Goal: Task Accomplishment & Management: Manage account settings

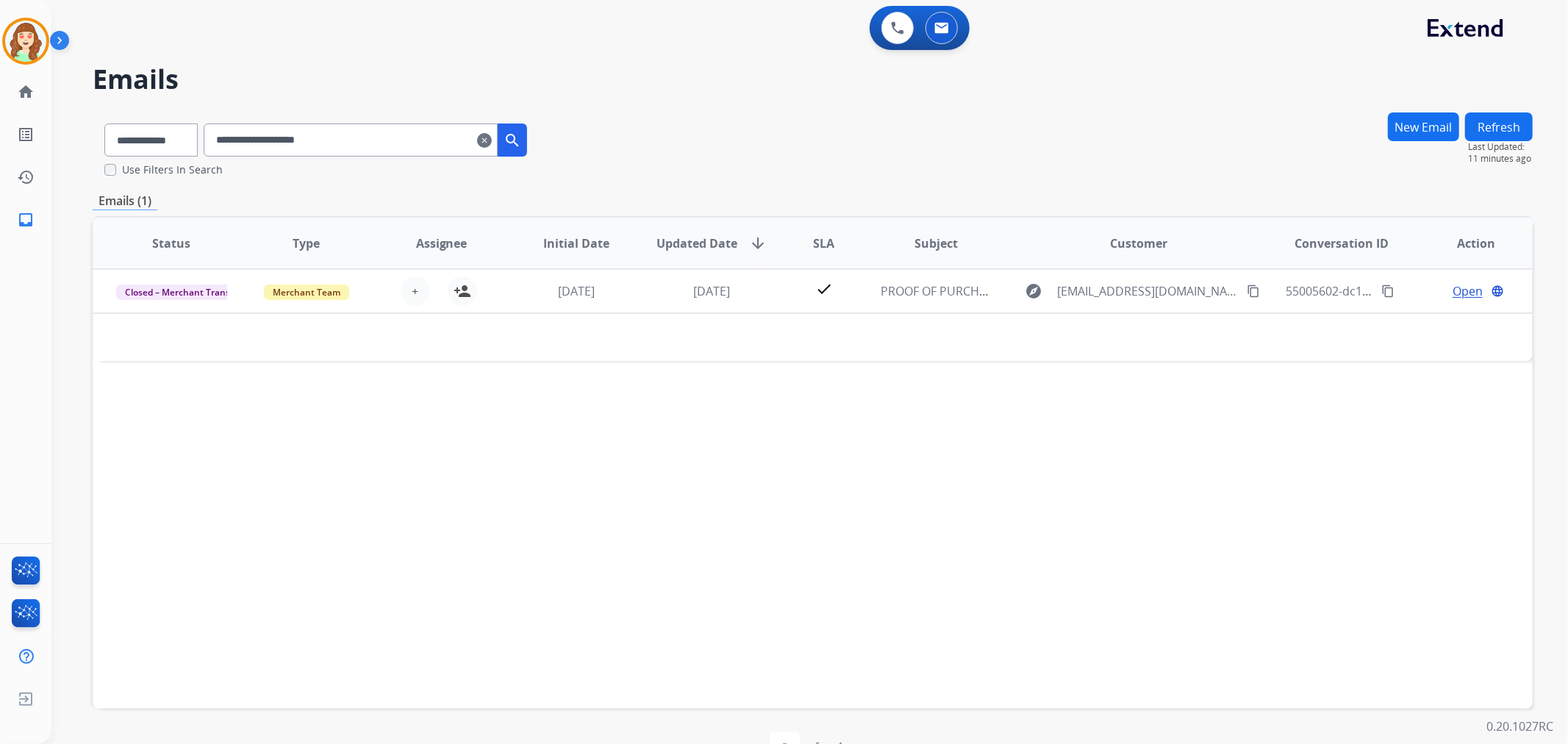
drag, startPoint x: 502, startPoint y: 140, endPoint x: 490, endPoint y: 19, distance: 121.6
click at [491, 139] on mat-icon "clear" at bounding box center [484, 140] width 14 height 17
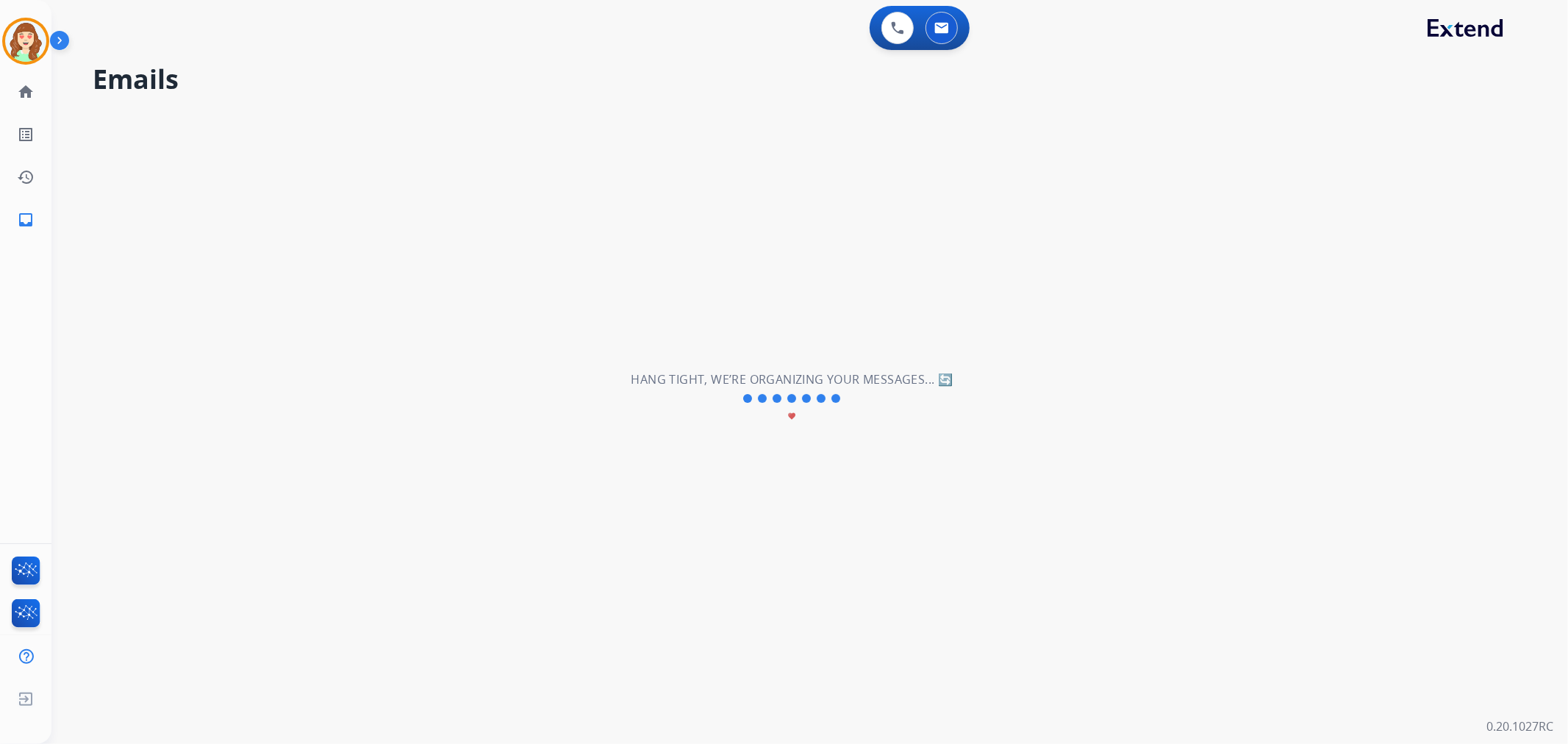
select select "**********"
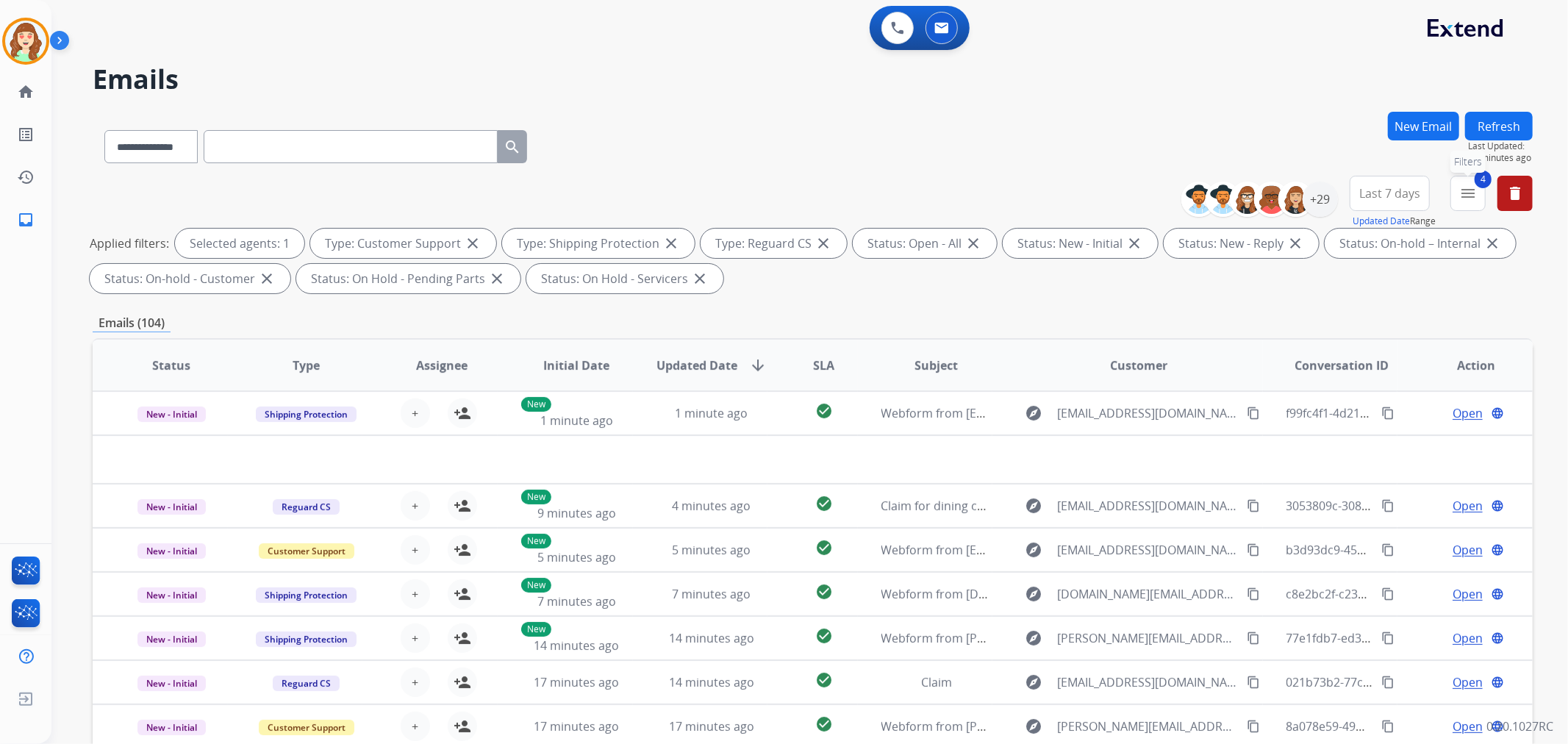
click at [1472, 186] on mat-icon "menu" at bounding box center [1467, 193] width 17 height 17
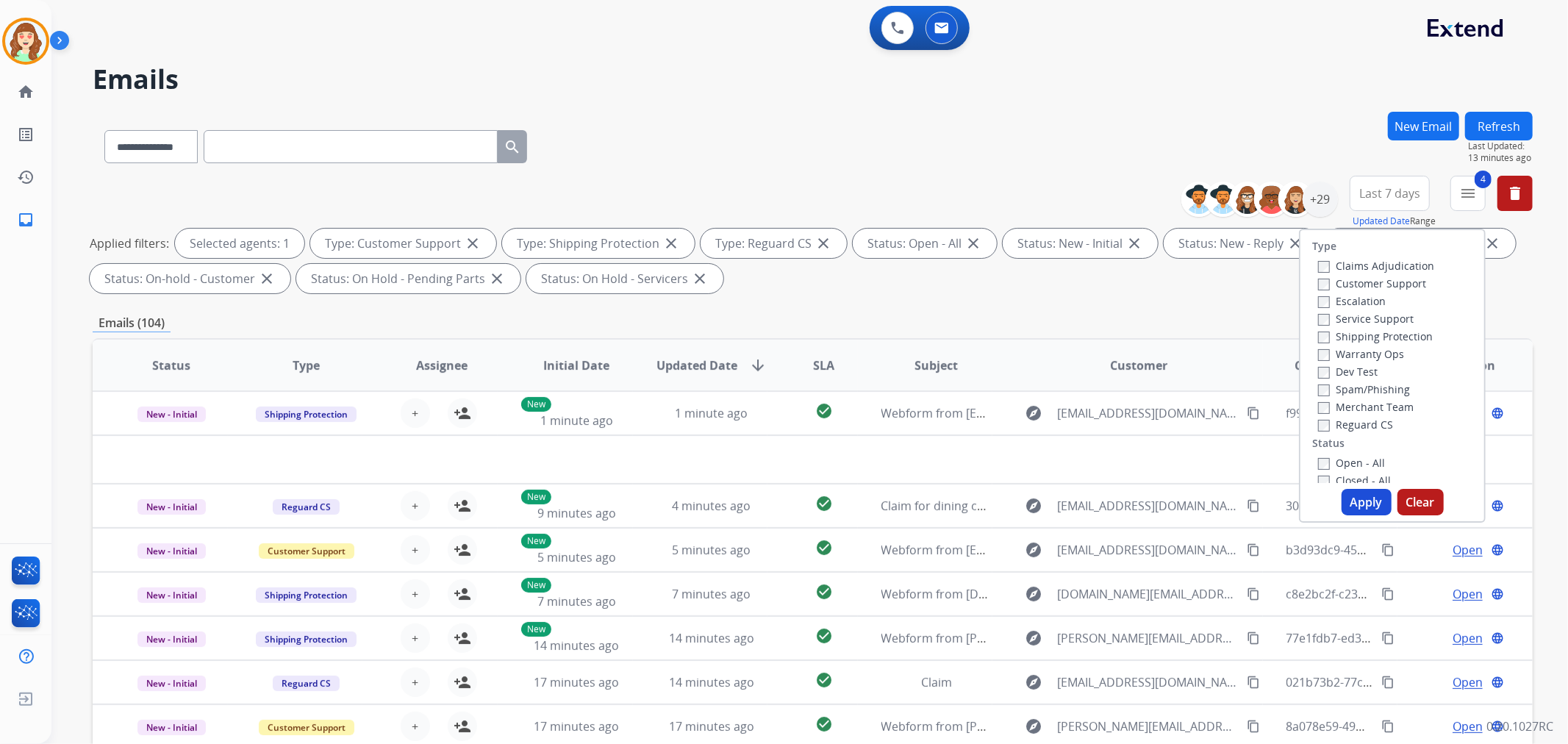
drag, startPoint x: 1370, startPoint y: 498, endPoint x: 1426, endPoint y: 333, distance: 174.2
click at [1376, 488] on div "Type Claims Adjudication Customer Support Escalation Service Support Shipping P…" at bounding box center [1392, 376] width 187 height 294
click at [1397, 184] on button "Last 7 days" at bounding box center [1389, 193] width 80 height 36
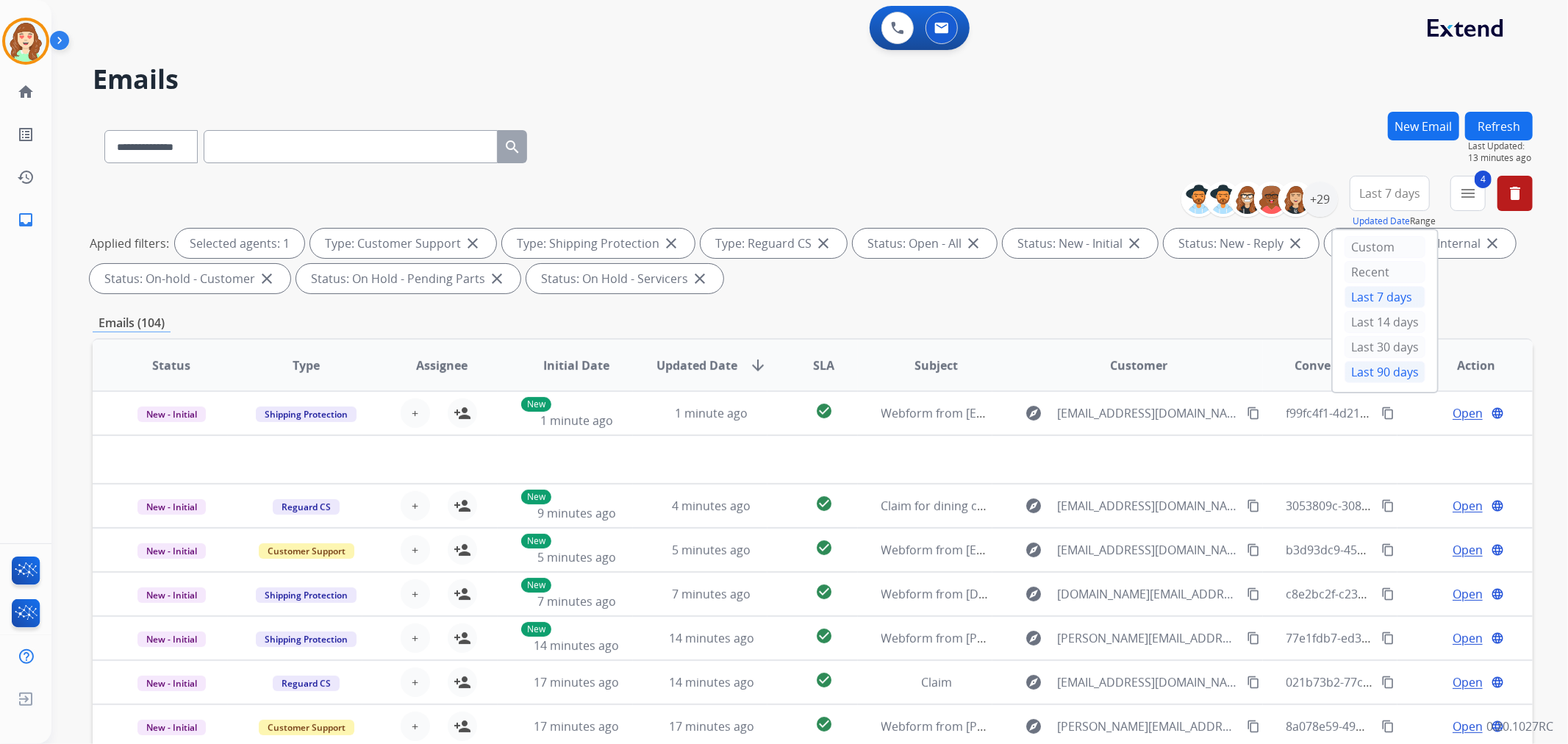
click at [1379, 378] on div "Last 90 days" at bounding box center [1384, 371] width 81 height 22
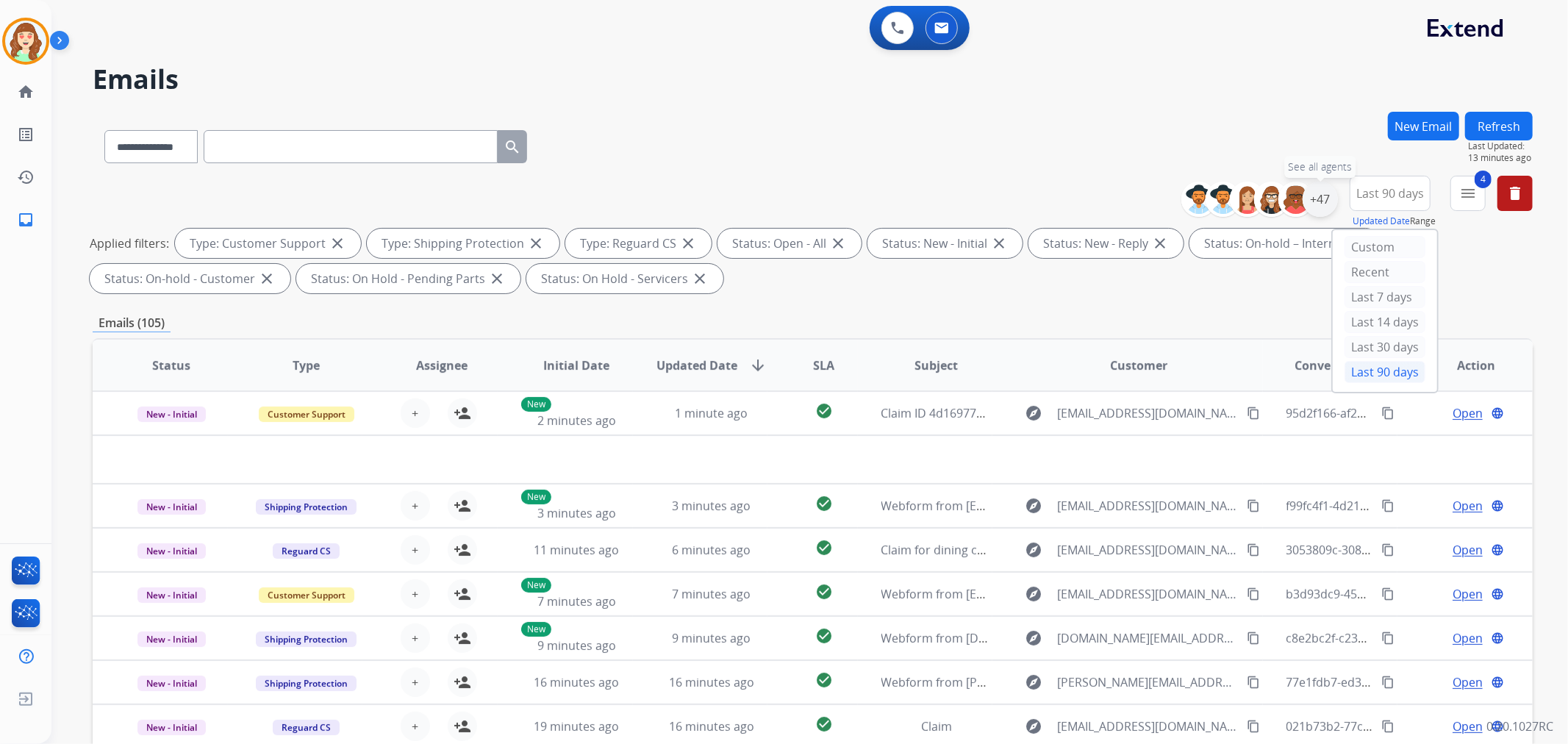
click at [1314, 194] on div "+47" at bounding box center [1320, 199] width 36 height 36
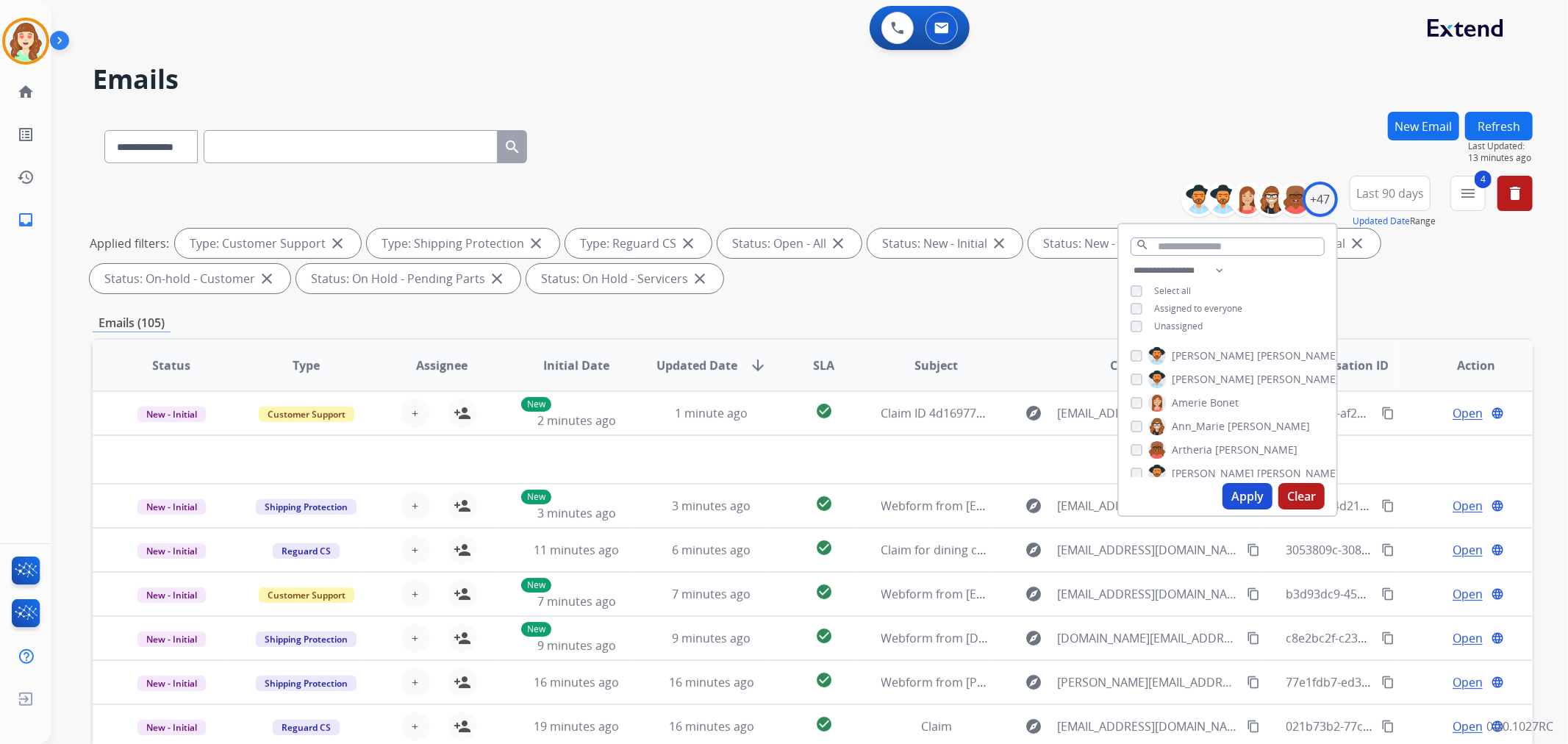
click at [1125, 349] on div "[PERSON_NAME] [PERSON_NAME] [PERSON_NAME] [PERSON_NAME] [PERSON_NAME] [PERSON_N…" at bounding box center [1228, 409] width 217 height 136
click at [1247, 502] on button "Apply" at bounding box center [1247, 496] width 50 height 27
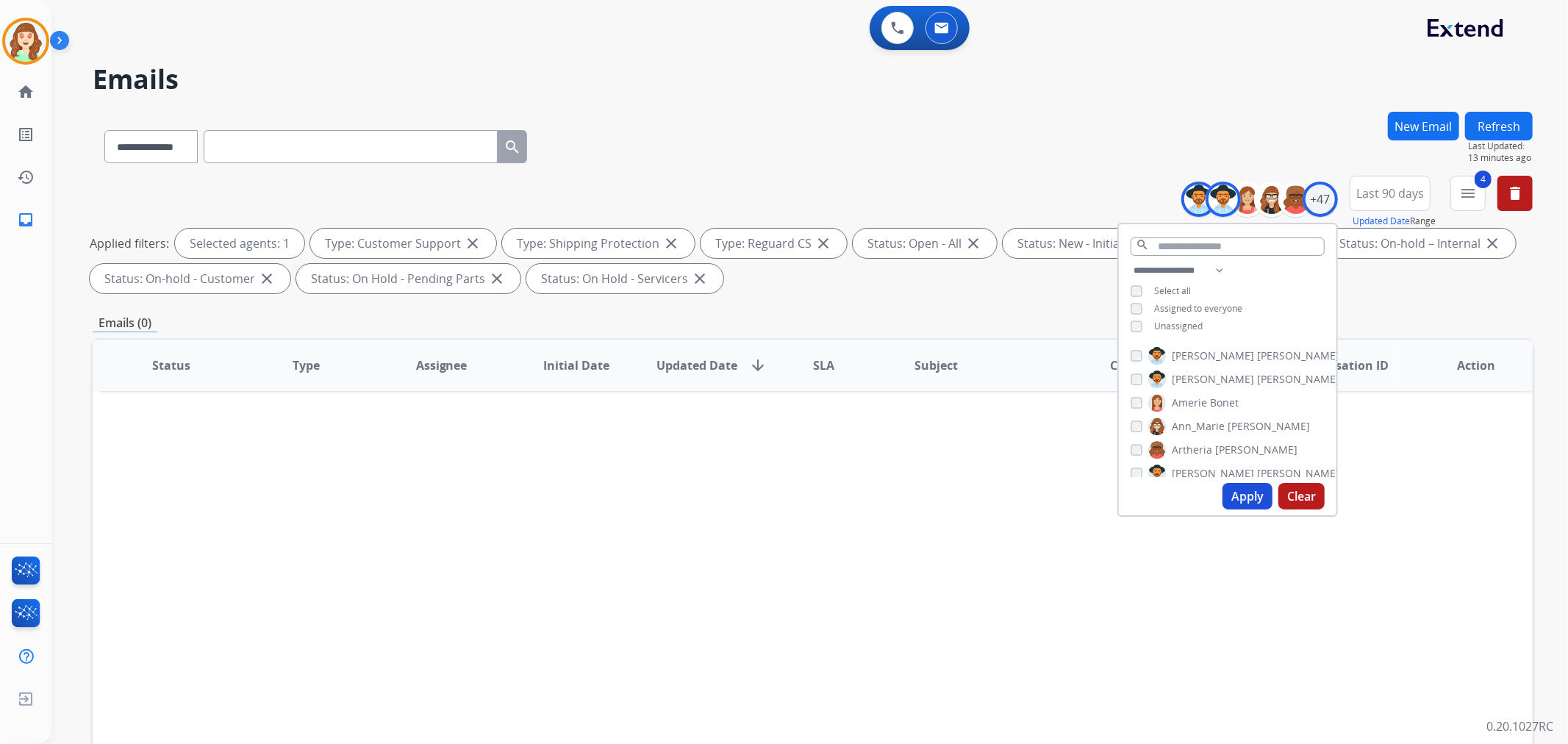
click at [1240, 494] on button "Apply" at bounding box center [1247, 496] width 50 height 27
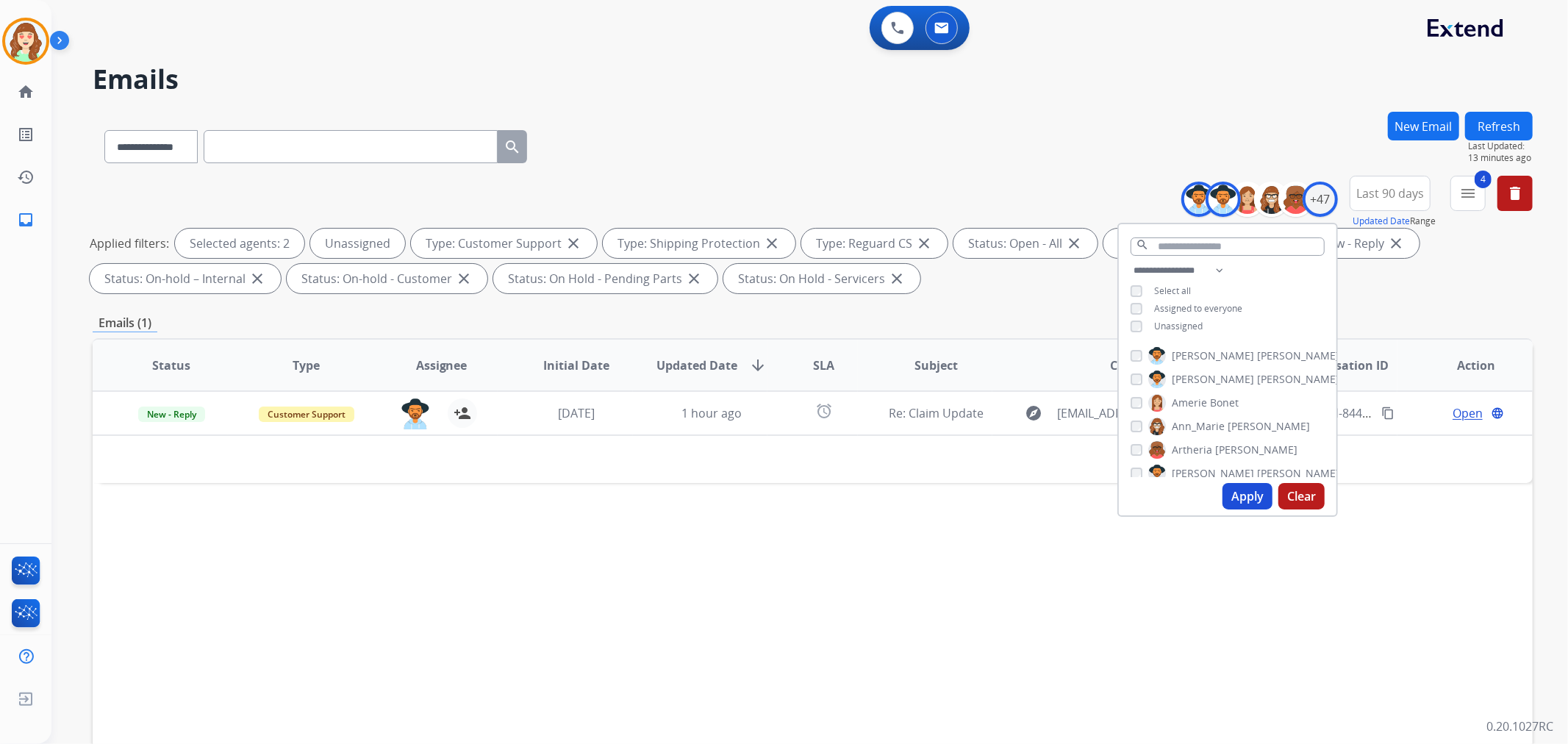
click at [1242, 494] on button "Apply" at bounding box center [1247, 496] width 50 height 27
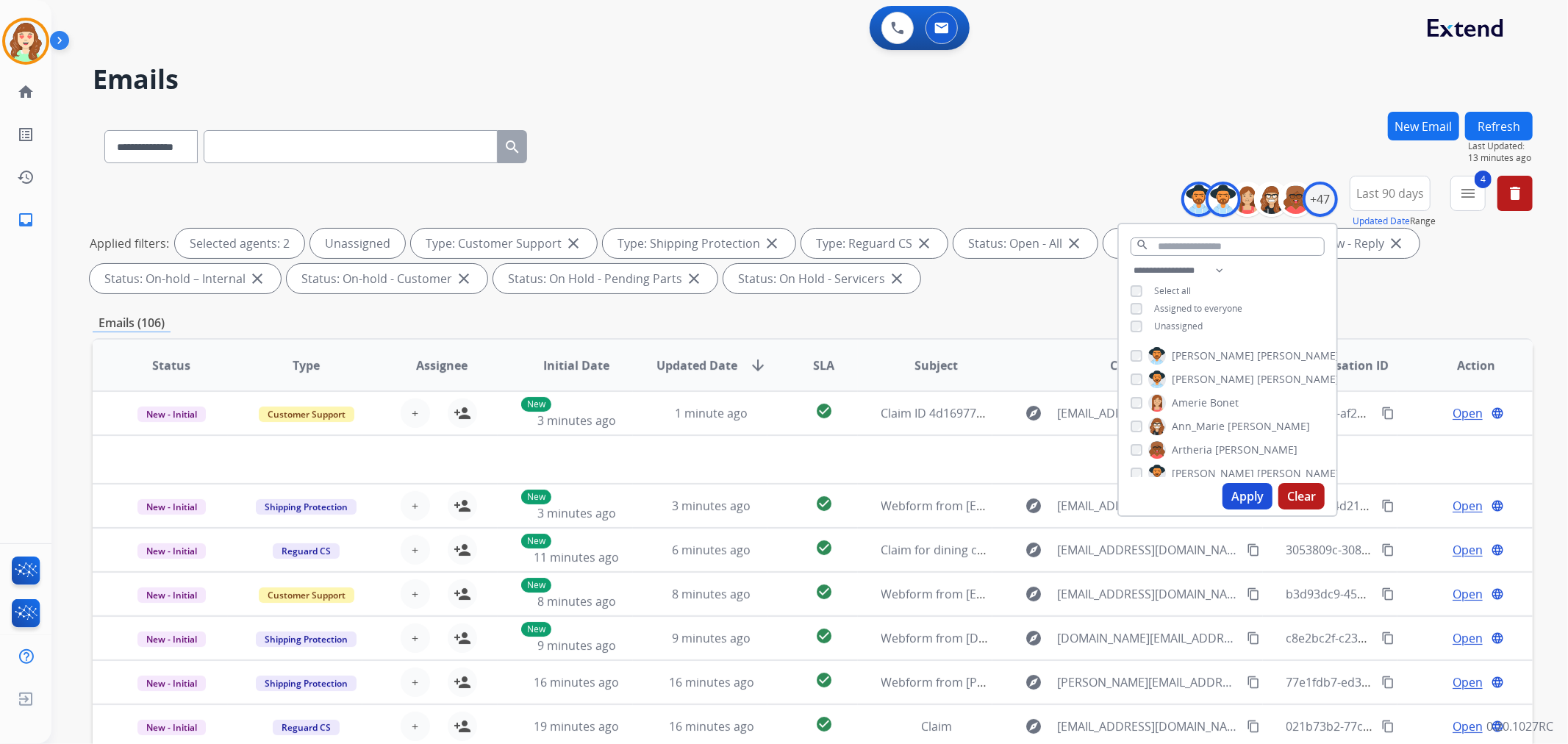
click at [819, 362] on span "SLA" at bounding box center [824, 365] width 21 height 17
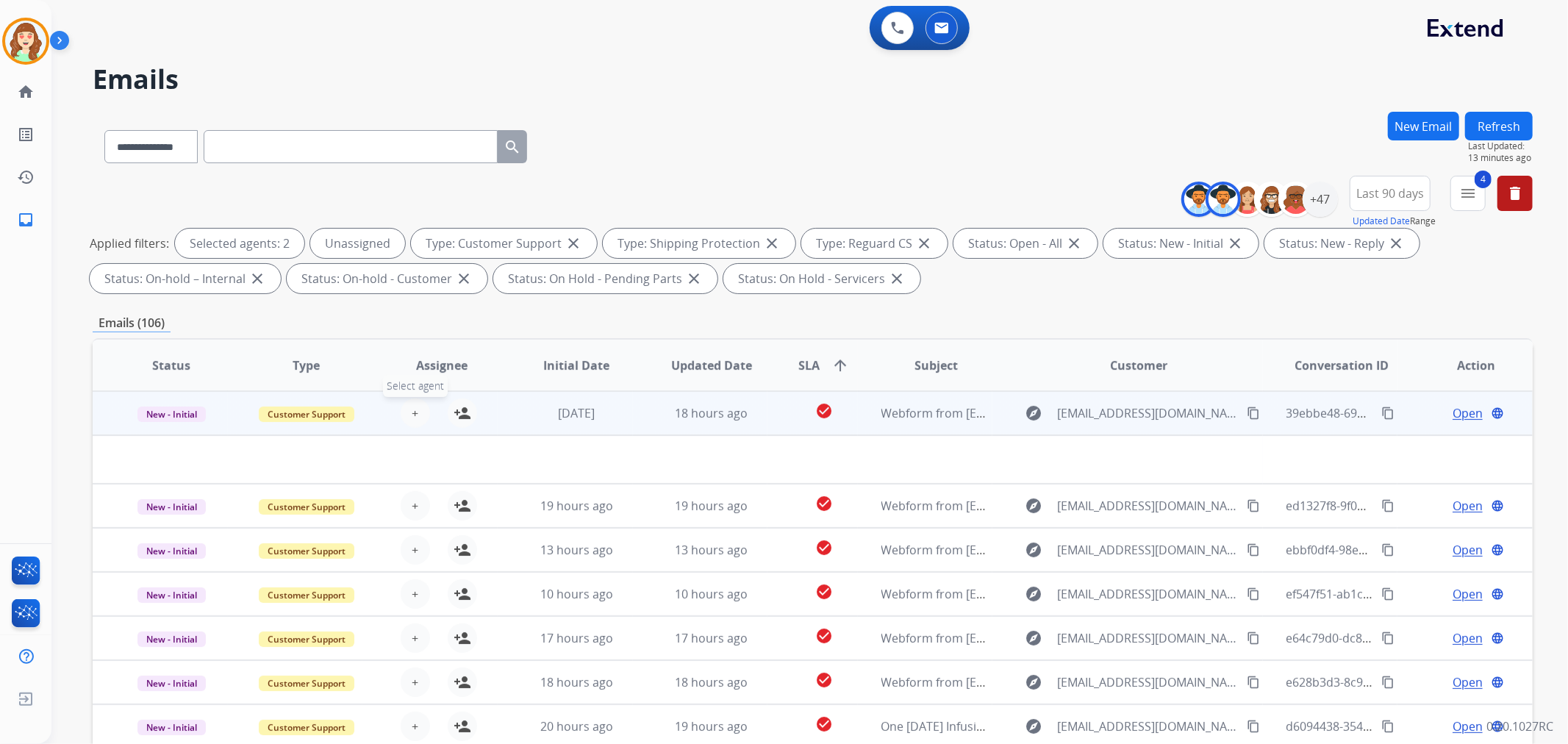
click at [412, 408] on span "+" at bounding box center [414, 412] width 7 height 17
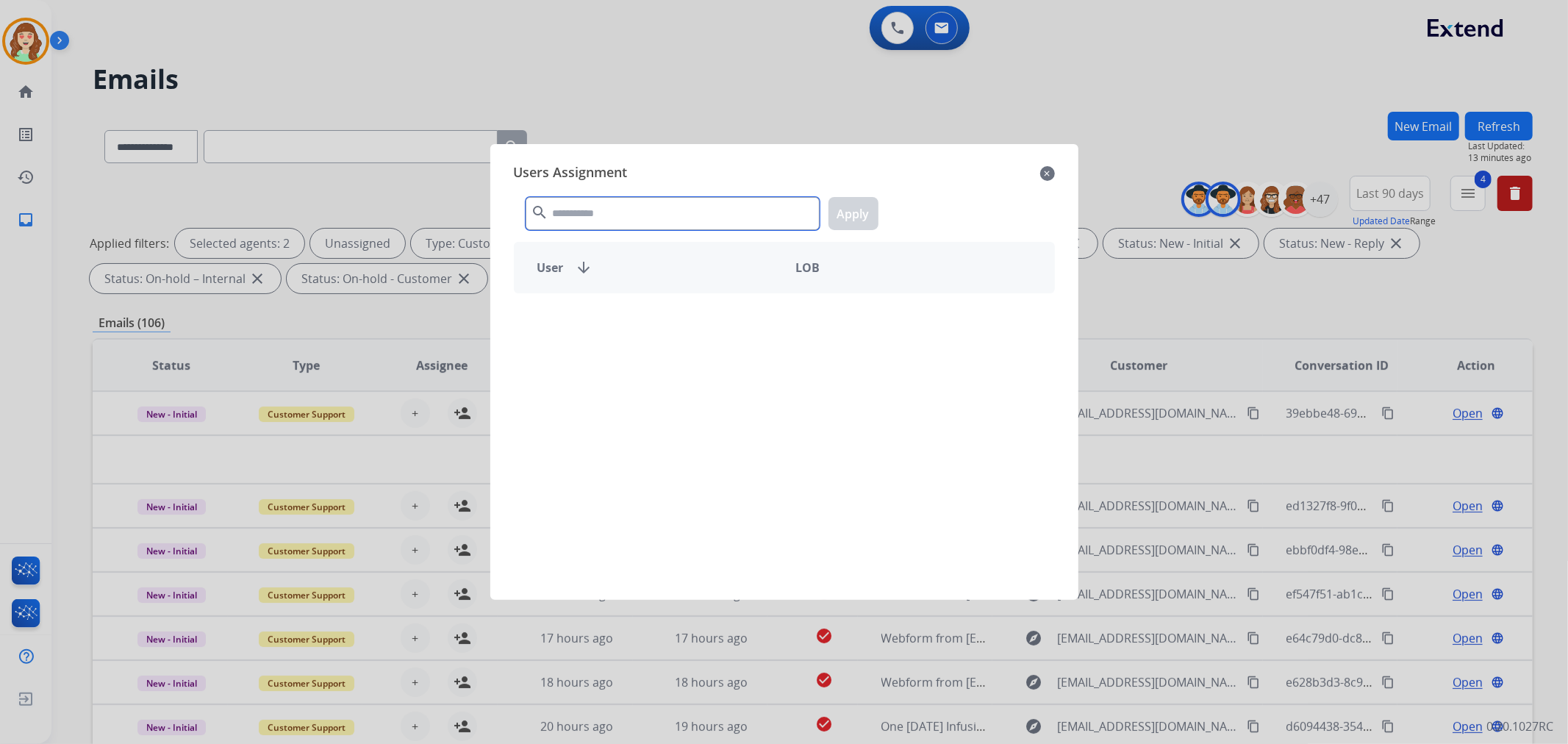
click at [687, 201] on input "text" at bounding box center [673, 213] width 294 height 33
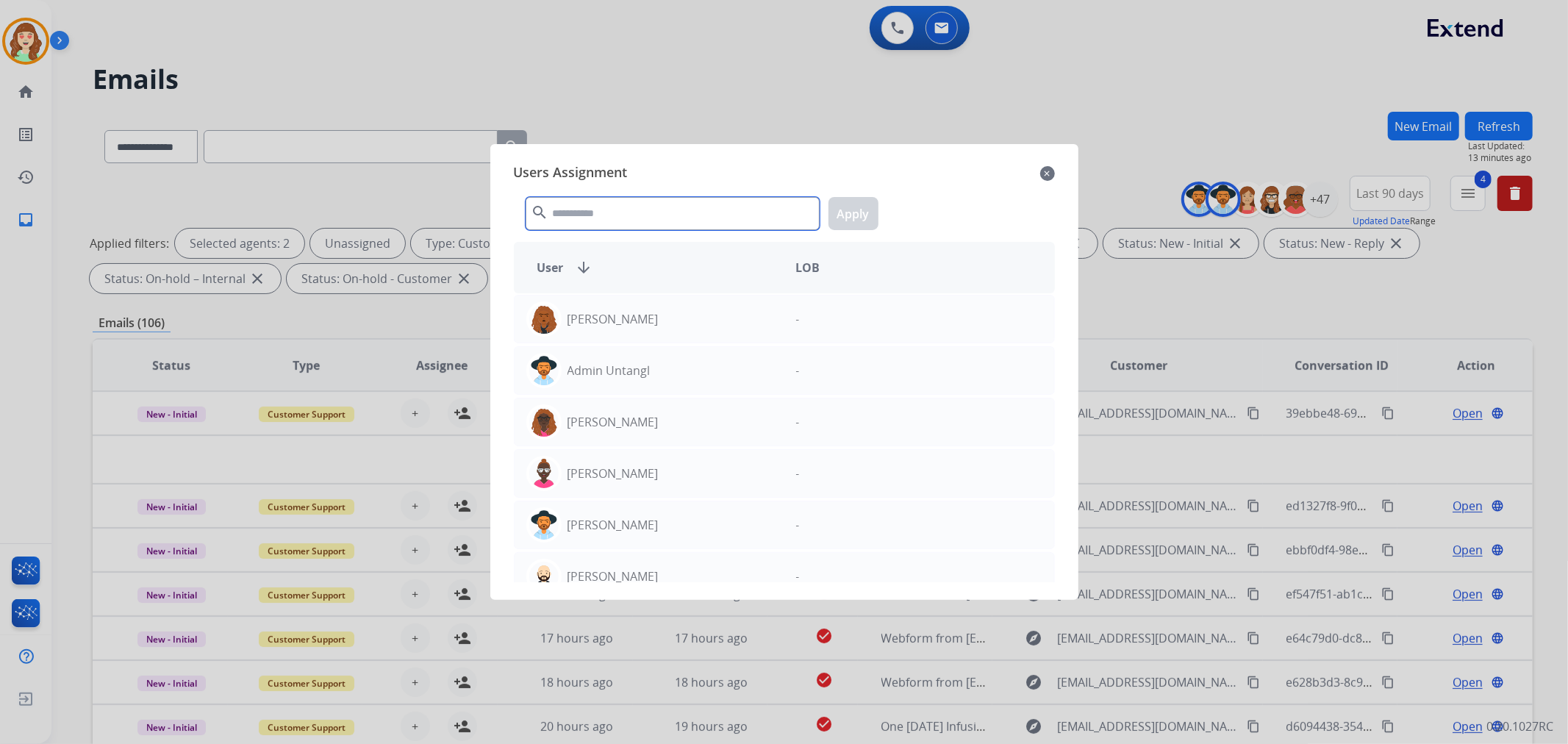
click at [648, 224] on input "text" at bounding box center [673, 213] width 294 height 33
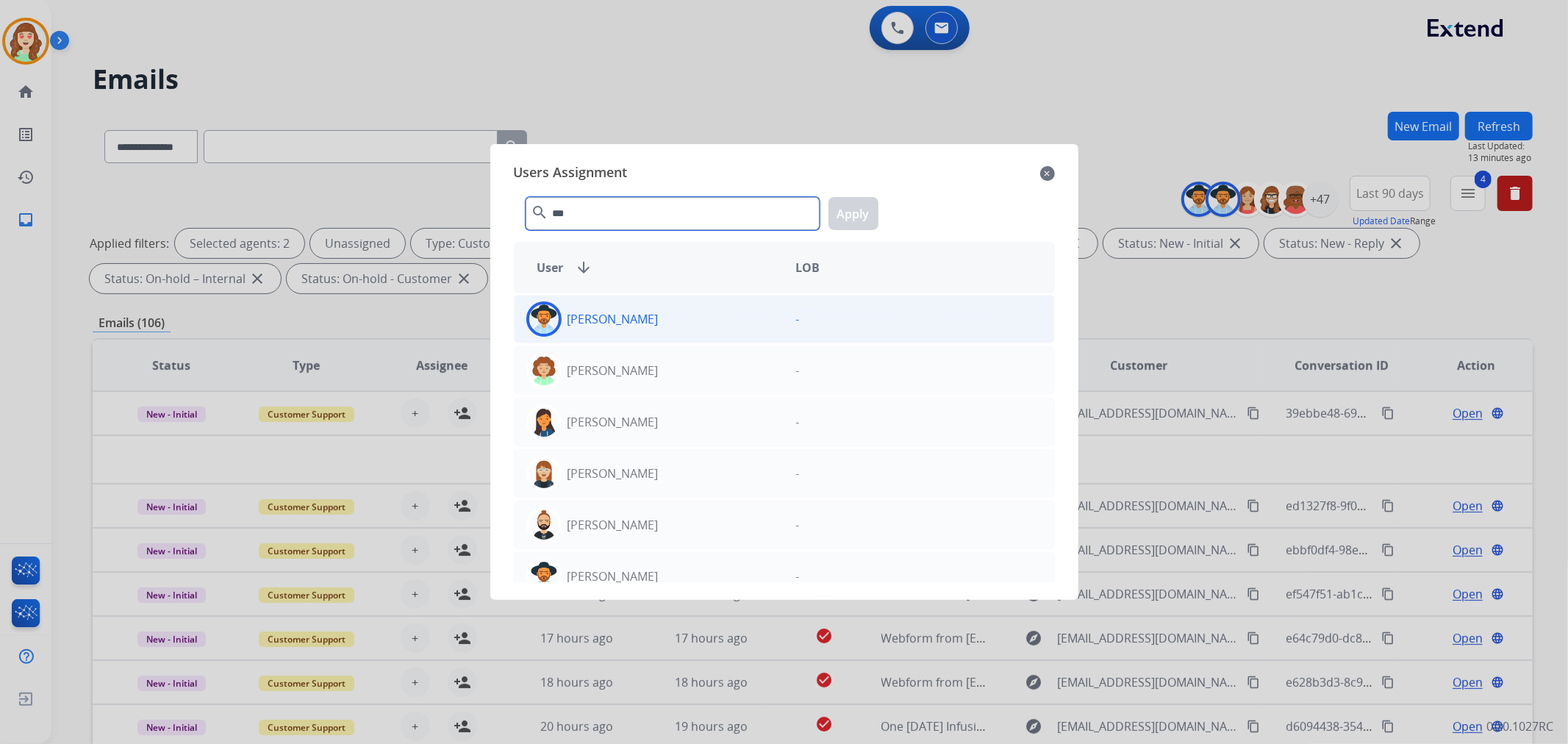
type input "***"
click at [709, 327] on div "[PERSON_NAME]" at bounding box center [649, 318] width 270 height 36
click at [865, 205] on button "Apply" at bounding box center [854, 213] width 50 height 33
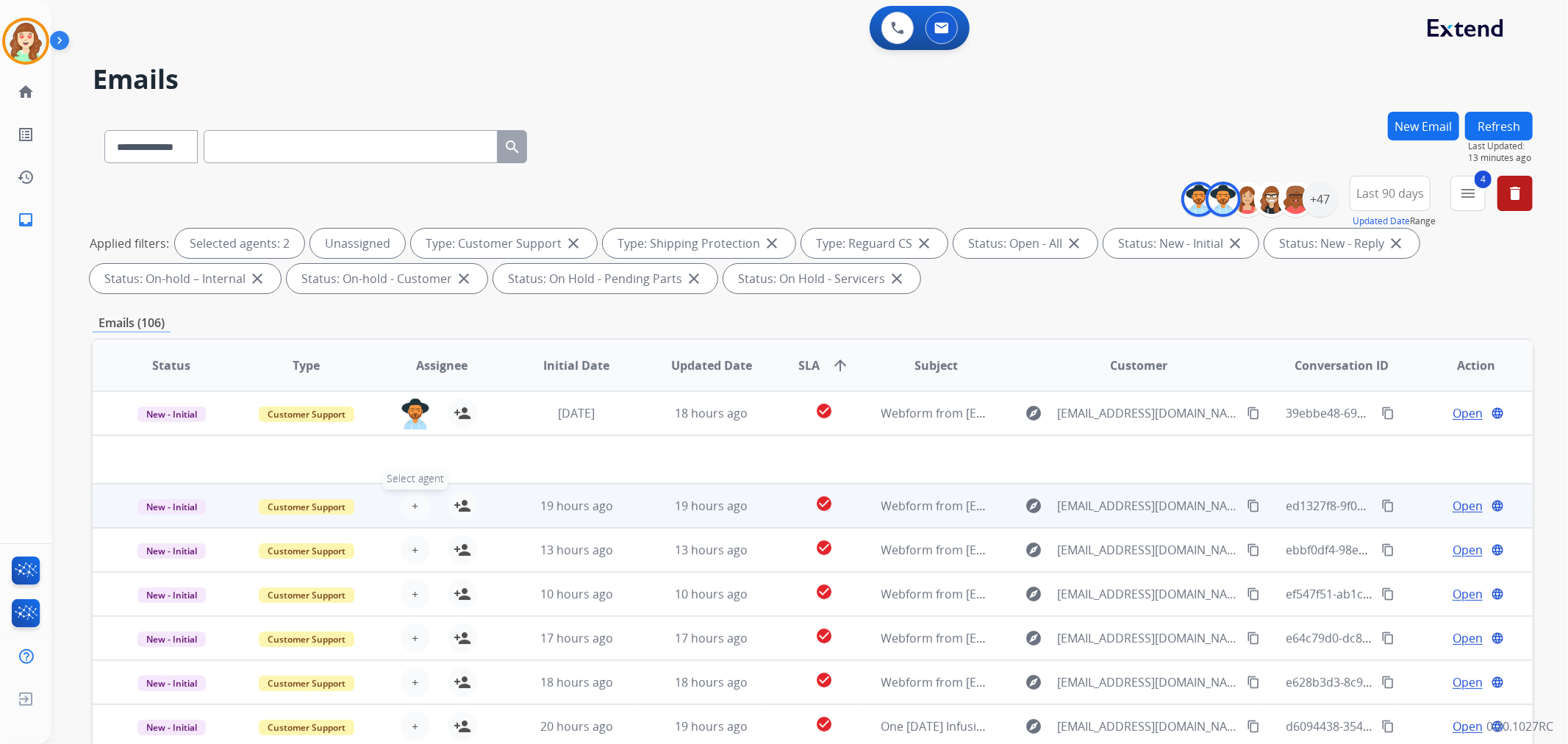
click at [404, 507] on button "+ Select agent" at bounding box center [415, 506] width 30 height 30
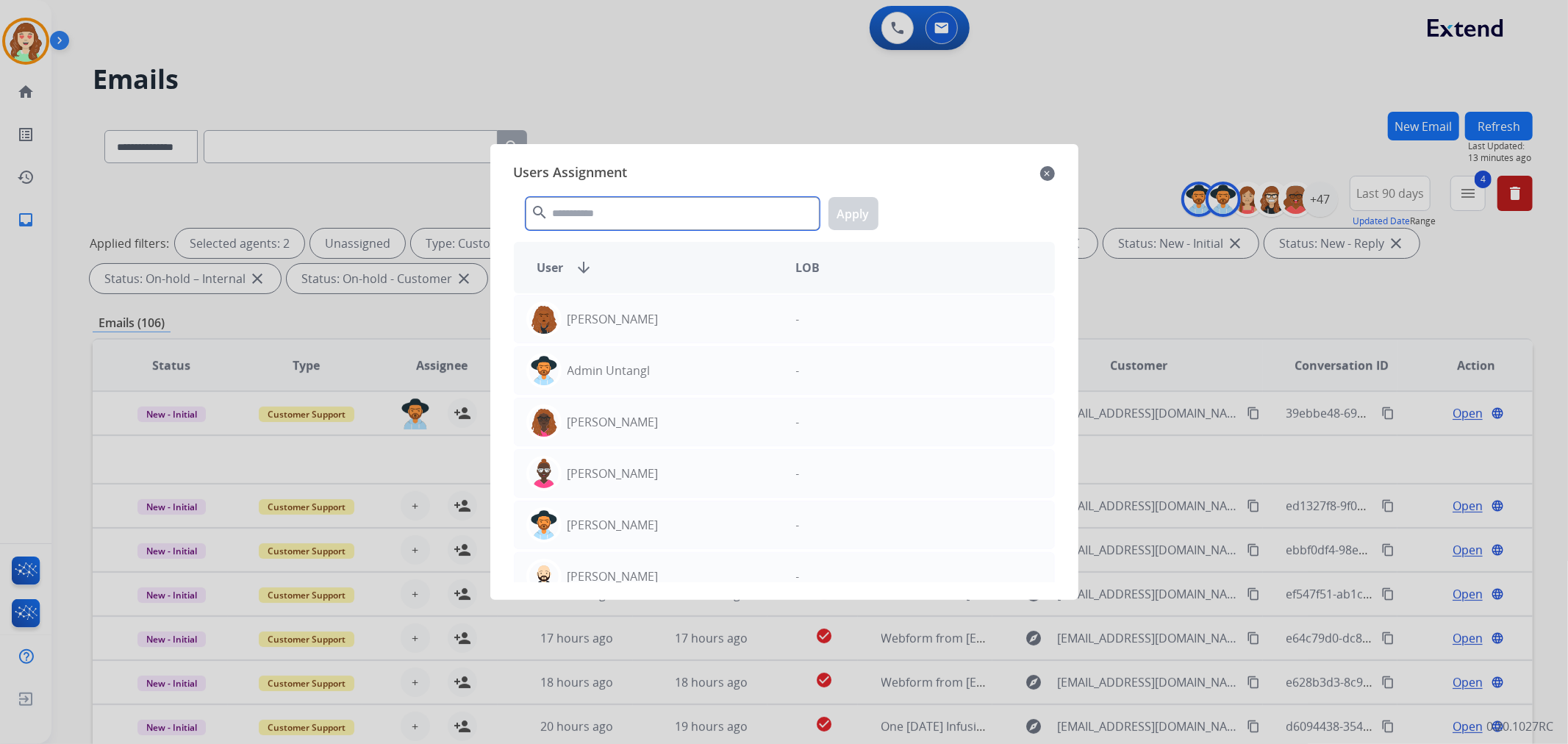
drag, startPoint x: 666, startPoint y: 217, endPoint x: 675, endPoint y: 223, distance: 10.8
click at [663, 223] on input "text" at bounding box center [673, 213] width 294 height 33
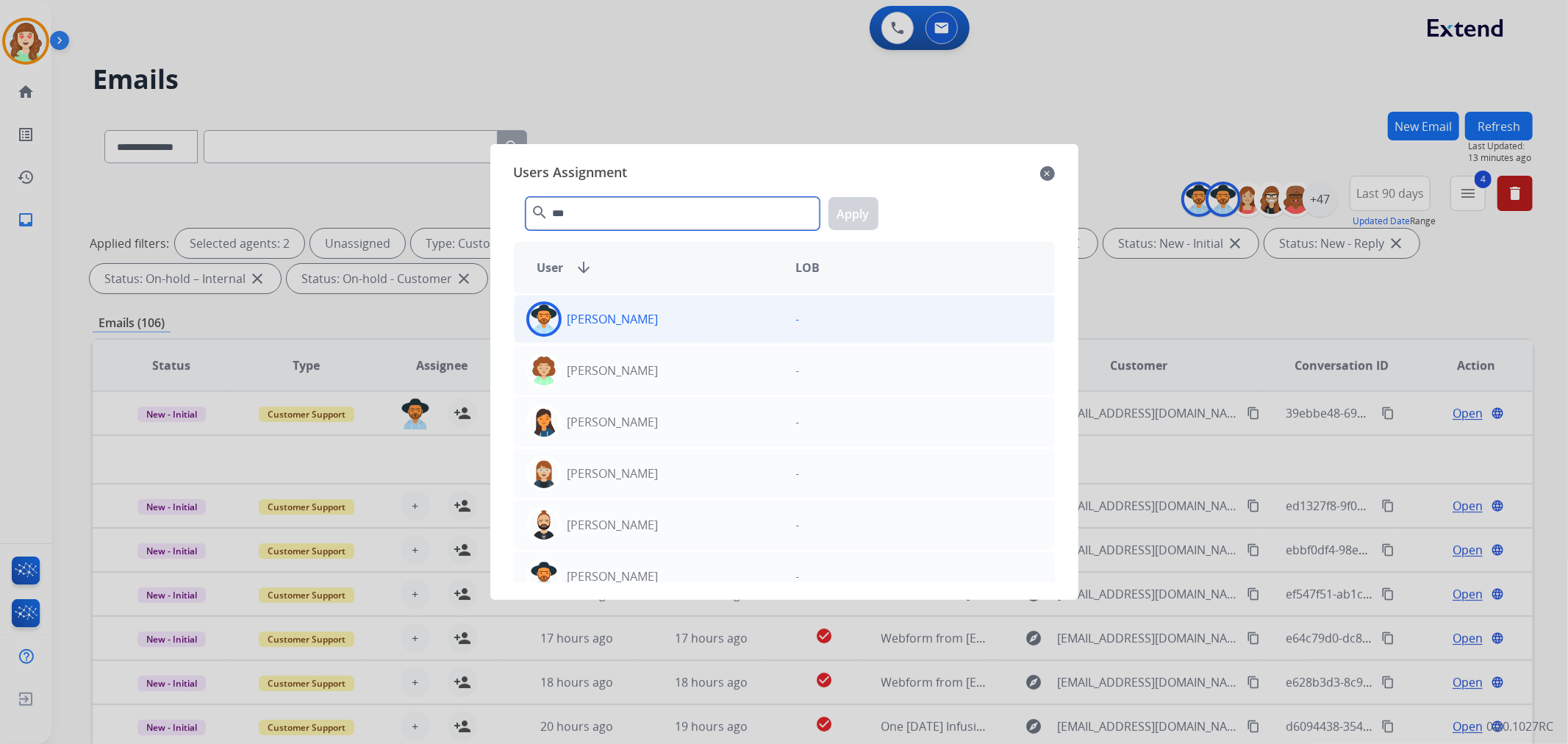
type input "***"
drag, startPoint x: 671, startPoint y: 317, endPoint x: 854, endPoint y: 202, distance: 216.1
click at [673, 317] on div "[PERSON_NAME]" at bounding box center [649, 318] width 270 height 36
click at [856, 221] on button "Apply" at bounding box center [854, 213] width 50 height 33
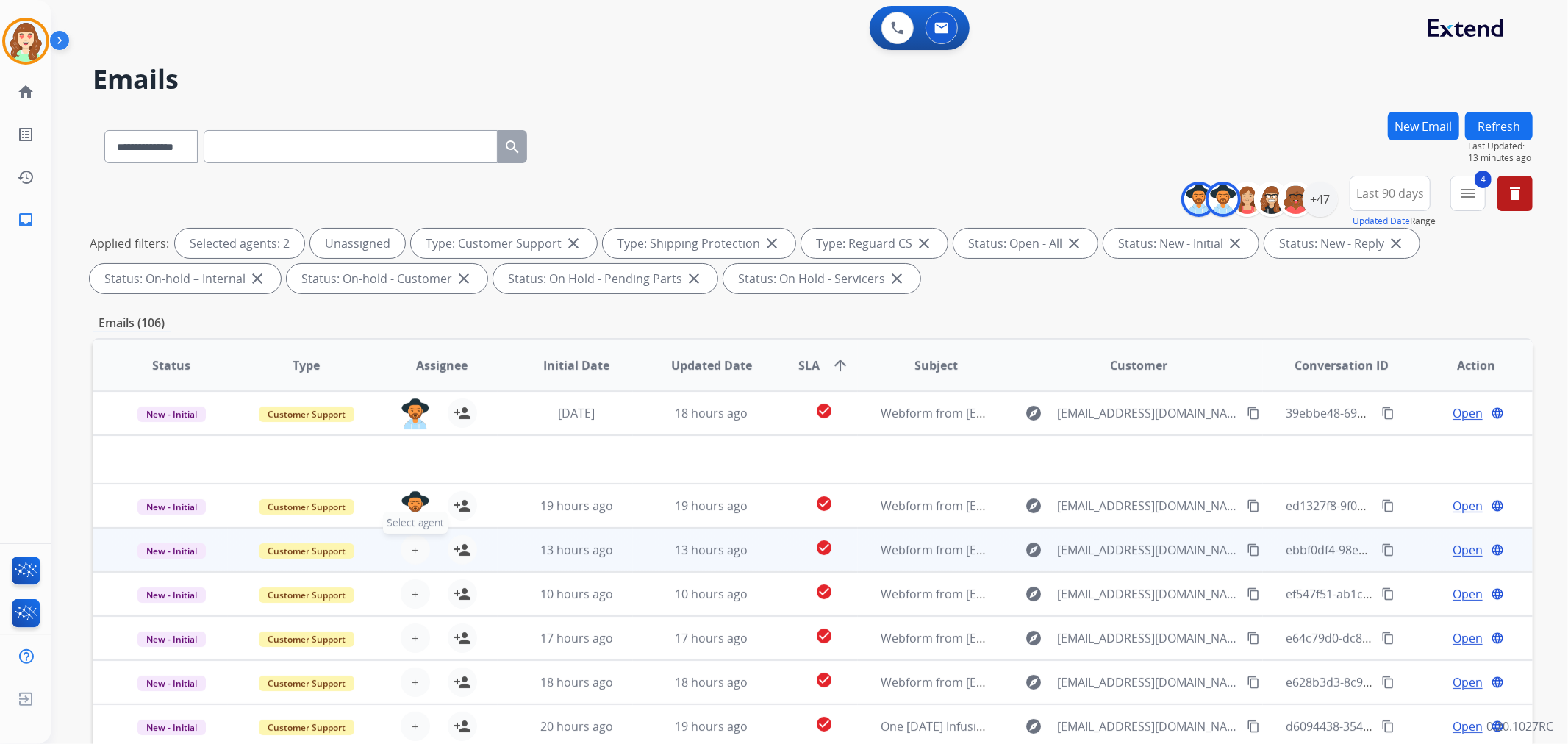
click at [411, 548] on button "+ Select agent" at bounding box center [415, 550] width 30 height 30
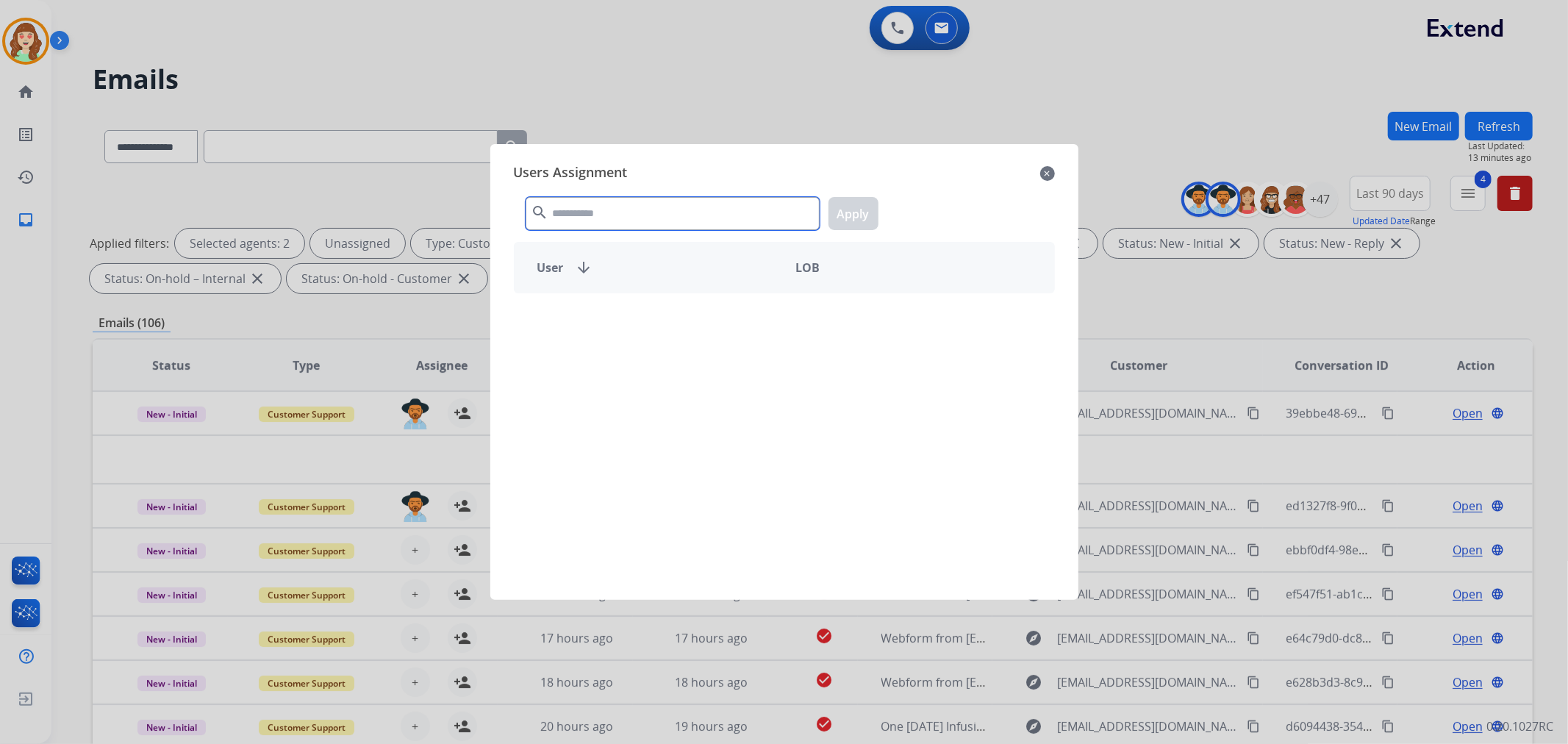
click at [709, 221] on input "text" at bounding box center [673, 213] width 294 height 33
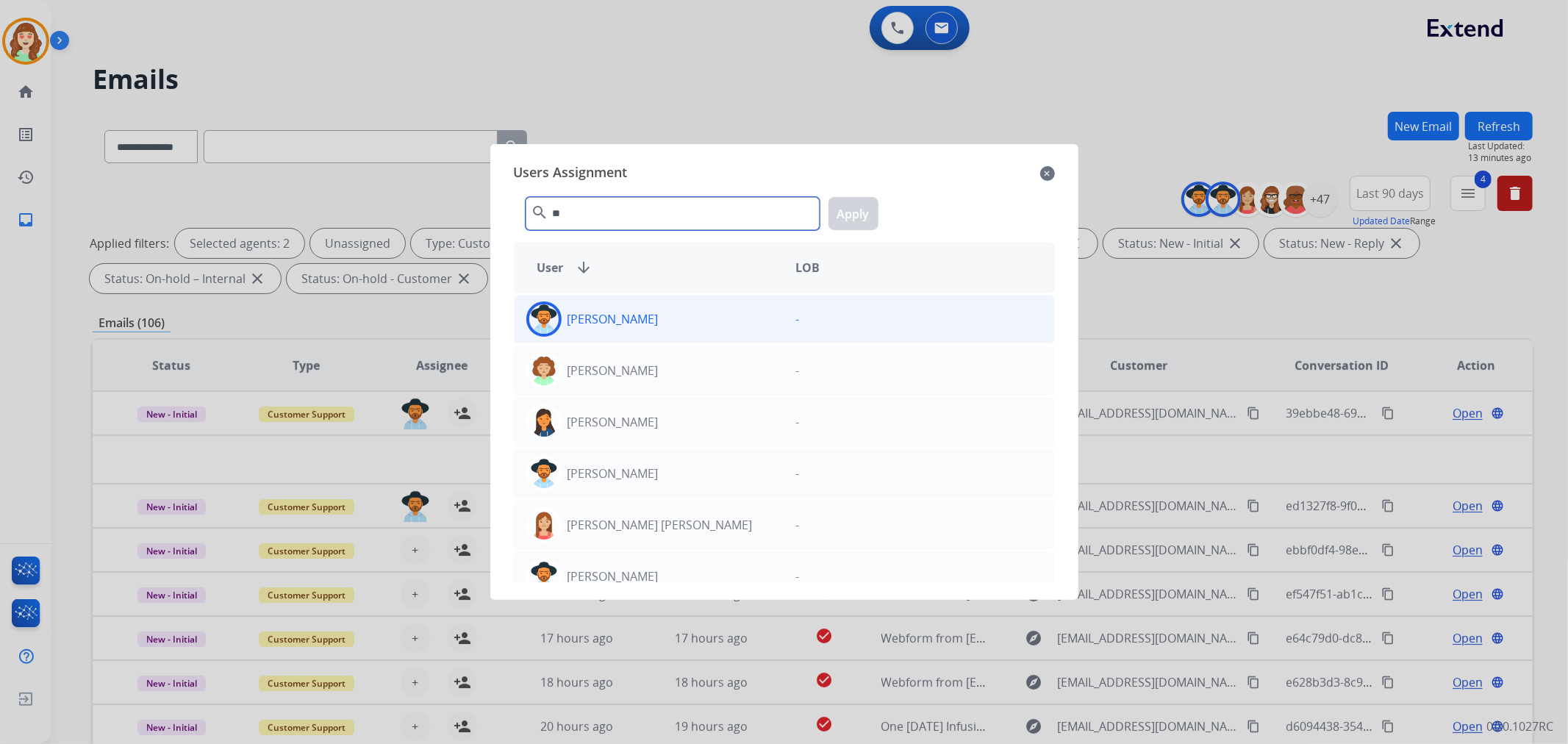
type input "**"
click at [729, 325] on div "[PERSON_NAME]" at bounding box center [649, 318] width 270 height 36
drag, startPoint x: 842, startPoint y: 205, endPoint x: 747, endPoint y: 300, distance: 134.4
click at [849, 205] on button "Apply" at bounding box center [854, 213] width 50 height 33
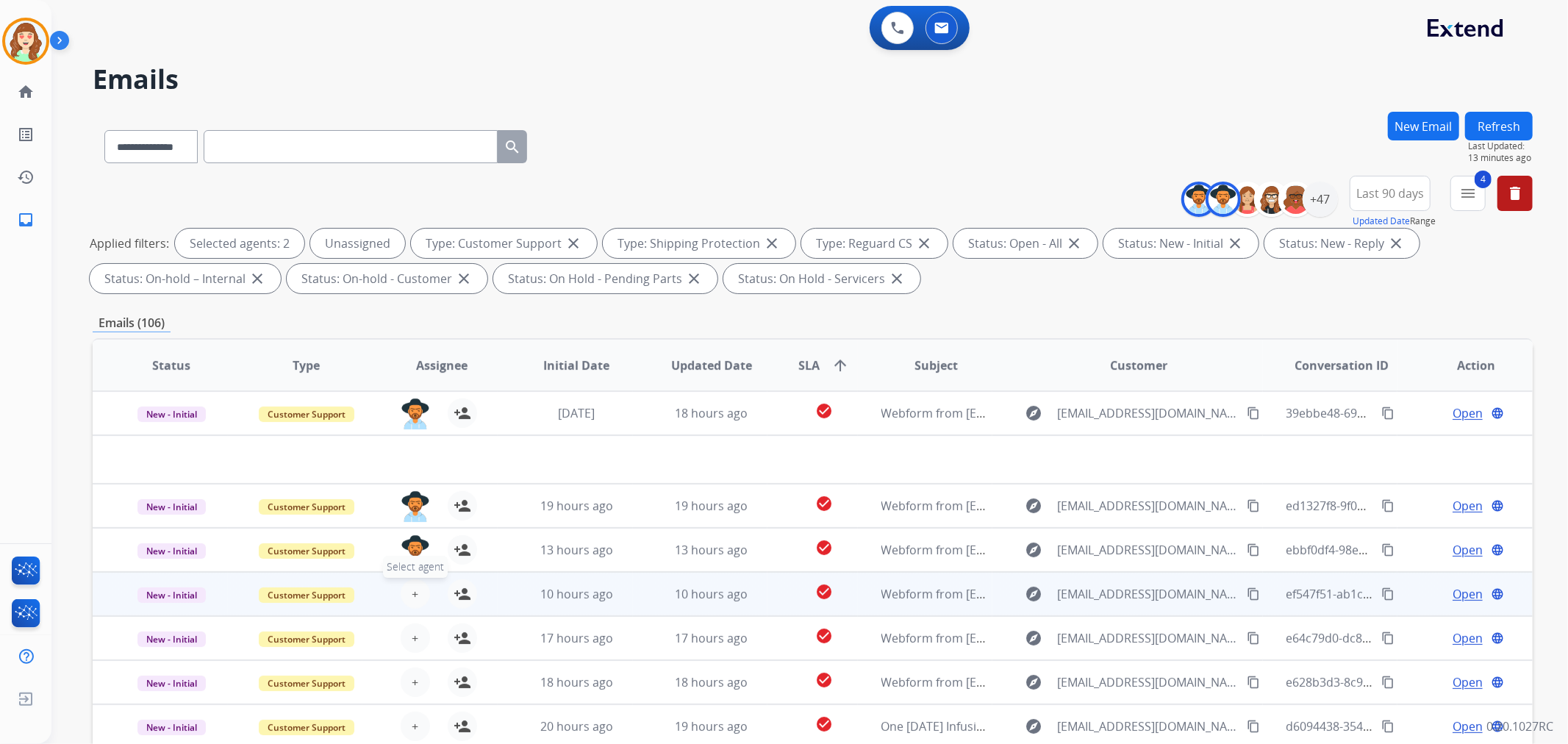
click at [413, 598] on span "+" at bounding box center [414, 594] width 7 height 17
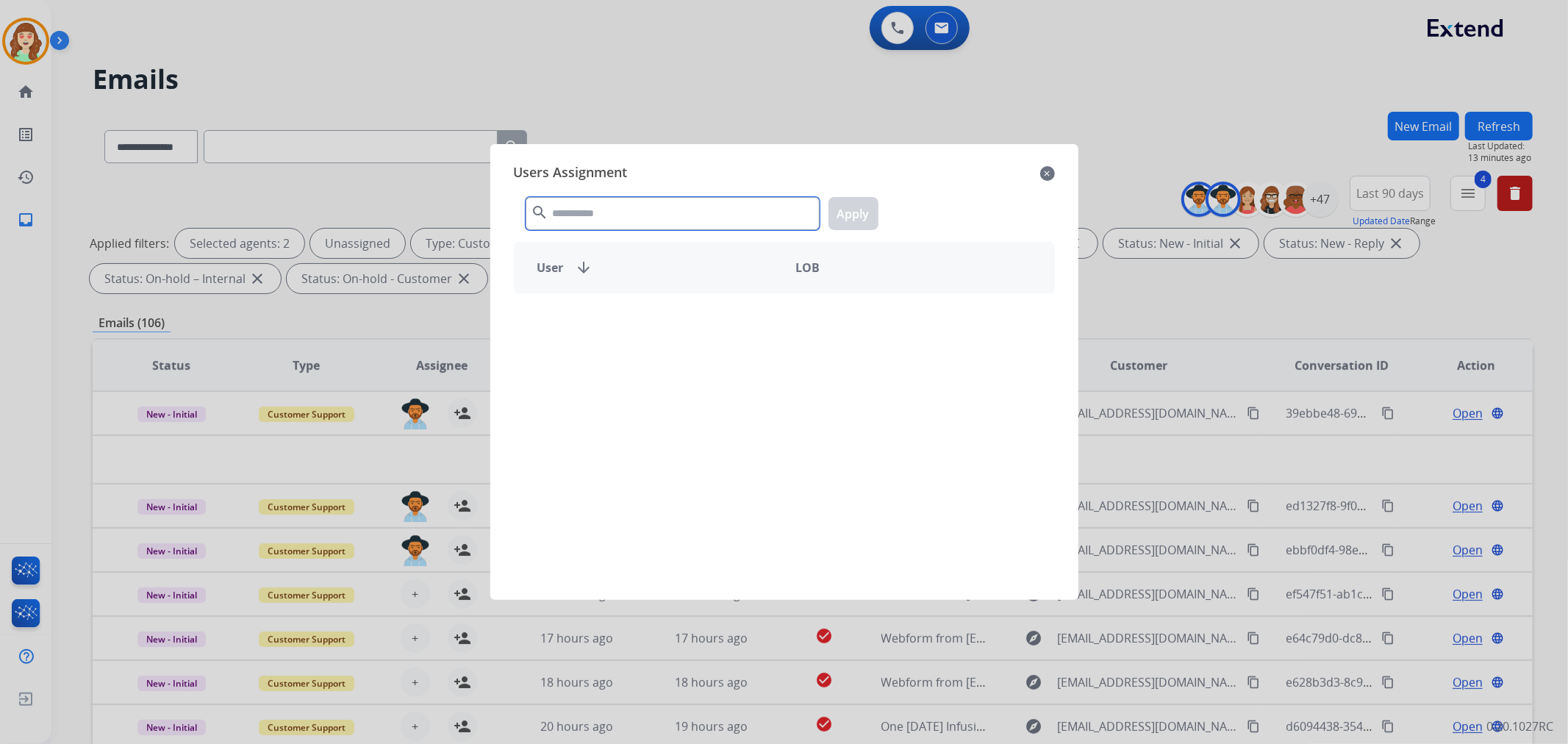
click at [627, 222] on input "text" at bounding box center [673, 213] width 294 height 33
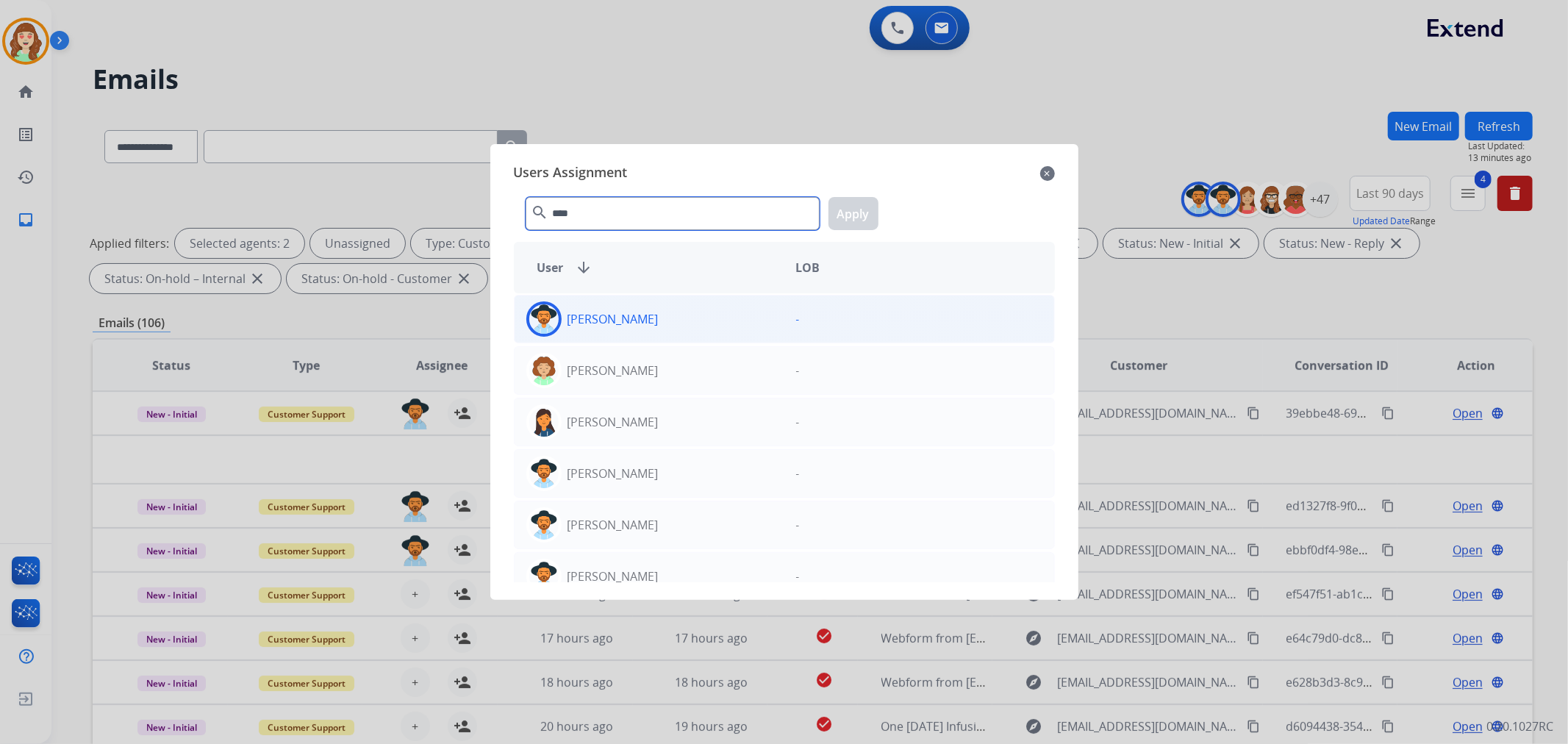
type input "****"
click at [685, 334] on div "[PERSON_NAME]" at bounding box center [649, 318] width 270 height 36
click at [853, 215] on button "Apply" at bounding box center [854, 213] width 50 height 33
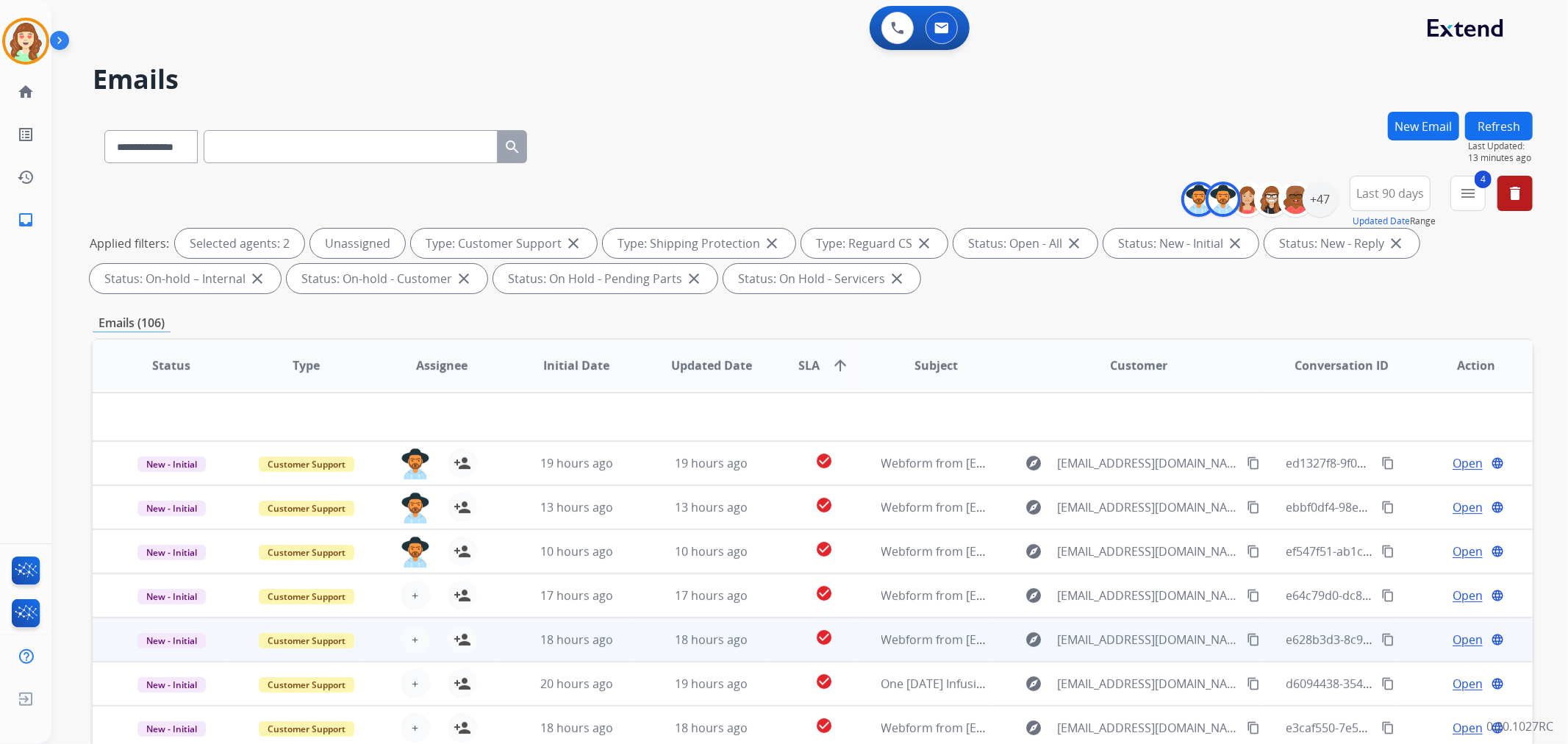
scroll to position [48, 0]
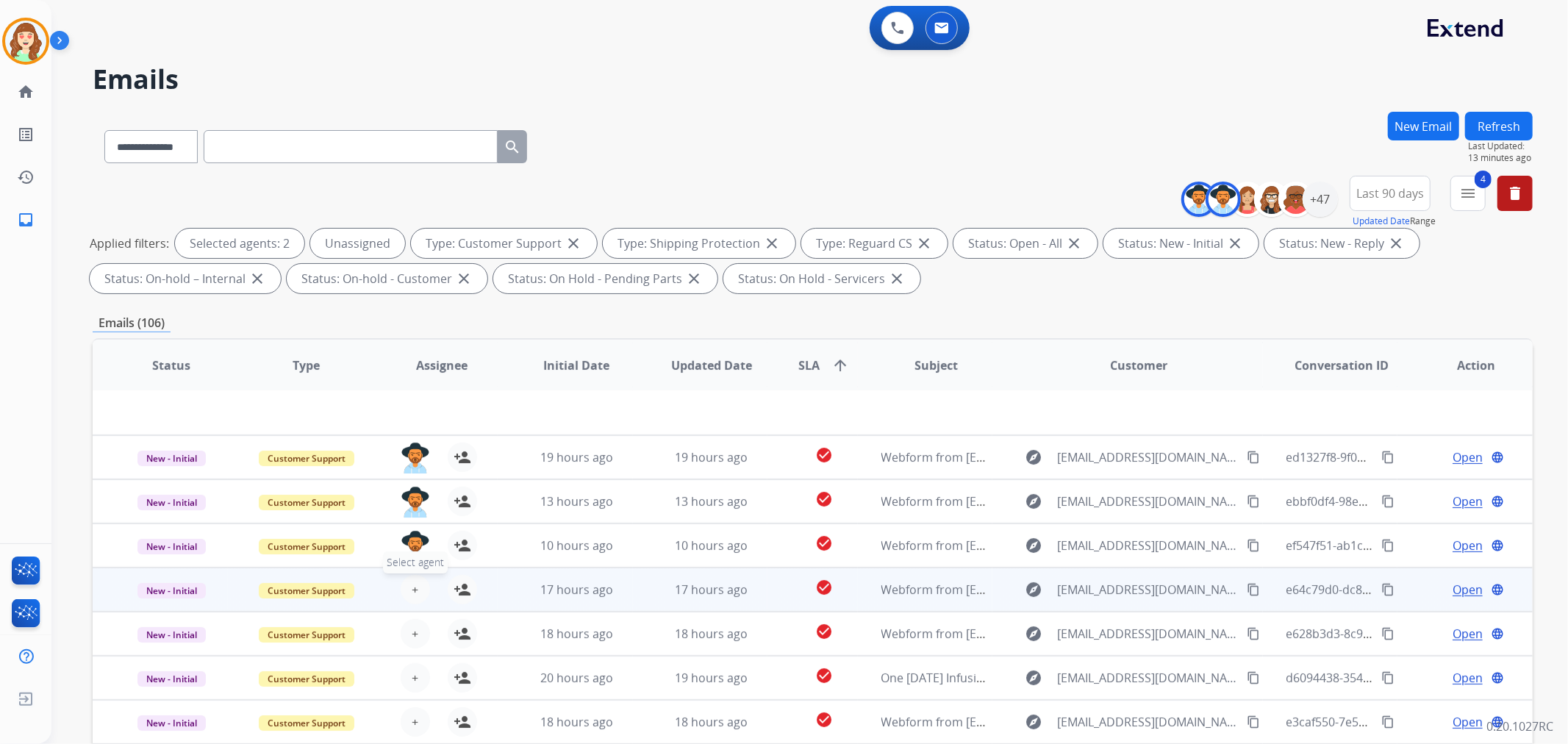
click at [413, 575] on button "+ Select agent" at bounding box center [415, 589] width 30 height 30
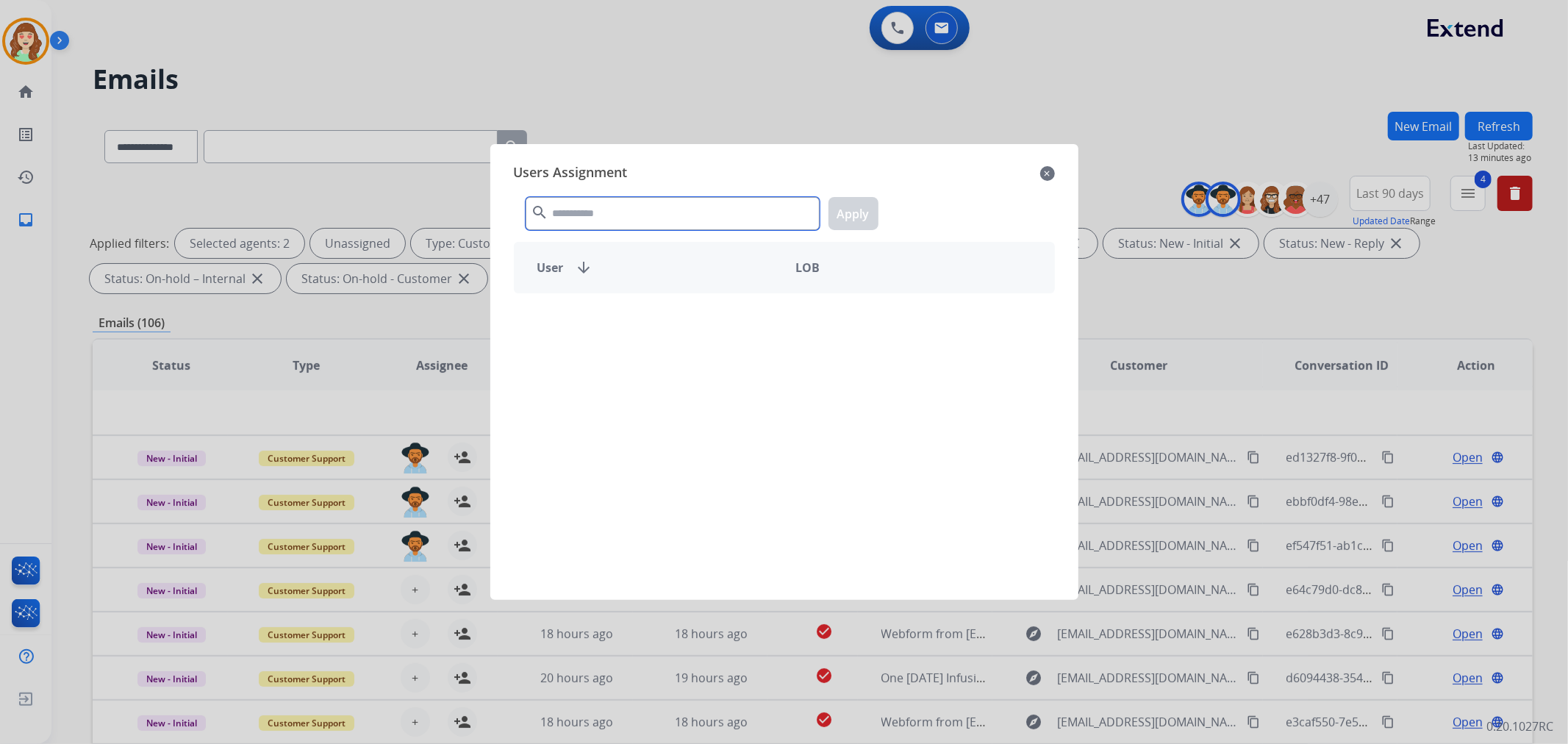
click at [577, 211] on input "text" at bounding box center [673, 213] width 294 height 33
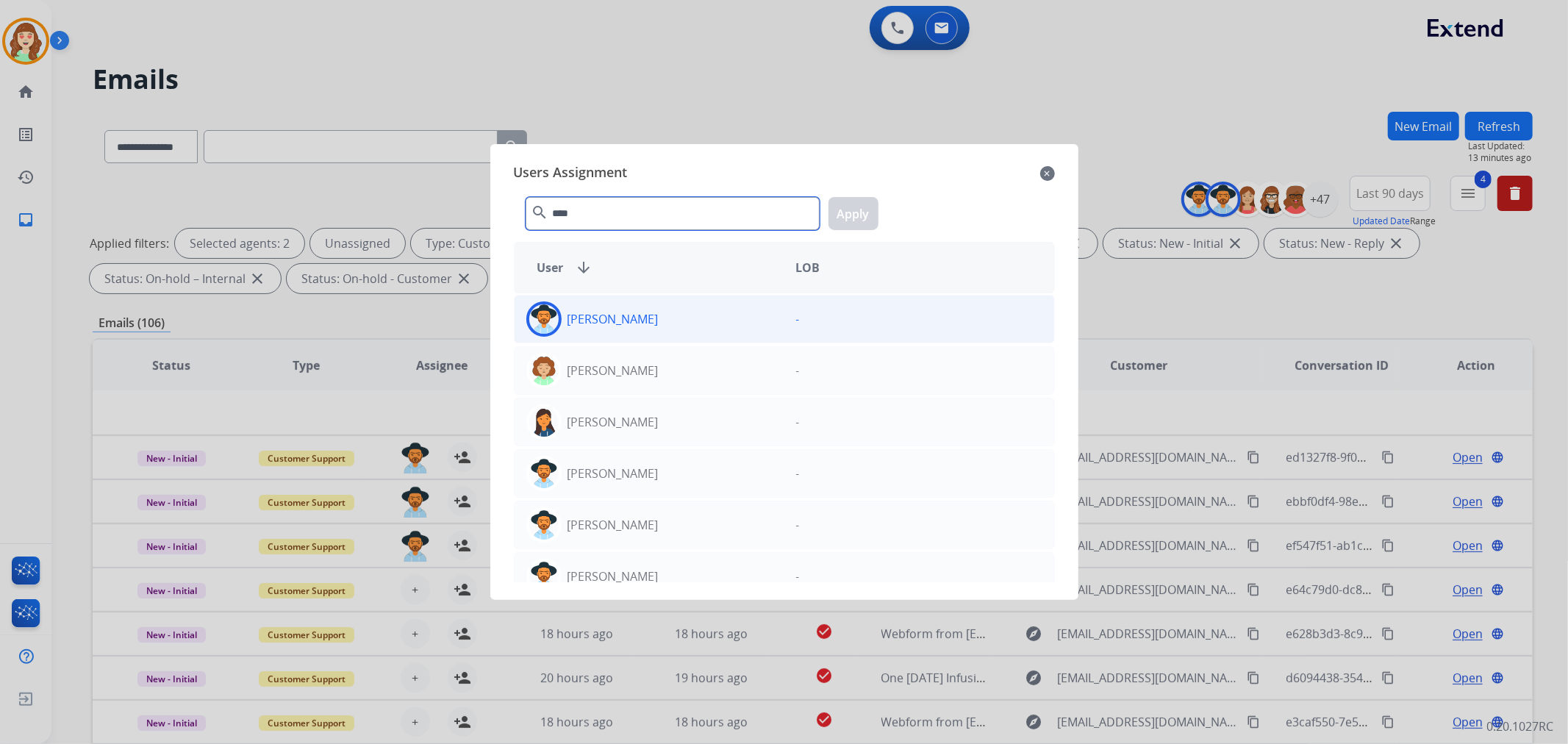
type input "****"
click at [686, 325] on div "[PERSON_NAME]" at bounding box center [649, 318] width 270 height 36
drag, startPoint x: 856, startPoint y: 213, endPoint x: 494, endPoint y: 489, distance: 455.2
click at [855, 213] on button "Apply" at bounding box center [854, 213] width 50 height 33
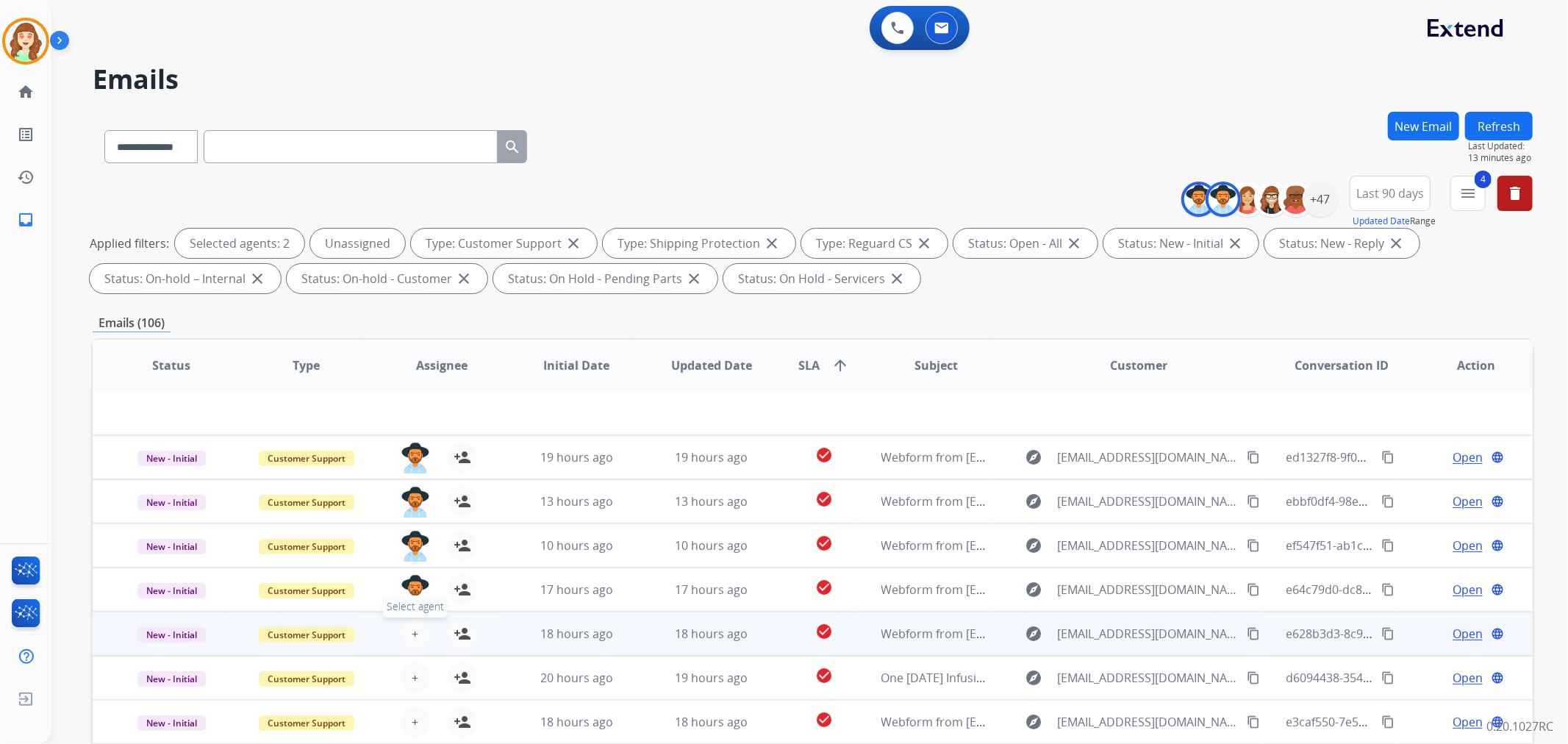
click at [411, 630] on span "+" at bounding box center [414, 633] width 7 height 17
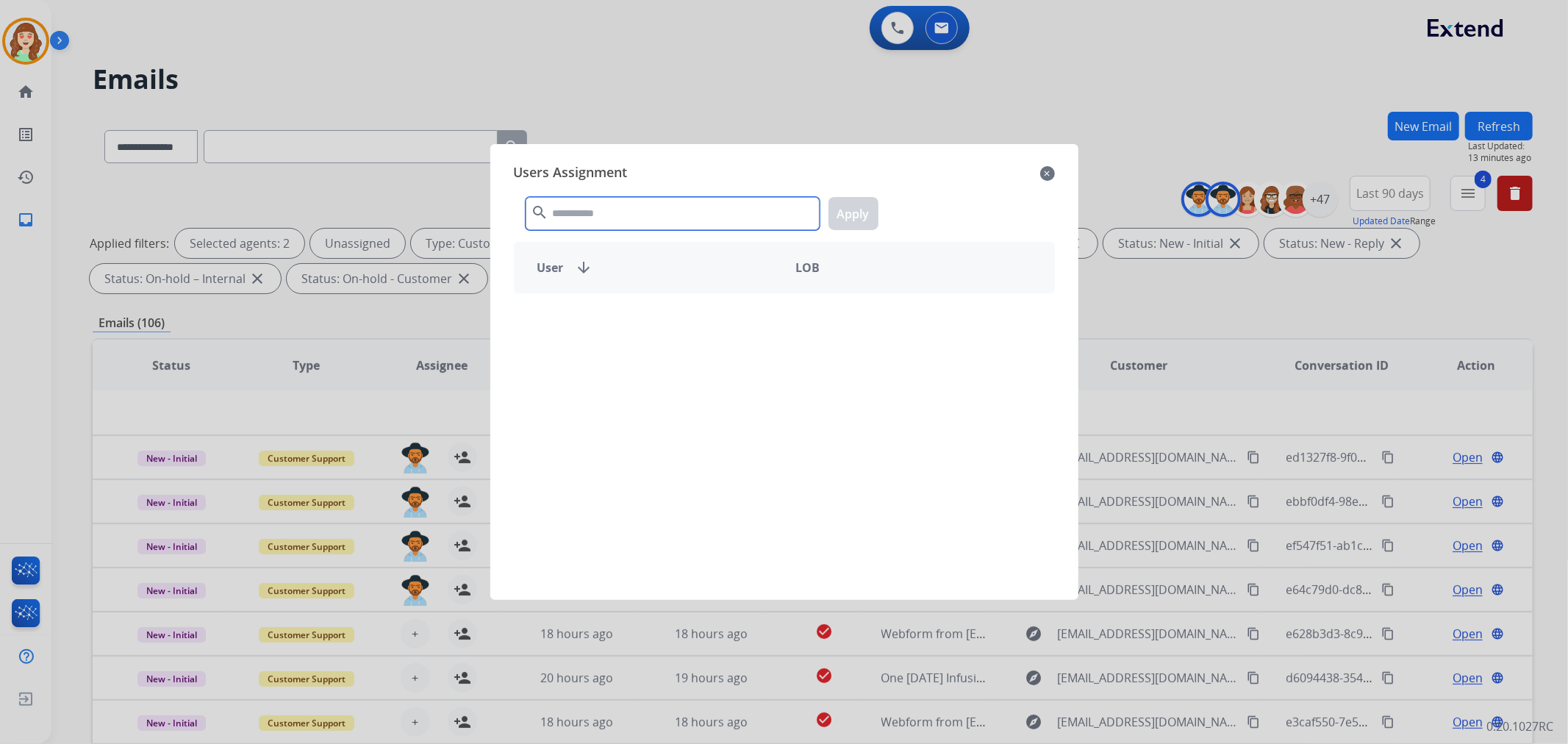
click at [660, 203] on input "text" at bounding box center [673, 213] width 294 height 33
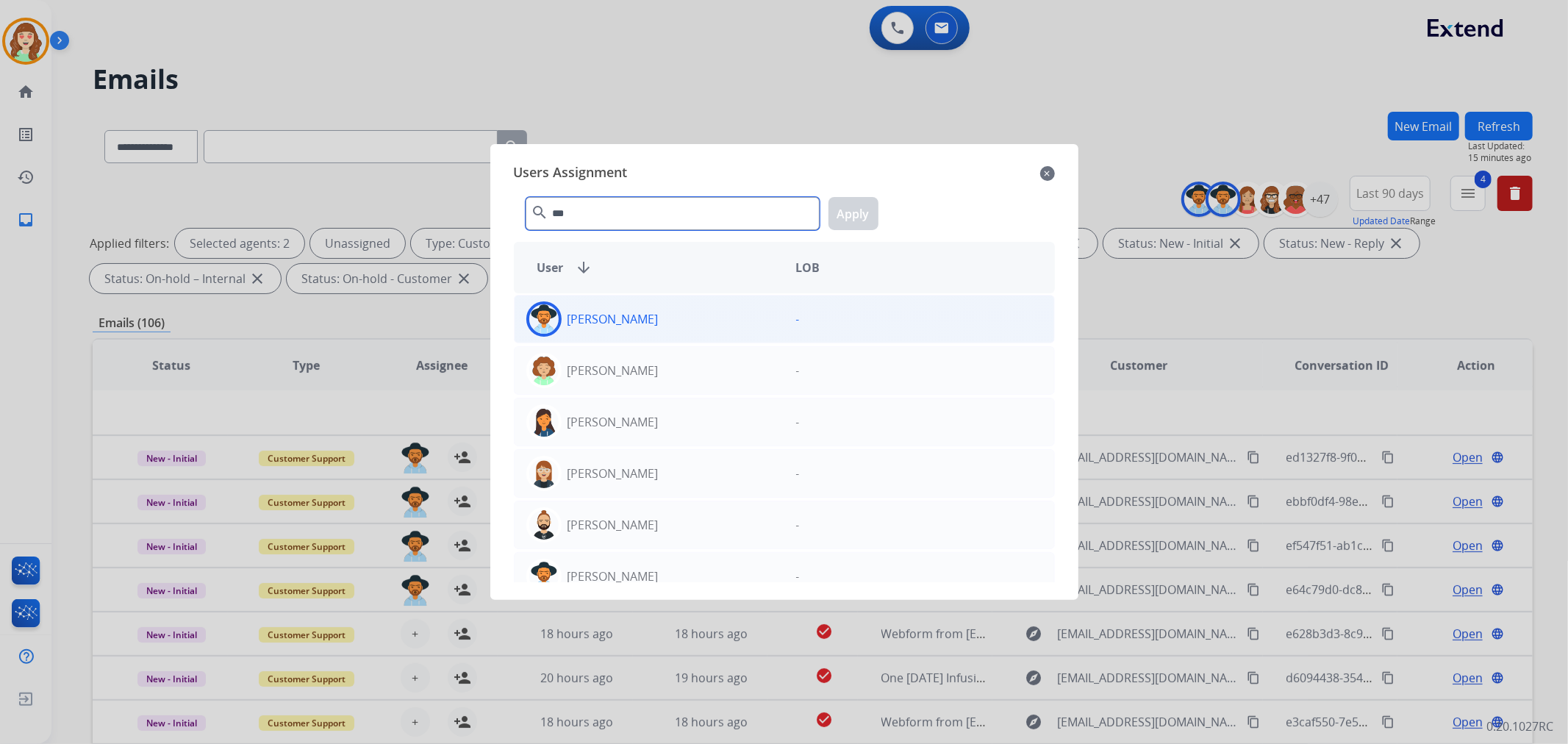
type input "***"
click at [707, 320] on div "[PERSON_NAME]" at bounding box center [649, 318] width 270 height 36
click at [839, 214] on button "Apply" at bounding box center [854, 213] width 50 height 33
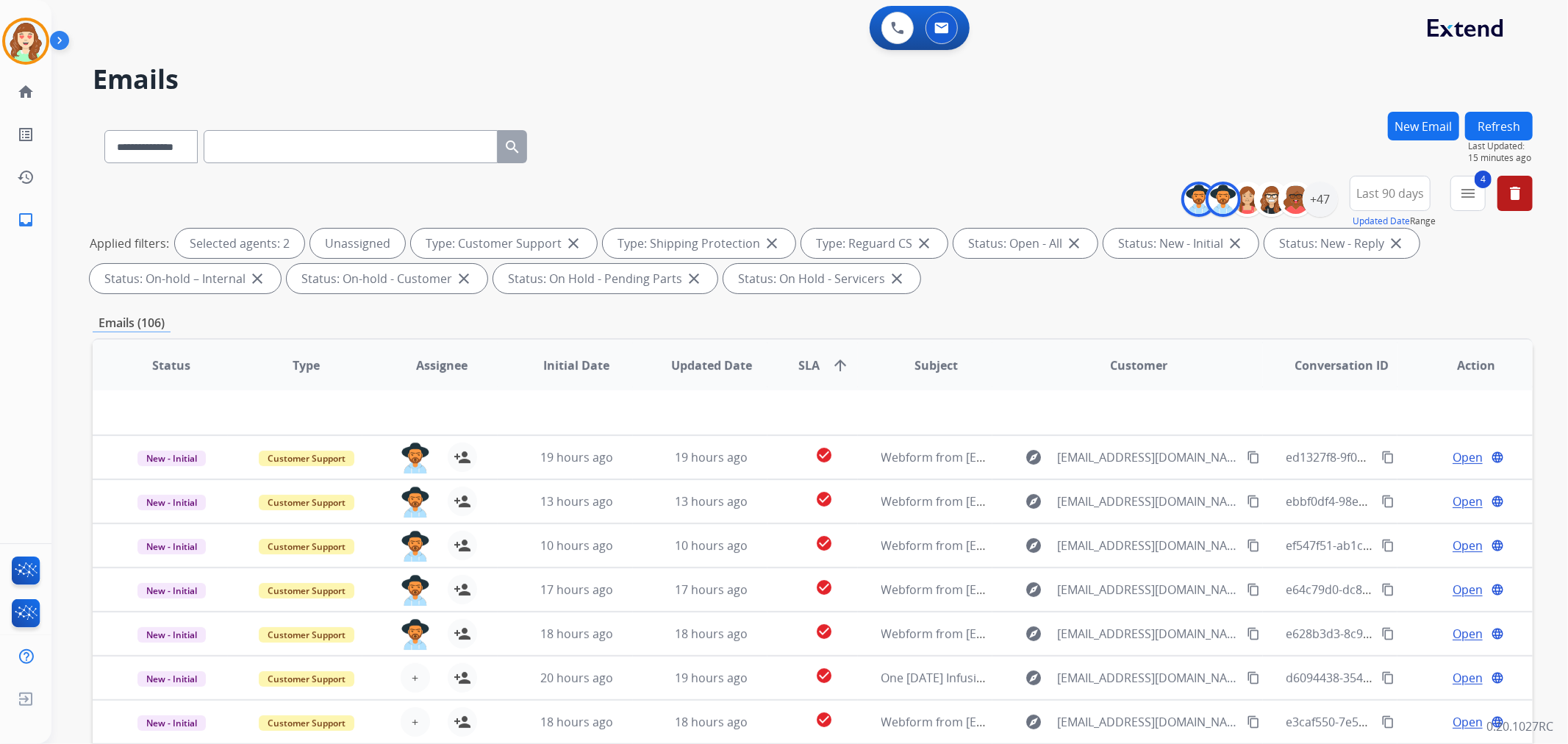
scroll to position [163, 0]
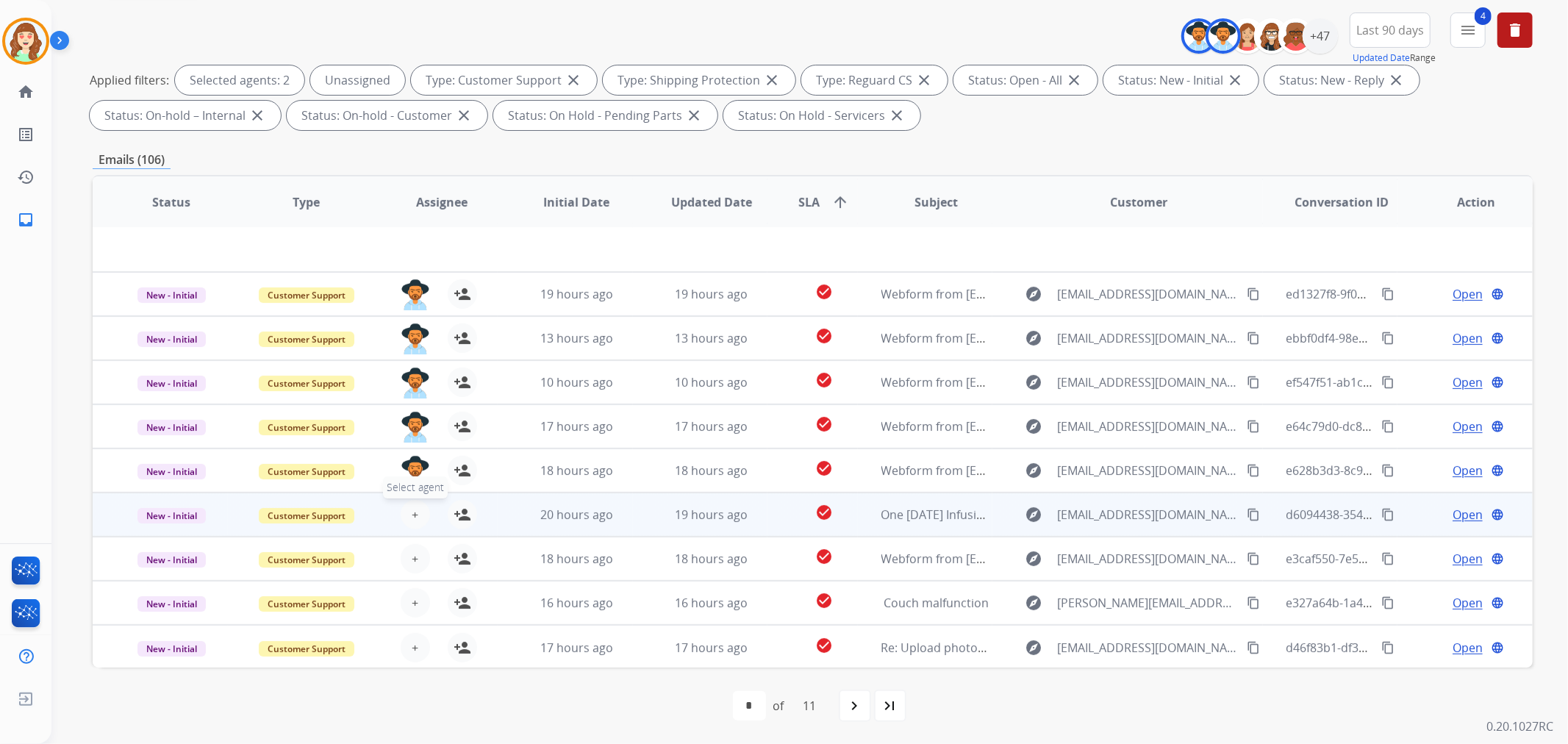
click at [411, 514] on span "+" at bounding box center [414, 514] width 7 height 17
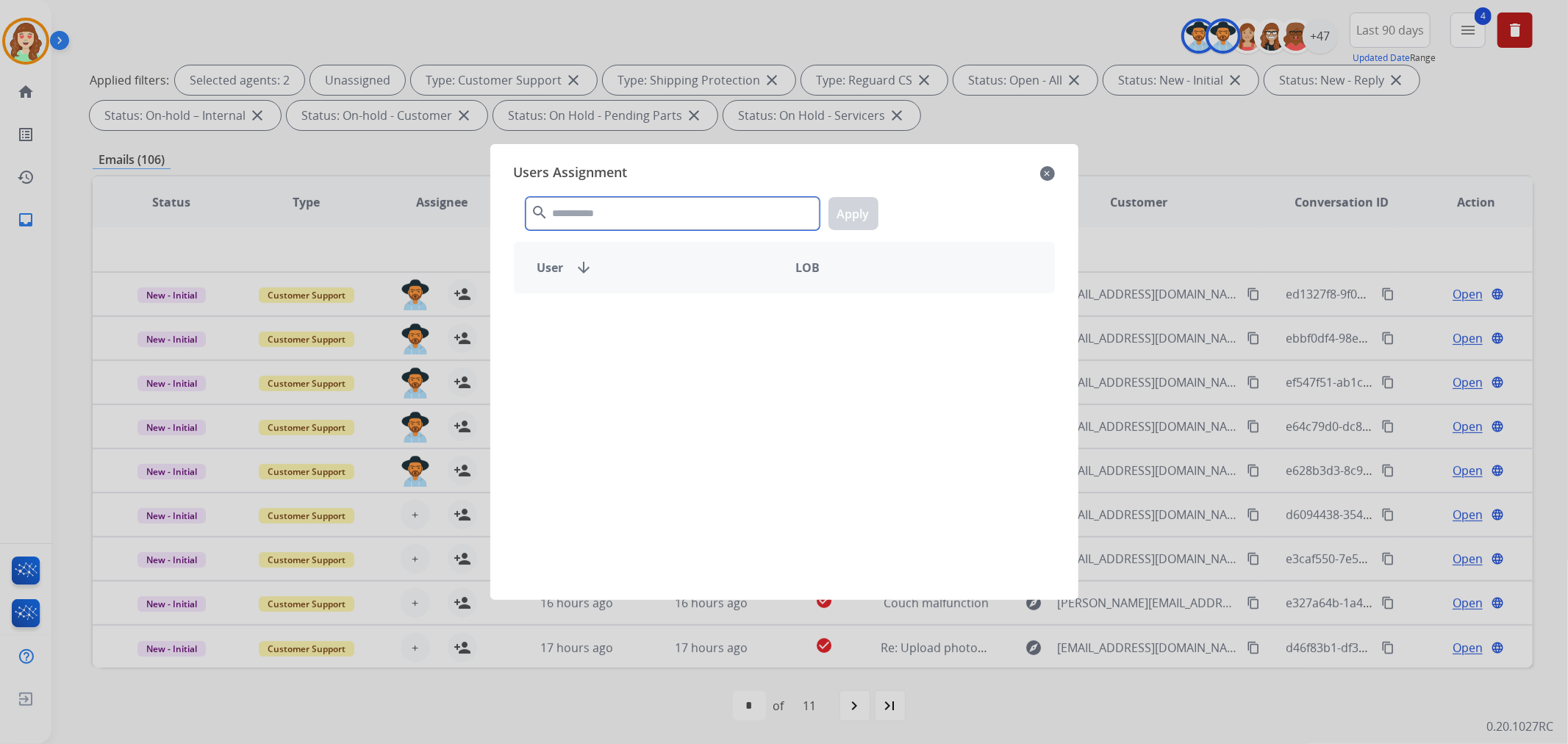
click at [582, 219] on input "text" at bounding box center [673, 213] width 294 height 33
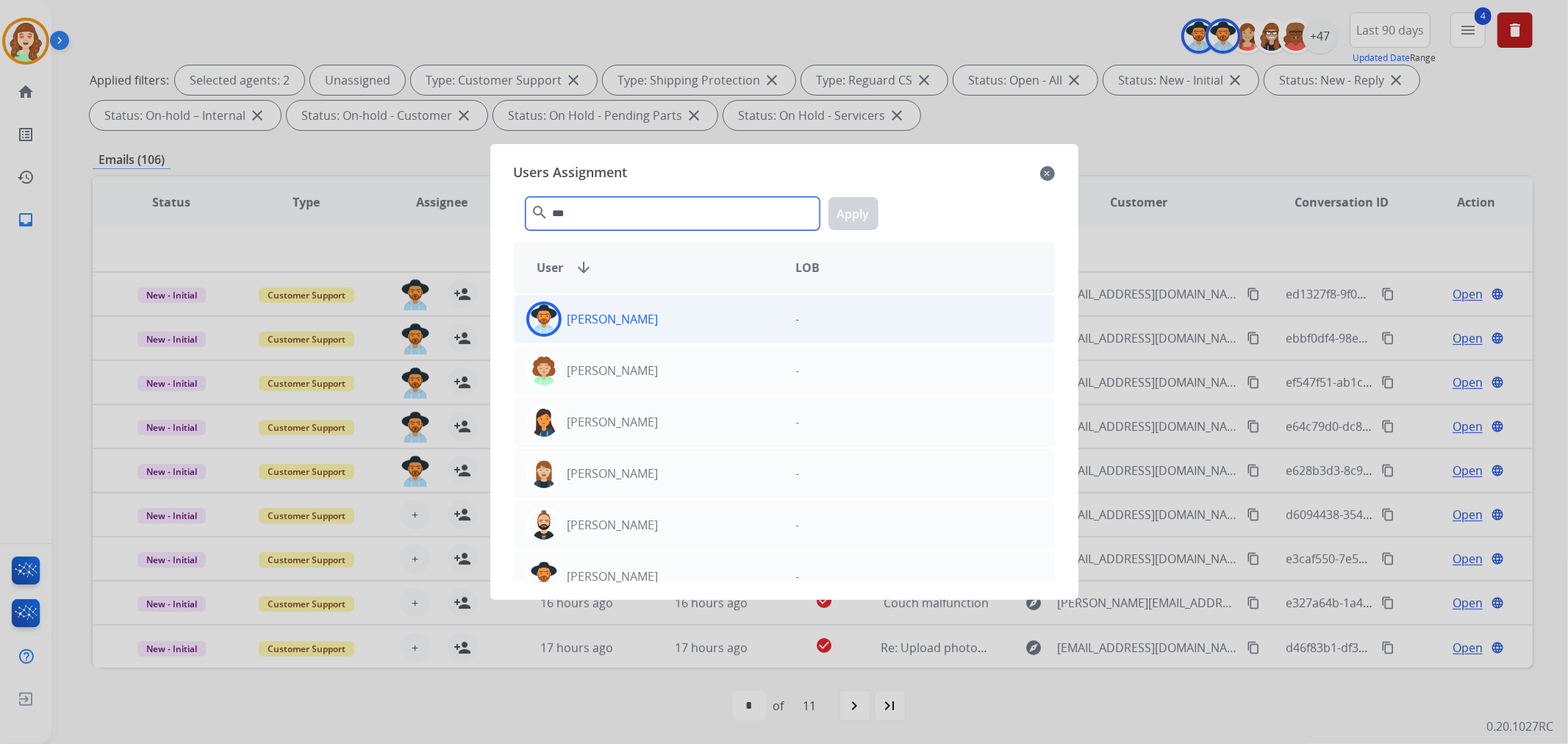
type input "***"
click at [734, 316] on div "[PERSON_NAME]" at bounding box center [649, 318] width 270 height 36
click at [859, 211] on button "Apply" at bounding box center [854, 213] width 50 height 33
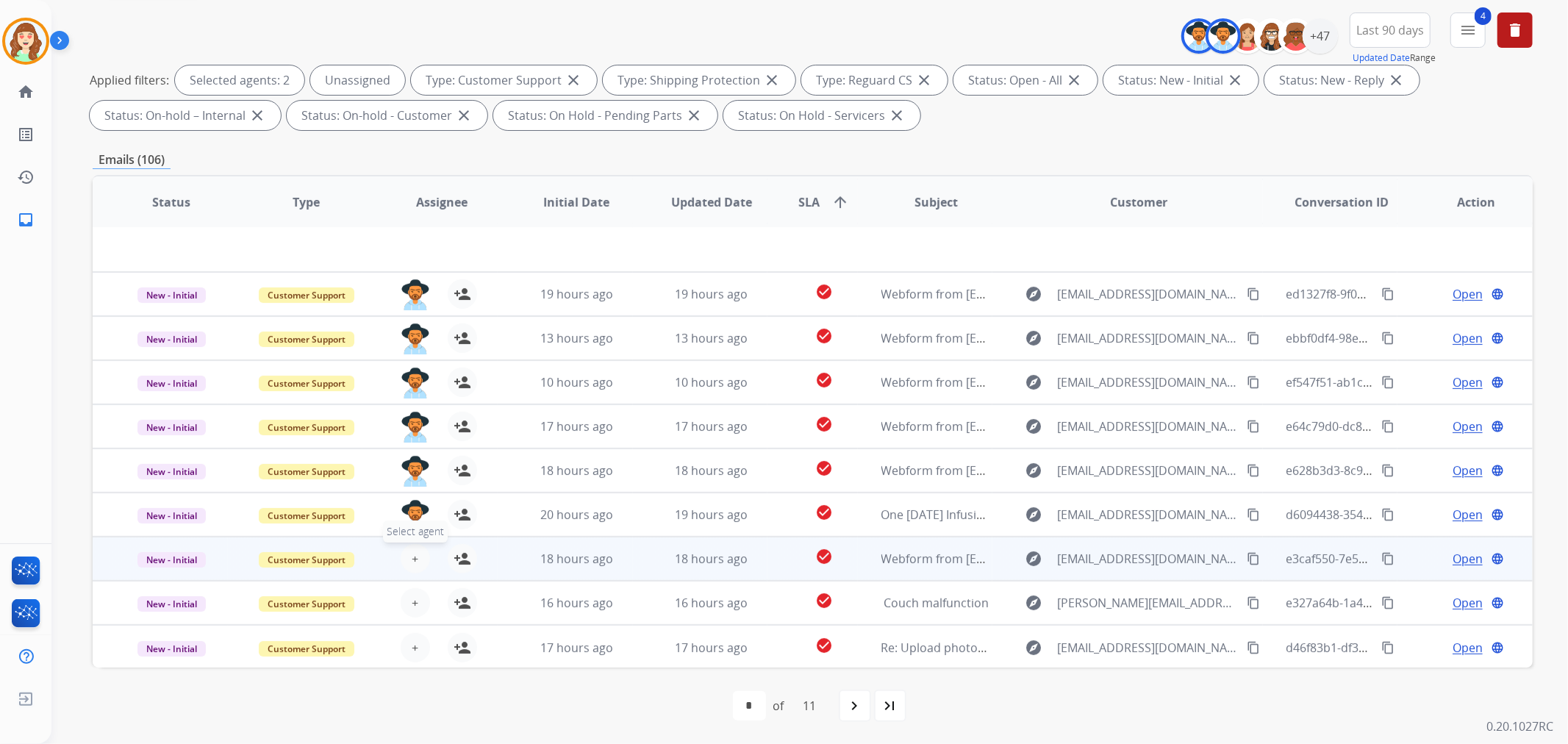
click at [413, 554] on span "+" at bounding box center [414, 558] width 7 height 17
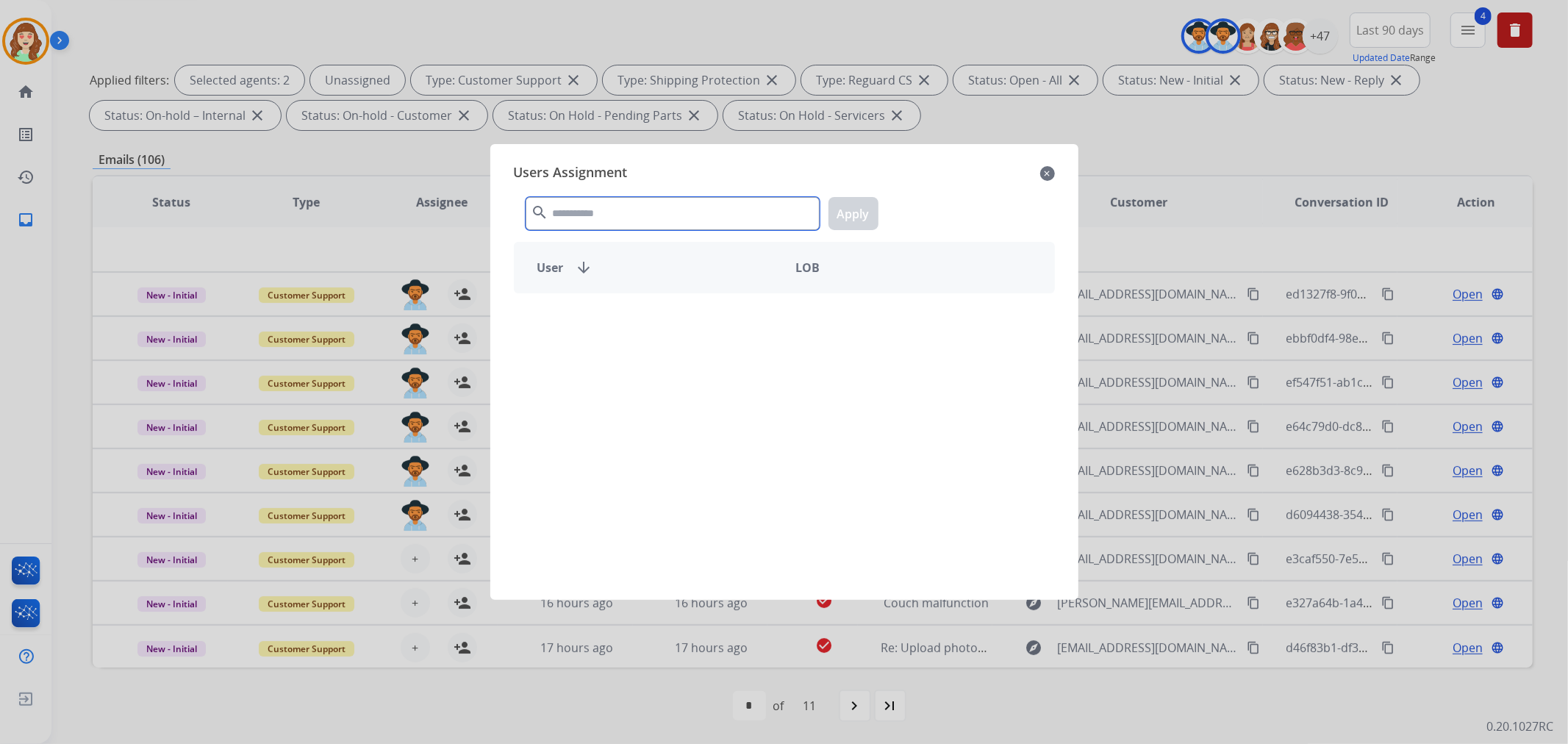
click at [651, 213] on input "text" at bounding box center [673, 213] width 294 height 33
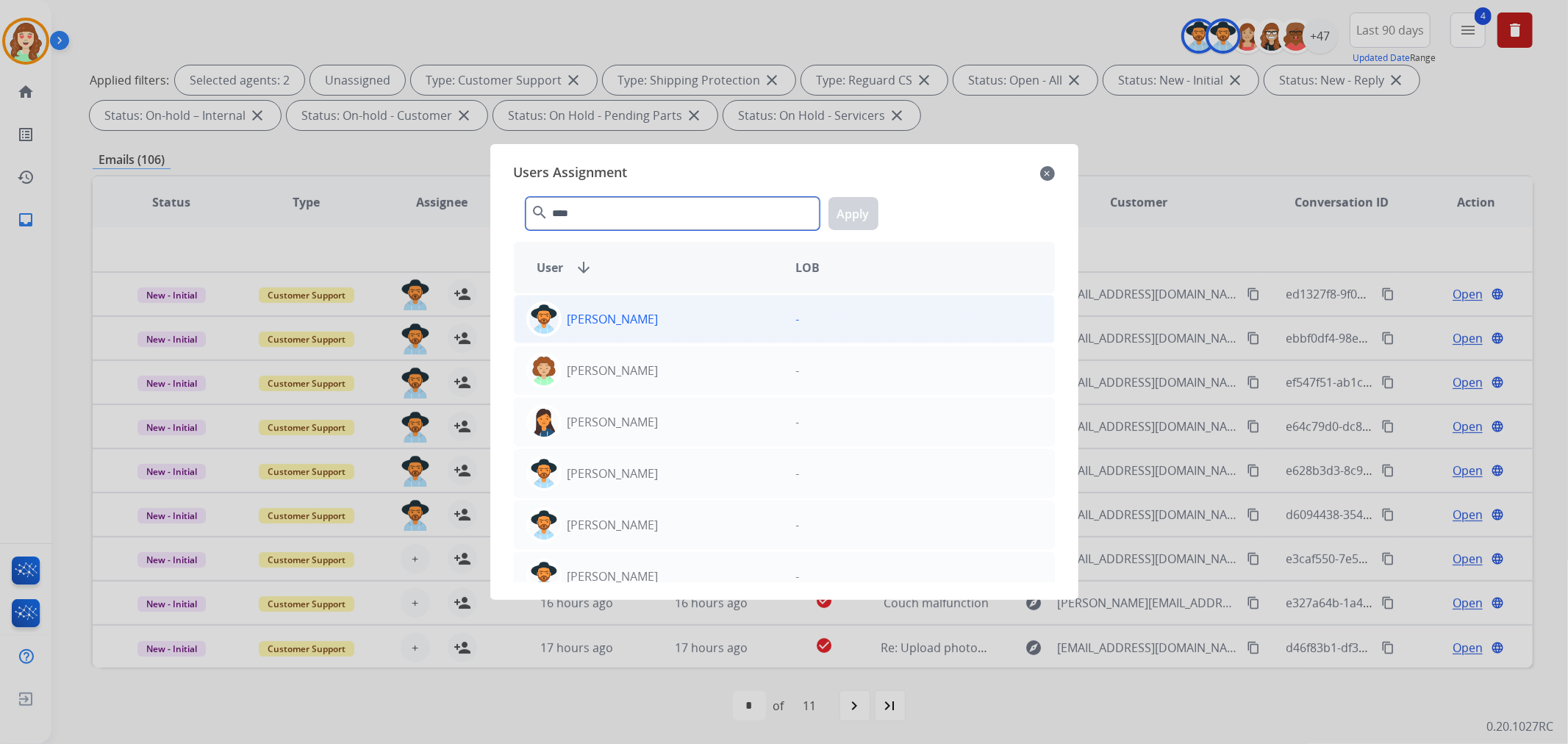
type input "****"
click at [714, 325] on div "[PERSON_NAME]" at bounding box center [649, 318] width 270 height 36
click at [836, 214] on button "Apply" at bounding box center [854, 213] width 50 height 33
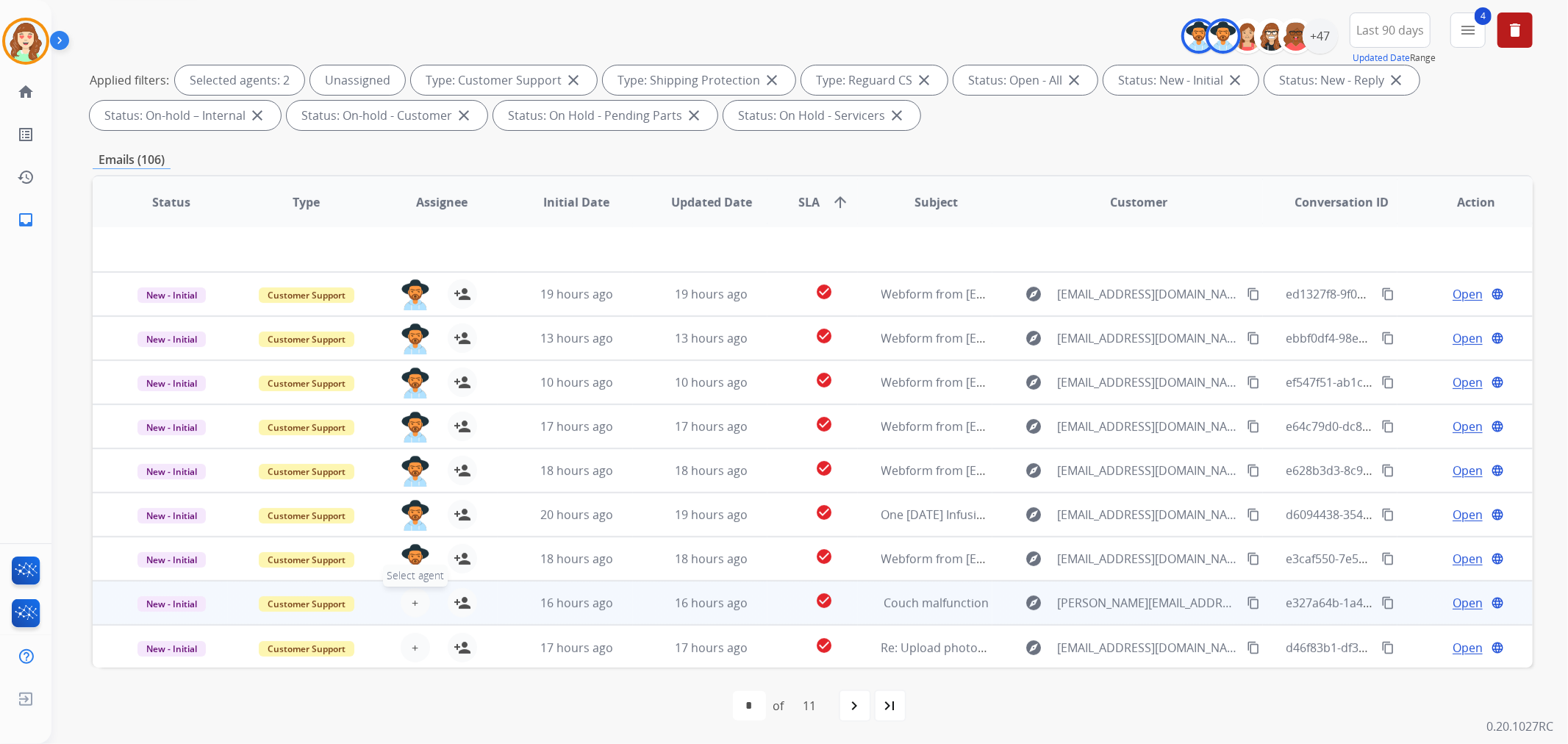
click at [411, 601] on span "+" at bounding box center [414, 603] width 7 height 17
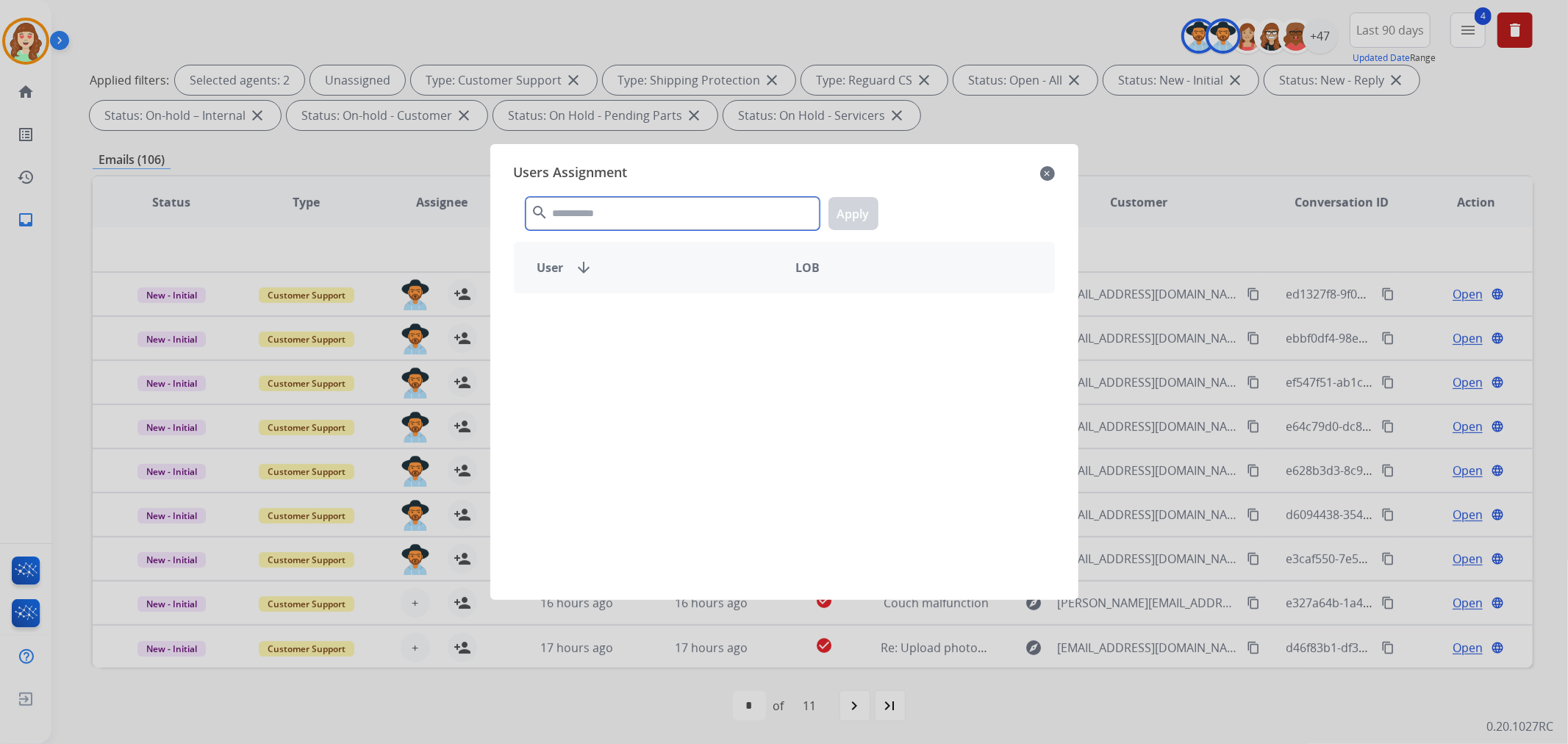
click at [579, 219] on input "text" at bounding box center [673, 213] width 294 height 33
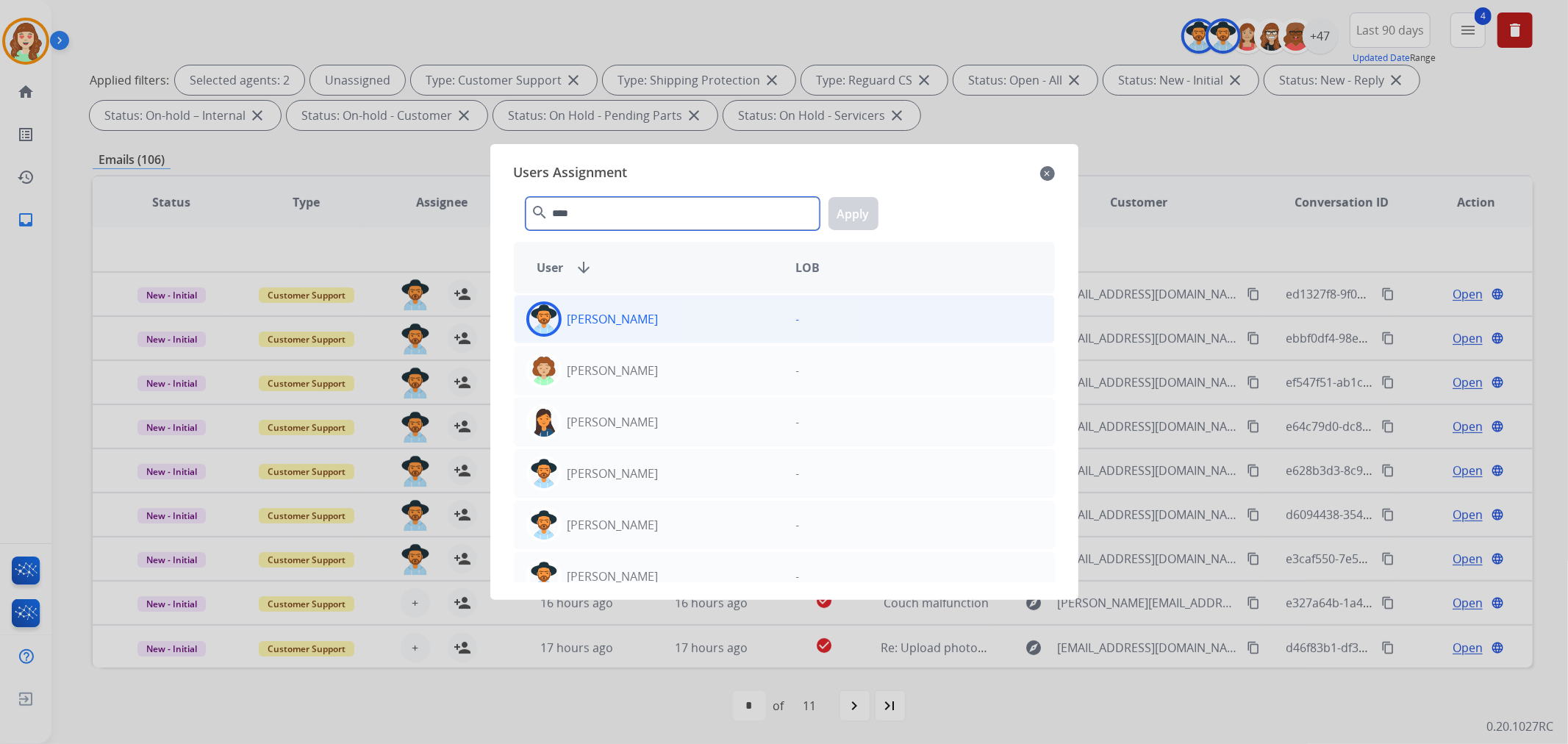
type input "****"
click at [687, 313] on div "[PERSON_NAME]" at bounding box center [649, 318] width 270 height 36
click at [856, 213] on button "Apply" at bounding box center [854, 213] width 50 height 33
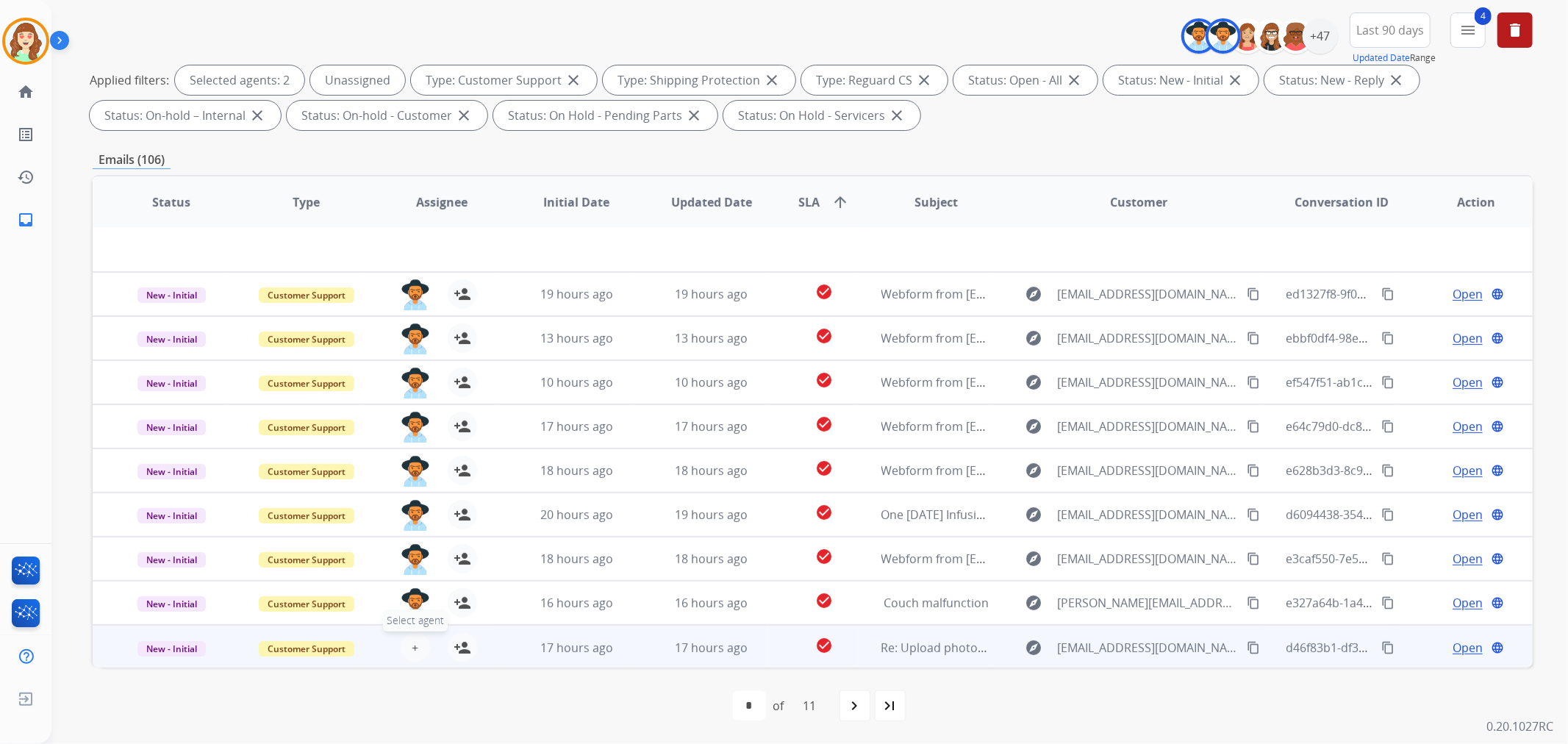
click at [412, 657] on button "+ Select agent" at bounding box center [415, 647] width 30 height 30
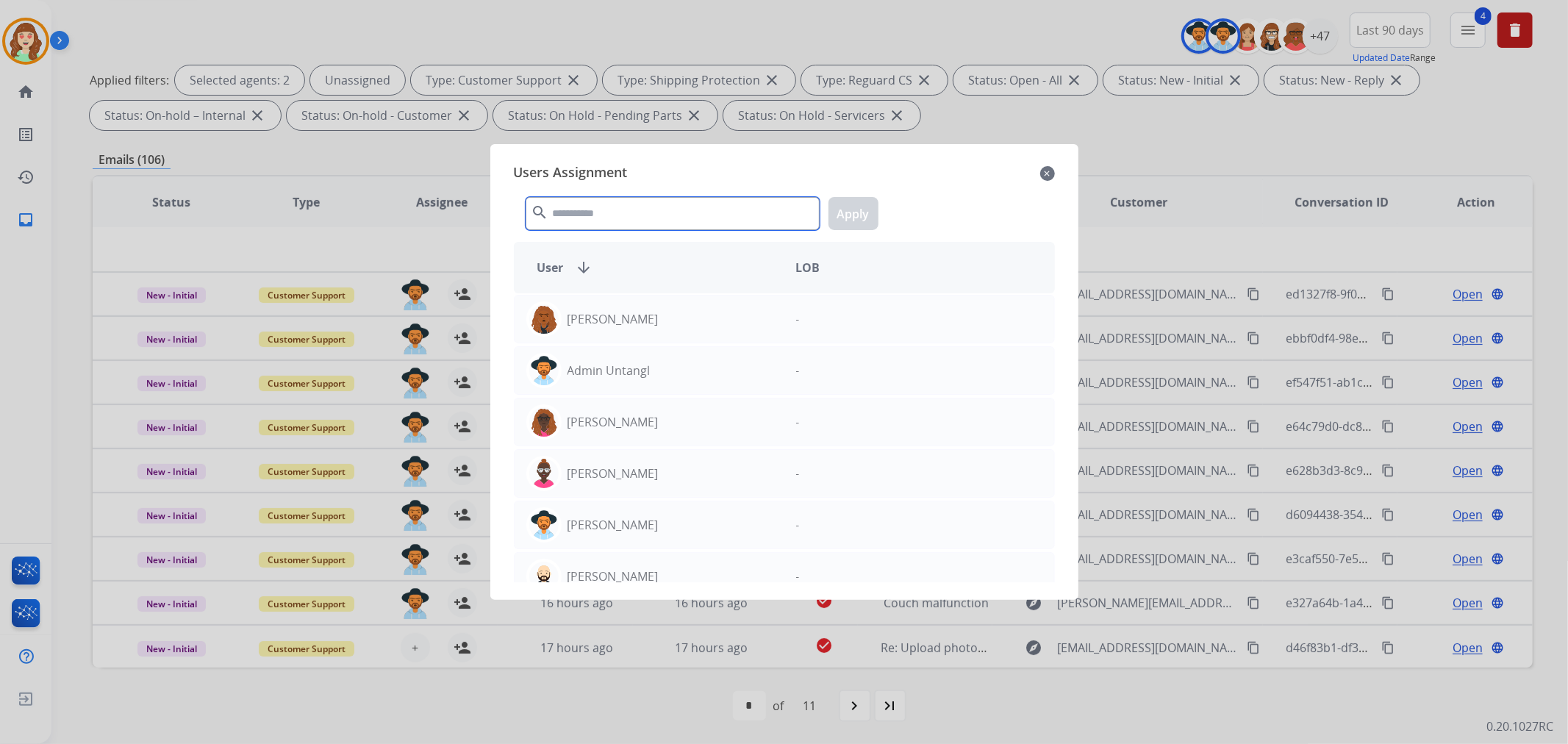
click at [636, 213] on input "text" at bounding box center [673, 213] width 294 height 33
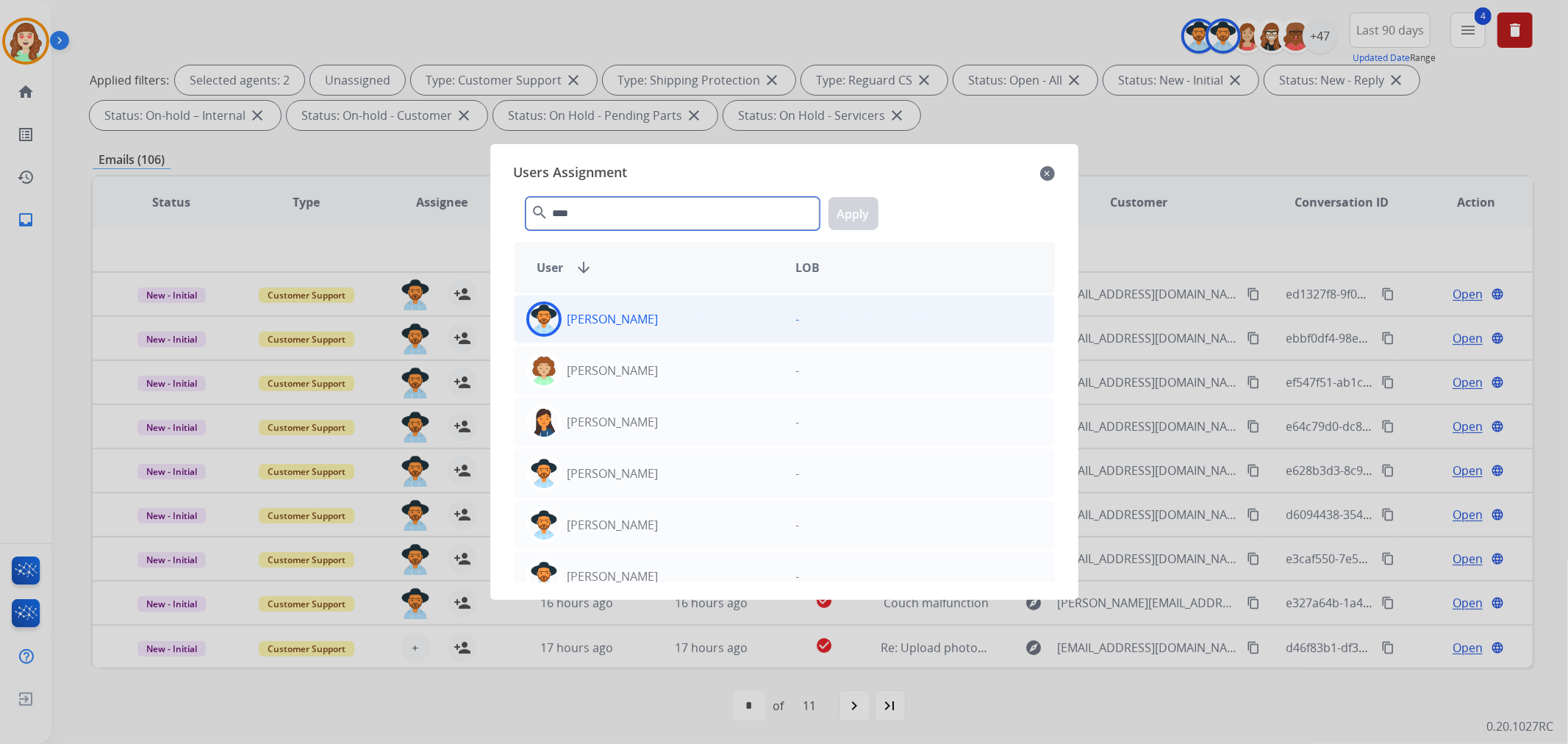
type input "****"
drag, startPoint x: 720, startPoint y: 312, endPoint x: 869, endPoint y: 216, distance: 177.2
click at [733, 309] on div "[PERSON_NAME]" at bounding box center [649, 318] width 270 height 36
drag, startPoint x: 854, startPoint y: 205, endPoint x: 1196, endPoint y: 166, distance: 344.2
click at [853, 205] on button "Apply" at bounding box center [854, 213] width 50 height 33
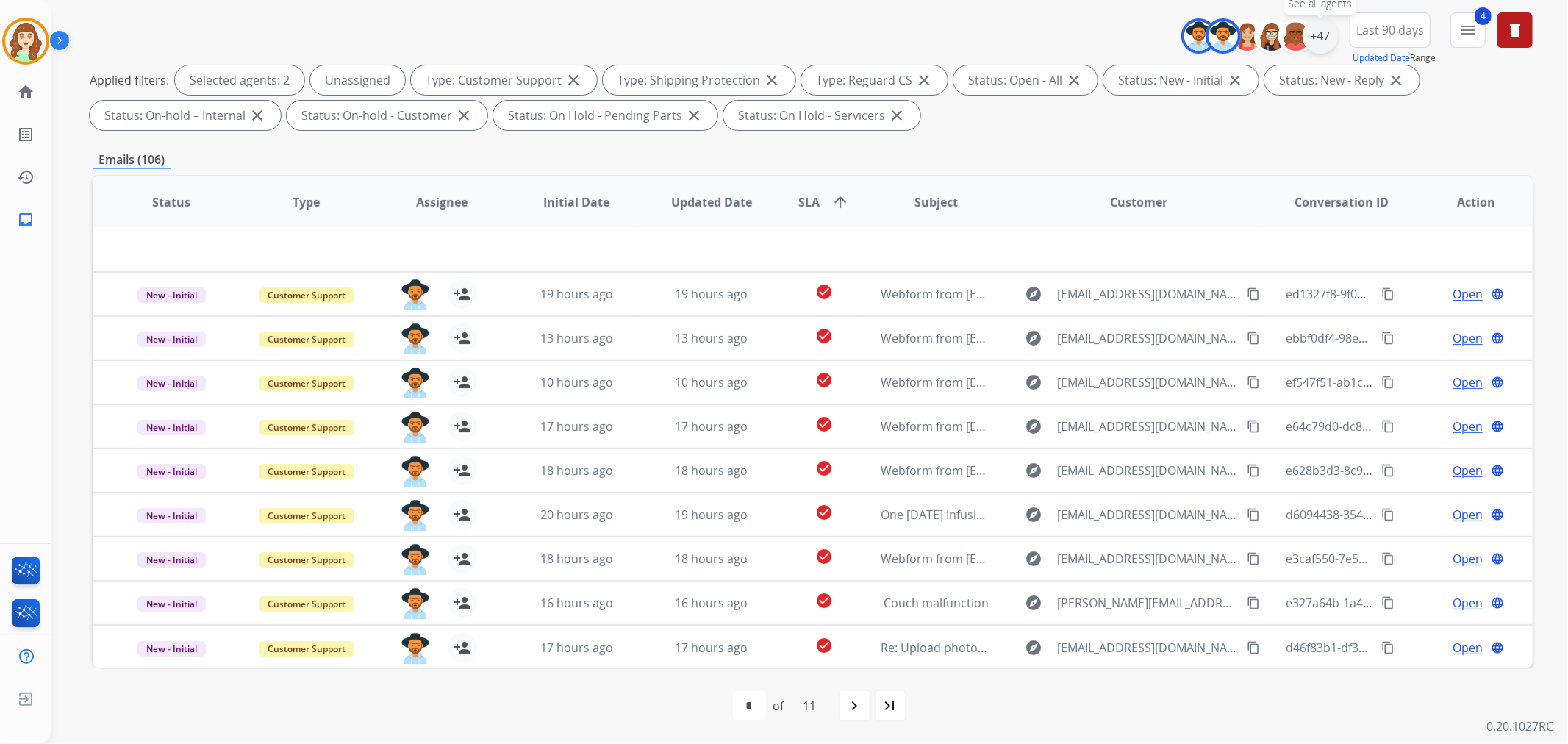
click at [1319, 39] on div "+47" at bounding box center [1320, 36] width 36 height 36
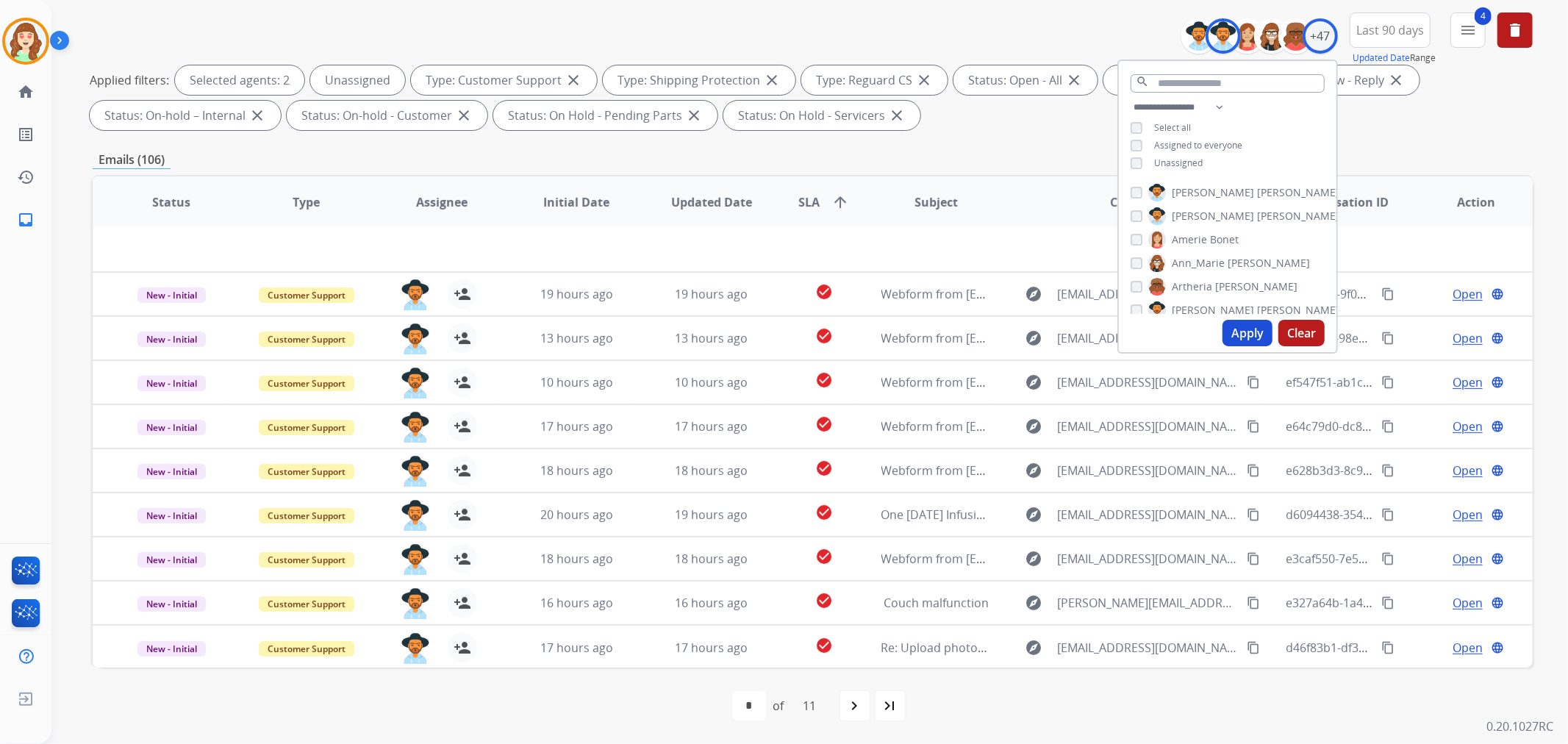
drag, startPoint x: 1136, startPoint y: 151, endPoint x: 1132, endPoint y: 183, distance: 32.2
click at [1136, 152] on div "**********" at bounding box center [1228, 136] width 217 height 77
click at [1250, 327] on button "Apply" at bounding box center [1247, 334] width 50 height 27
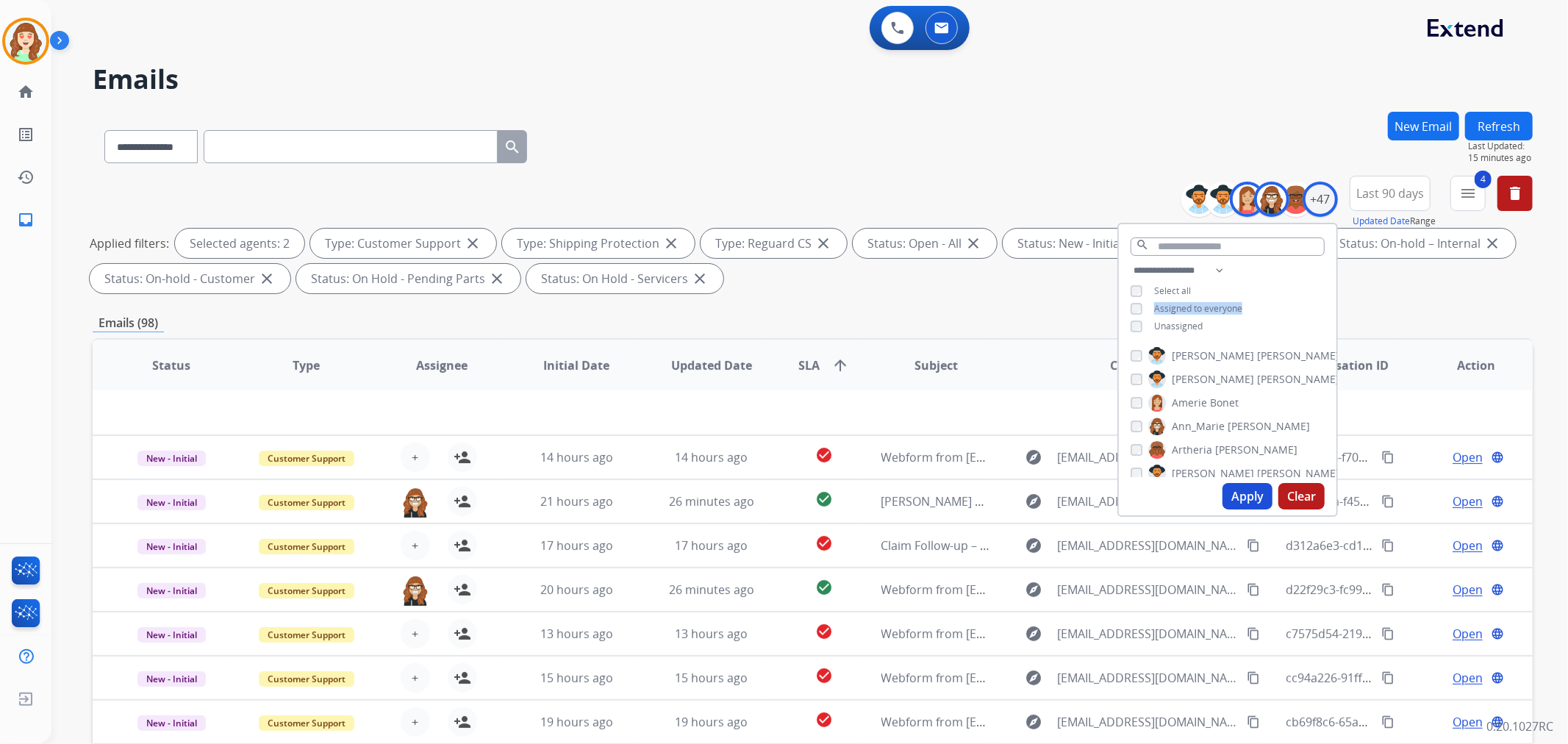
click at [1239, 501] on button "Apply" at bounding box center [1247, 496] width 50 height 27
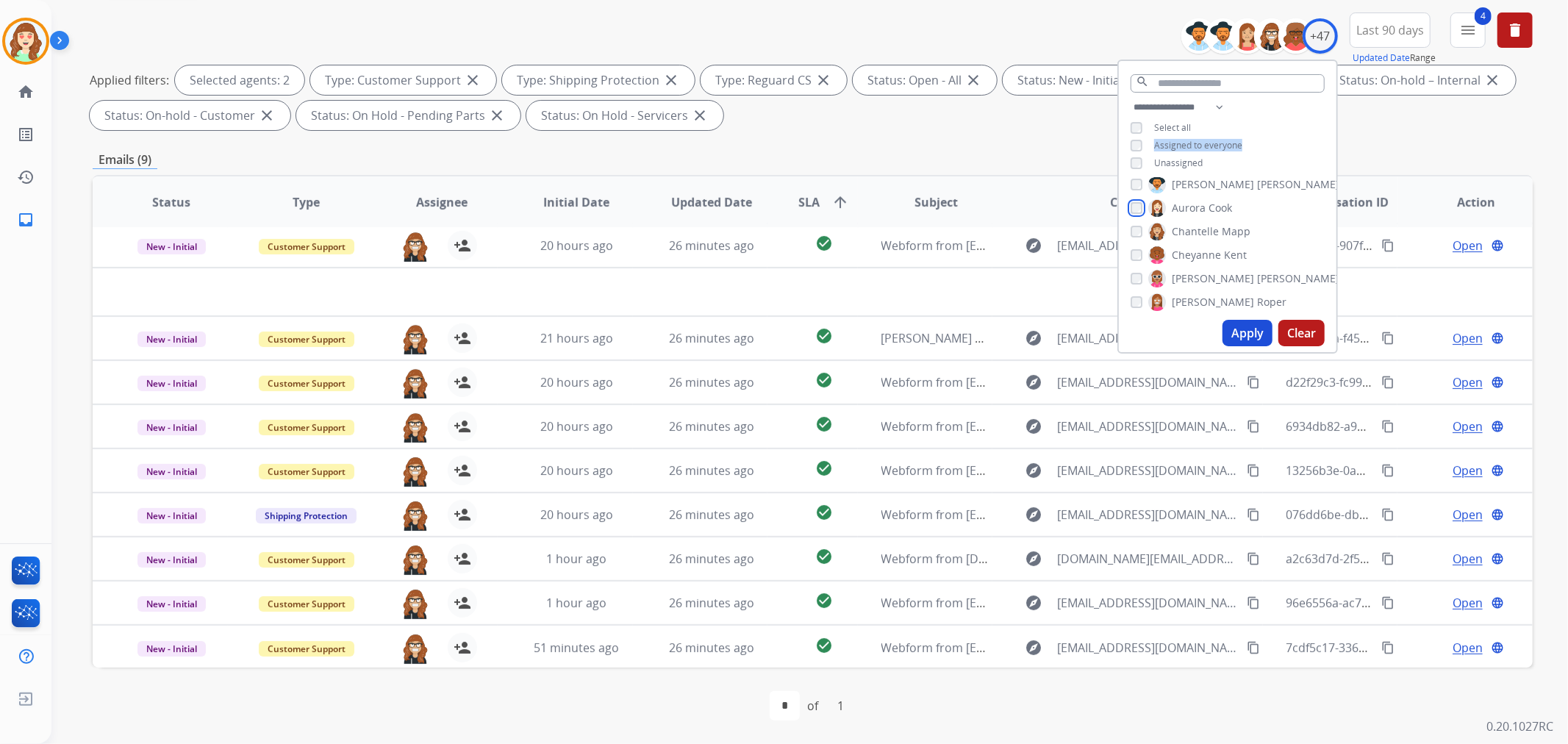
scroll to position [163, 0]
click at [1243, 331] on button "Apply" at bounding box center [1247, 334] width 50 height 27
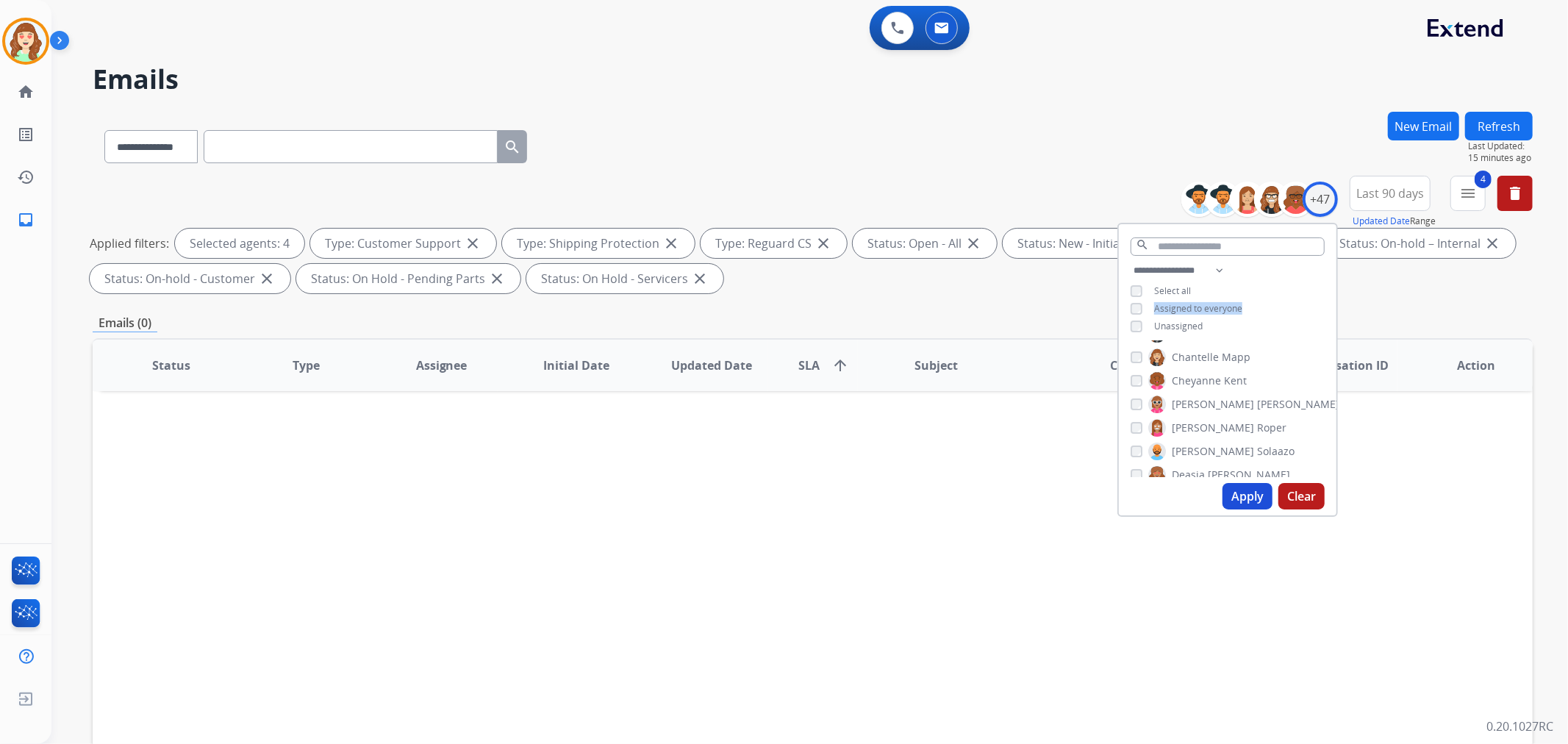
scroll to position [245, 0]
click at [1240, 498] on button "Apply" at bounding box center [1247, 496] width 50 height 27
click at [1245, 496] on button "Apply" at bounding box center [1247, 496] width 50 height 27
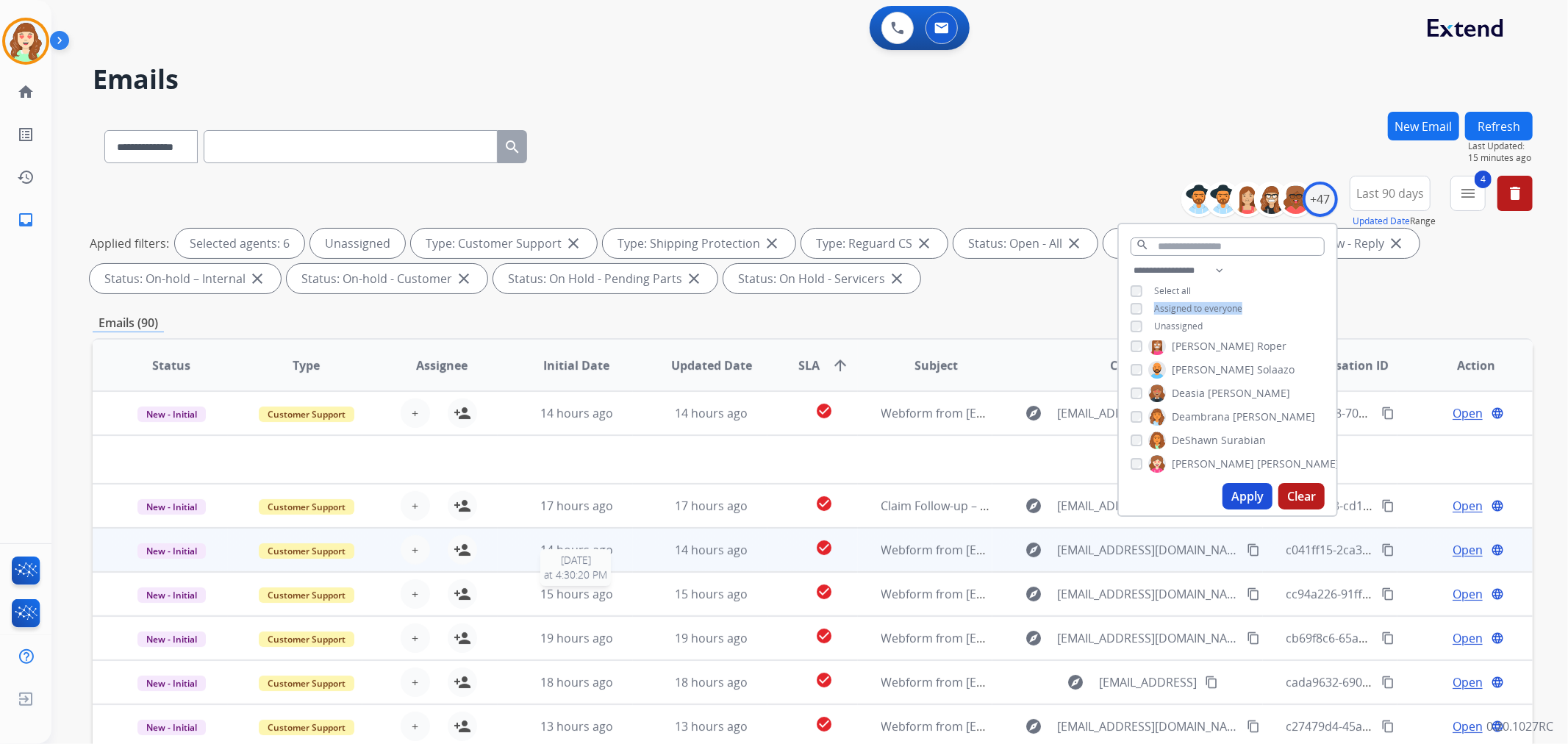
scroll to position [163, 0]
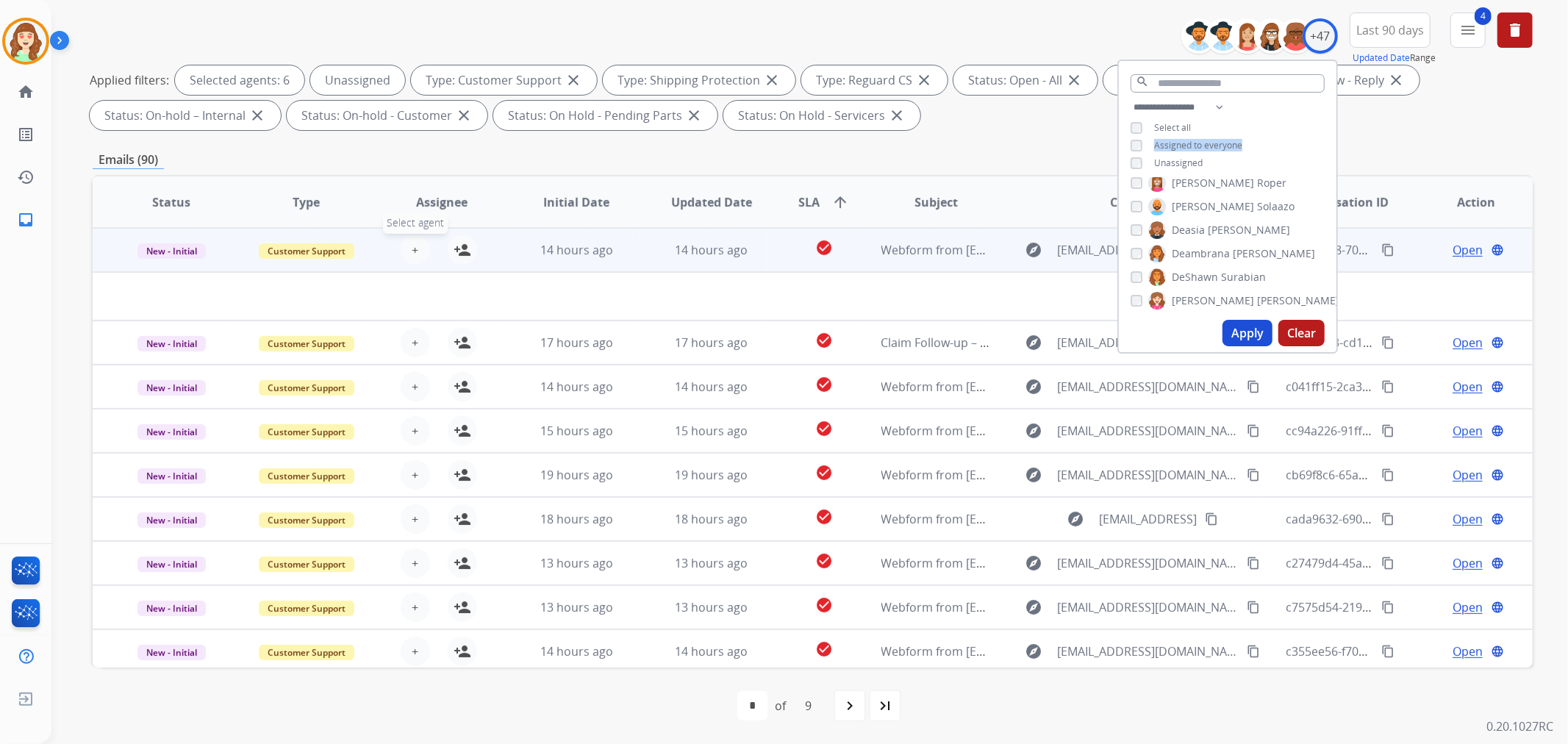
click at [411, 245] on span "+" at bounding box center [414, 250] width 7 height 17
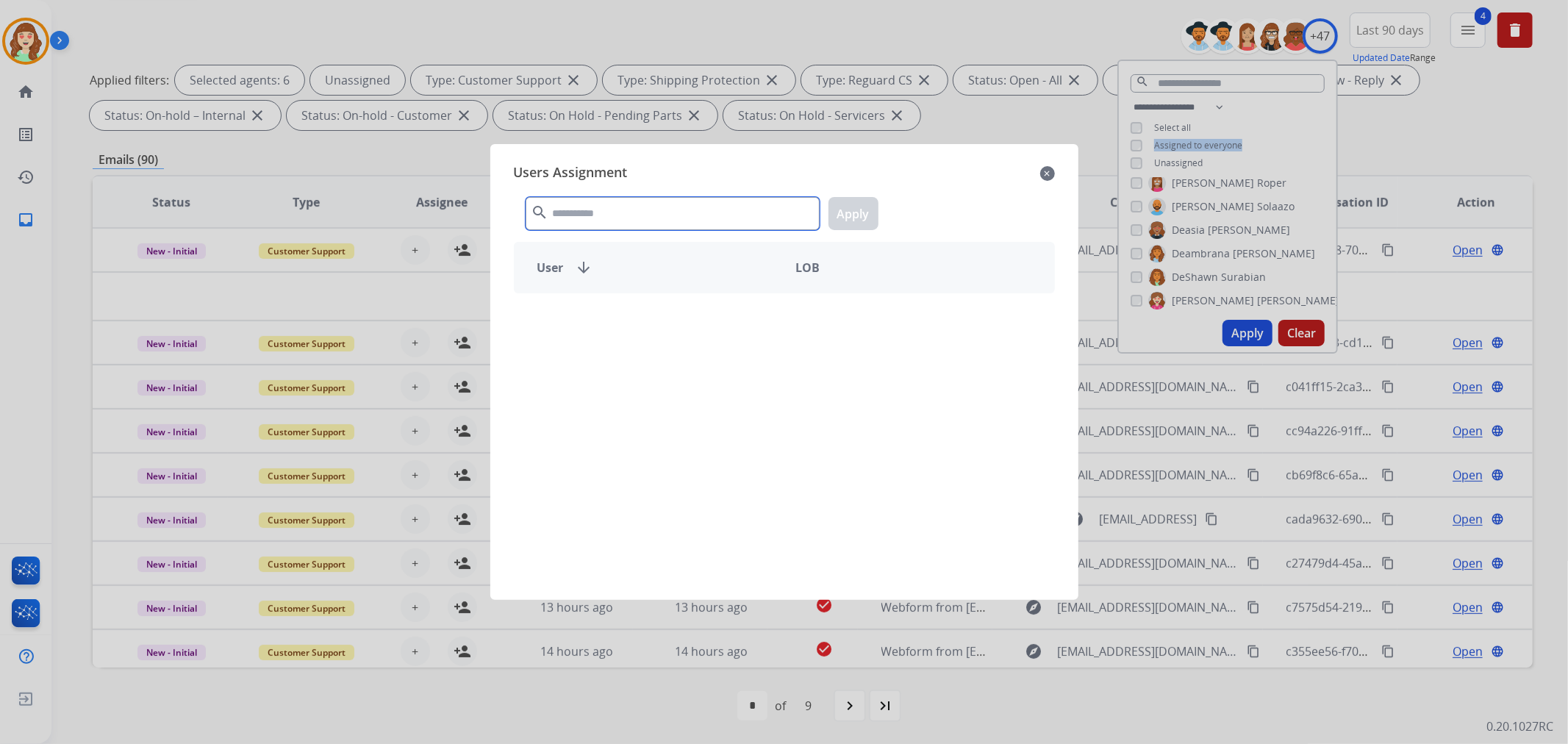
click at [572, 211] on input "text" at bounding box center [673, 213] width 294 height 33
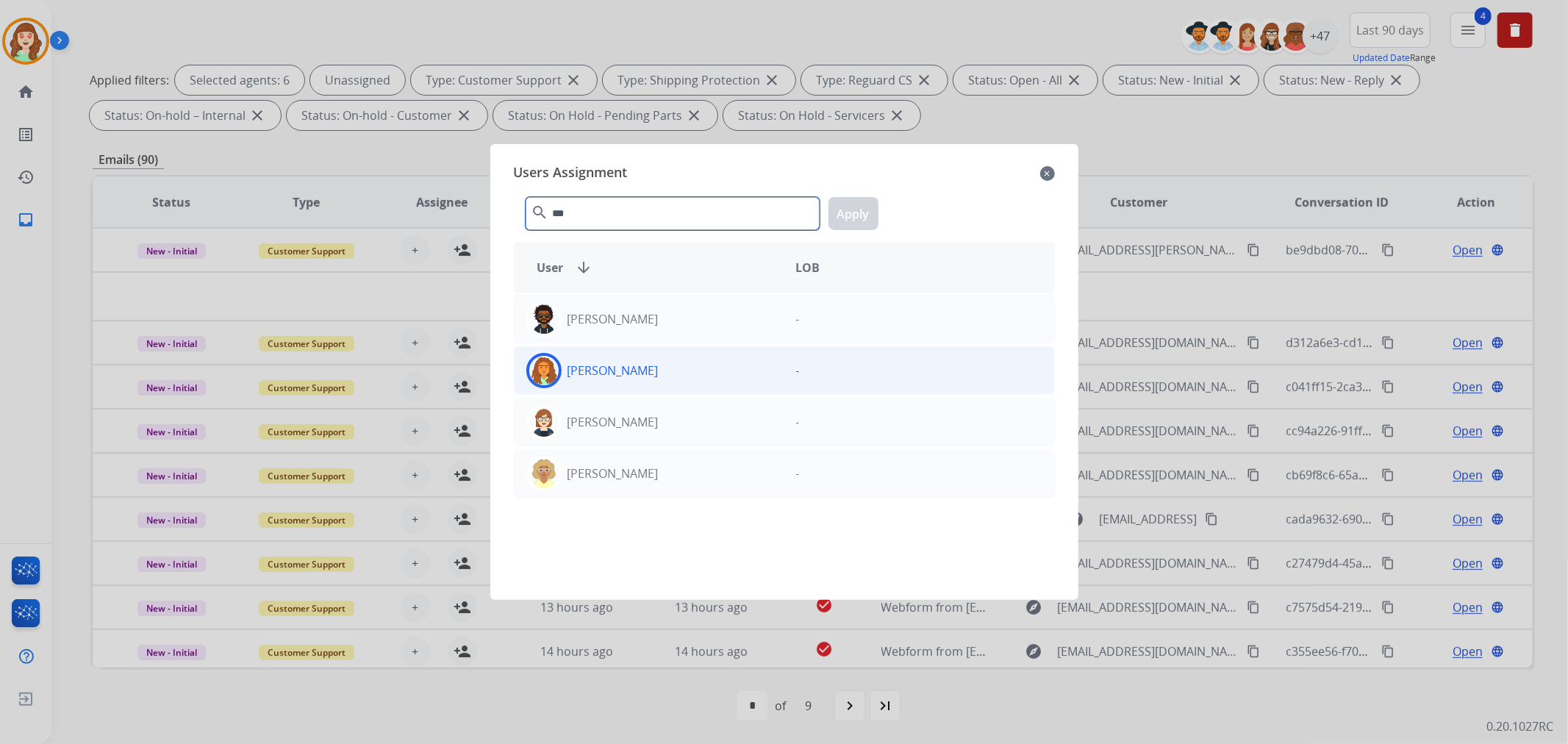
type input "***"
drag, startPoint x: 694, startPoint y: 372, endPoint x: 826, endPoint y: 222, distance: 199.8
click at [696, 373] on div "[PERSON_NAME]" at bounding box center [649, 370] width 270 height 36
click at [844, 214] on button "Apply" at bounding box center [854, 213] width 50 height 33
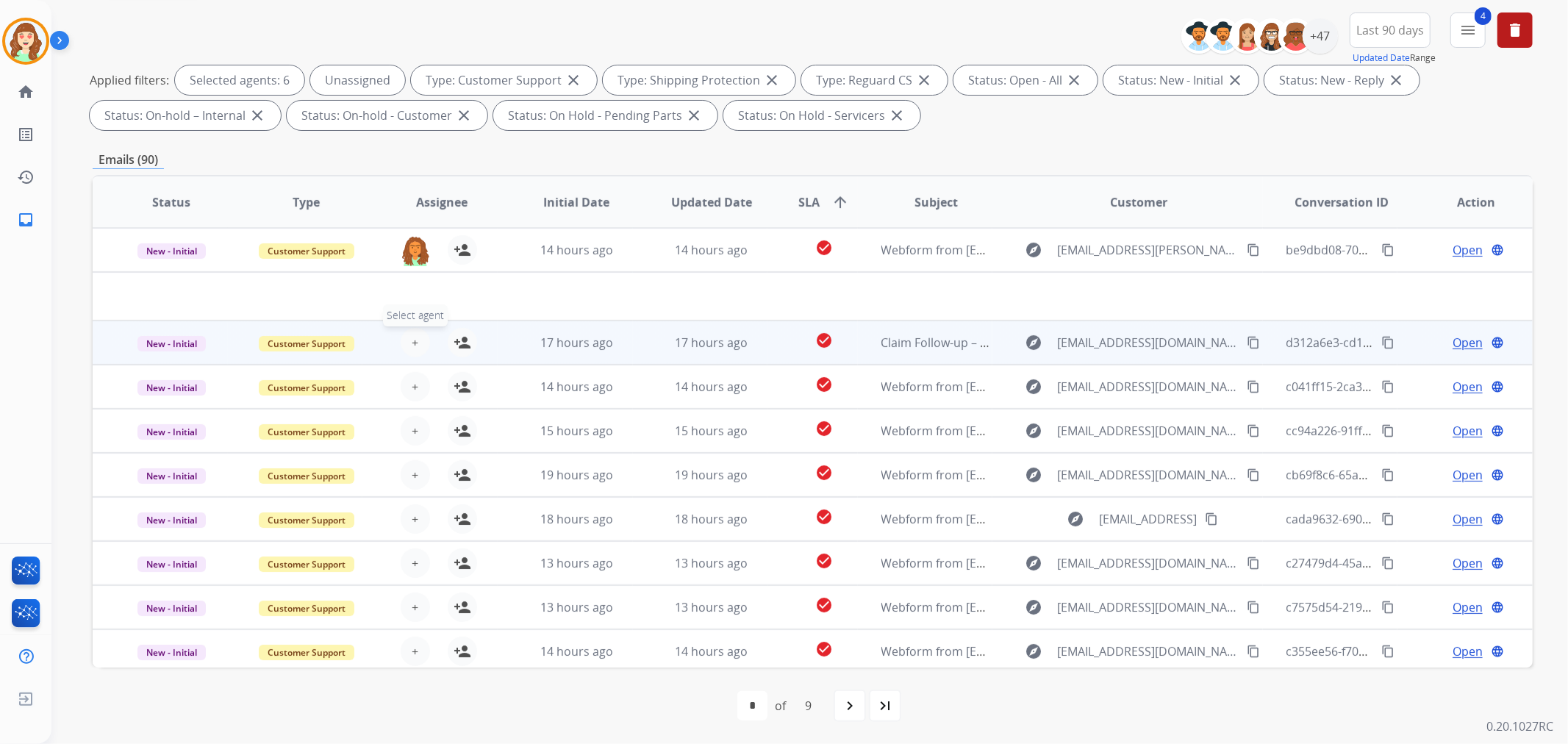
click at [407, 341] on button "+ Select agent" at bounding box center [415, 342] width 30 height 30
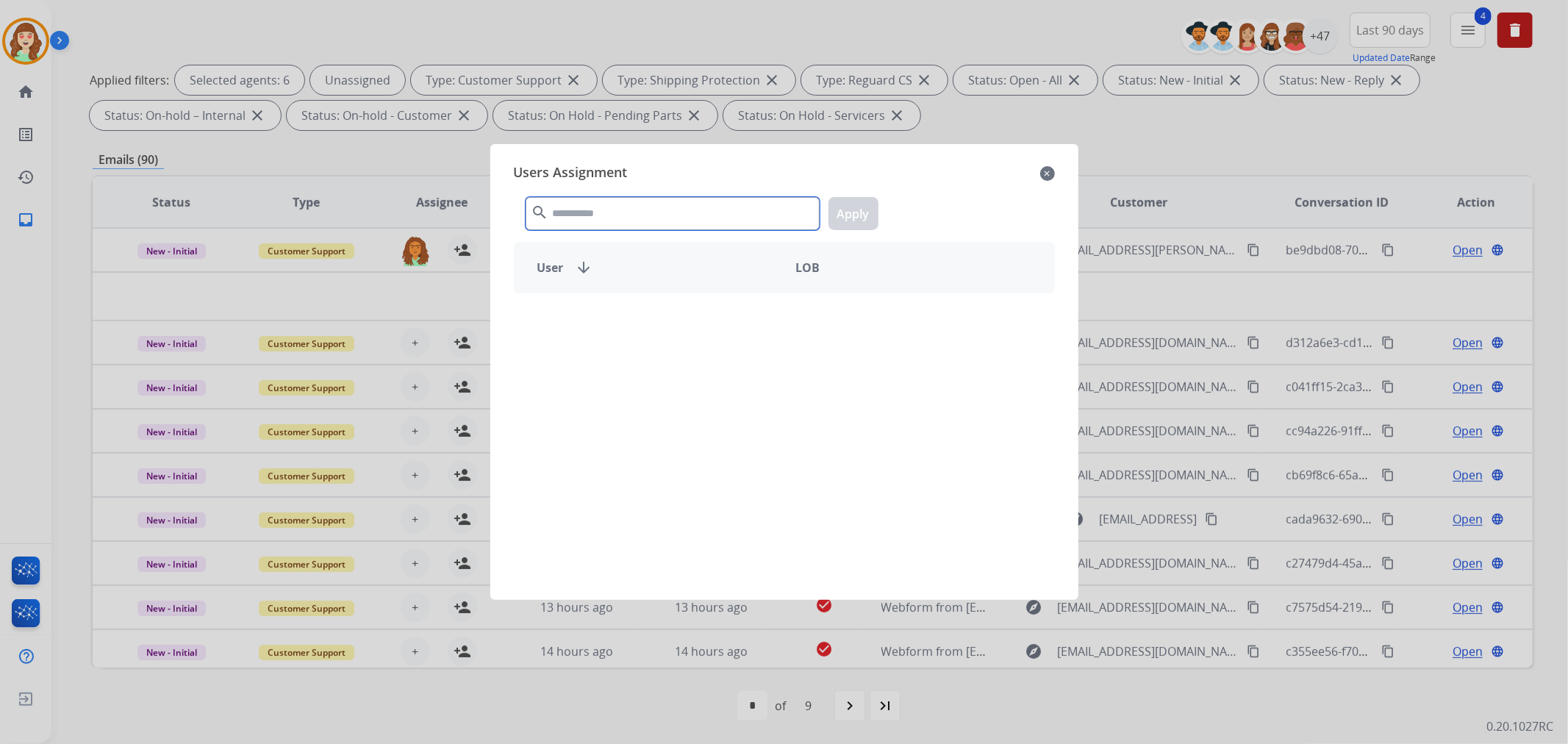
click at [649, 211] on input "text" at bounding box center [673, 213] width 294 height 33
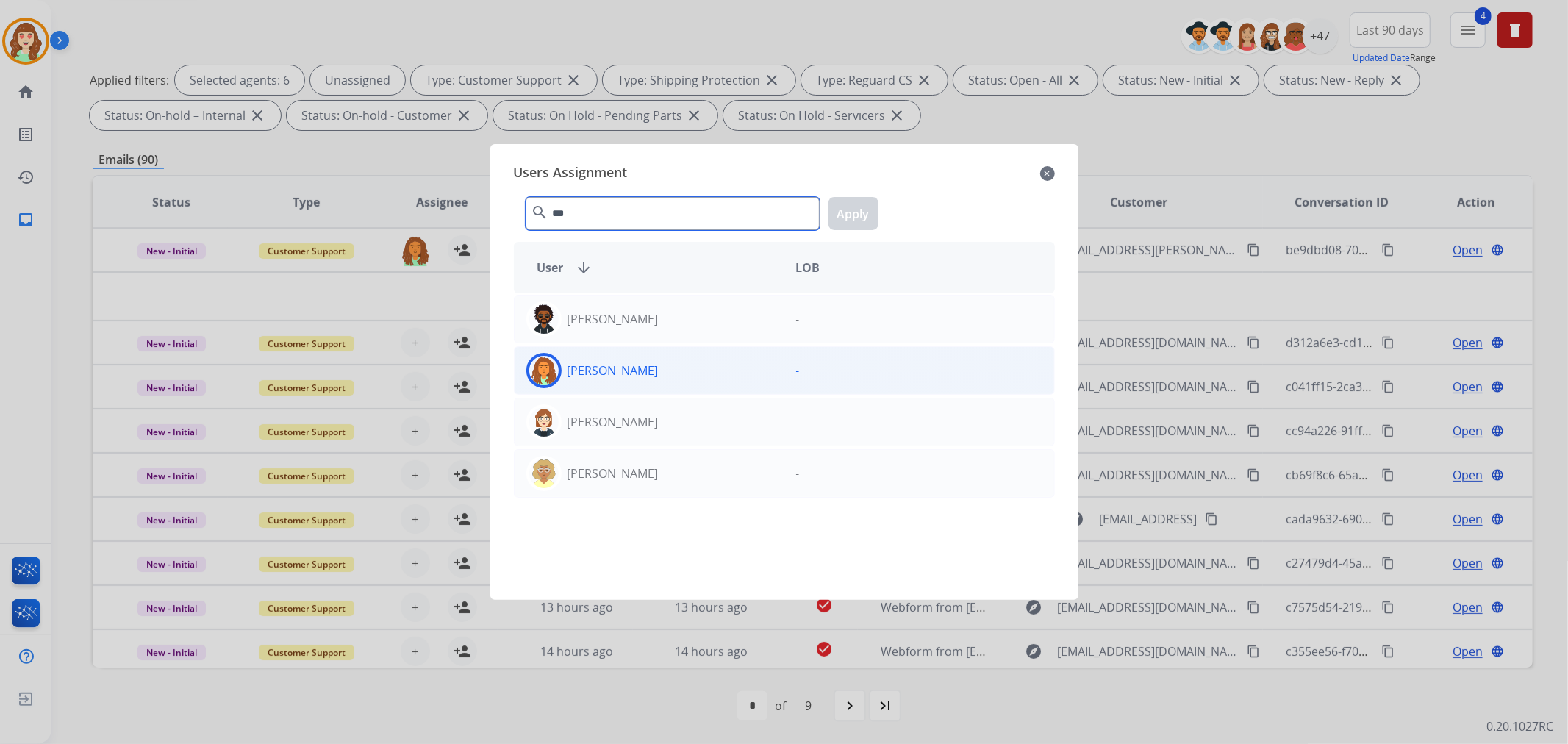
type input "***"
click at [681, 370] on div "[PERSON_NAME]" at bounding box center [649, 370] width 270 height 36
click at [857, 222] on button "Apply" at bounding box center [854, 213] width 50 height 33
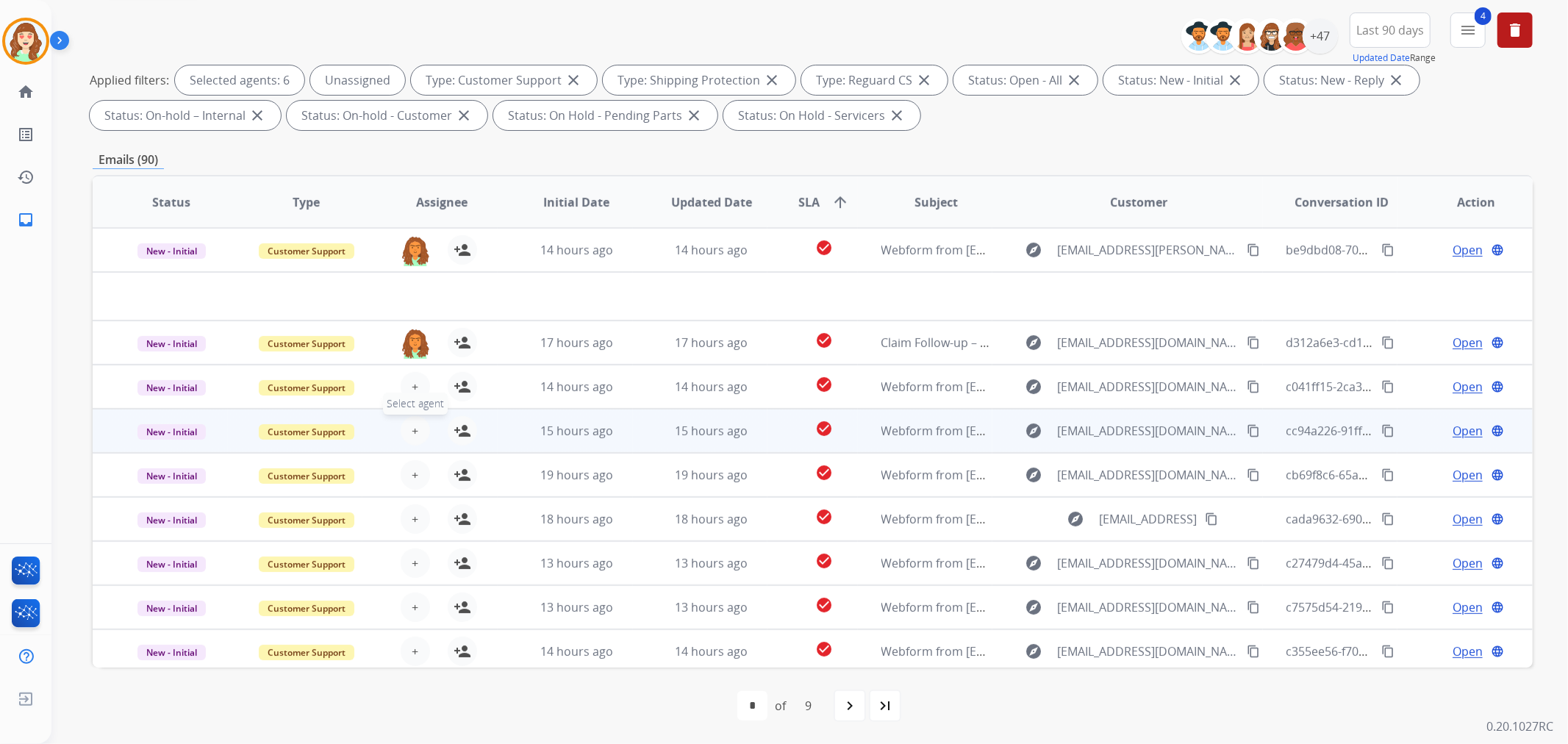
click at [417, 426] on button "+ Select agent" at bounding box center [415, 431] width 30 height 30
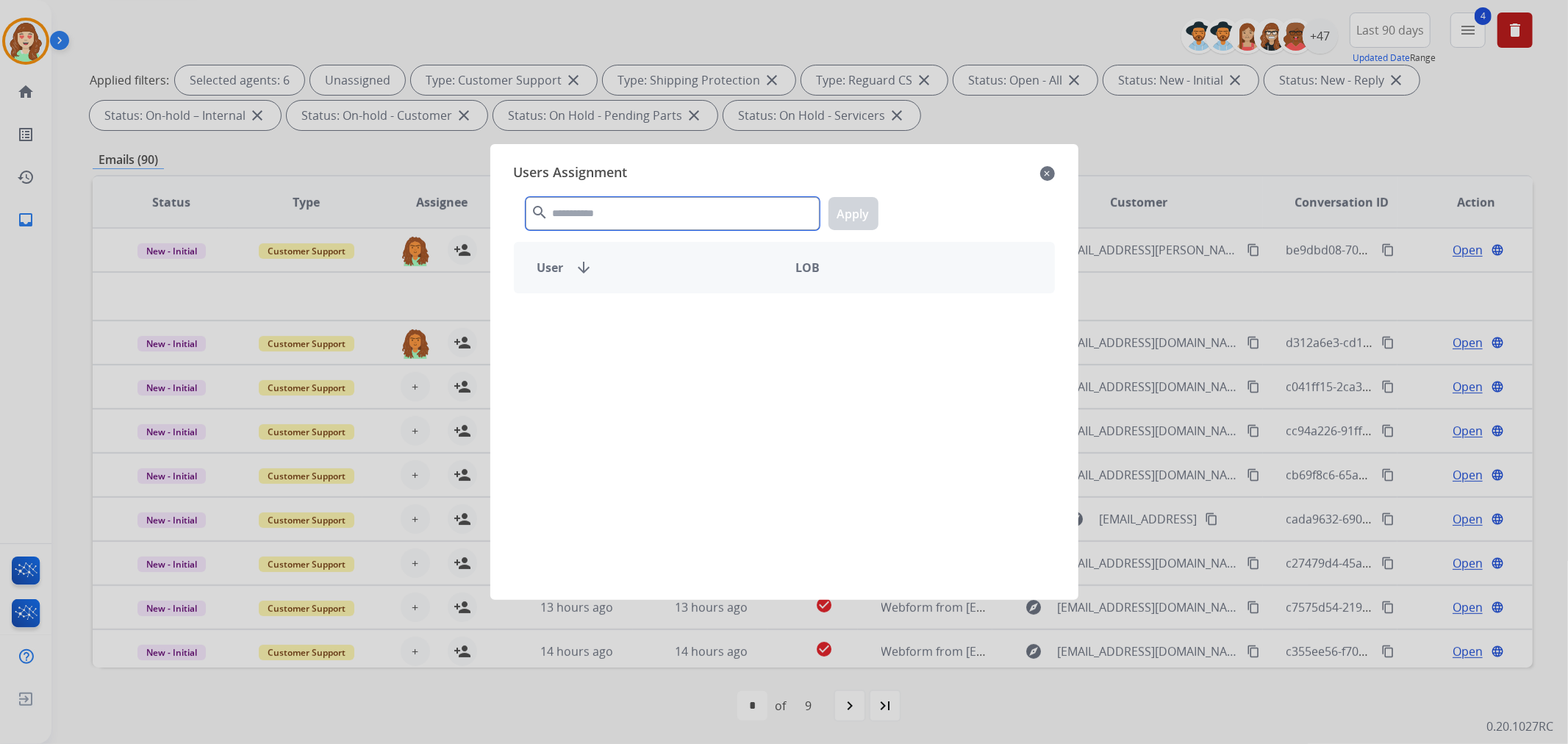
click at [585, 217] on input "text" at bounding box center [673, 213] width 294 height 33
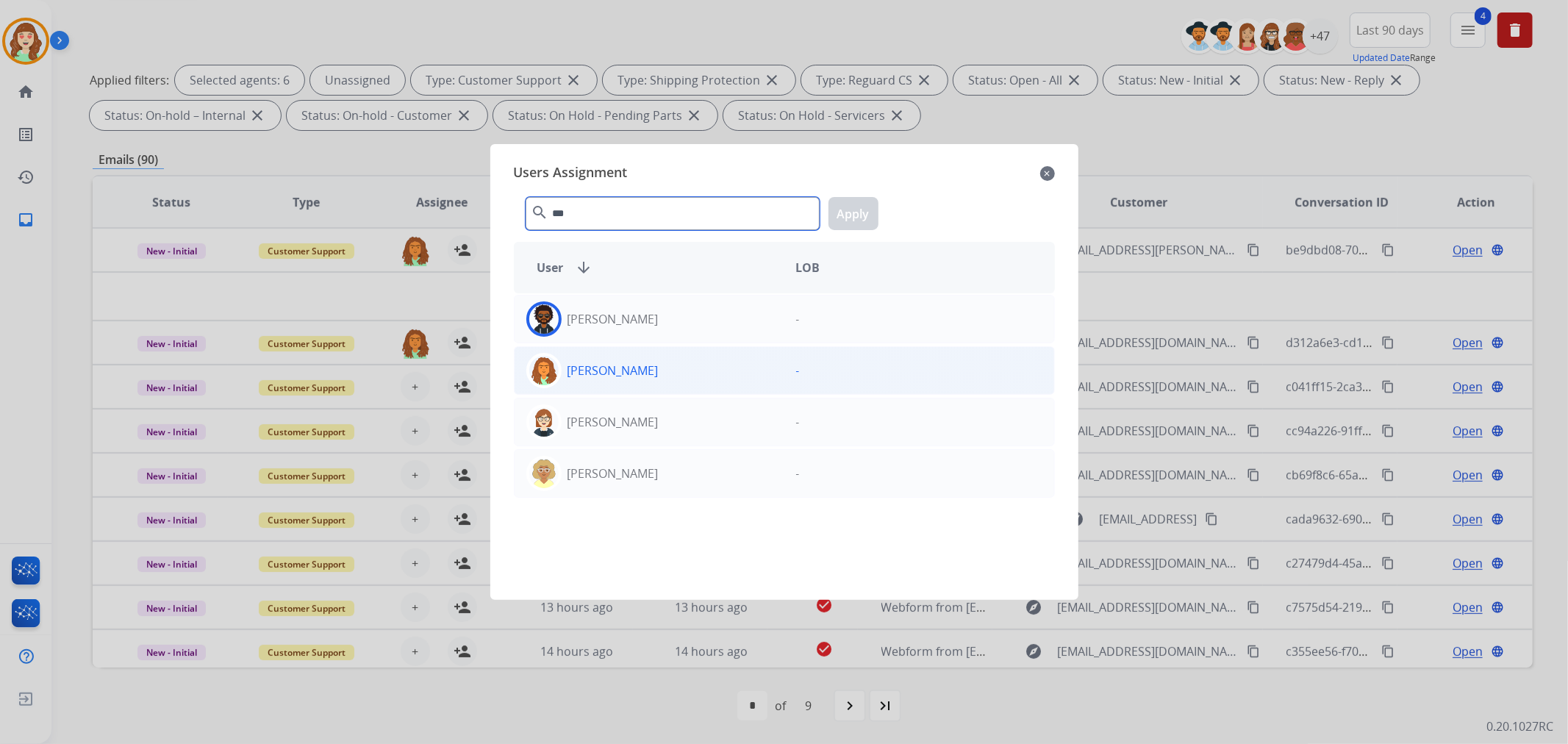
type input "***"
click at [684, 363] on div "[PERSON_NAME]" at bounding box center [649, 370] width 270 height 36
click at [854, 220] on button "Apply" at bounding box center [854, 213] width 50 height 33
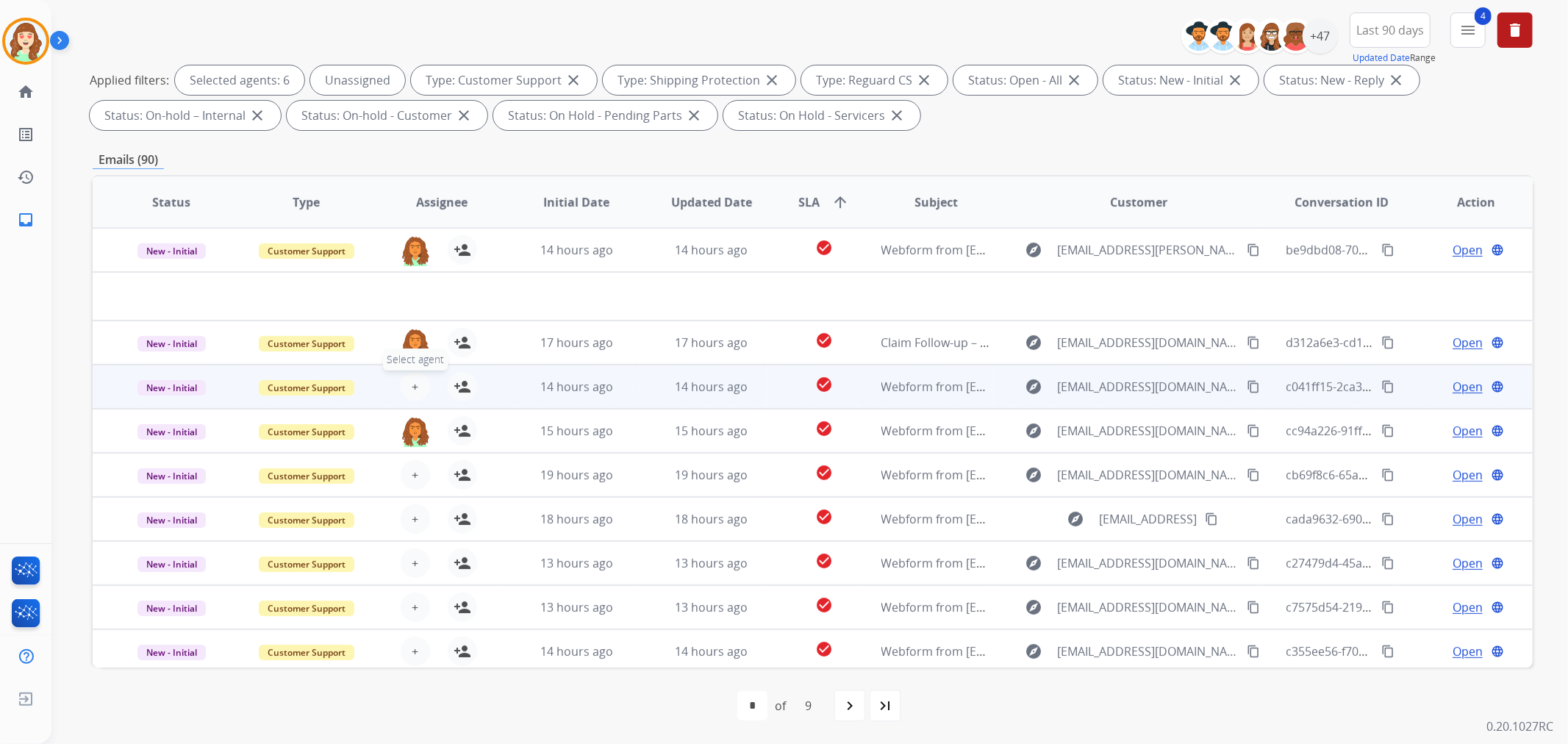
click at [414, 384] on span "+" at bounding box center [414, 386] width 7 height 17
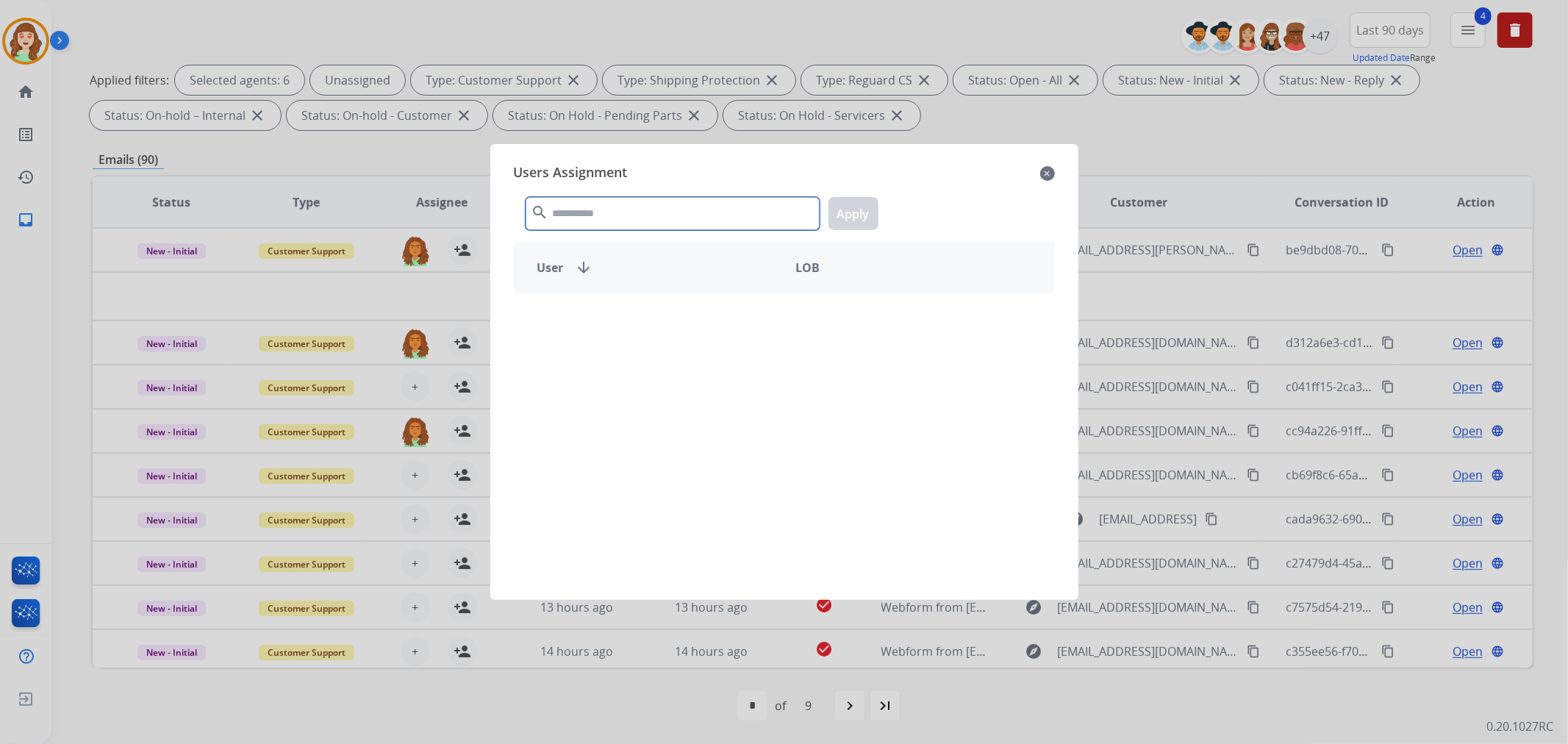
click at [659, 214] on input "text" at bounding box center [673, 213] width 294 height 33
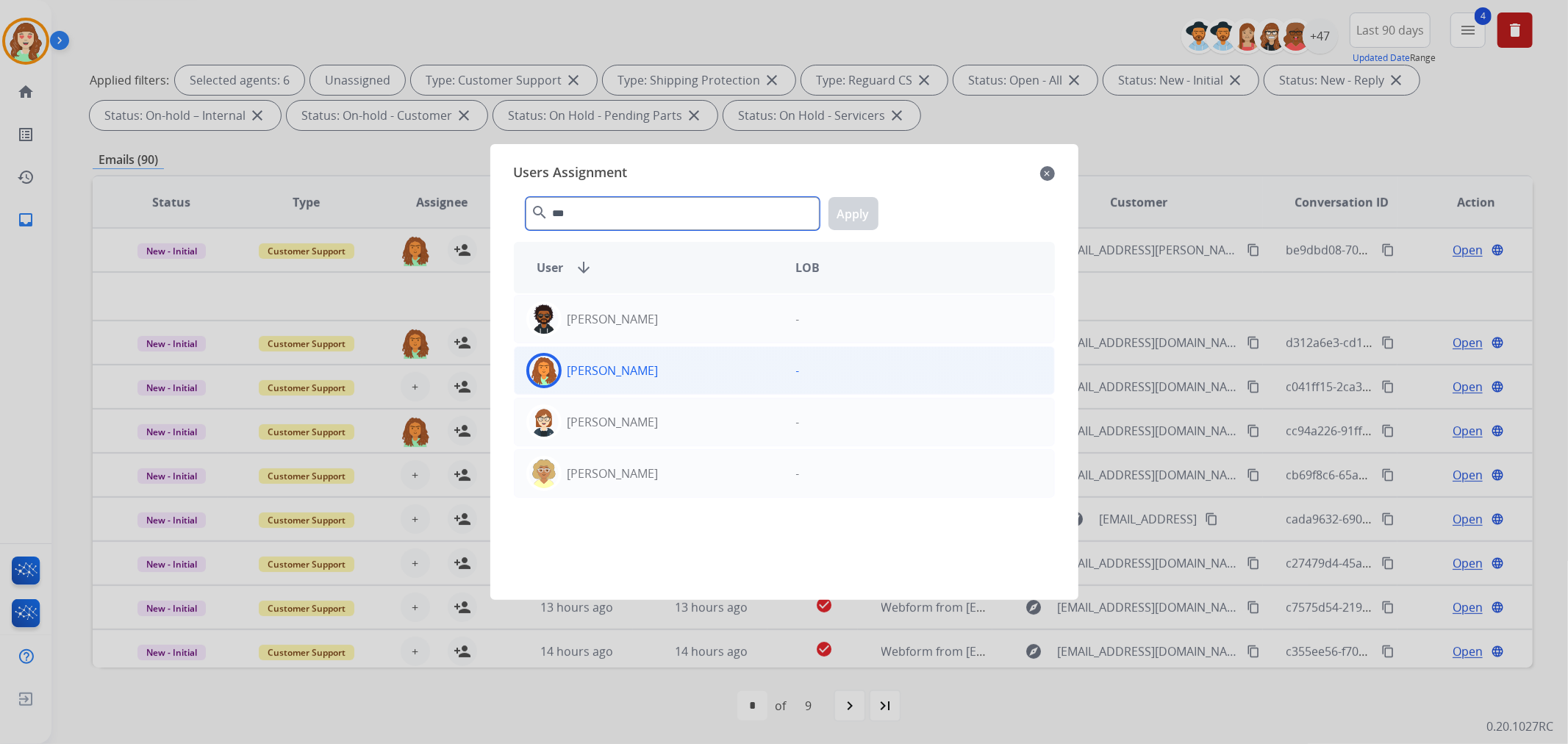
type input "***"
drag, startPoint x: 688, startPoint y: 367, endPoint x: 725, endPoint y: 344, distance: 43.6
click at [691, 366] on div "[PERSON_NAME]" at bounding box center [649, 370] width 270 height 36
click at [851, 210] on button "Apply" at bounding box center [854, 213] width 50 height 33
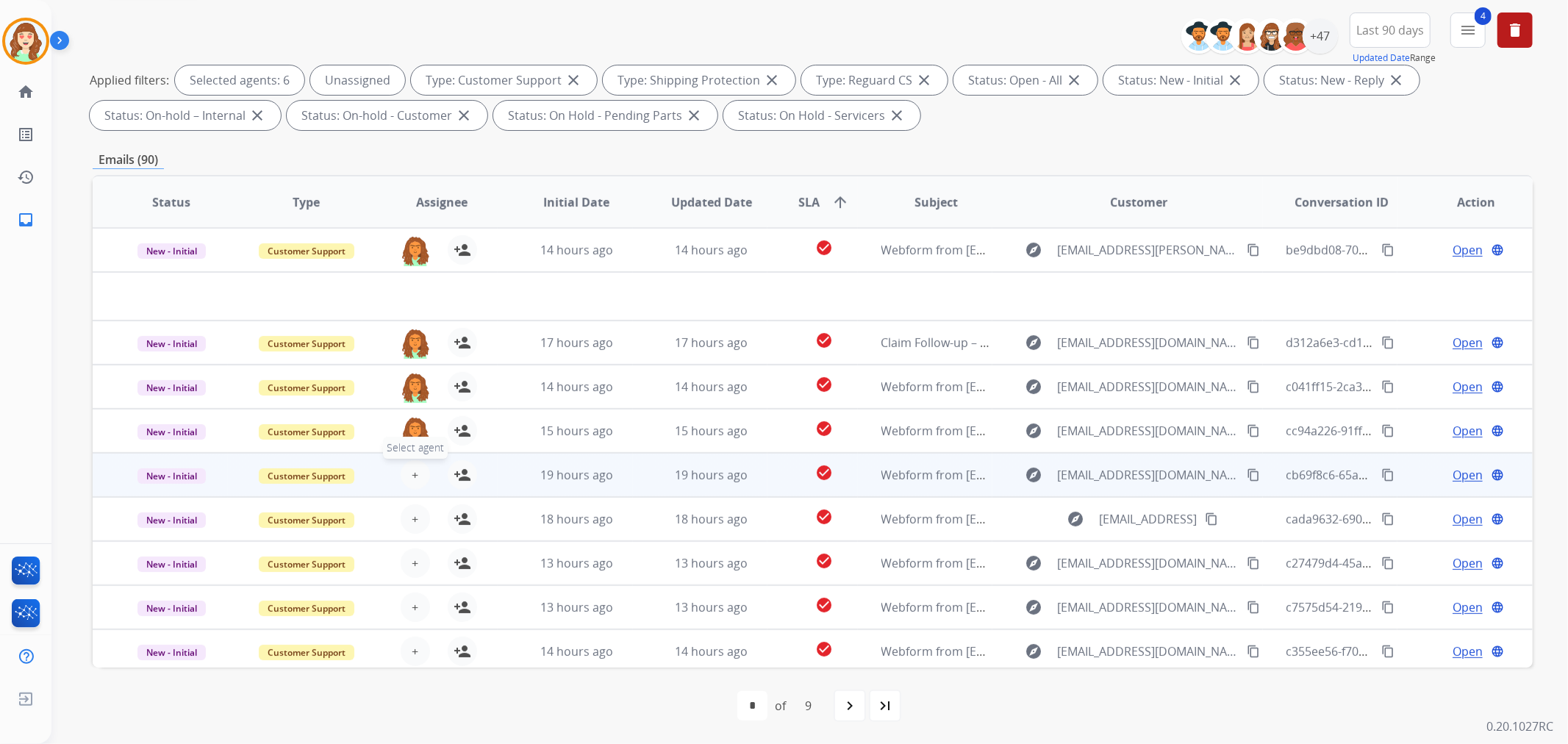
click at [422, 474] on button "+ Select agent" at bounding box center [415, 475] width 30 height 30
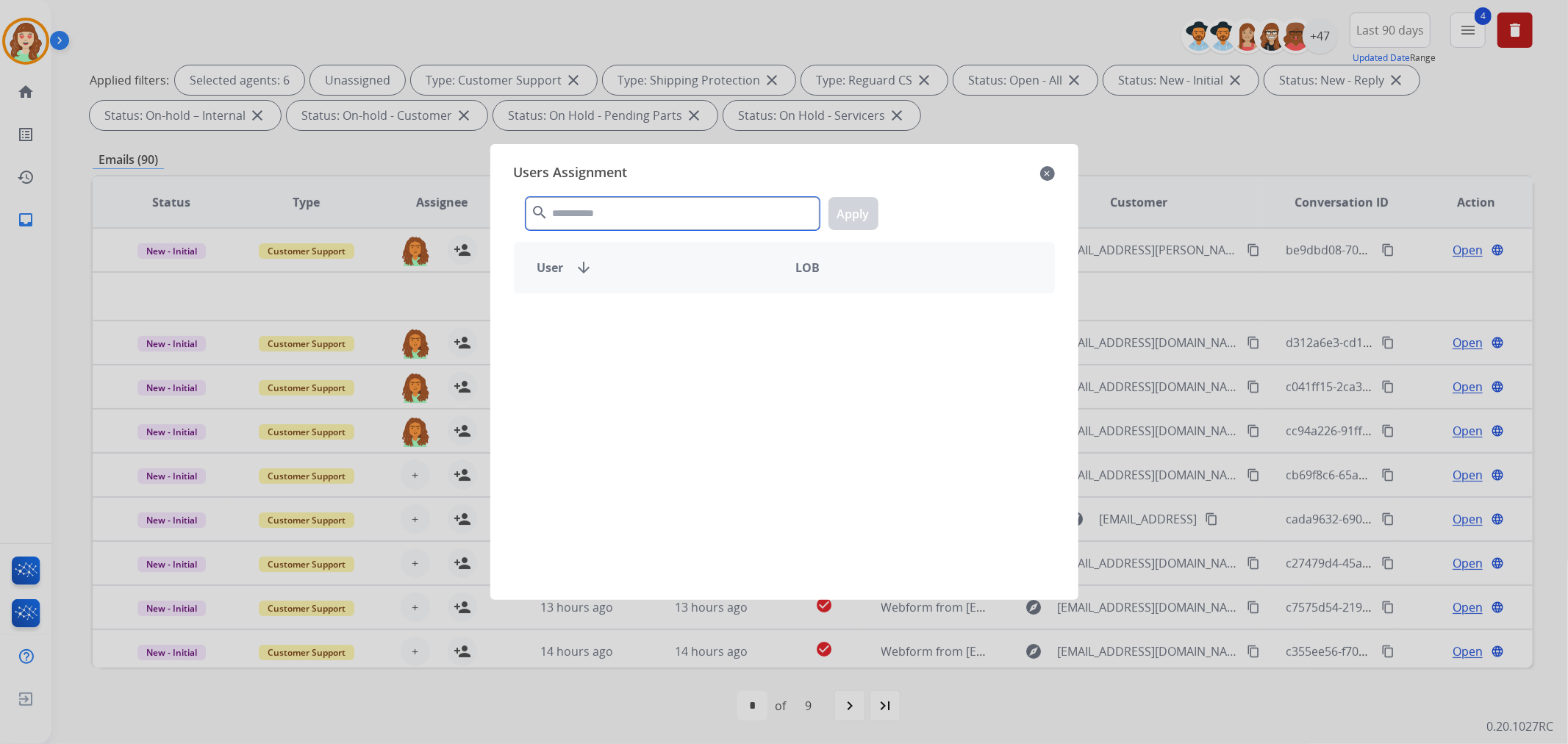
click at [710, 217] on input "text" at bounding box center [673, 213] width 294 height 33
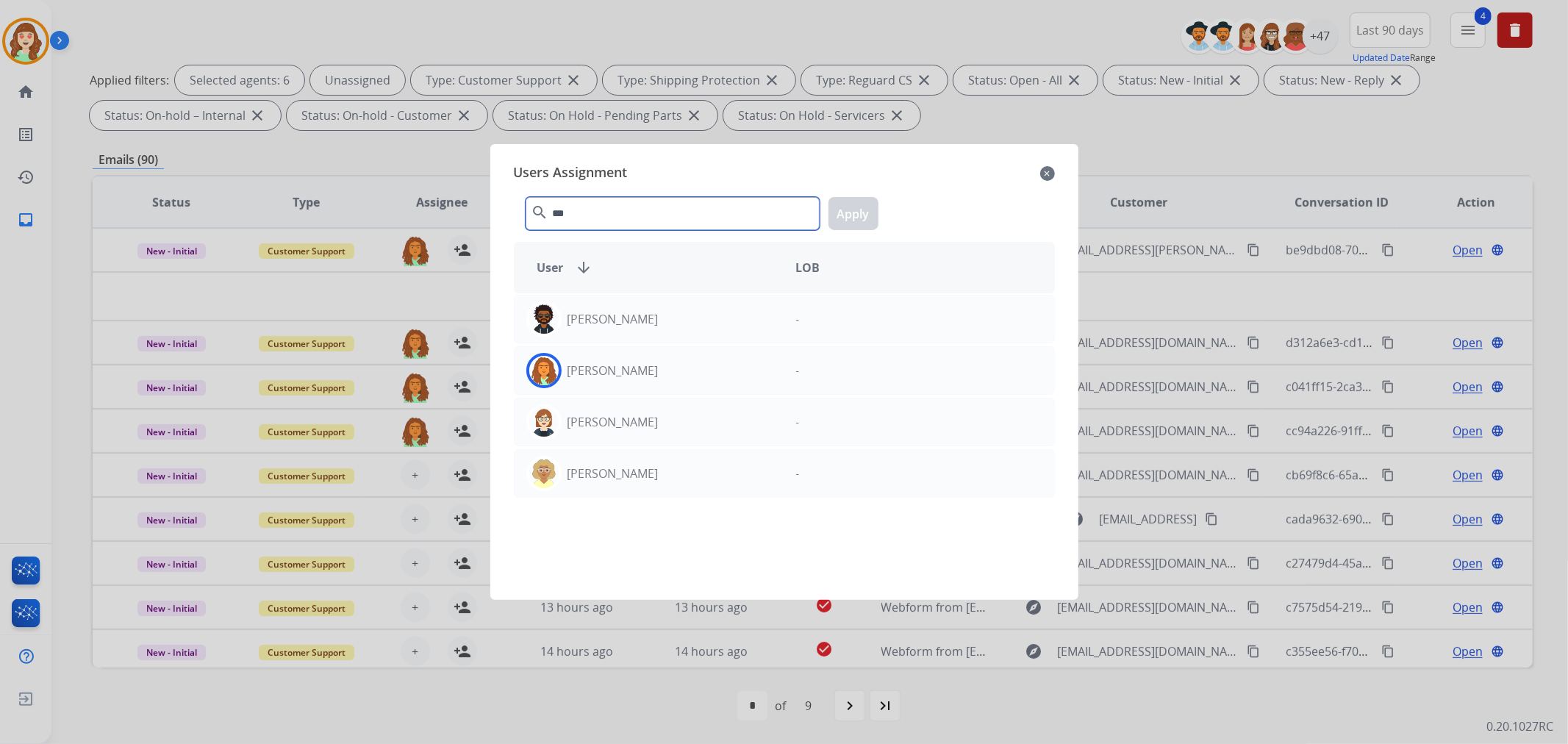
type input "***"
click at [657, 367] on p "[PERSON_NAME]" at bounding box center [612, 370] width 91 height 17
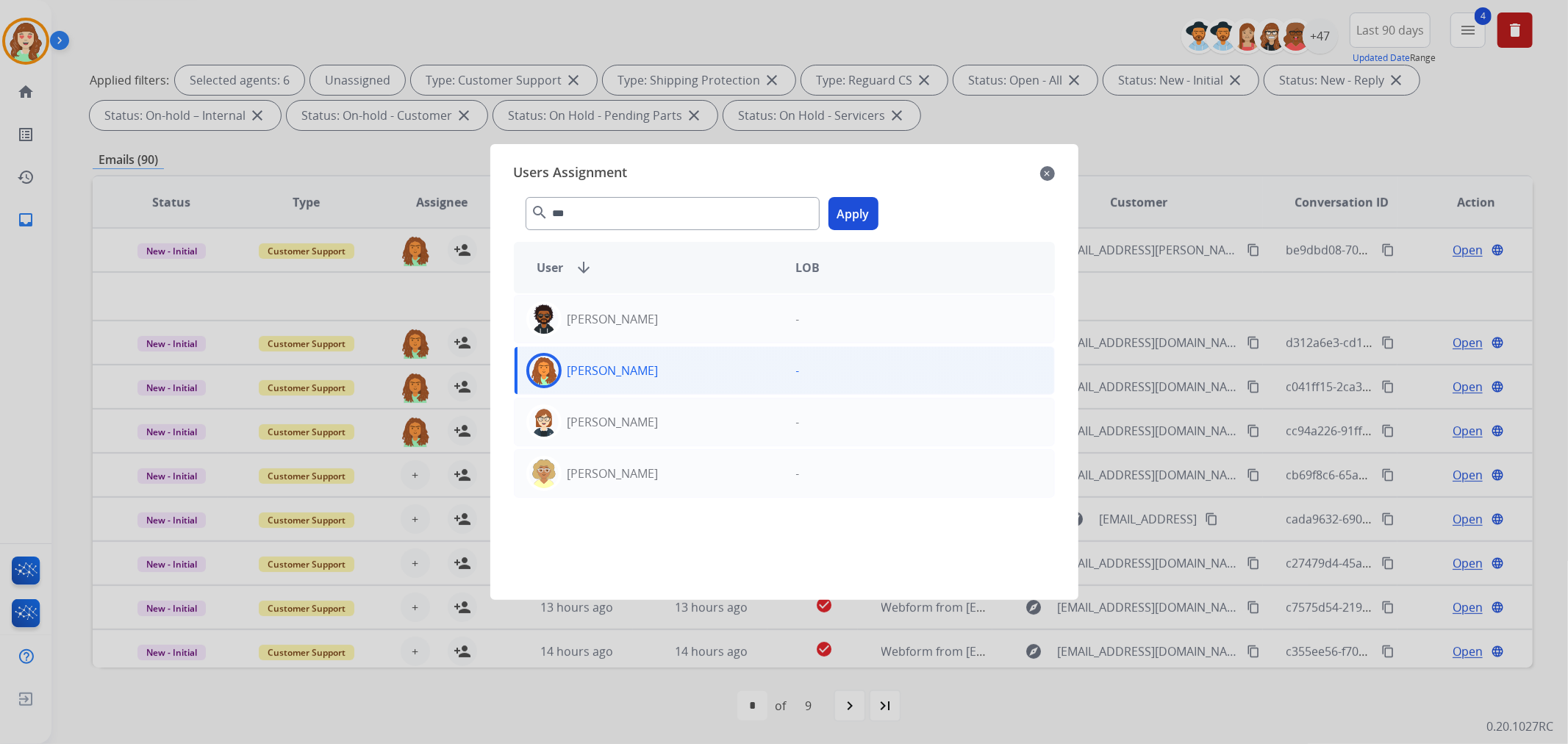
drag, startPoint x: 857, startPoint y: 213, endPoint x: 610, endPoint y: 412, distance: 317.2
click at [857, 213] on button "Apply" at bounding box center [854, 213] width 50 height 33
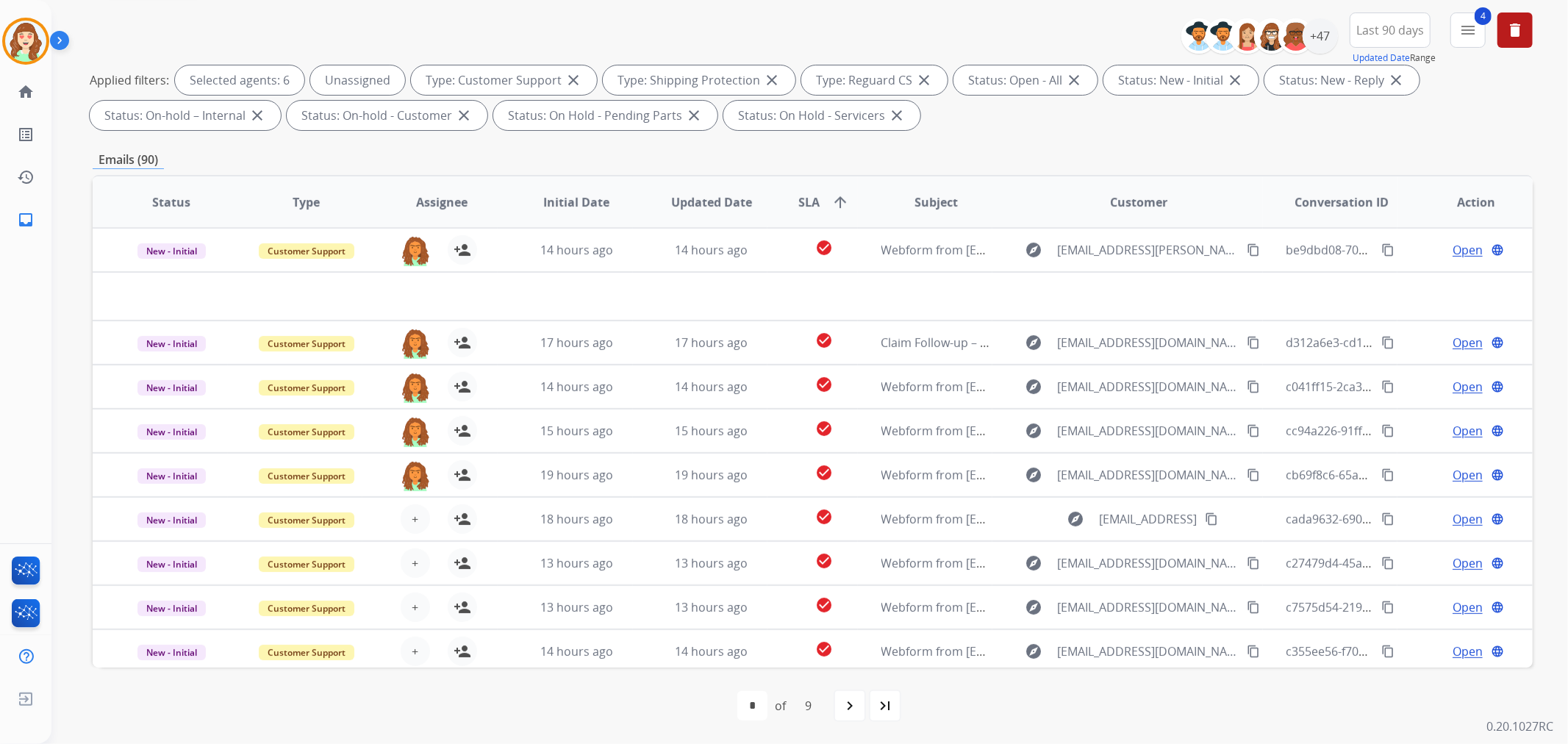
click at [406, 515] on button "+ Select agent" at bounding box center [415, 518] width 30 height 30
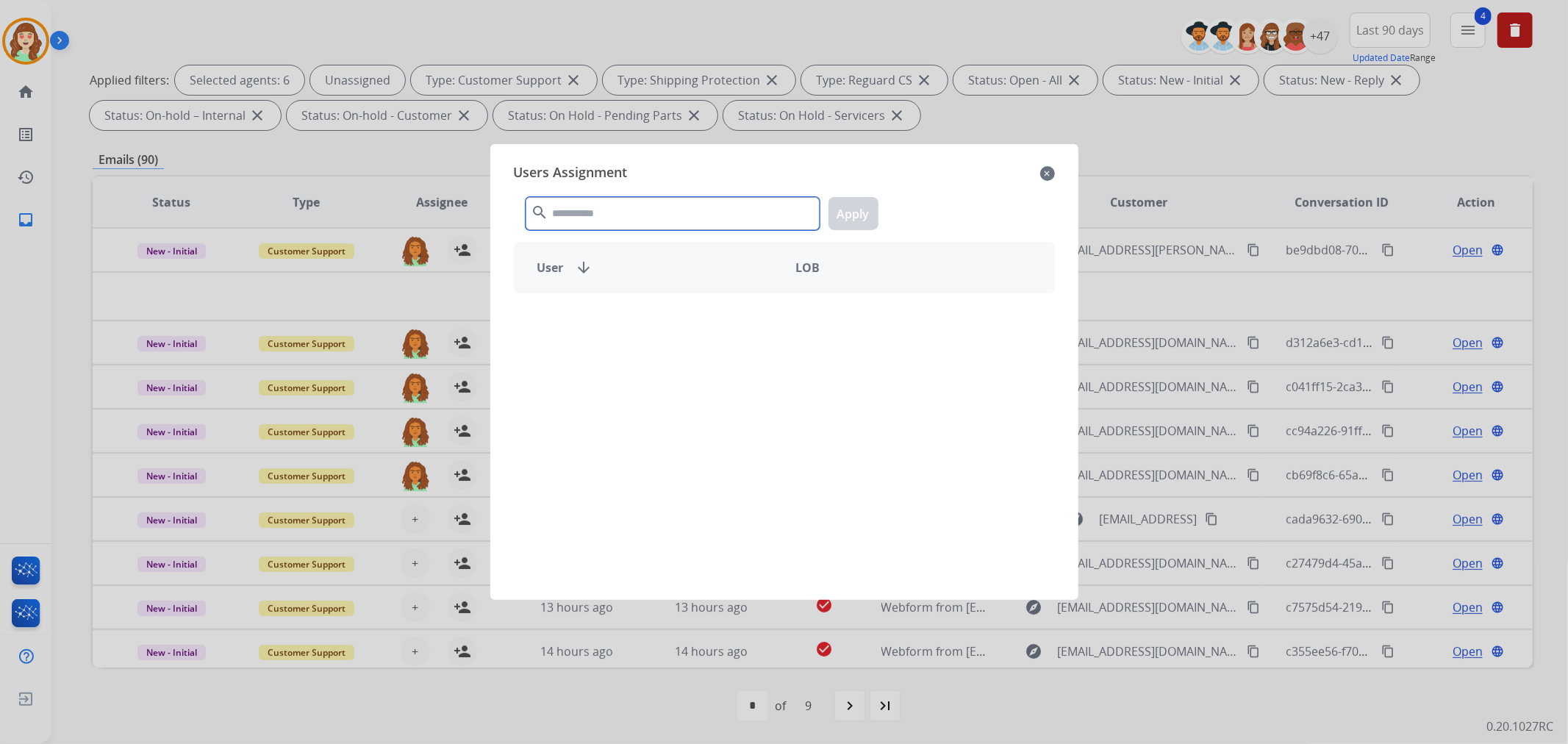
click at [743, 217] on input "text" at bounding box center [673, 213] width 294 height 33
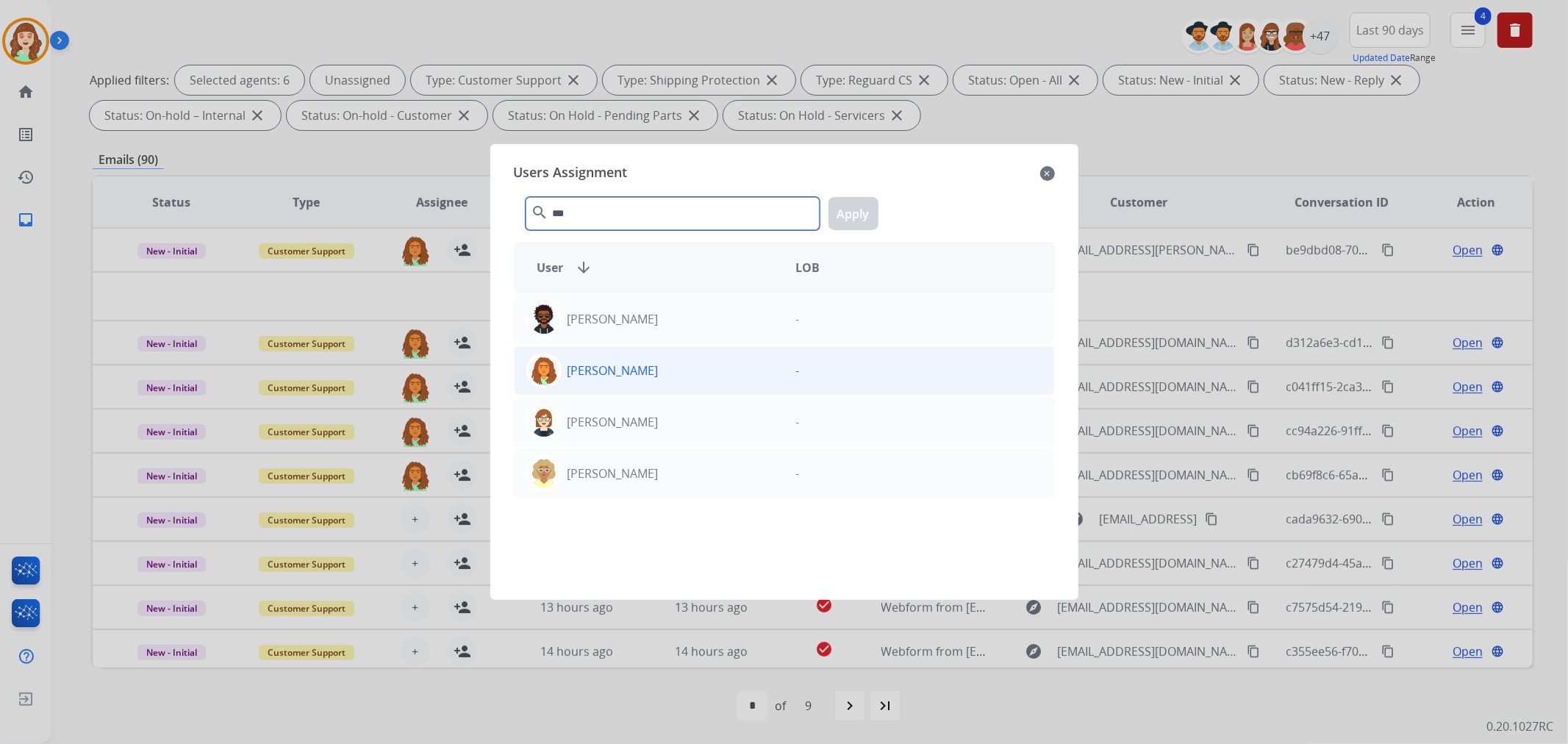
type input "***"
click at [651, 367] on p "[PERSON_NAME]" at bounding box center [612, 370] width 91 height 17
click at [853, 214] on button "Apply" at bounding box center [854, 213] width 50 height 33
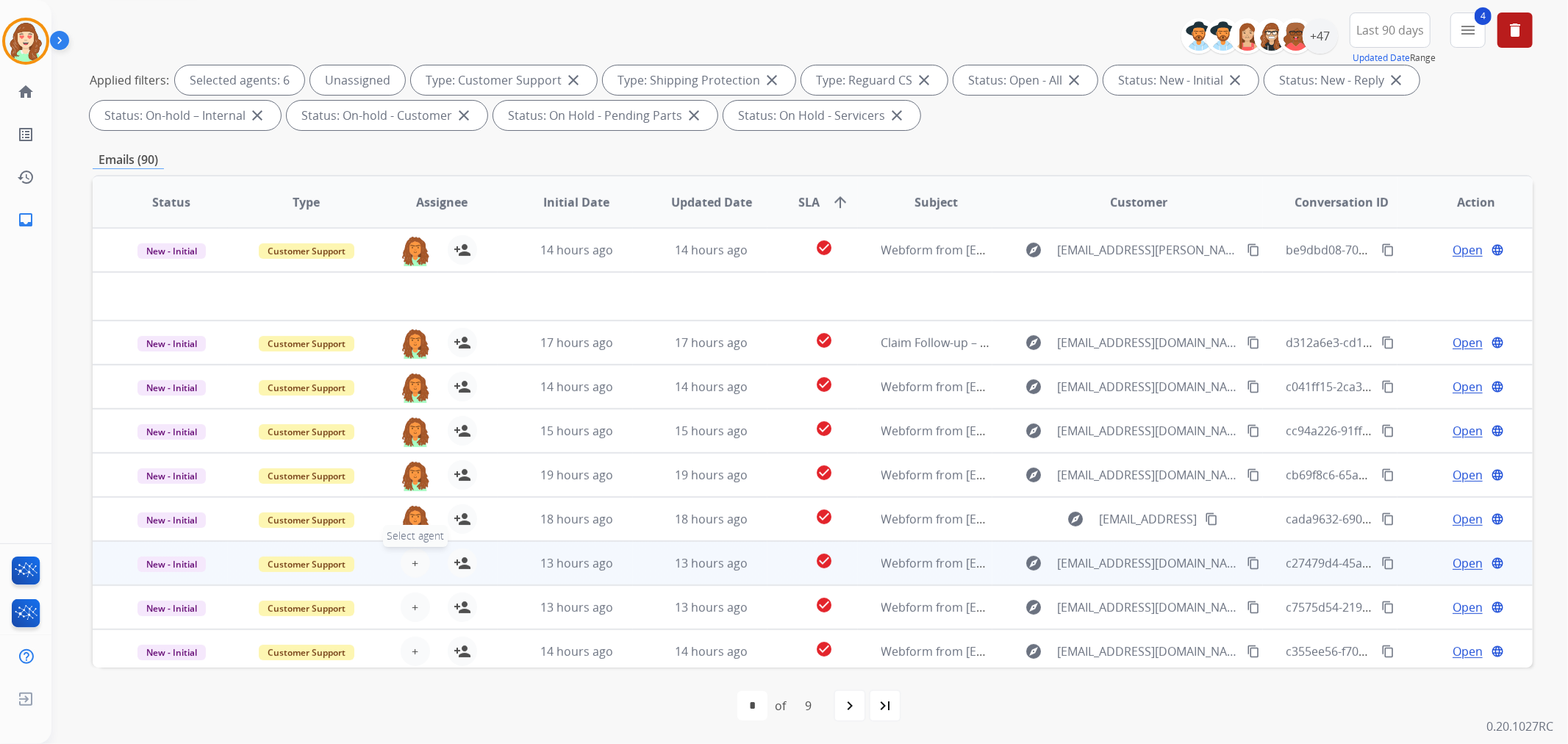
click at [406, 564] on button "+ Select agent" at bounding box center [415, 562] width 30 height 30
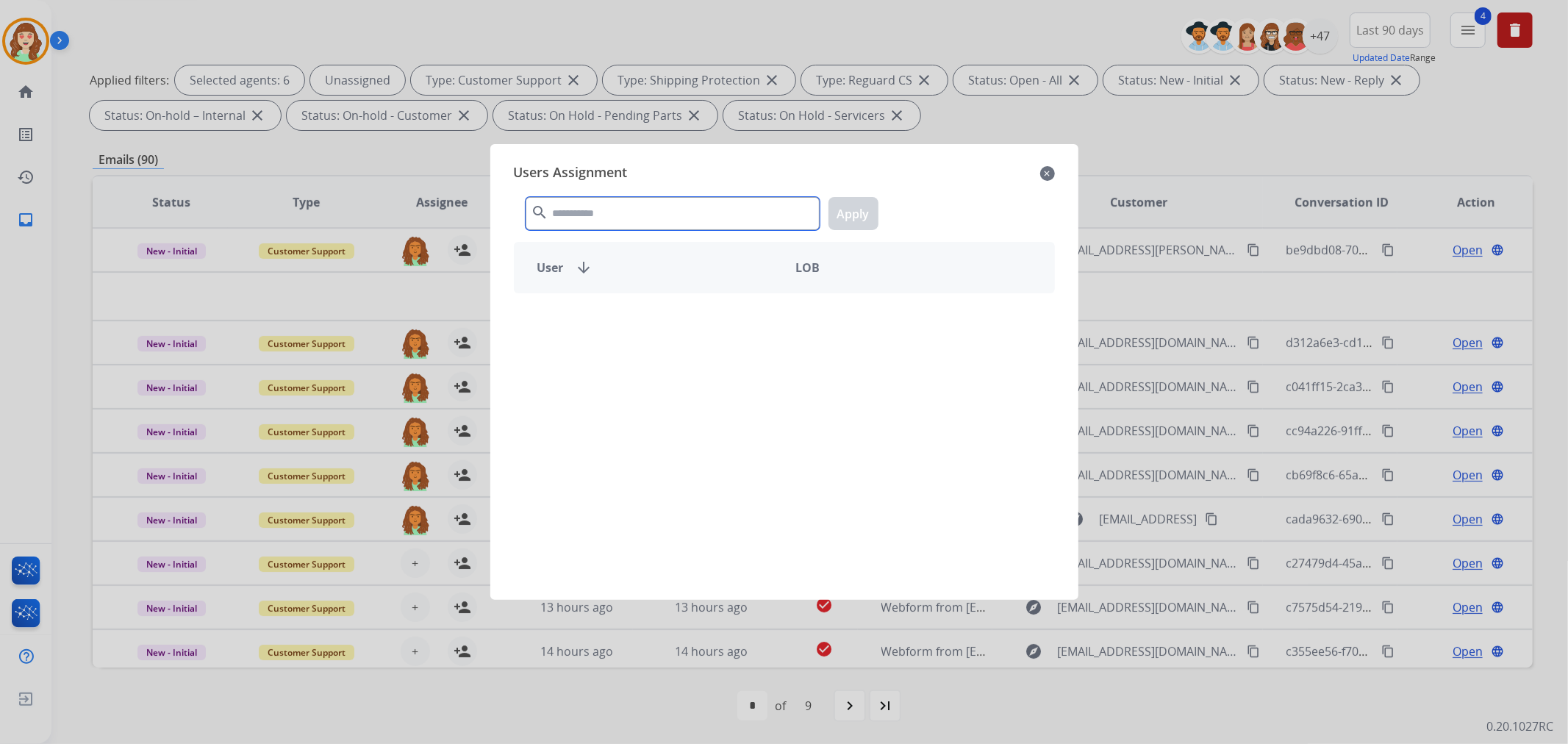
drag, startPoint x: 666, startPoint y: 217, endPoint x: 671, endPoint y: 203, distance: 14.9
click at [671, 203] on input "text" at bounding box center [673, 213] width 294 height 33
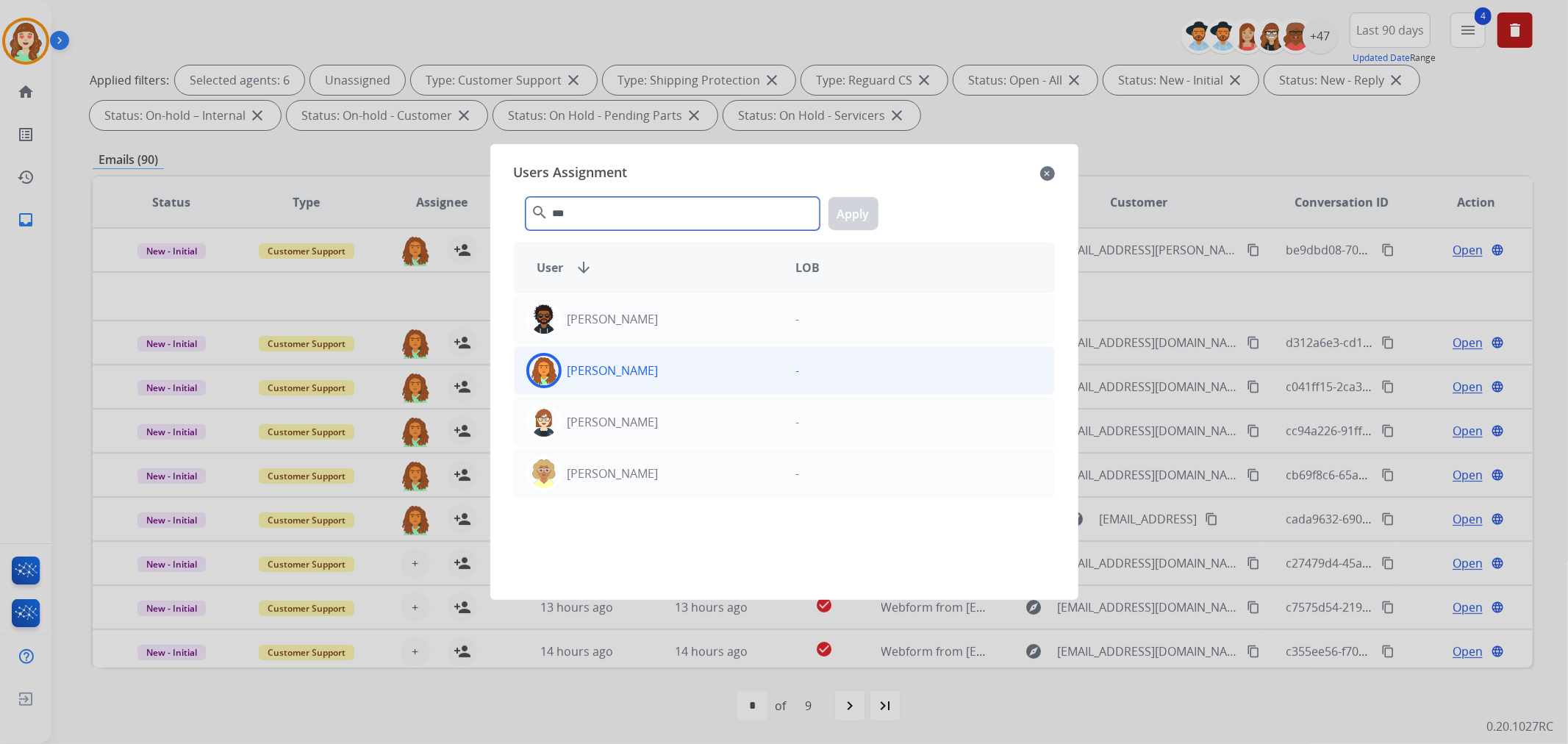
type input "***"
drag, startPoint x: 704, startPoint y: 373, endPoint x: 836, endPoint y: 223, distance: 199.8
click at [704, 373] on div "[PERSON_NAME]" at bounding box center [649, 370] width 270 height 36
click at [857, 211] on button "Apply" at bounding box center [854, 213] width 50 height 33
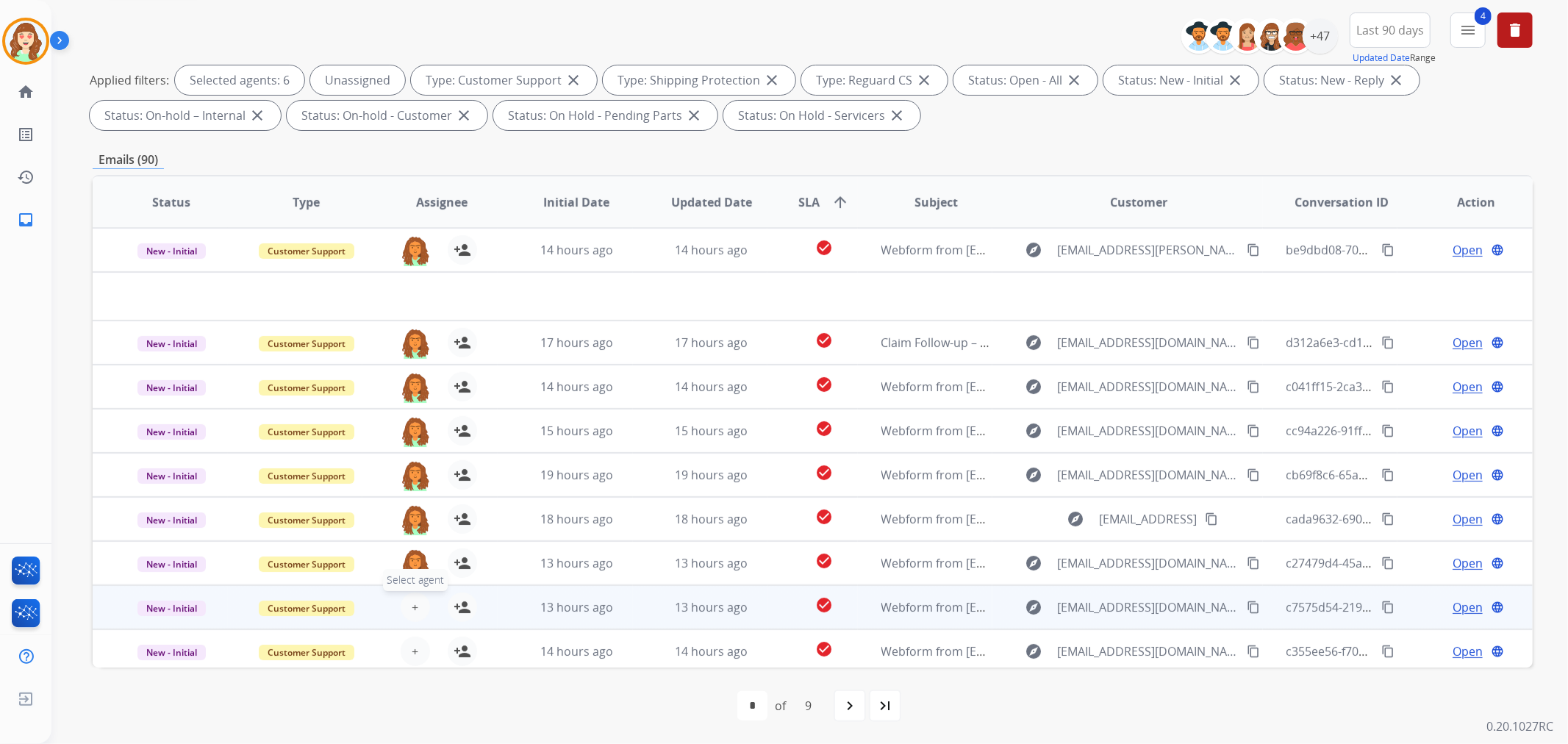
click at [417, 601] on button "+ Select agent" at bounding box center [415, 607] width 30 height 30
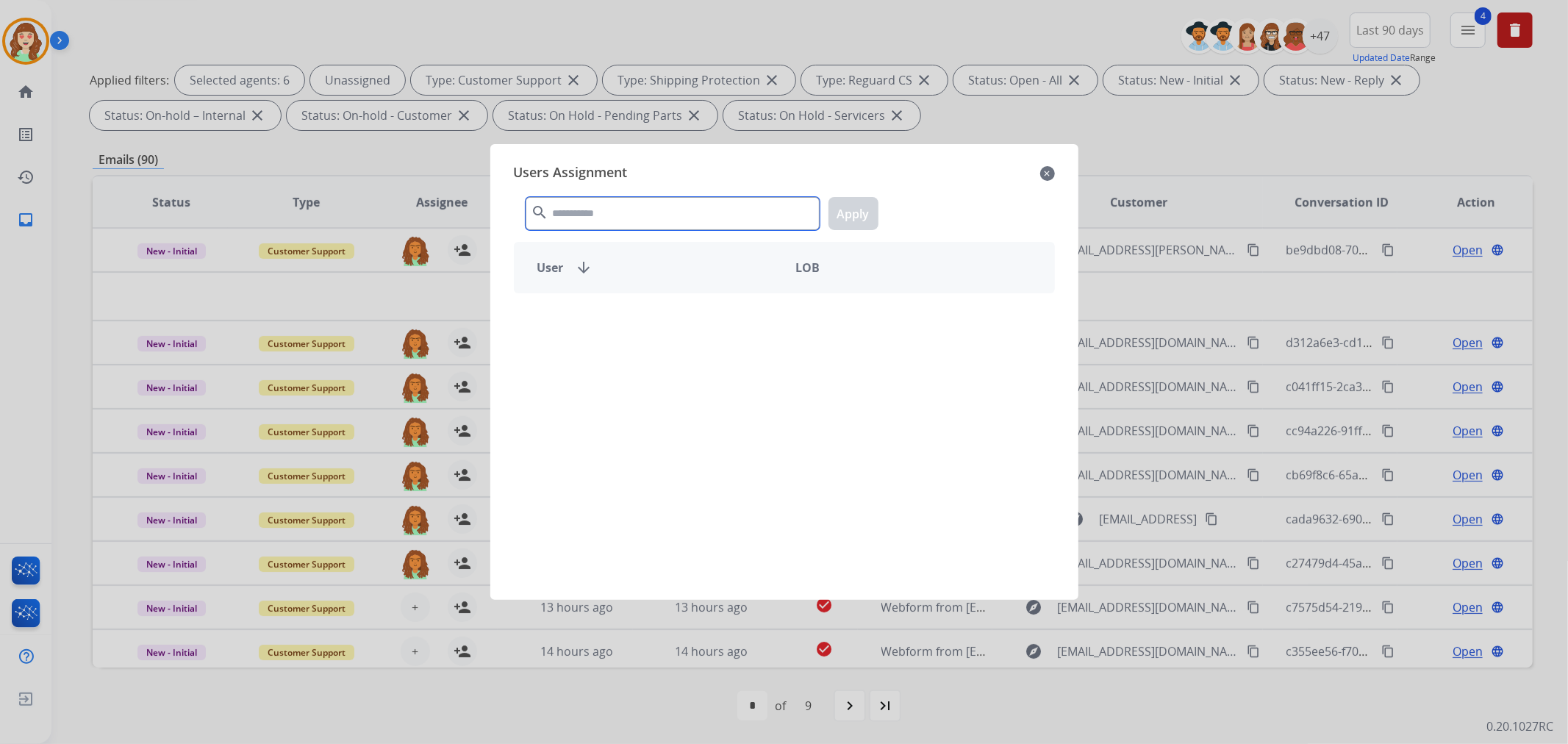
click at [635, 201] on input "text" at bounding box center [673, 213] width 294 height 33
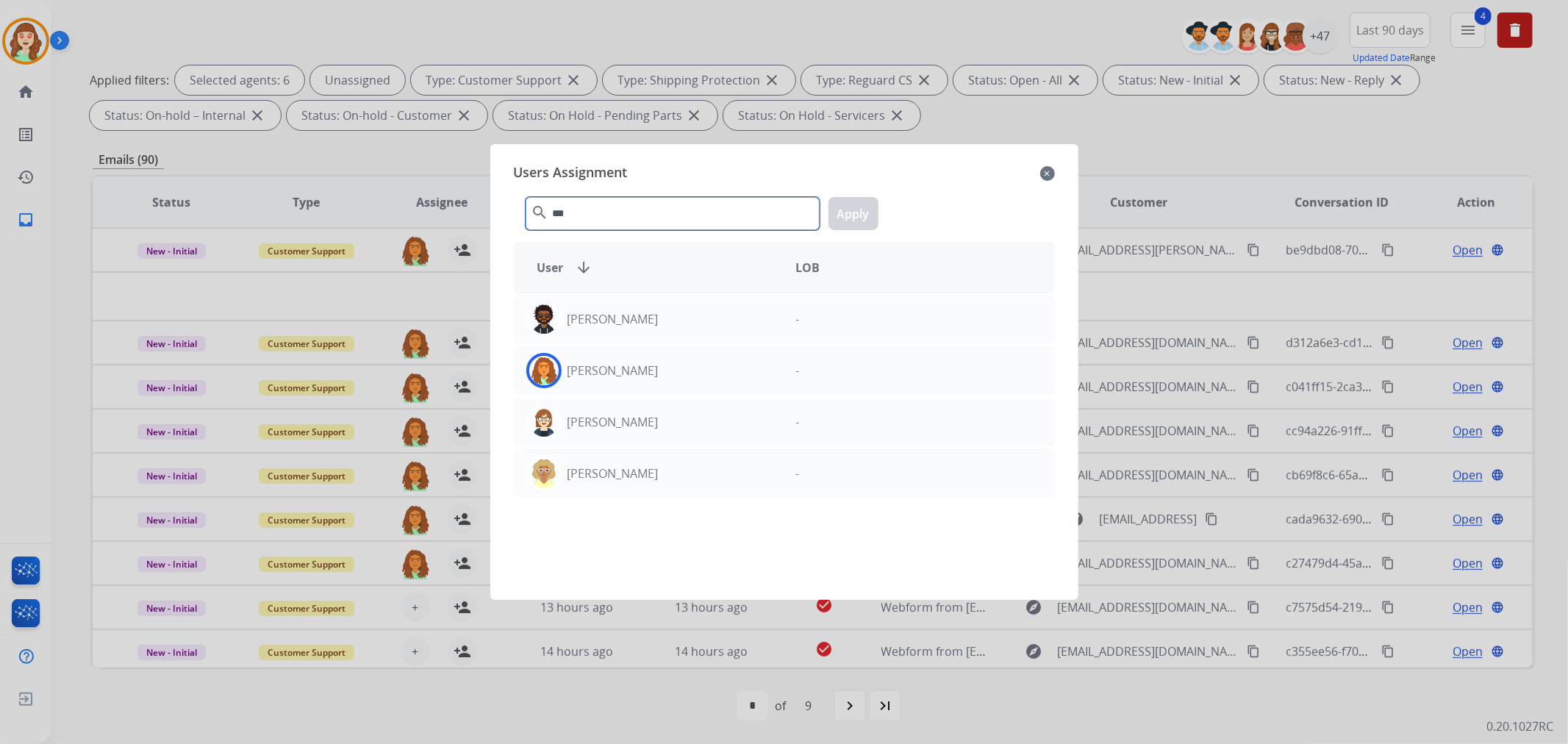
type input "***"
click at [701, 379] on div "[PERSON_NAME]" at bounding box center [649, 370] width 270 height 36
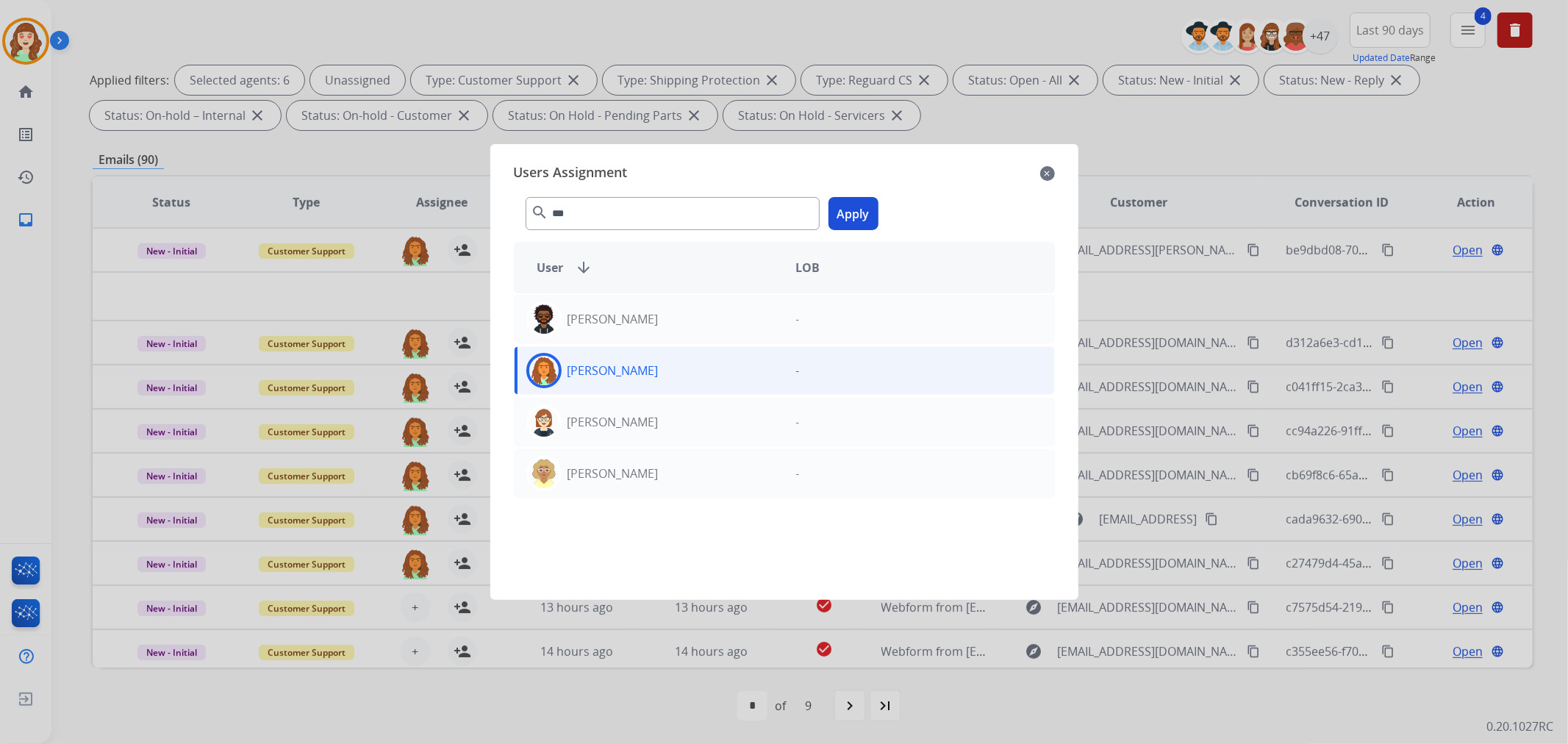
click at [859, 215] on button "Apply" at bounding box center [854, 213] width 50 height 33
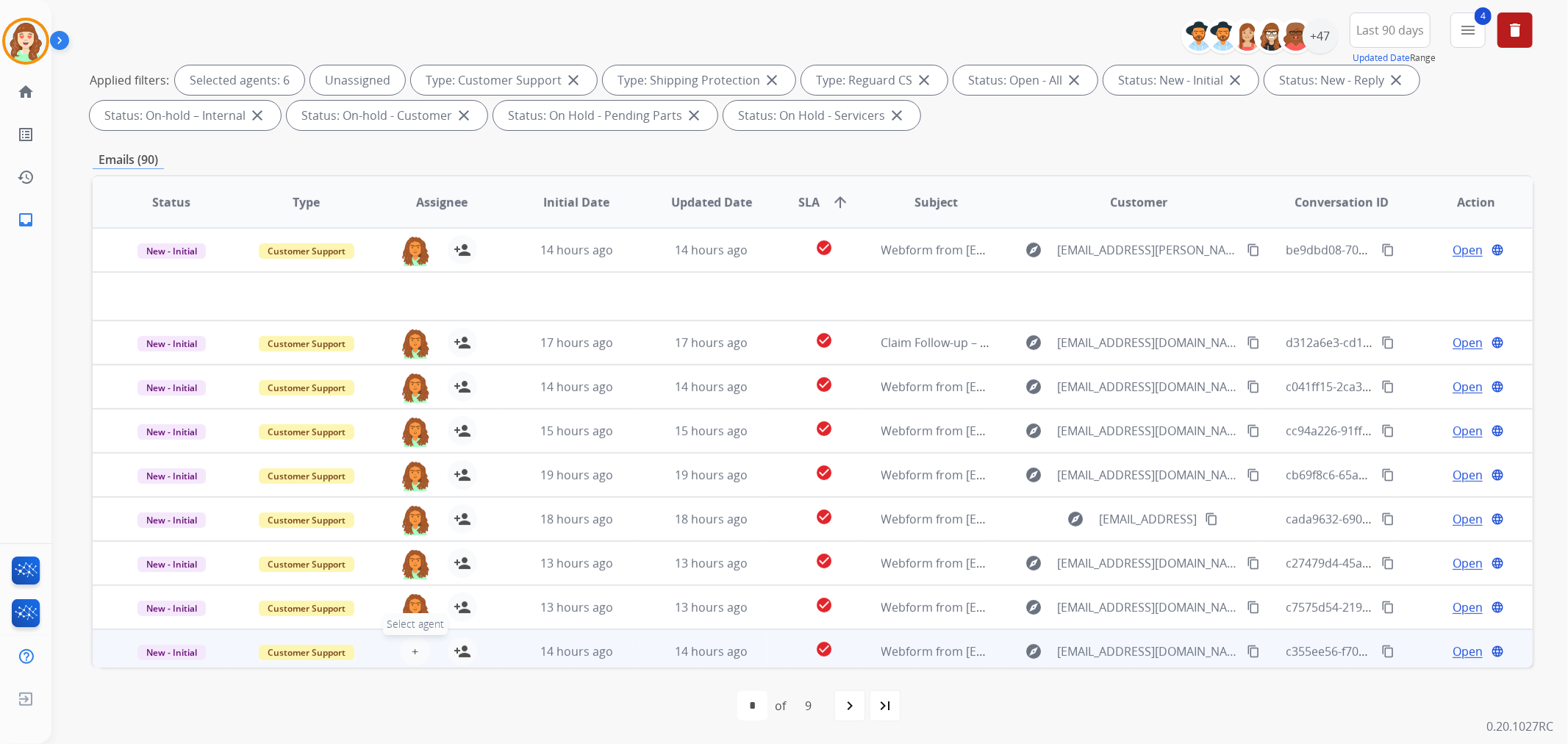
click at [411, 649] on span "+" at bounding box center [414, 651] width 7 height 17
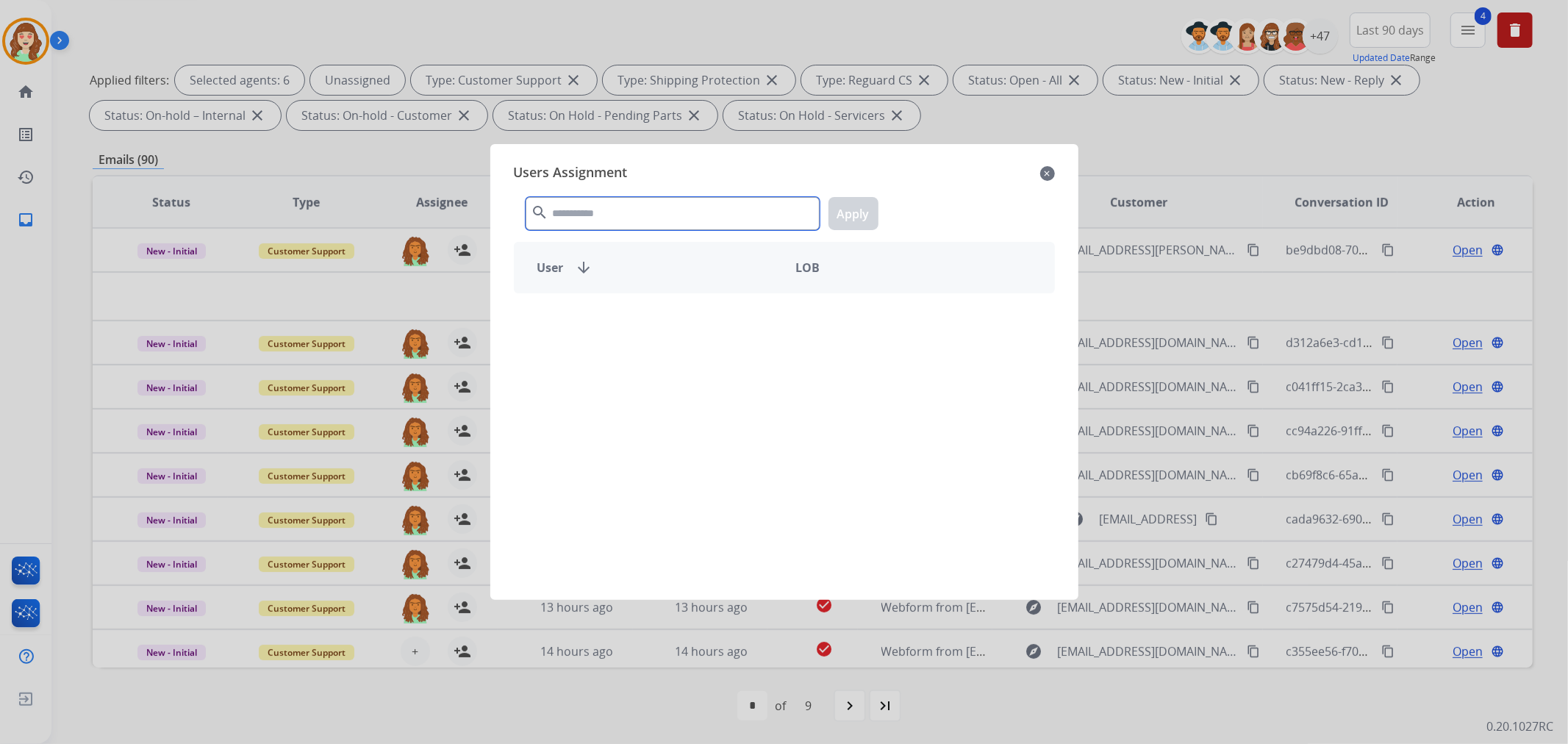
click at [623, 218] on input "text" at bounding box center [673, 213] width 294 height 33
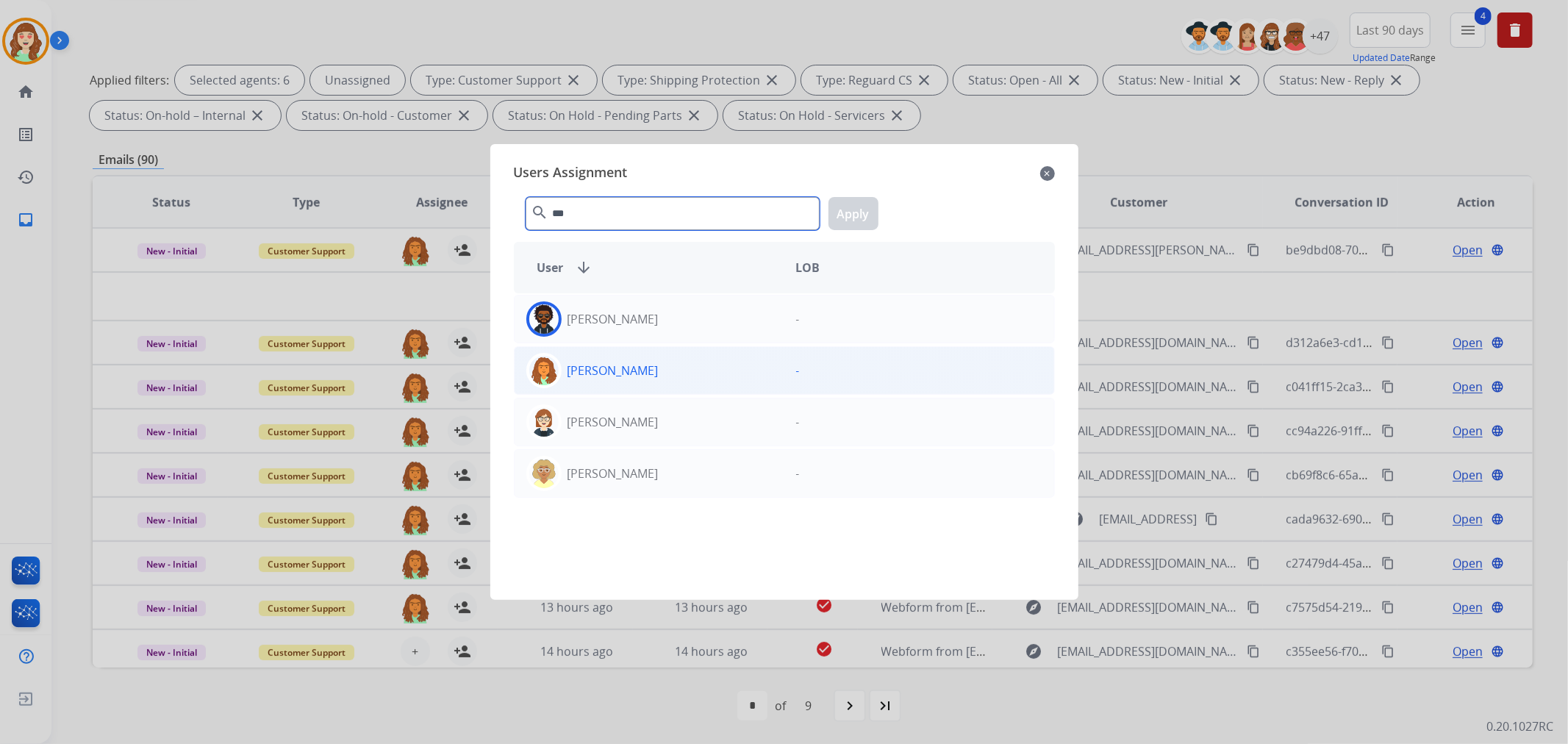
type input "***"
click at [707, 370] on div "[PERSON_NAME]" at bounding box center [649, 370] width 270 height 36
drag, startPoint x: 848, startPoint y: 218, endPoint x: 1175, endPoint y: 197, distance: 327.7
click at [851, 218] on button "Apply" at bounding box center [854, 213] width 50 height 33
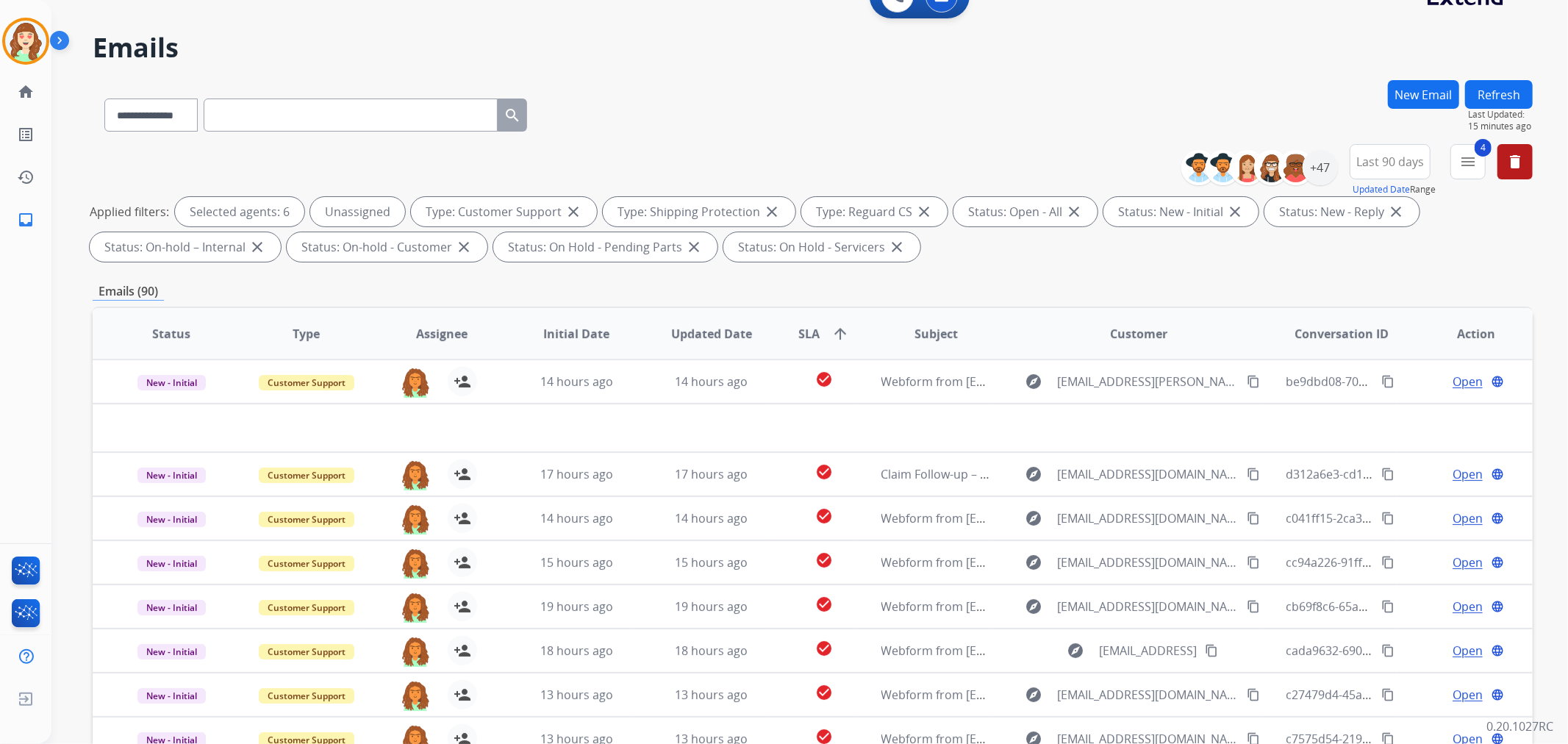
scroll to position [0, 0]
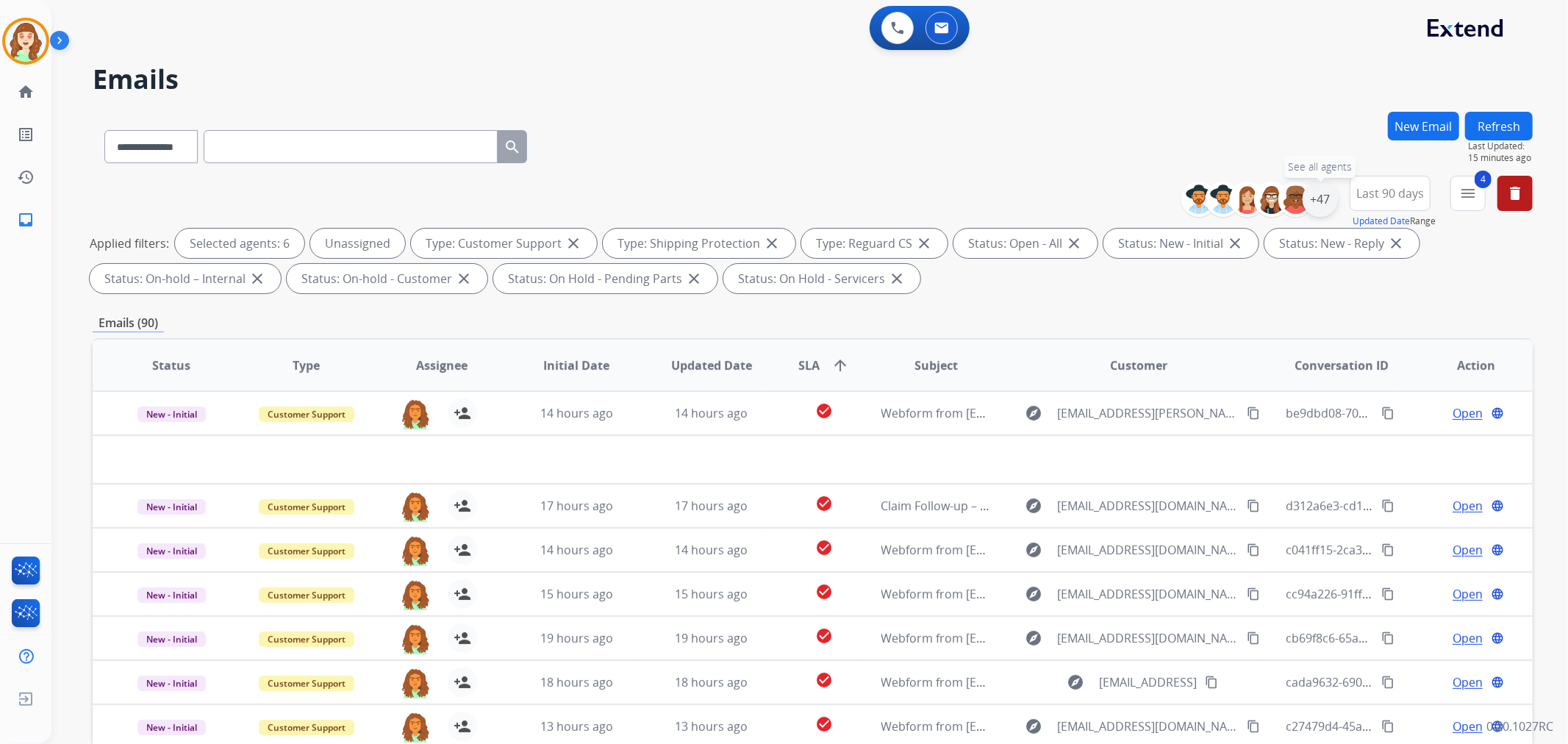
click at [1318, 201] on div "+47" at bounding box center [1320, 199] width 36 height 36
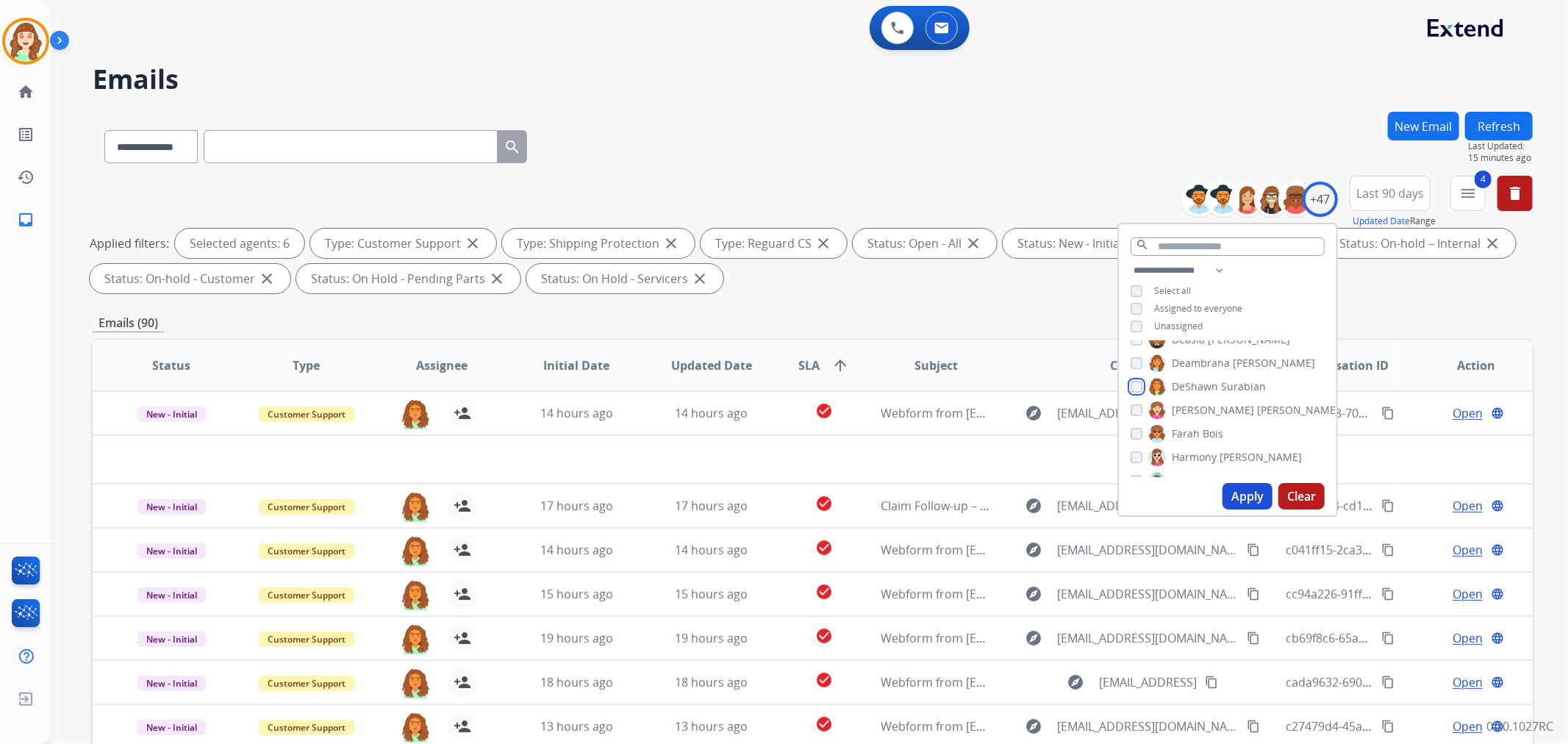
scroll to position [326, 0]
drag, startPoint x: 1245, startPoint y: 488, endPoint x: 1234, endPoint y: 474, distance: 17.8
click at [1245, 486] on button "Apply" at bounding box center [1247, 496] width 50 height 27
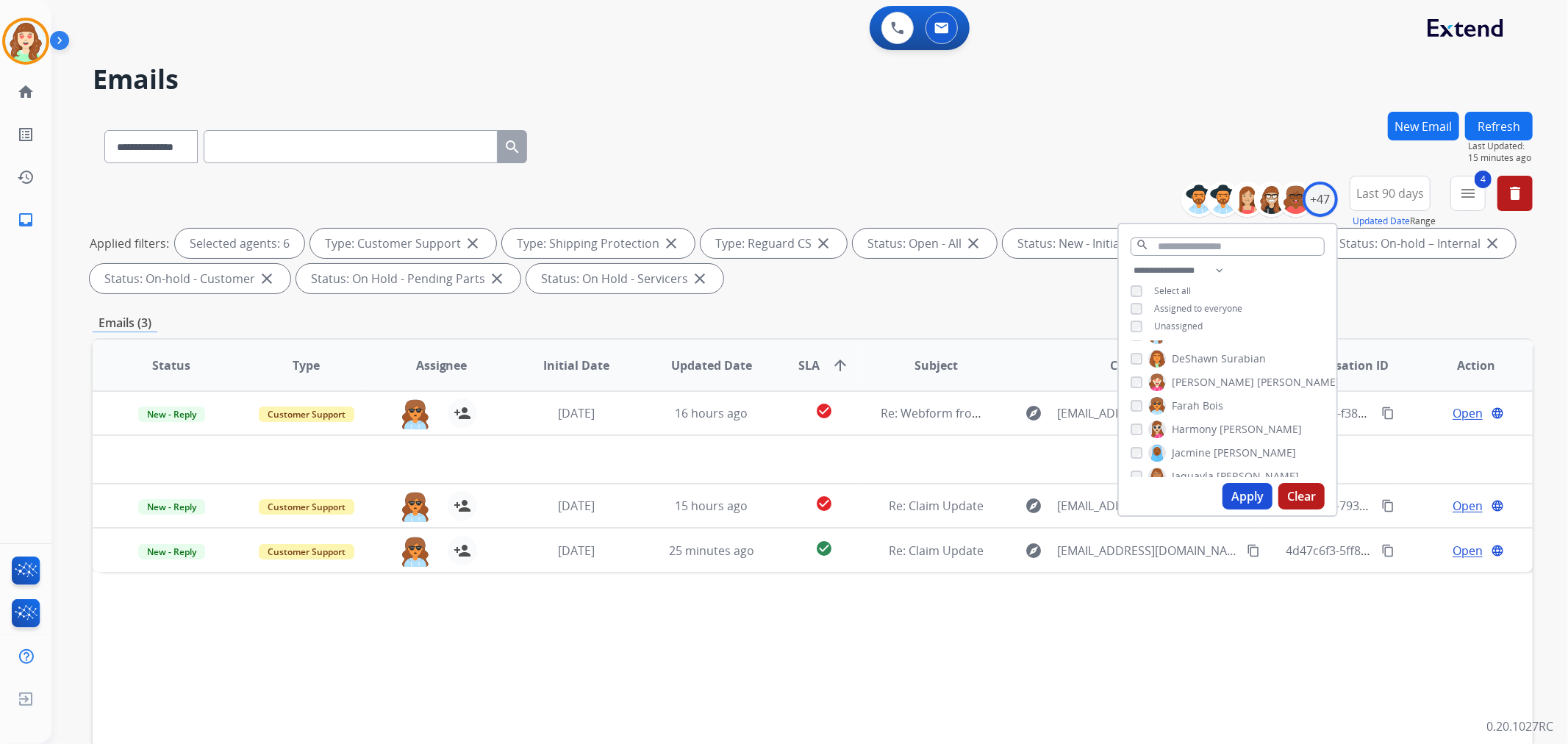
drag, startPoint x: 1238, startPoint y: 494, endPoint x: 1198, endPoint y: 409, distance: 93.9
click at [1239, 493] on button "Apply" at bounding box center [1247, 496] width 50 height 27
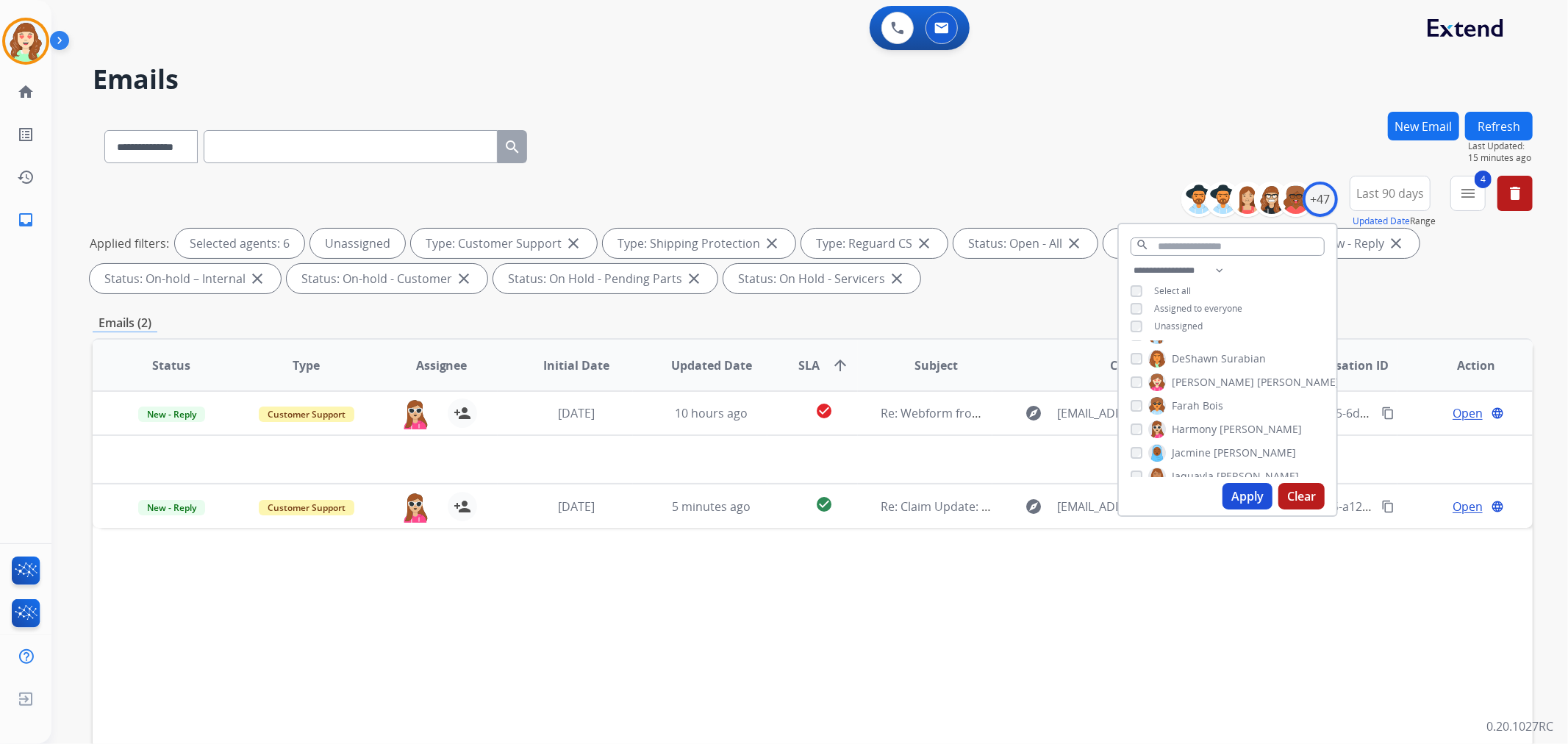
click at [1251, 492] on button "Apply" at bounding box center [1247, 496] width 50 height 27
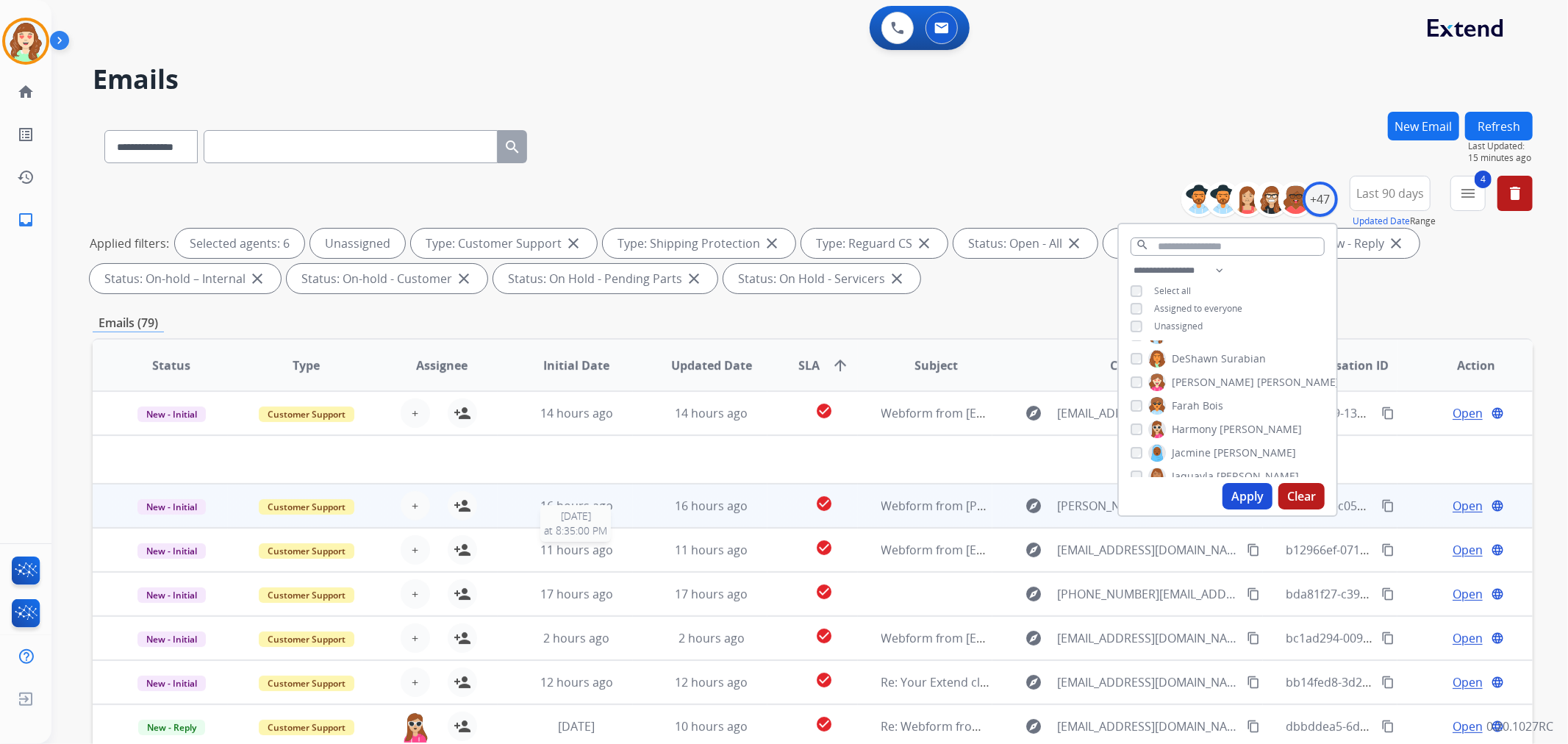
scroll to position [163, 0]
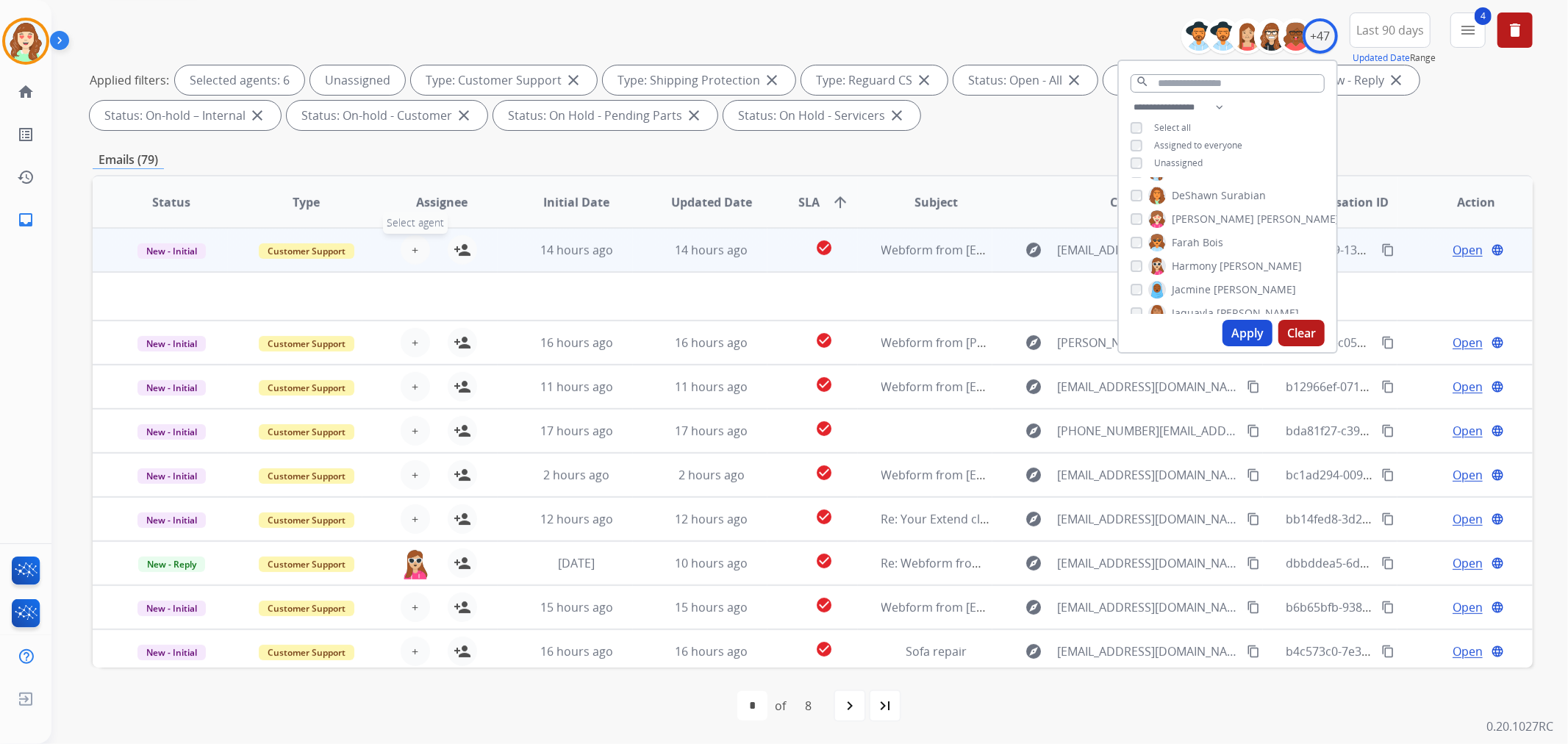
click at [411, 242] on span "+" at bounding box center [414, 250] width 7 height 17
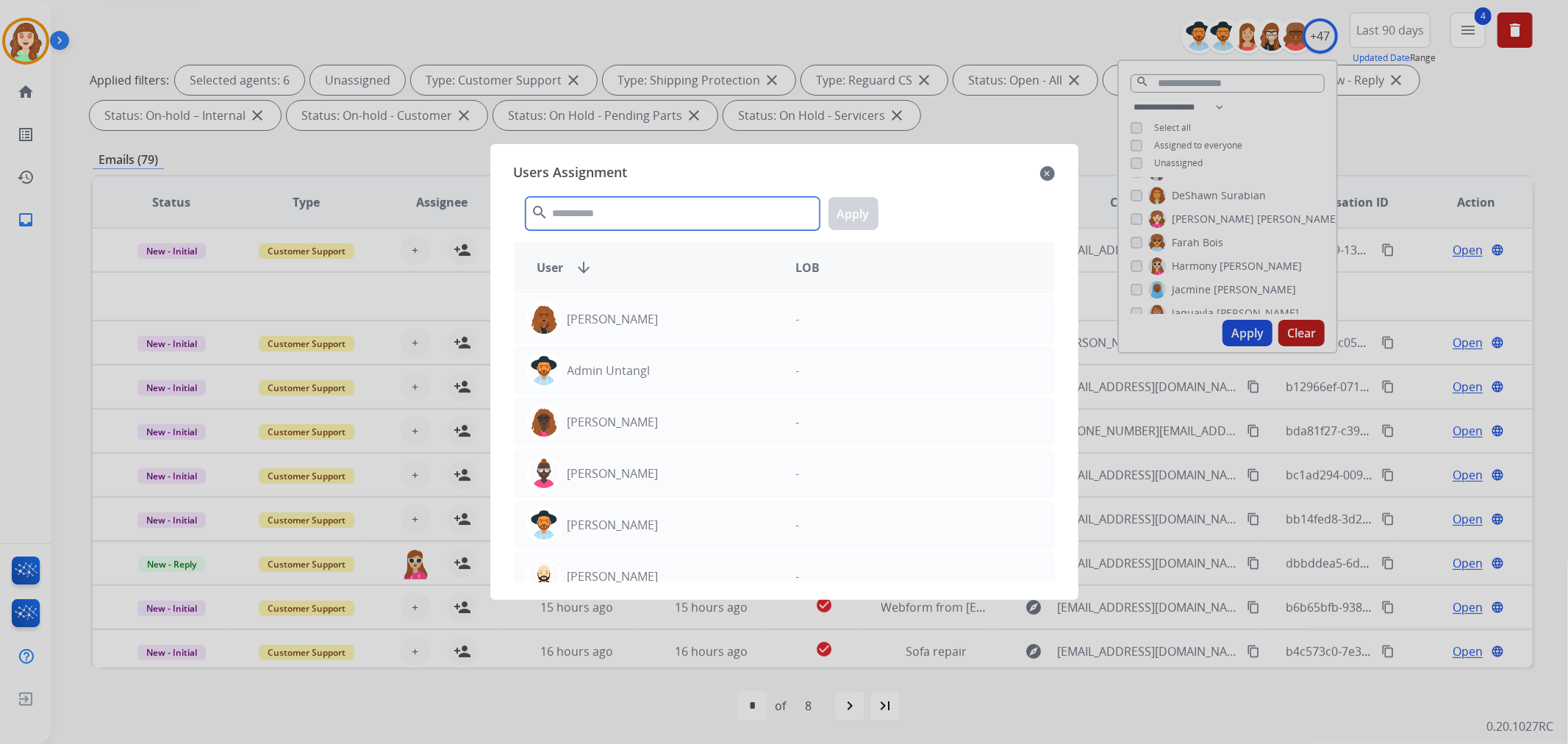
click at [665, 229] on input "text" at bounding box center [673, 213] width 294 height 33
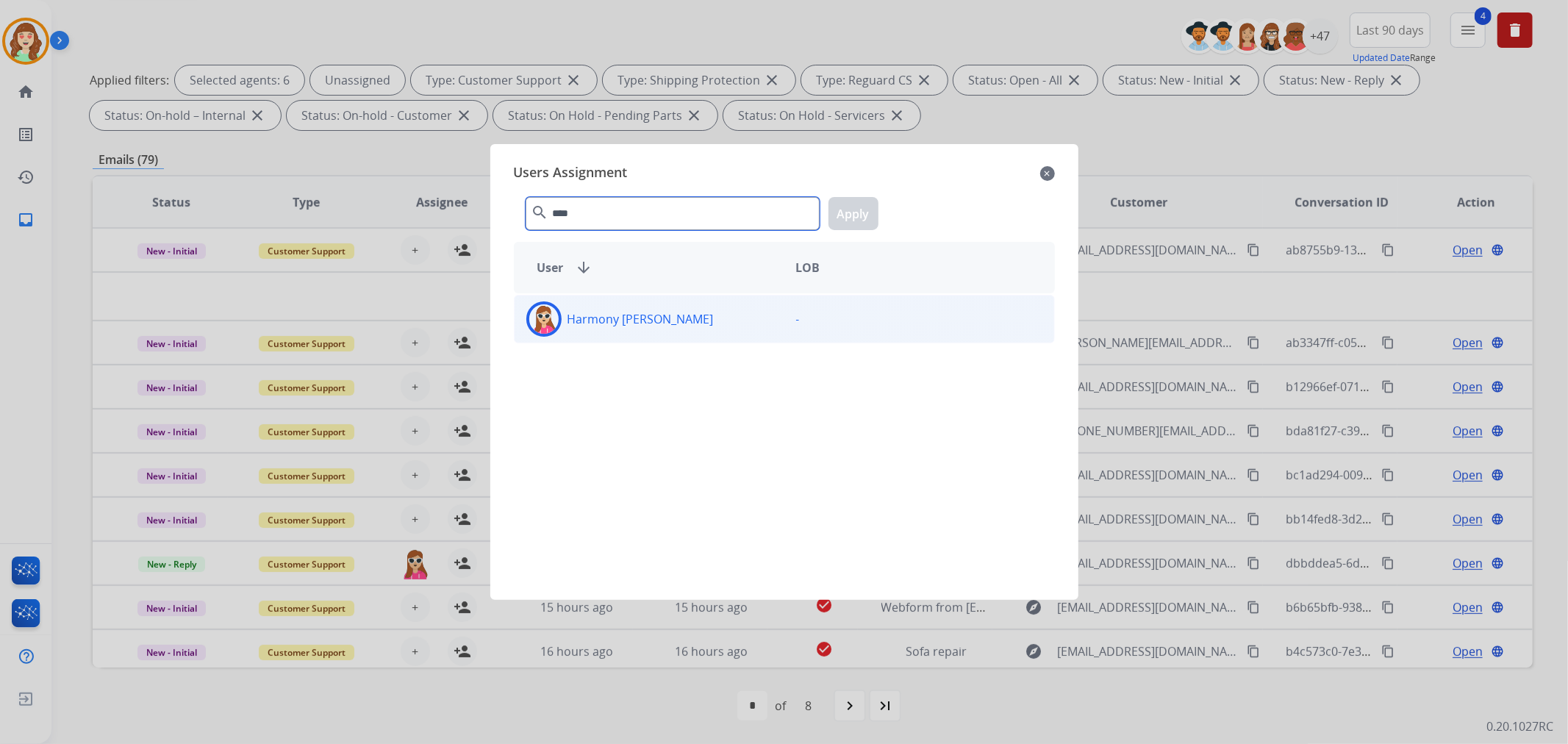
type input "****"
drag, startPoint x: 739, startPoint y: 319, endPoint x: 854, endPoint y: 231, distance: 144.8
click at [744, 317] on div "Harmony [PERSON_NAME]" at bounding box center [649, 318] width 270 height 36
click at [859, 211] on button "Apply" at bounding box center [854, 213] width 50 height 33
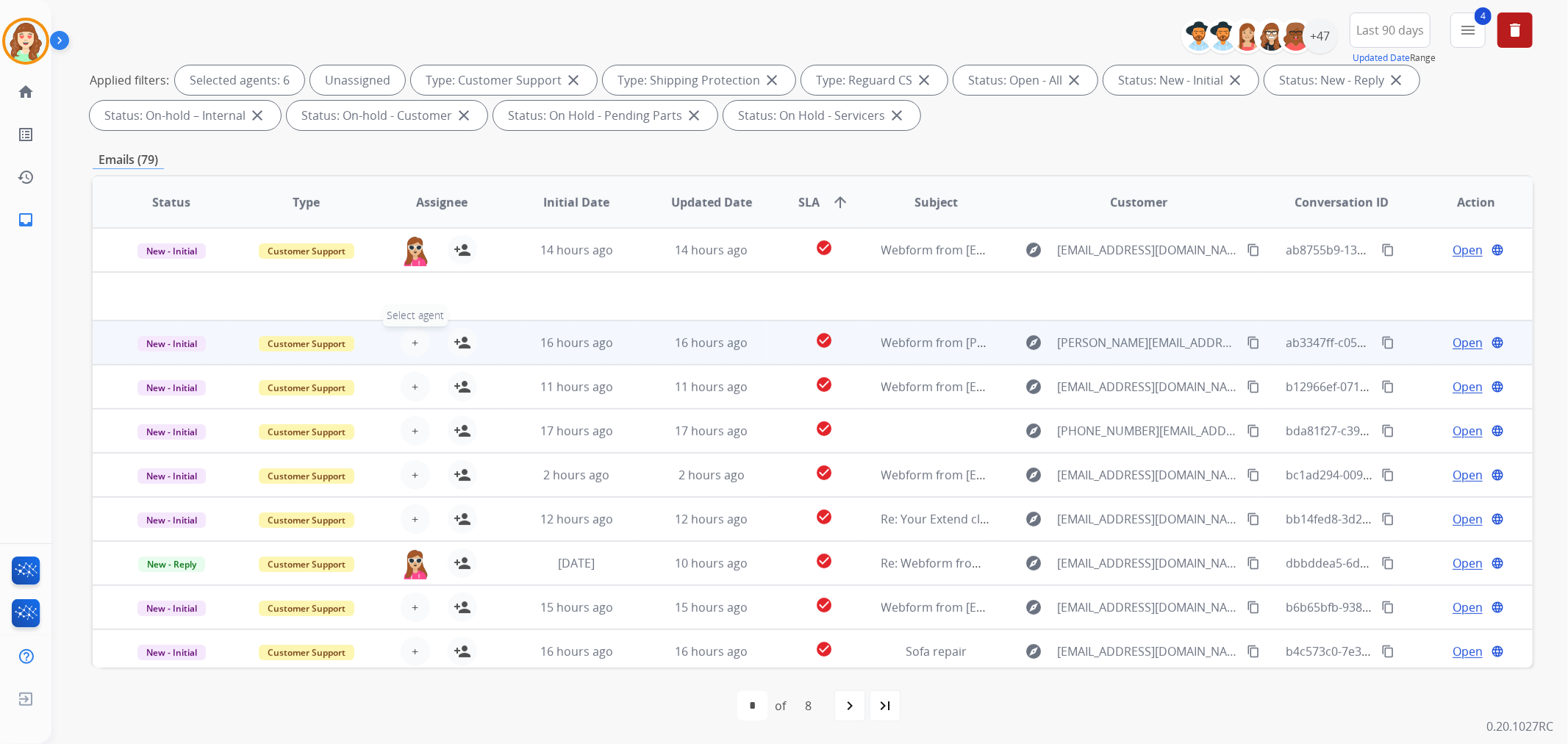
click at [414, 334] on span "+" at bounding box center [414, 342] width 7 height 17
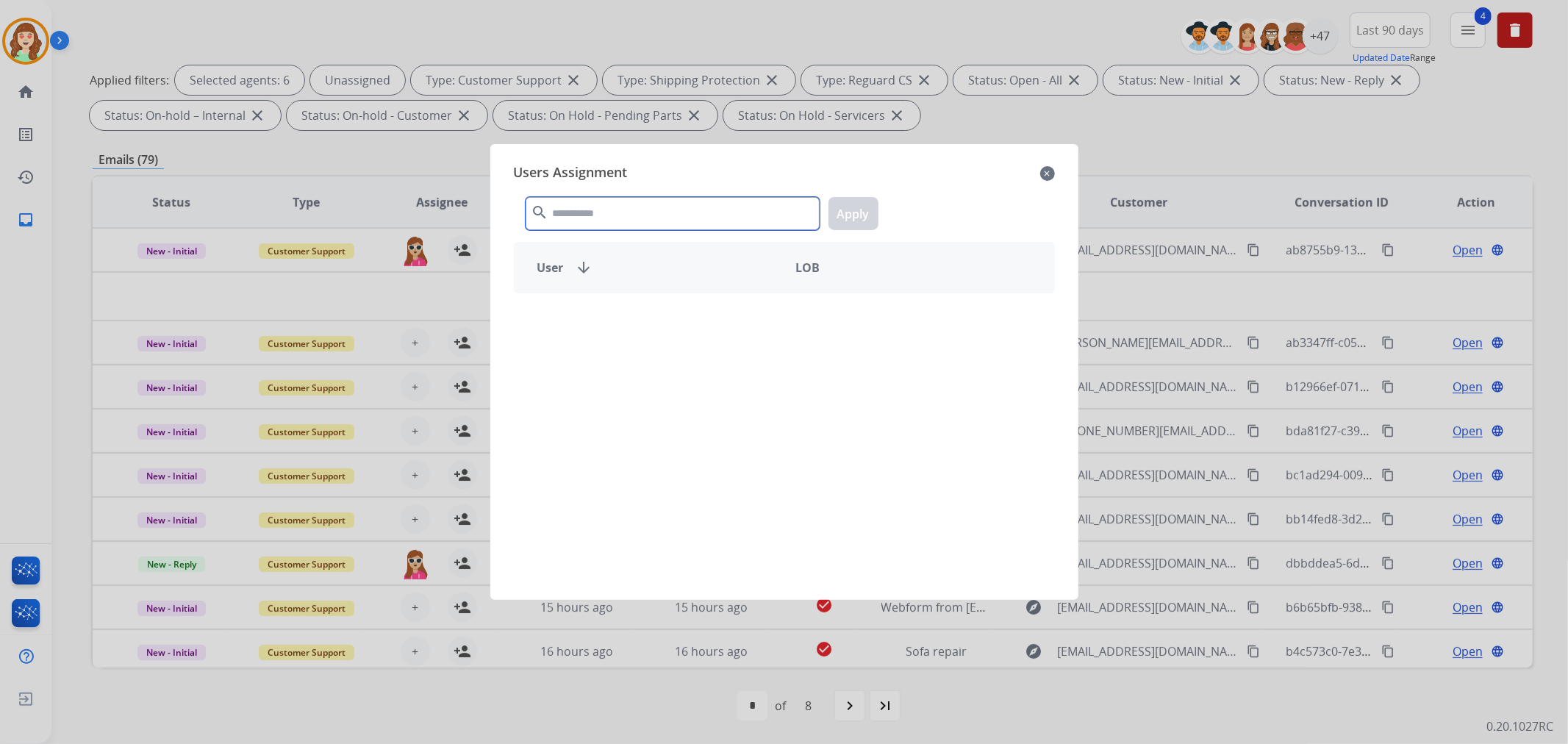
click at [691, 208] on input "text" at bounding box center [673, 213] width 294 height 33
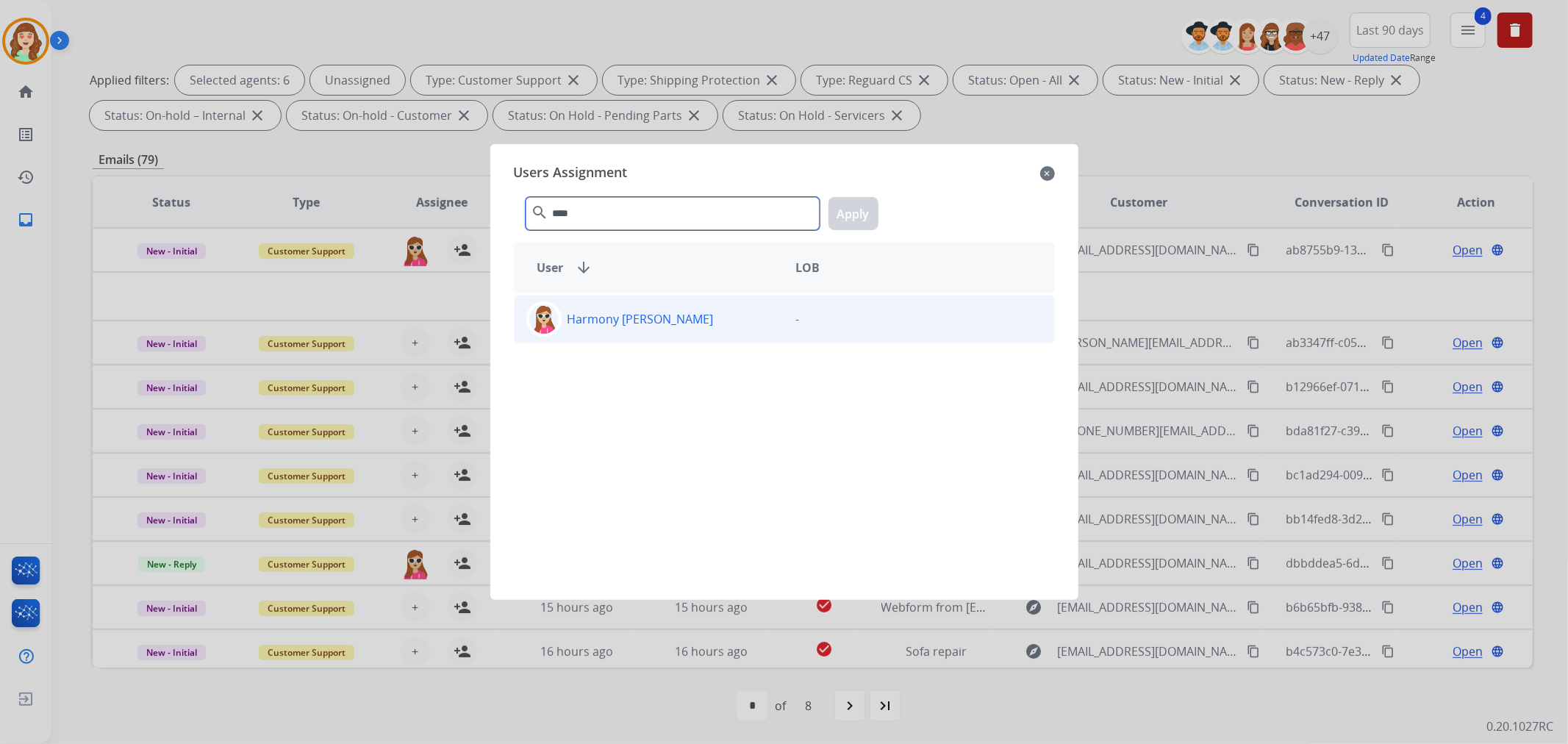
type input "****"
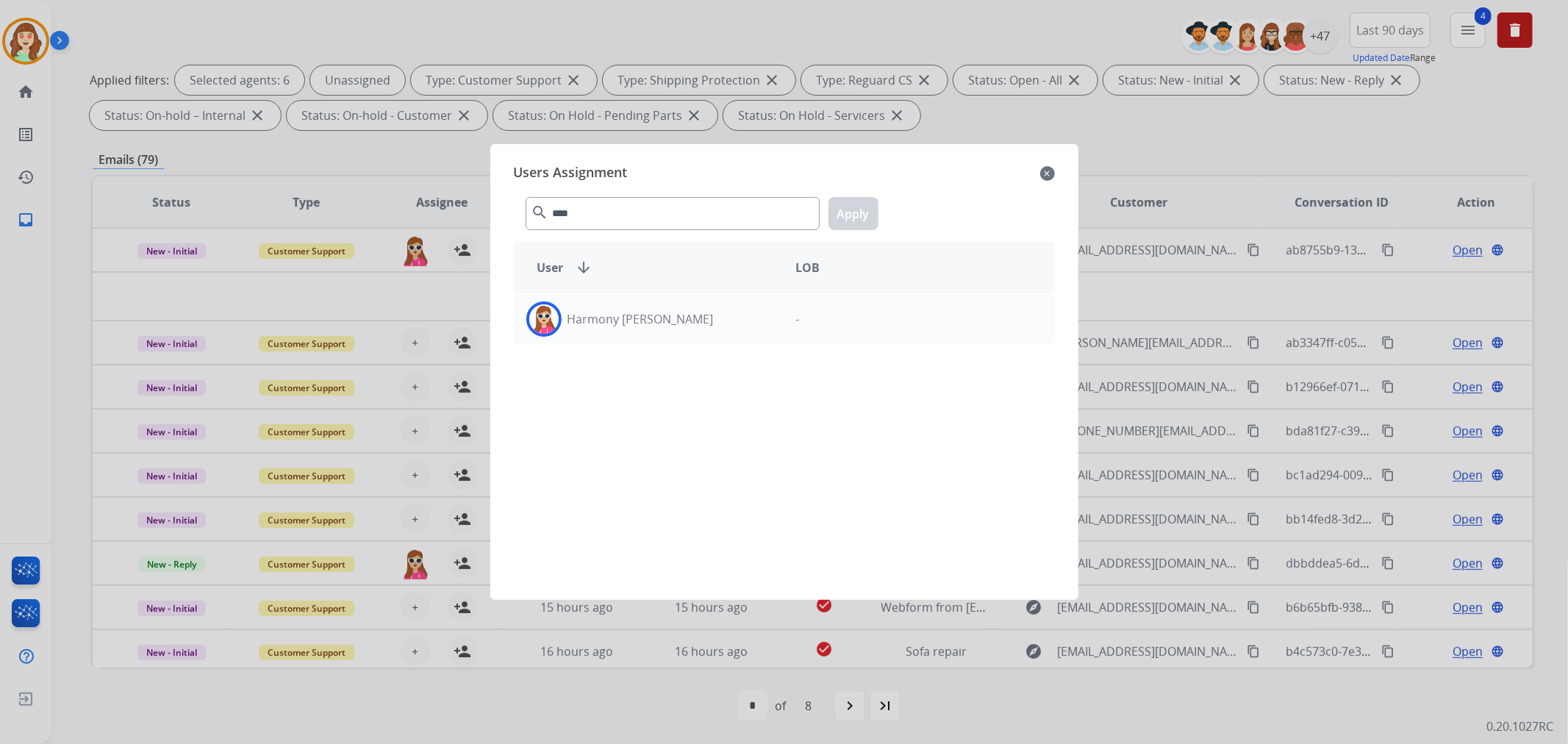
drag, startPoint x: 751, startPoint y: 313, endPoint x: 865, endPoint y: 213, distance: 151.6
click at [759, 308] on div "Harmony [PERSON_NAME]" at bounding box center [649, 318] width 270 height 36
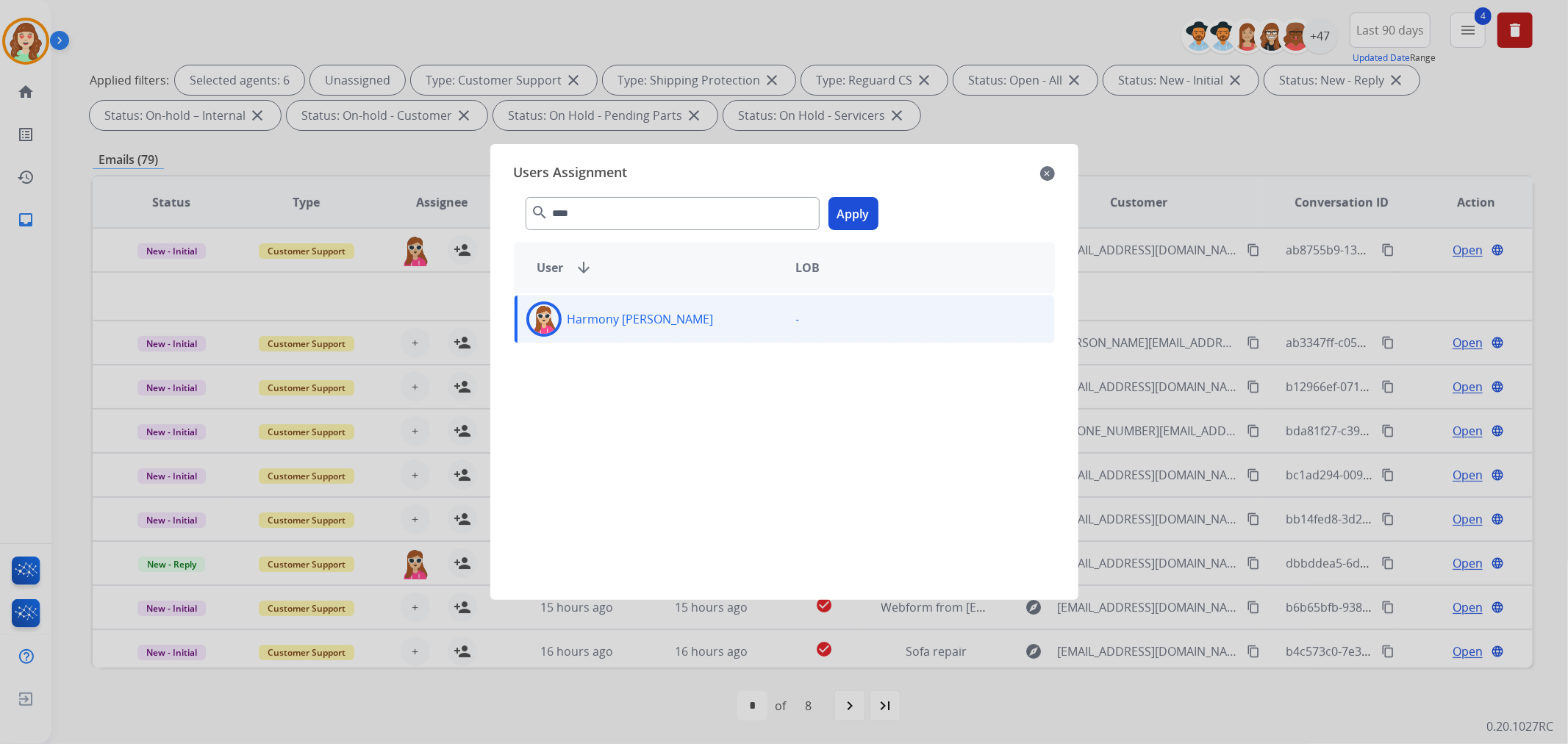
drag, startPoint x: 865, startPoint y: 213, endPoint x: 426, endPoint y: 380, distance: 469.7
click at [863, 213] on button "Apply" at bounding box center [854, 213] width 50 height 33
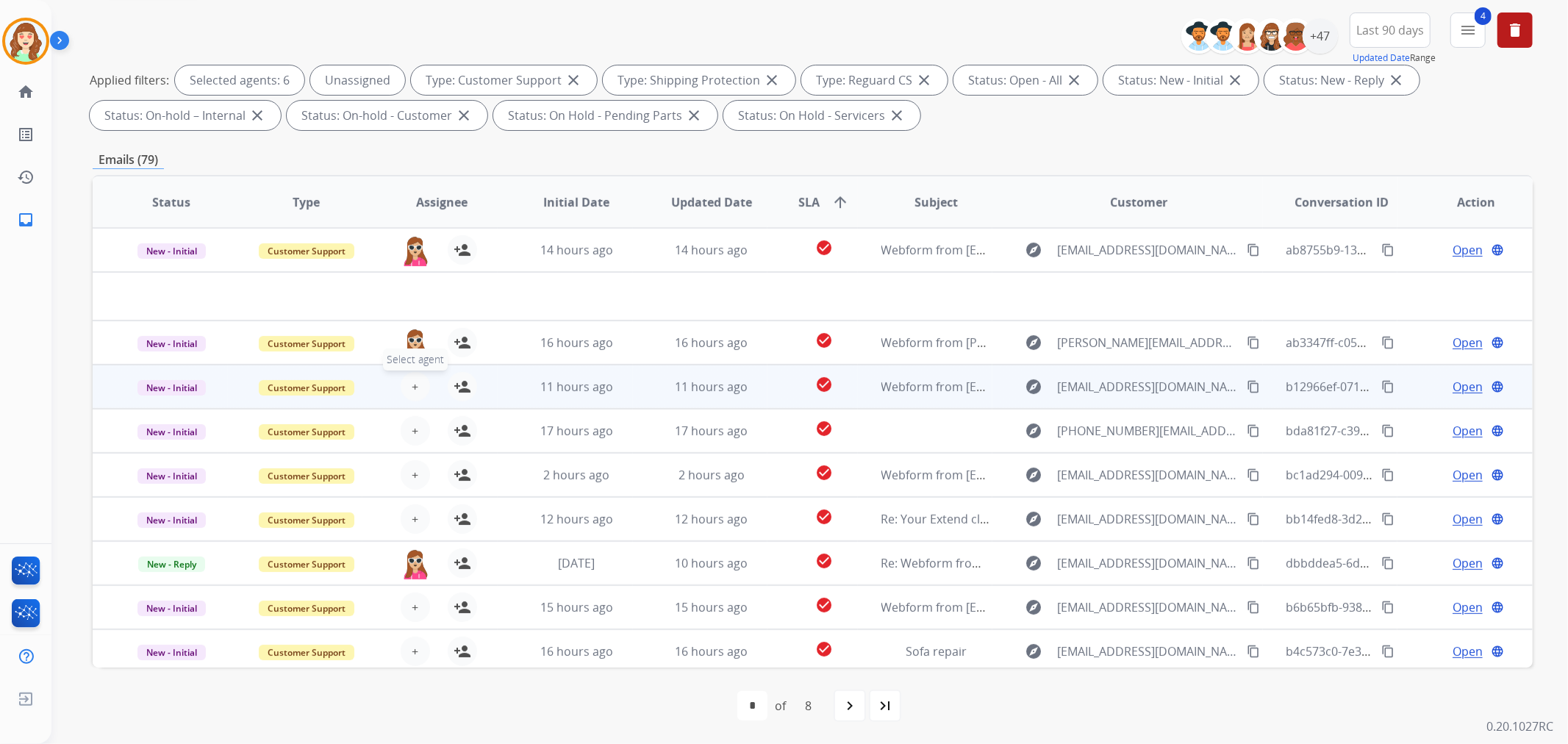
click at [401, 383] on button "+ Select agent" at bounding box center [415, 386] width 30 height 30
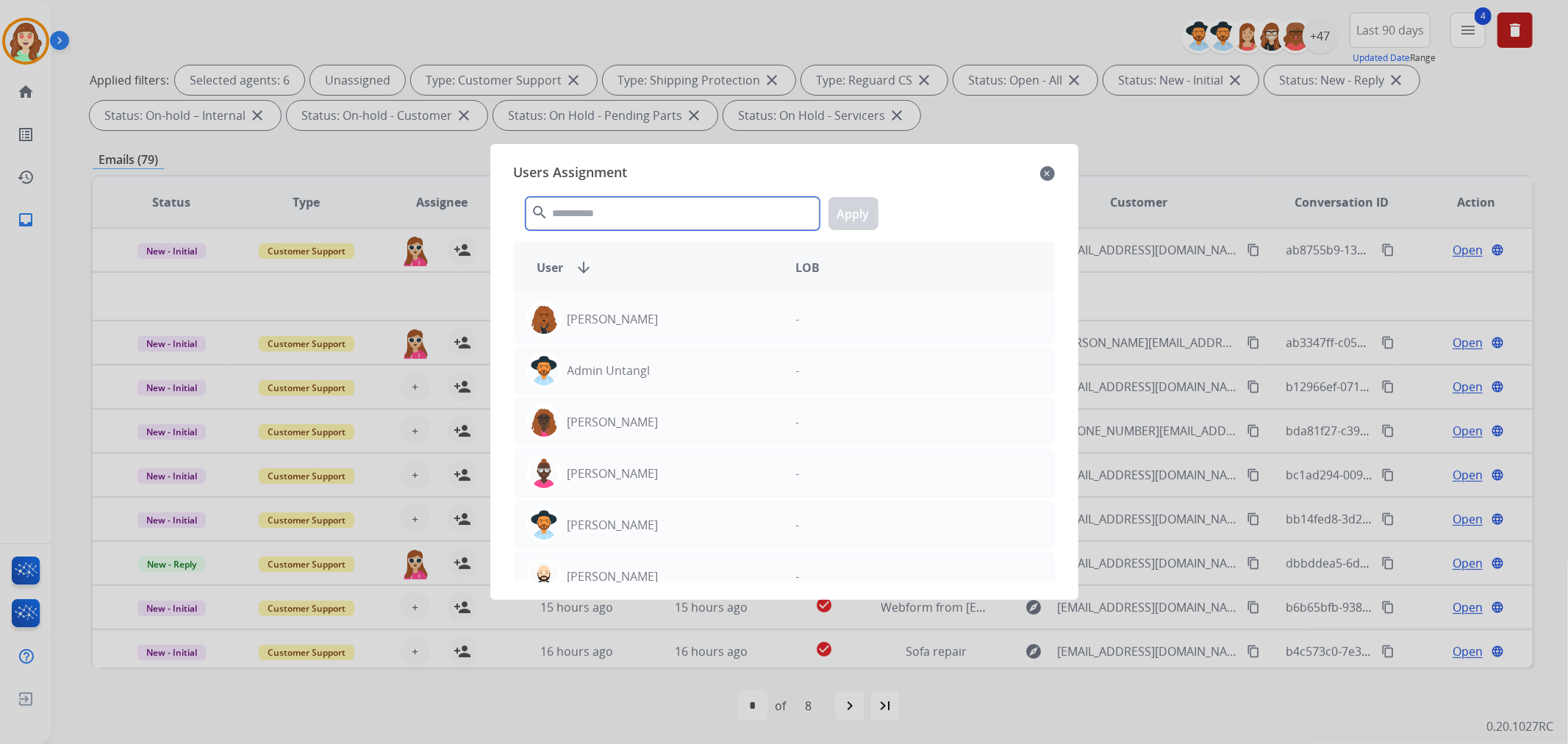
click at [663, 207] on input "text" at bounding box center [673, 213] width 294 height 33
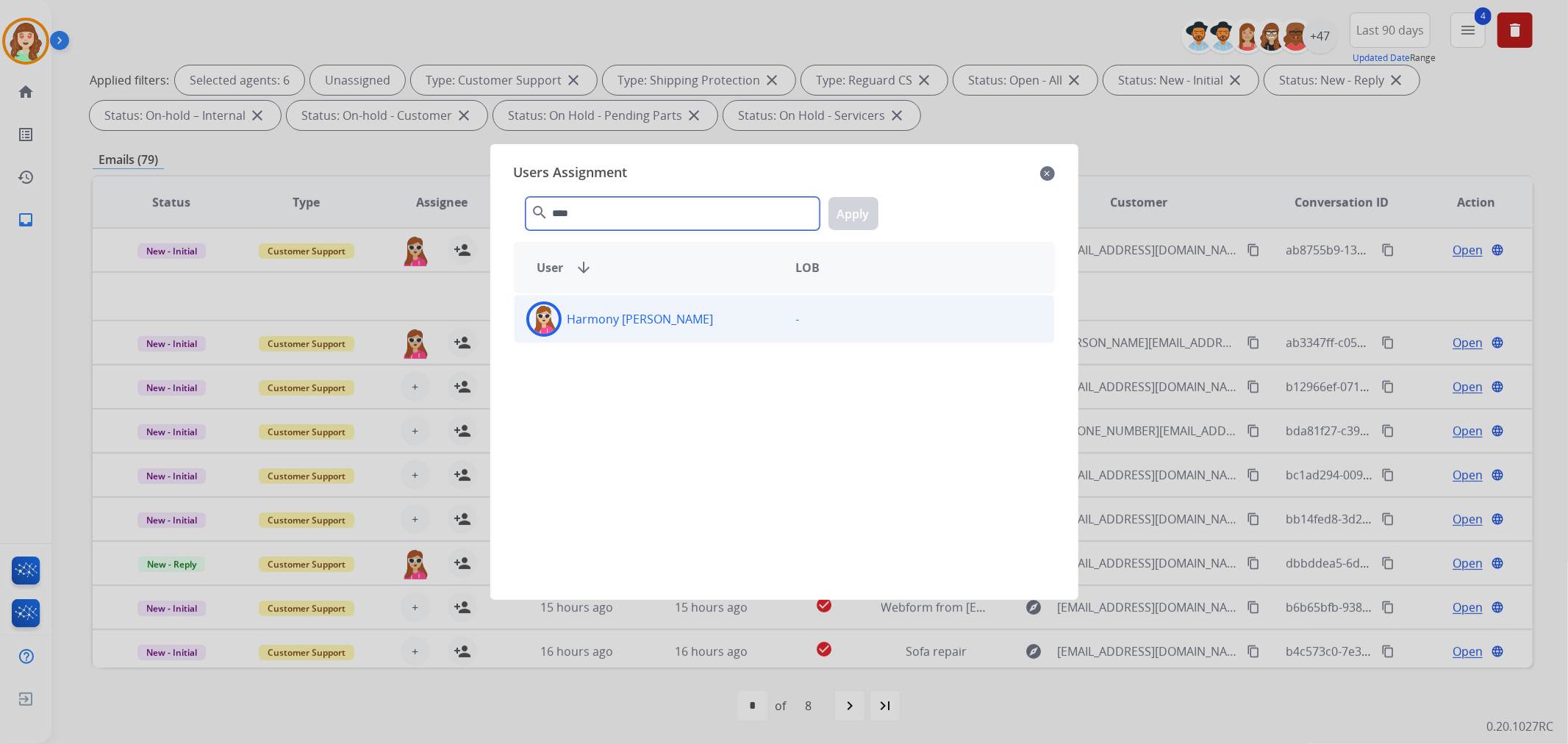
type input "****"
click at [726, 305] on div "Harmony [PERSON_NAME]" at bounding box center [649, 318] width 270 height 36
click at [859, 203] on button "Apply" at bounding box center [854, 213] width 50 height 33
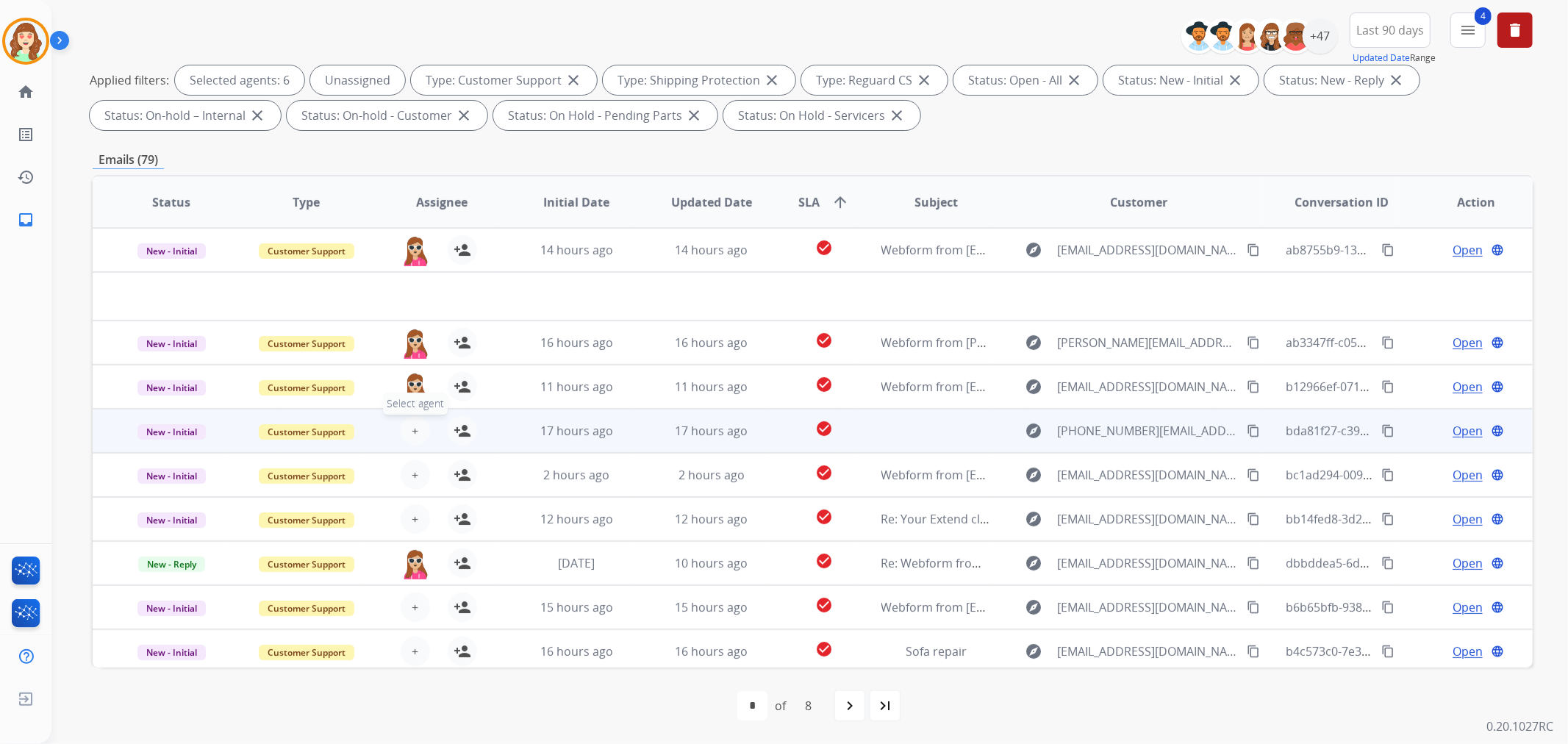
click at [405, 425] on button "+ Select agent" at bounding box center [415, 431] width 30 height 30
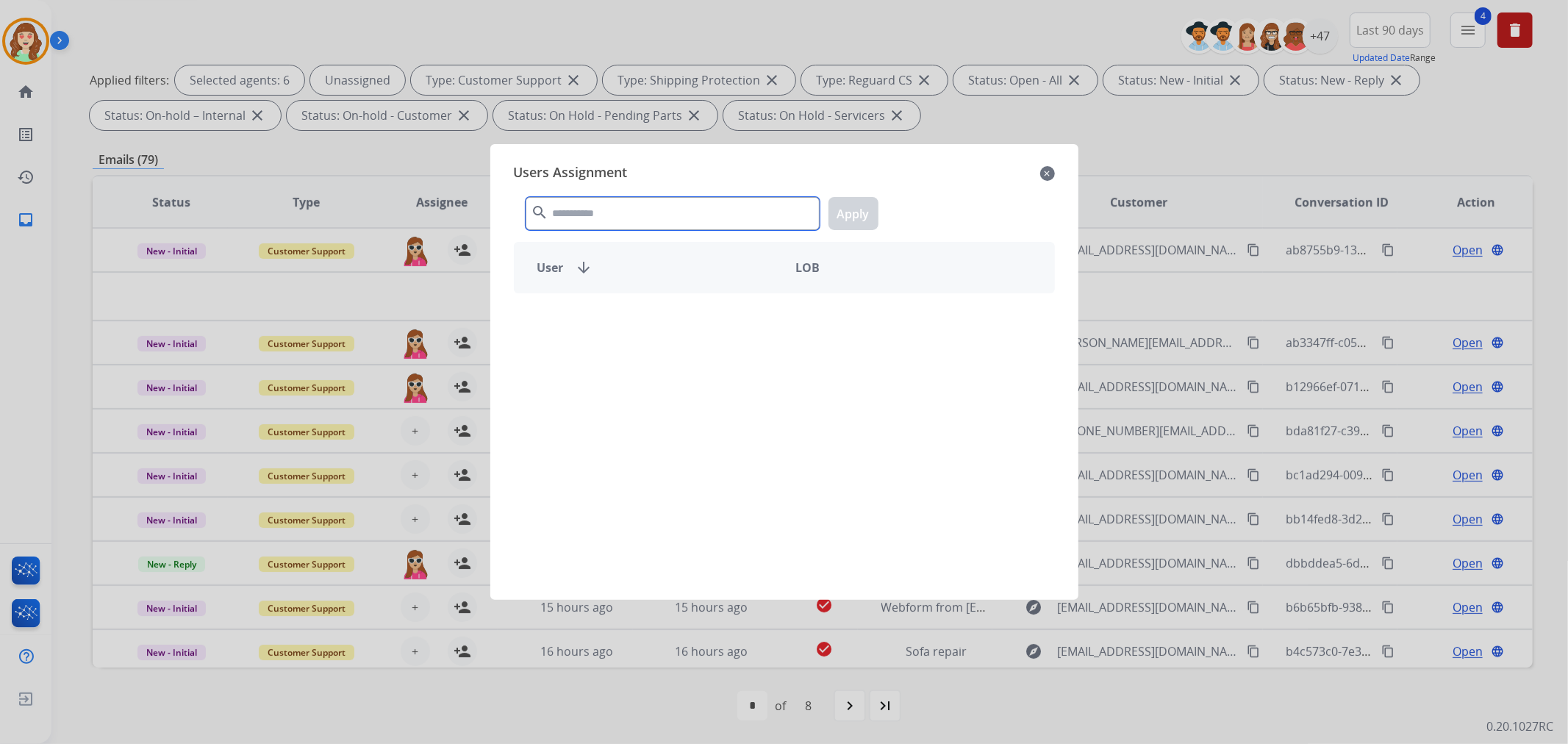
click at [612, 226] on input "text" at bounding box center [673, 213] width 294 height 33
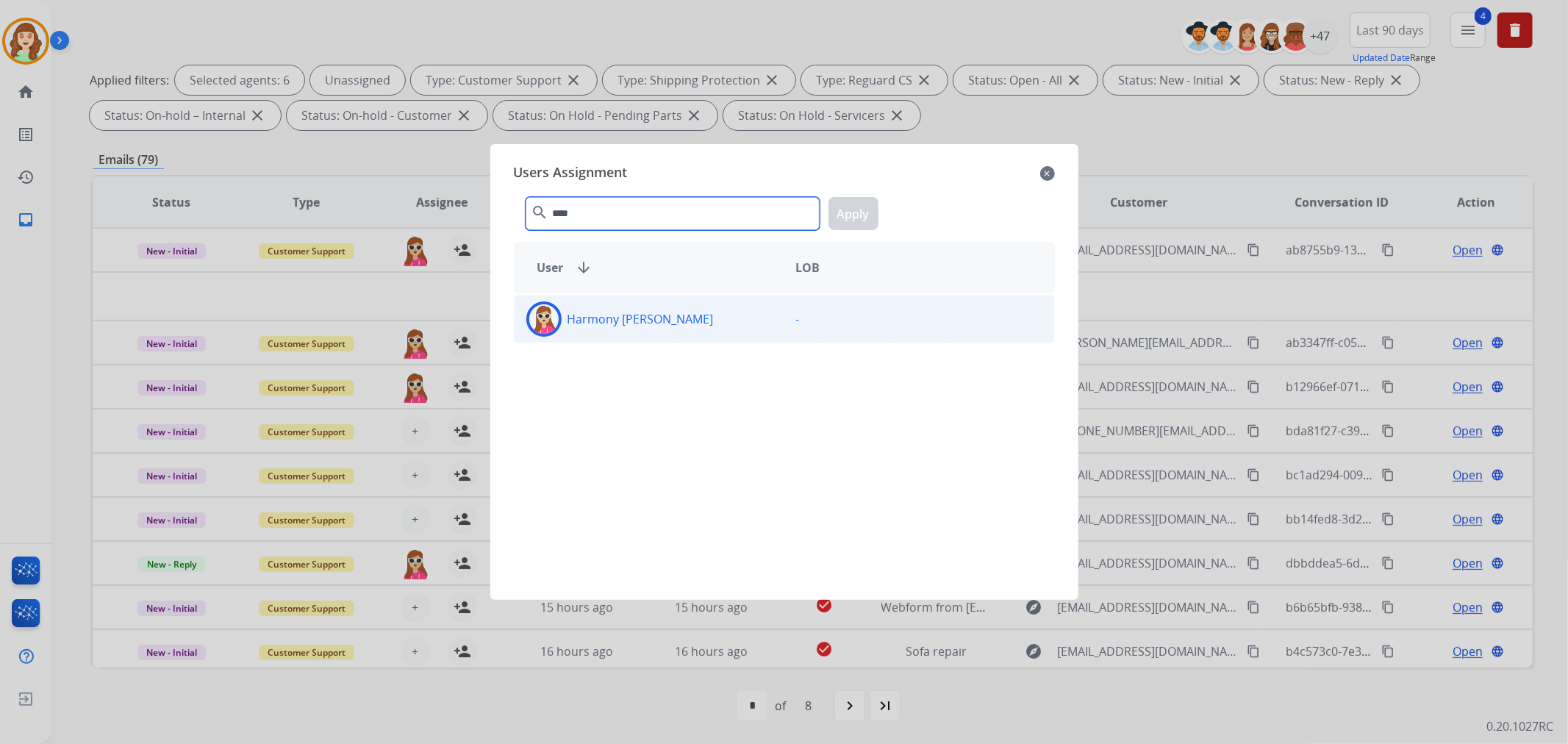
type input "****"
click at [618, 318] on p "Harmony [PERSON_NAME]" at bounding box center [640, 319] width 146 height 17
click at [848, 208] on button "Apply" at bounding box center [854, 213] width 50 height 33
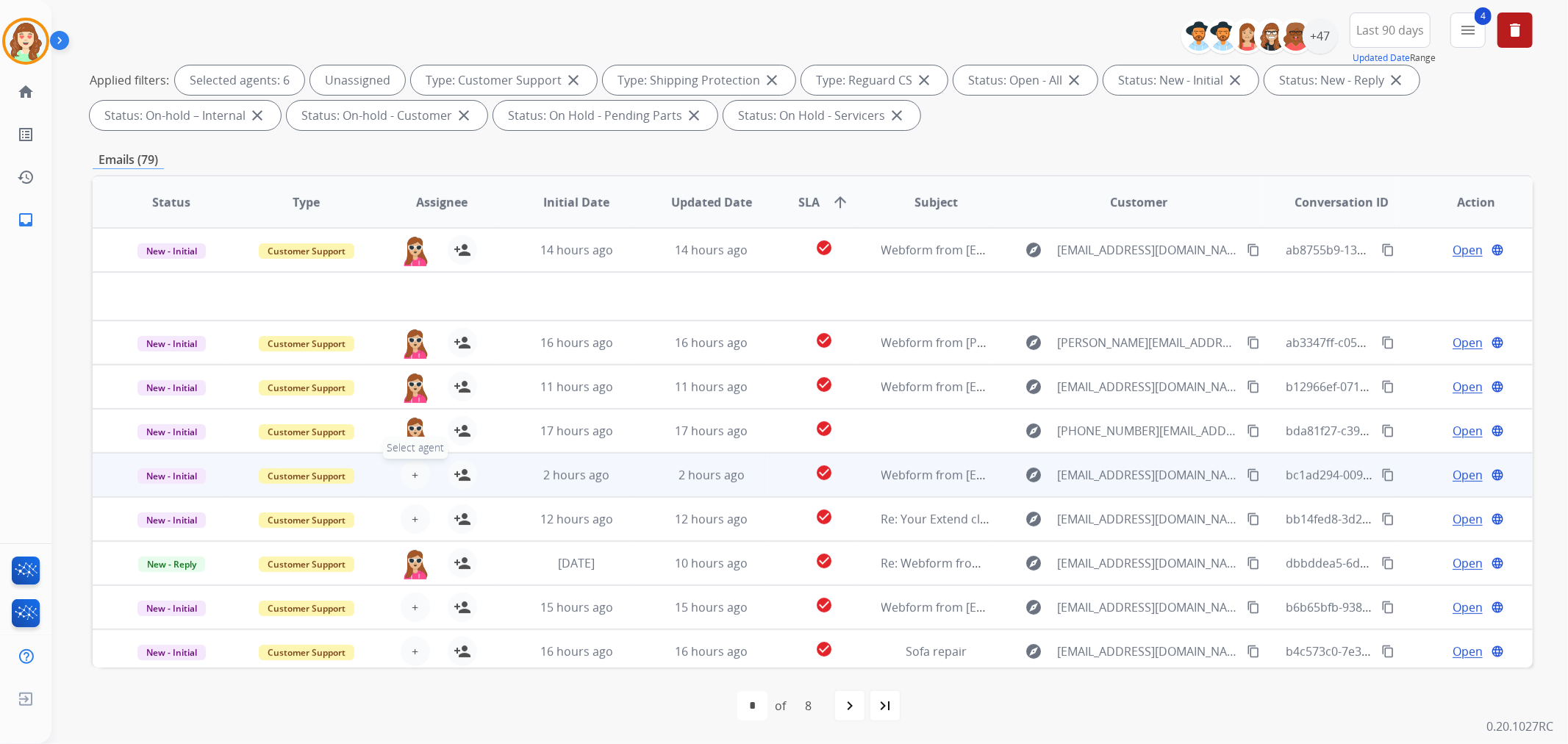
click at [414, 467] on span "+" at bounding box center [414, 475] width 7 height 17
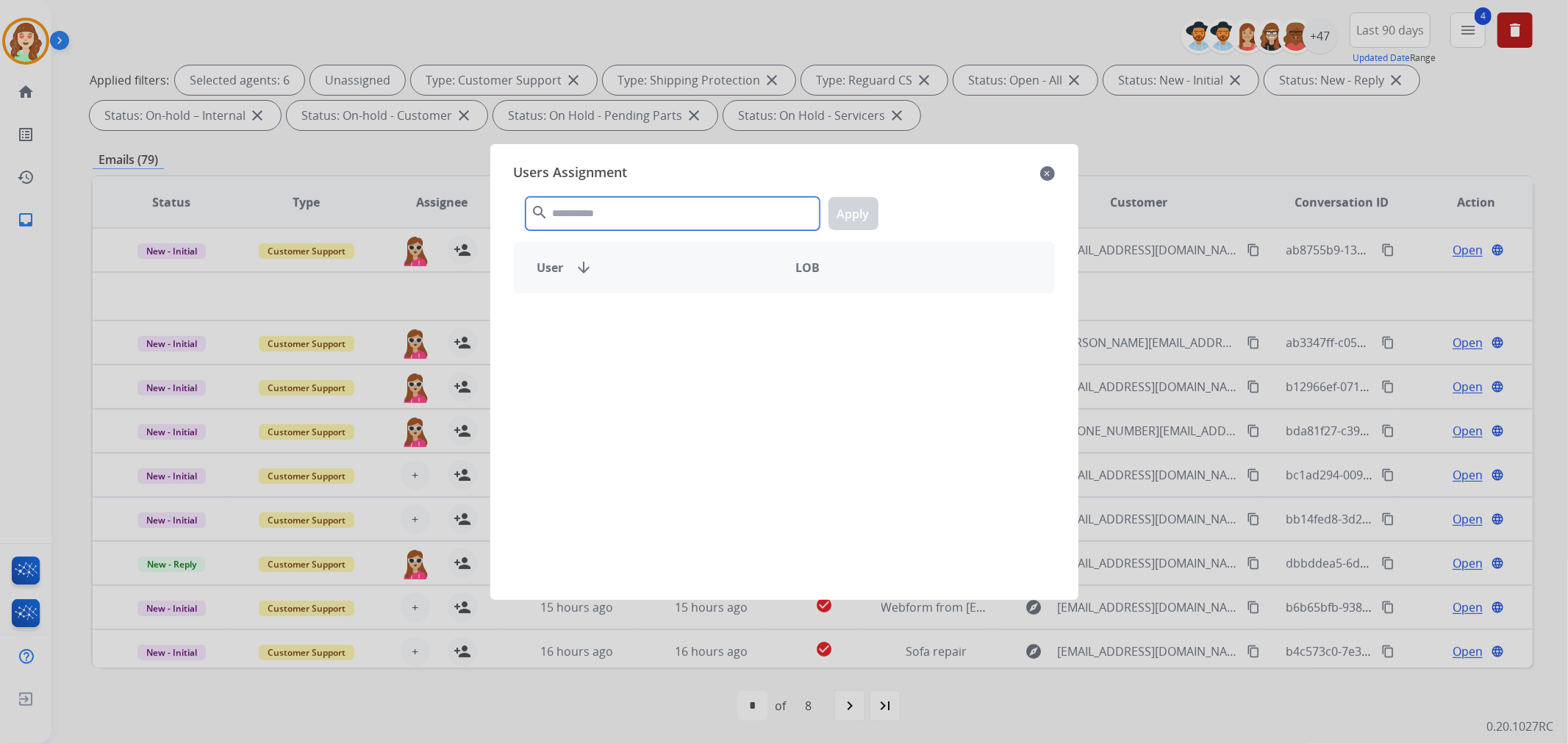
click at [691, 217] on input "text" at bounding box center [673, 213] width 294 height 33
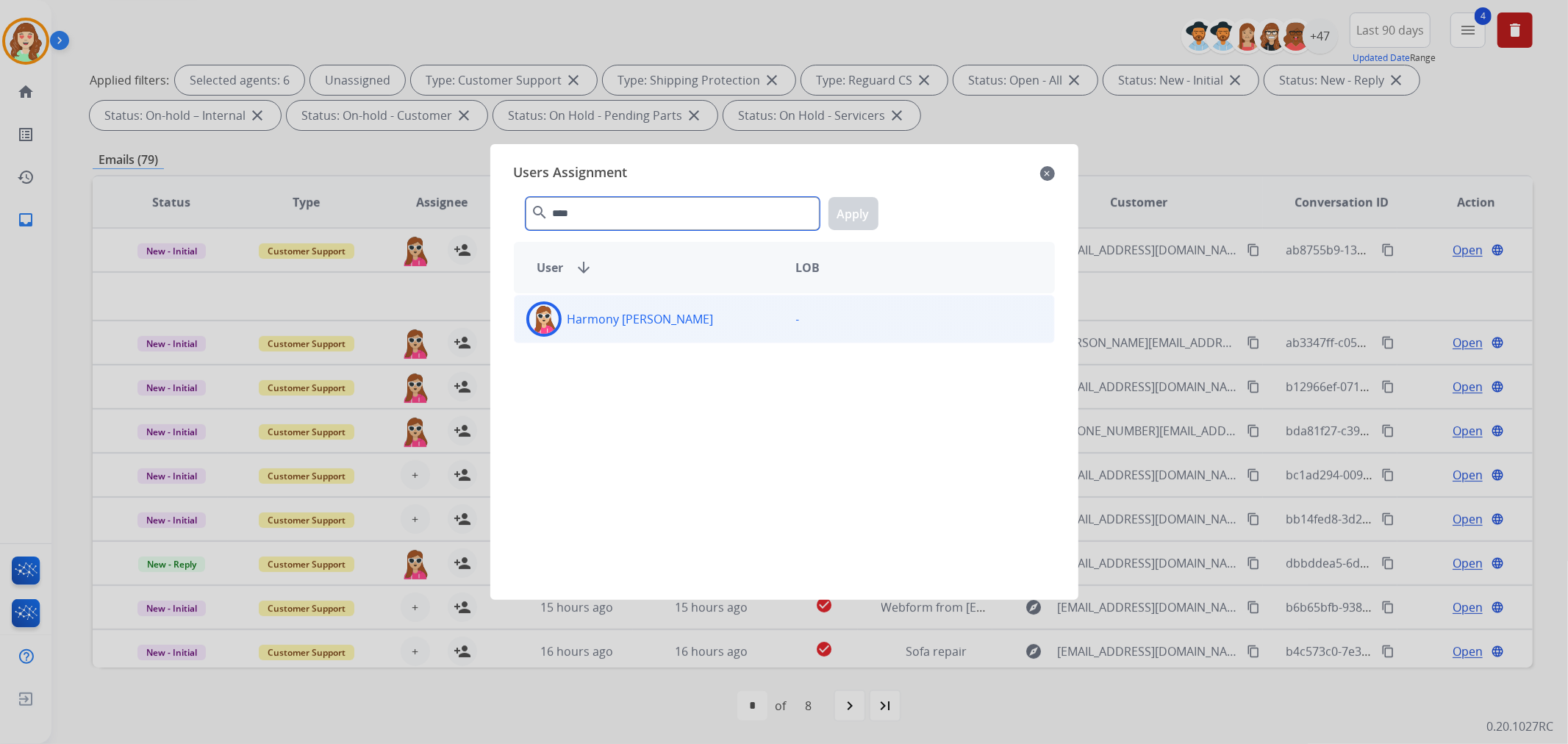
type input "****"
drag, startPoint x: 704, startPoint y: 322, endPoint x: 782, endPoint y: 267, distance: 95.4
click at [706, 320] on div "Harmony [PERSON_NAME]" at bounding box center [649, 318] width 270 height 36
click at [844, 213] on button "Apply" at bounding box center [854, 213] width 50 height 33
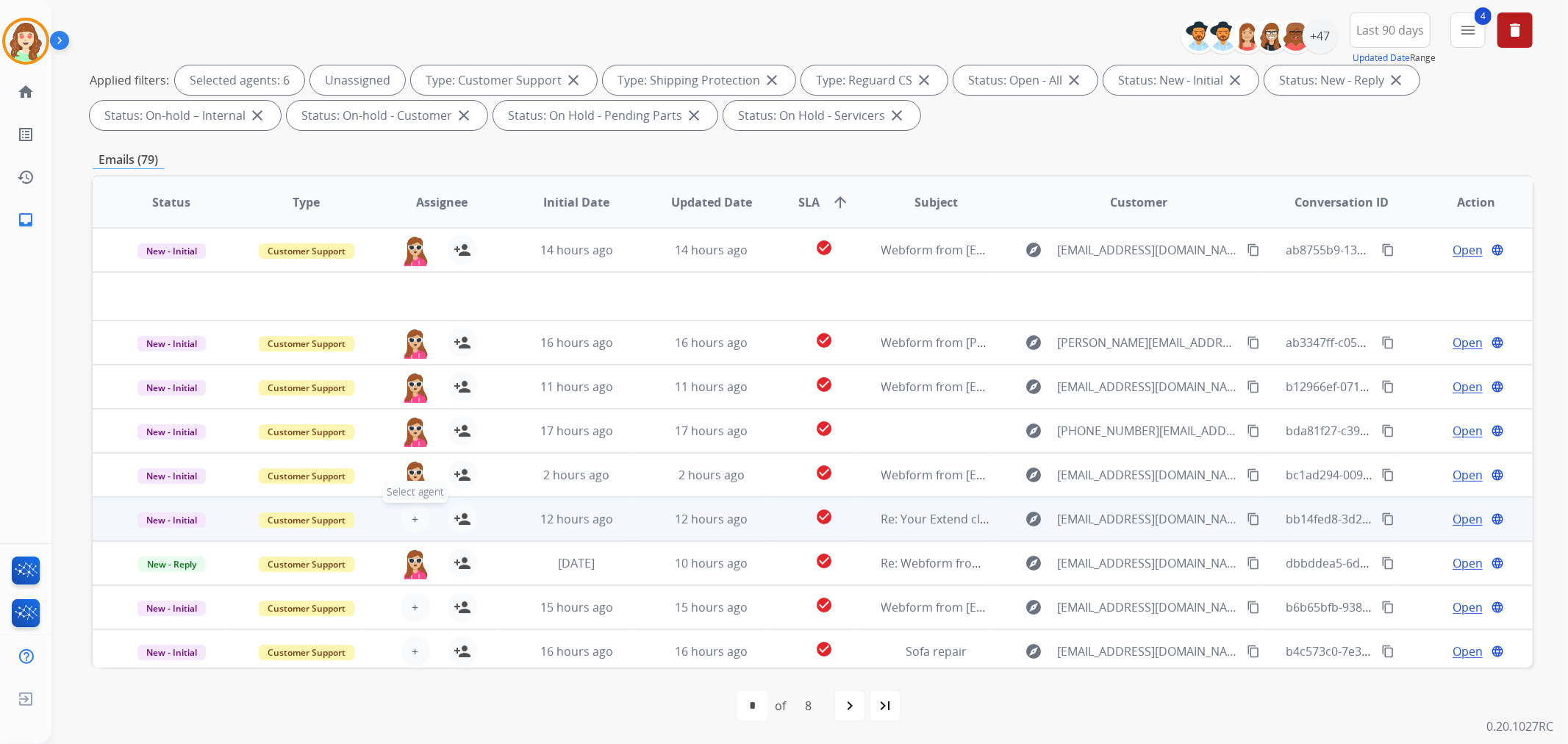
click at [411, 506] on button "+ Select agent" at bounding box center [415, 518] width 30 height 30
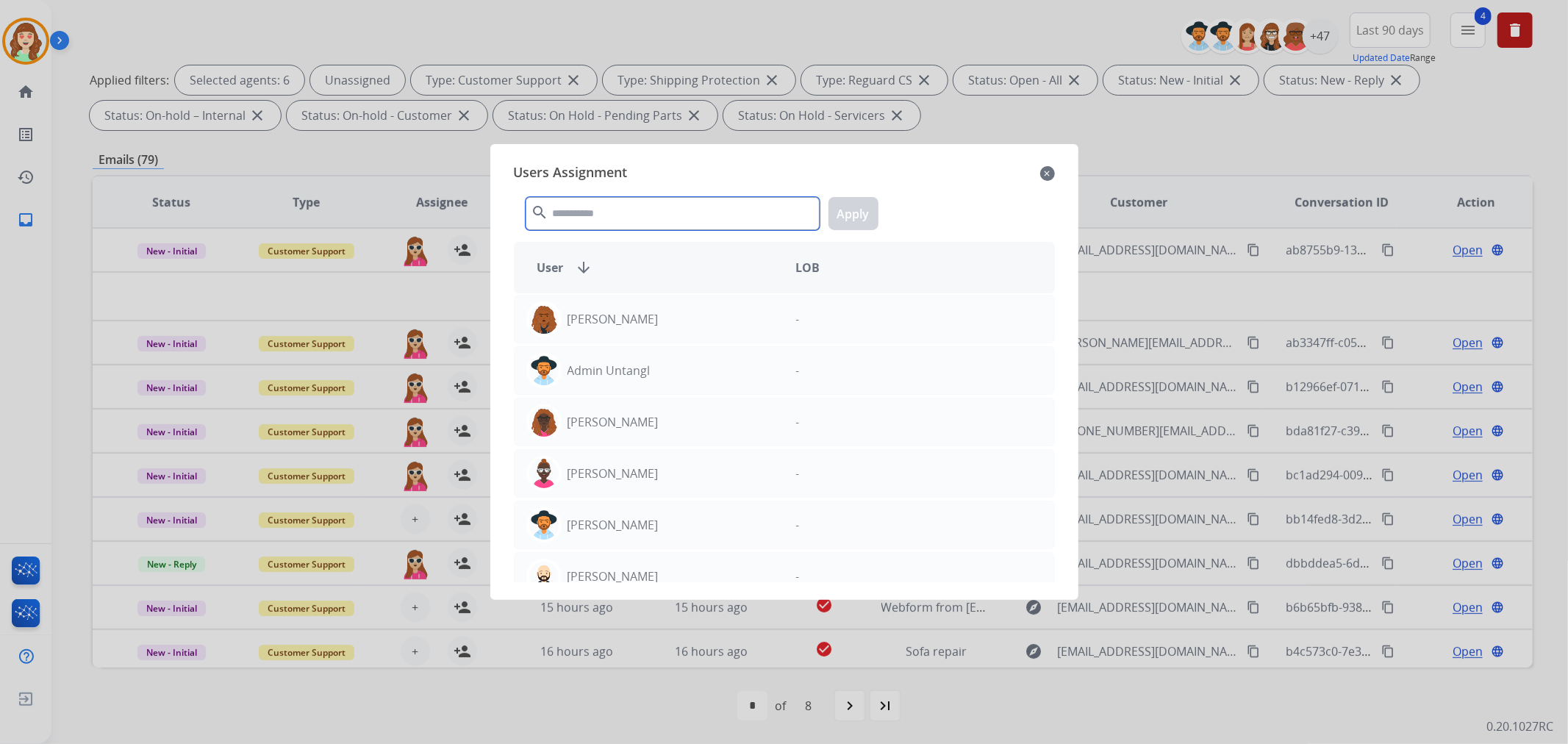
click at [635, 213] on input "text" at bounding box center [673, 213] width 294 height 33
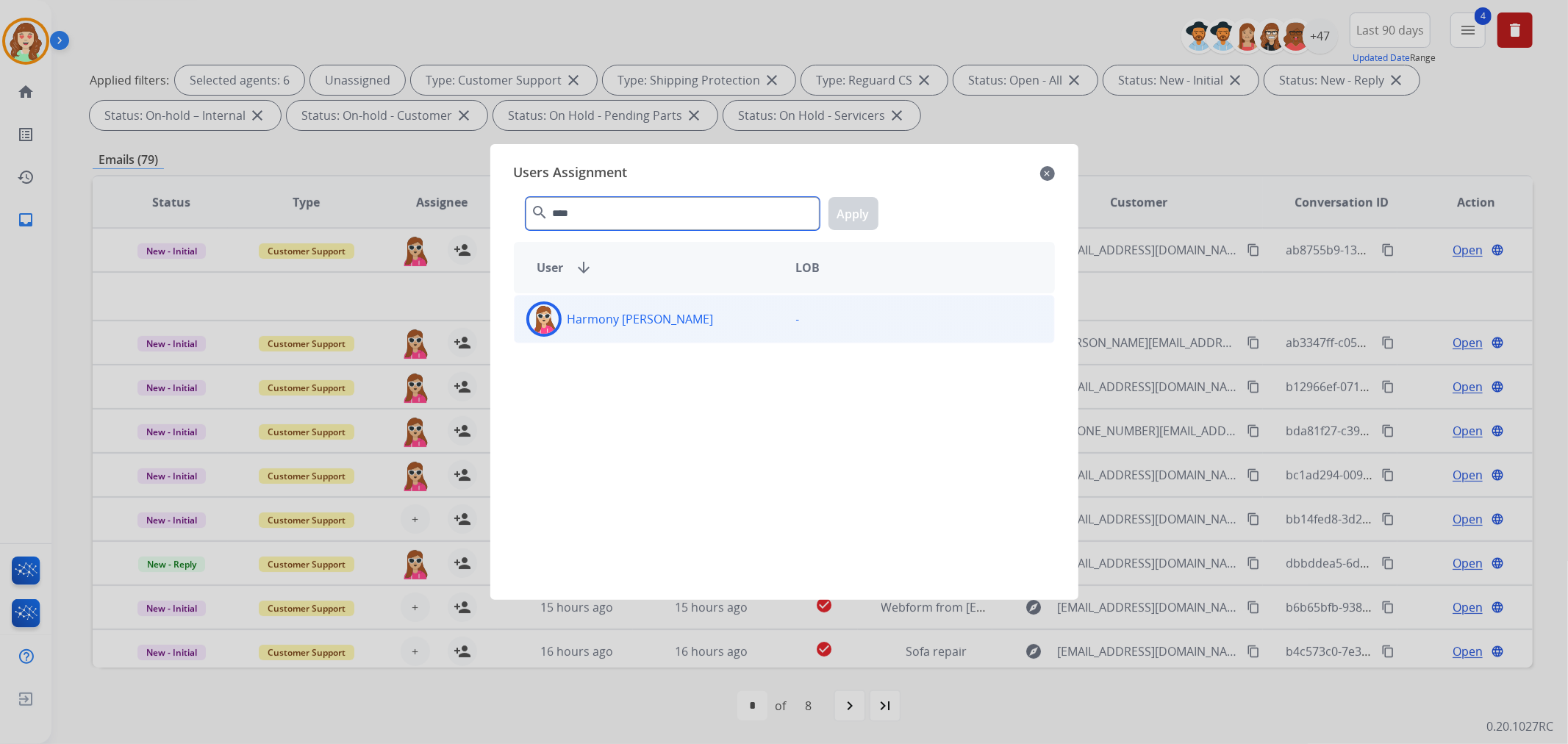
type input "****"
click at [662, 324] on div "Harmony [PERSON_NAME]" at bounding box center [649, 318] width 270 height 36
click at [843, 219] on button "Apply" at bounding box center [854, 213] width 50 height 33
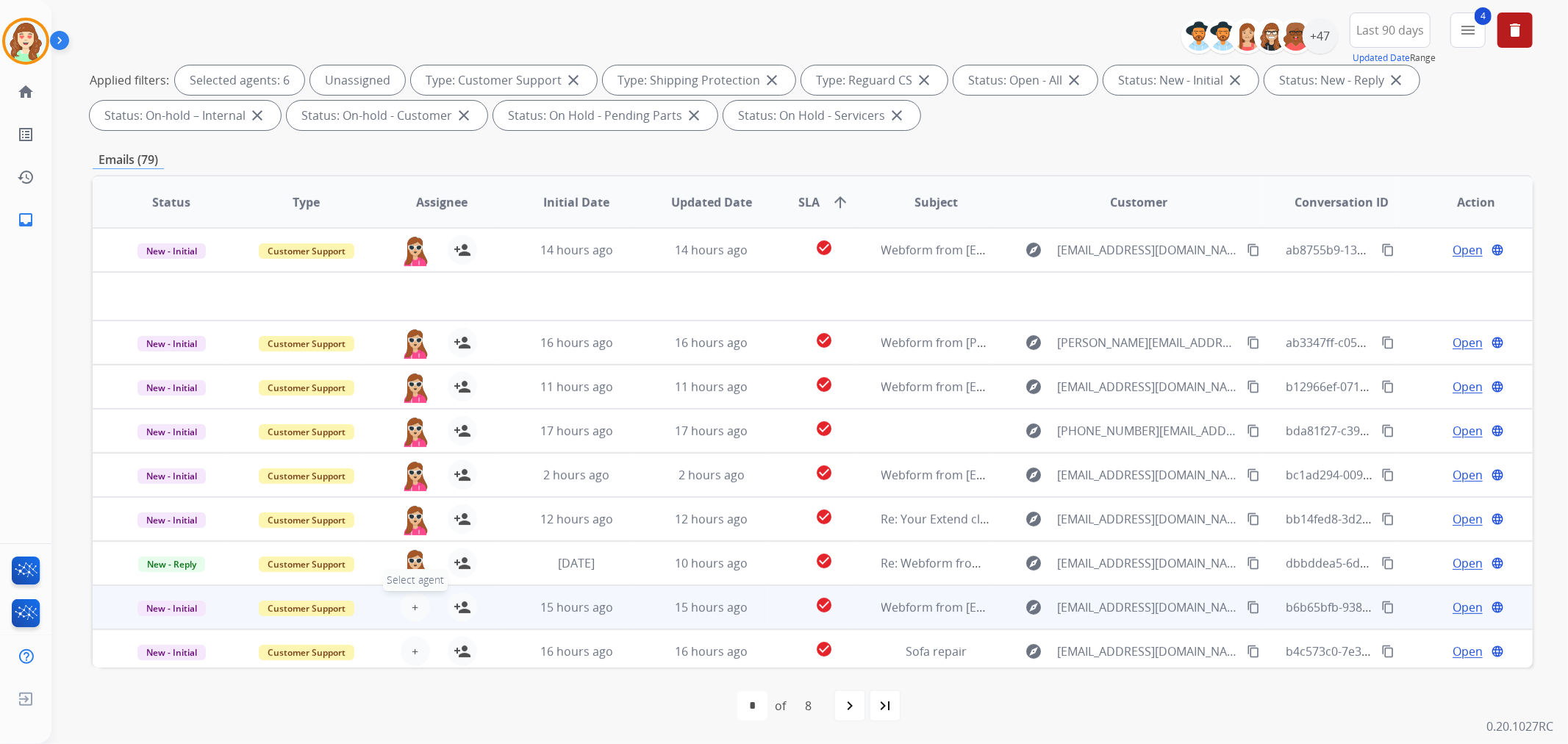
click at [411, 608] on span "+" at bounding box center [414, 607] width 7 height 17
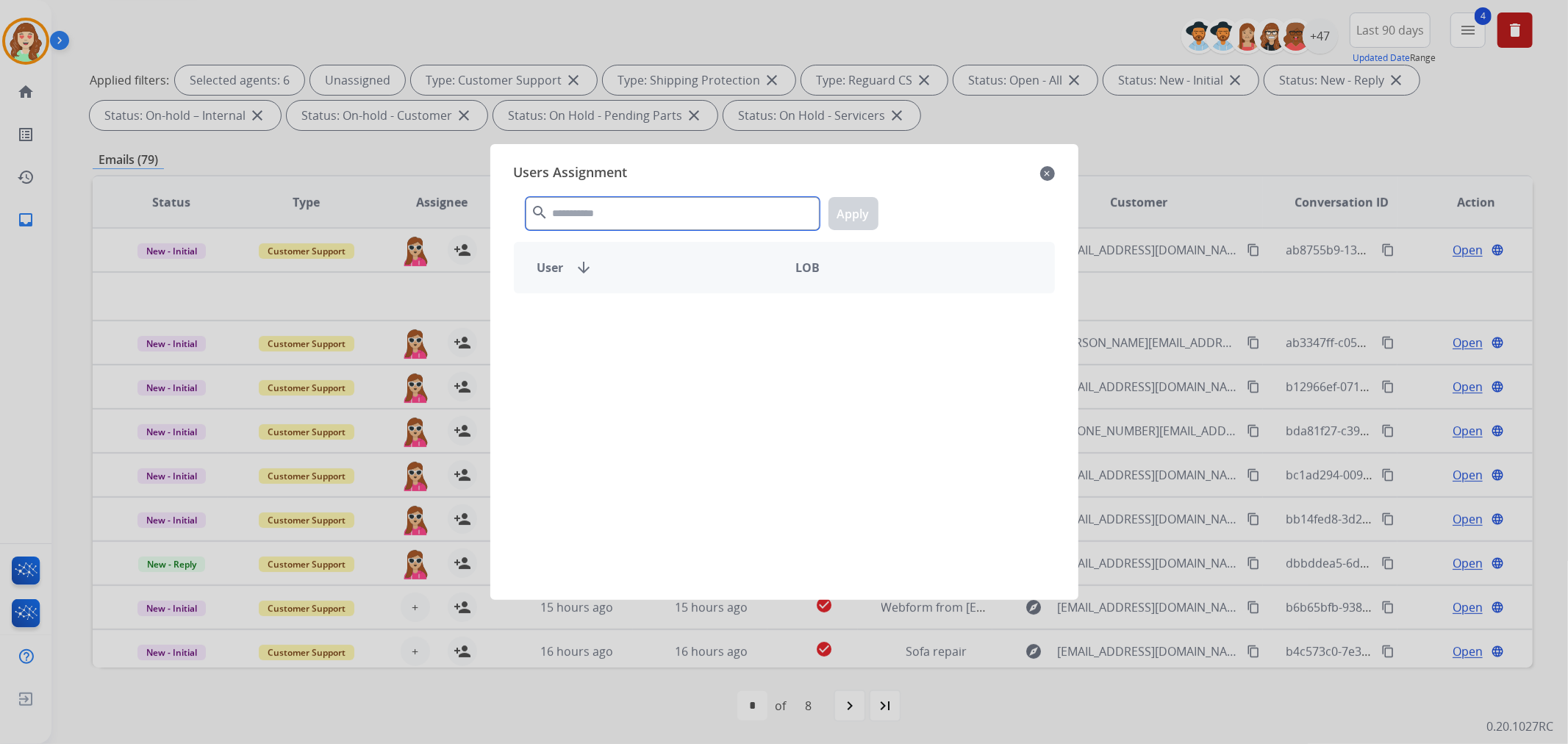
click at [674, 216] on input "text" at bounding box center [673, 213] width 294 height 33
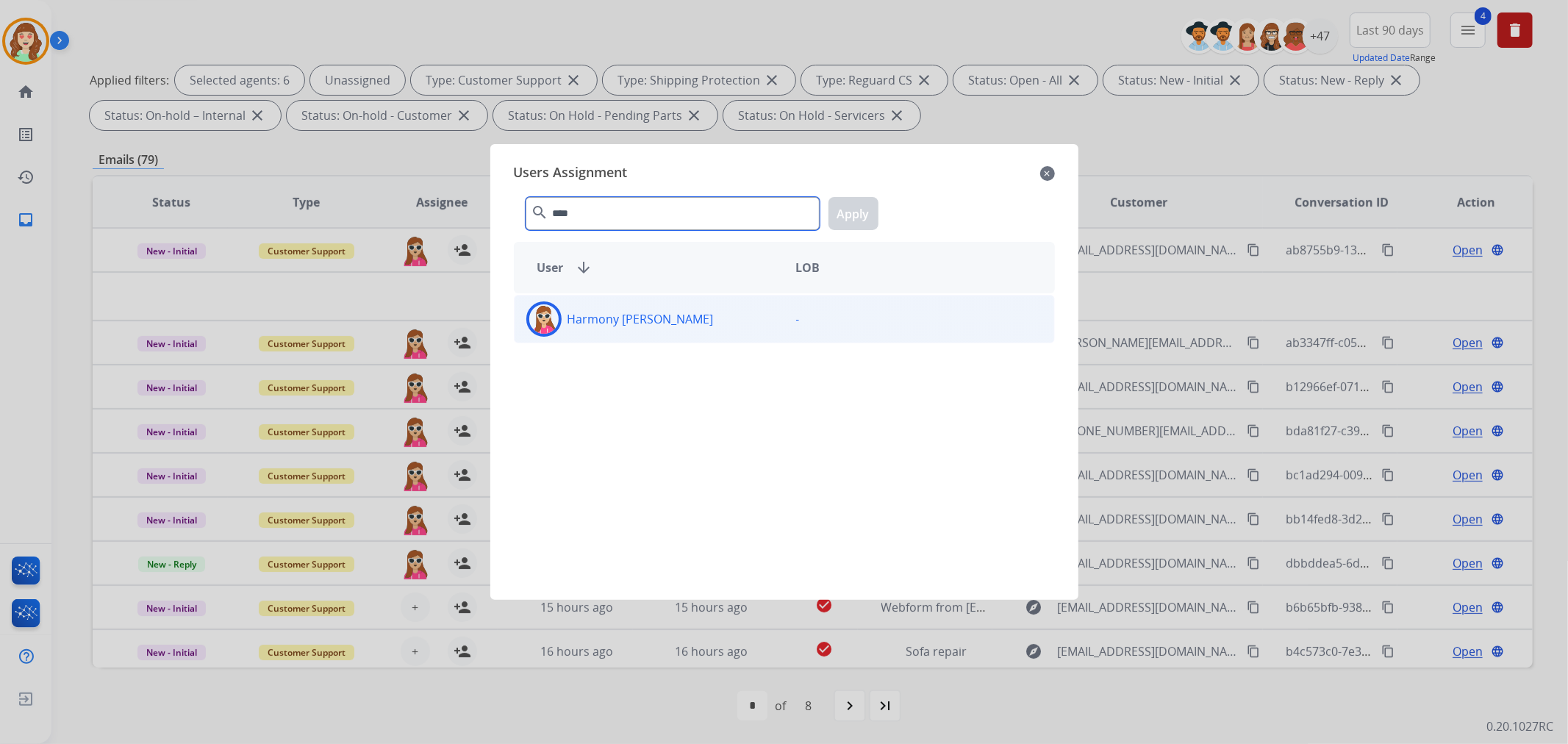
type input "****"
click at [688, 334] on div "Harmony [PERSON_NAME]" at bounding box center [649, 318] width 270 height 36
click at [857, 218] on button "Apply" at bounding box center [854, 213] width 50 height 33
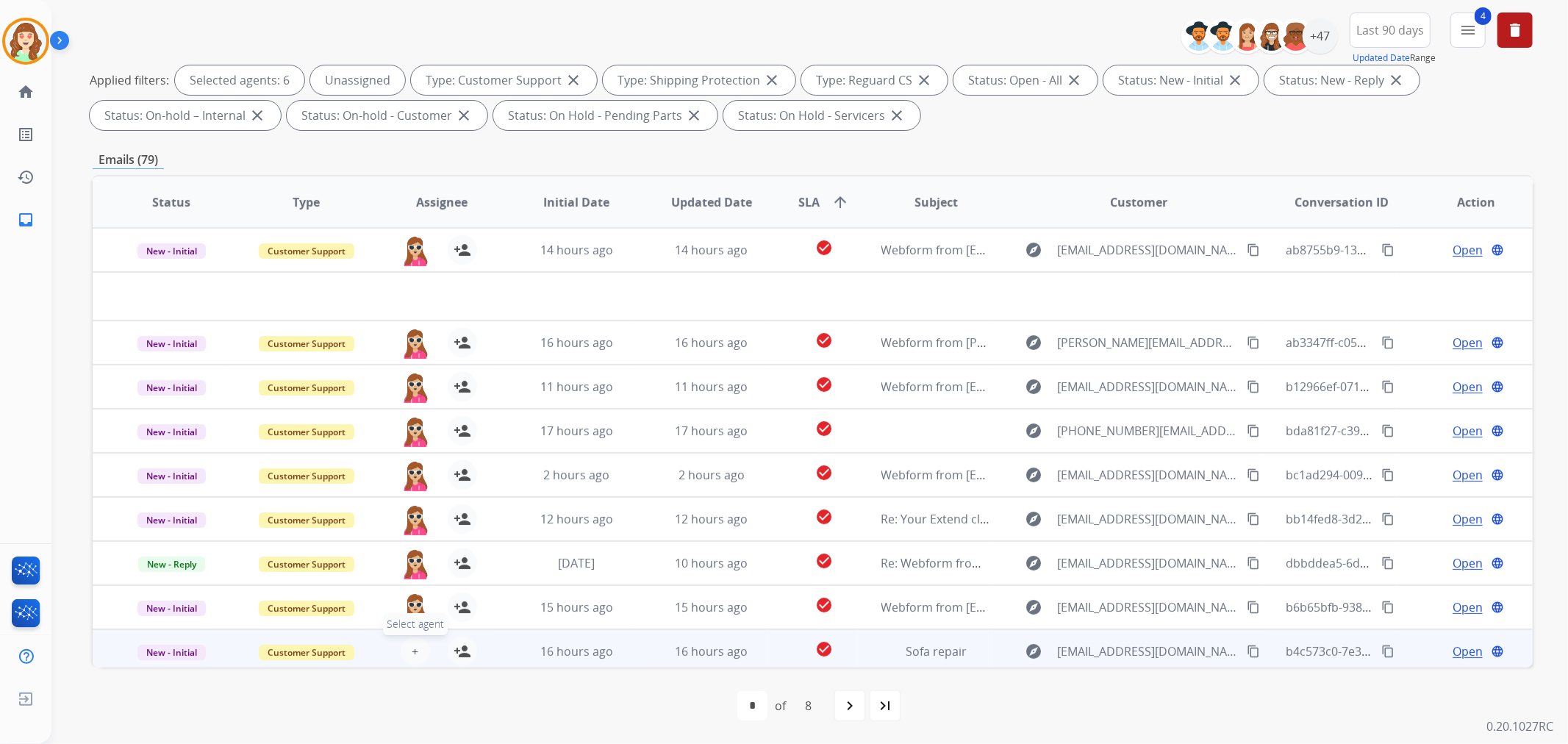
click at [420, 647] on button "+ Select agent" at bounding box center [415, 651] width 30 height 30
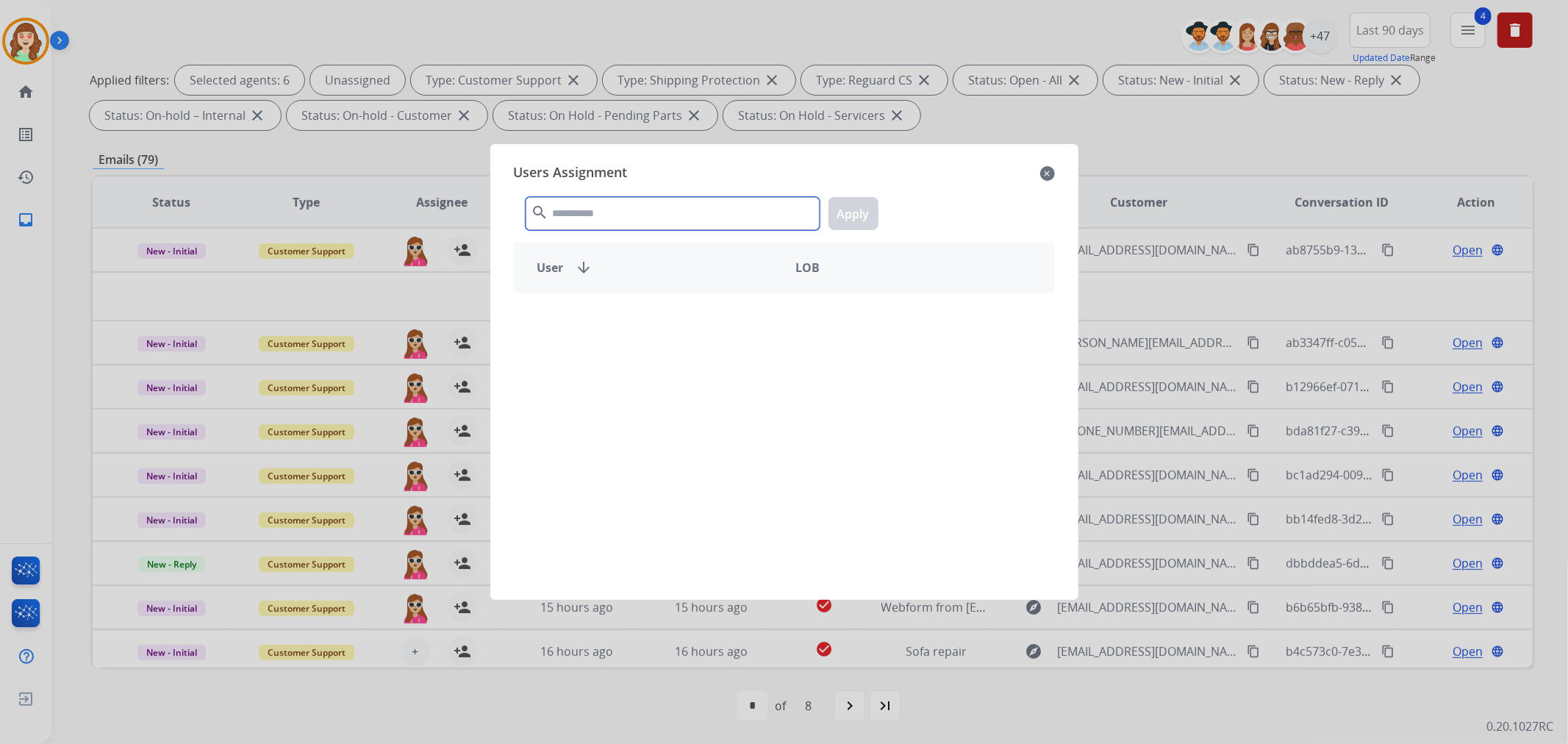
click at [657, 209] on input "text" at bounding box center [673, 213] width 294 height 33
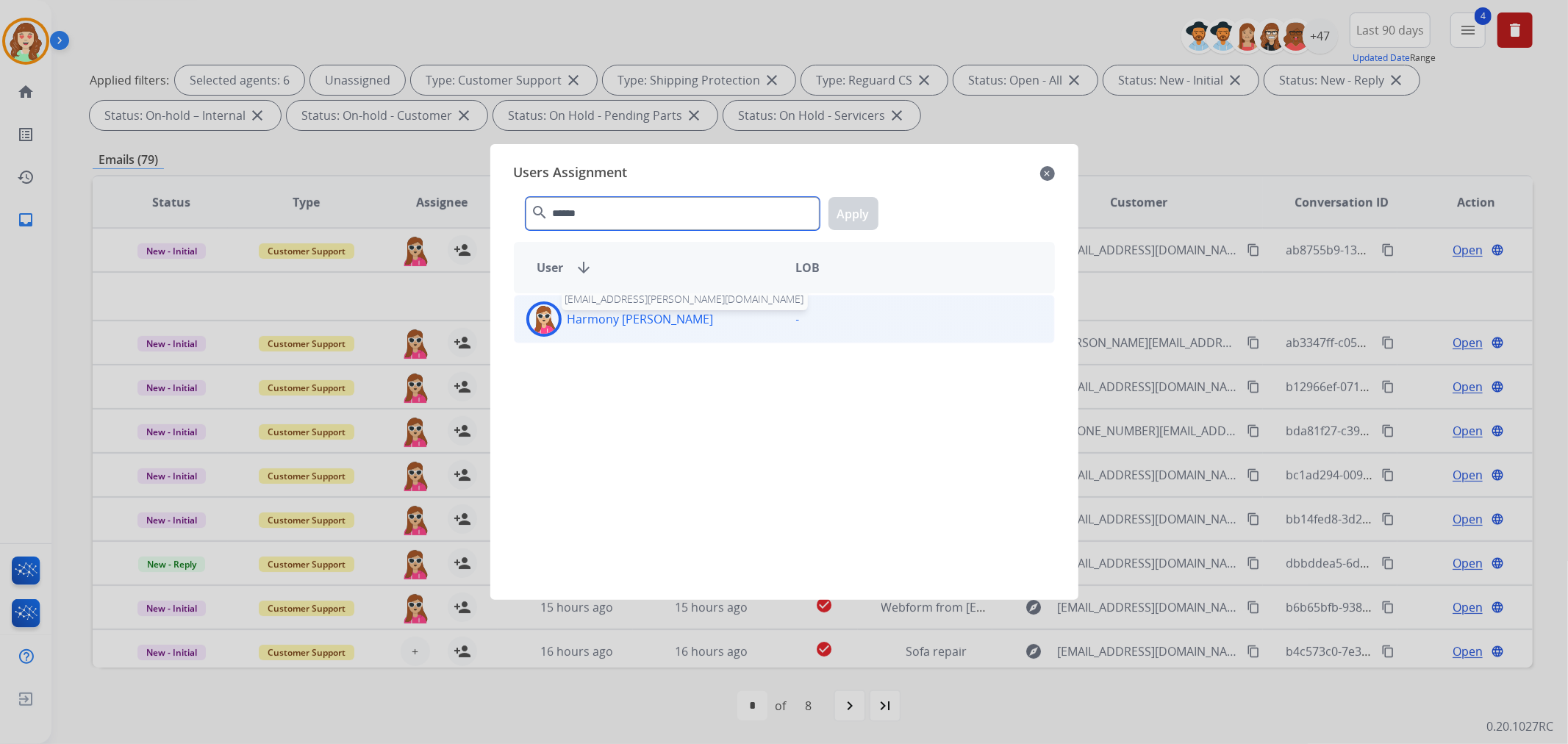
type input "******"
click at [600, 320] on p "Harmony [PERSON_NAME]" at bounding box center [640, 319] width 146 height 17
click at [865, 209] on button "Apply" at bounding box center [854, 213] width 50 height 33
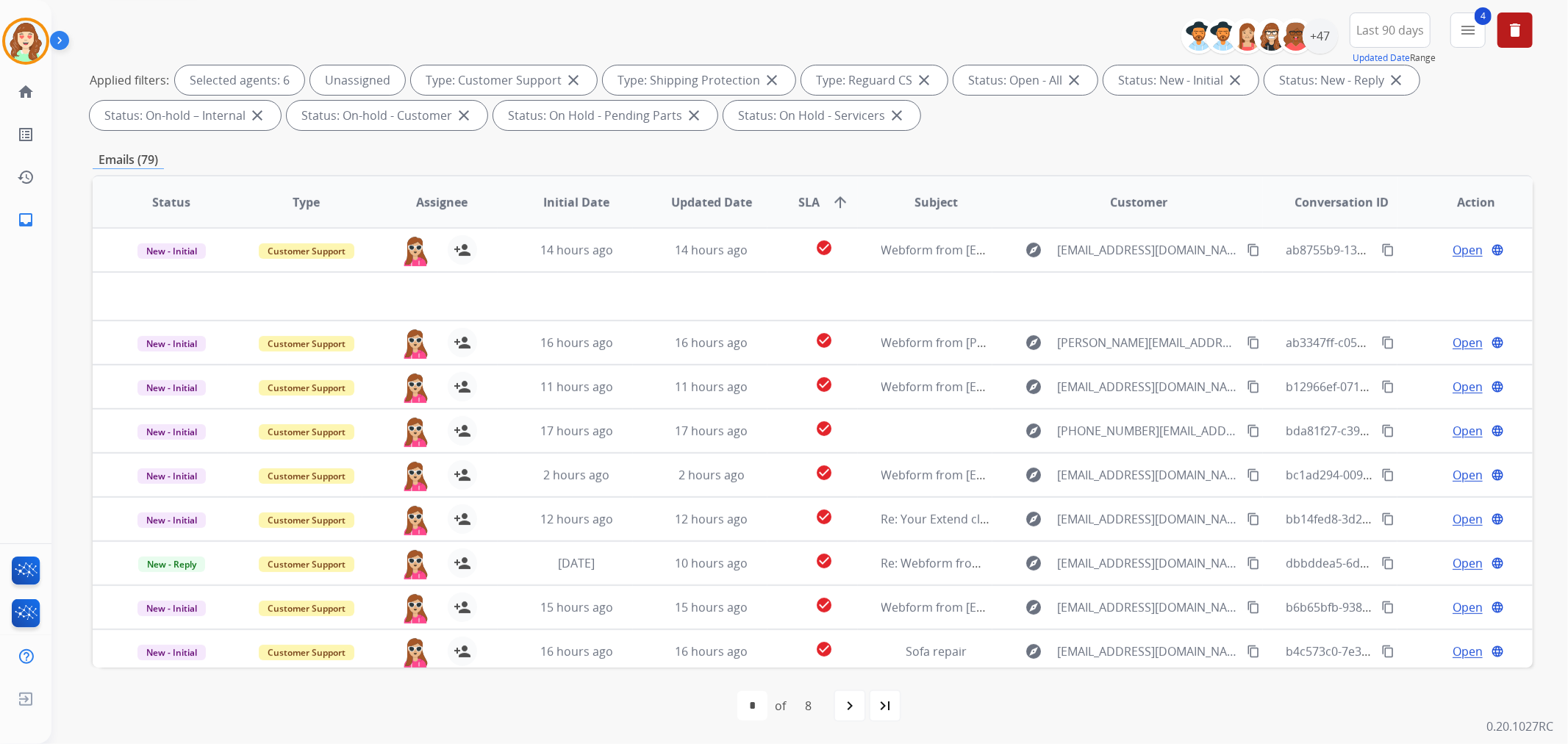
click at [857, 706] on mat-icon "navigate_next" at bounding box center [850, 706] width 17 height 17
select select "*"
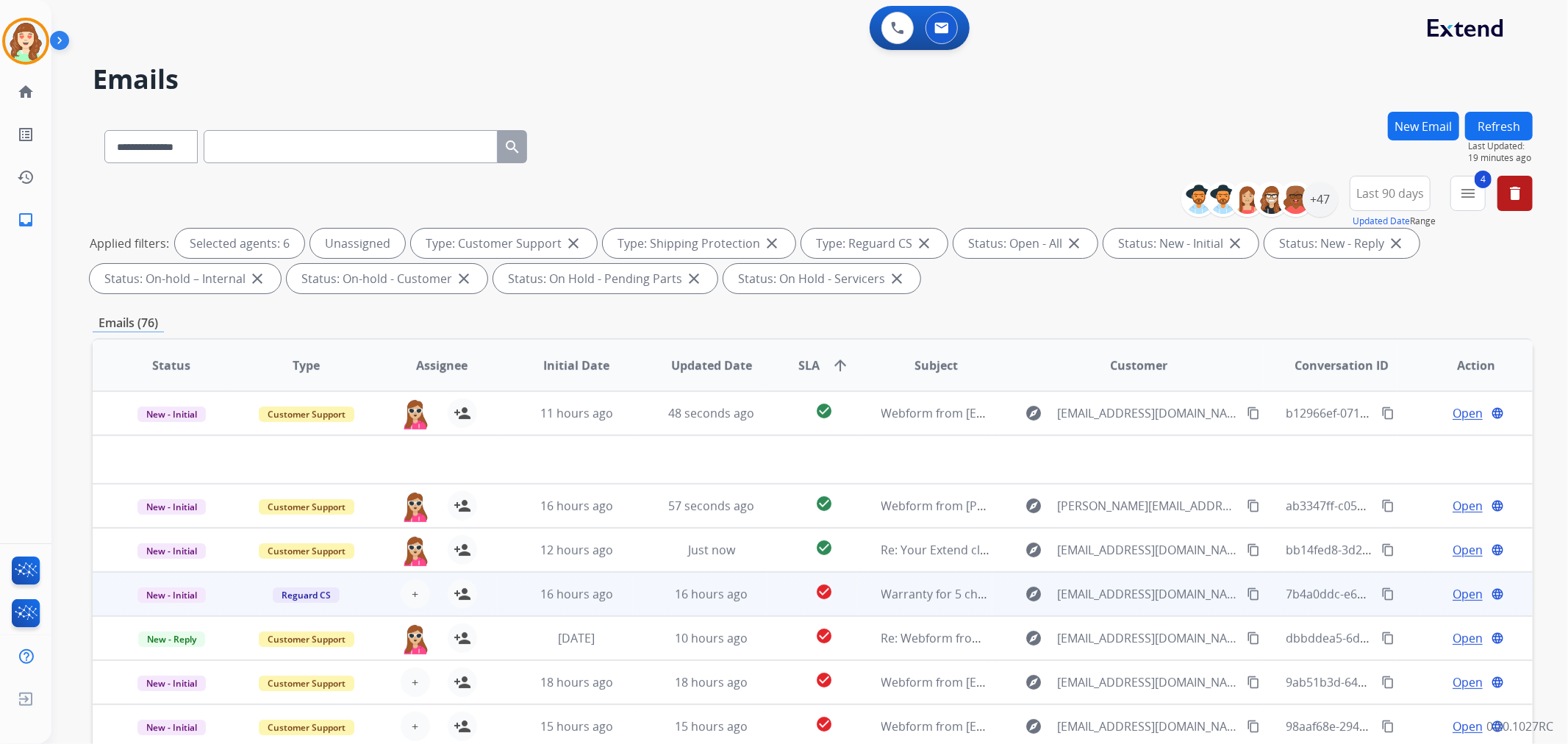
scroll to position [48, 0]
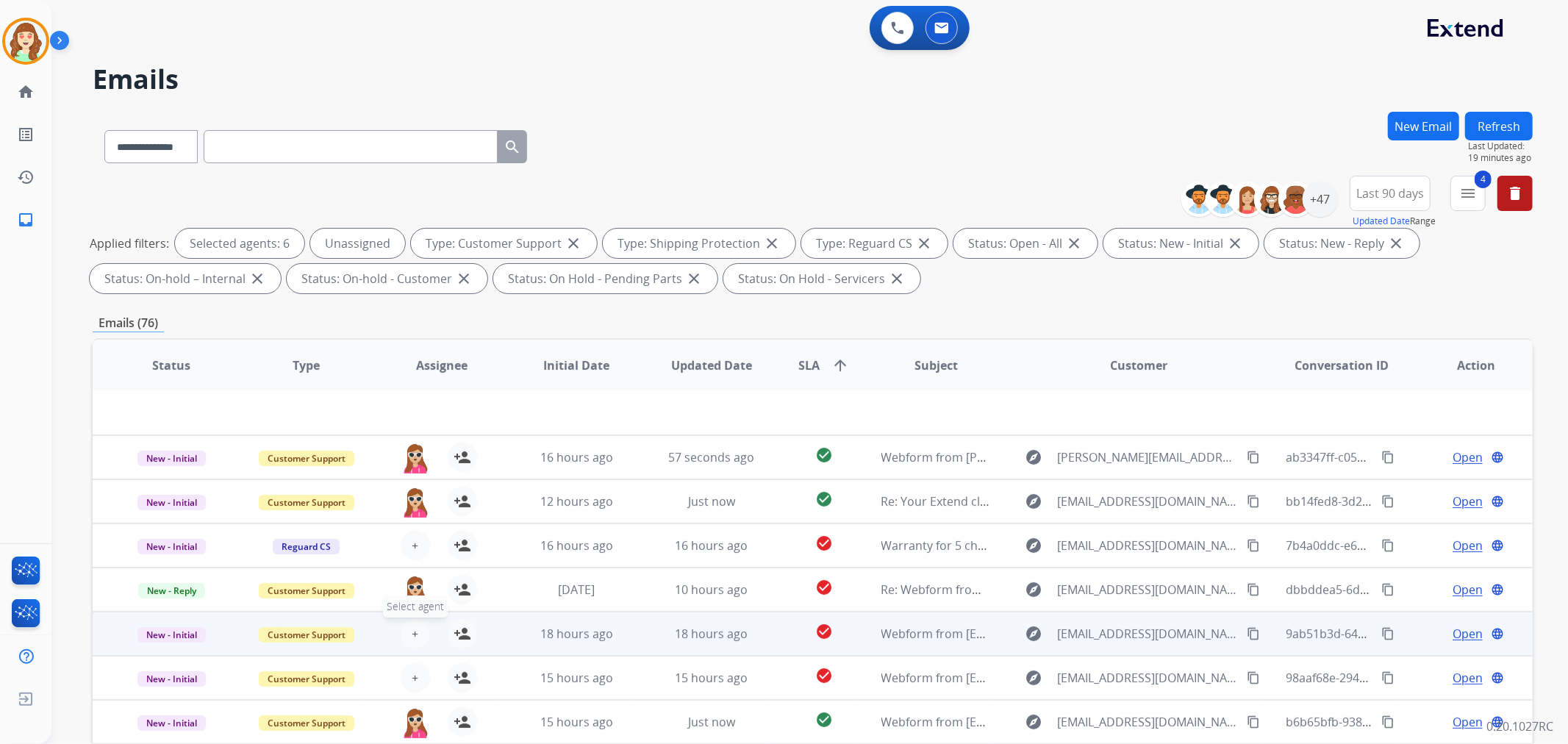
click at [405, 630] on button "+ Select agent" at bounding box center [415, 633] width 30 height 30
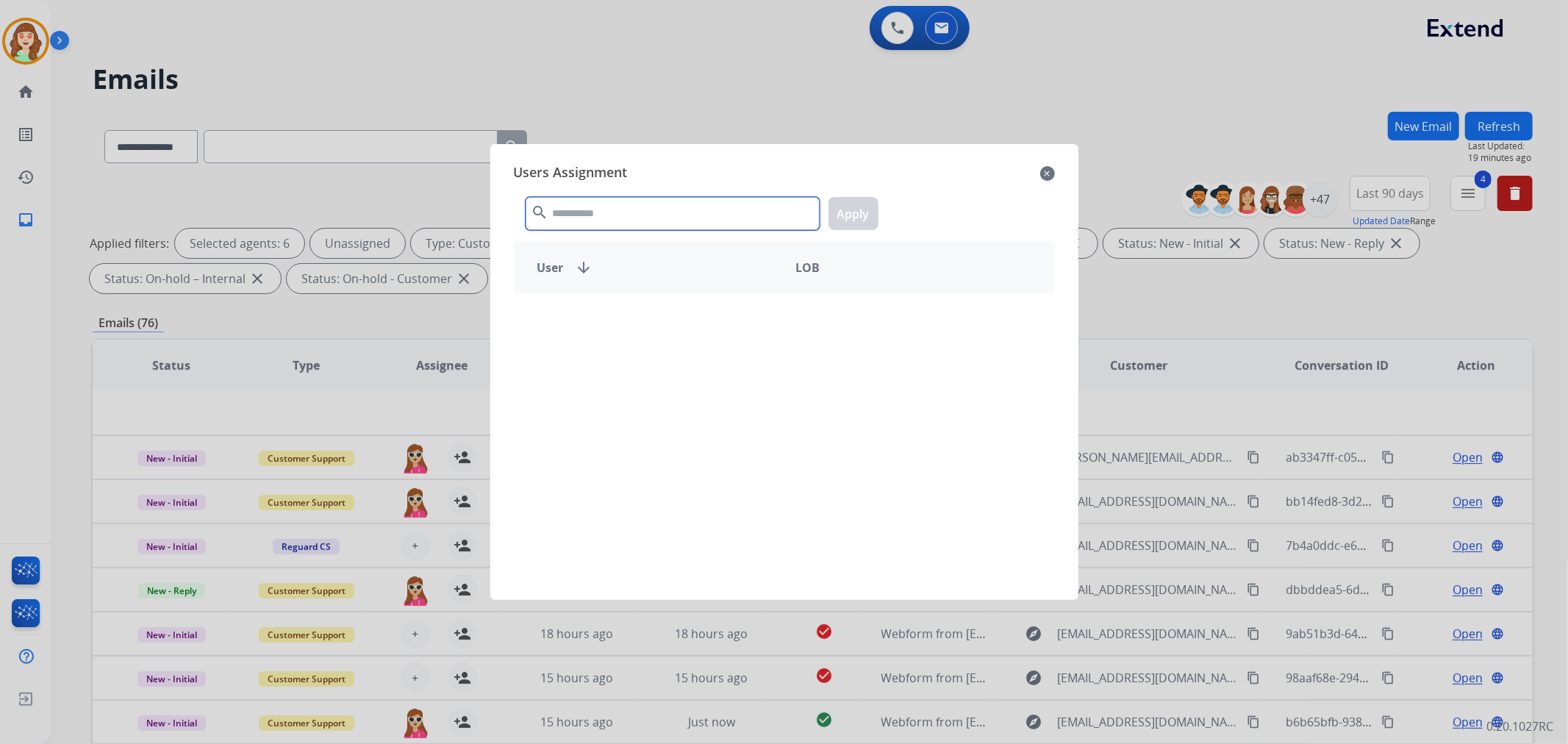
click at [644, 209] on input "text" at bounding box center [673, 213] width 294 height 33
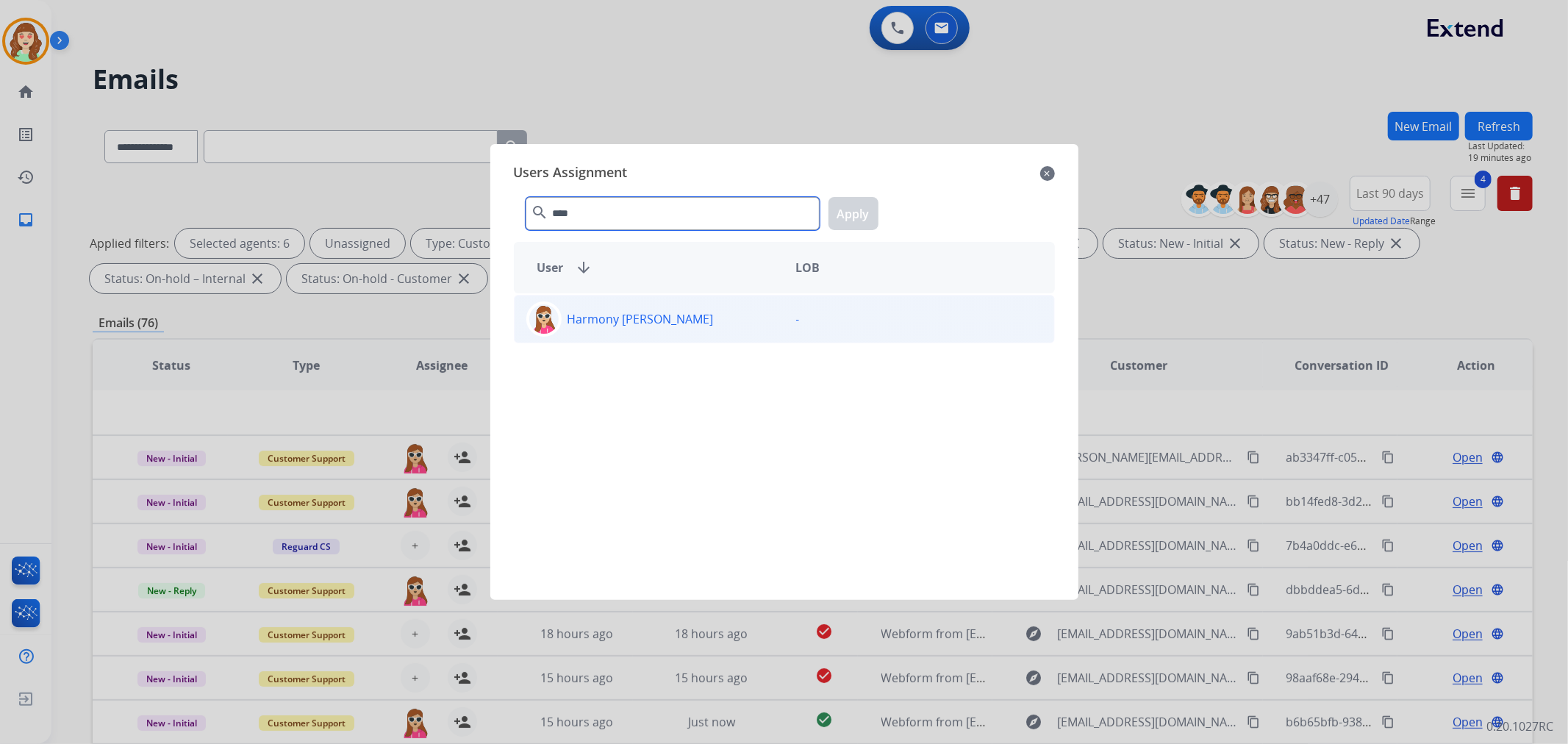
type input "****"
drag, startPoint x: 680, startPoint y: 321, endPoint x: 842, endPoint y: 232, distance: 184.8
click at [681, 321] on div "Harmony [PERSON_NAME]" at bounding box center [649, 318] width 270 height 36
click at [872, 202] on button "Apply" at bounding box center [854, 213] width 50 height 33
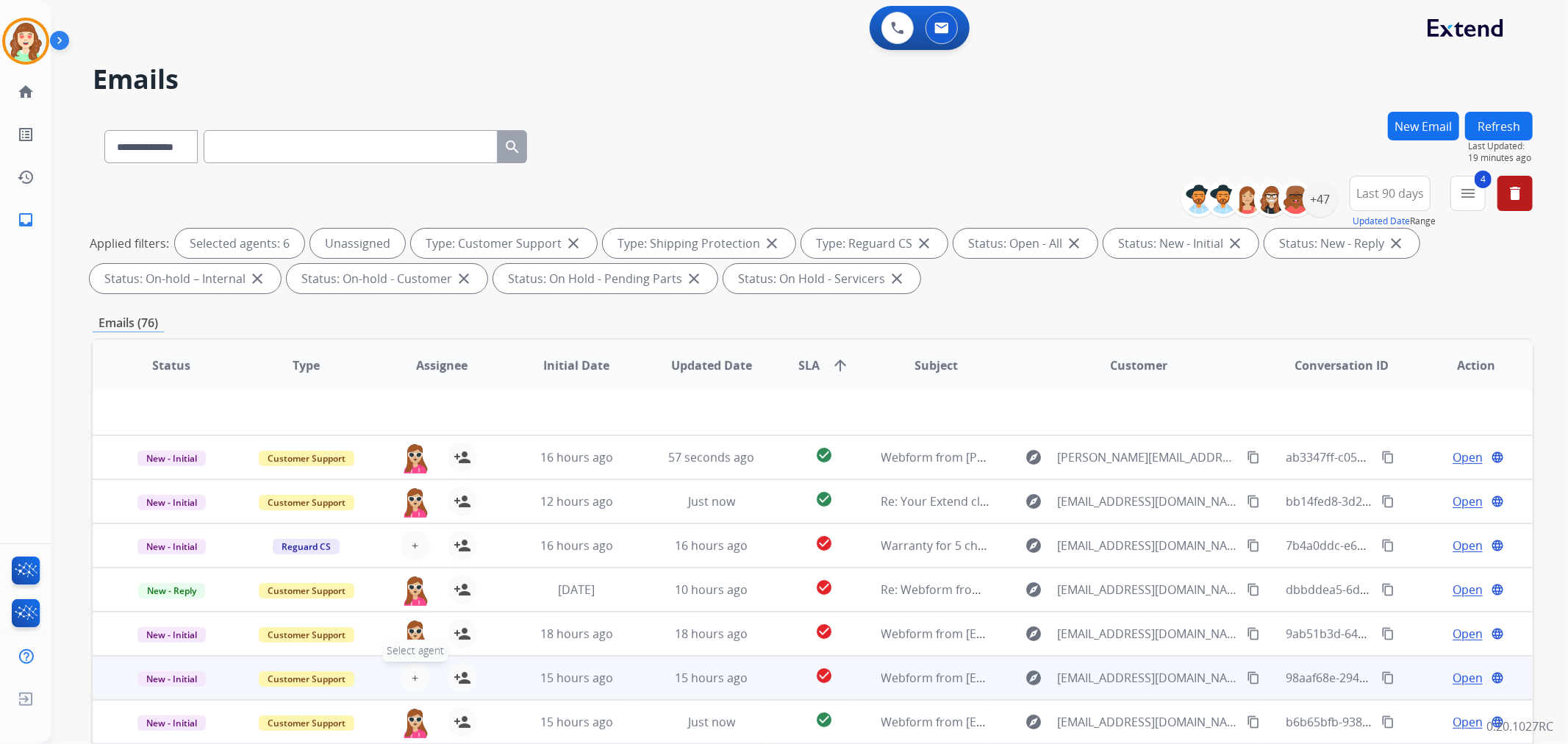
click at [407, 673] on button "+ Select agent" at bounding box center [415, 678] width 30 height 30
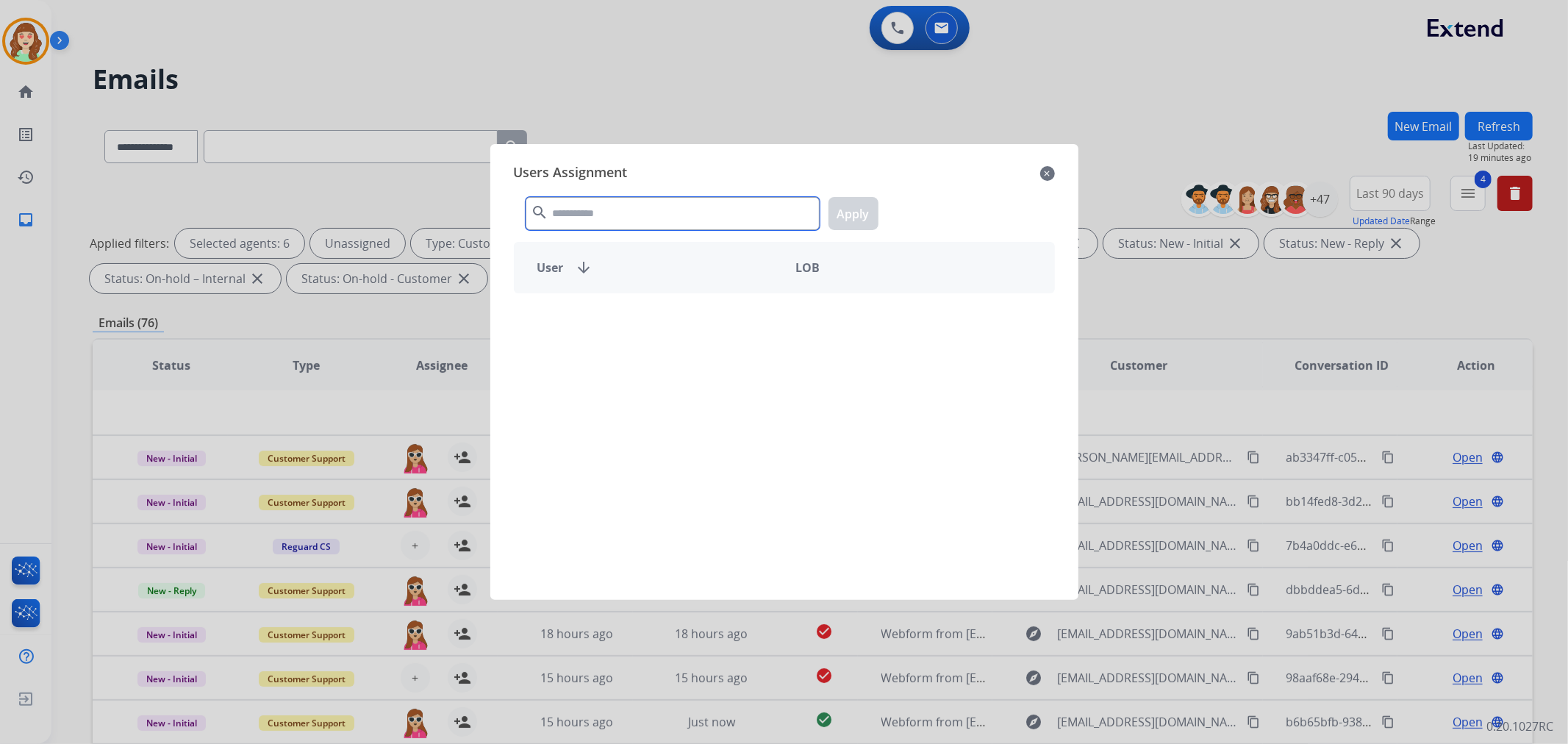
click at [670, 217] on input "text" at bounding box center [673, 213] width 294 height 33
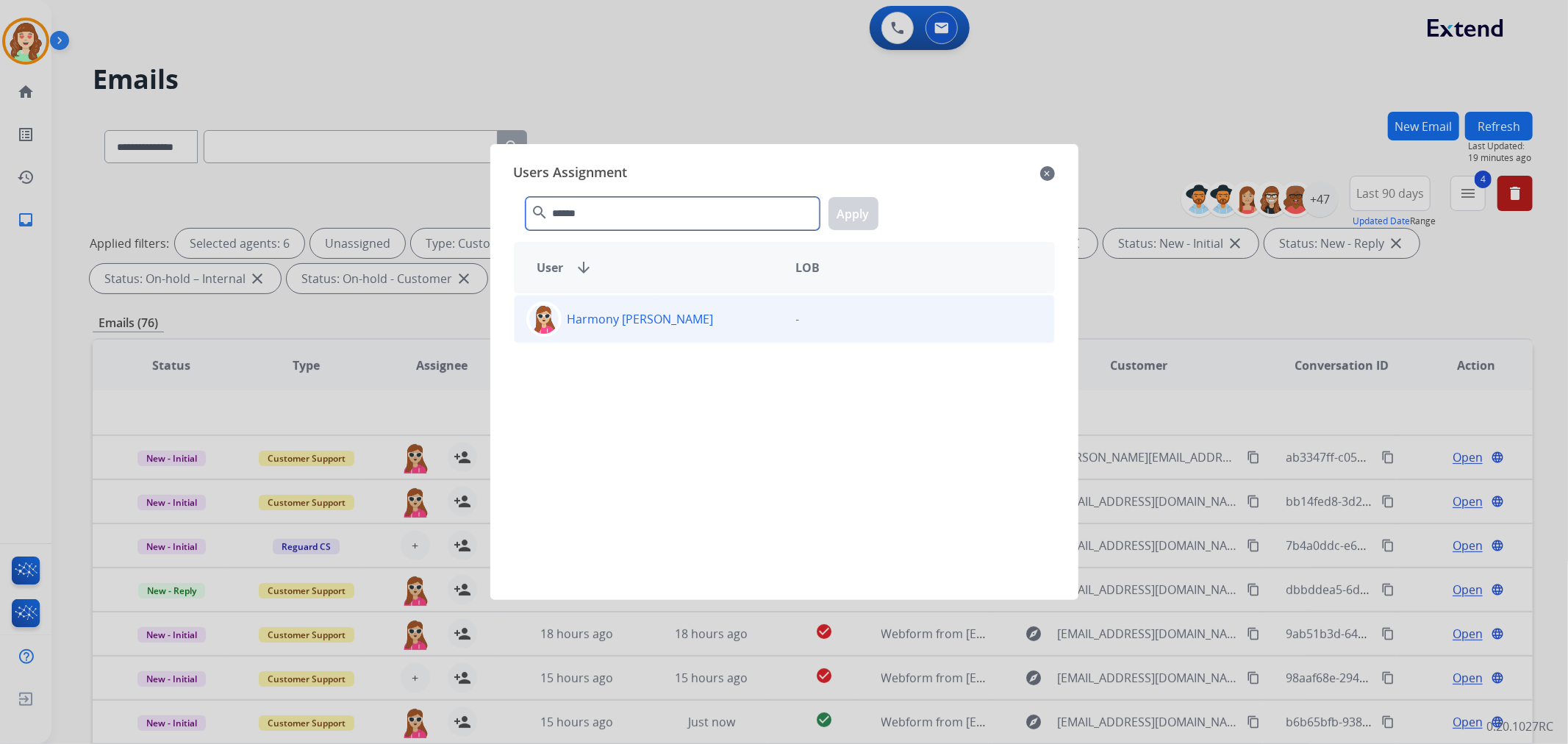
type input "******"
drag, startPoint x: 694, startPoint y: 333, endPoint x: 803, endPoint y: 248, distance: 138.2
click at [694, 331] on div "Harmony [PERSON_NAME]" at bounding box center [649, 318] width 270 height 36
click at [864, 221] on button "Apply" at bounding box center [854, 213] width 50 height 33
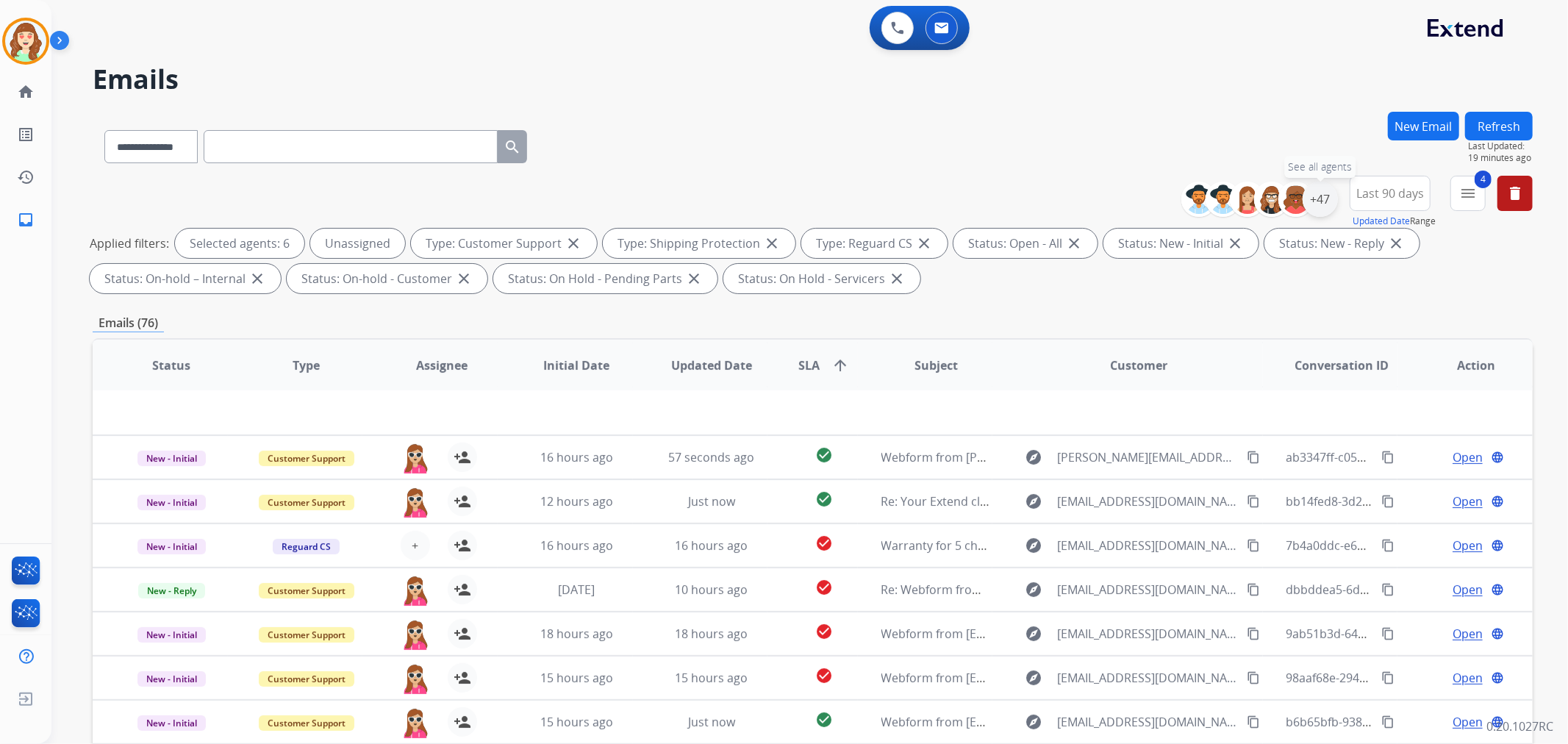
click at [1312, 195] on div "+47" at bounding box center [1320, 199] width 36 height 36
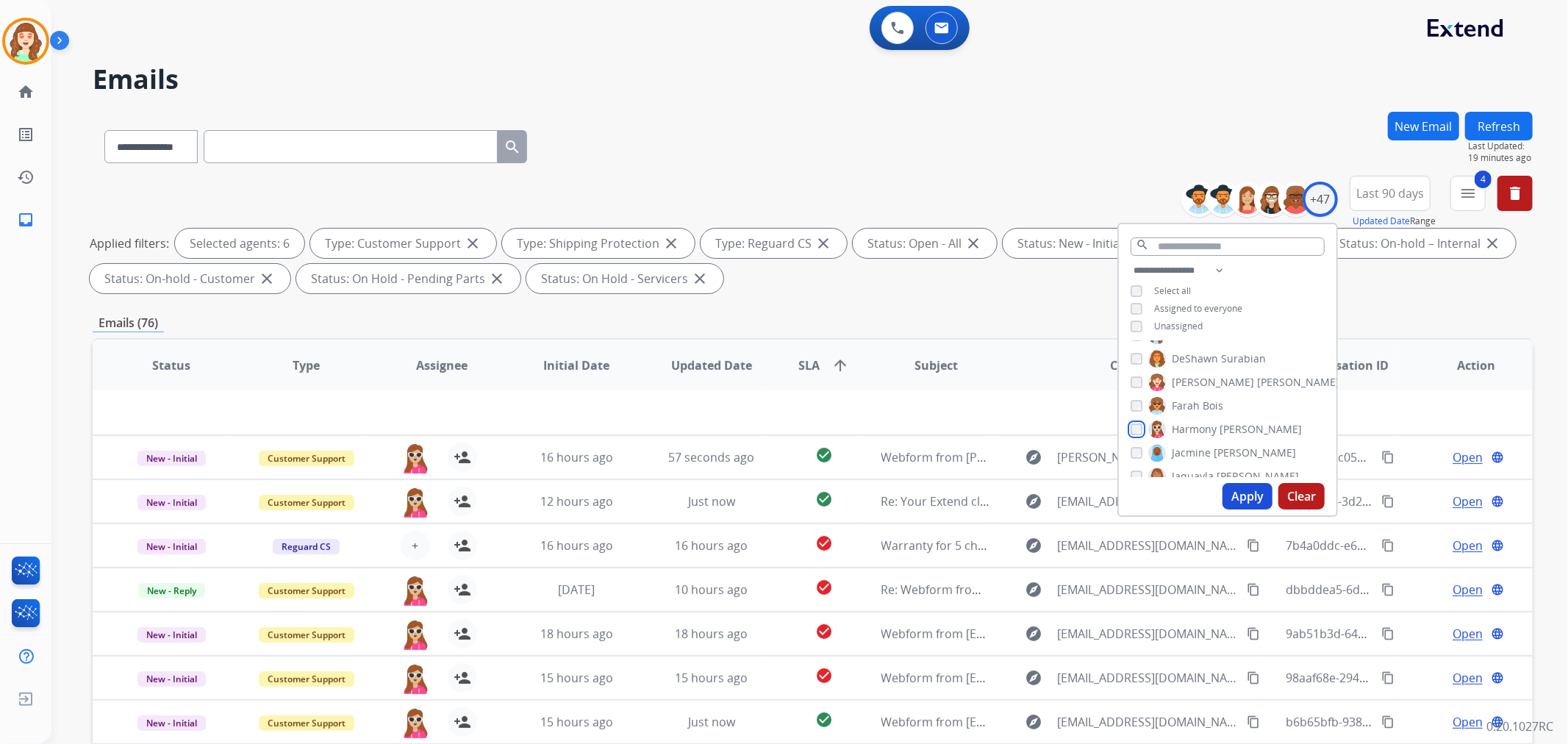
scroll to position [408, 0]
click at [1237, 501] on button "Apply" at bounding box center [1247, 496] width 50 height 27
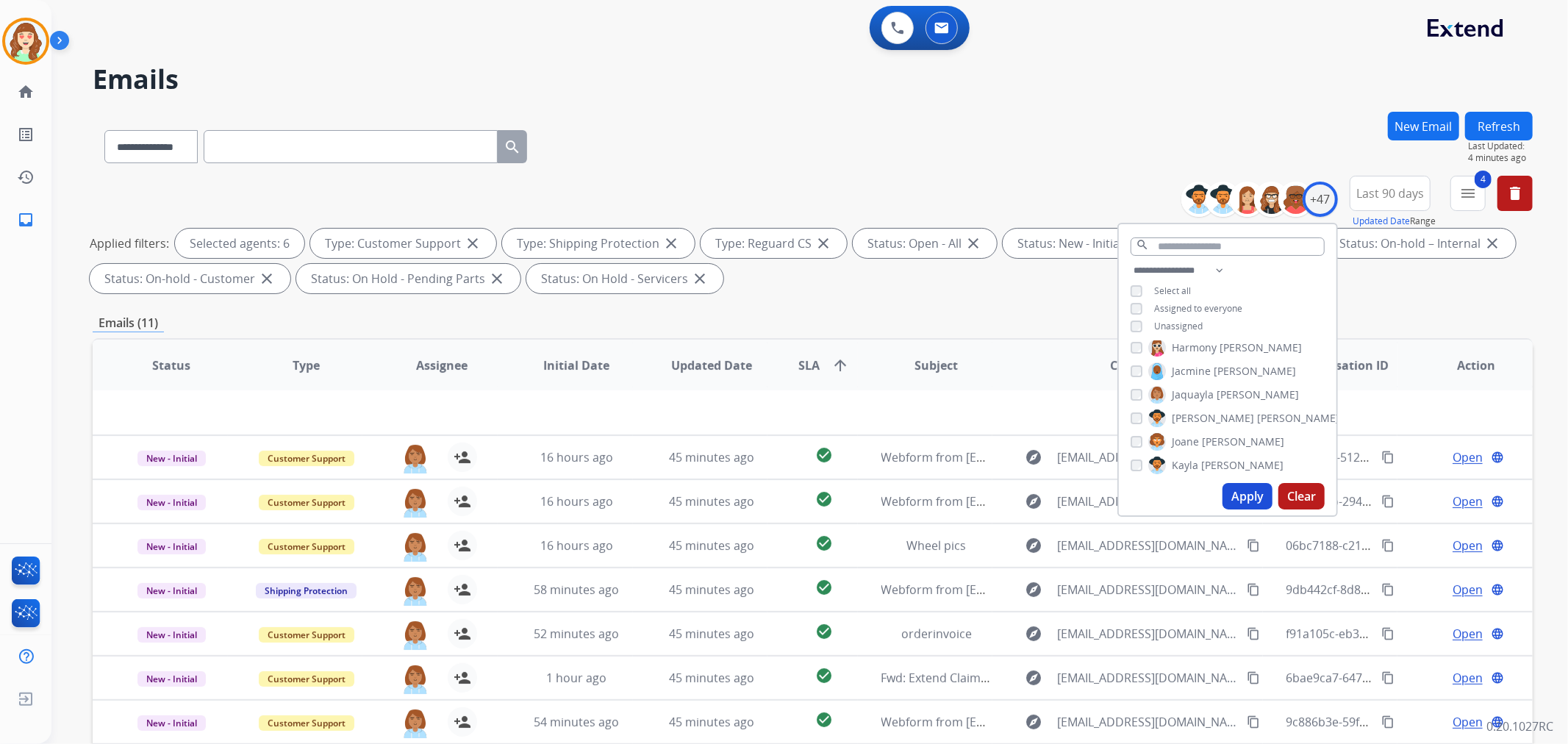
click at [1128, 395] on div "[PERSON_NAME] [PERSON_NAME] [PERSON_NAME] [PERSON_NAME] [PERSON_NAME] [PERSON_N…" at bounding box center [1228, 409] width 217 height 136
click at [1232, 491] on button "Apply" at bounding box center [1247, 496] width 50 height 27
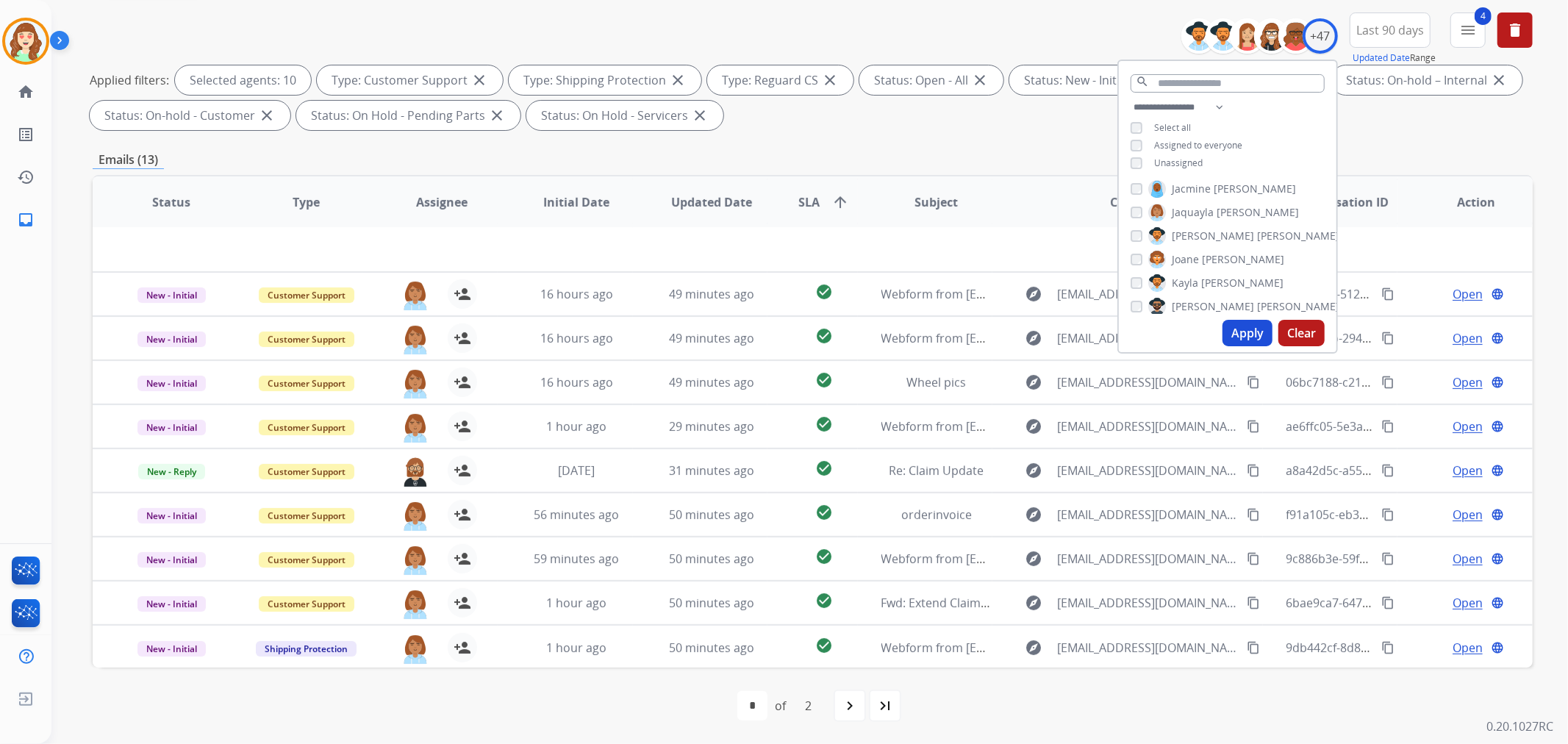
scroll to position [408, 0]
click at [1125, 229] on div "[PERSON_NAME] [PERSON_NAME] [PERSON_NAME] [PERSON_NAME] [PERSON_NAME] [PERSON_N…" at bounding box center [1228, 245] width 217 height 136
click at [1251, 327] on button "Apply" at bounding box center [1247, 334] width 50 height 27
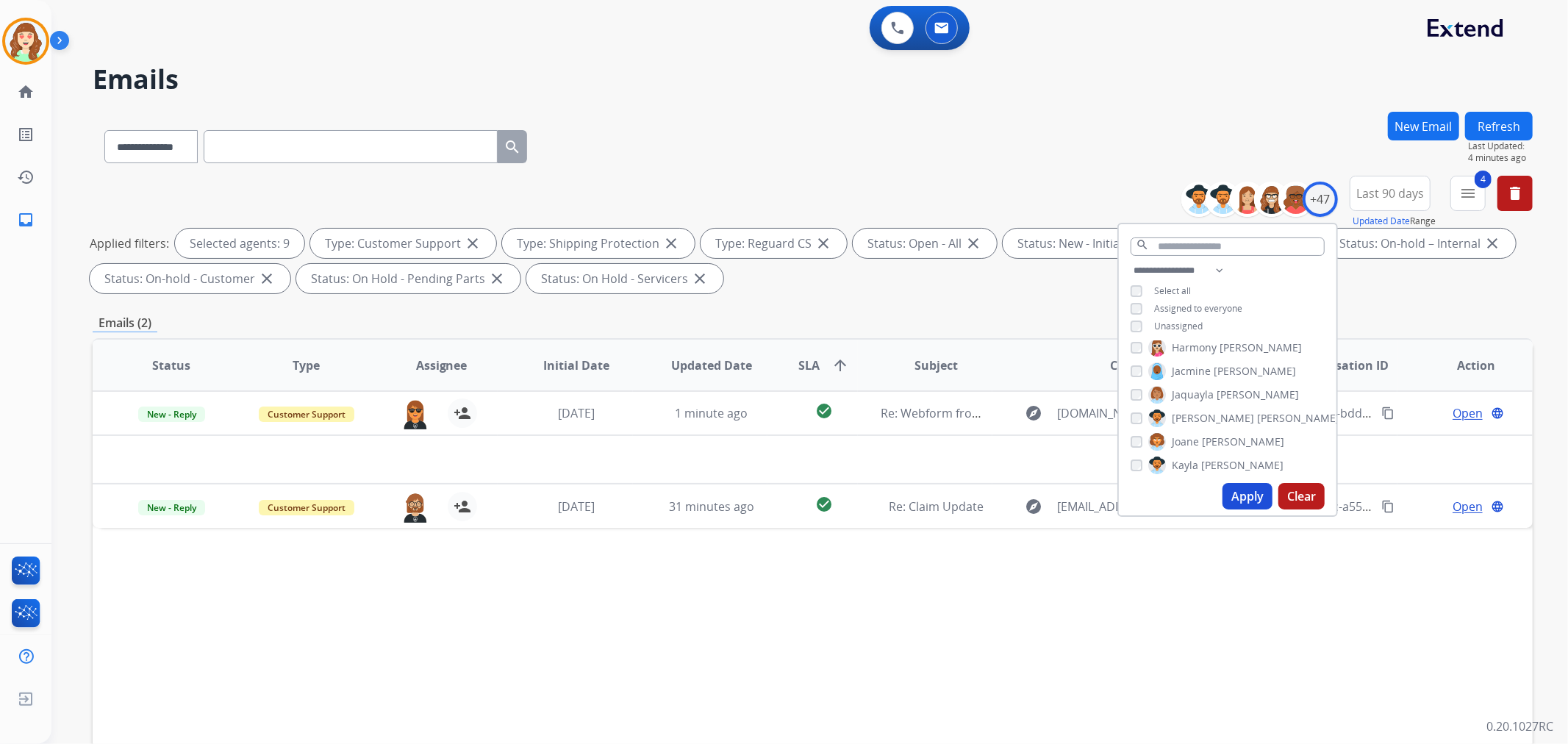
scroll to position [0, 0]
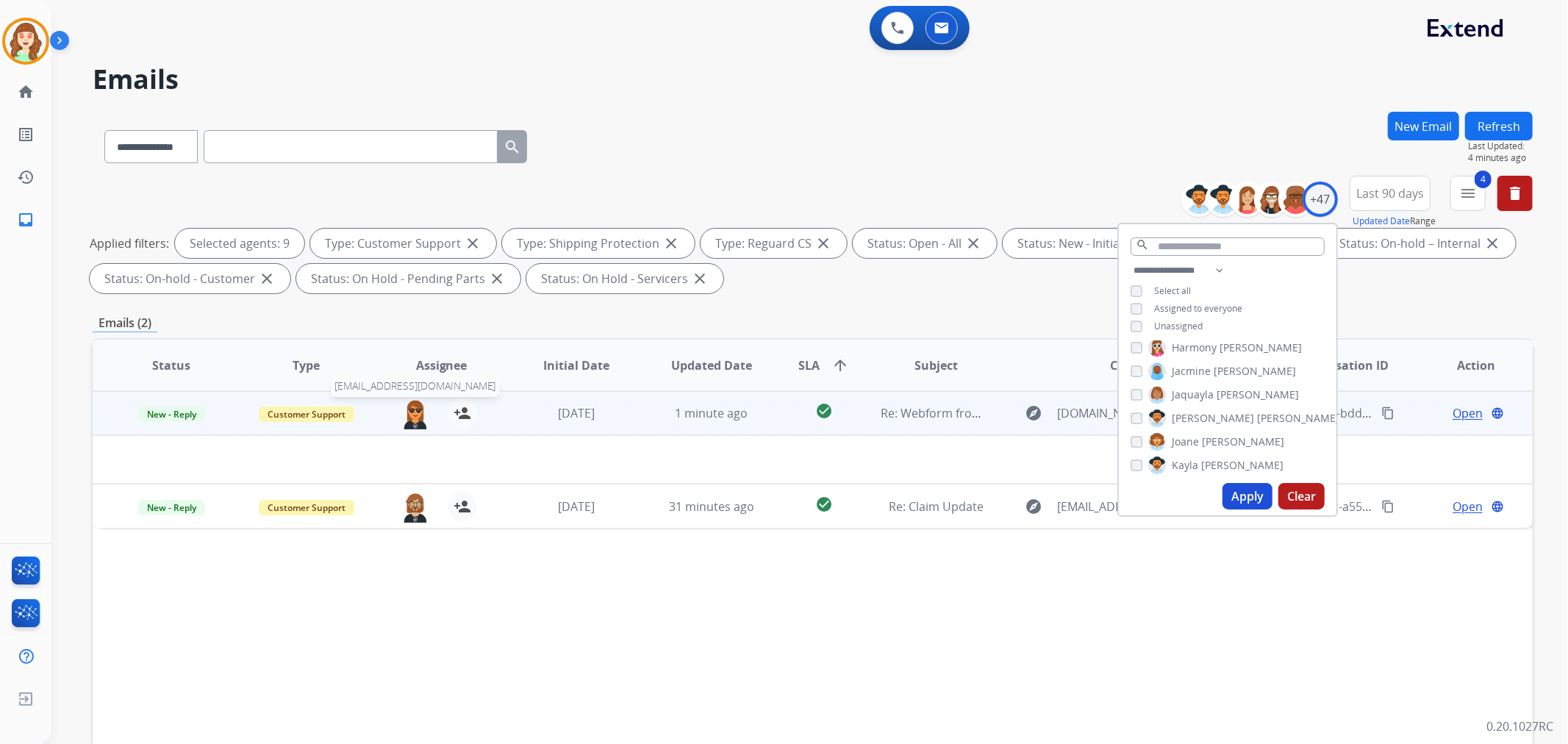
click at [410, 413] on img at bounding box center [415, 413] width 30 height 31
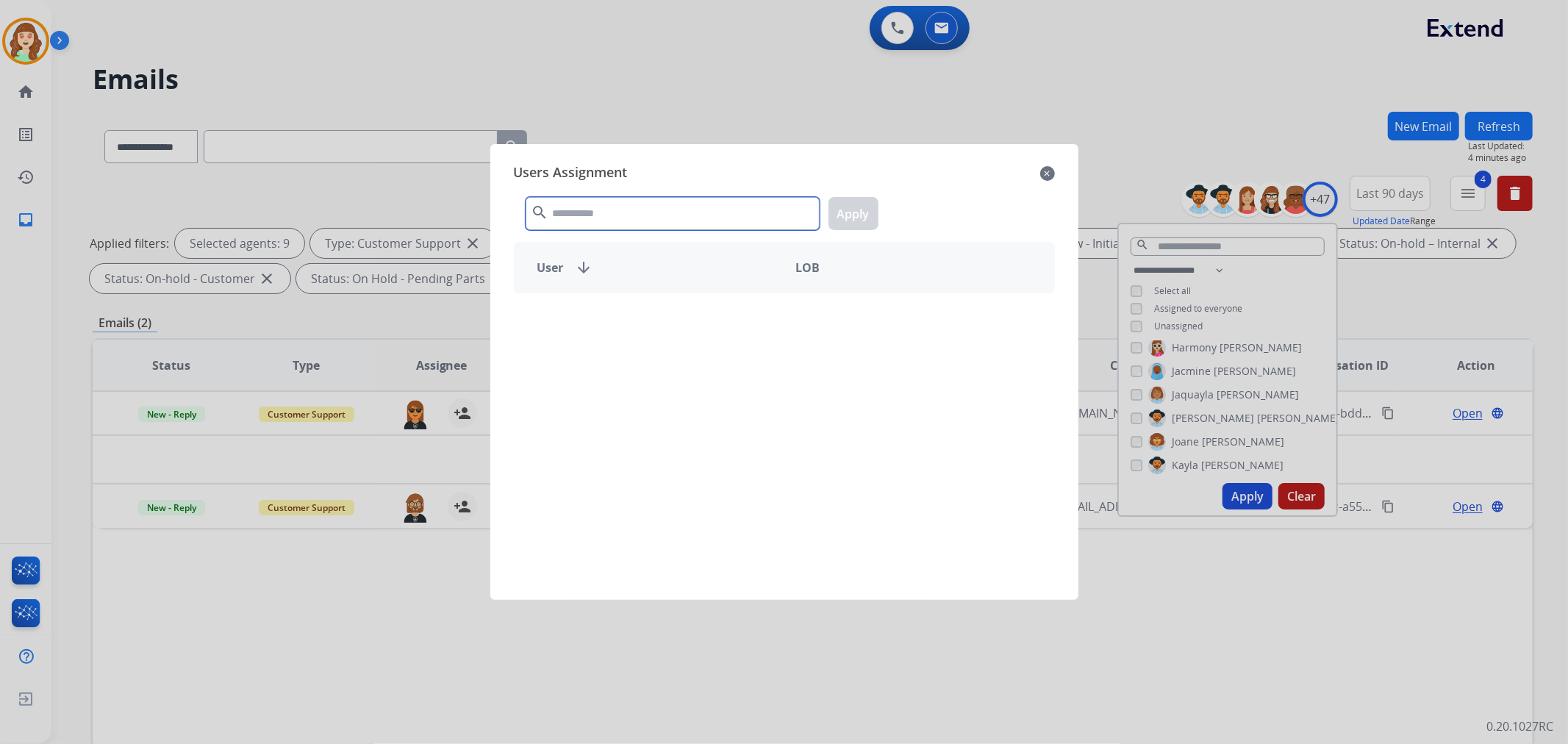
click at [701, 223] on input "text" at bounding box center [673, 213] width 294 height 33
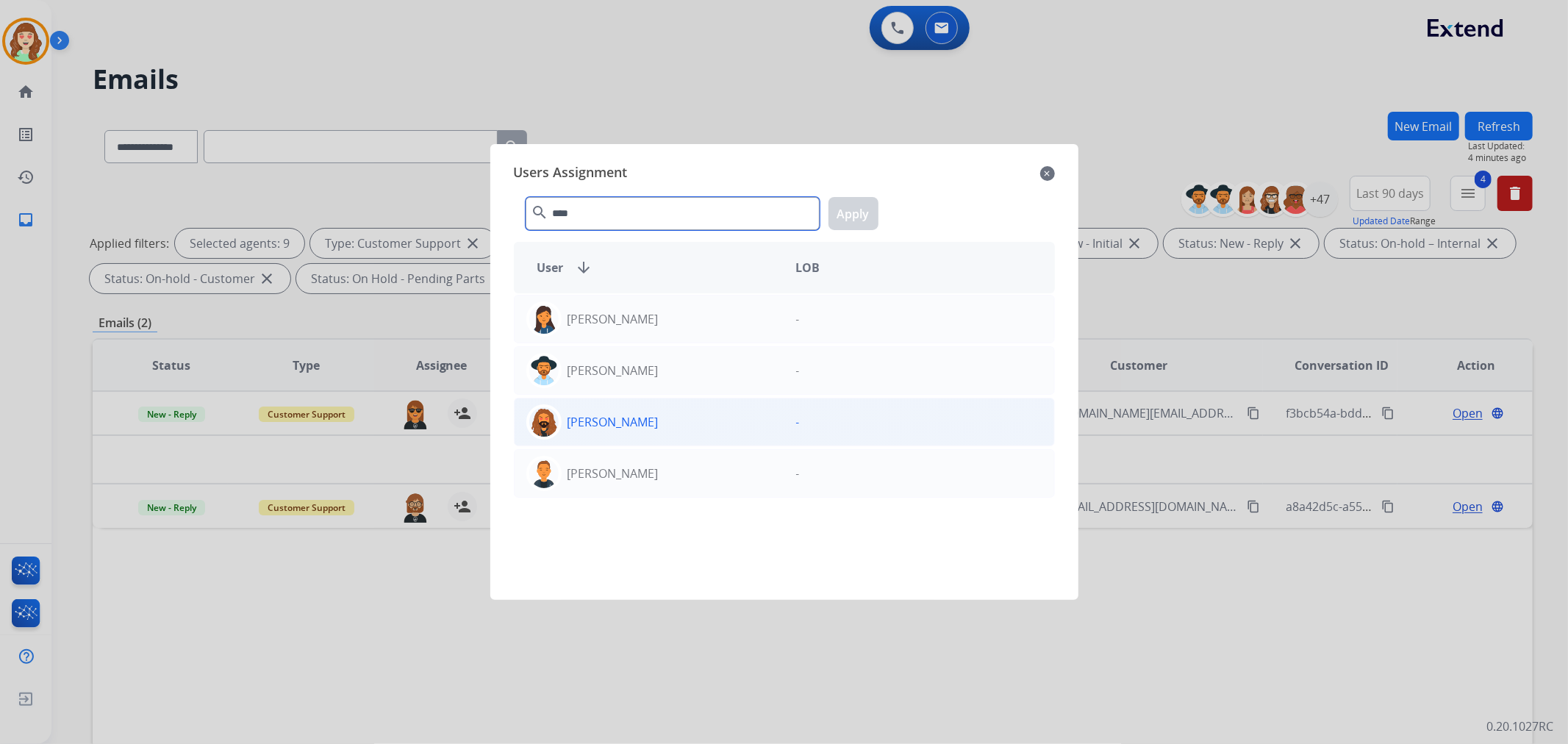
type input "****"
click at [713, 475] on div "[PERSON_NAME]" at bounding box center [649, 473] width 270 height 36
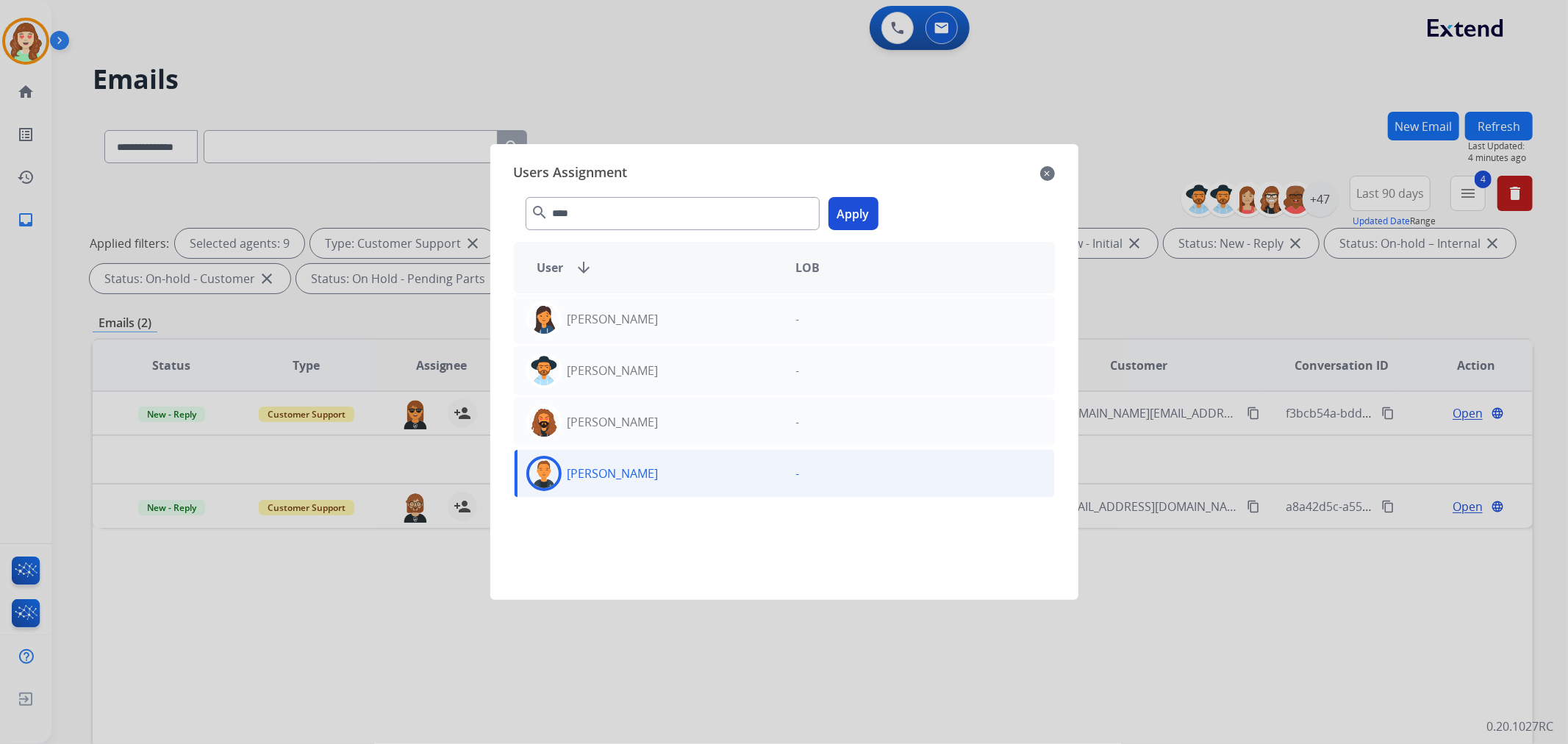
click at [851, 207] on button "Apply" at bounding box center [854, 213] width 50 height 33
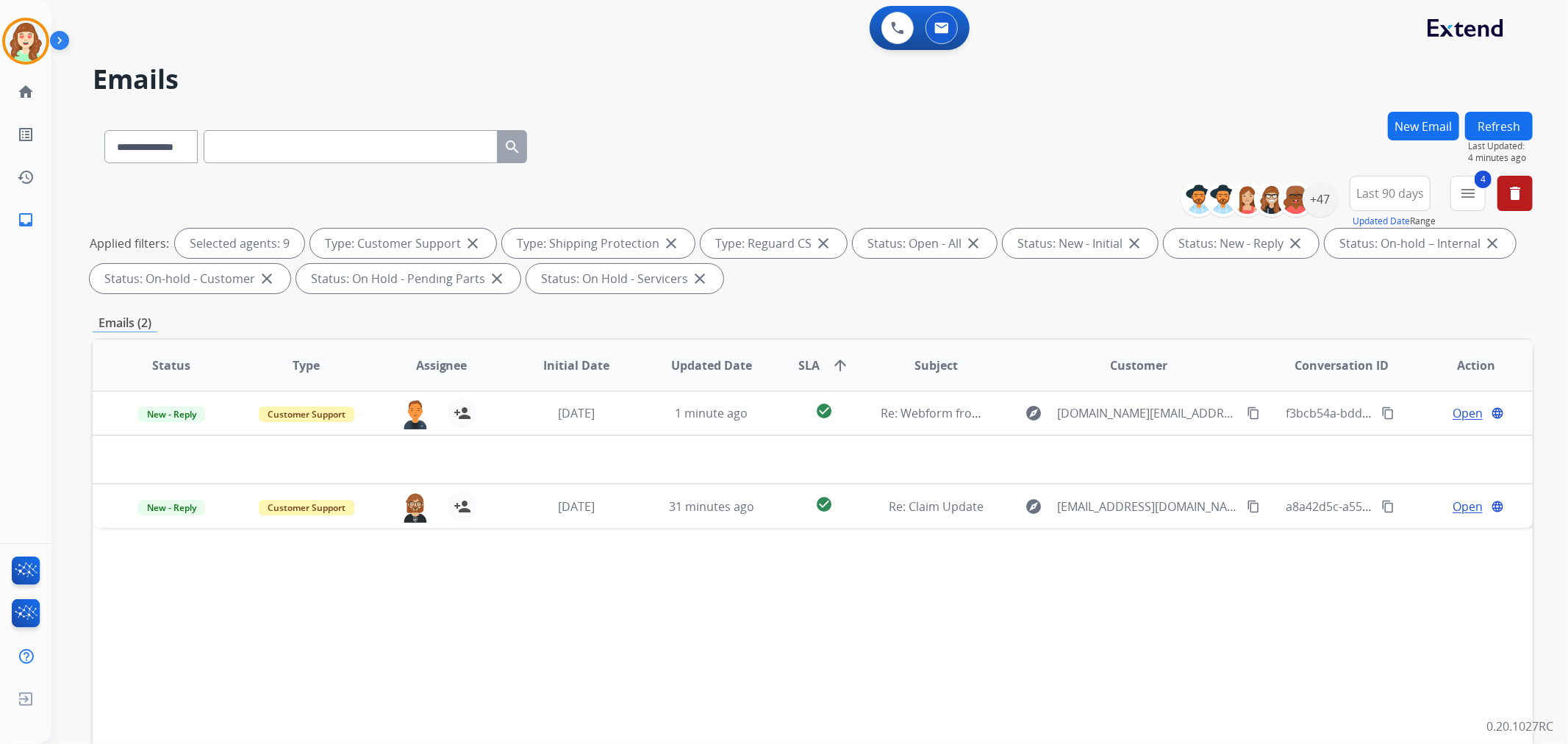
click at [413, 510] on img at bounding box center [415, 507] width 30 height 31
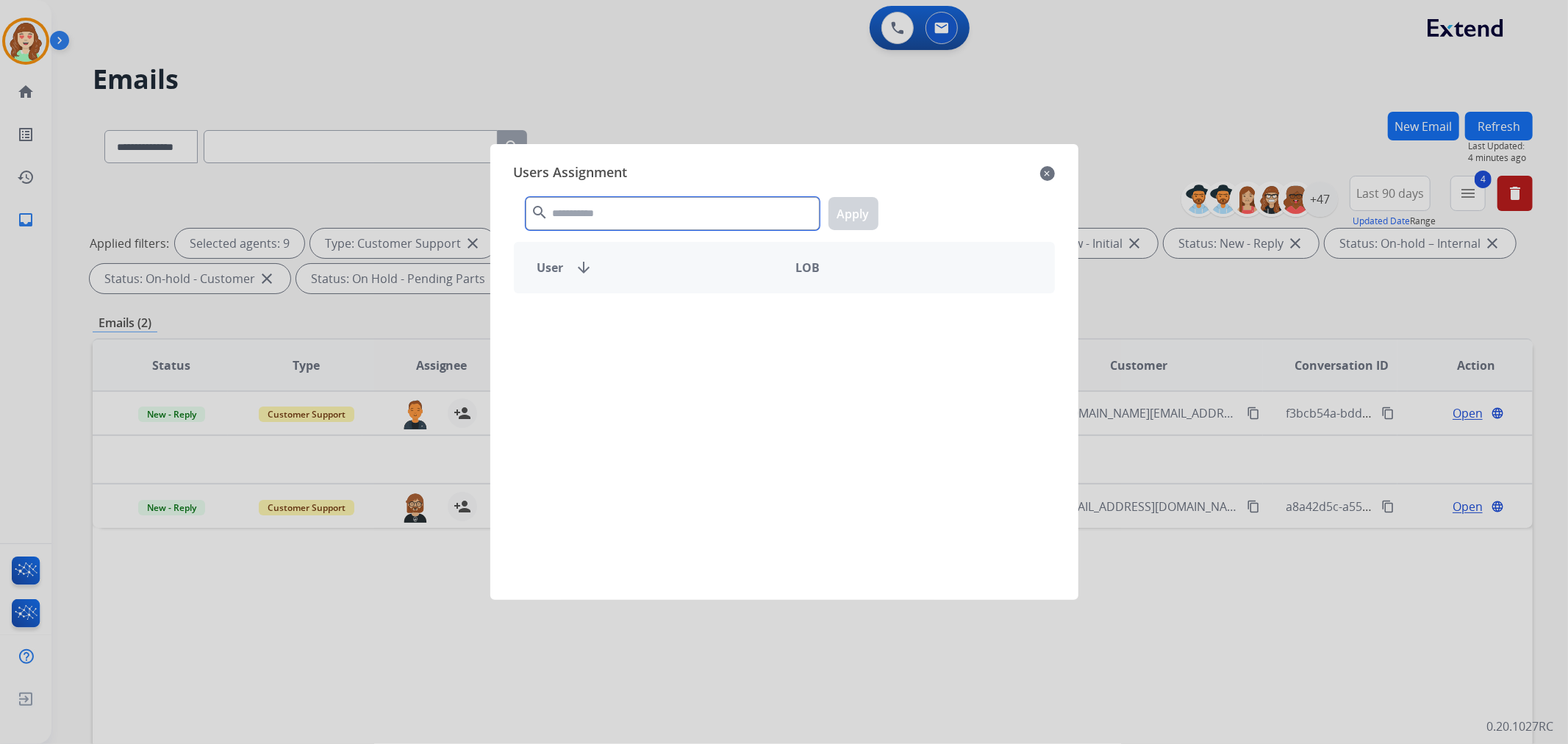
click at [673, 206] on input "text" at bounding box center [673, 213] width 294 height 33
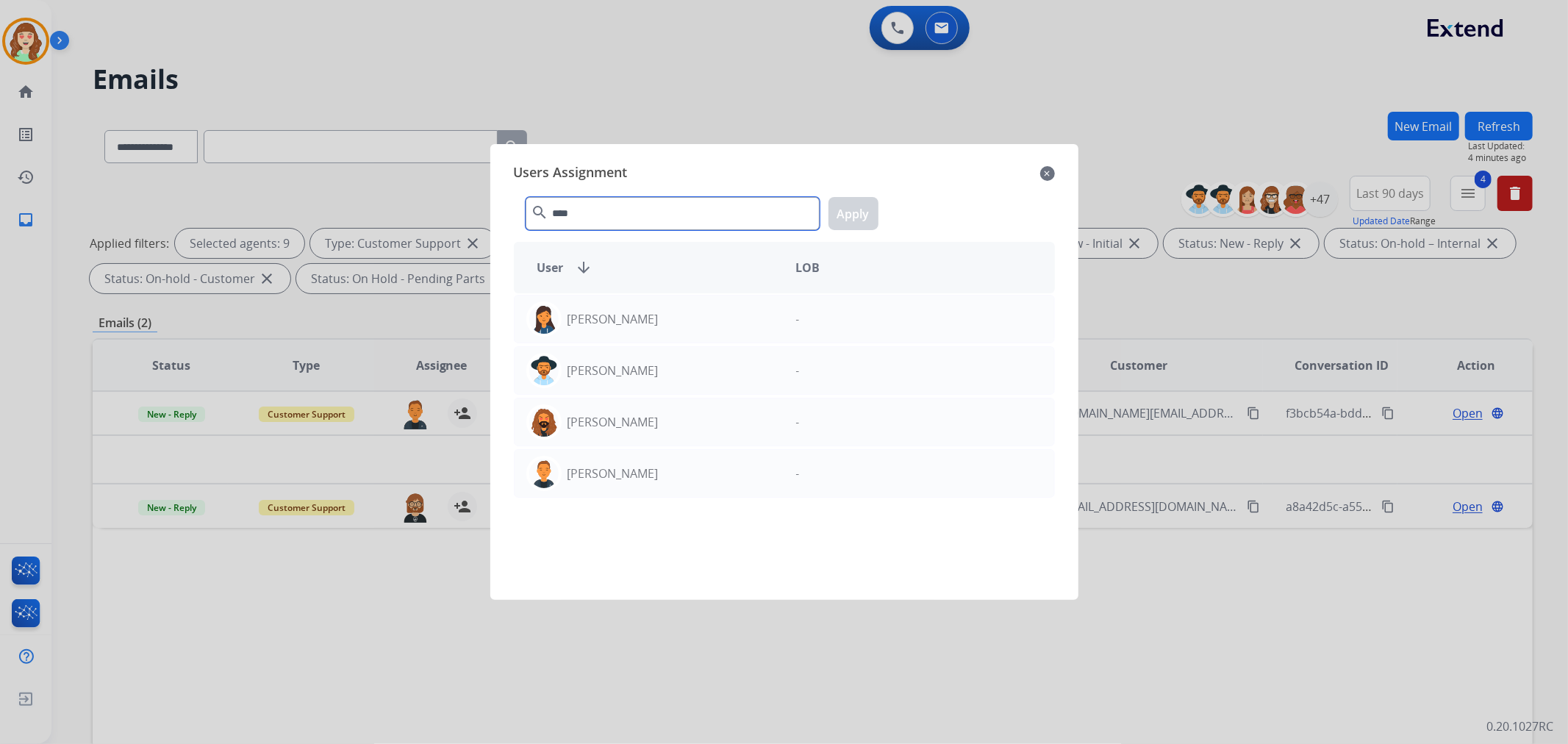
type input "****"
click at [650, 472] on div "[PERSON_NAME]" at bounding box center [649, 473] width 270 height 36
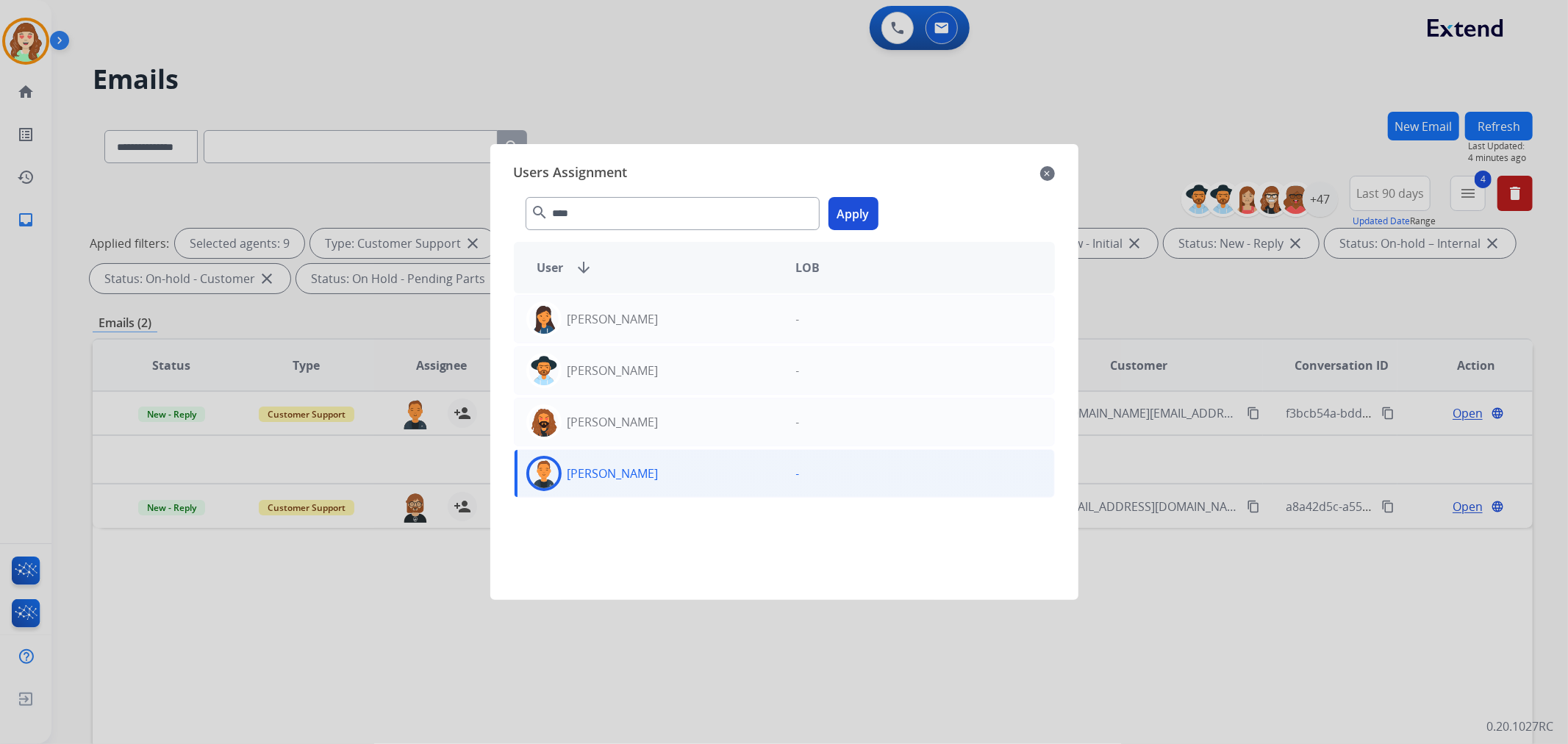
click at [843, 225] on button "Apply" at bounding box center [854, 213] width 50 height 33
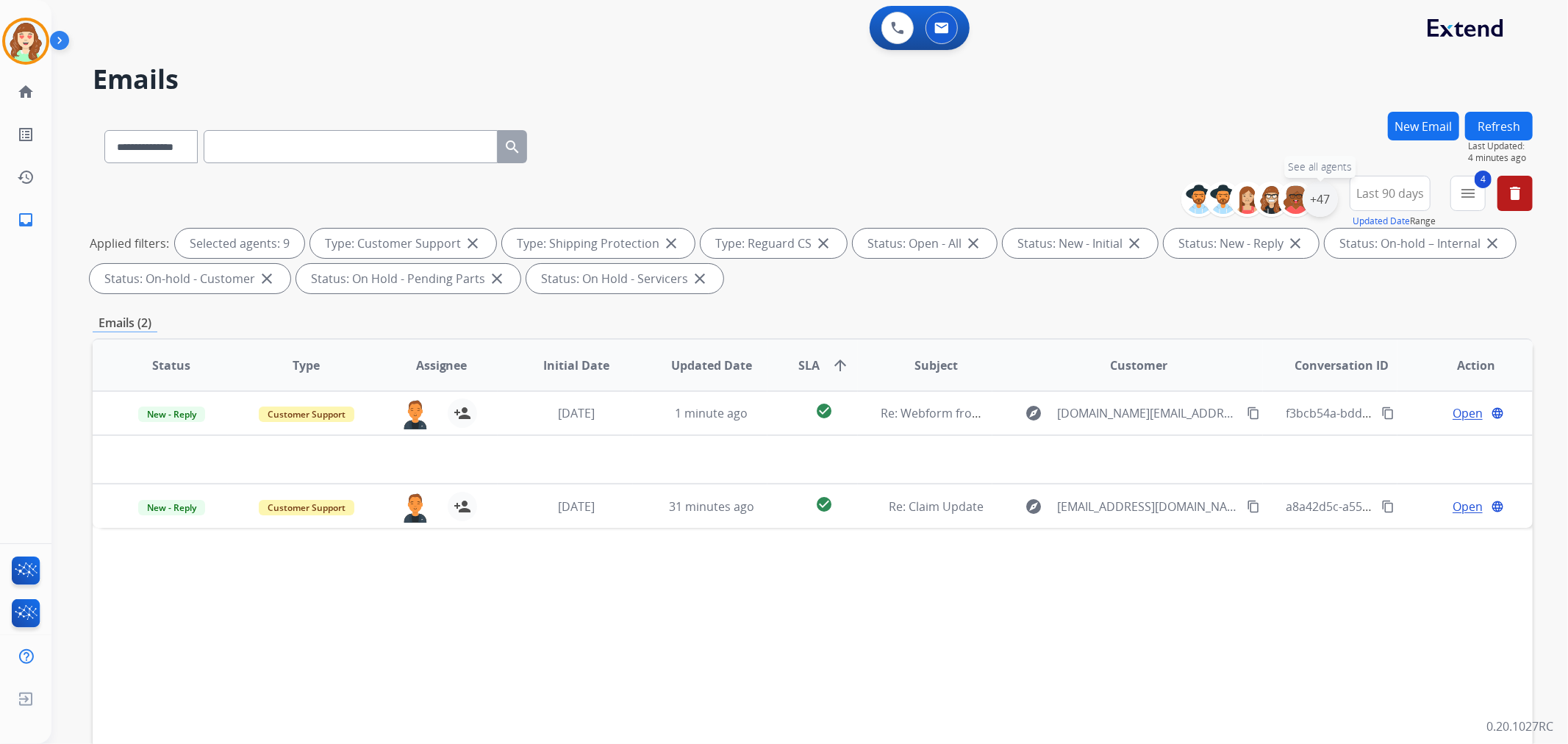
click at [1321, 202] on div "+47" at bounding box center [1320, 199] width 36 height 36
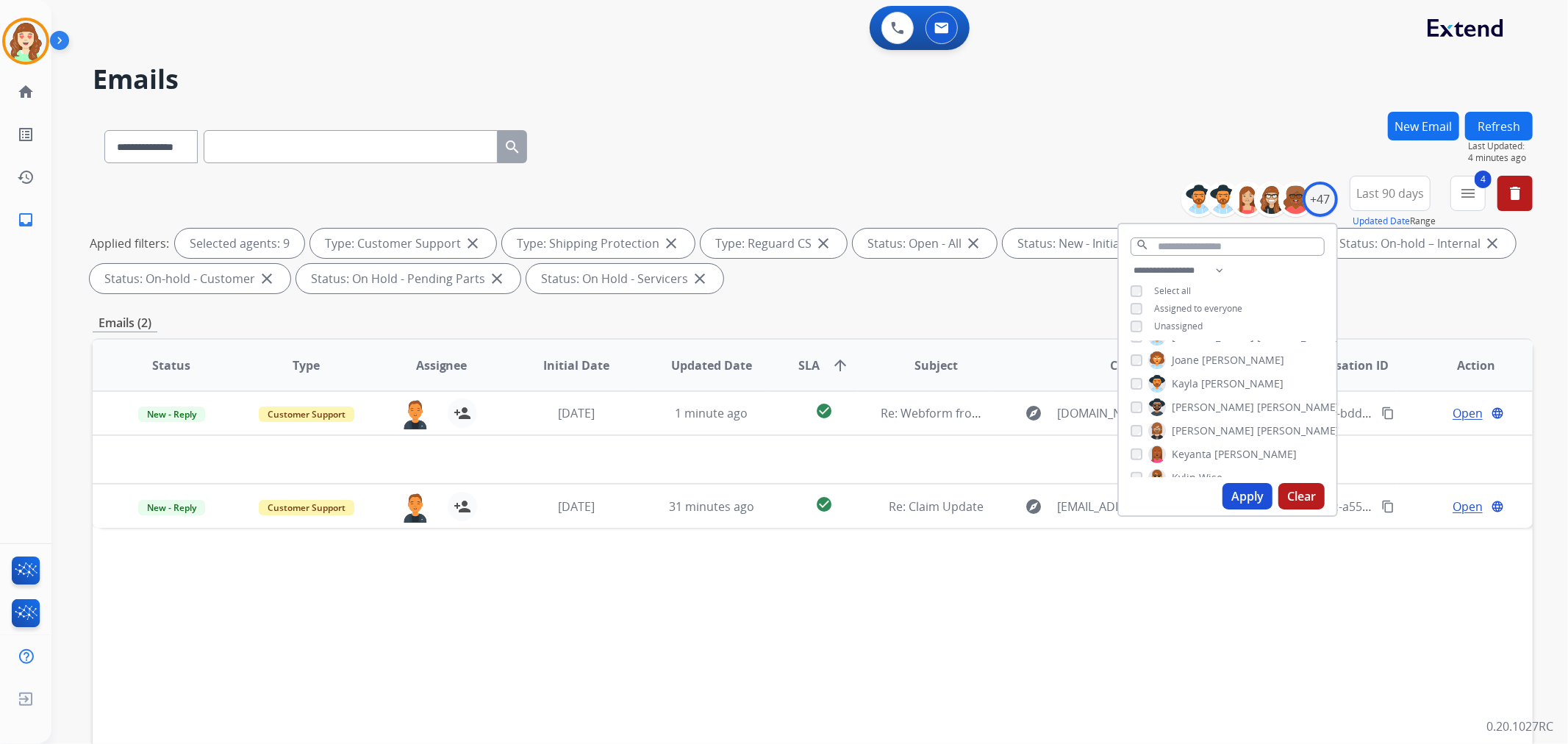
scroll to position [571, 0]
click at [1126, 415] on div "[PERSON_NAME] [PERSON_NAME] [PERSON_NAME] [PERSON_NAME] [PERSON_NAME] [PERSON_N…" at bounding box center [1228, 409] width 217 height 136
click at [1237, 503] on button "Apply" at bounding box center [1247, 496] width 50 height 27
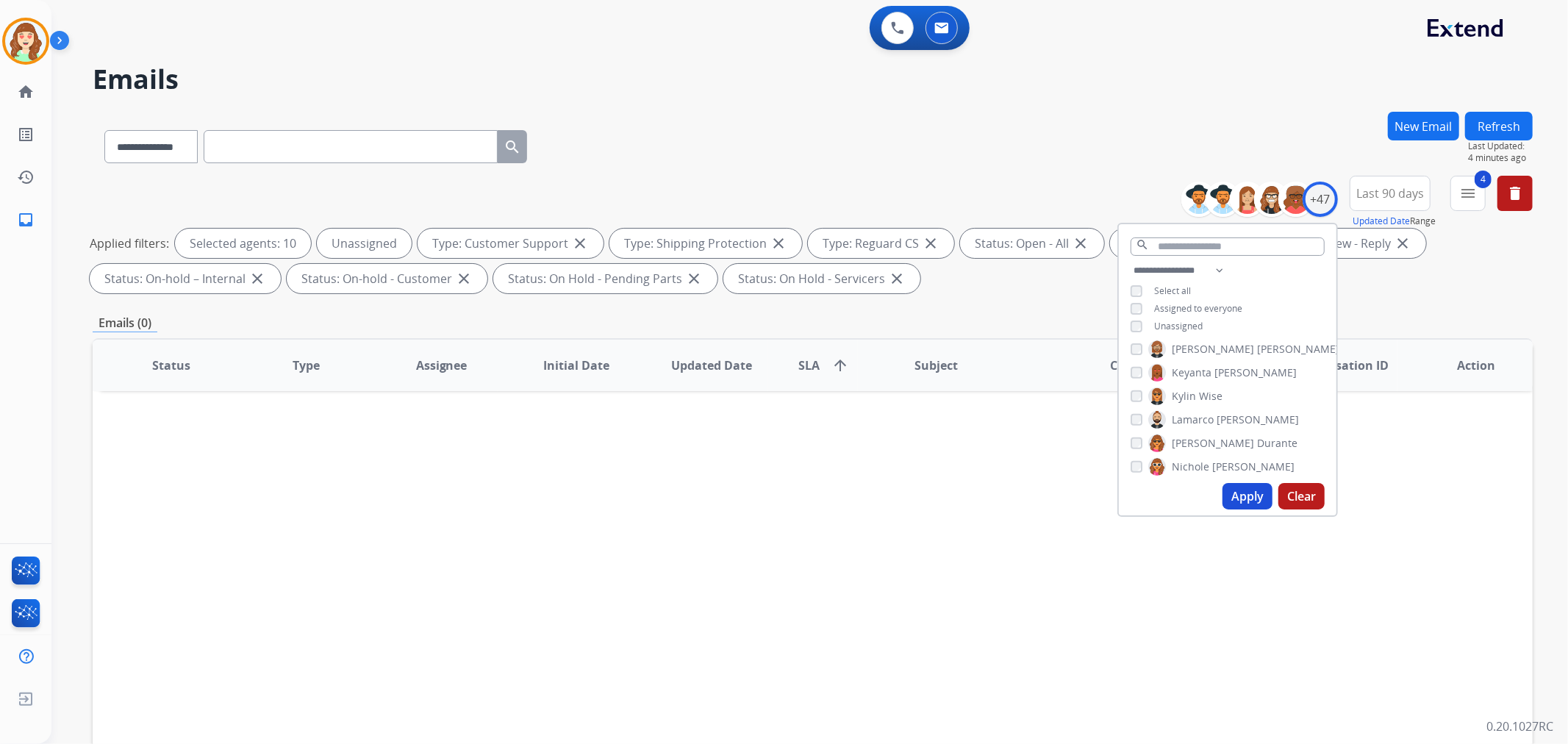
click at [1251, 498] on button "Apply" at bounding box center [1247, 496] width 50 height 27
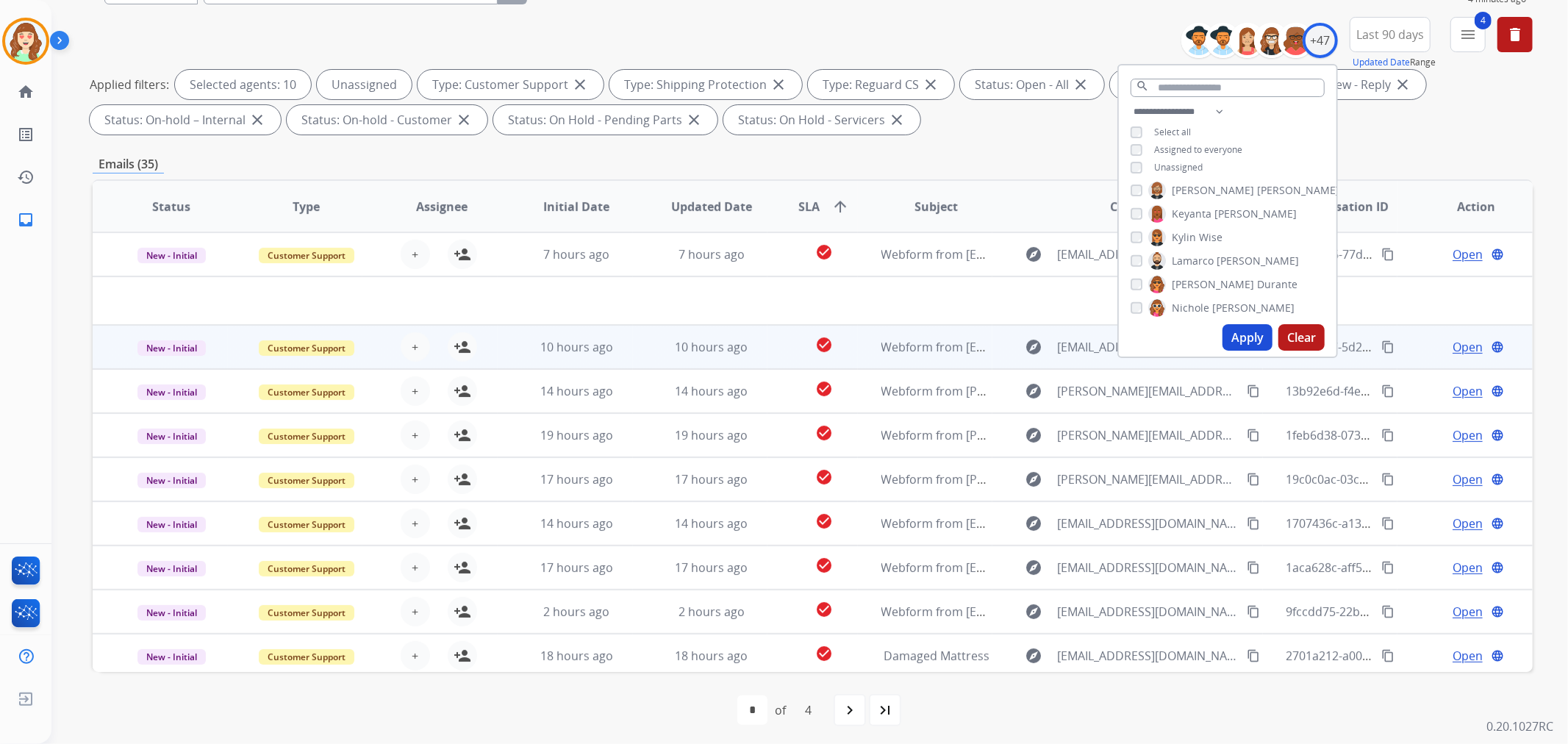
scroll to position [163, 0]
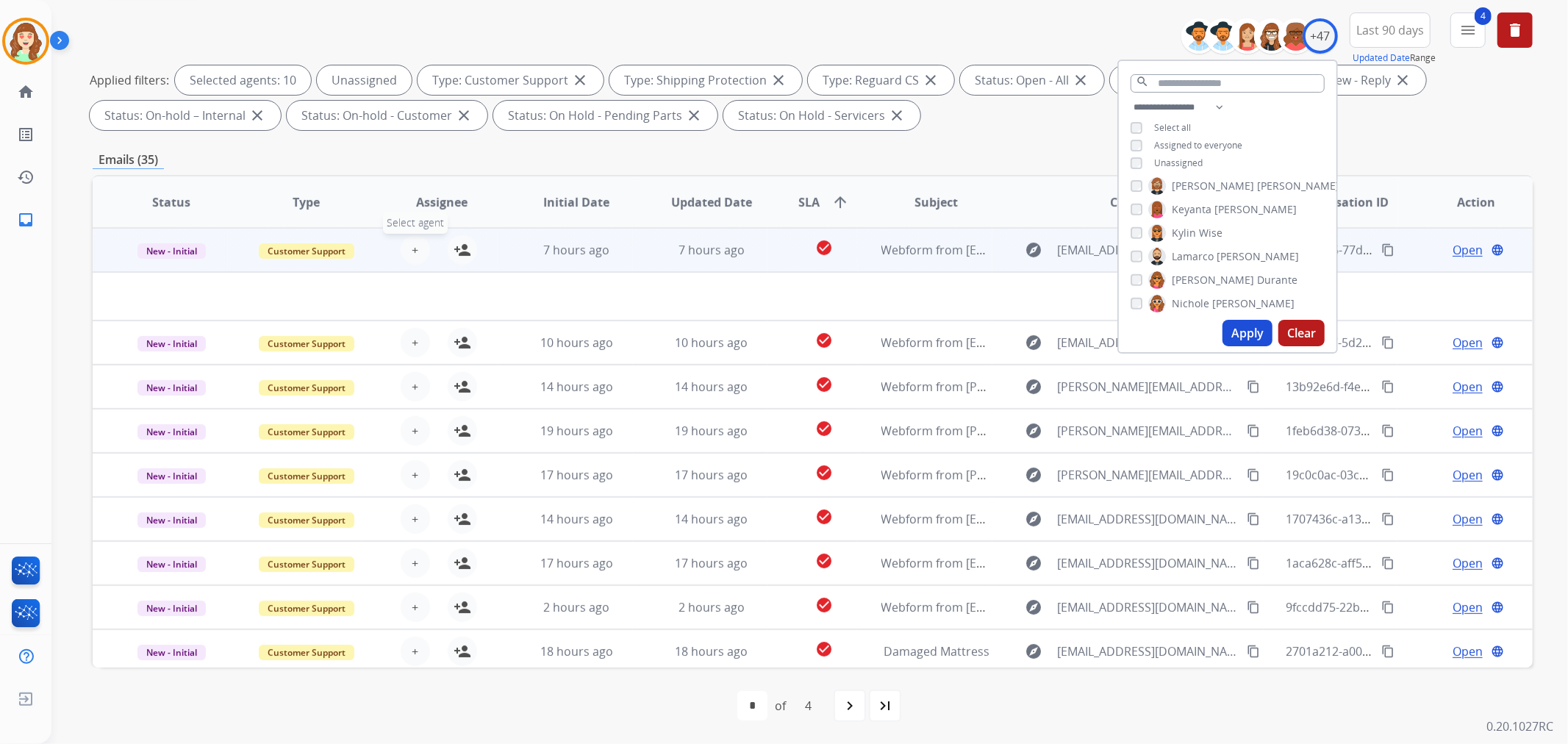
click at [411, 248] on span "+" at bounding box center [414, 250] width 7 height 17
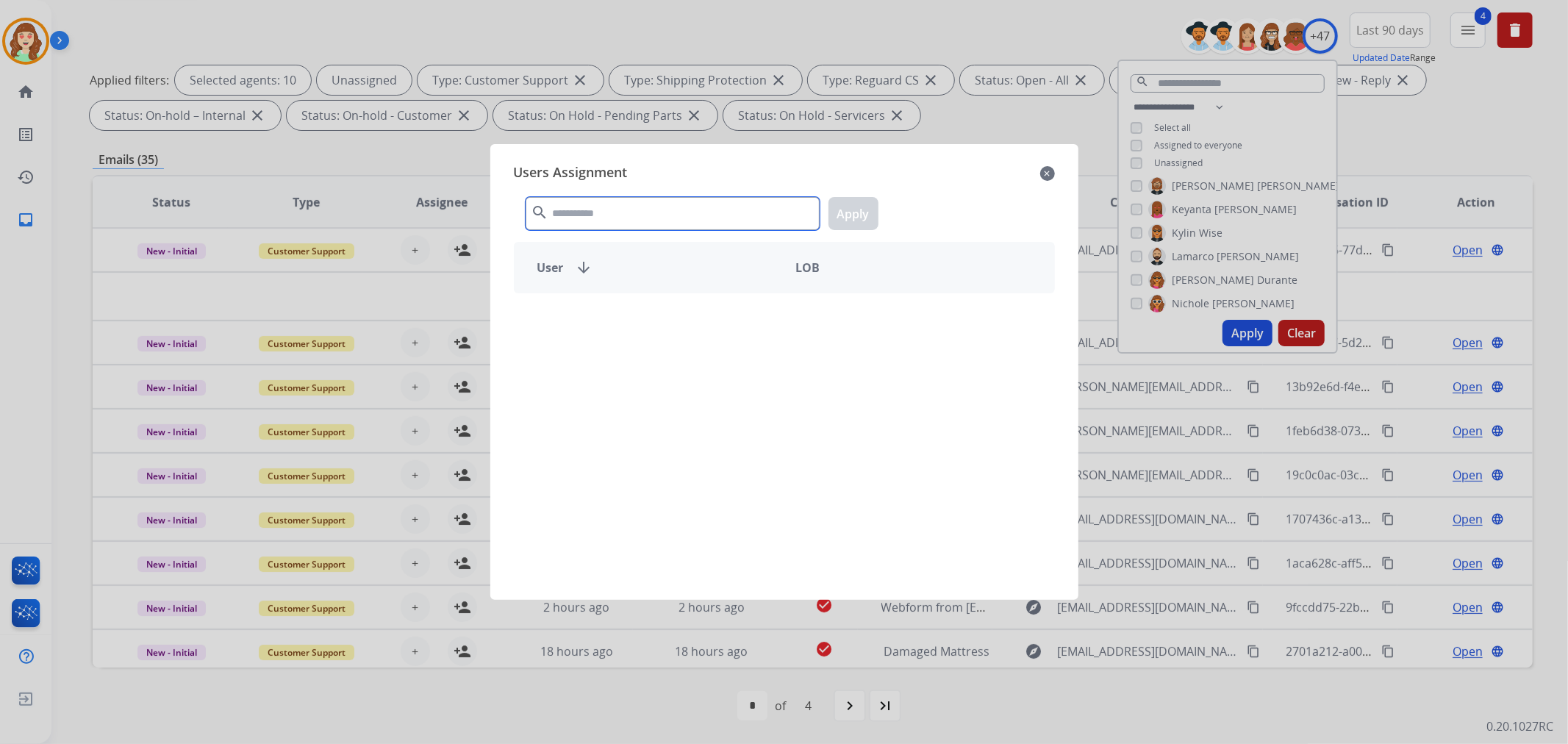
click at [636, 211] on input "text" at bounding box center [673, 213] width 294 height 33
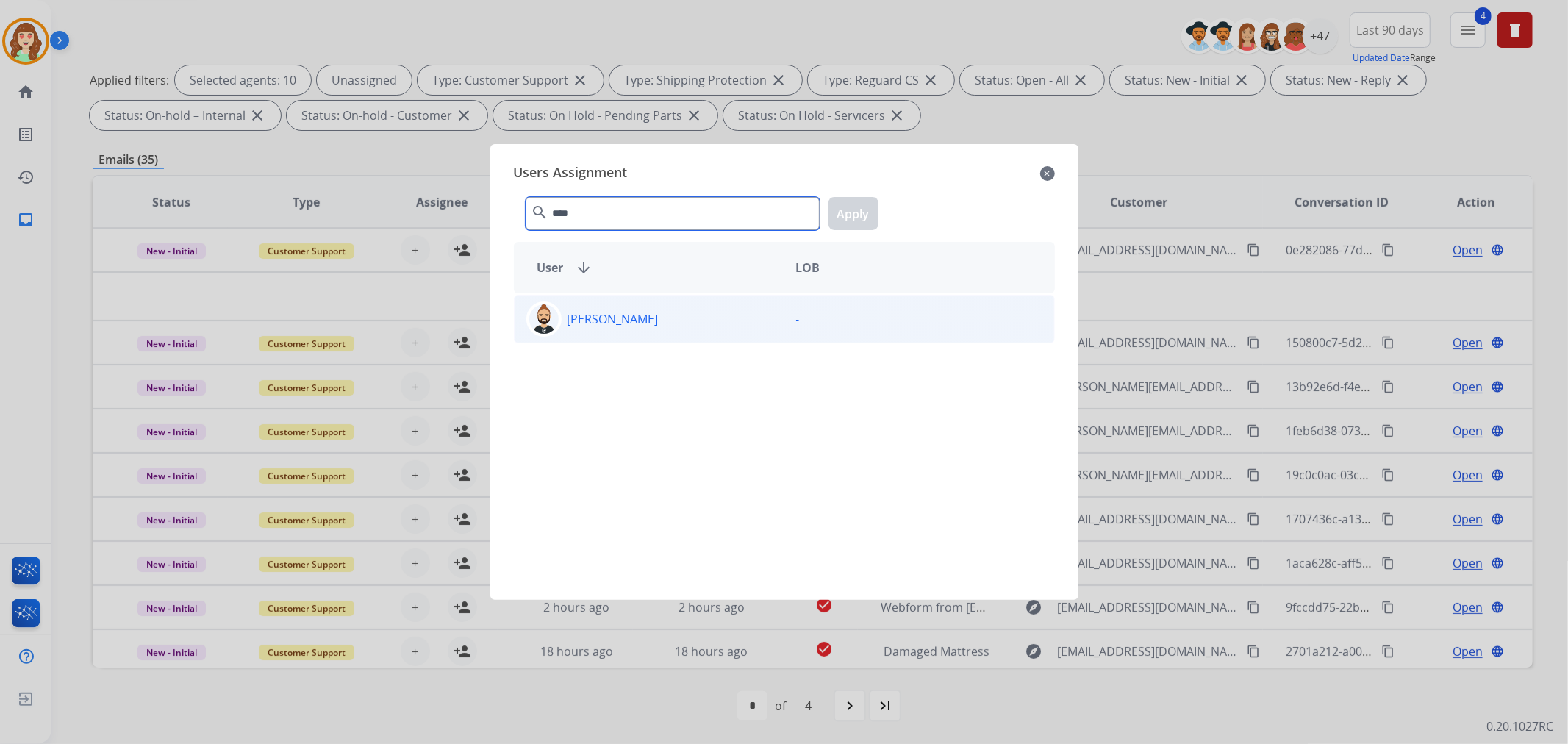
type input "****"
click at [694, 322] on div "[PERSON_NAME]" at bounding box center [649, 318] width 270 height 36
click at [862, 214] on button "Apply" at bounding box center [854, 213] width 50 height 33
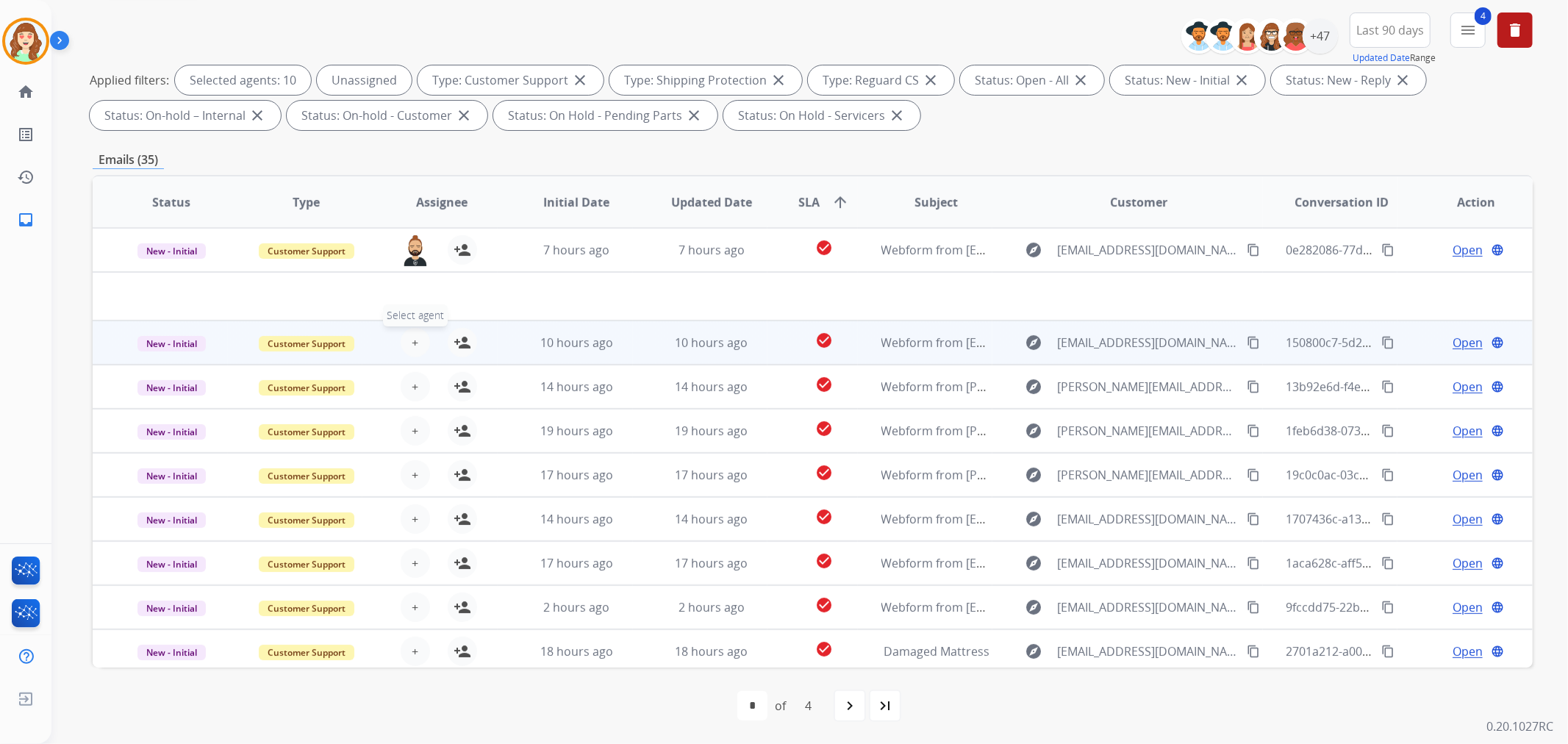
click at [411, 342] on span "+" at bounding box center [414, 342] width 7 height 17
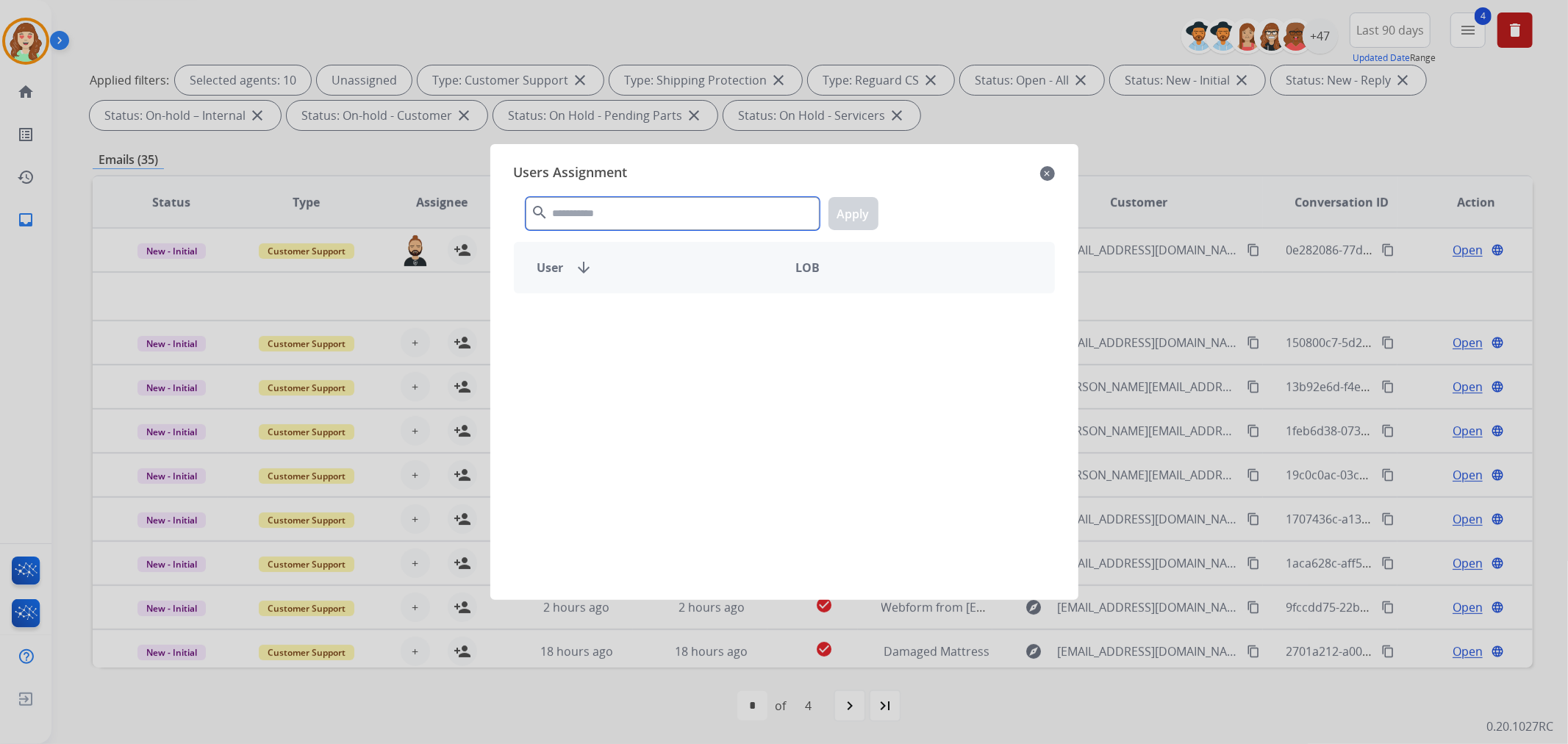
click at [684, 213] on input "text" at bounding box center [673, 213] width 294 height 33
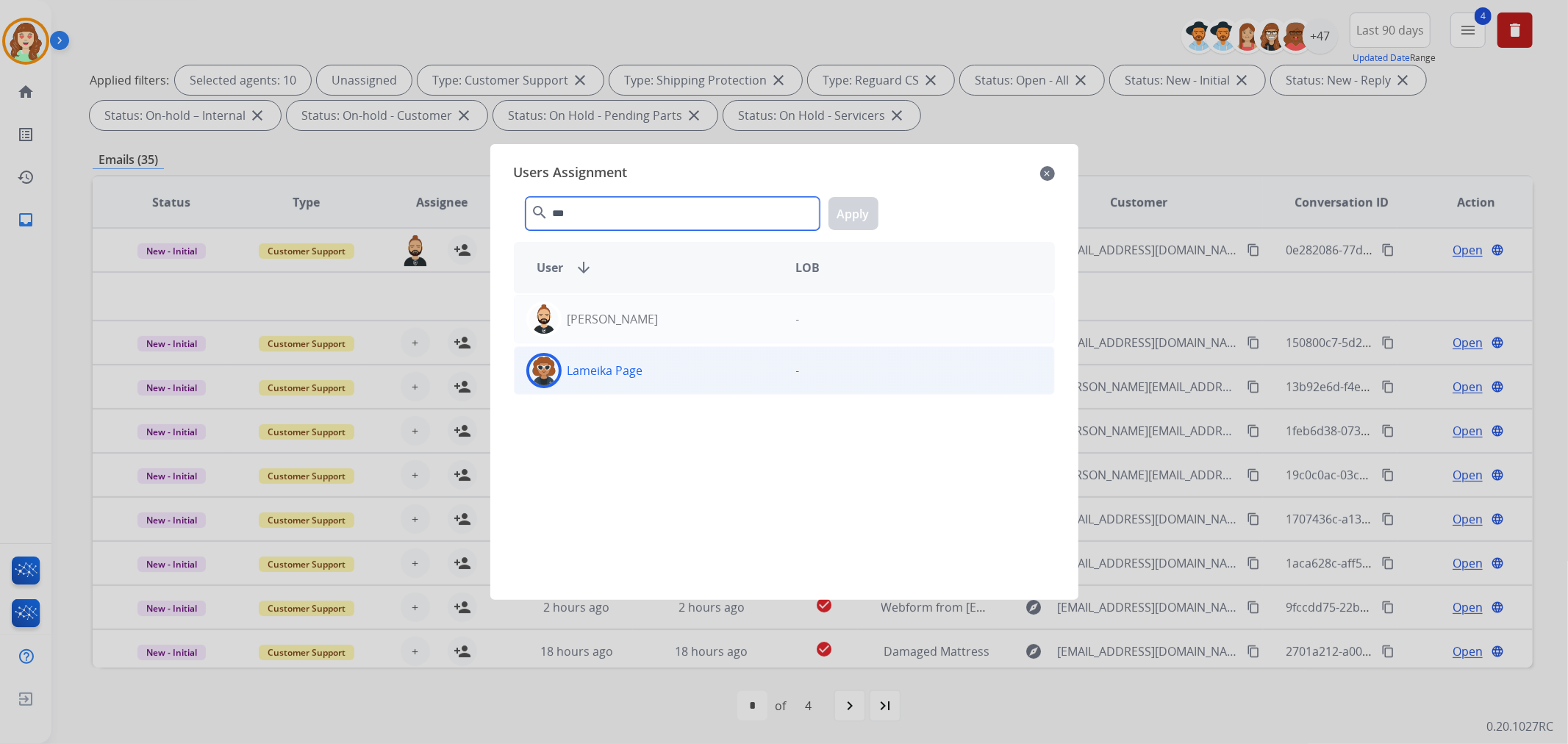
type input "***"
click at [682, 372] on div "Lameika Page" at bounding box center [649, 370] width 270 height 36
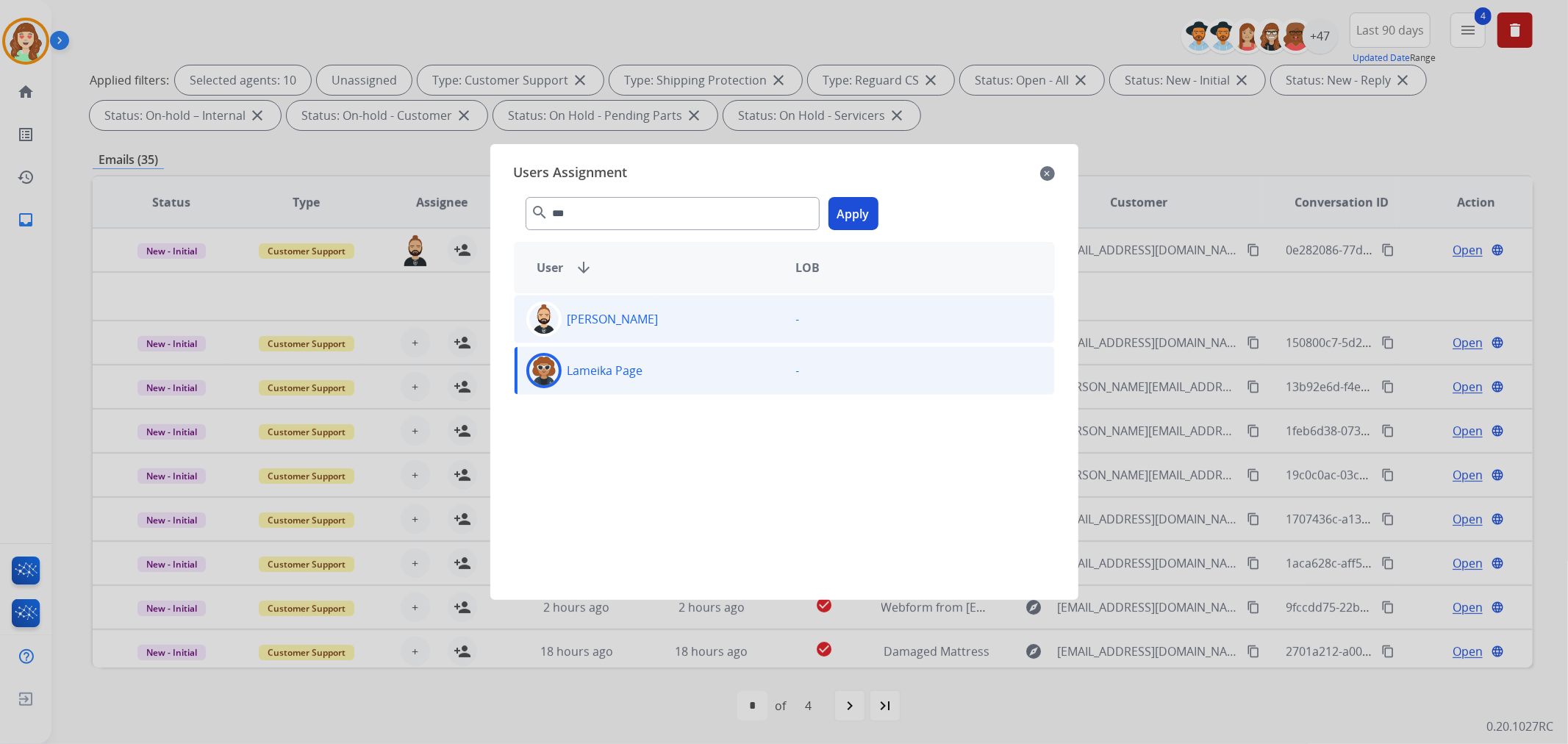
click at [707, 329] on div "[PERSON_NAME]" at bounding box center [649, 318] width 270 height 36
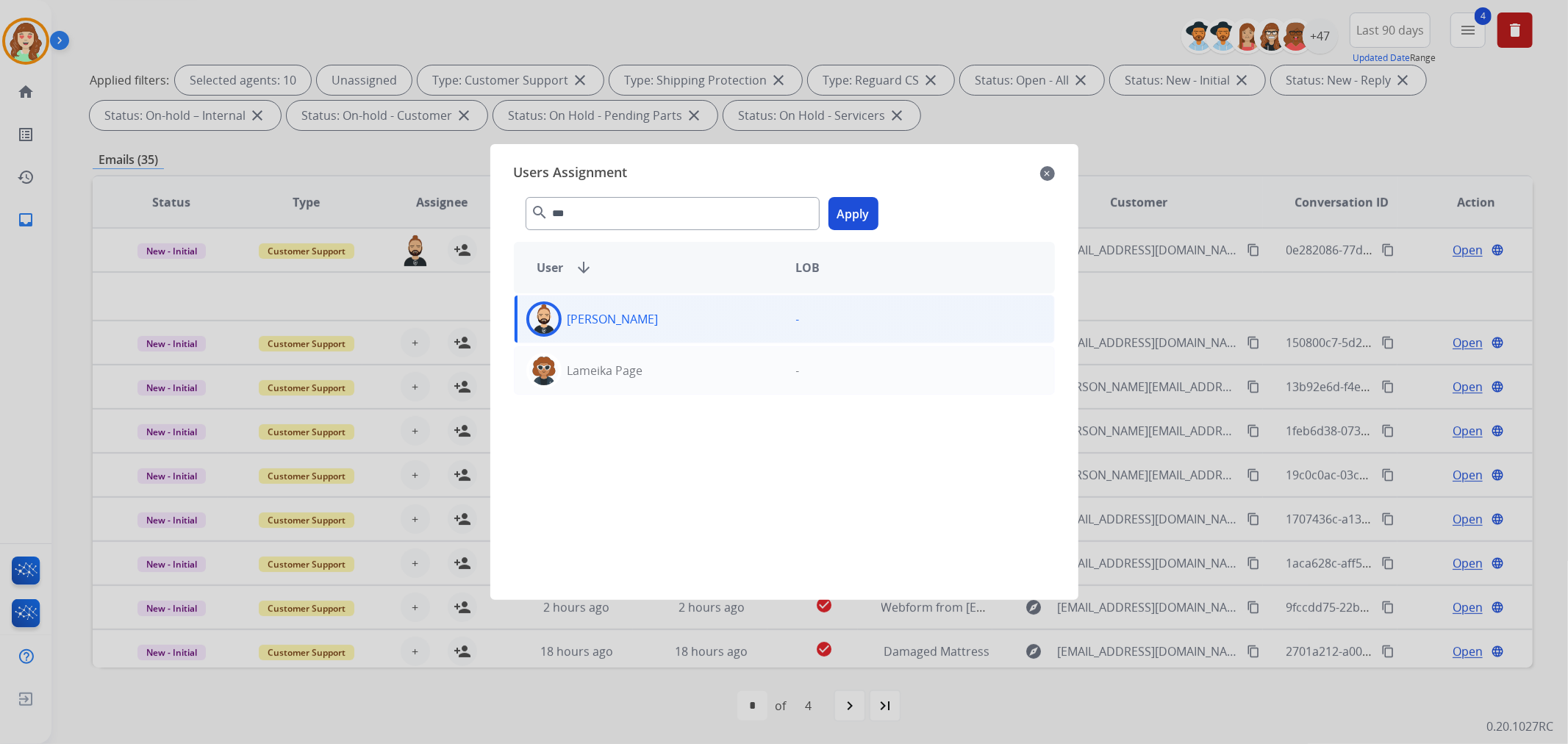
click at [865, 206] on button "Apply" at bounding box center [854, 213] width 50 height 33
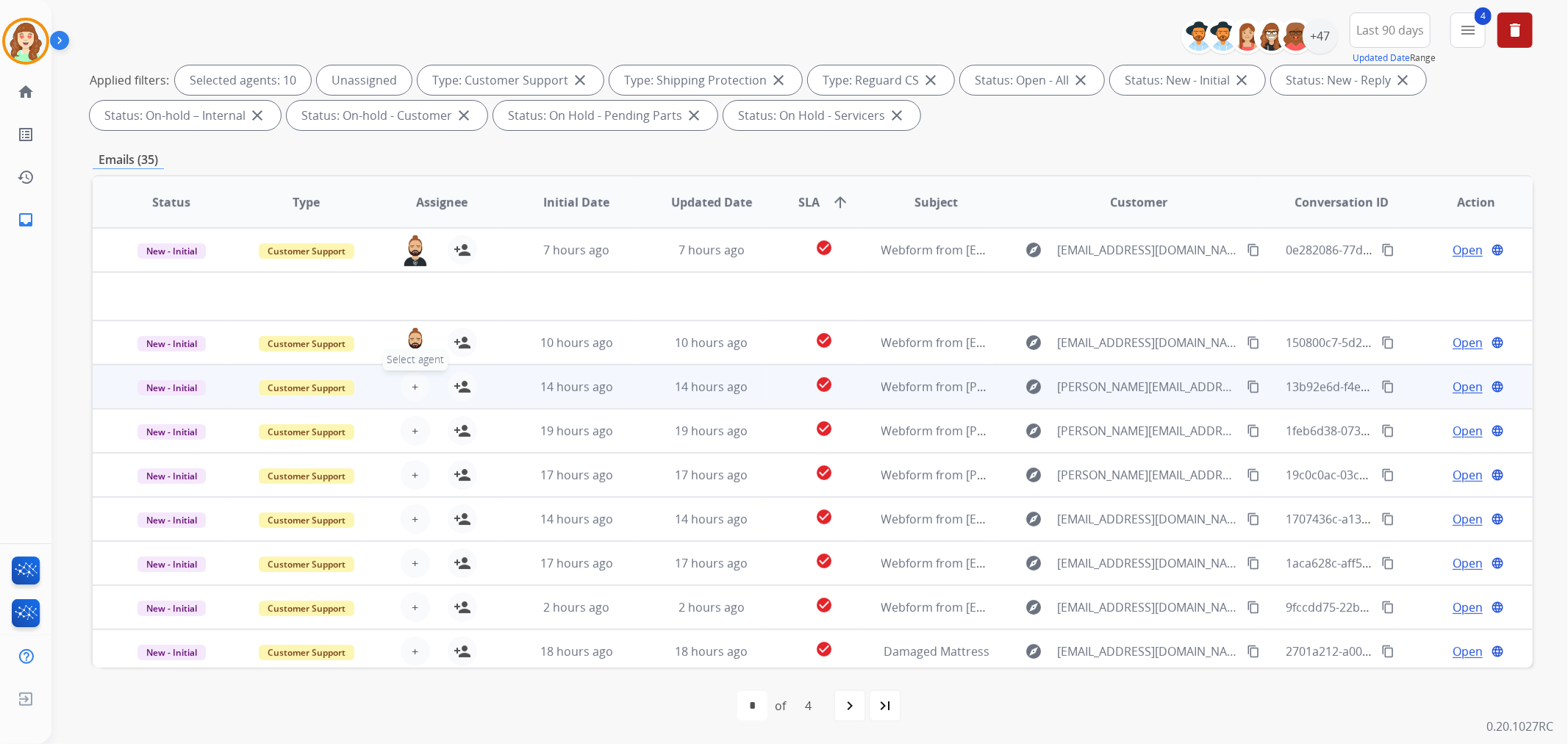
click at [416, 379] on button "+ Select agent" at bounding box center [415, 386] width 30 height 30
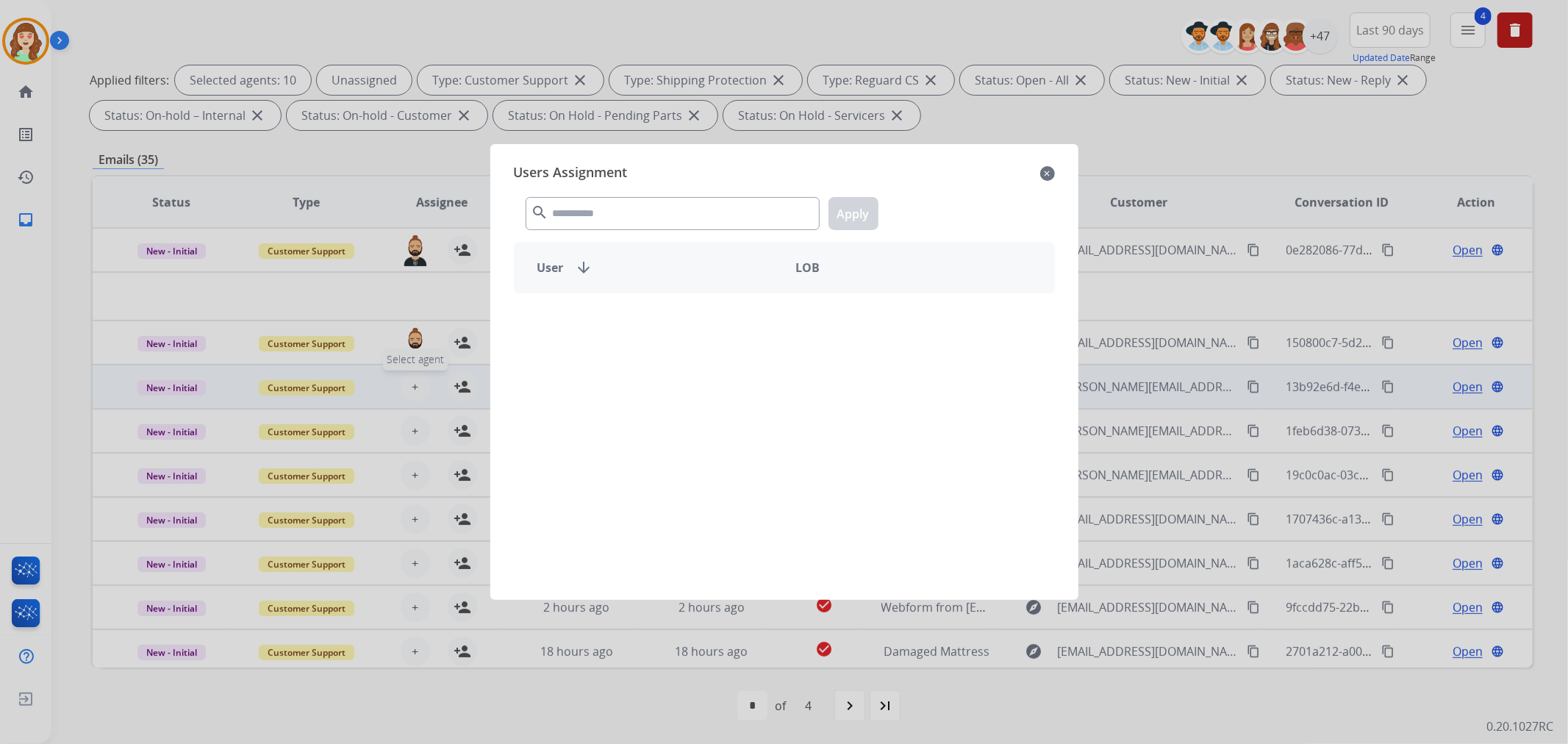
click at [593, 195] on div "search Apply" at bounding box center [784, 211] width 541 height 51
drag, startPoint x: 594, startPoint y: 210, endPoint x: 626, endPoint y: 217, distance: 32.8
click at [611, 211] on input "text" at bounding box center [673, 213] width 294 height 33
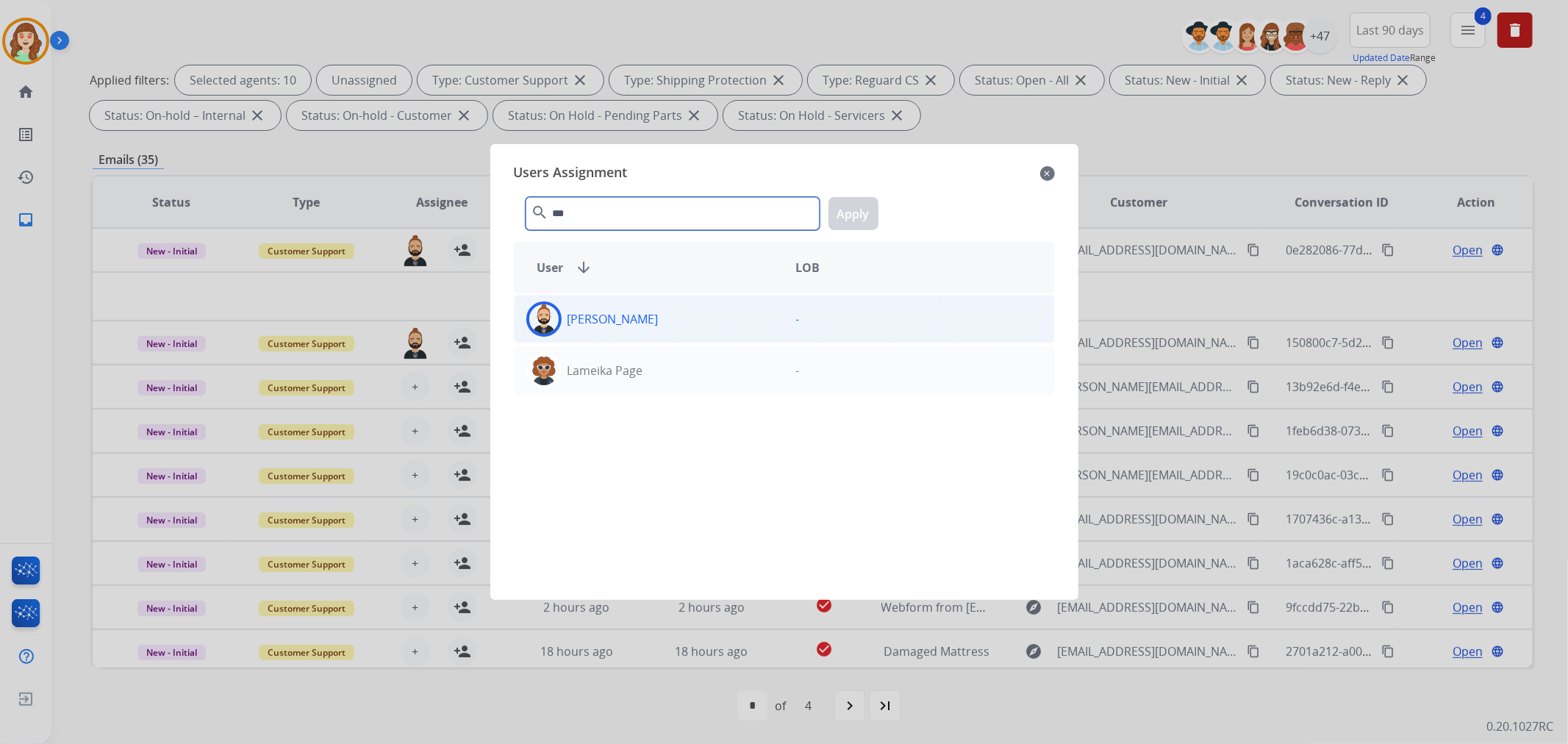
type input "***"
drag, startPoint x: 743, startPoint y: 324, endPoint x: 861, endPoint y: 225, distance: 154.0
click at [743, 323] on div "[PERSON_NAME]" at bounding box center [649, 318] width 270 height 36
drag, startPoint x: 857, startPoint y: 205, endPoint x: 717, endPoint y: 260, distance: 150.4
click at [856, 207] on button "Apply" at bounding box center [854, 213] width 50 height 33
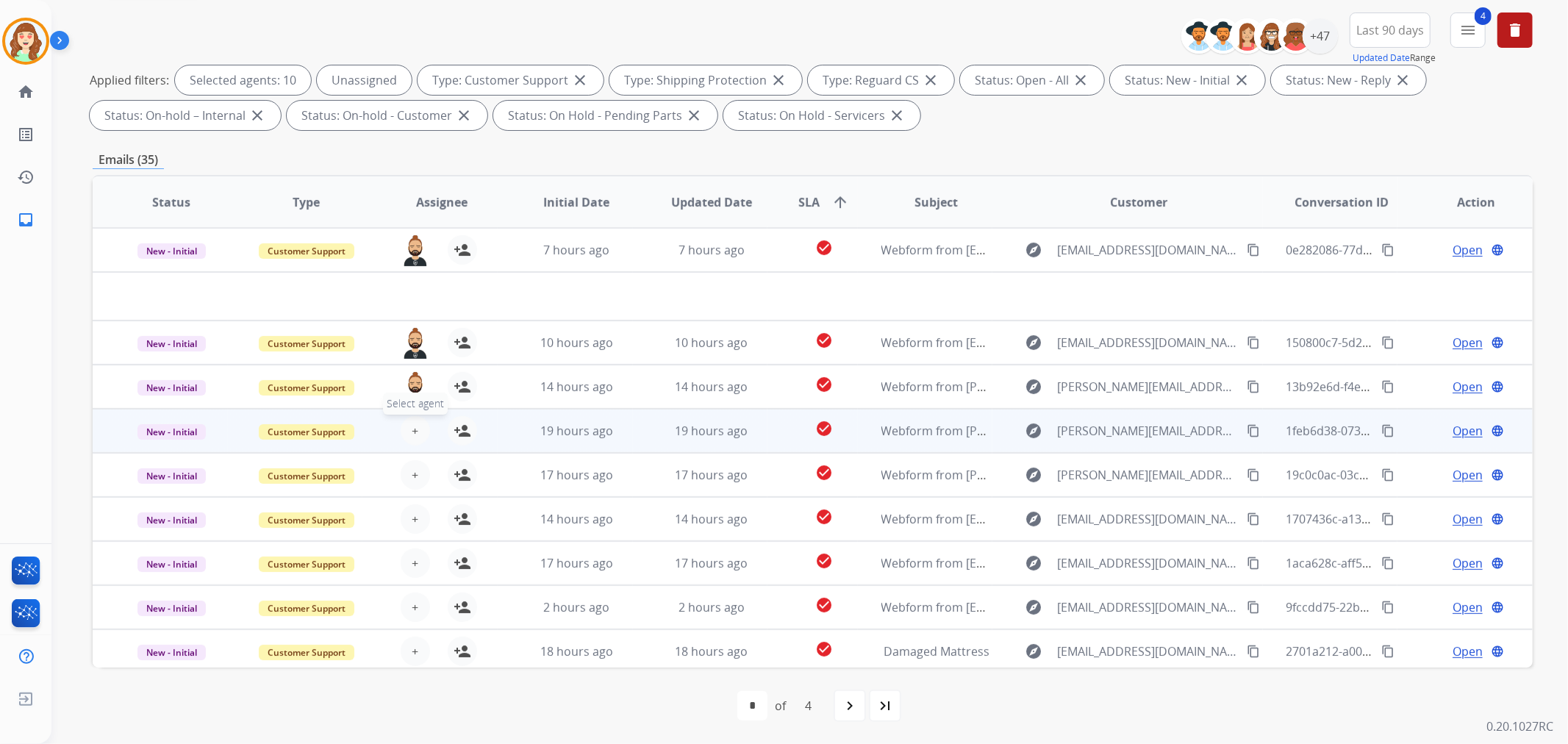
click at [408, 429] on button "+ Select agent" at bounding box center [415, 431] width 30 height 30
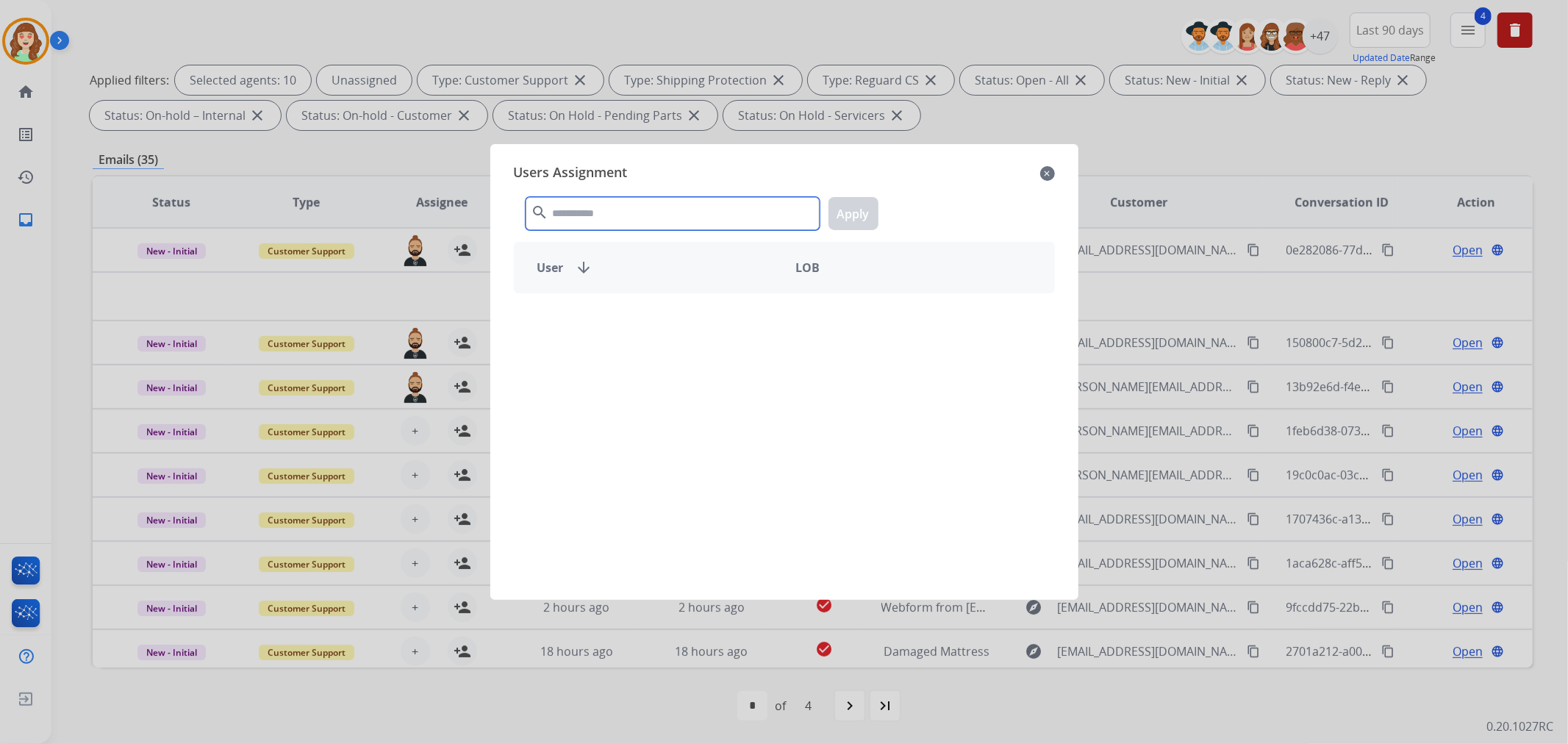
click at [598, 217] on input "text" at bounding box center [673, 213] width 294 height 33
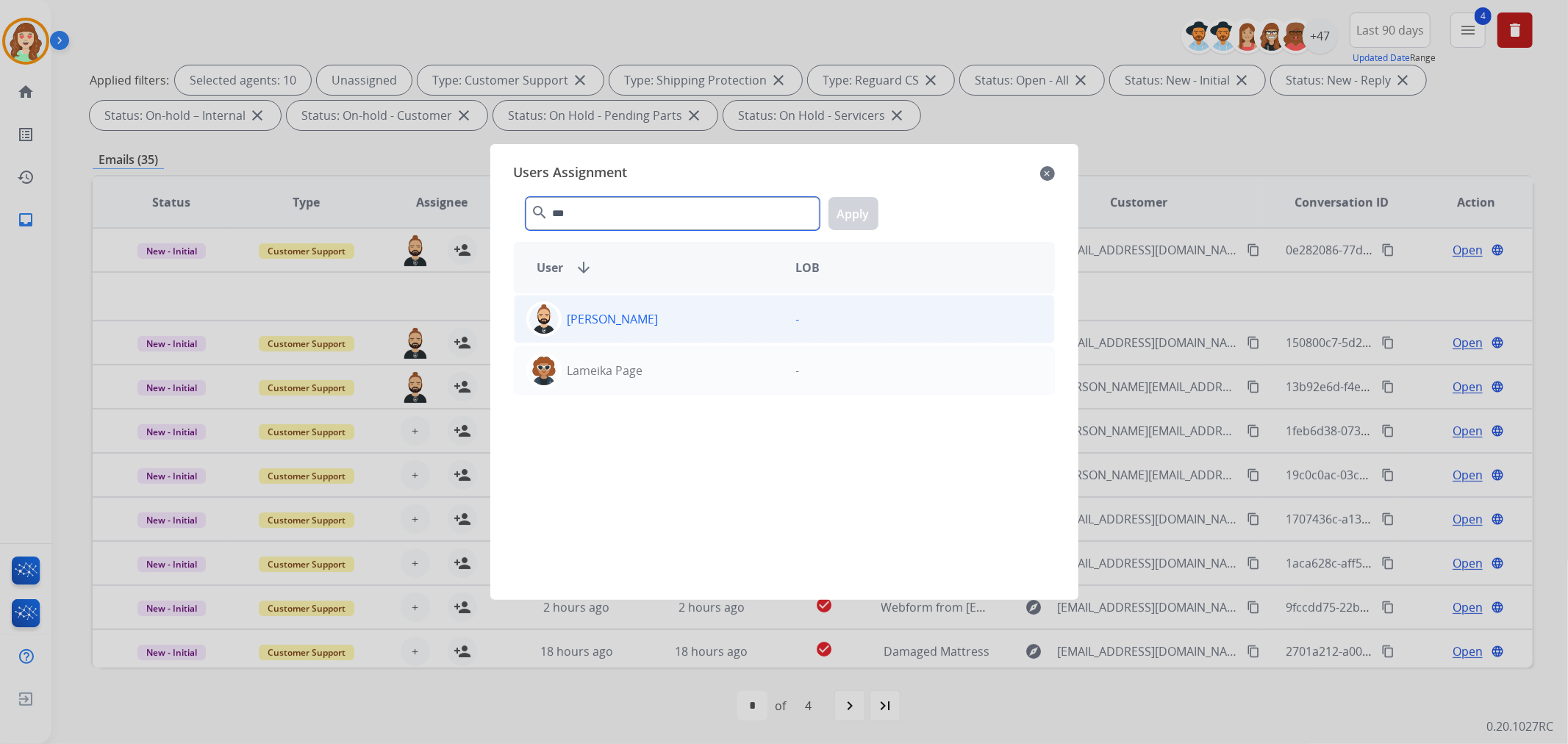
type input "***"
click at [746, 332] on div "[PERSON_NAME]" at bounding box center [649, 318] width 270 height 36
click at [840, 216] on button "Apply" at bounding box center [854, 213] width 50 height 33
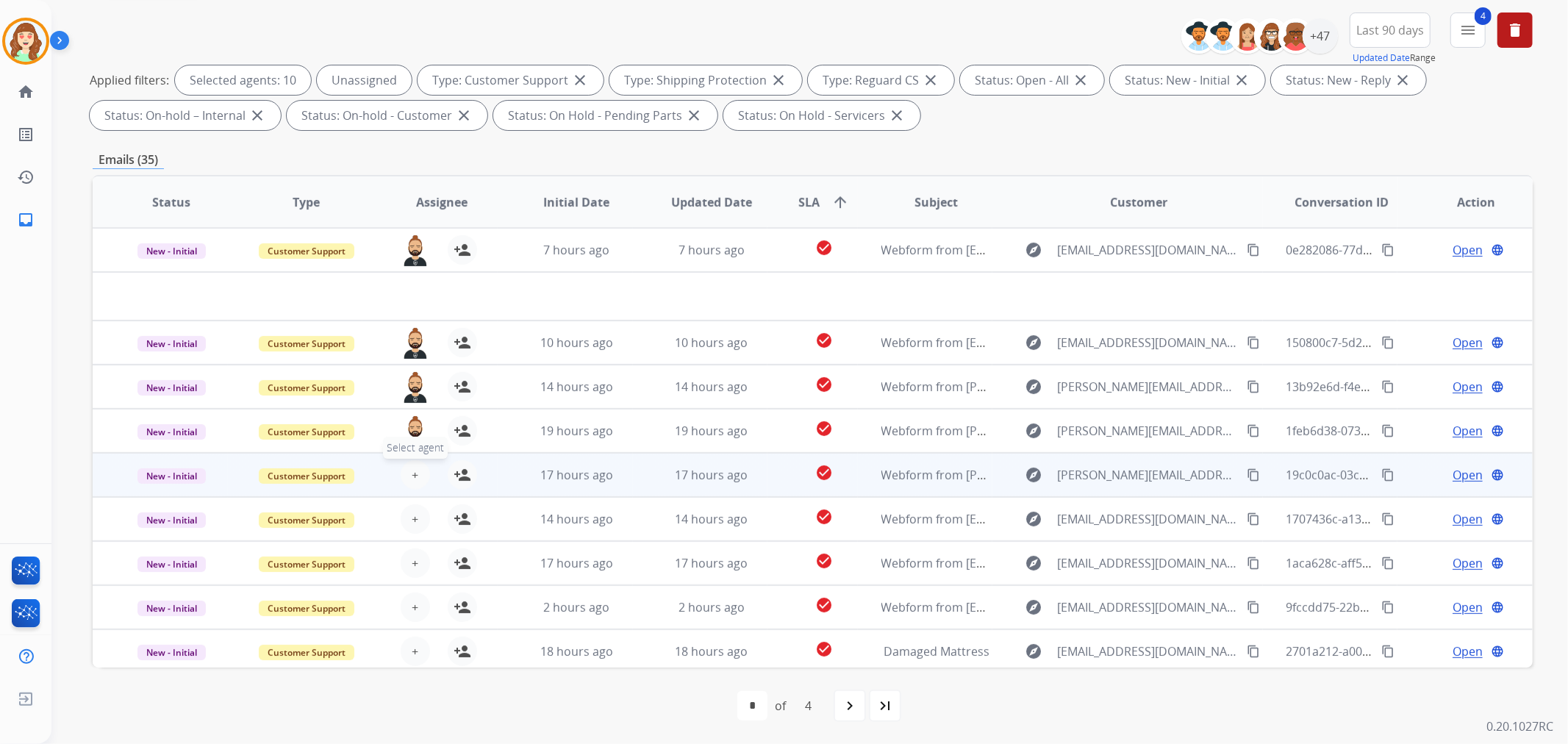
click at [404, 468] on button "+ Select agent" at bounding box center [415, 475] width 30 height 30
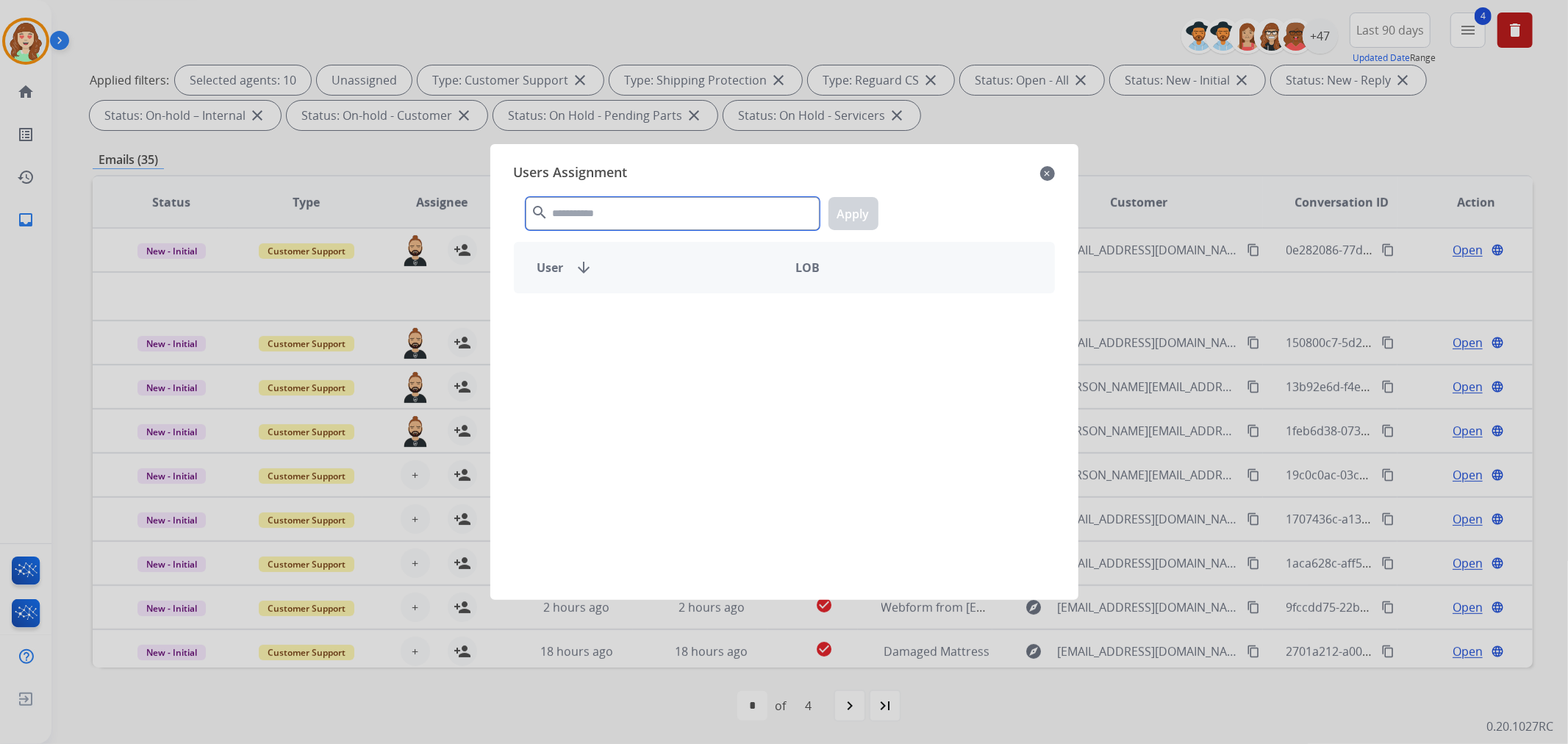
click at [618, 215] on input "text" at bounding box center [673, 213] width 294 height 33
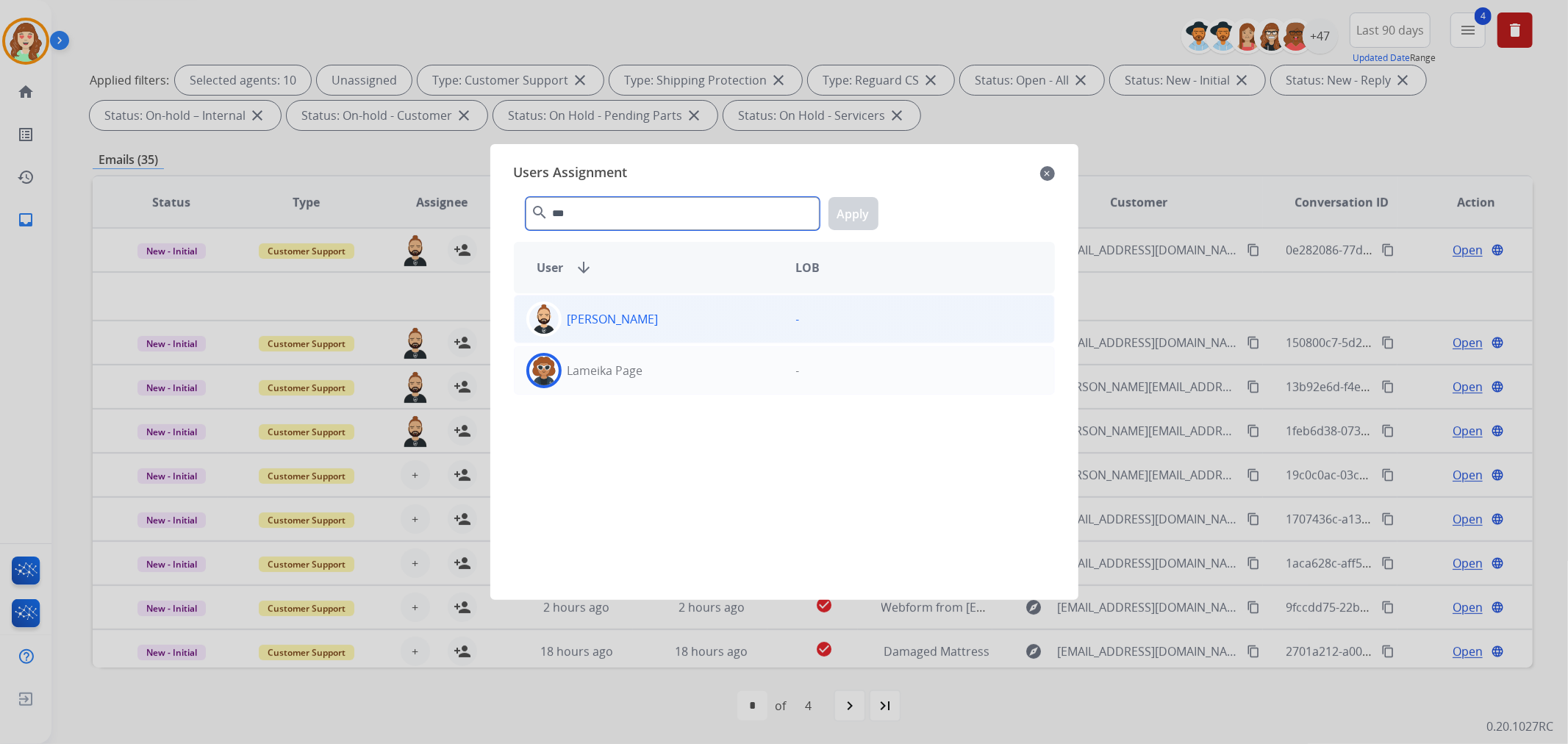
type input "***"
click at [784, 329] on div "-" at bounding box center [919, 318] width 270 height 36
click at [847, 211] on button "Apply" at bounding box center [854, 213] width 50 height 33
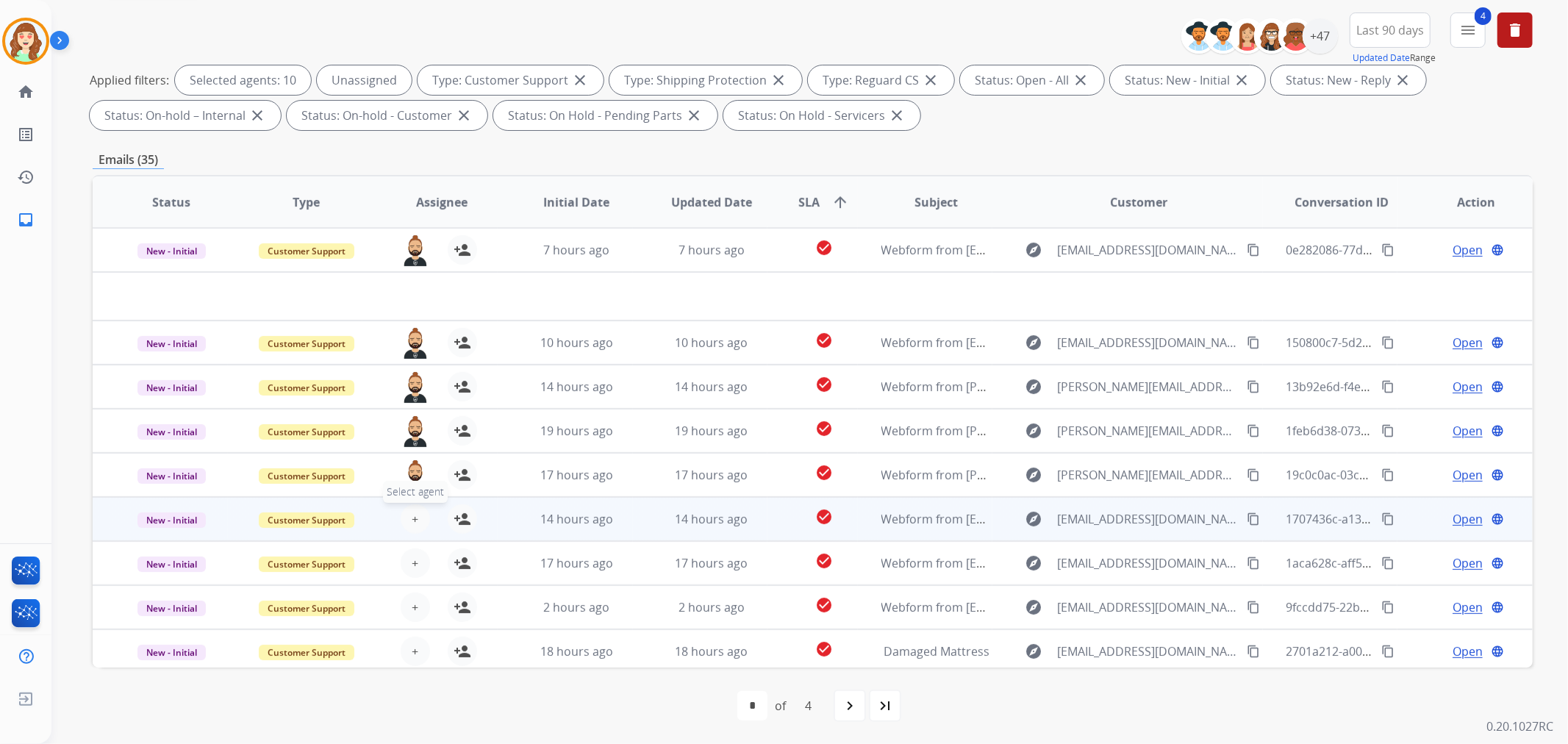
click at [411, 514] on span "+" at bounding box center [414, 519] width 7 height 17
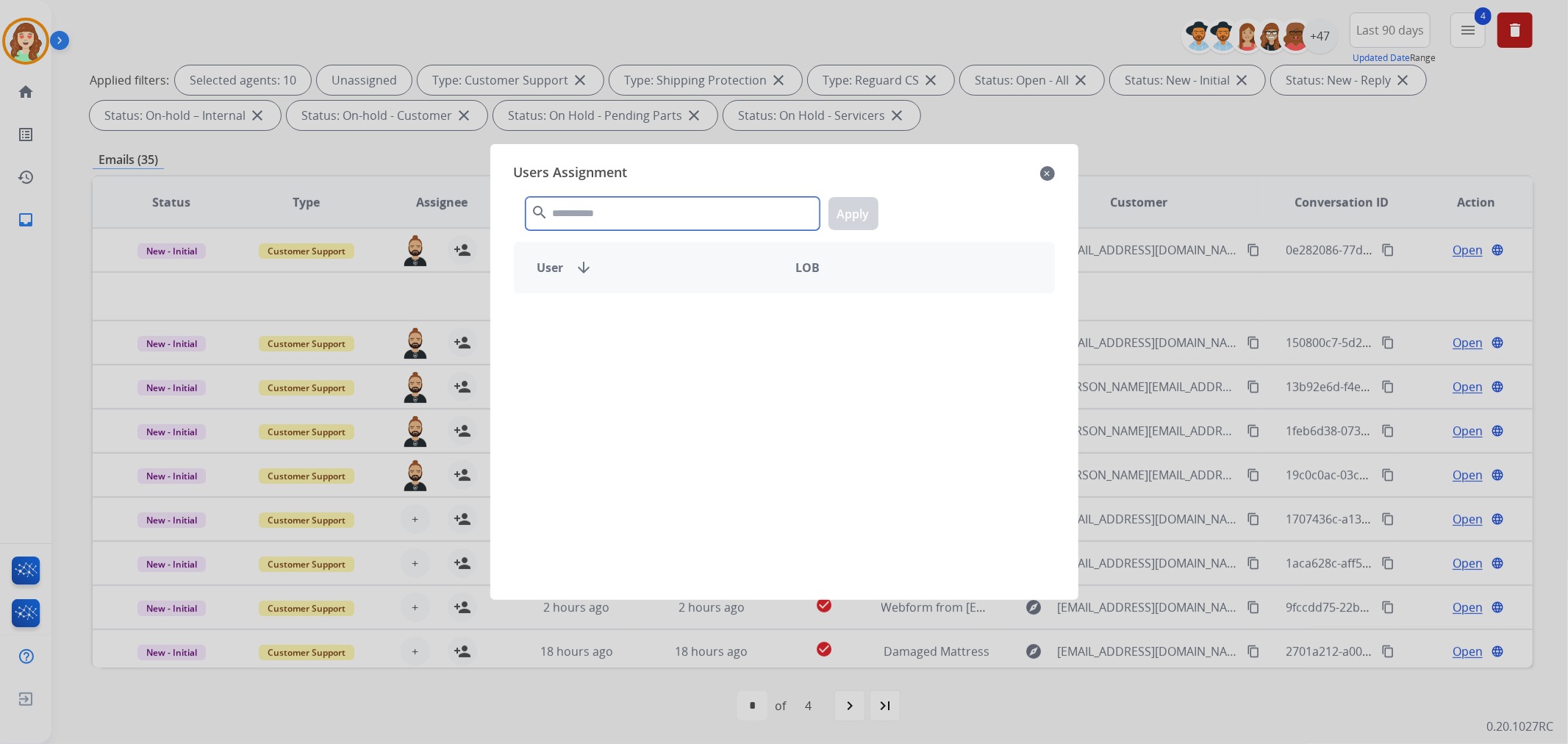
click at [652, 211] on input "text" at bounding box center [673, 213] width 294 height 33
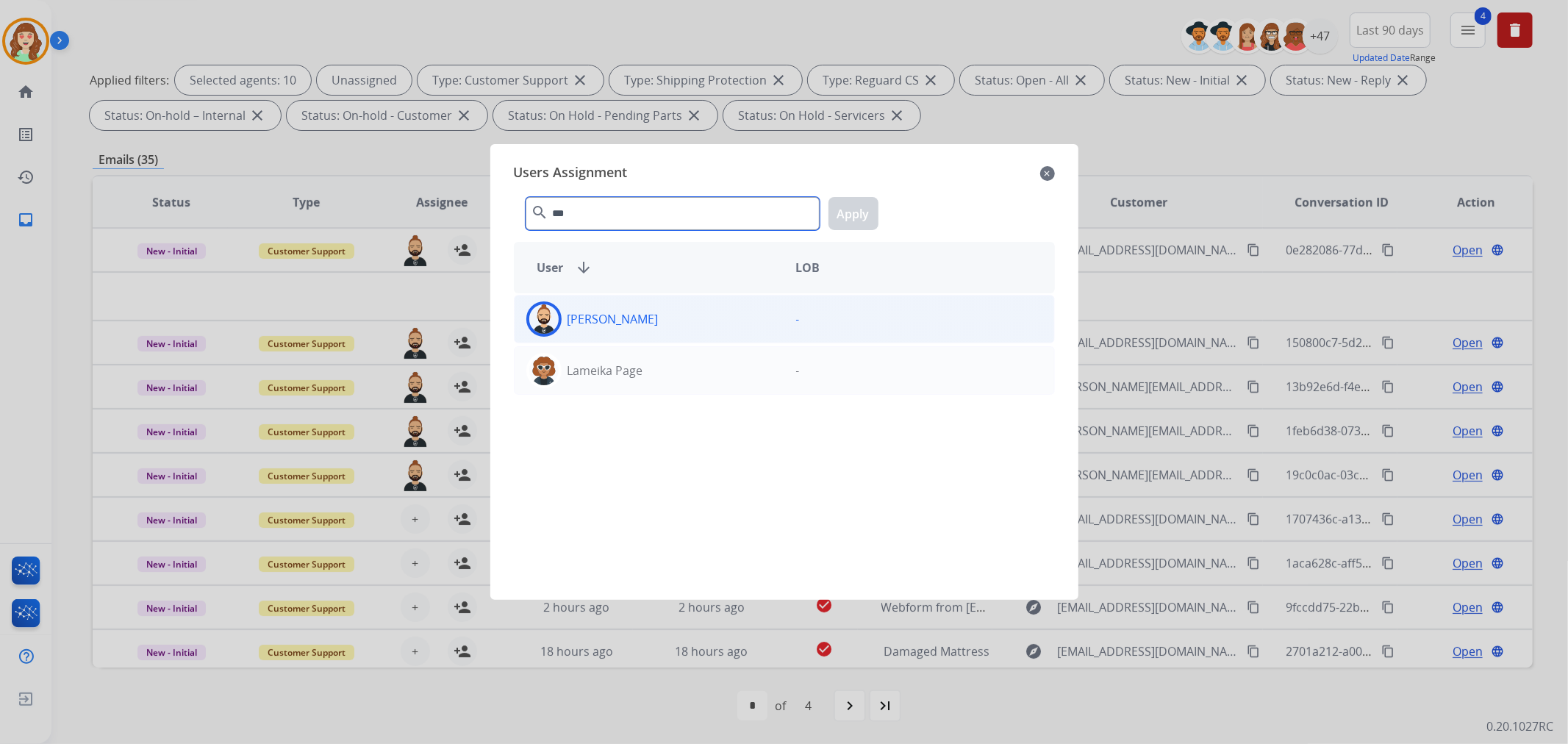
type input "***"
click at [684, 329] on div "[PERSON_NAME]" at bounding box center [649, 318] width 270 height 36
click at [855, 208] on button "Apply" at bounding box center [854, 213] width 50 height 33
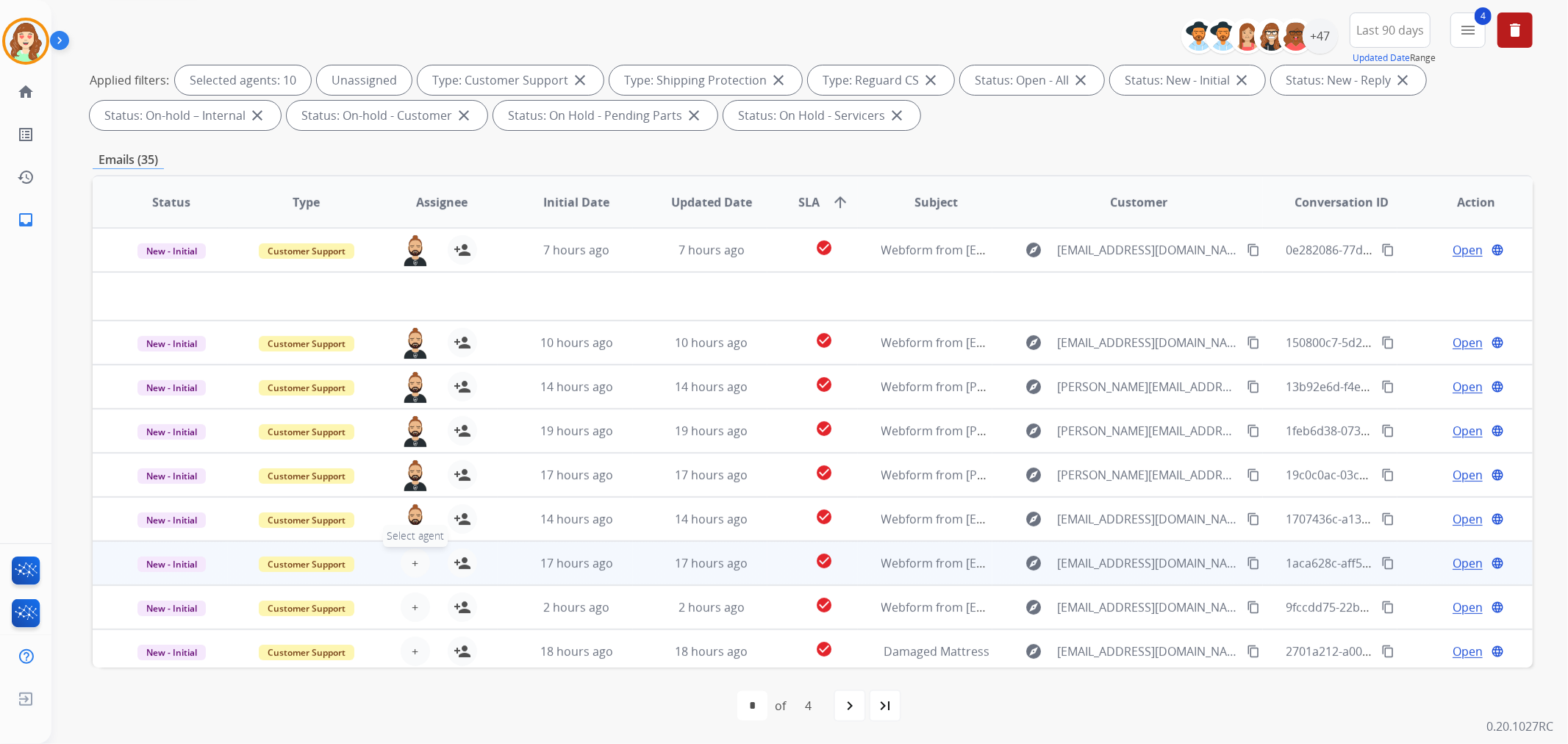
click at [401, 562] on button "+ Select agent" at bounding box center [415, 562] width 30 height 30
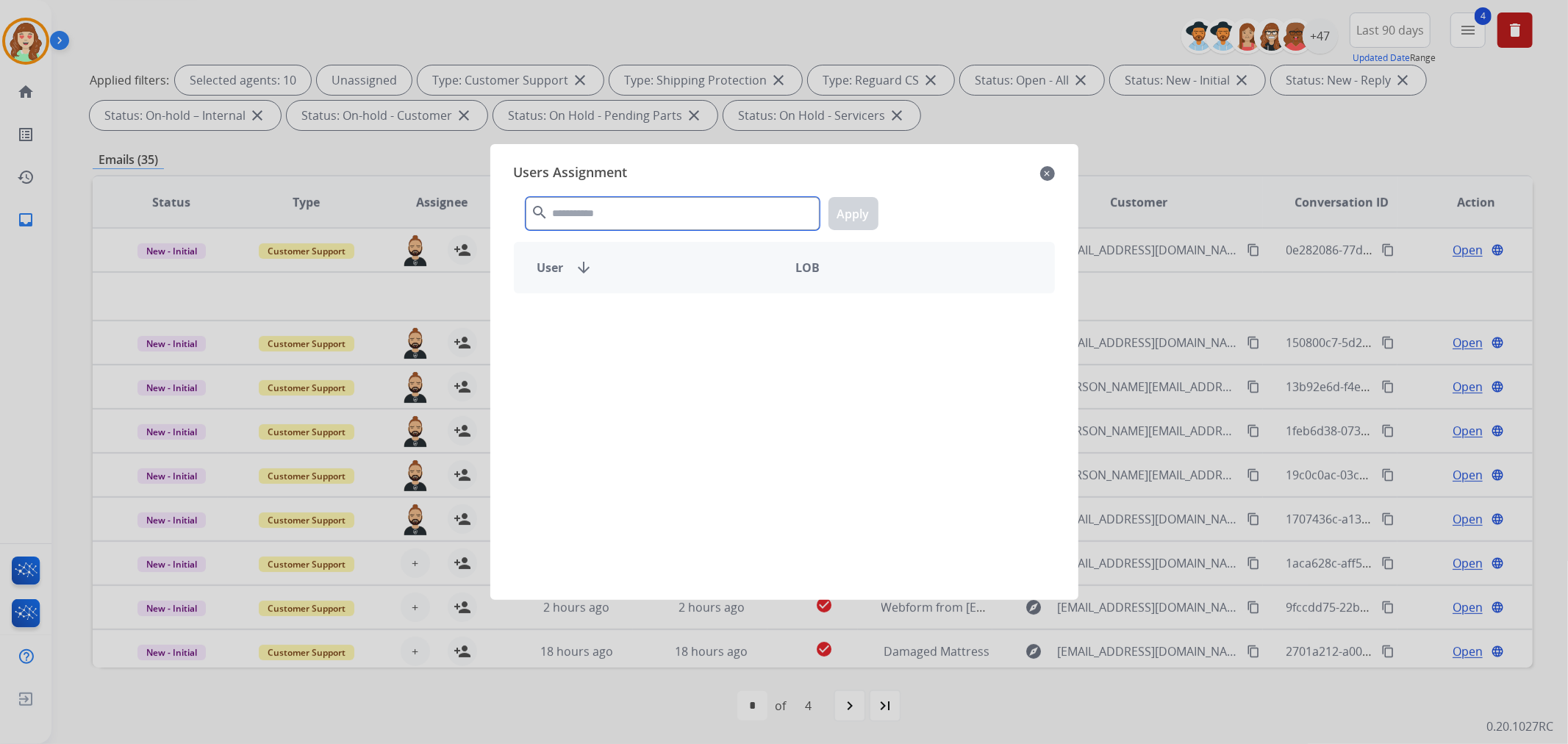
click at [630, 209] on input "text" at bounding box center [673, 213] width 294 height 33
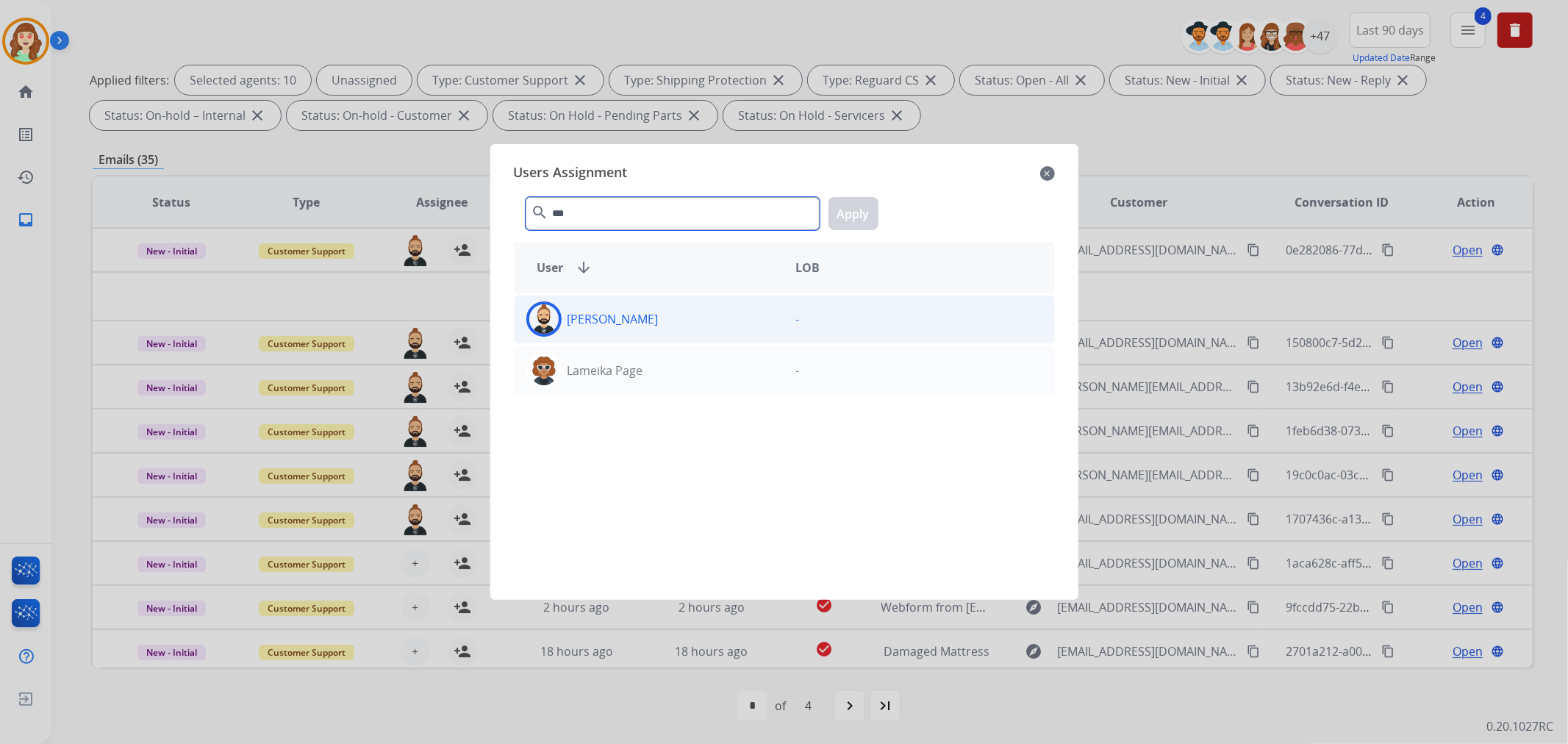
type input "***"
click at [704, 322] on div "[PERSON_NAME]" at bounding box center [649, 318] width 270 height 36
click at [854, 204] on button "Apply" at bounding box center [854, 213] width 50 height 33
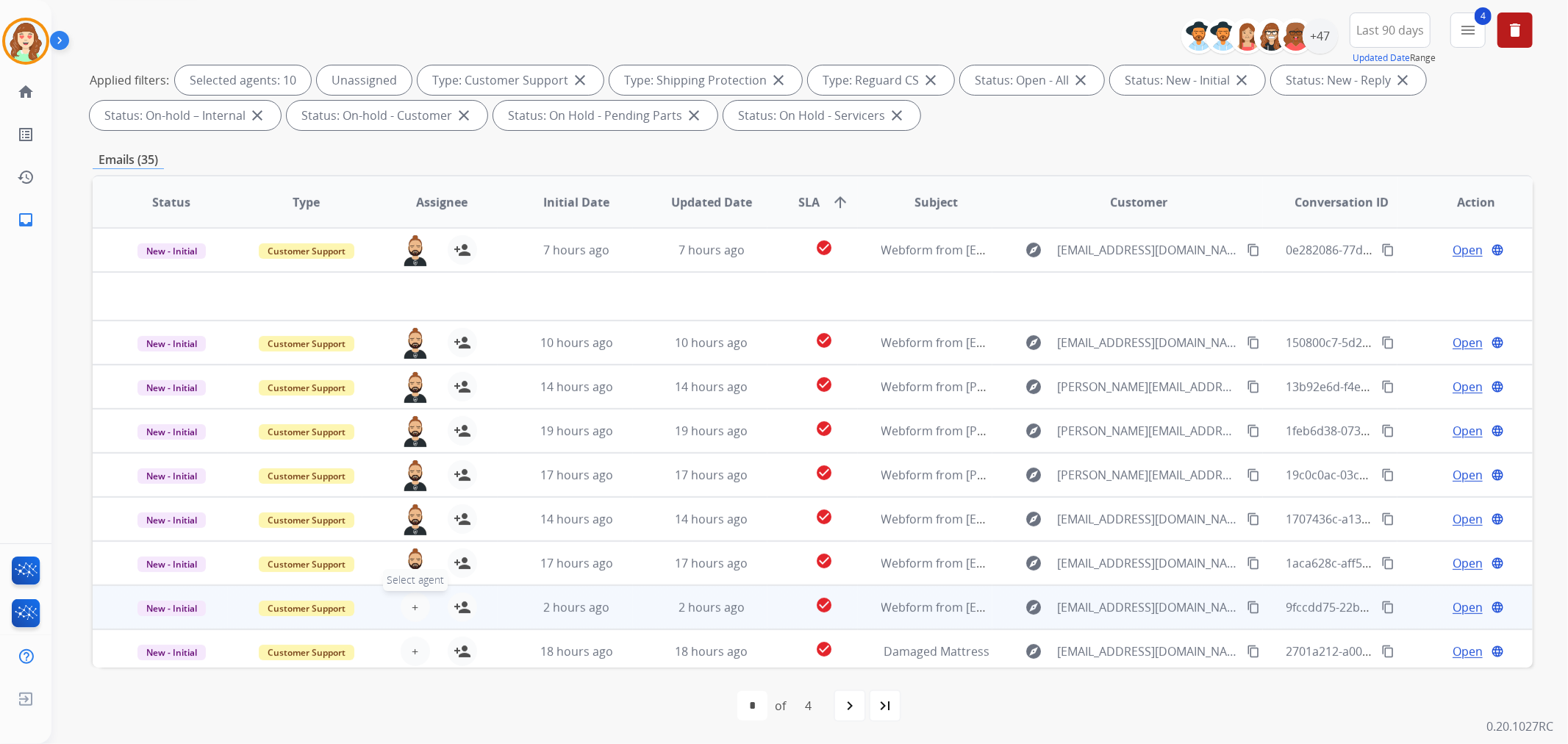
click at [413, 607] on span "+" at bounding box center [414, 607] width 7 height 17
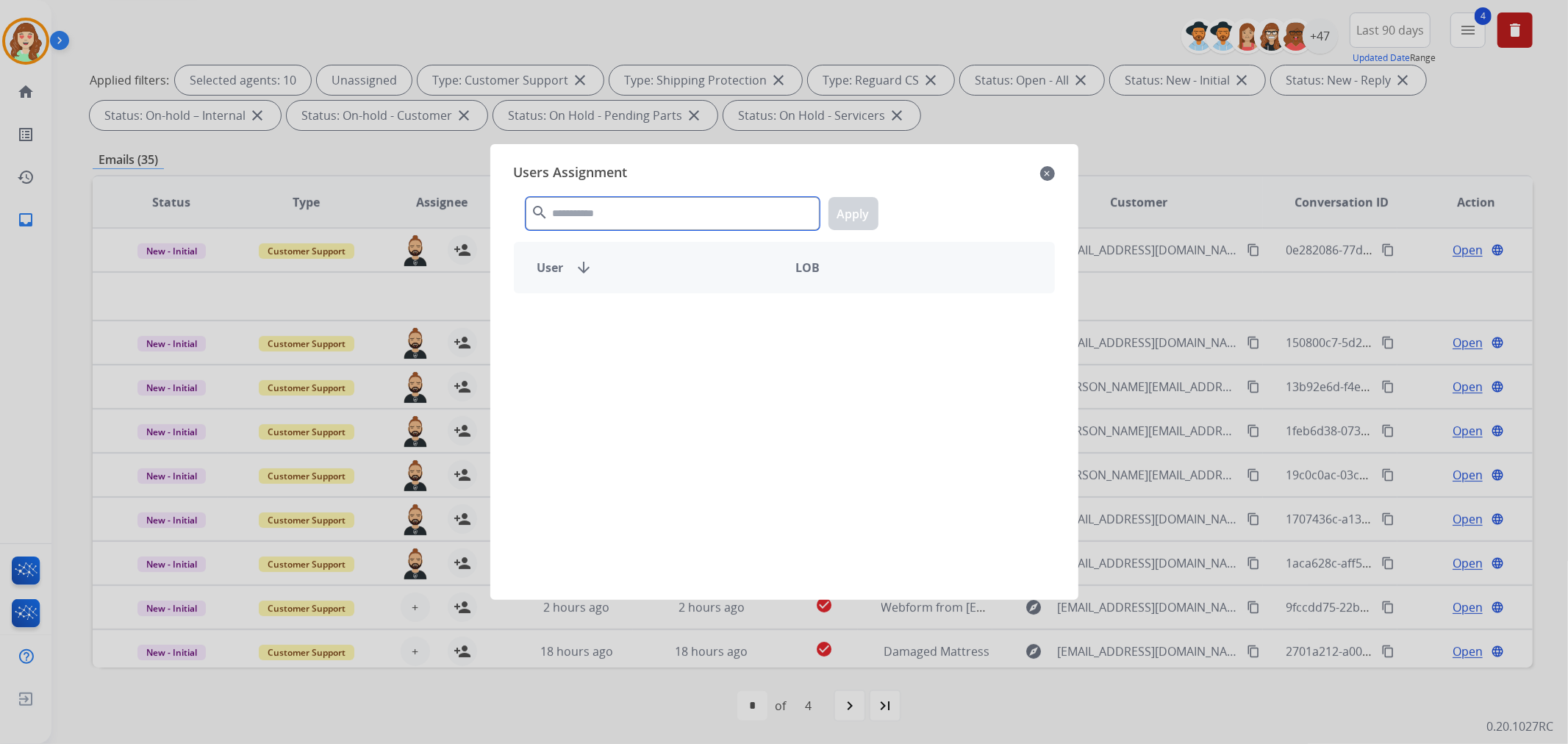
click at [657, 208] on input "text" at bounding box center [673, 213] width 294 height 33
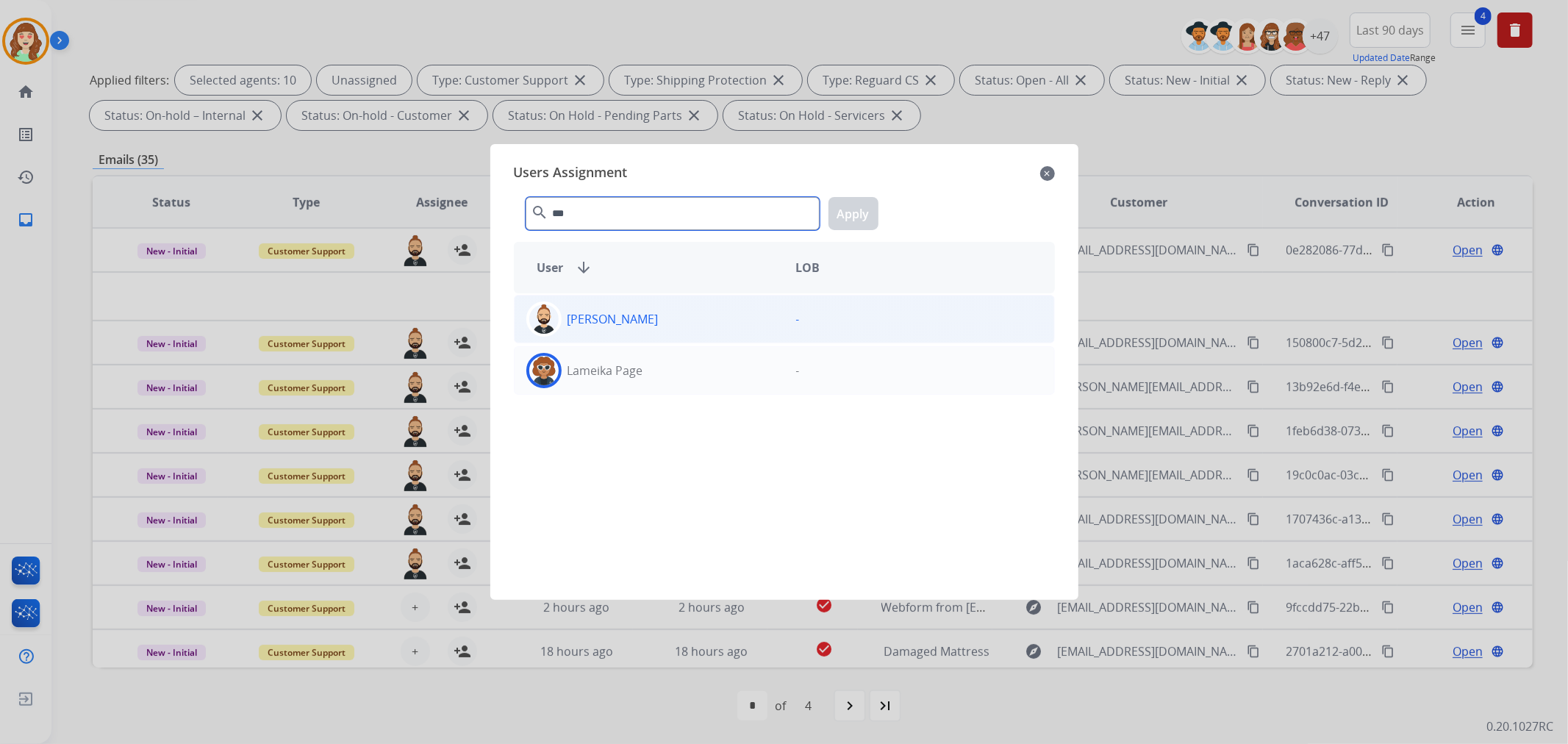
type input "***"
click at [733, 327] on div "[PERSON_NAME]" at bounding box center [649, 318] width 270 height 36
click at [849, 214] on button "Apply" at bounding box center [854, 213] width 50 height 33
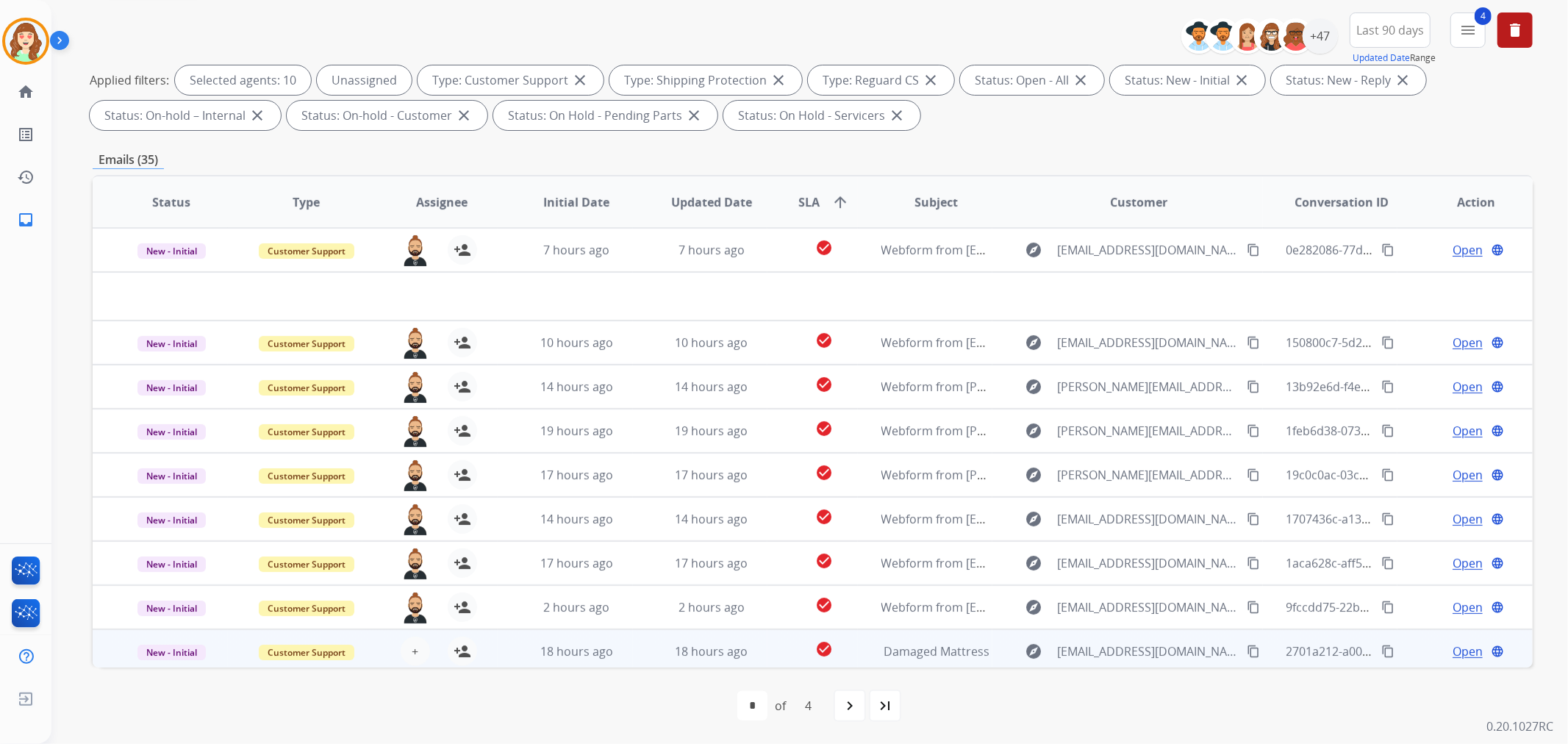
click at [407, 663] on div "+ Select agent person_add Assign to Me" at bounding box center [430, 651] width 94 height 30
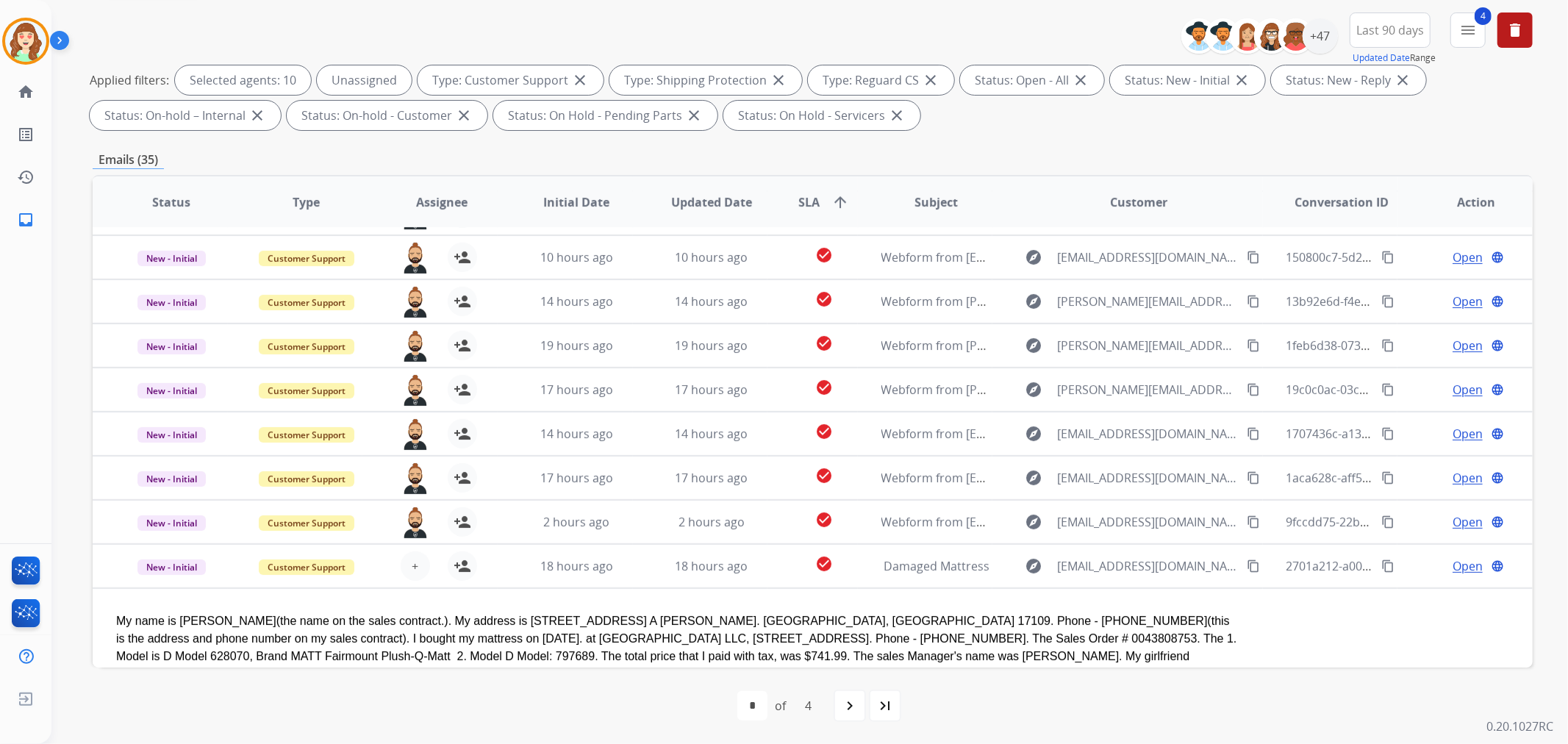
scroll to position [0, 0]
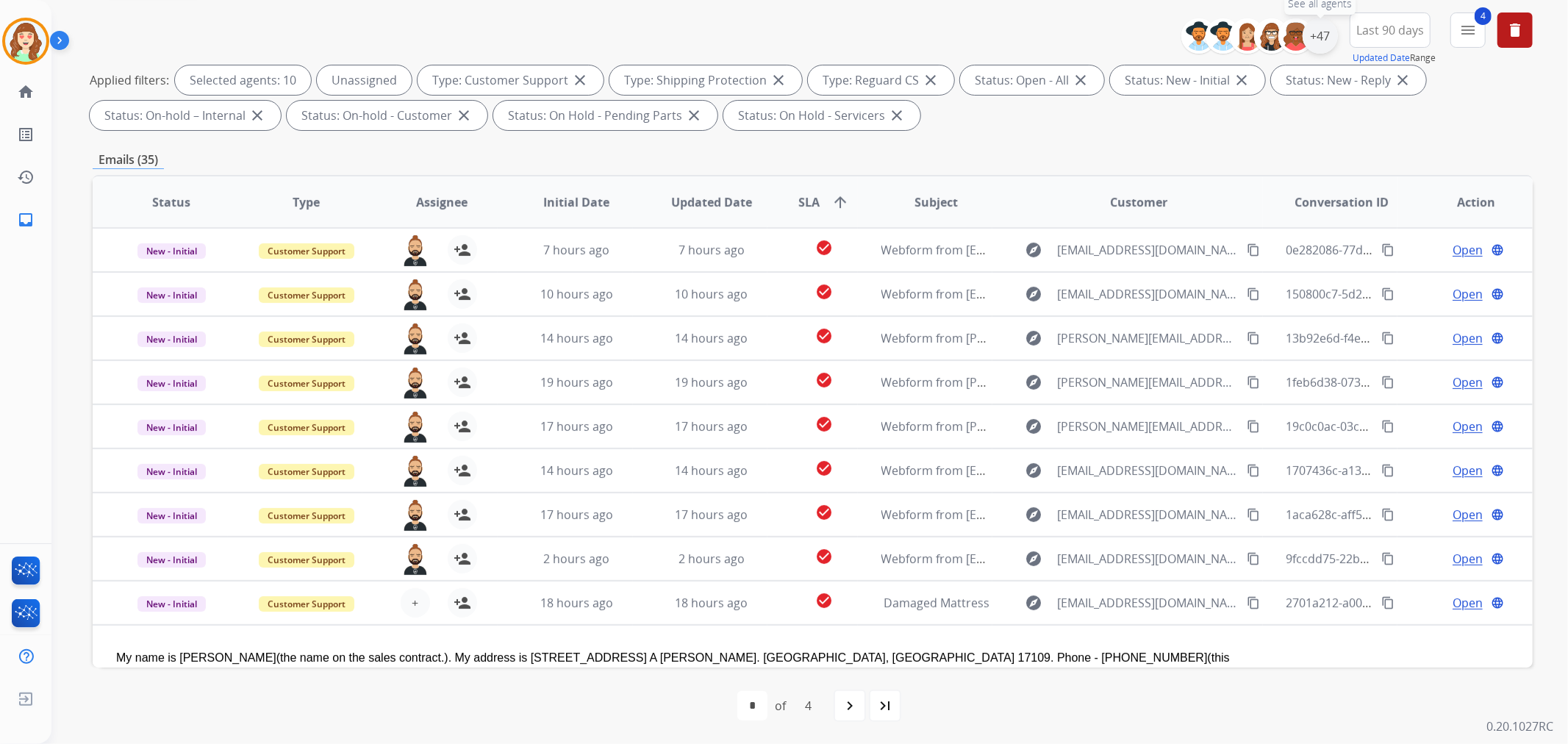
click at [1318, 34] on div "+47" at bounding box center [1320, 36] width 36 height 36
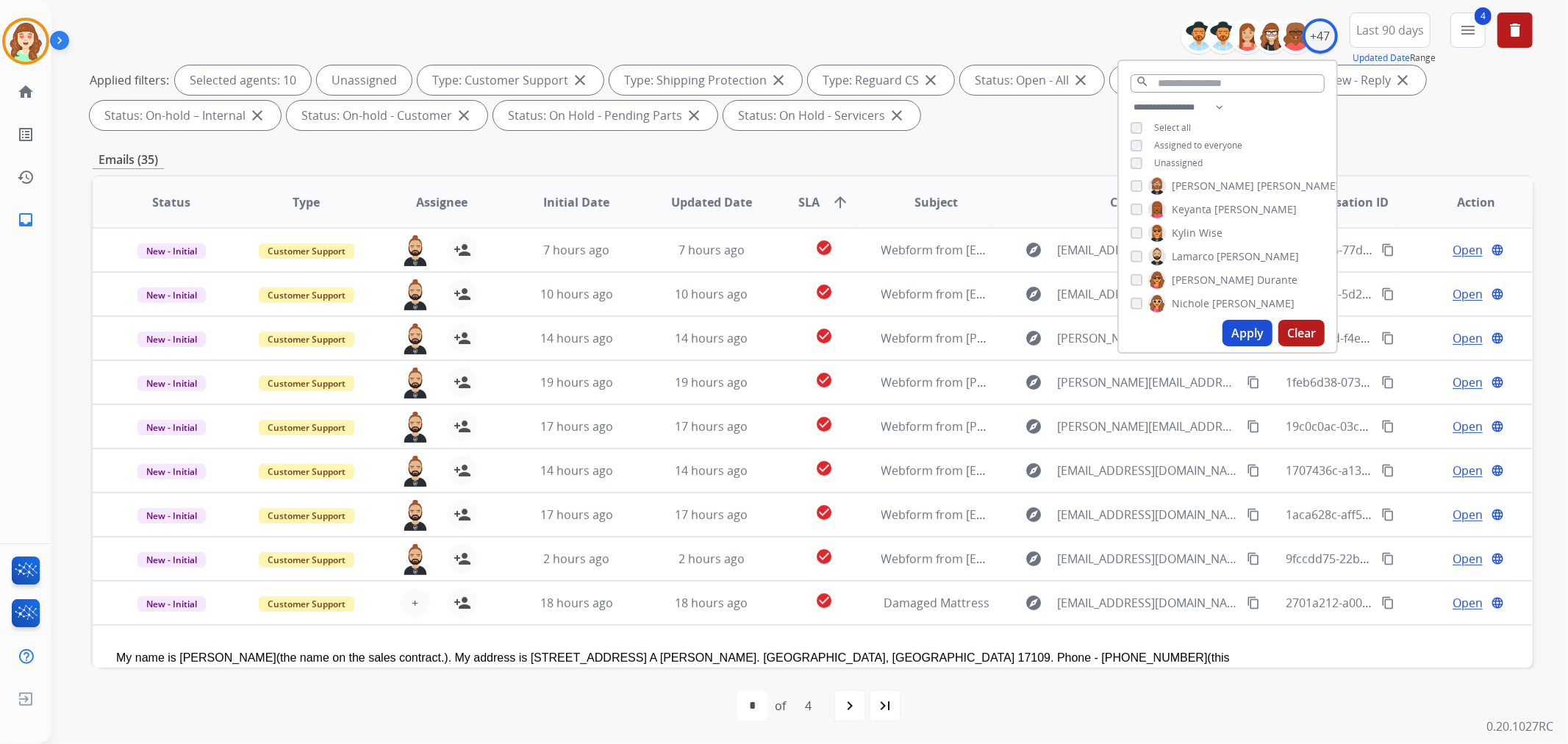
click at [1123, 251] on div "[PERSON_NAME] [PERSON_NAME] [PERSON_NAME] [PERSON_NAME] [PERSON_NAME] [PERSON_N…" at bounding box center [1228, 245] width 217 height 136
click at [1123, 255] on div "[PERSON_NAME] [PERSON_NAME] [PERSON_NAME] [PERSON_NAME] [PERSON_NAME] [PERSON_N…" at bounding box center [1228, 245] width 217 height 136
click at [1262, 329] on button "Apply" at bounding box center [1247, 334] width 50 height 27
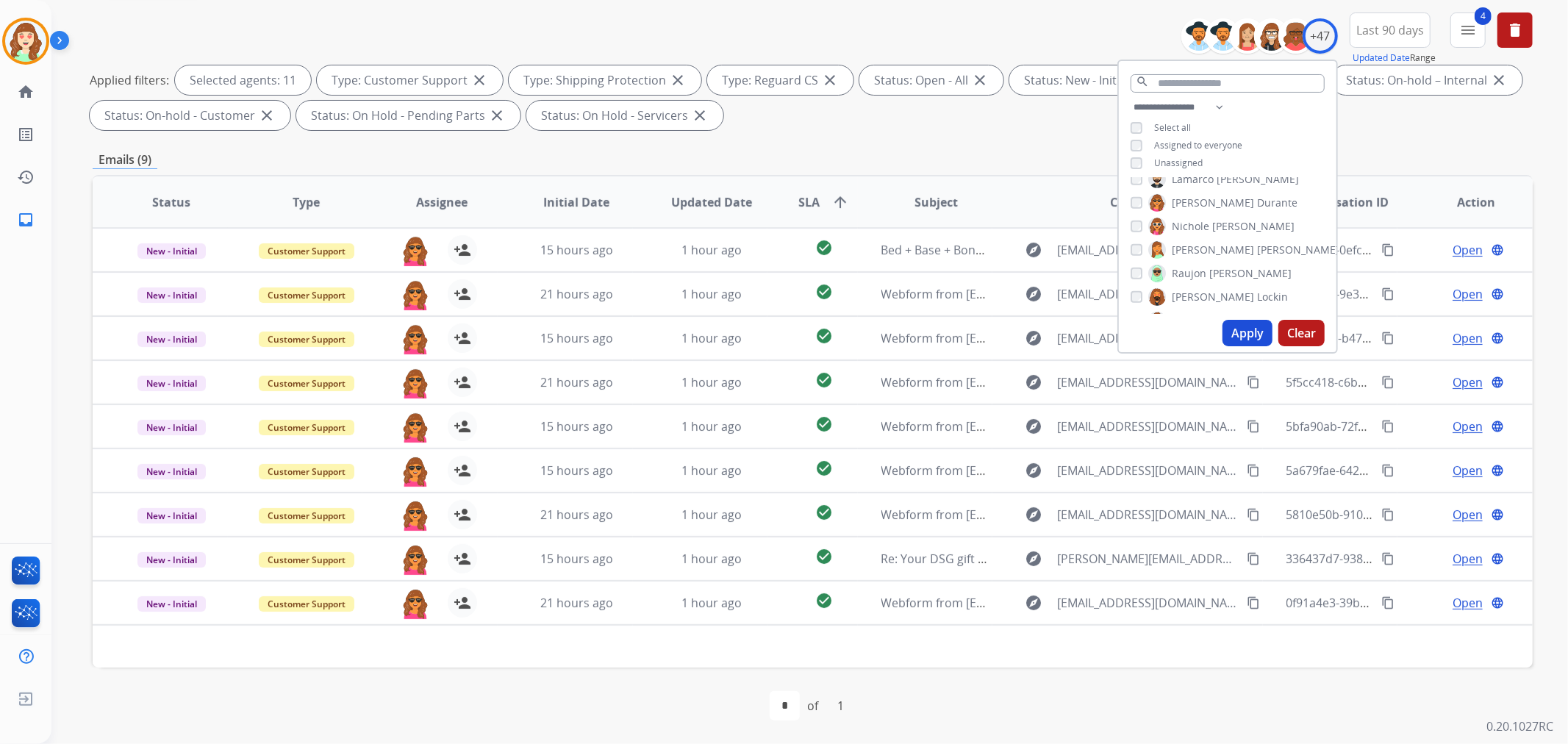
scroll to position [653, 0]
click at [1244, 333] on button "Apply" at bounding box center [1247, 334] width 50 height 27
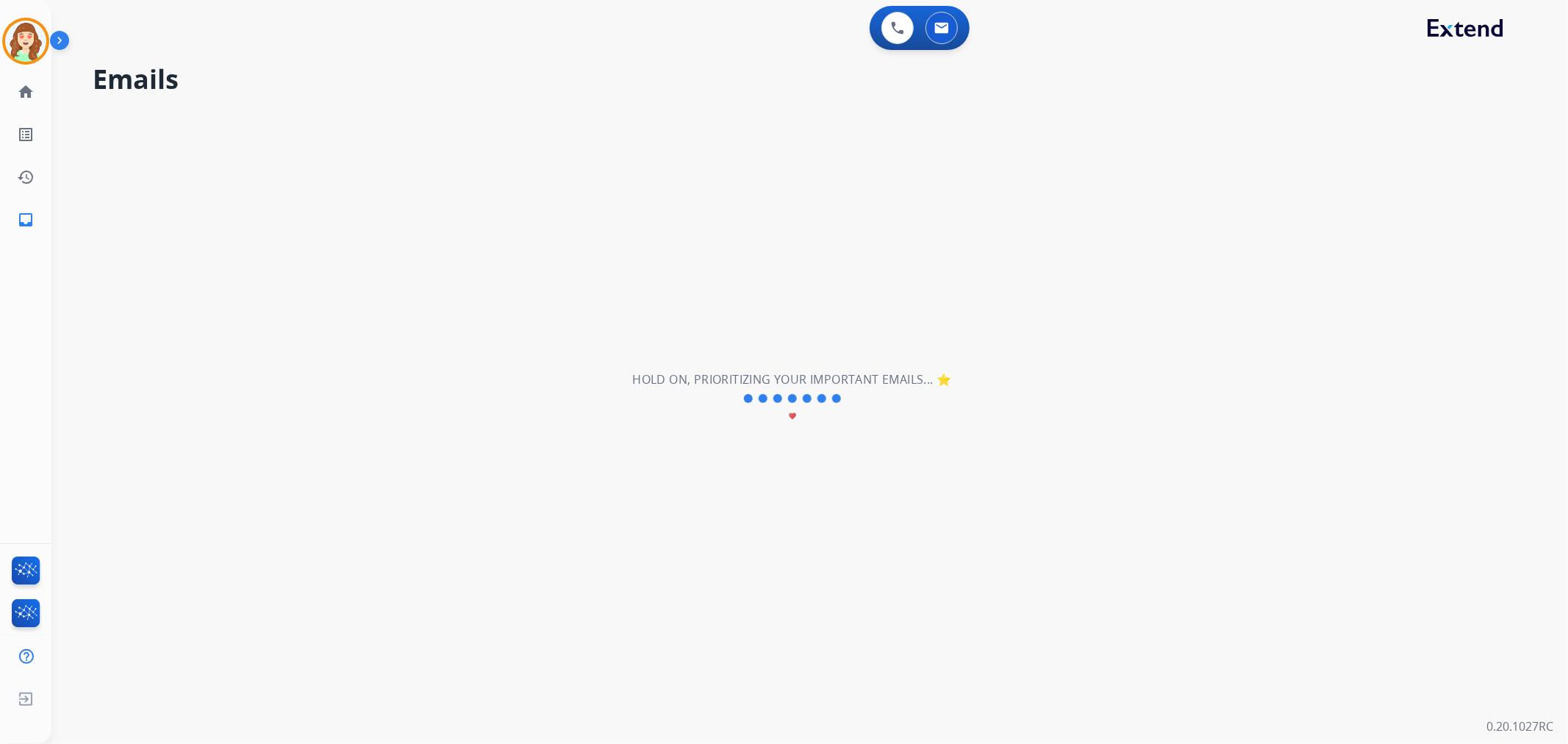
scroll to position [0, 0]
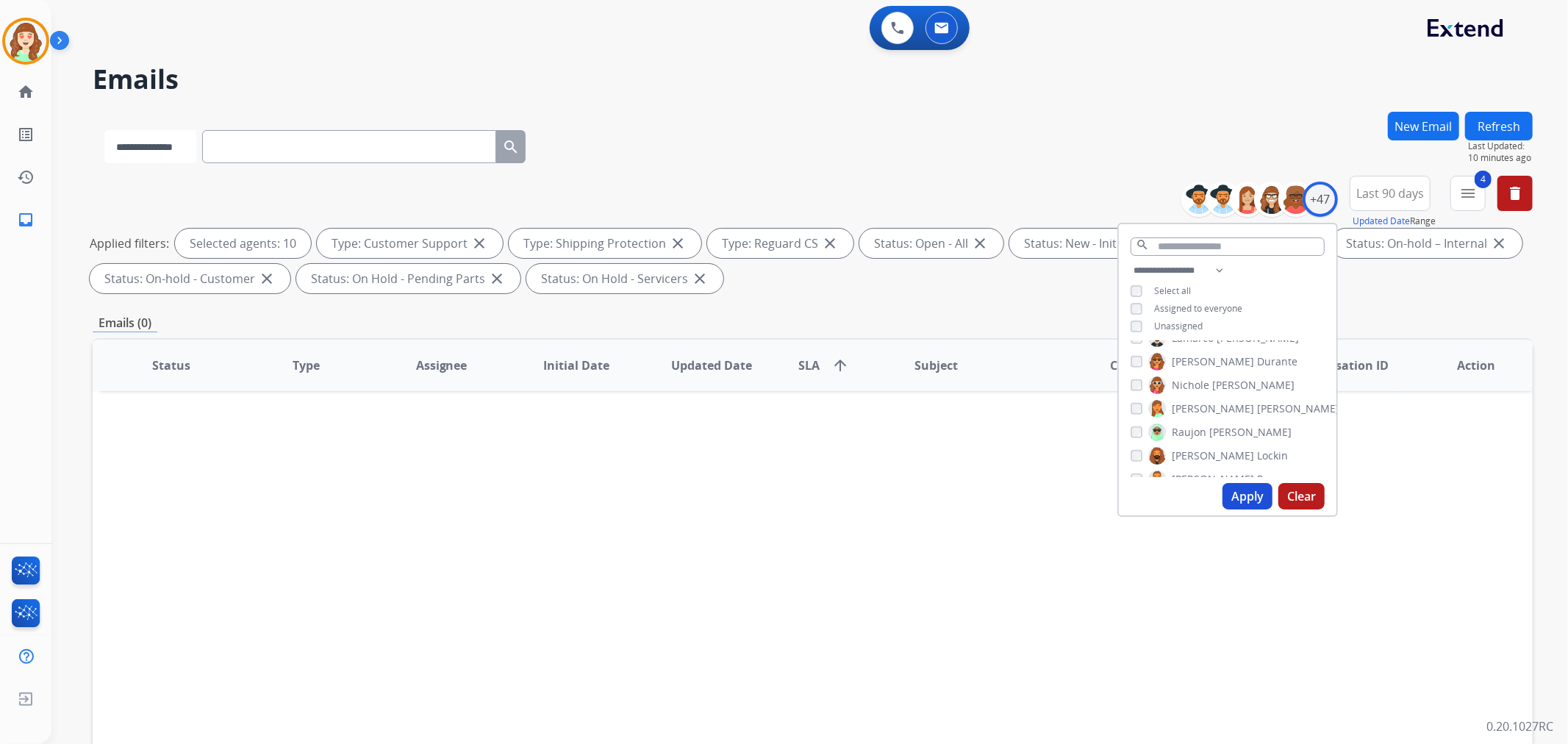
click at [180, 158] on select "**********" at bounding box center [151, 146] width 92 height 33
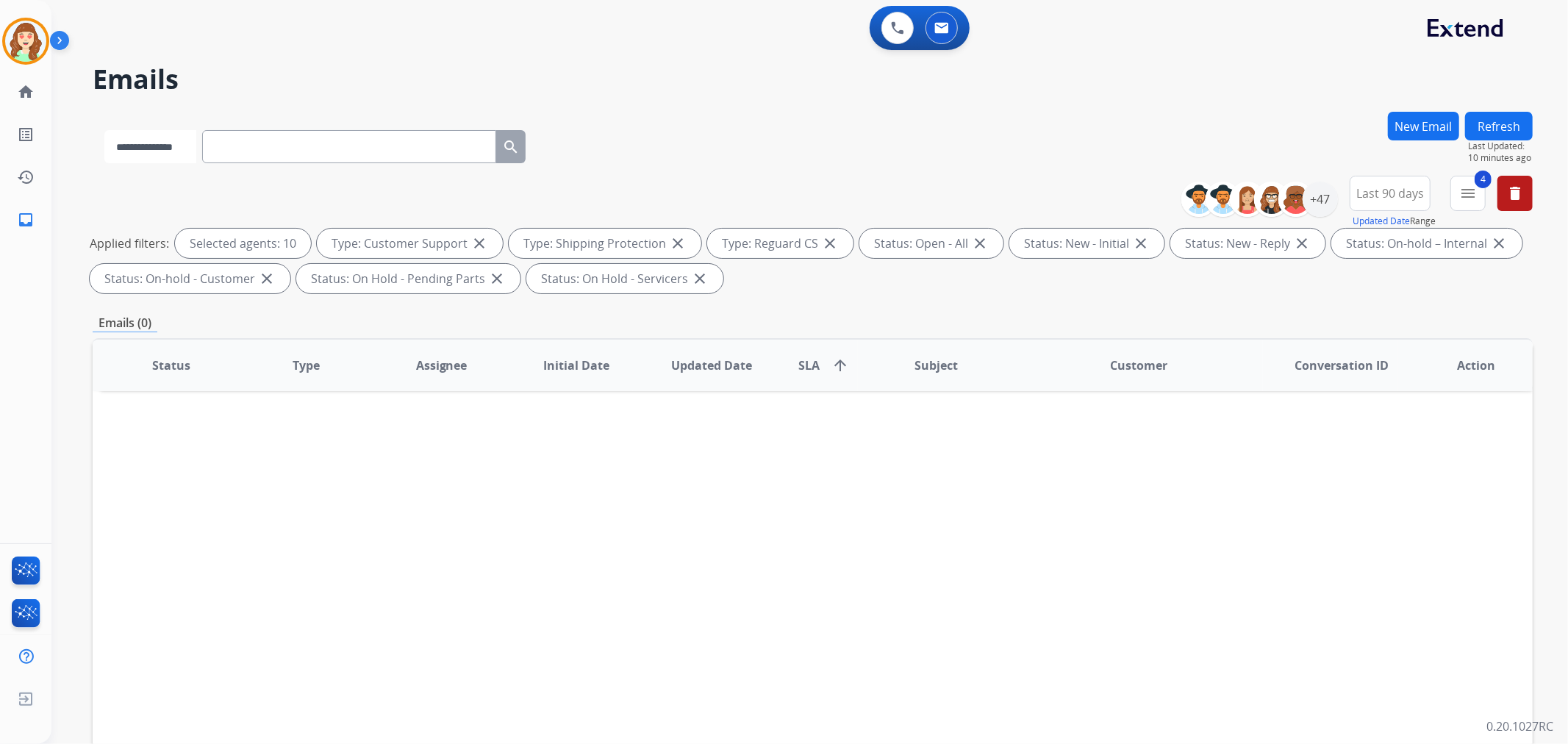
select select "**********"
click at [105, 130] on select "**********" at bounding box center [151, 146] width 92 height 33
paste input "**********"
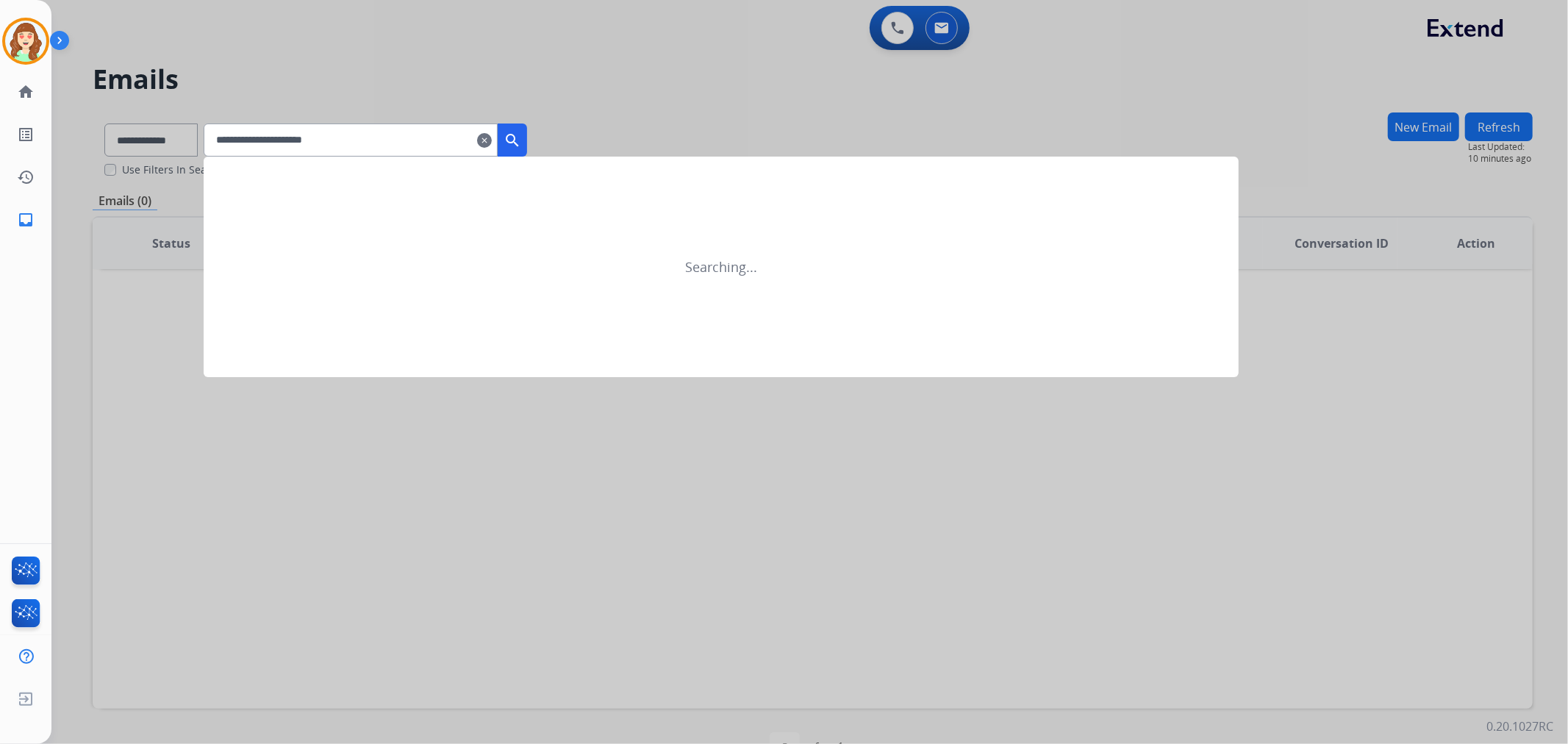
type input "**********"
click at [521, 136] on mat-icon "search" at bounding box center [512, 140] width 17 height 17
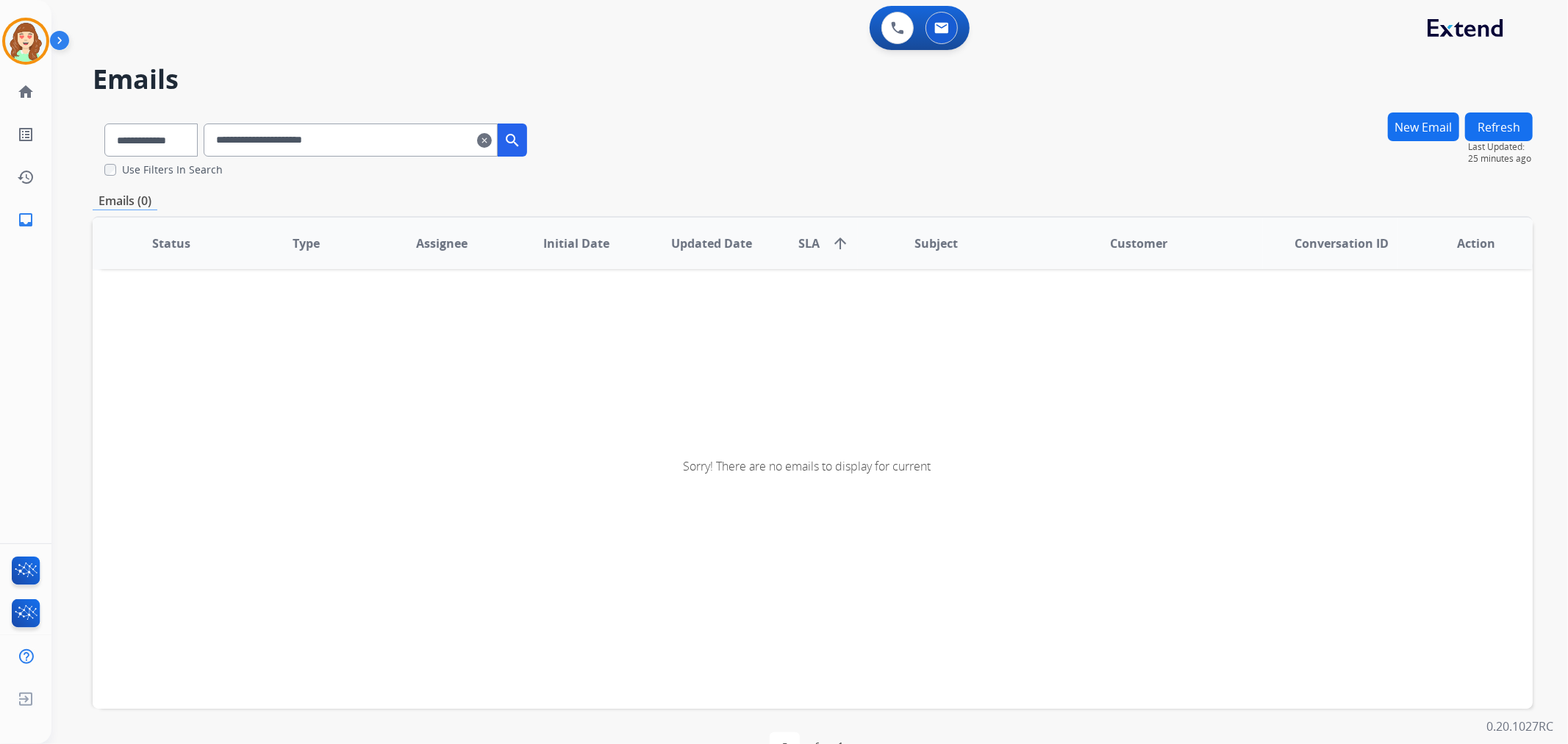
click at [491, 142] on mat-icon "clear" at bounding box center [484, 140] width 14 height 17
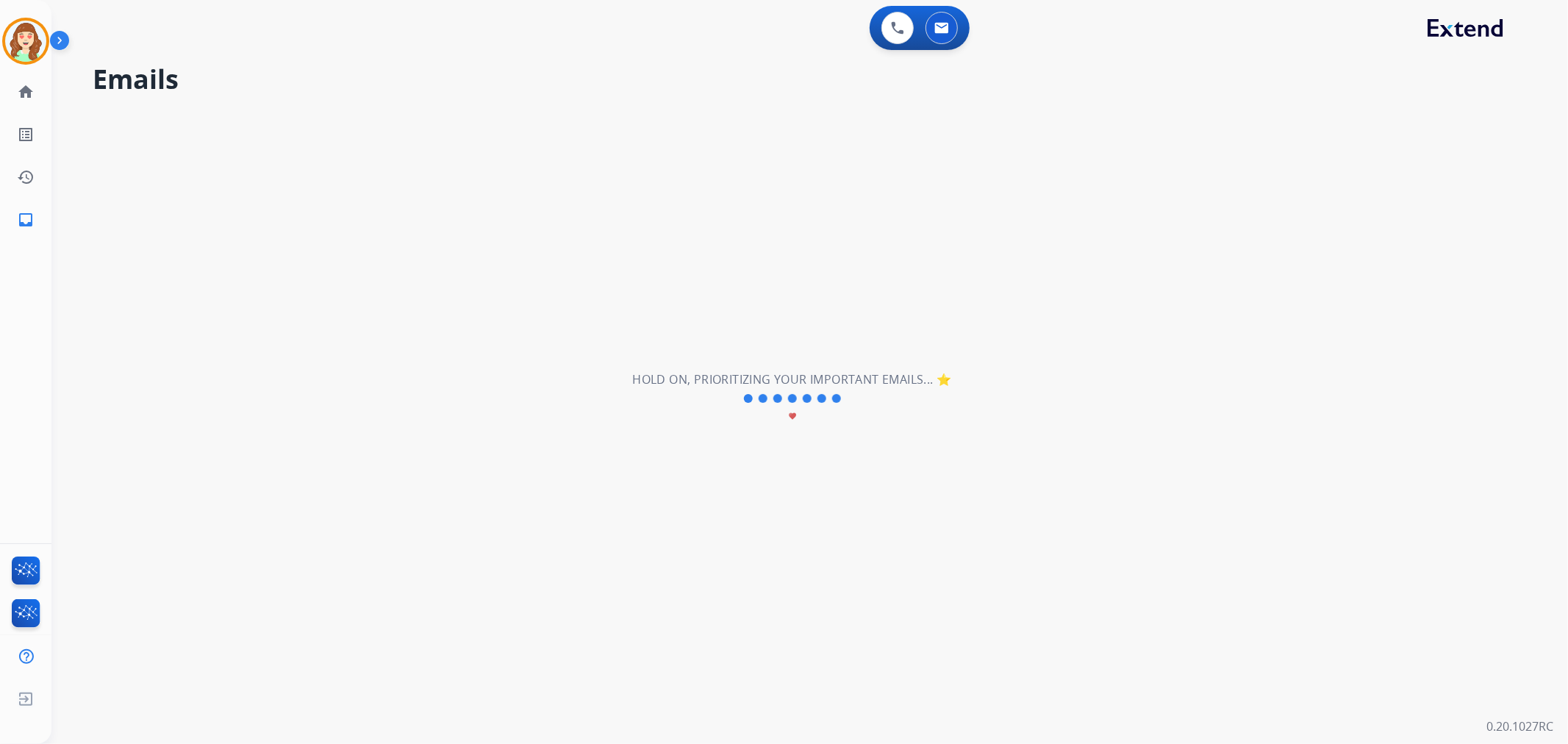
select select "**********"
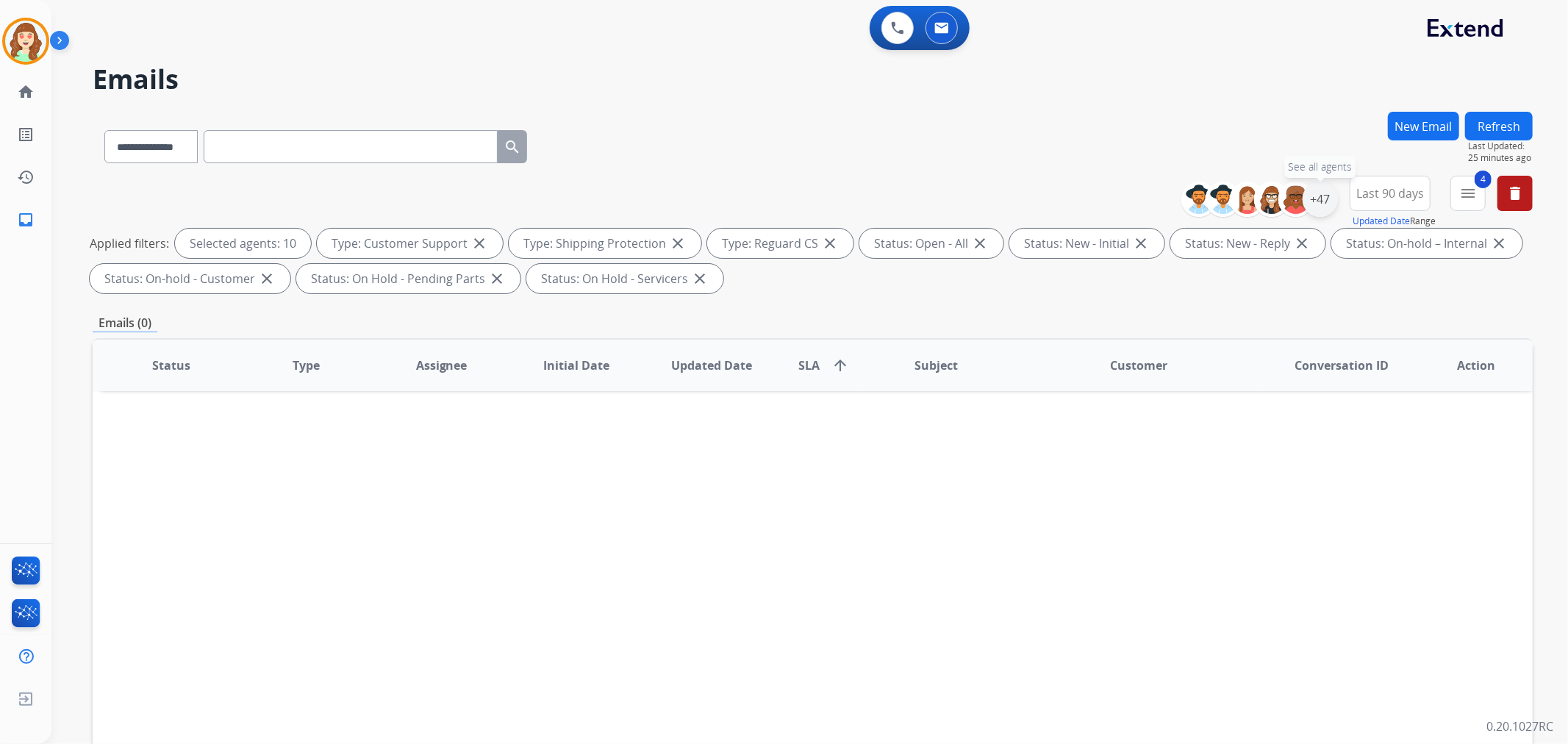
click at [1322, 196] on div "+47" at bounding box center [1320, 199] width 36 height 36
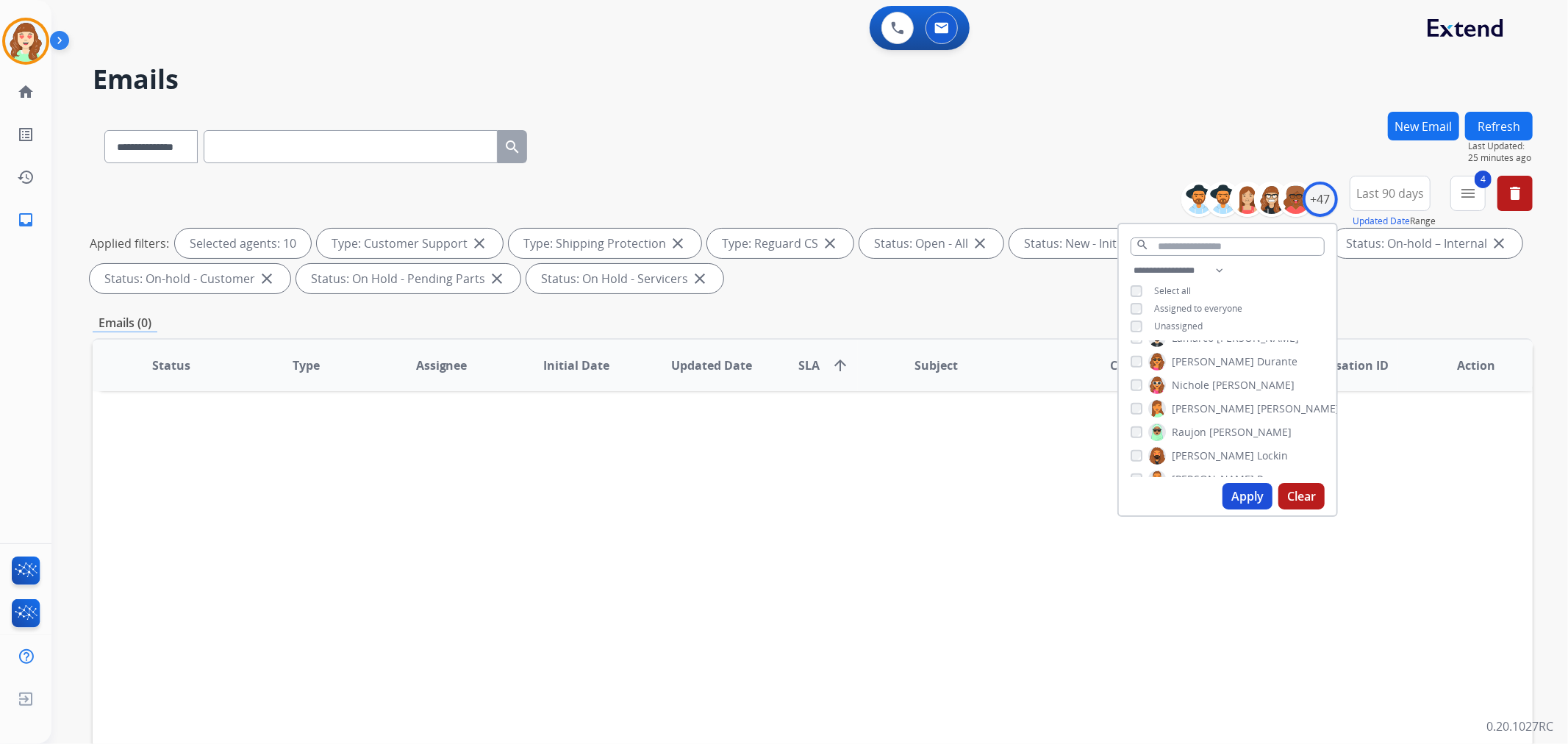
click at [1243, 500] on button "Apply" at bounding box center [1247, 496] width 50 height 27
click at [1253, 493] on button "Apply" at bounding box center [1247, 496] width 50 height 27
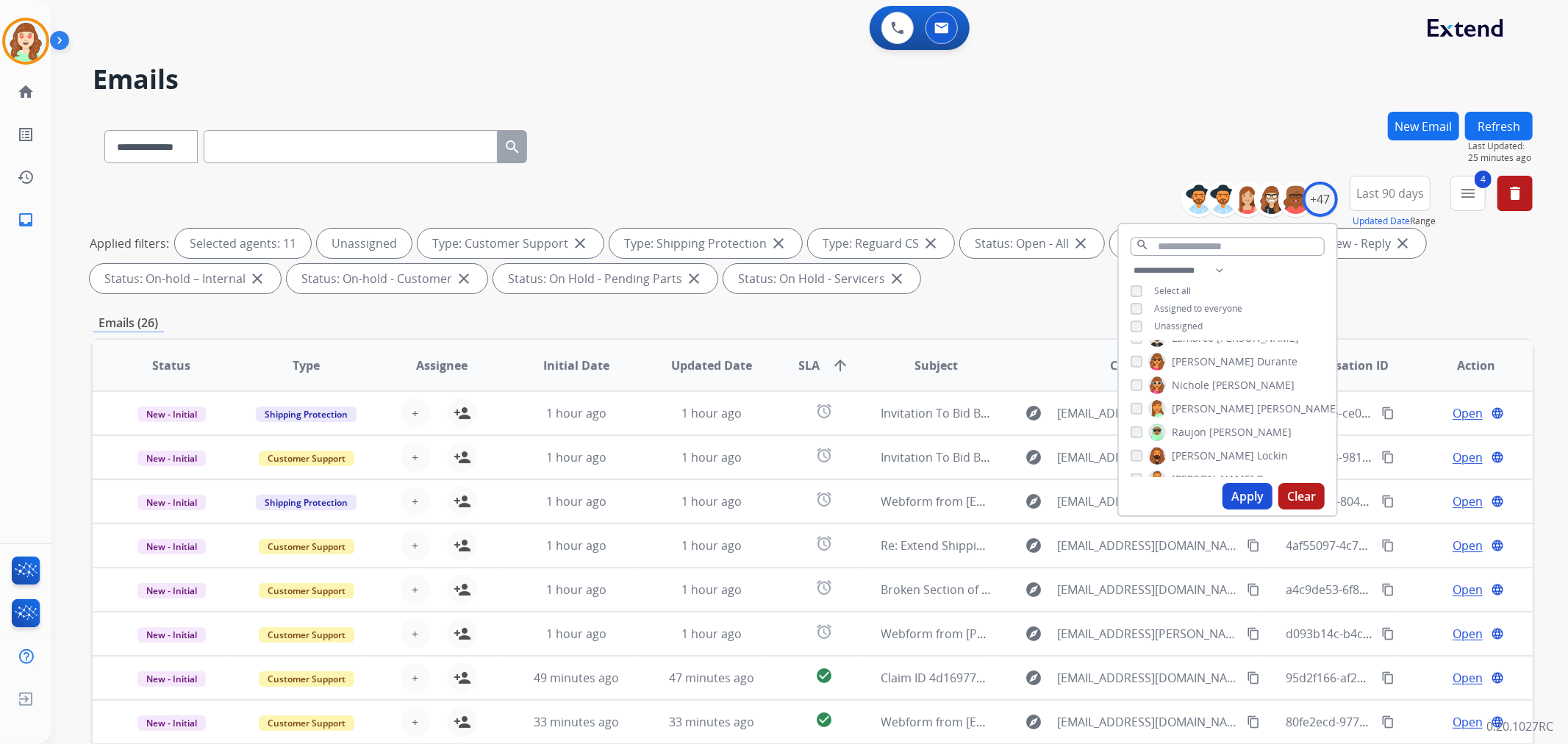
scroll to position [163, 0]
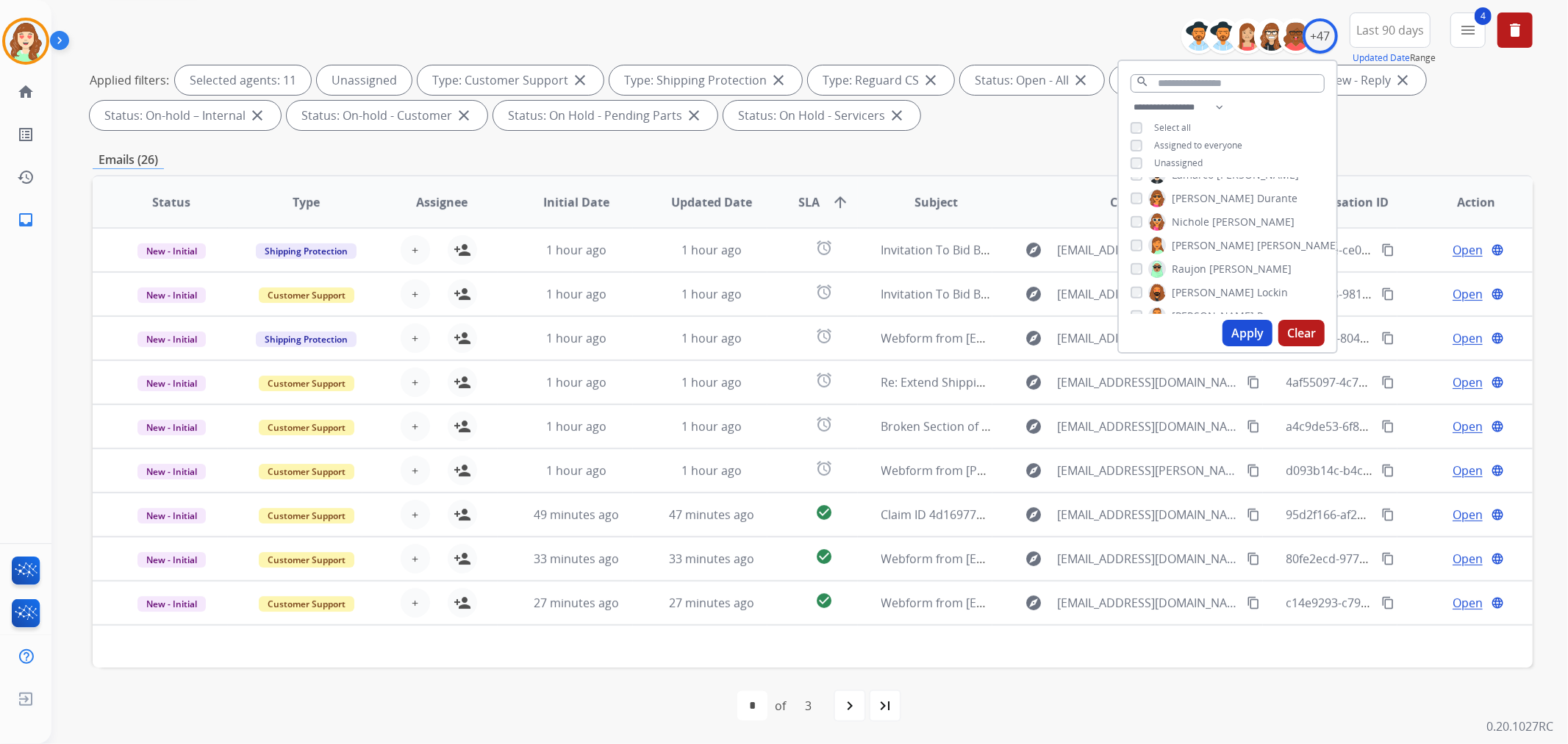
click at [812, 207] on span "SLA" at bounding box center [809, 202] width 21 height 17
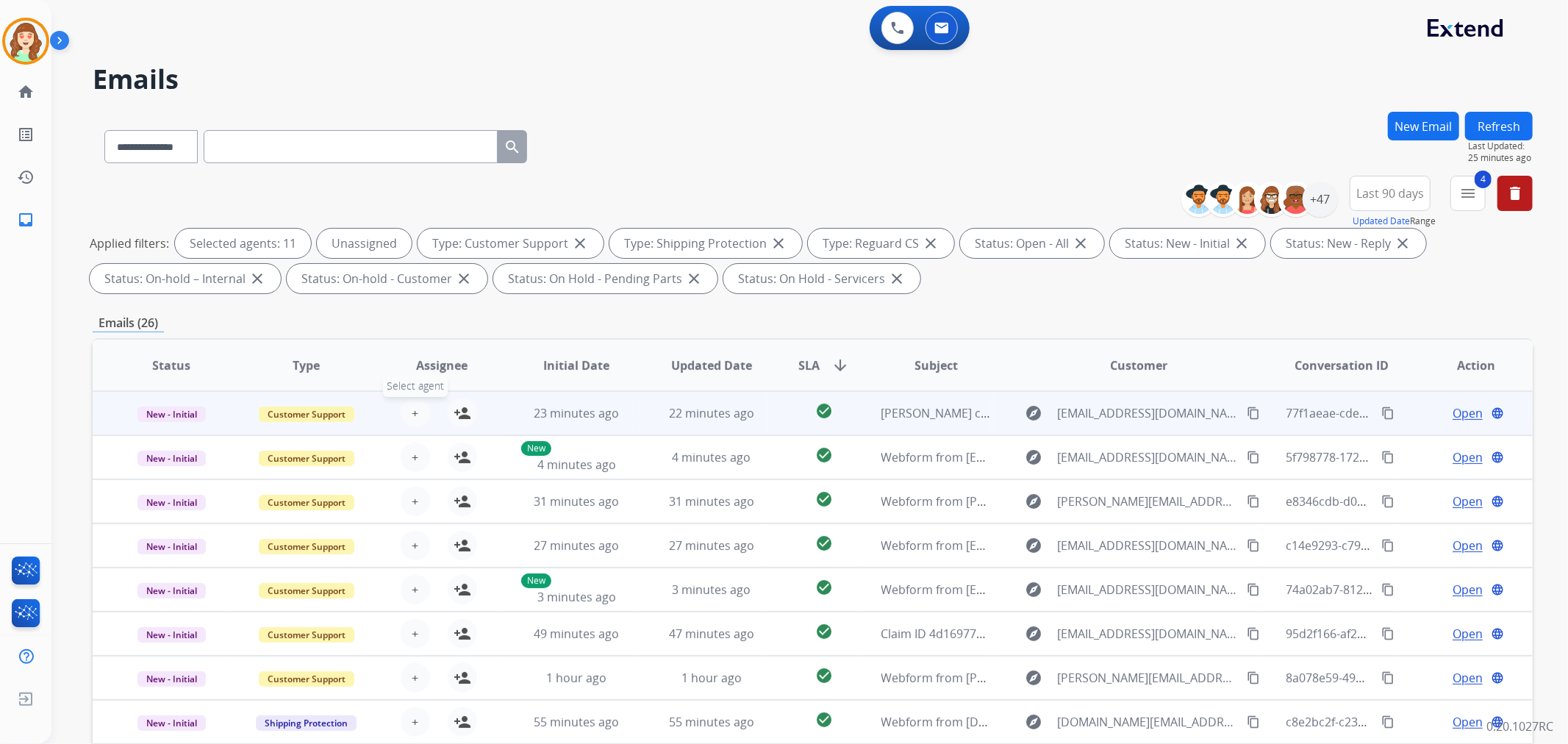
click at [413, 409] on span "+" at bounding box center [414, 412] width 7 height 17
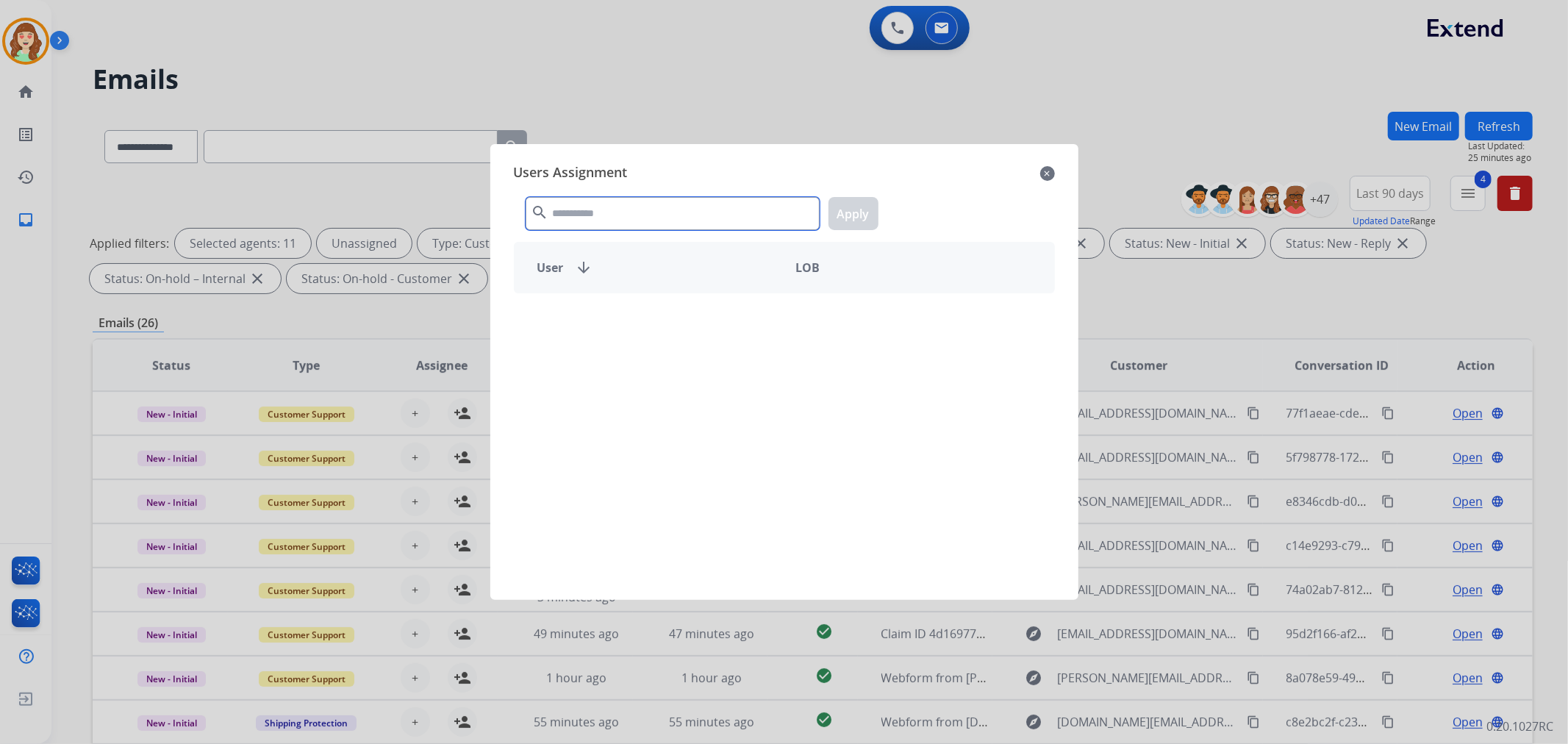
click at [566, 213] on input "text" at bounding box center [673, 213] width 294 height 33
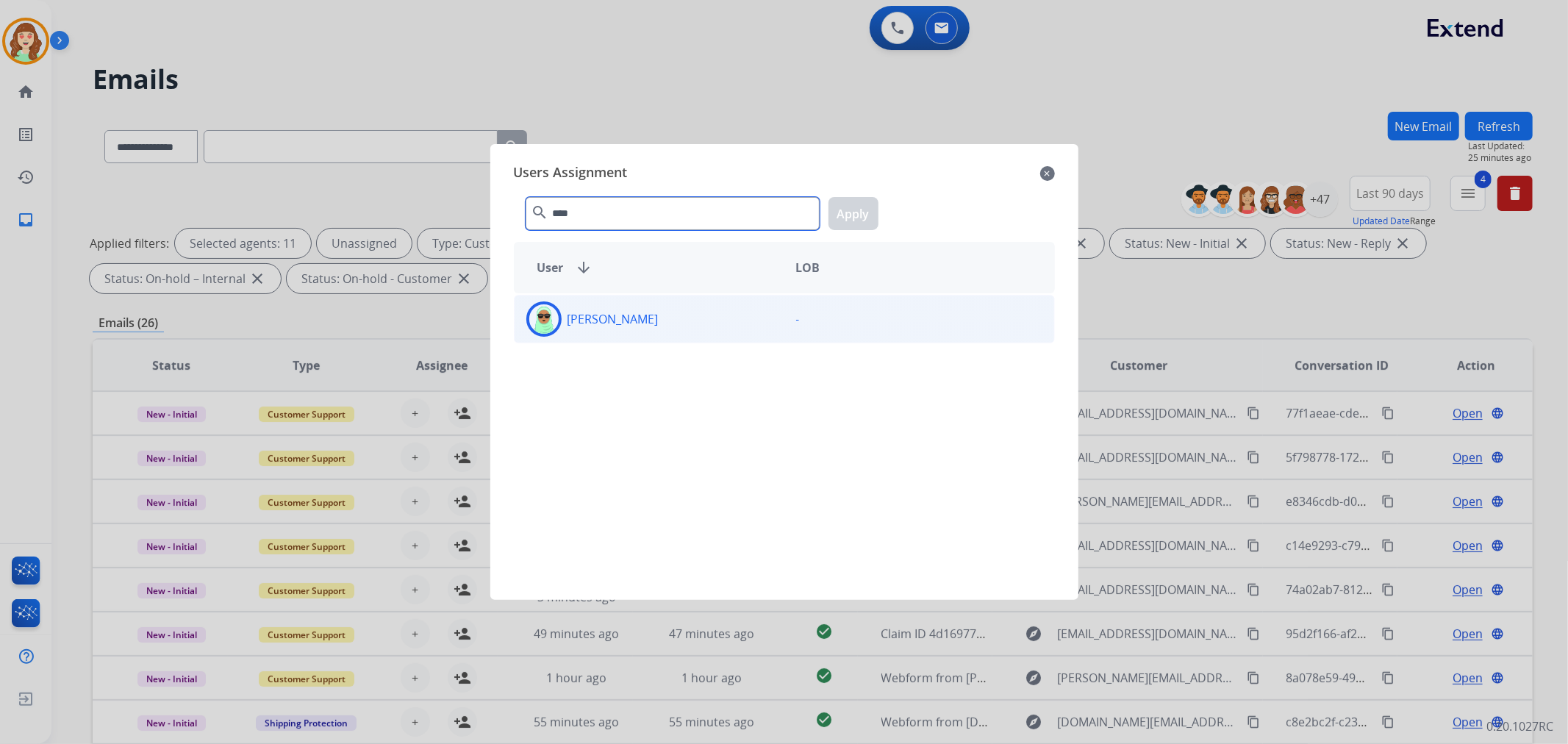
type input "****"
click at [689, 310] on div "[PERSON_NAME]" at bounding box center [649, 318] width 270 height 36
click at [859, 211] on button "Apply" at bounding box center [854, 213] width 50 height 33
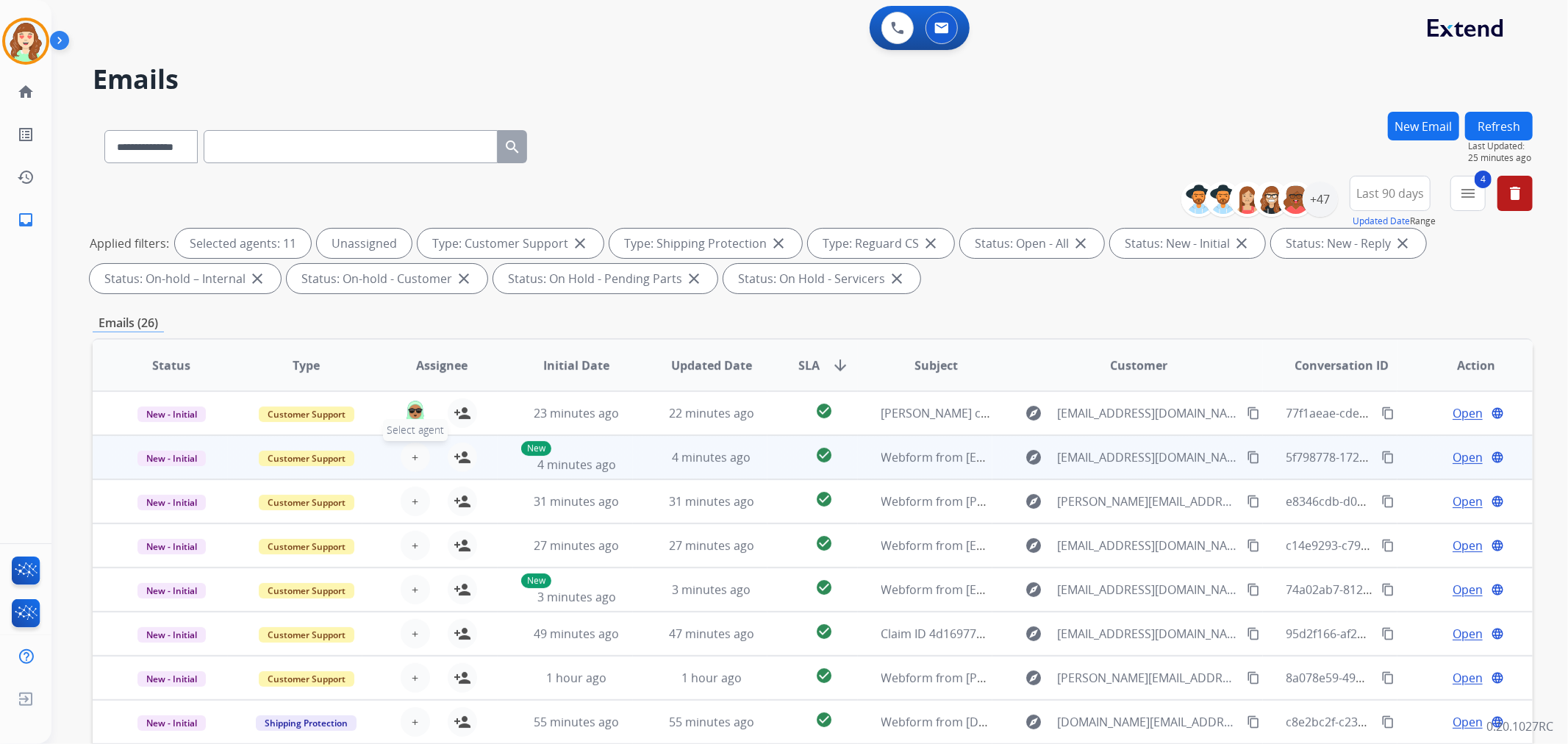
click at [413, 461] on span "+" at bounding box center [414, 457] width 7 height 17
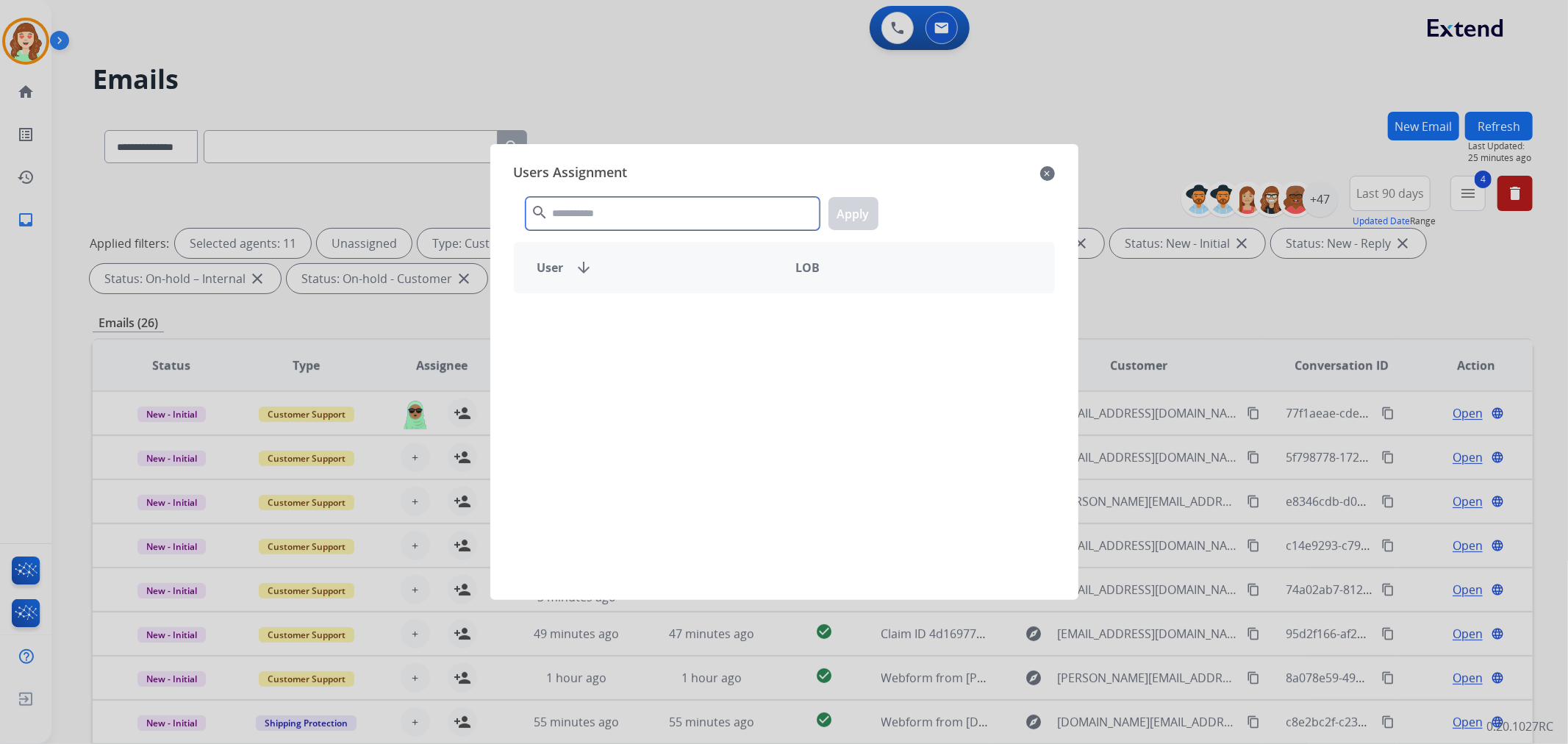
click at [628, 216] on input "text" at bounding box center [673, 213] width 294 height 33
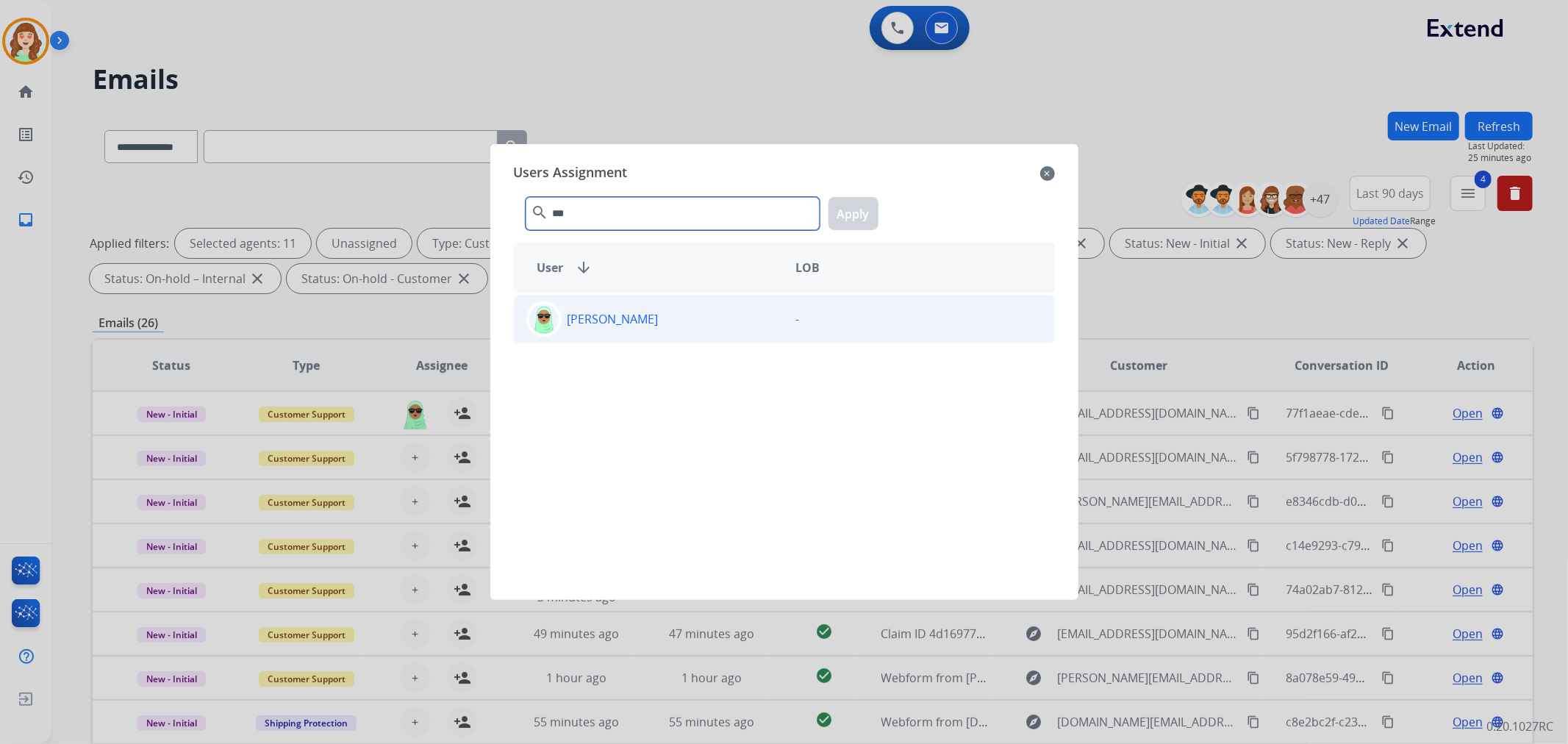
type input "***"
click at [664, 320] on div "[PERSON_NAME]" at bounding box center [649, 318] width 270 height 36
drag, startPoint x: 866, startPoint y: 205, endPoint x: 788, endPoint y: 238, distance: 84.7
click at [864, 206] on button "Apply" at bounding box center [854, 213] width 50 height 33
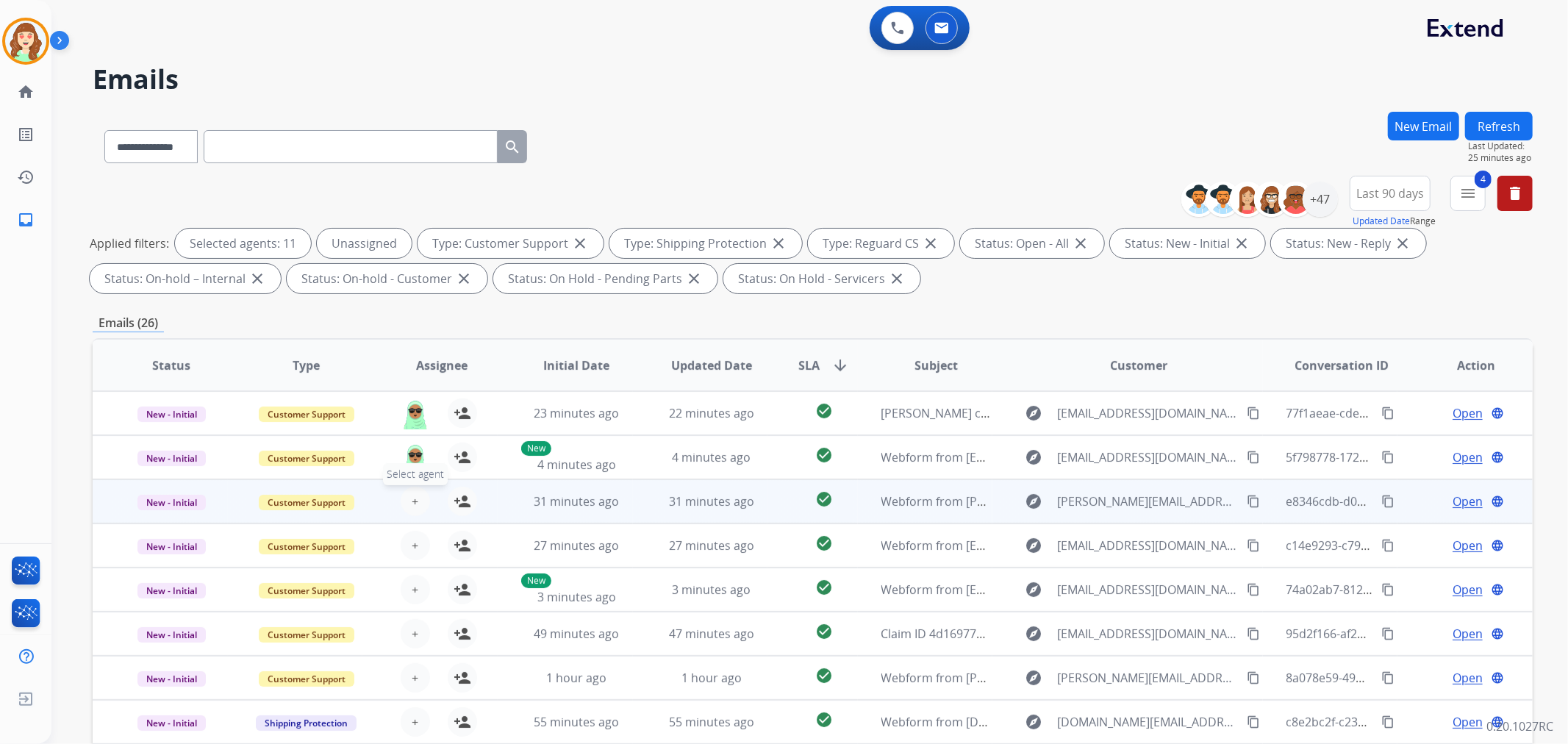
click at [408, 501] on button "+ Select agent" at bounding box center [415, 501] width 30 height 30
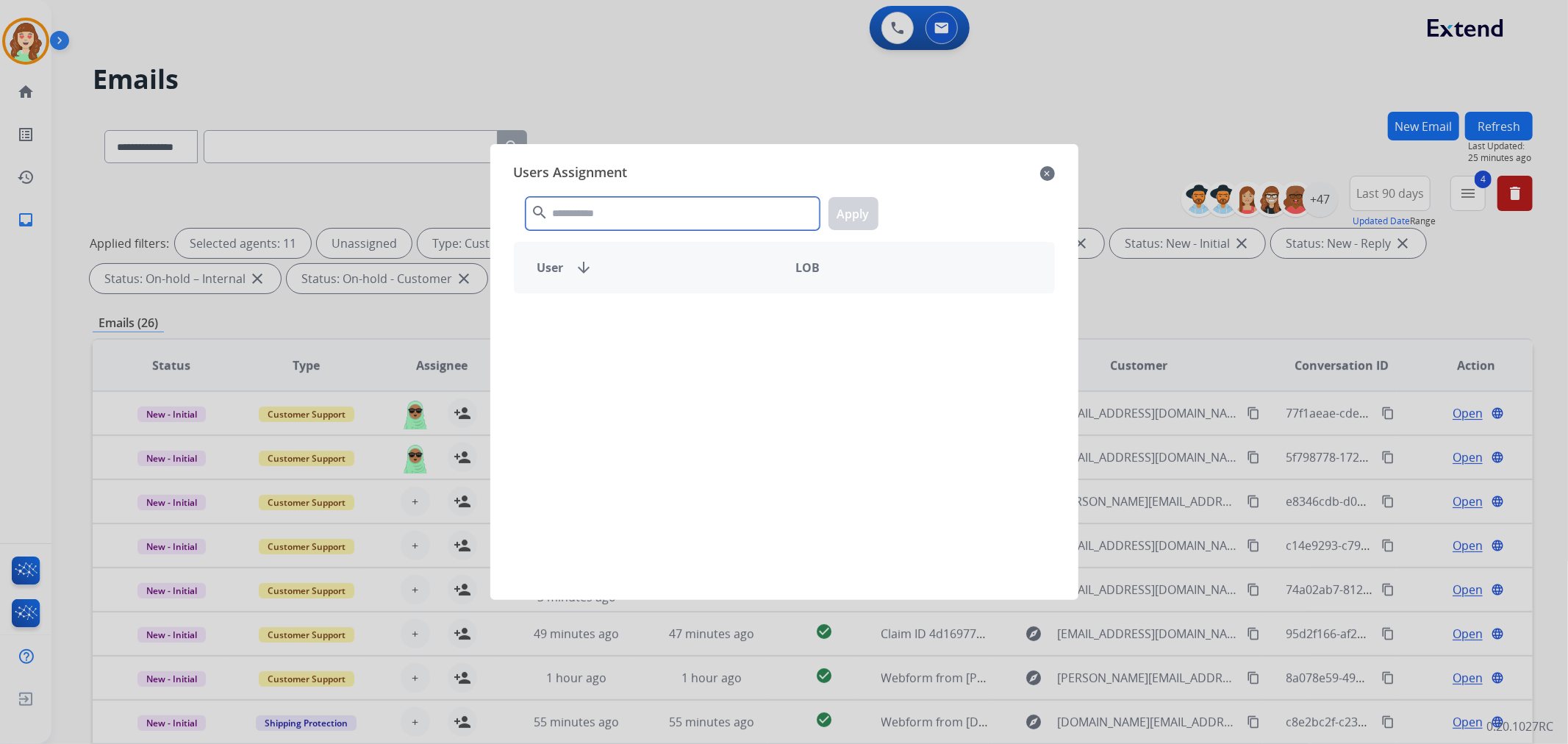
click at [595, 211] on input "text" at bounding box center [673, 213] width 294 height 33
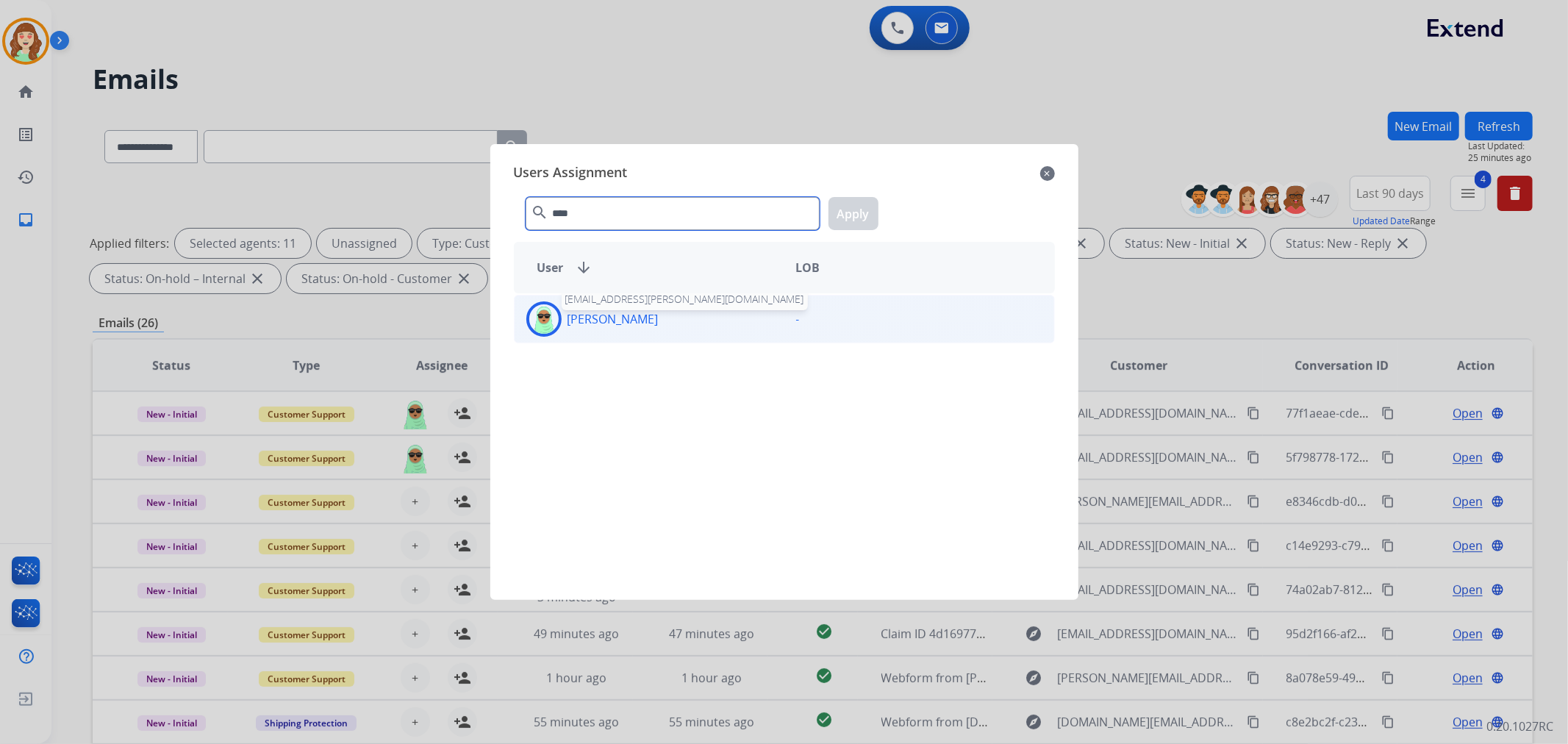
type input "****"
drag, startPoint x: 626, startPoint y: 320, endPoint x: 706, endPoint y: 298, distance: 83.0
click at [642, 318] on div "Raujon [PERSON_NAME] [EMAIL_ADDRESS][PERSON_NAME][DOMAIN_NAME]" at bounding box center [649, 318] width 270 height 36
drag, startPoint x: 867, startPoint y: 213, endPoint x: 838, endPoint y: 229, distance: 33.1
click at [863, 216] on button "Apply" at bounding box center [854, 213] width 50 height 33
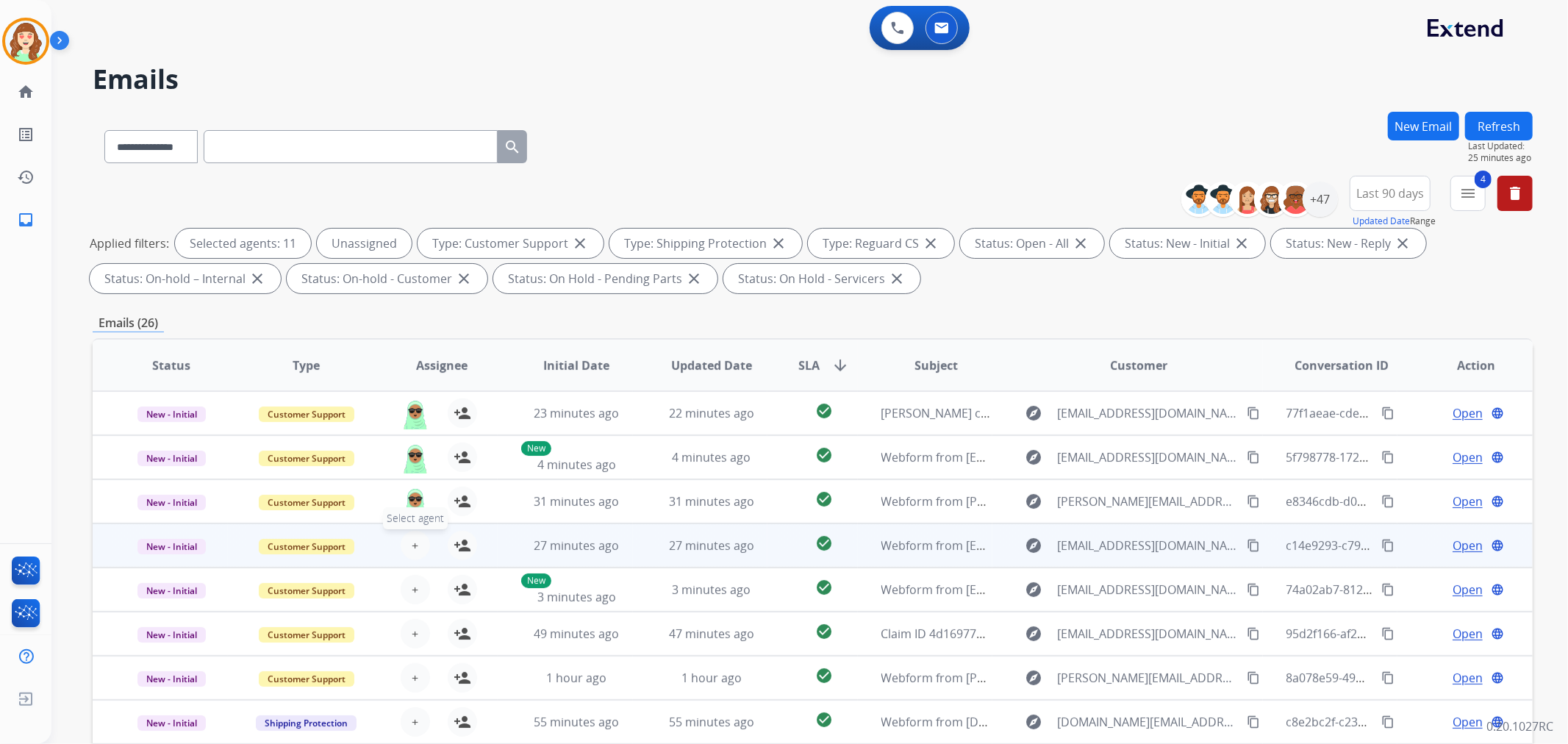
click at [414, 538] on span "+" at bounding box center [414, 545] width 7 height 17
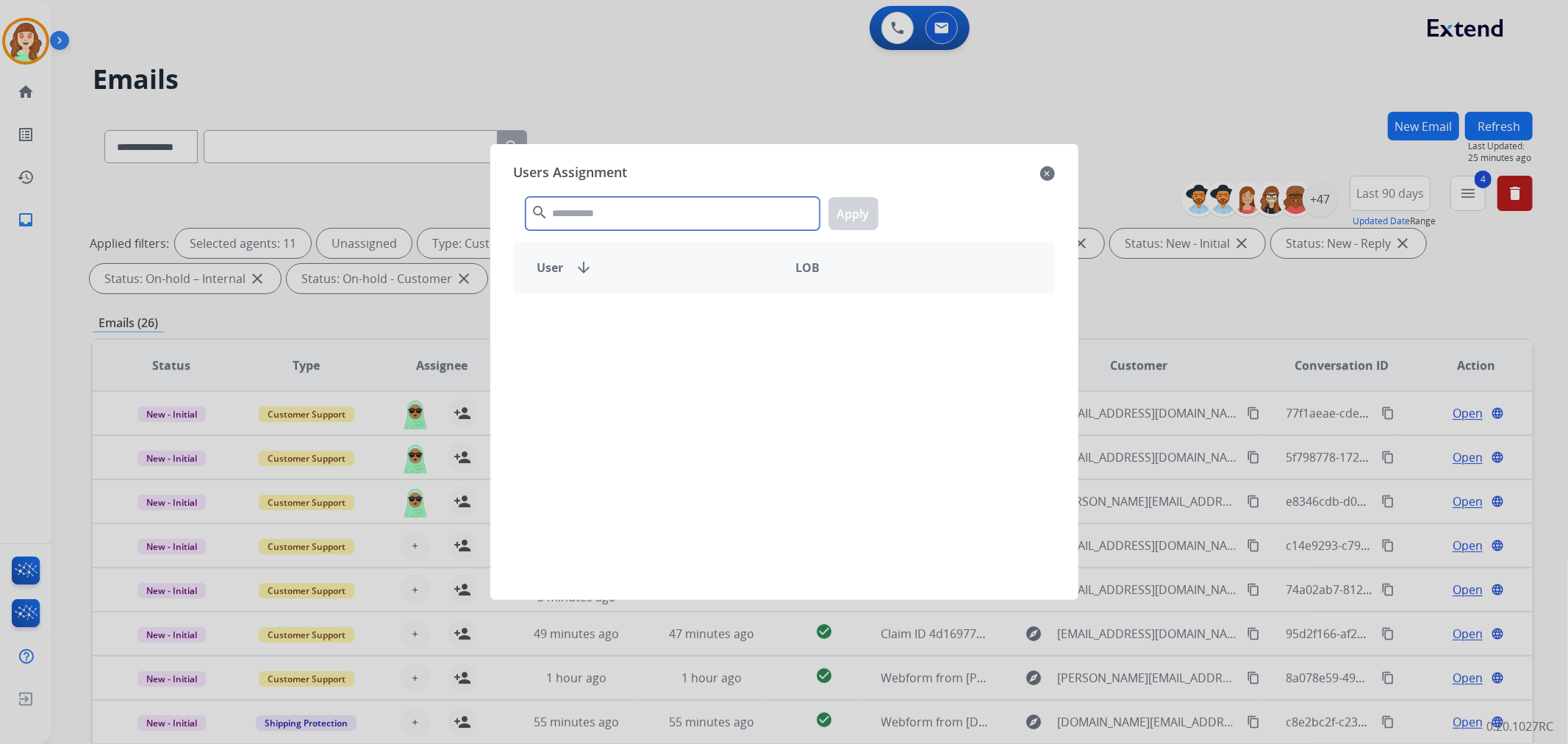
click at [597, 209] on input "text" at bounding box center [673, 213] width 294 height 33
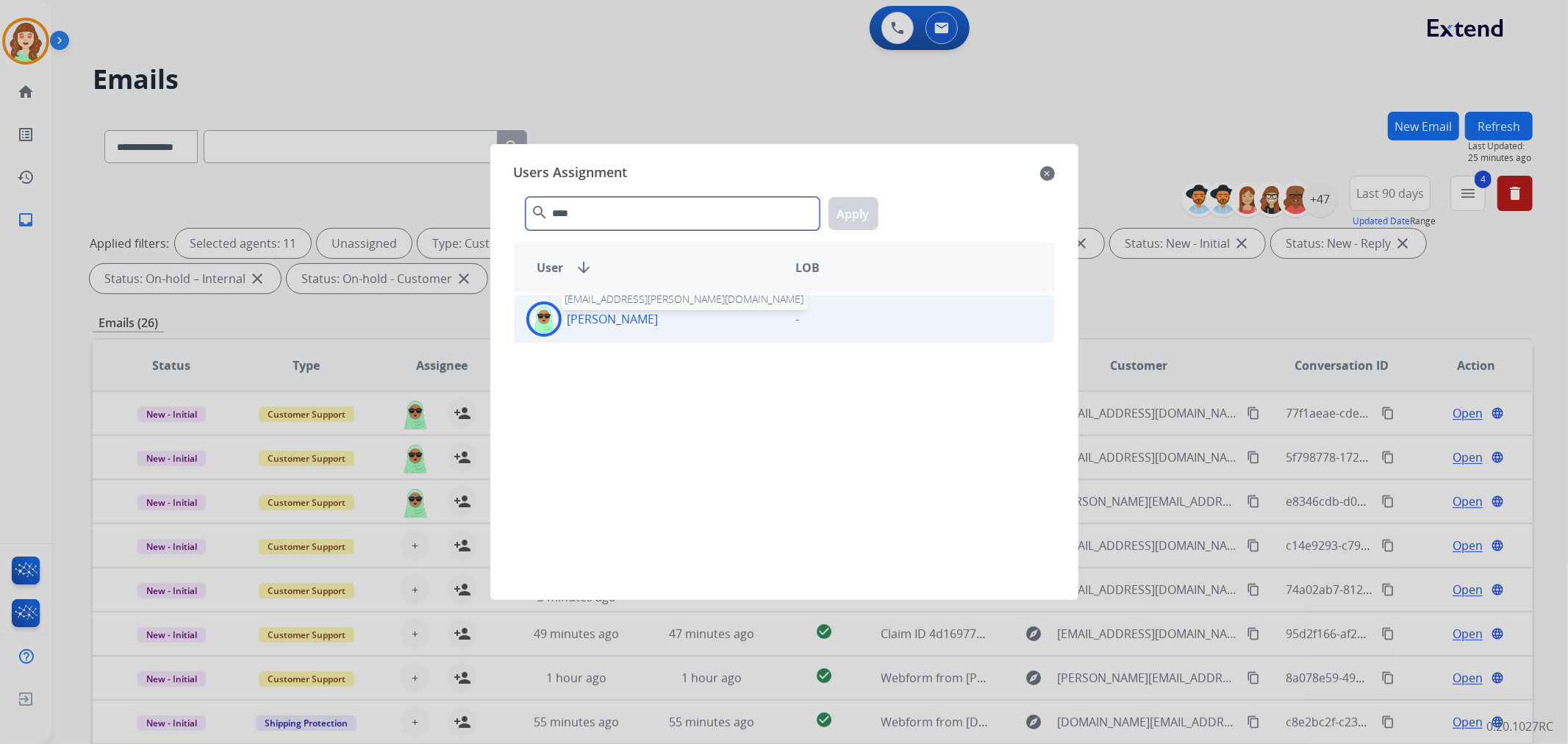
type input "****"
drag, startPoint x: 630, startPoint y: 319, endPoint x: 848, endPoint y: 261, distance: 225.6
click at [637, 319] on p "[PERSON_NAME]" at bounding box center [612, 319] width 91 height 17
click at [863, 211] on button "Apply" at bounding box center [854, 213] width 50 height 33
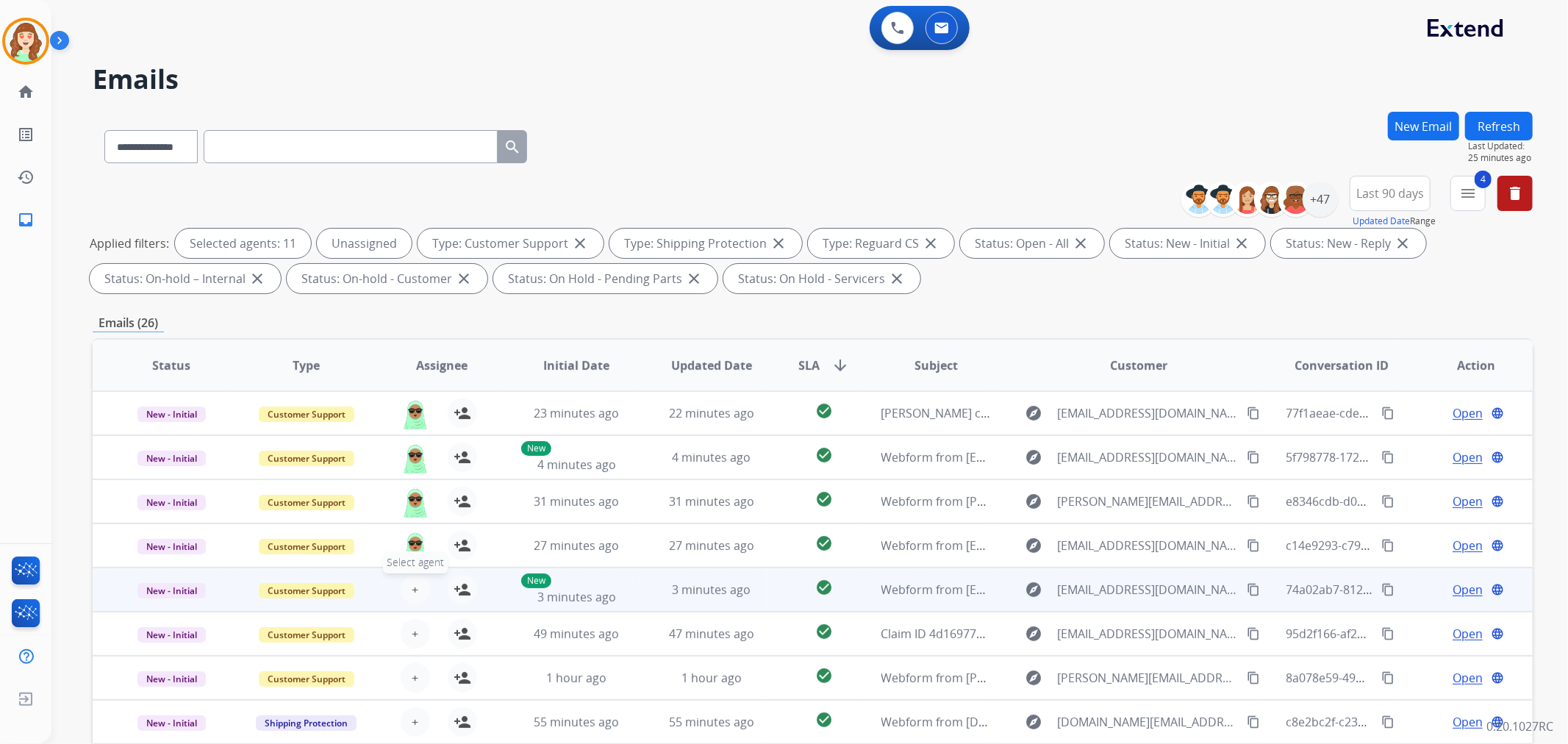
click at [411, 588] on span "+" at bounding box center [414, 589] width 7 height 17
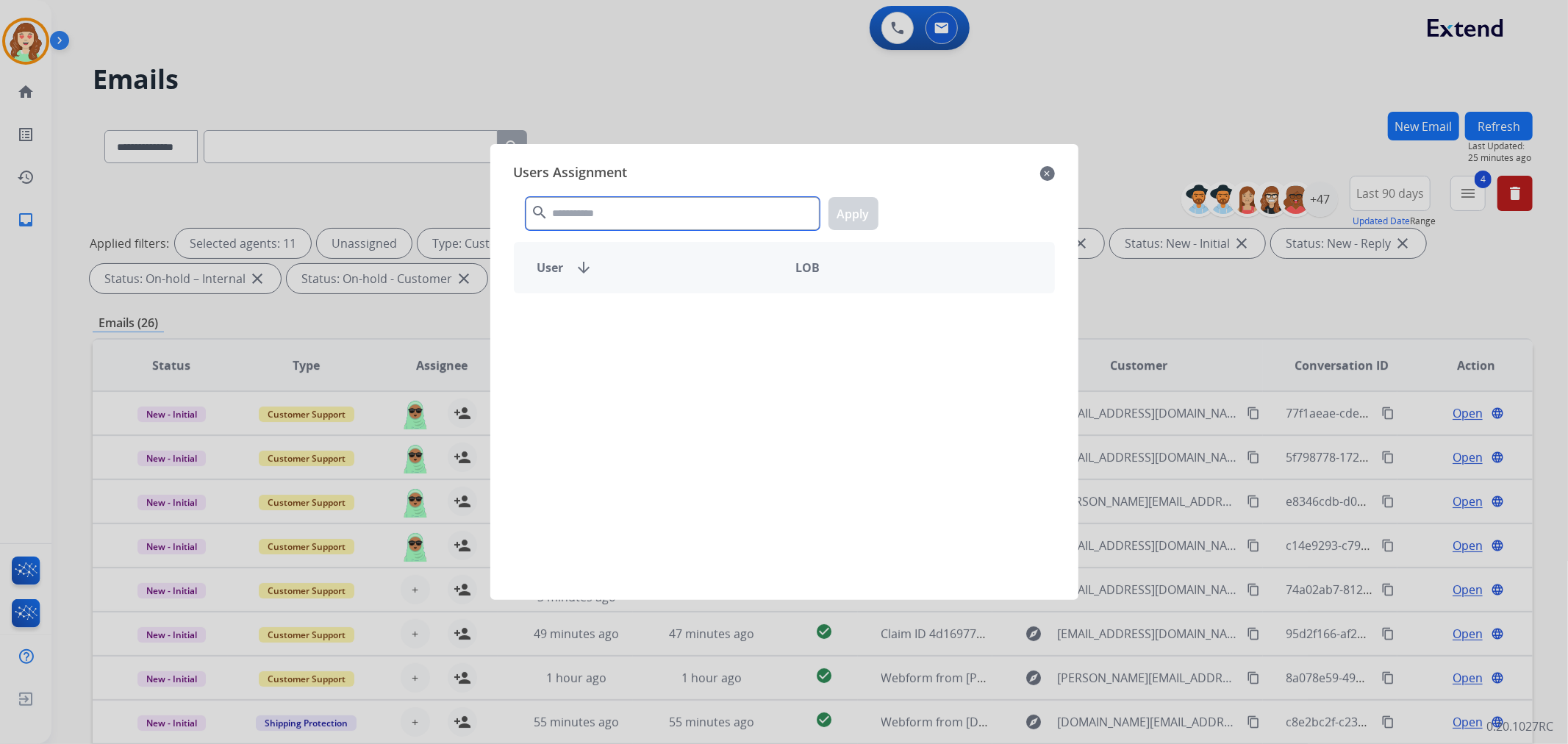
click at [579, 217] on input "text" at bounding box center [673, 213] width 294 height 33
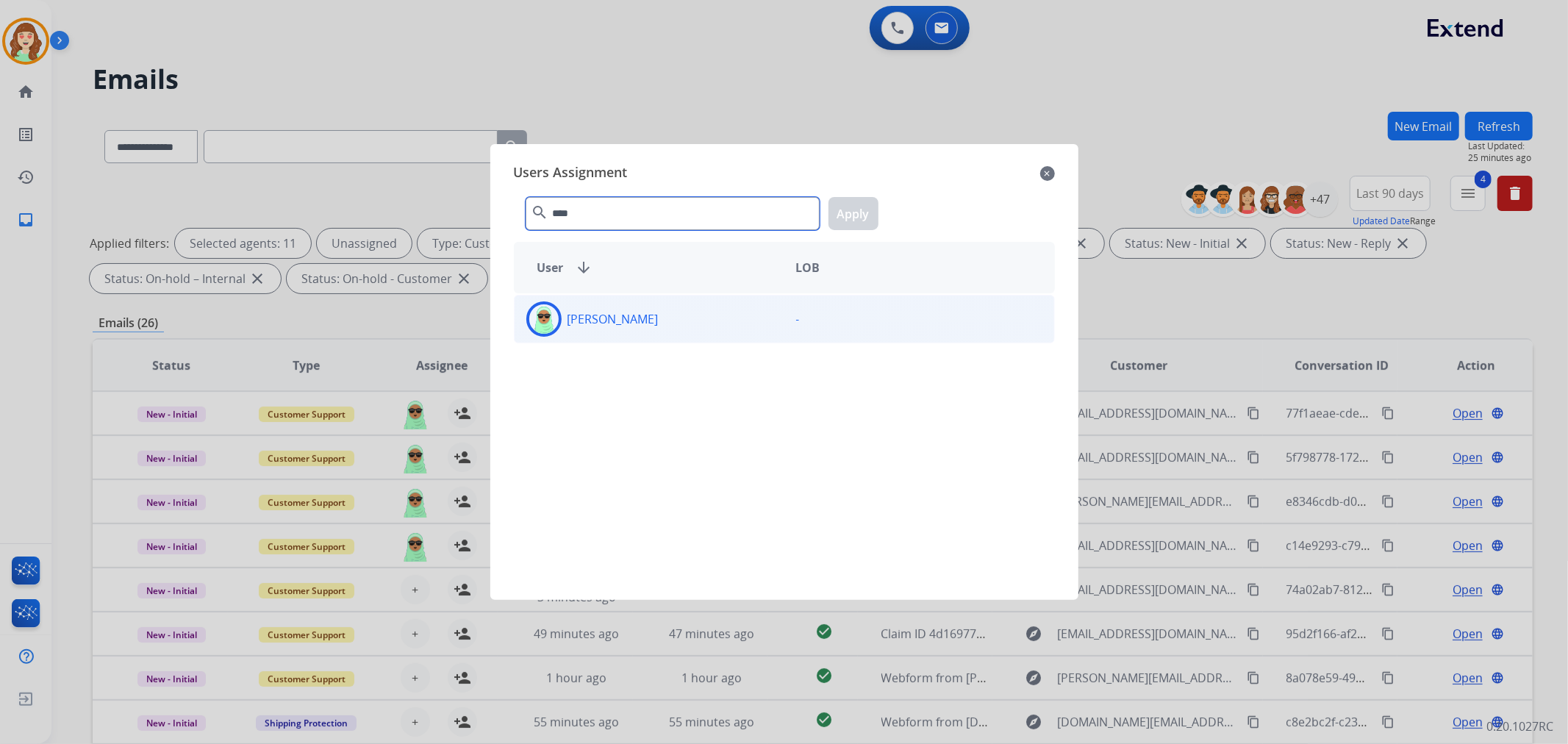
type input "****"
click at [629, 321] on p "[PERSON_NAME]" at bounding box center [612, 319] width 91 height 17
drag, startPoint x: 857, startPoint y: 222, endPoint x: 713, endPoint y: 401, distance: 229.7
click at [851, 223] on button "Apply" at bounding box center [854, 213] width 50 height 33
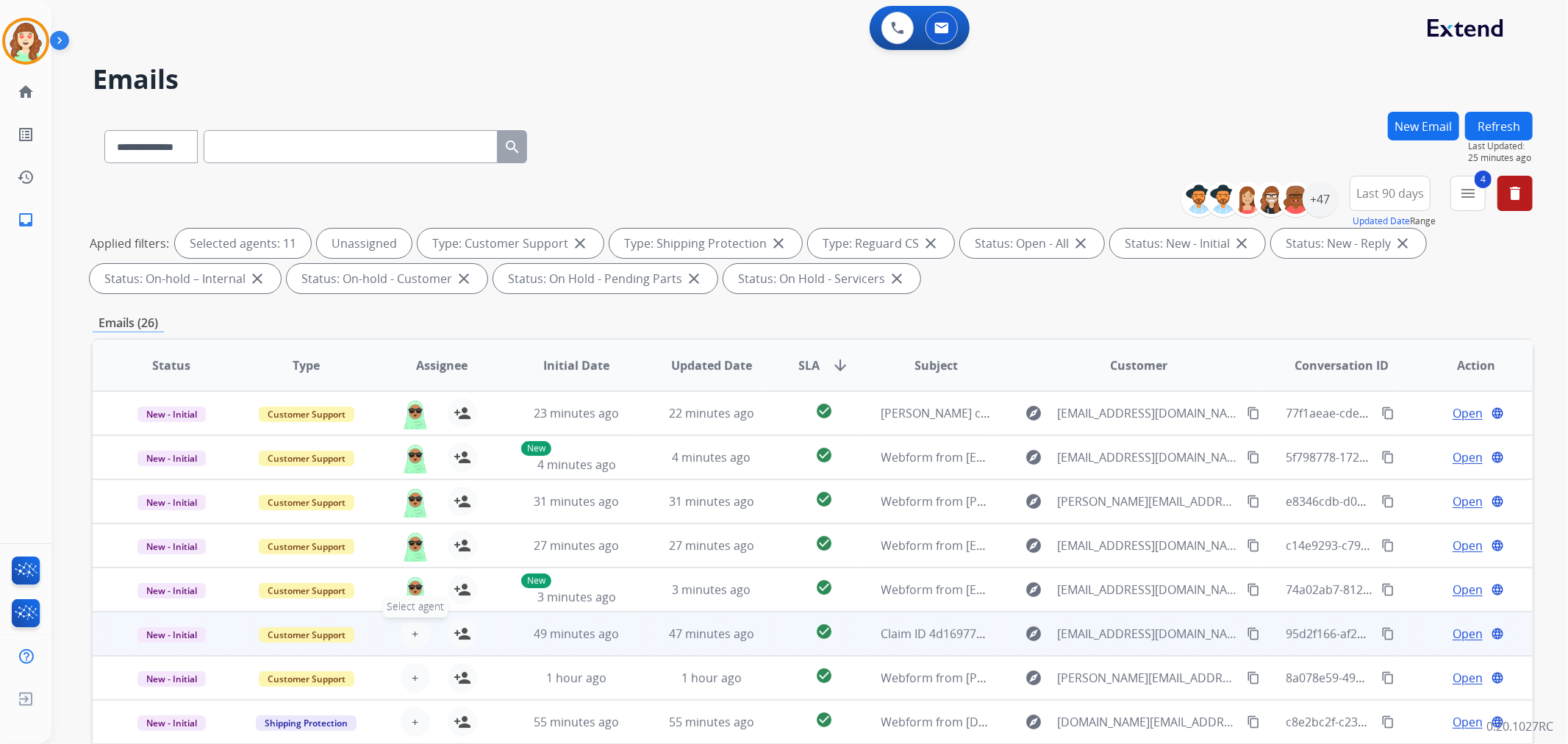
click at [408, 634] on button "+ Select agent" at bounding box center [415, 633] width 30 height 30
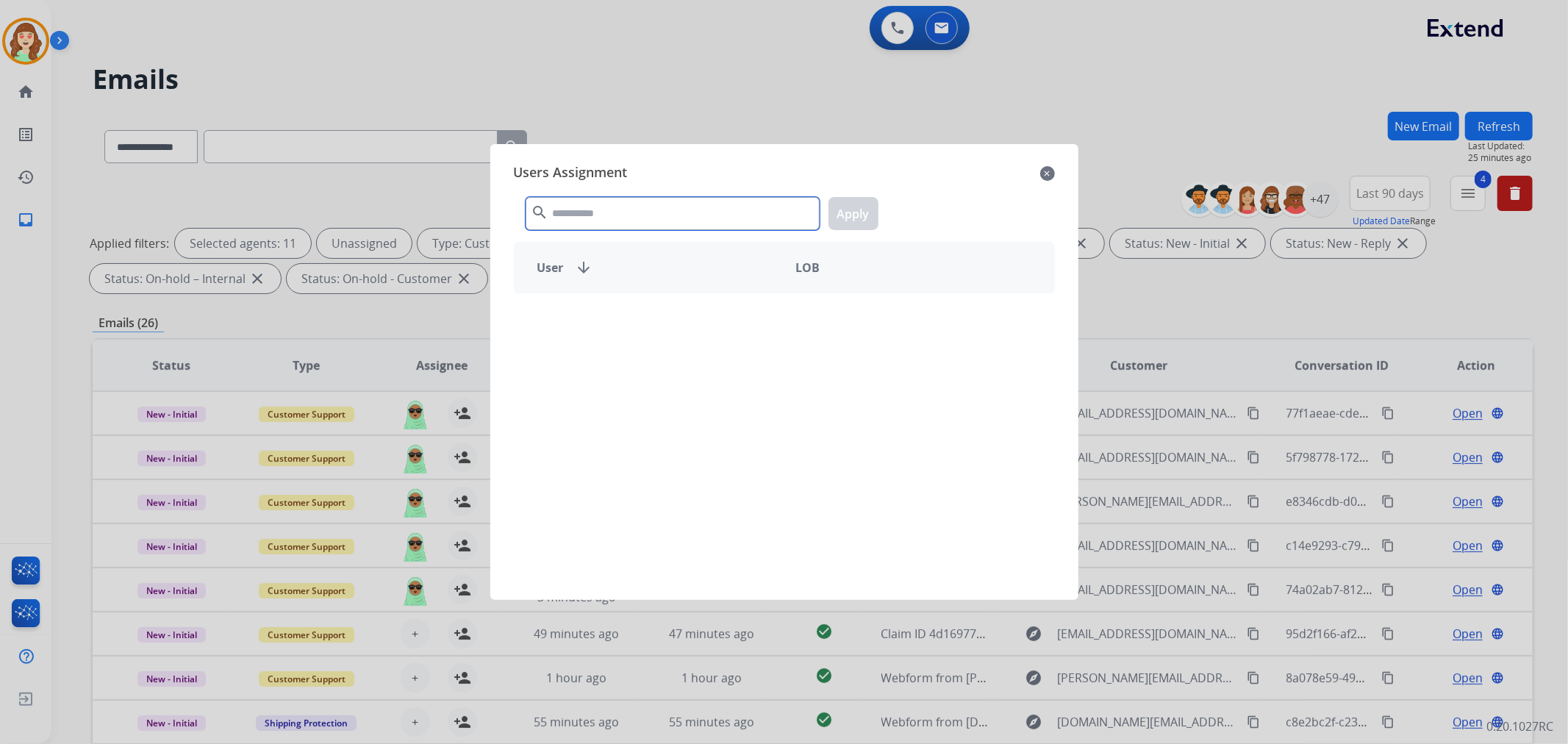
click at [588, 214] on input "text" at bounding box center [673, 213] width 294 height 33
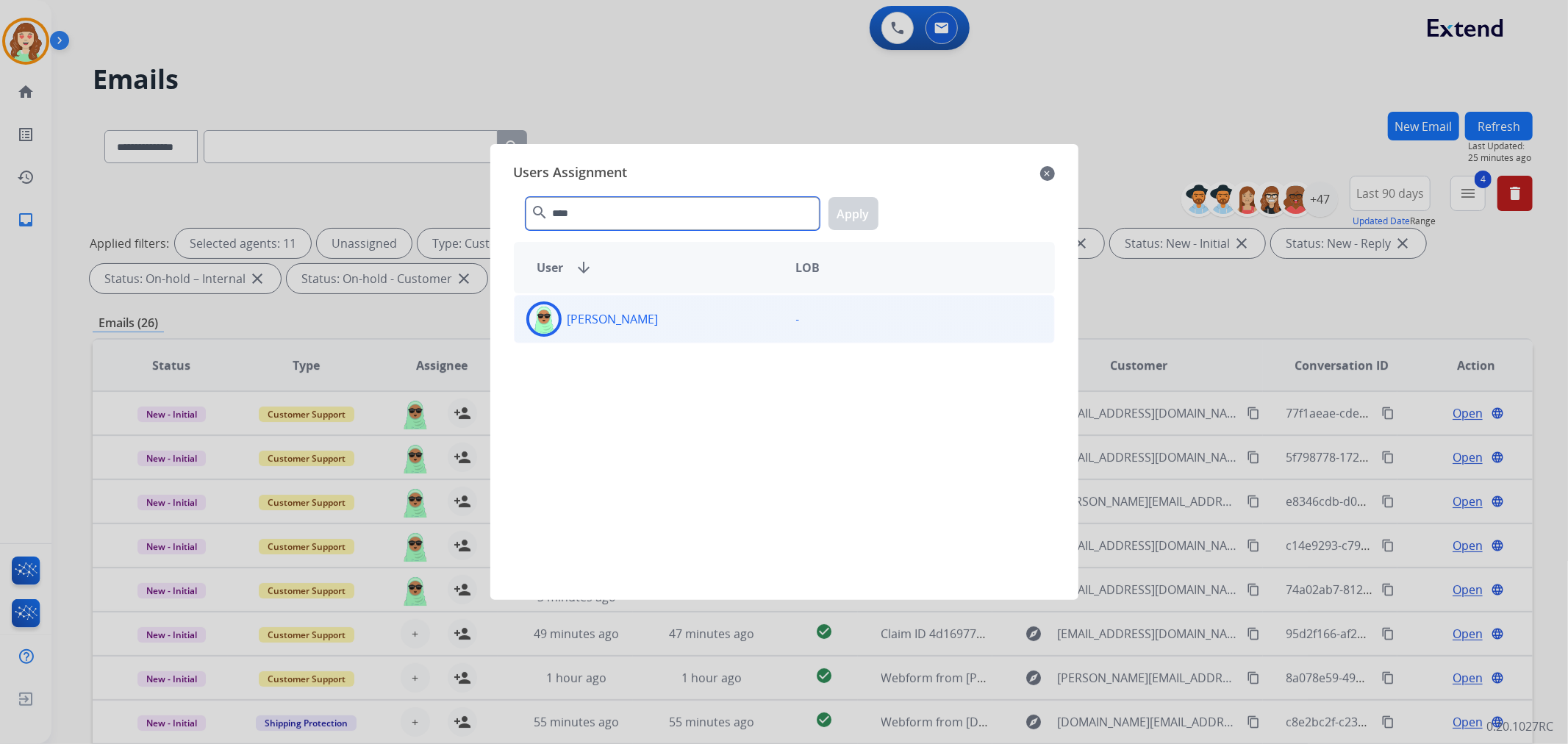
type input "****"
click at [655, 316] on div "[PERSON_NAME]" at bounding box center [649, 318] width 270 height 36
drag, startPoint x: 854, startPoint y: 213, endPoint x: 735, endPoint y: 338, distance: 172.6
click at [853, 220] on button "Apply" at bounding box center [854, 213] width 50 height 33
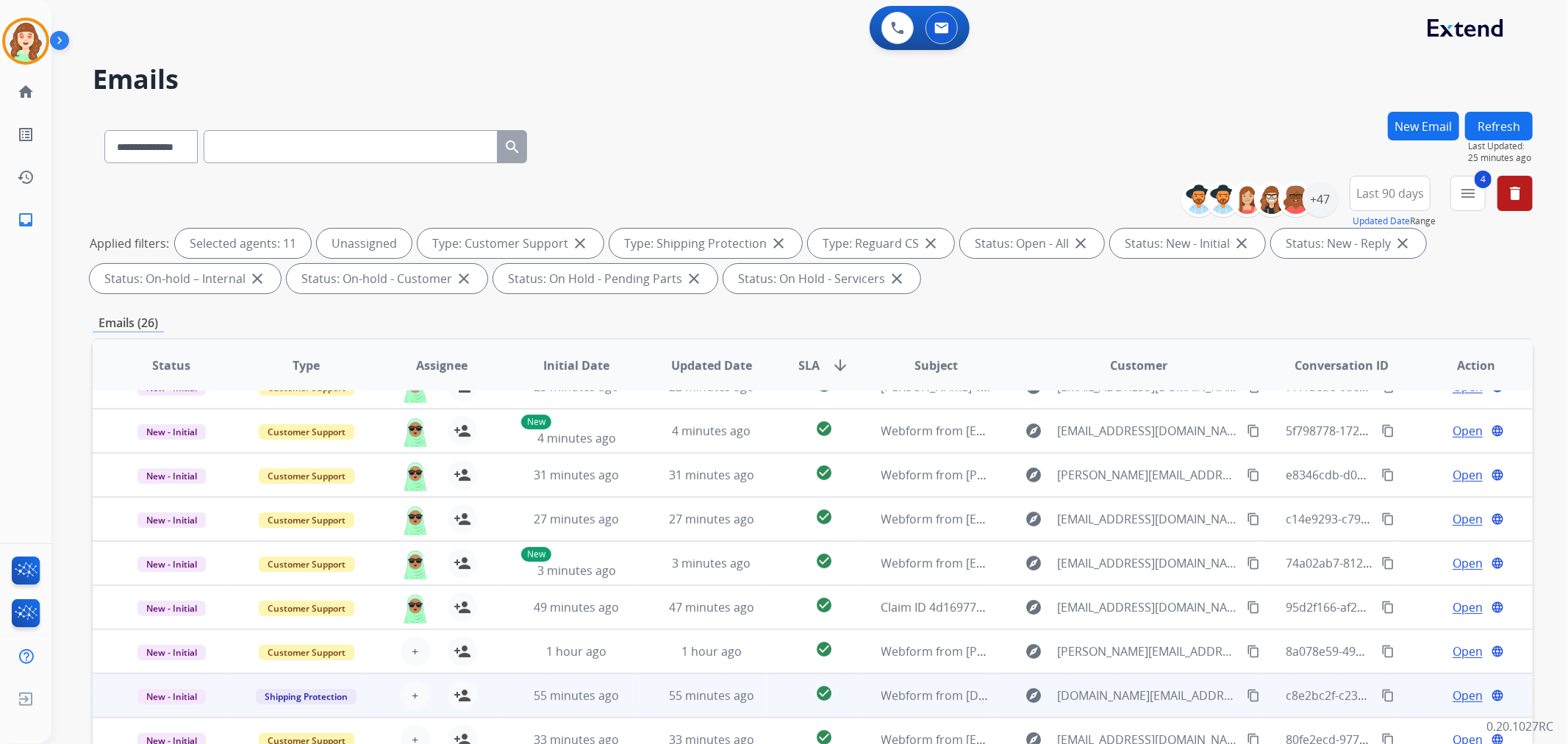
scroll to position [48, 0]
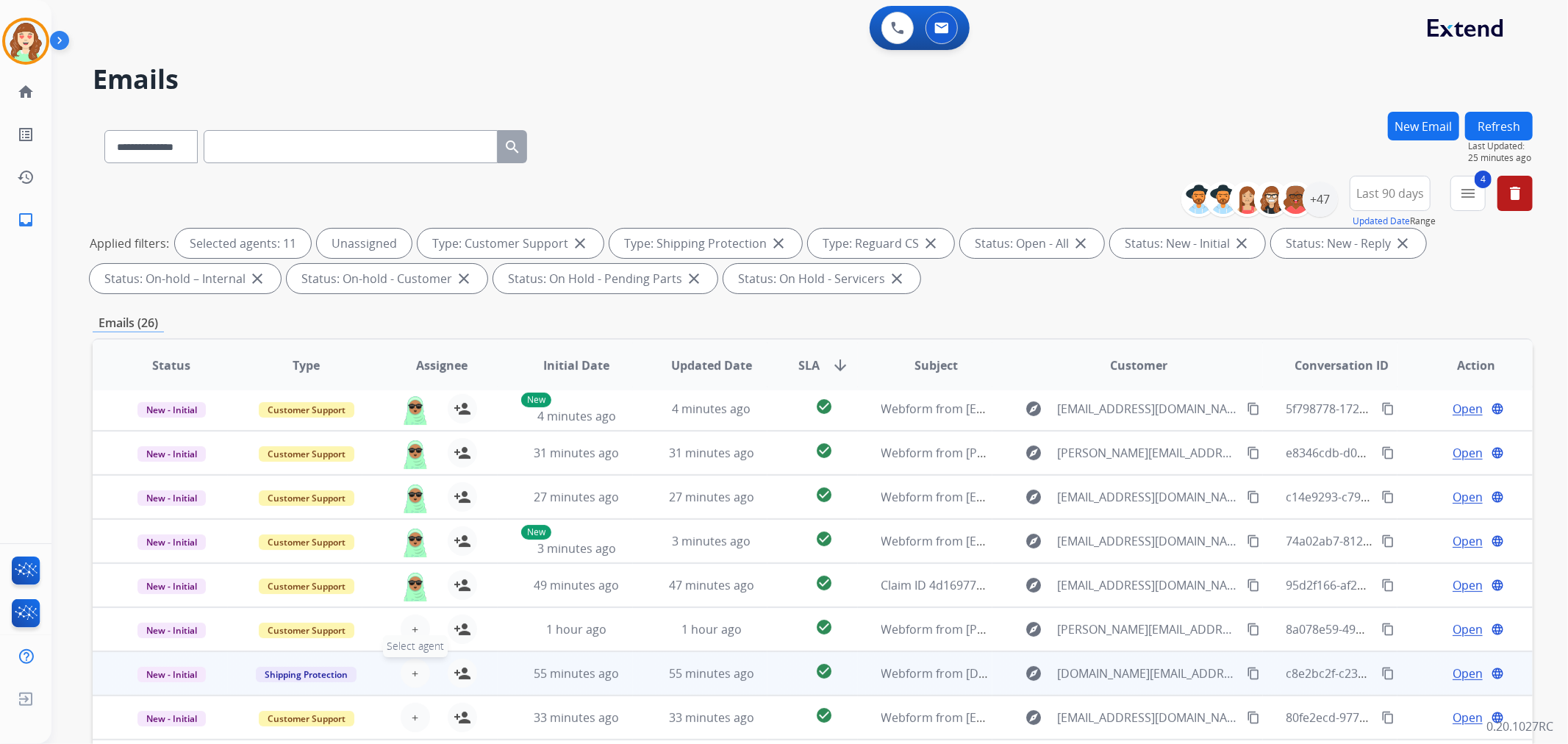
click at [408, 676] on button "+ Select agent" at bounding box center [415, 673] width 30 height 30
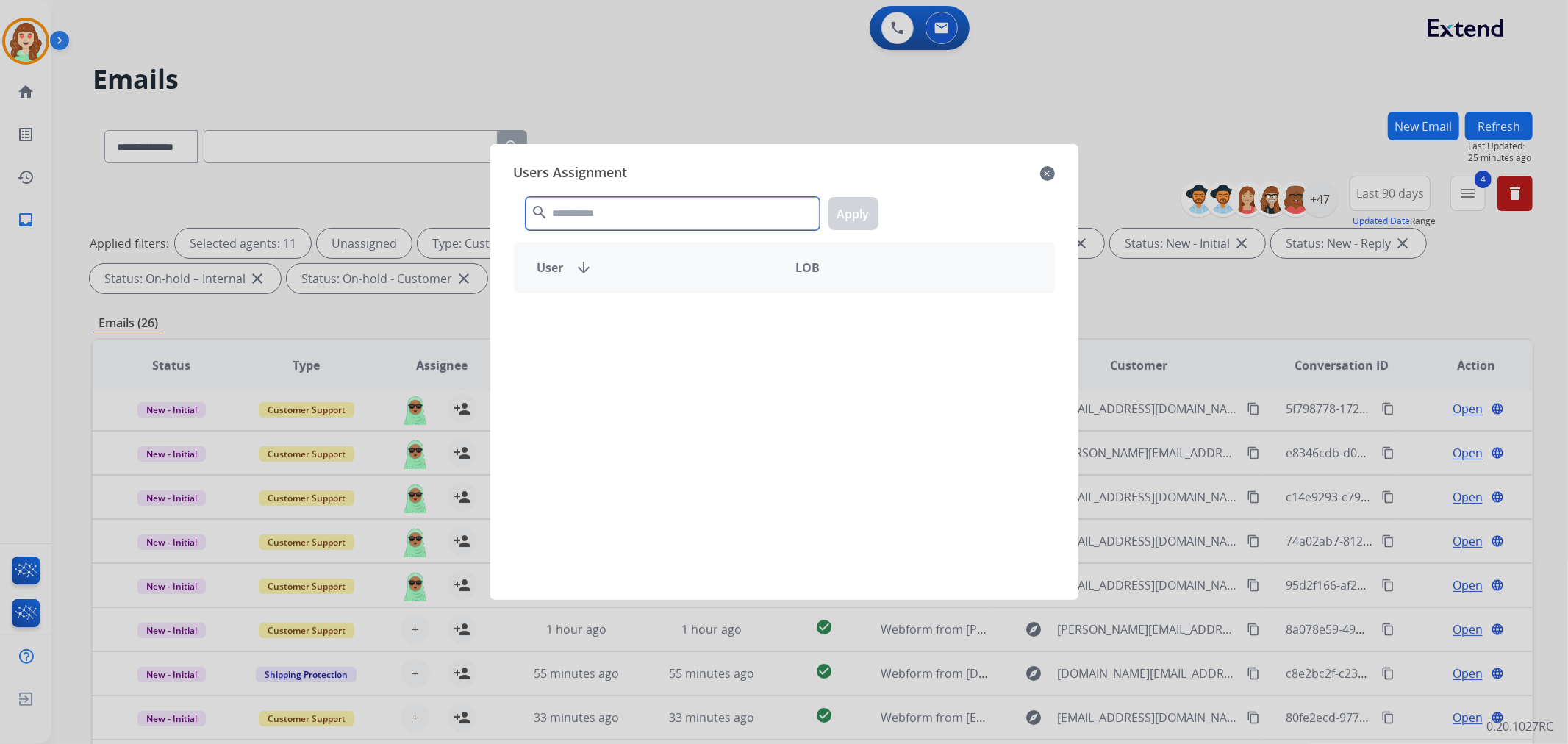
click at [593, 201] on input "text" at bounding box center [673, 213] width 294 height 33
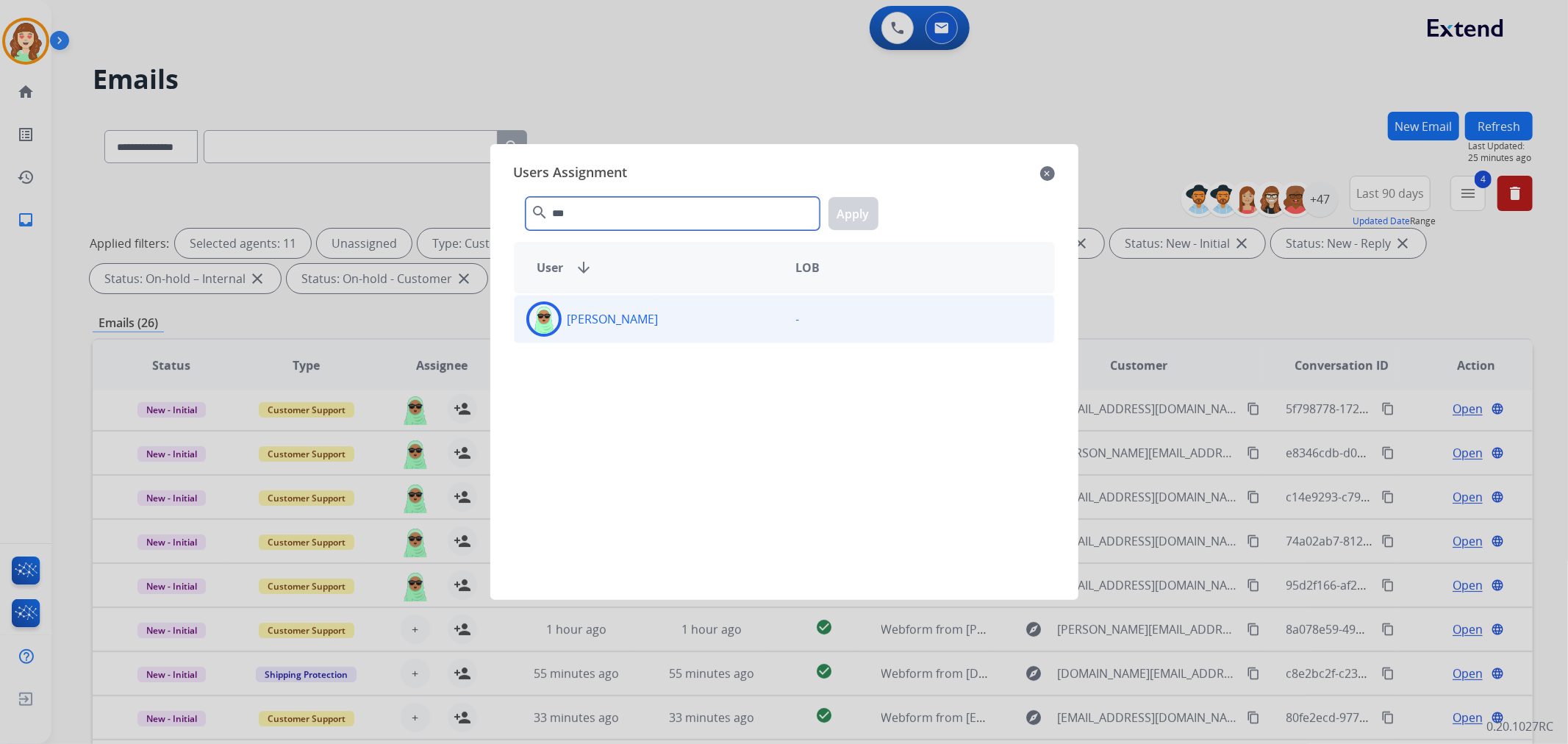
type input "***"
click at [644, 326] on div "[PERSON_NAME]" at bounding box center [649, 318] width 270 height 36
click at [872, 209] on button "Apply" at bounding box center [854, 213] width 50 height 33
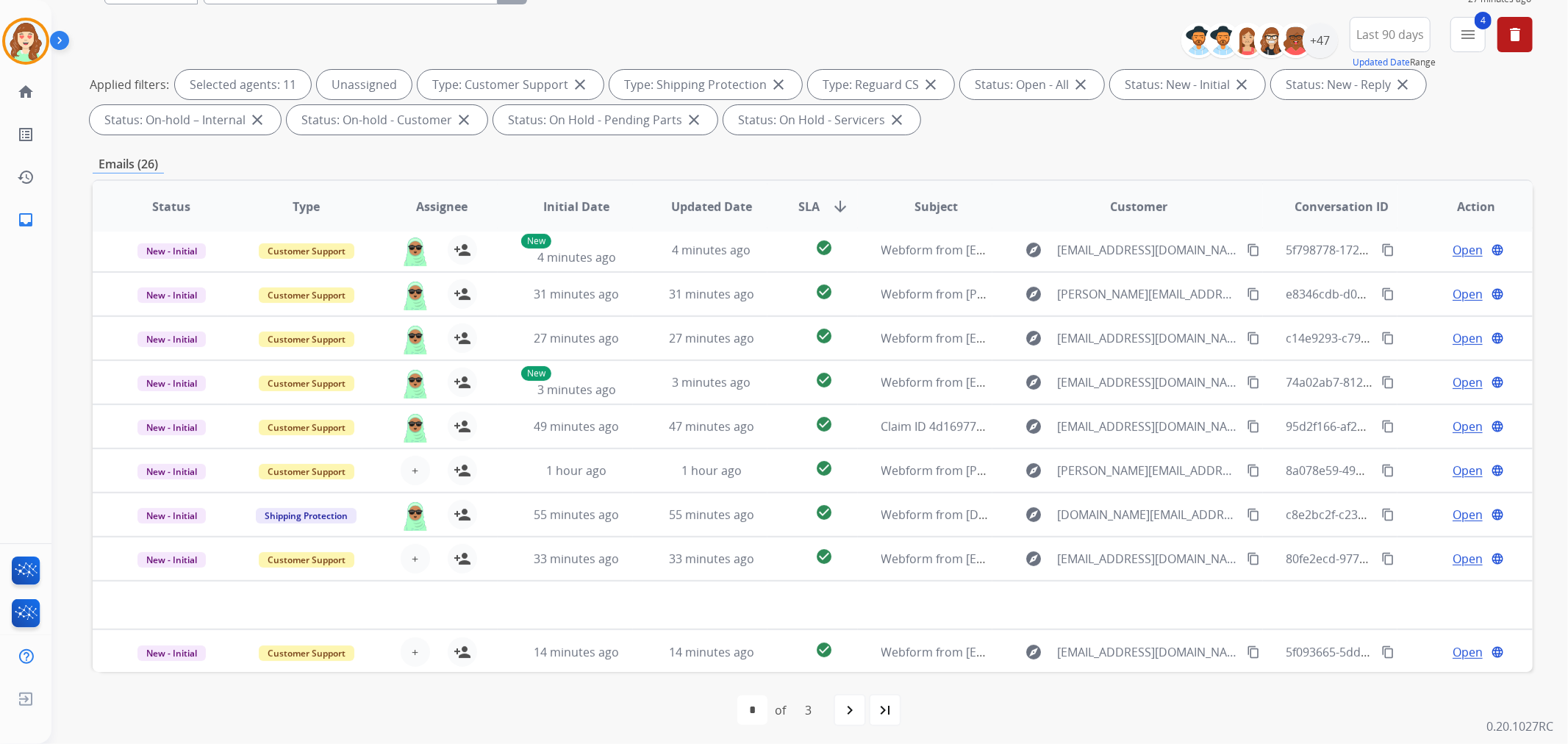
scroll to position [163, 0]
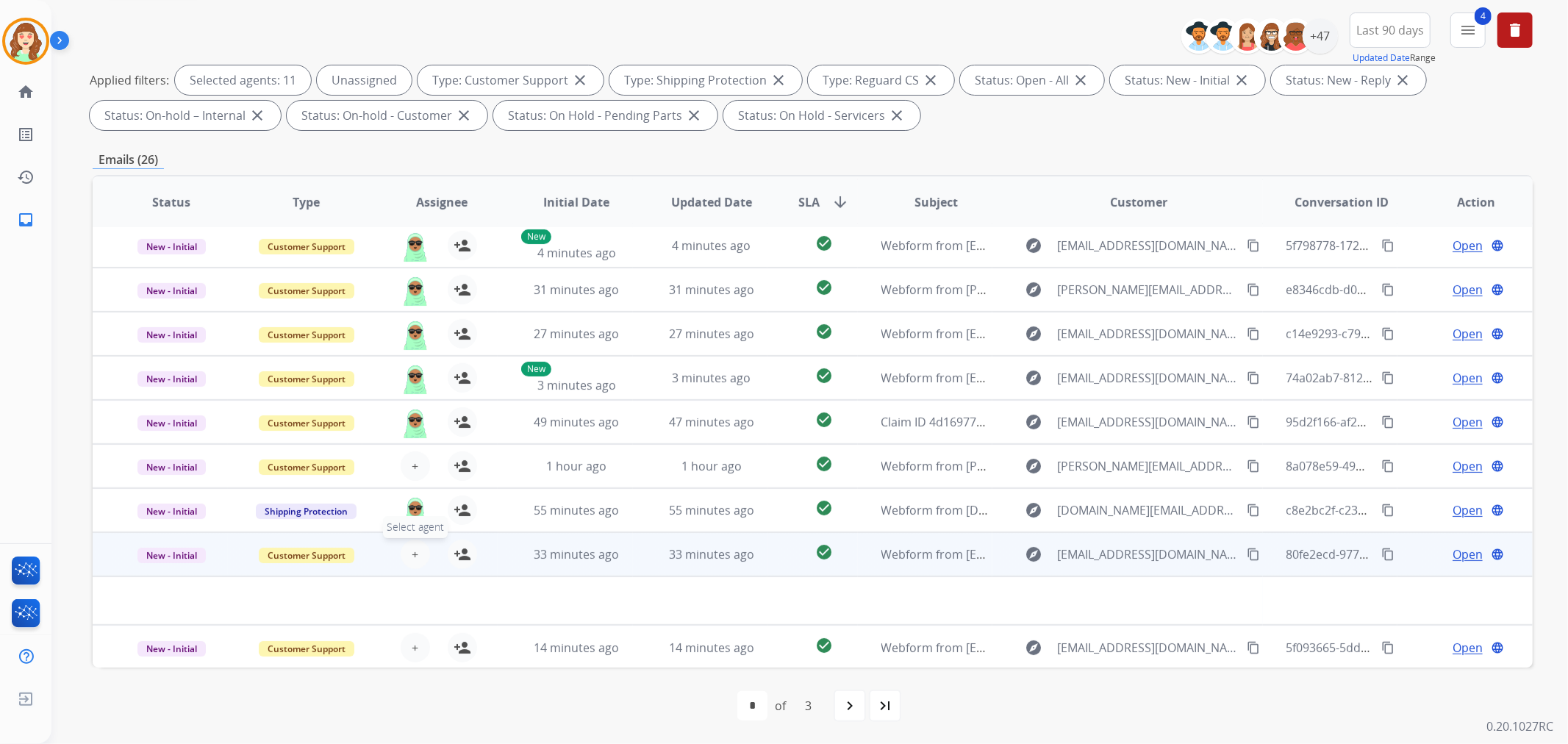
click at [411, 550] on span "+" at bounding box center [414, 554] width 7 height 17
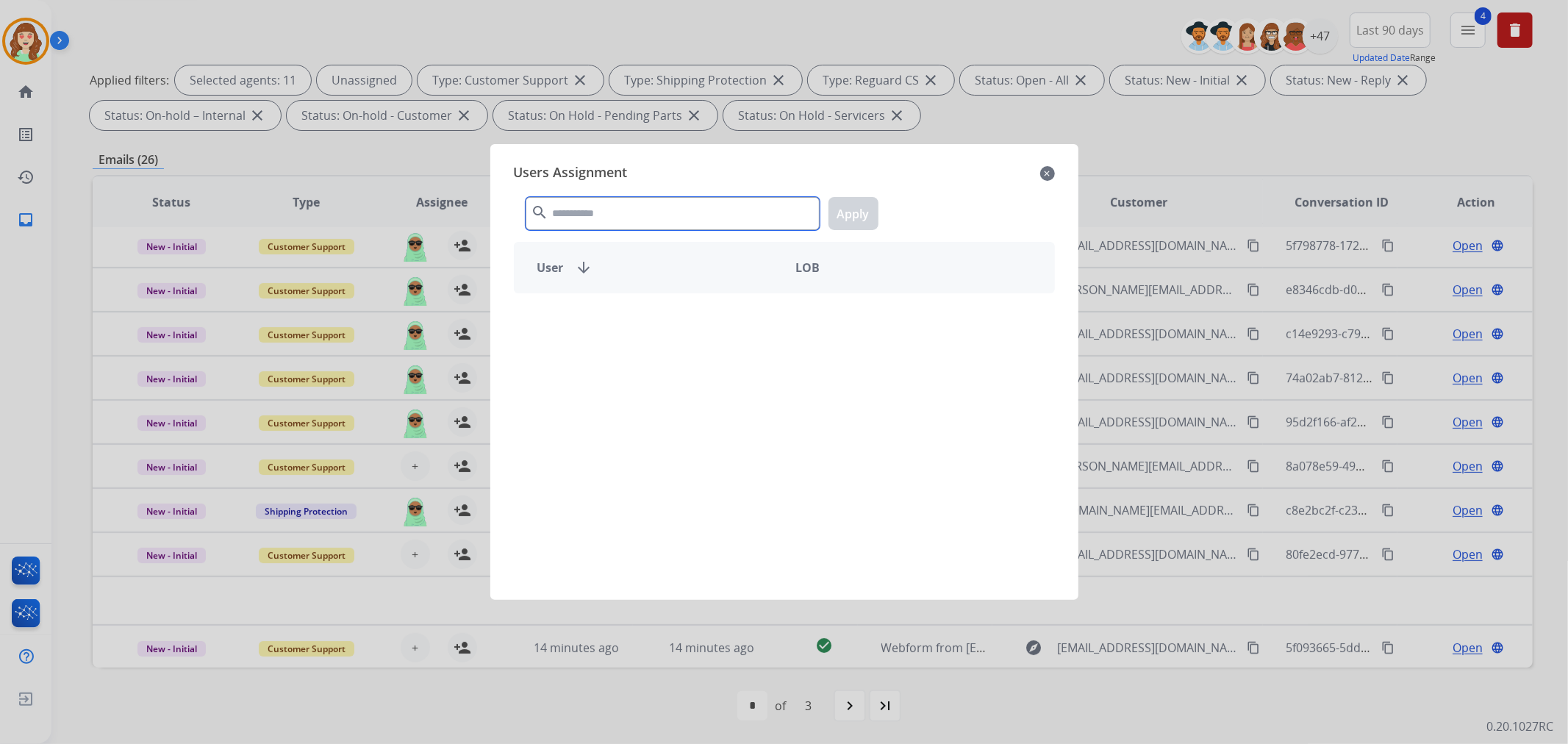
click at [666, 223] on input "text" at bounding box center [673, 213] width 294 height 33
type input "***"
click at [675, 329] on div "[PERSON_NAME]" at bounding box center [649, 318] width 270 height 36
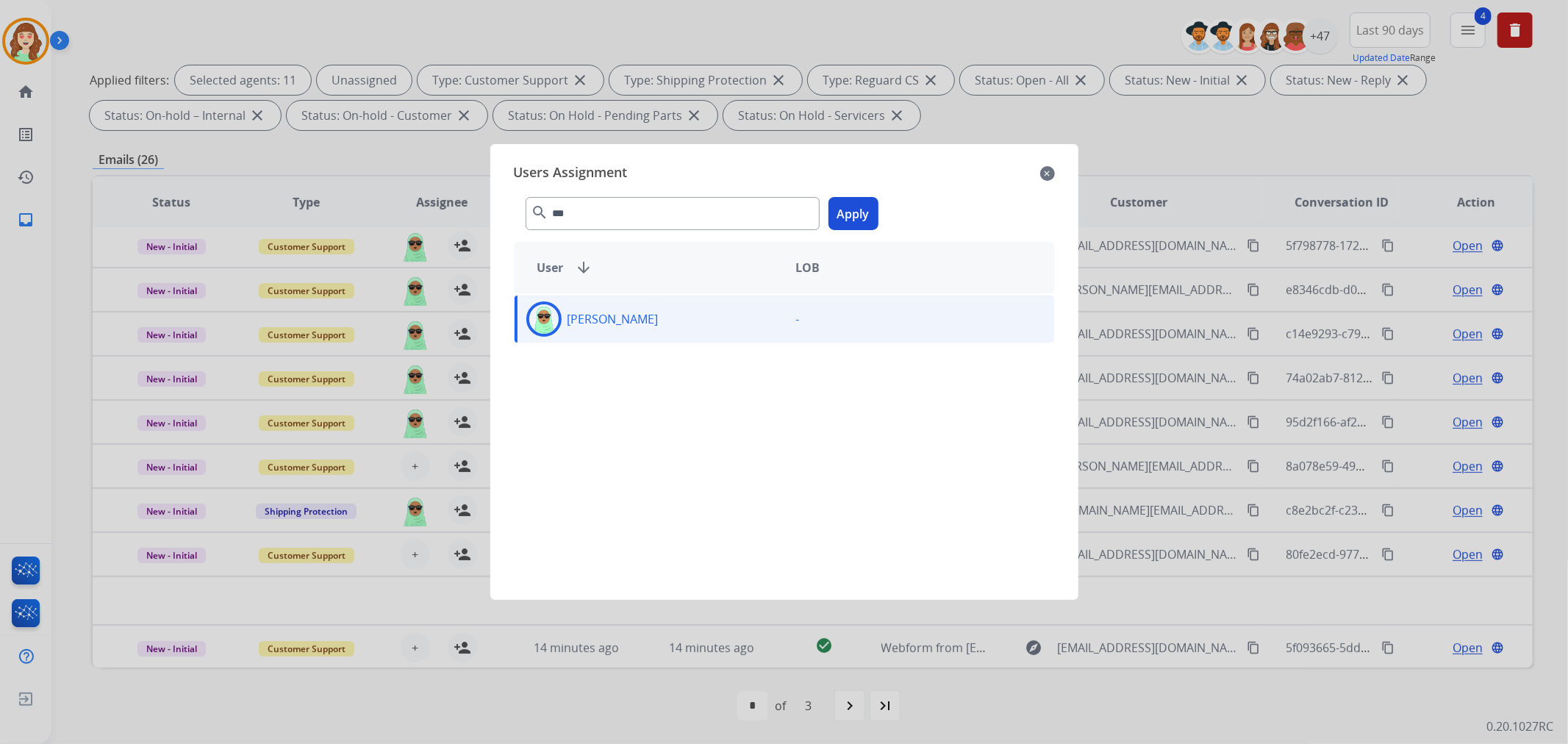
click at [854, 214] on button "Apply" at bounding box center [854, 213] width 50 height 33
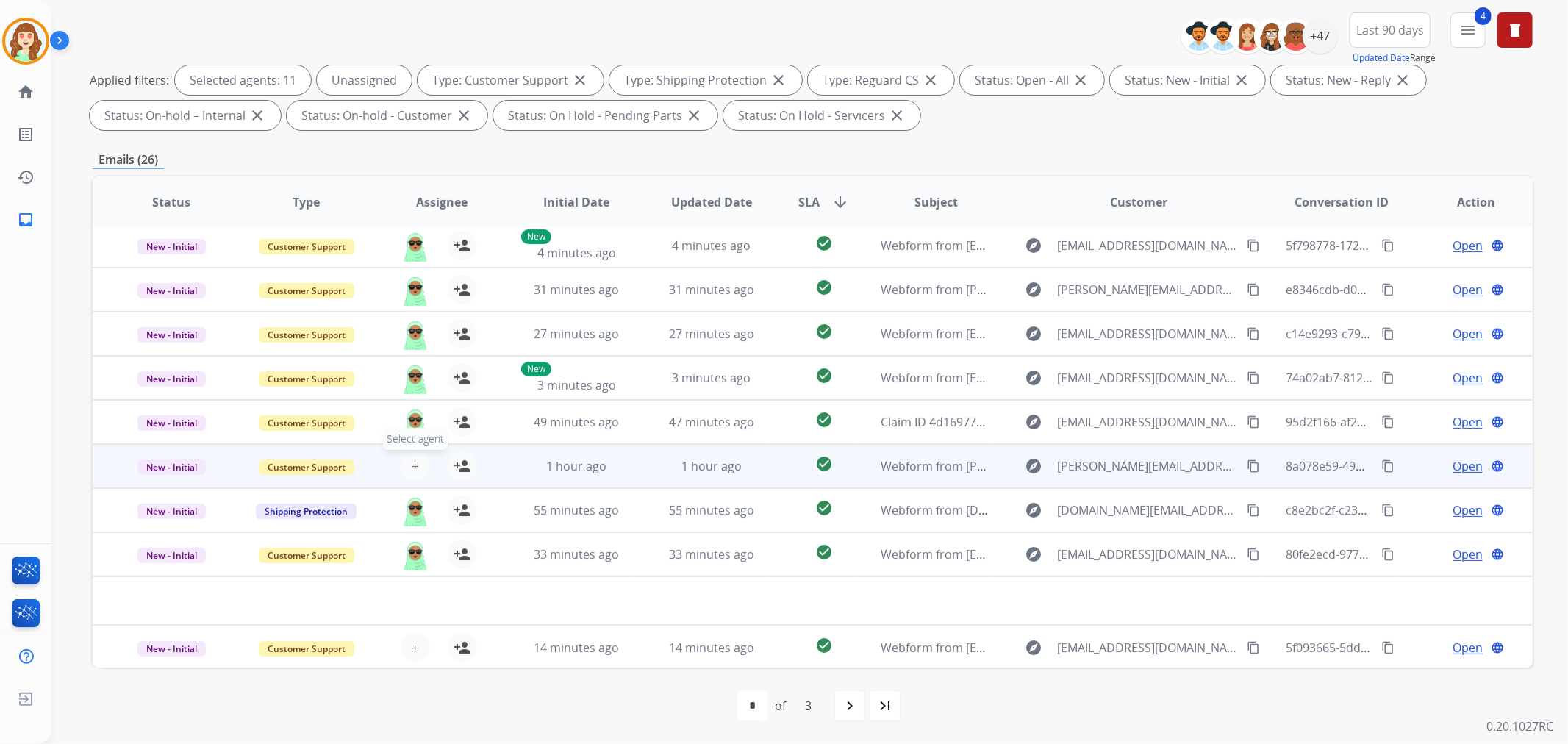
click at [413, 465] on span "+" at bounding box center [414, 466] width 7 height 17
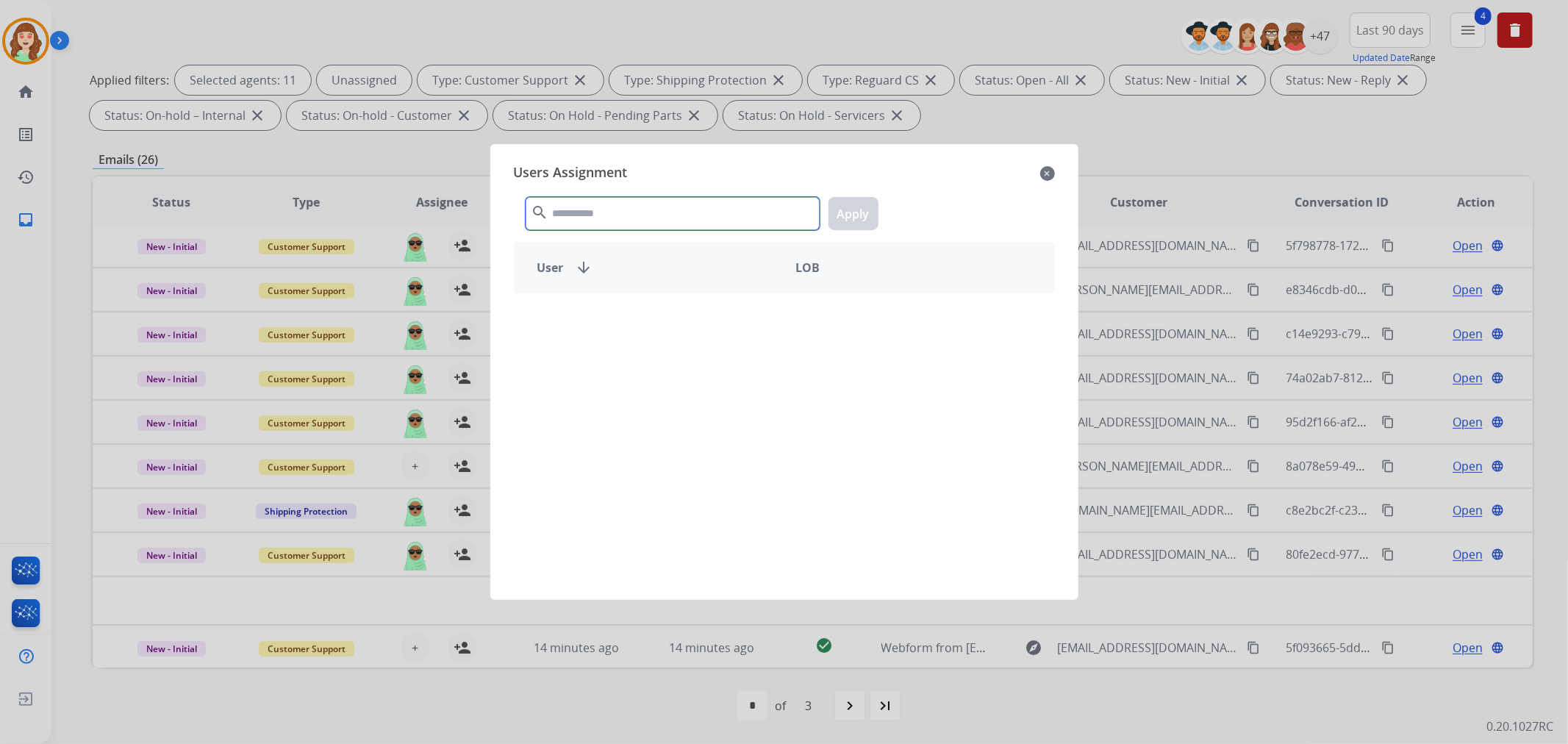
click at [660, 211] on input "text" at bounding box center [673, 213] width 294 height 33
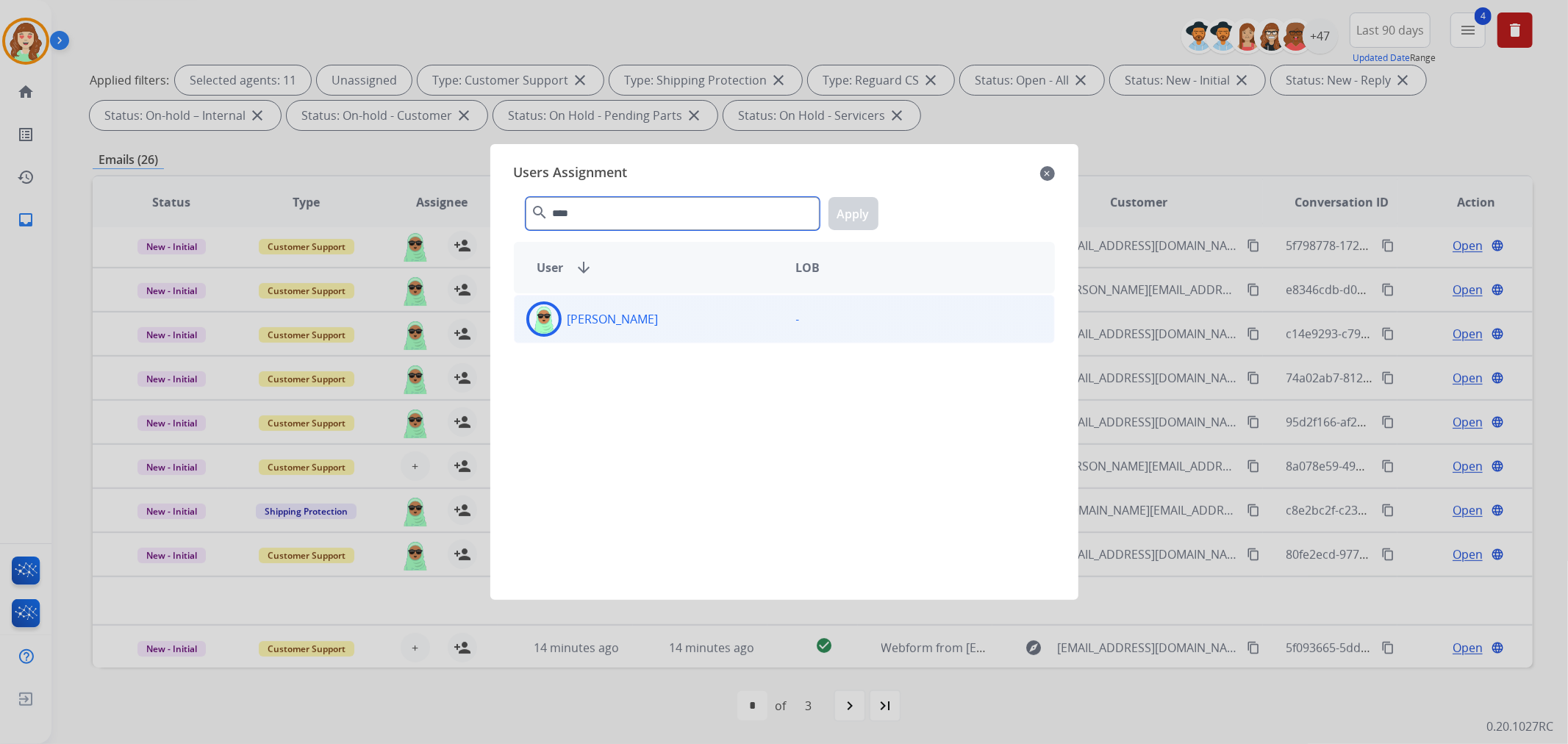
type input "****"
click at [661, 322] on div "[PERSON_NAME]" at bounding box center [649, 318] width 270 height 36
click at [859, 210] on button "Apply" at bounding box center [854, 213] width 50 height 33
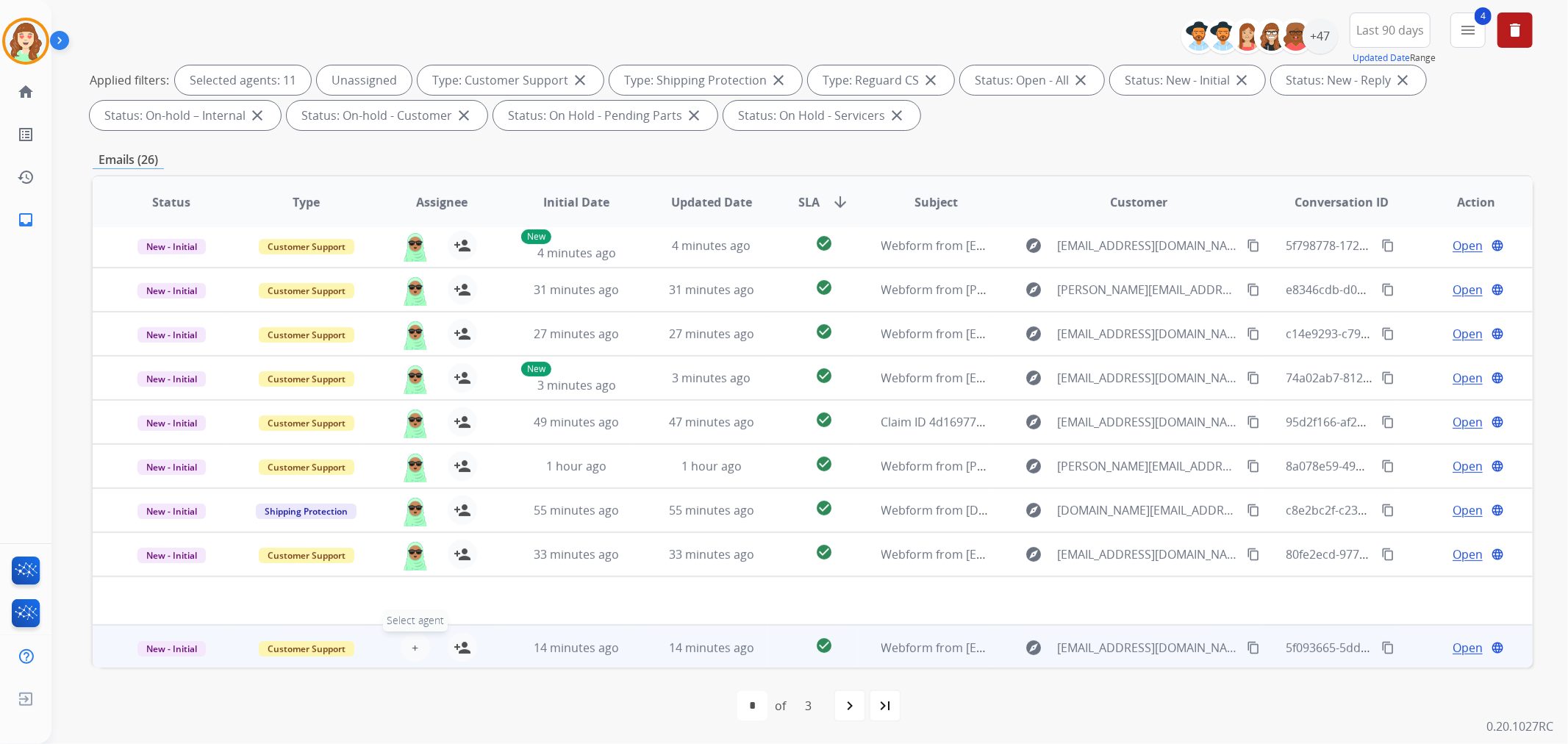
click at [406, 650] on button "+ Select agent" at bounding box center [415, 647] width 30 height 30
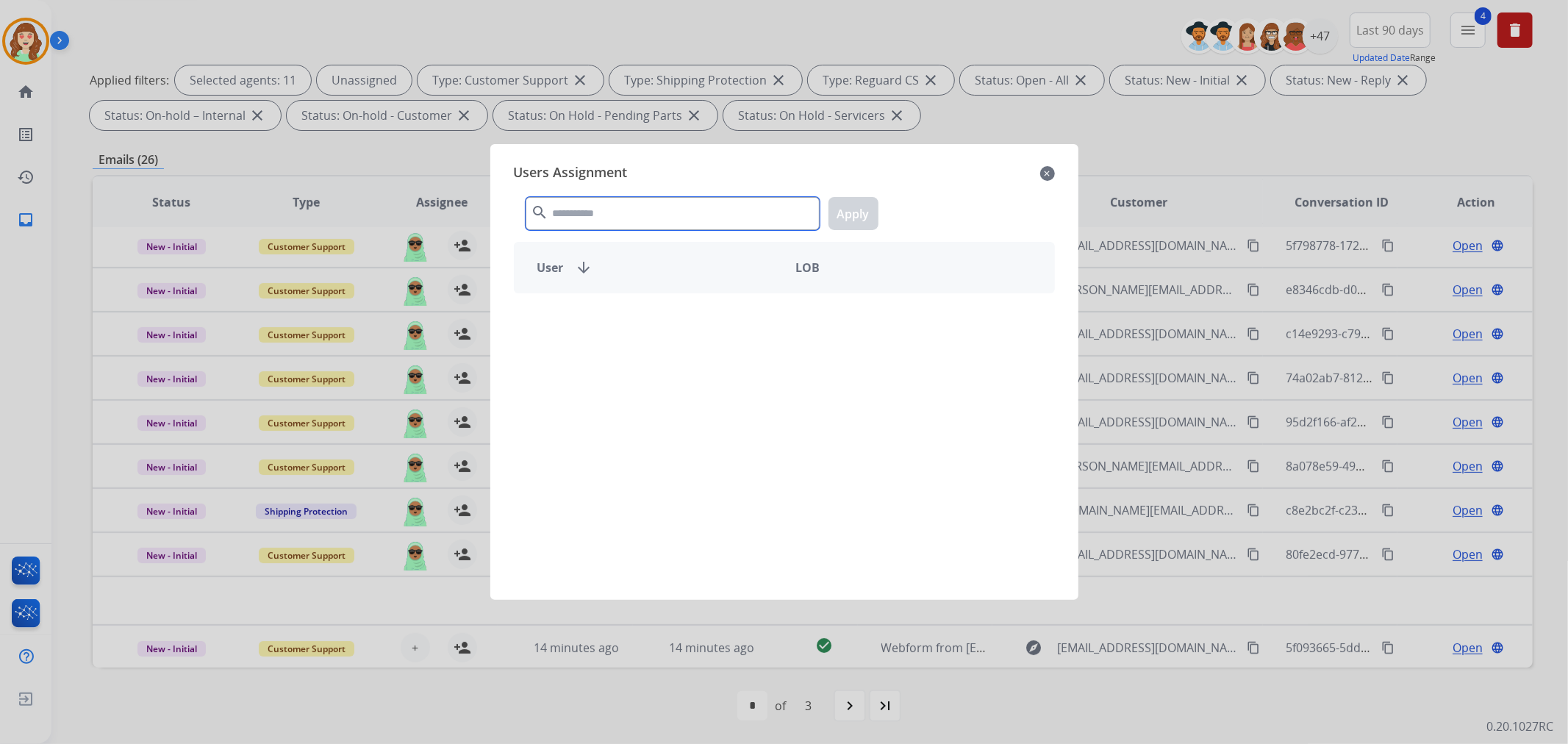
click at [628, 219] on input "text" at bounding box center [673, 213] width 294 height 33
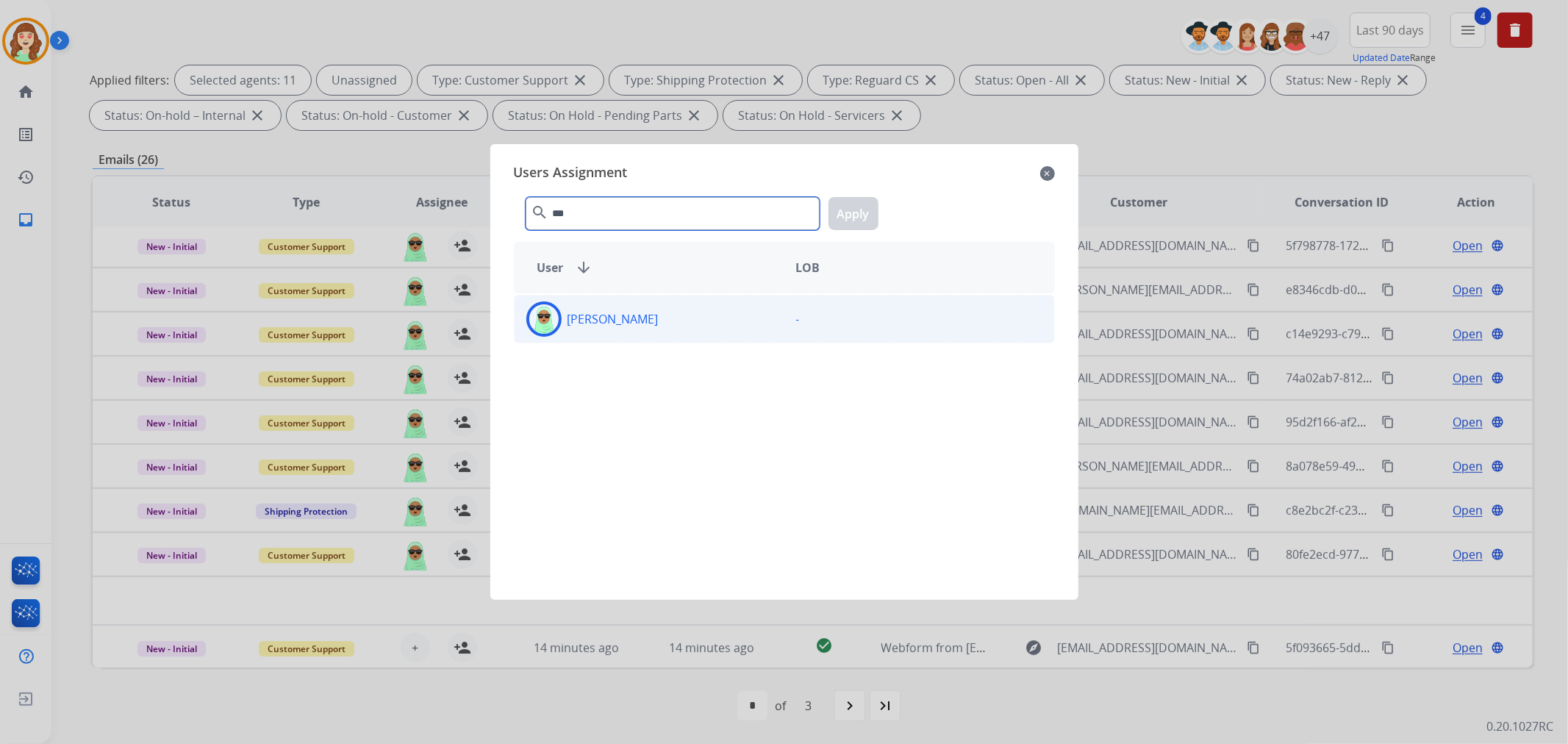
type input "***"
drag, startPoint x: 666, startPoint y: 331, endPoint x: 688, endPoint y: 332, distance: 22.0
click at [672, 332] on div "[PERSON_NAME]" at bounding box center [649, 318] width 270 height 36
drag, startPoint x: 851, startPoint y: 213, endPoint x: 851, endPoint y: 248, distance: 35.0
click at [850, 213] on button "Apply" at bounding box center [854, 213] width 50 height 33
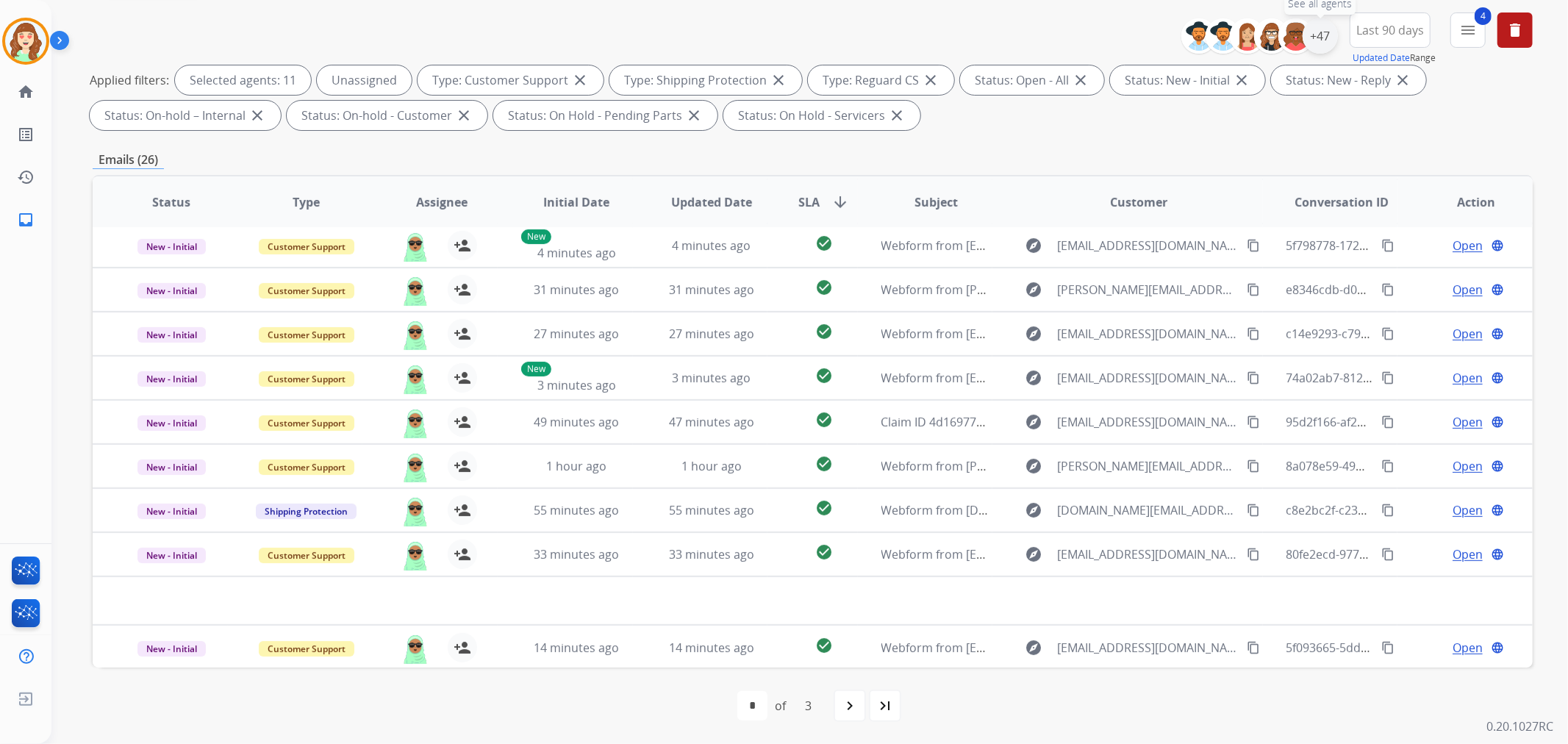
scroll to position [0, 0]
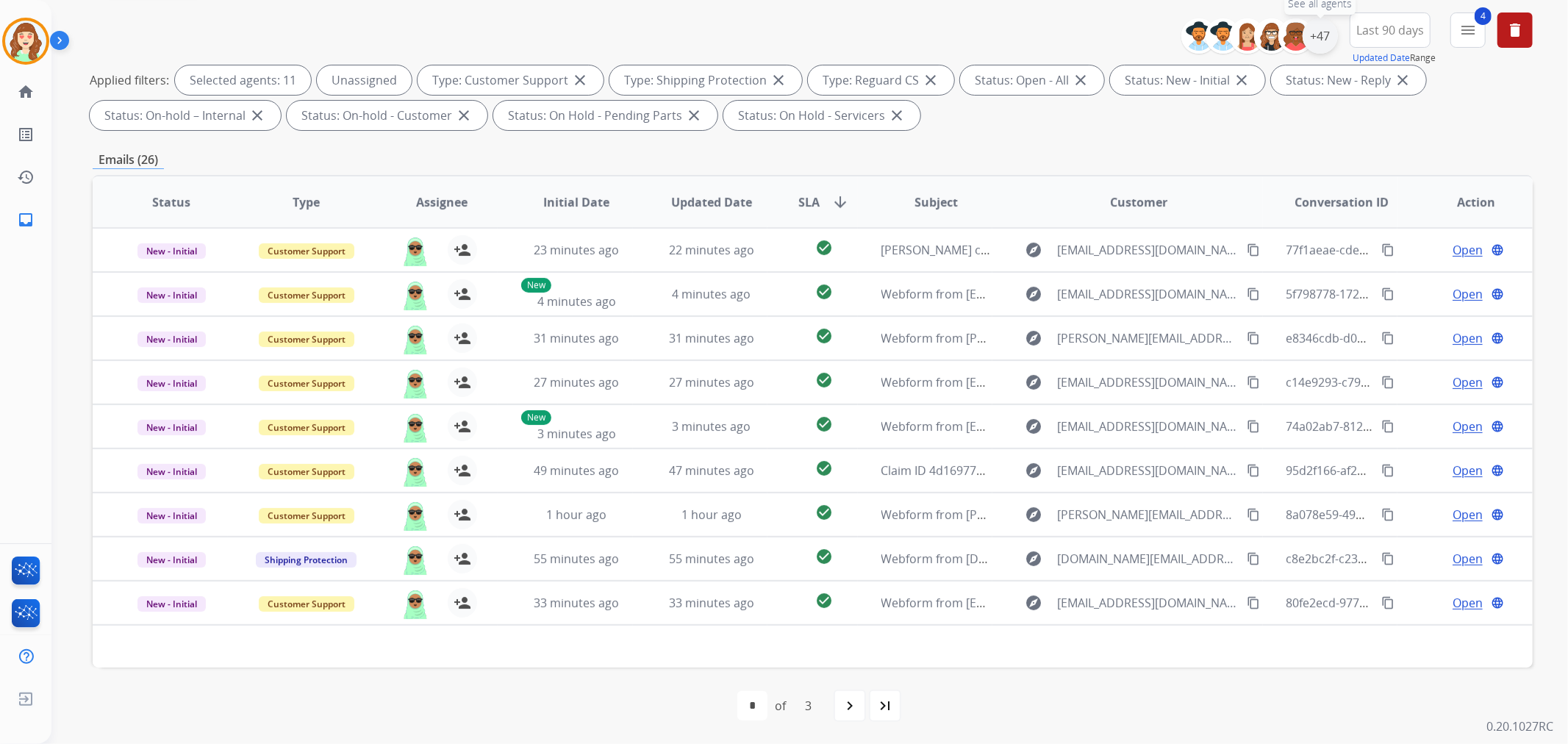
click at [1319, 30] on div "+47" at bounding box center [1320, 36] width 36 height 36
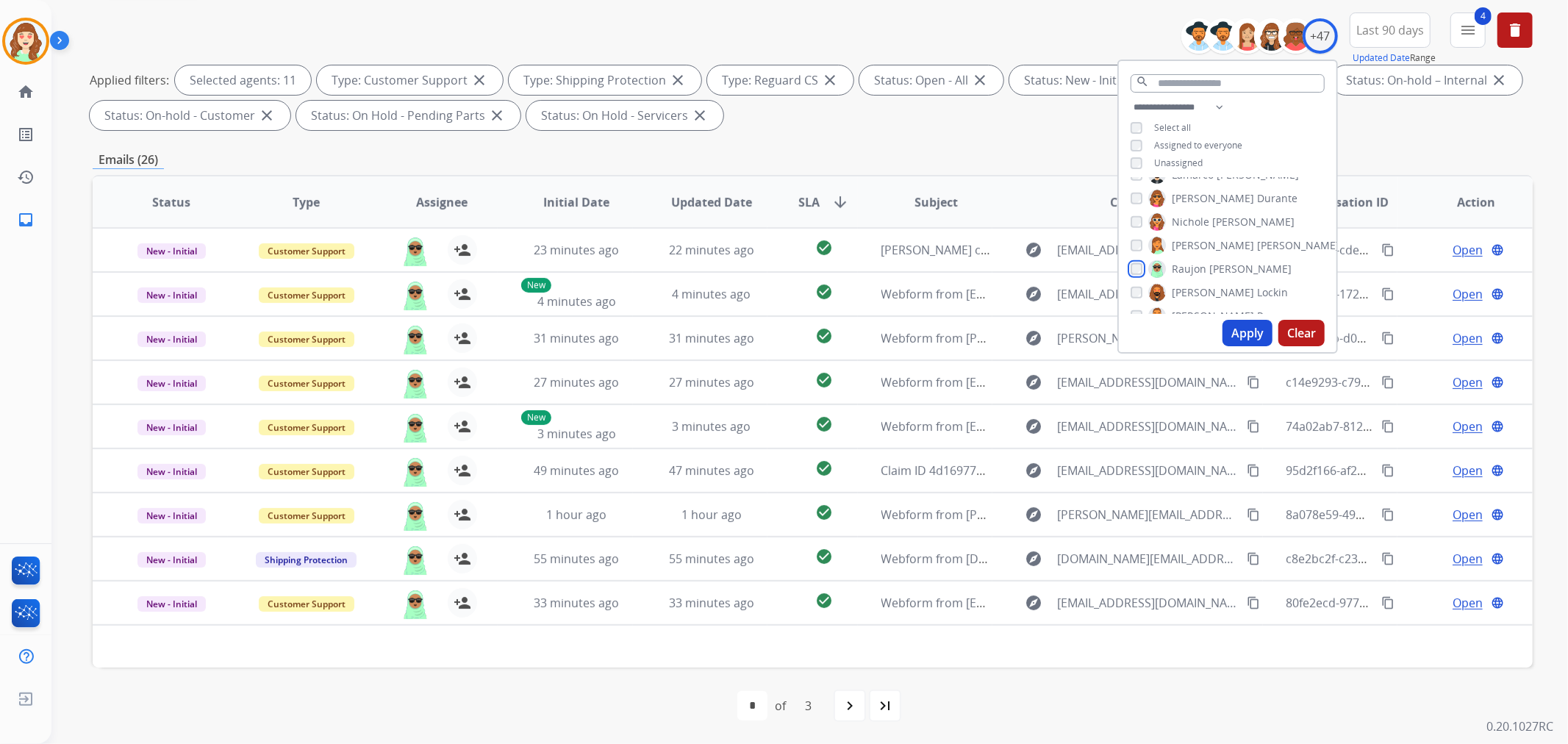
scroll to position [734, 0]
click at [1131, 225] on div "[PERSON_NAME]" at bounding box center [1208, 234] width 156 height 17
click at [1242, 329] on button "Apply" at bounding box center [1247, 334] width 50 height 27
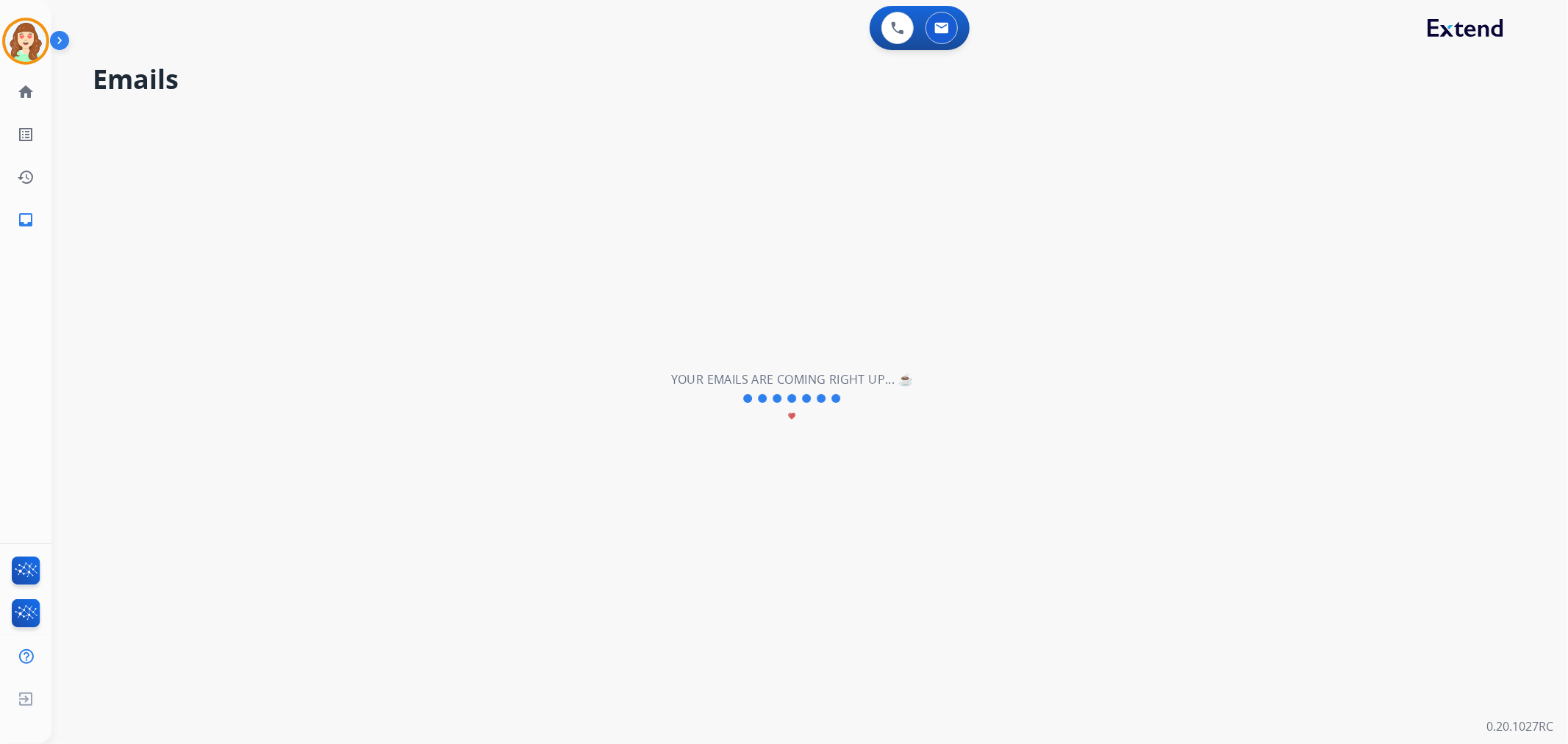
scroll to position [0, 0]
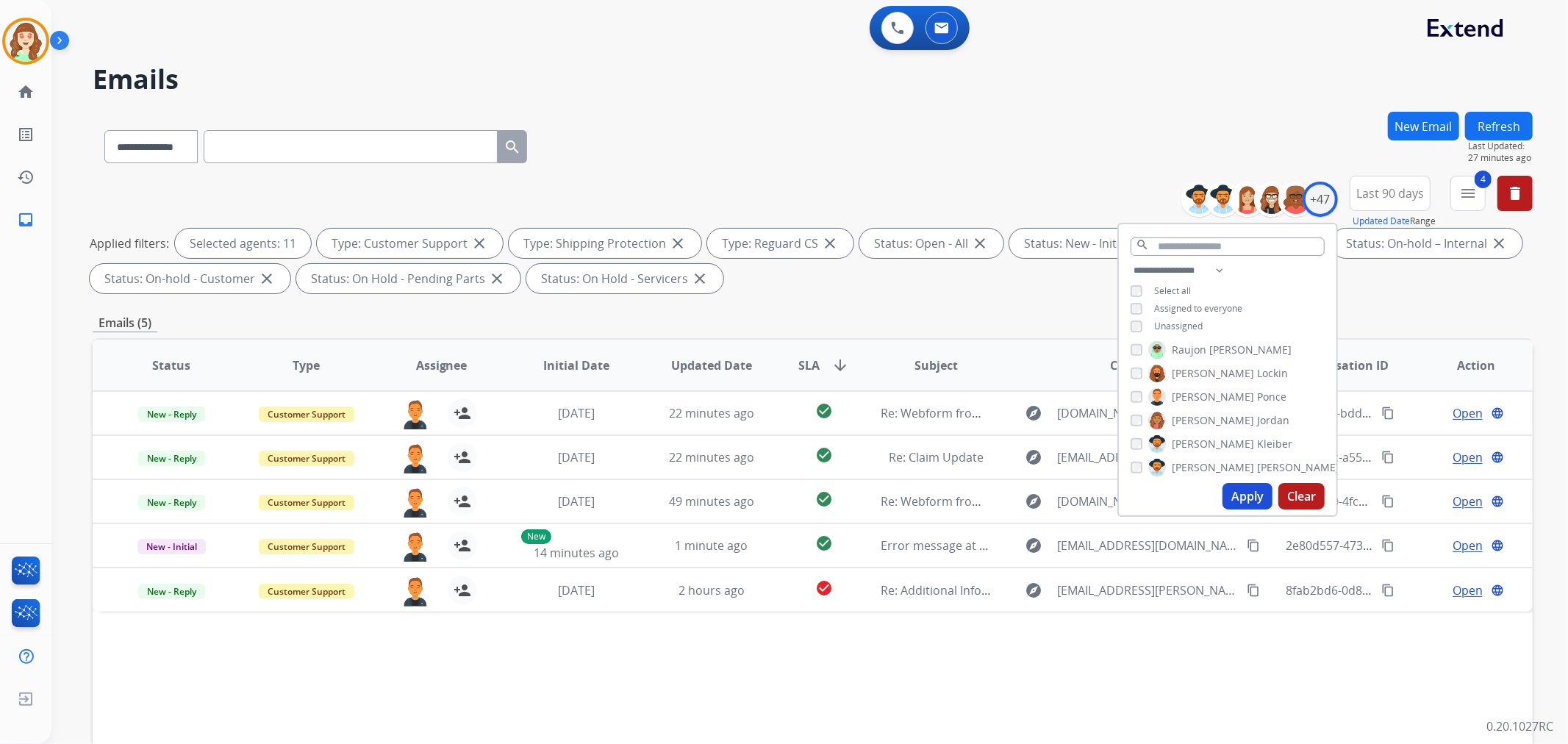
click at [1259, 480] on div "Apply Clear" at bounding box center [1228, 496] width 217 height 38
click at [1232, 494] on button "Apply" at bounding box center [1247, 496] width 50 height 27
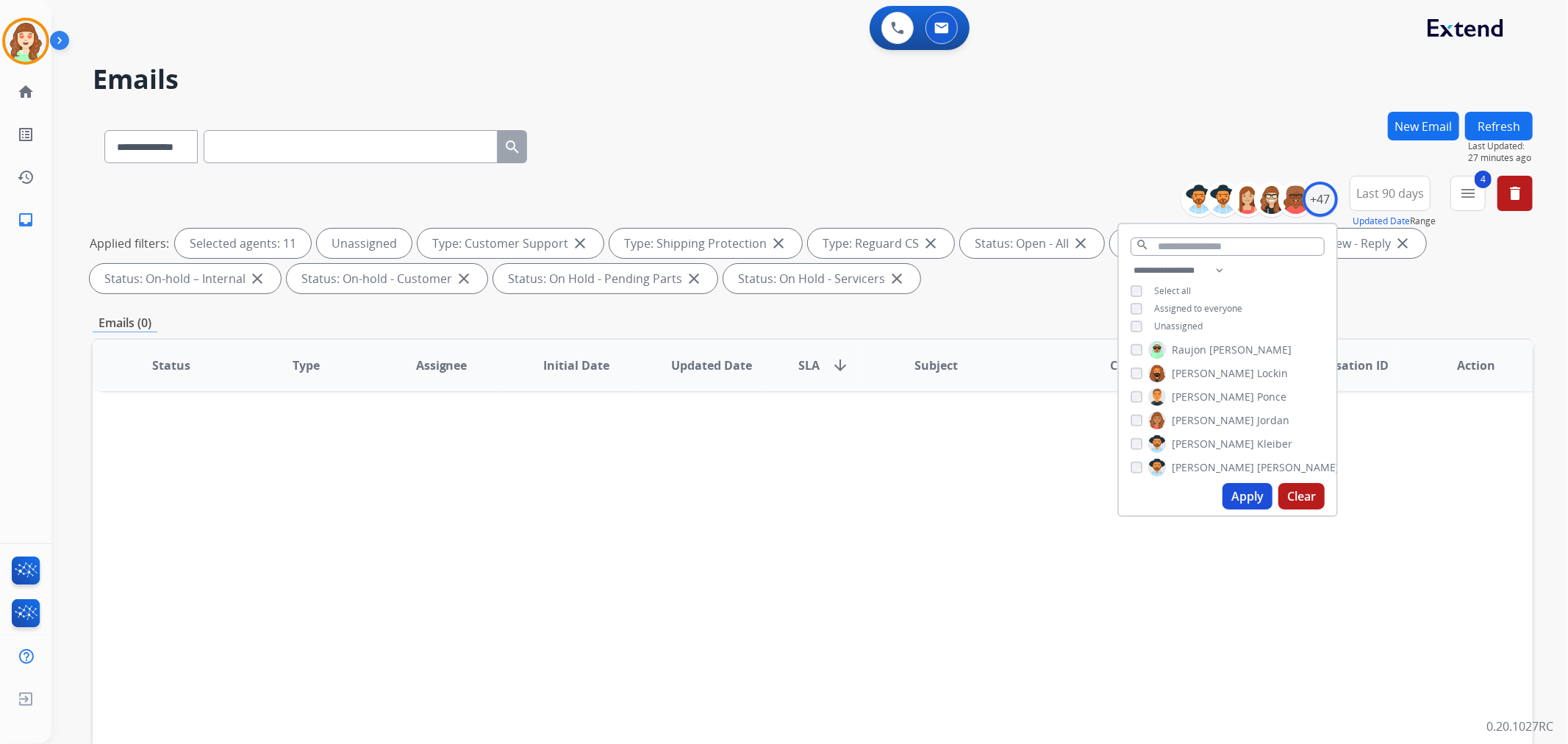
click at [1246, 489] on button "Apply" at bounding box center [1247, 496] width 50 height 27
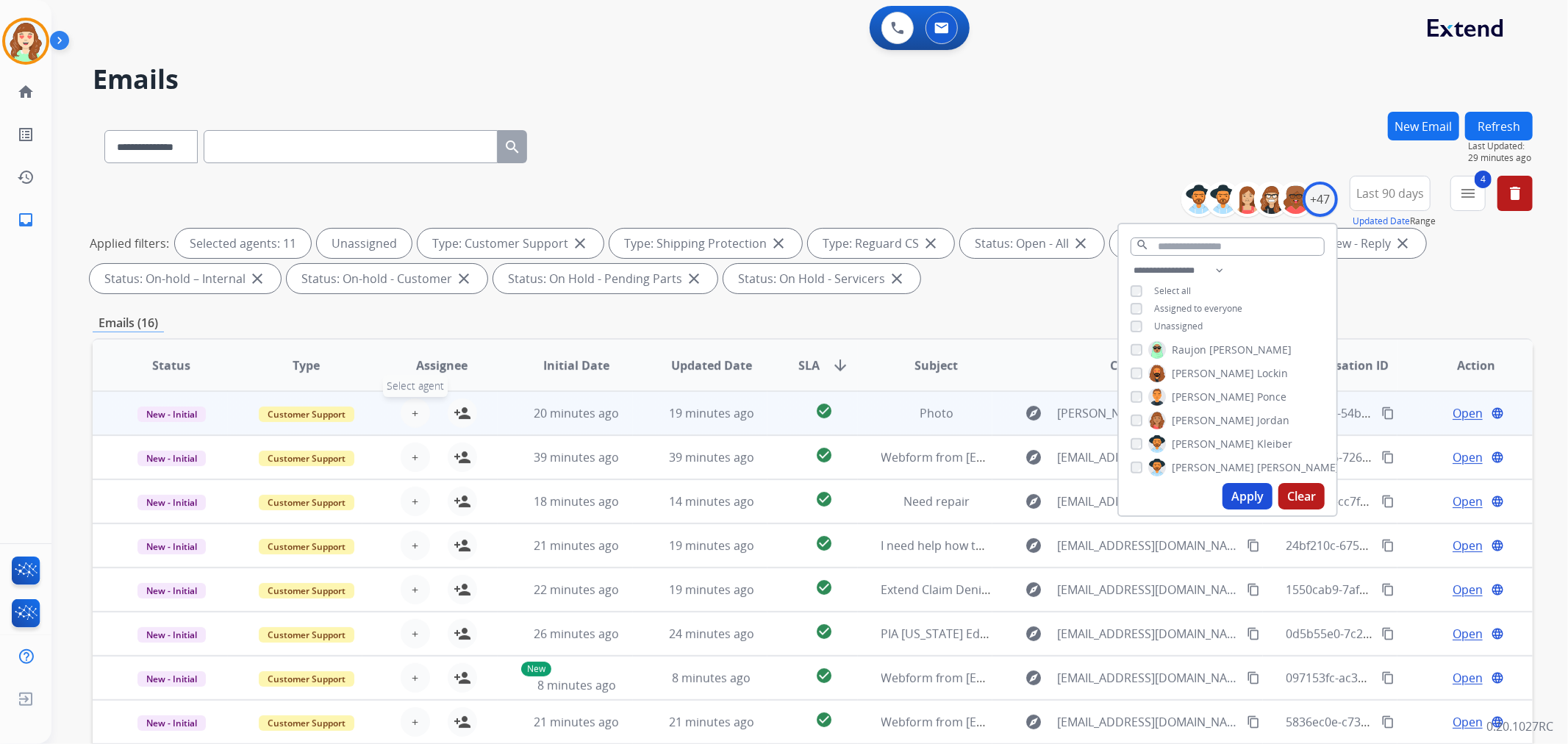
click at [416, 411] on button "+ Select agent" at bounding box center [415, 412] width 30 height 30
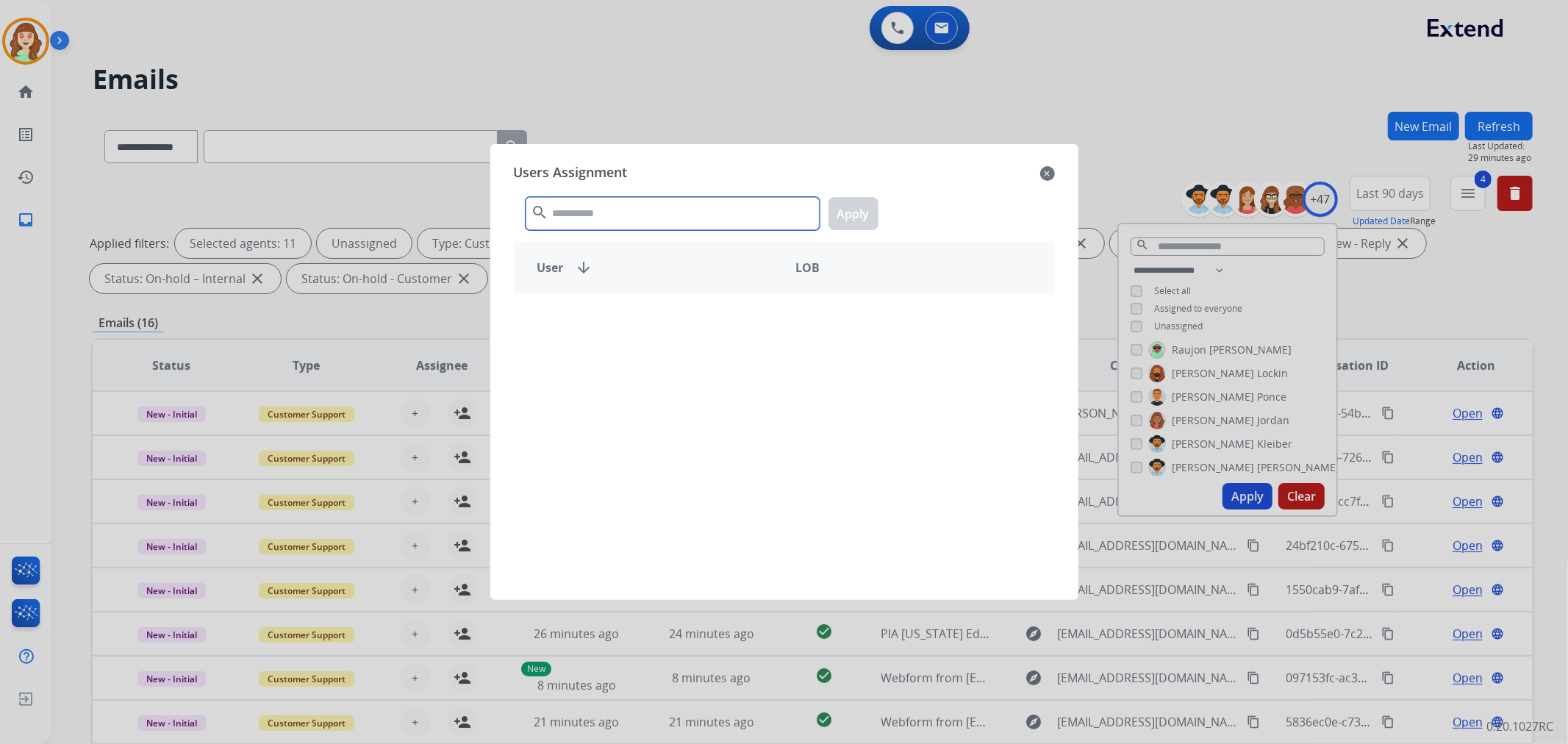
click at [673, 218] on input "text" at bounding box center [673, 213] width 294 height 33
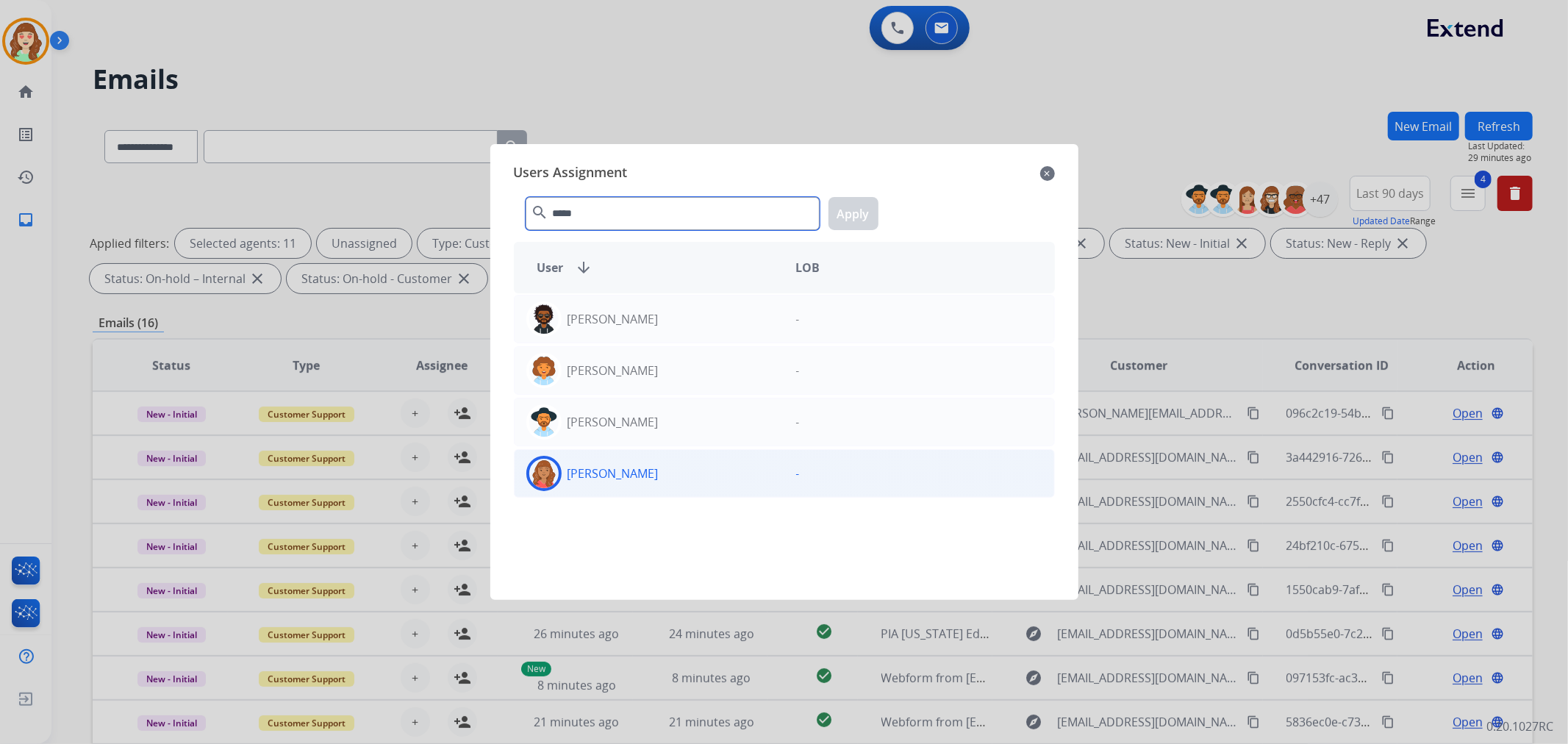
type input "*****"
click at [680, 463] on div "[PERSON_NAME]" at bounding box center [649, 473] width 270 height 36
click at [853, 210] on button "Apply" at bounding box center [854, 213] width 50 height 33
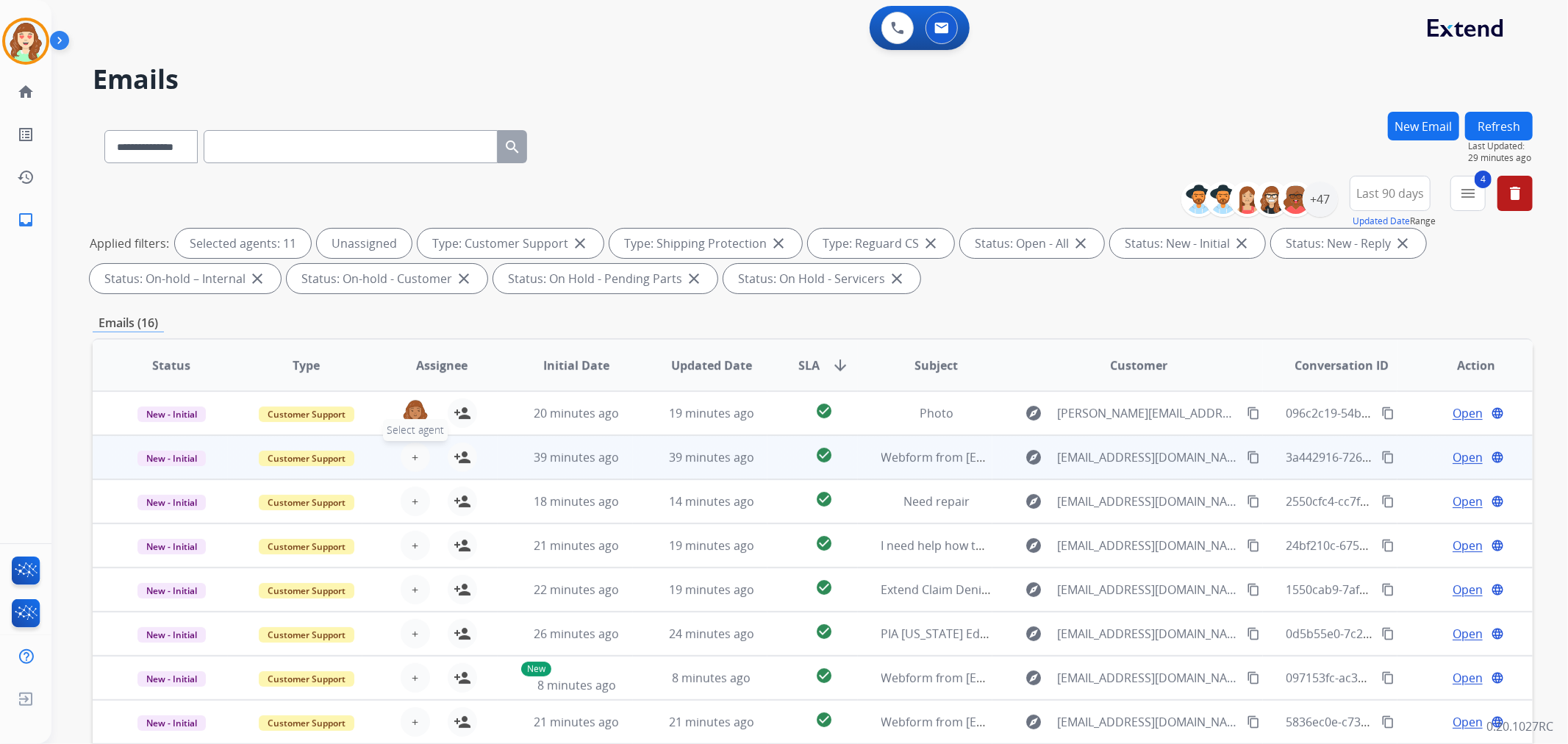
click at [412, 458] on span "+" at bounding box center [414, 457] width 7 height 17
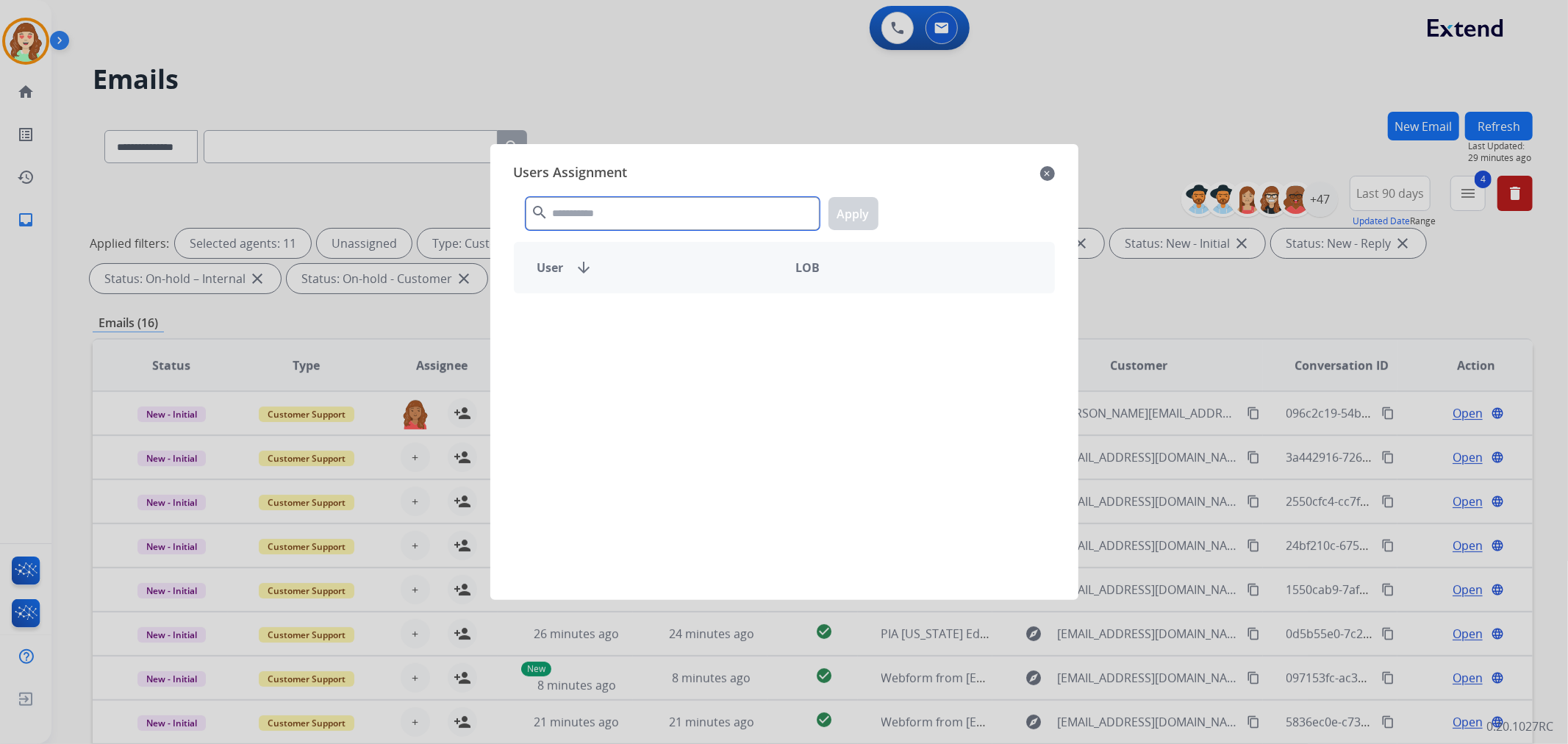
click at [617, 208] on input "text" at bounding box center [673, 213] width 294 height 33
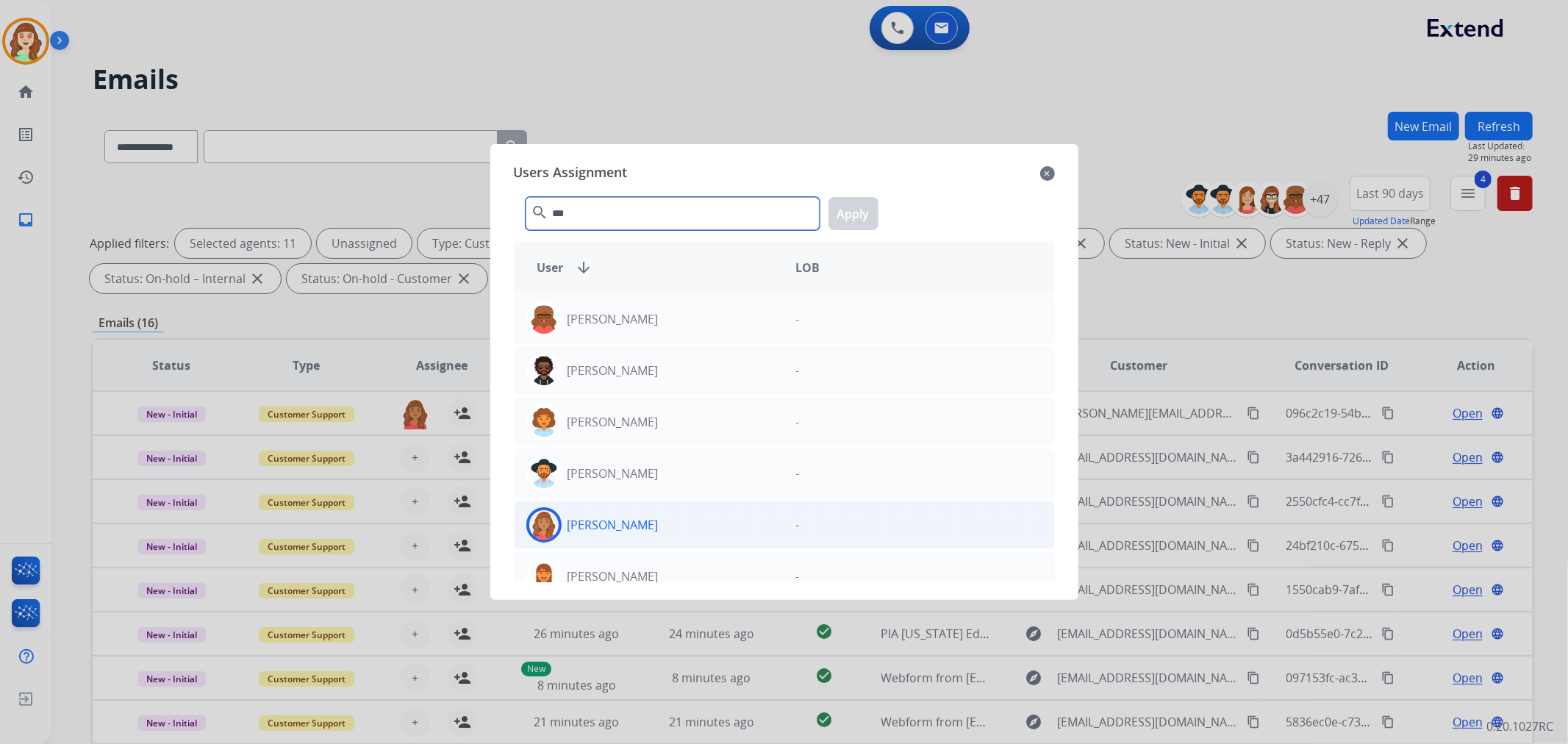
type input "***"
drag, startPoint x: 663, startPoint y: 522, endPoint x: 827, endPoint y: 311, distance: 267.2
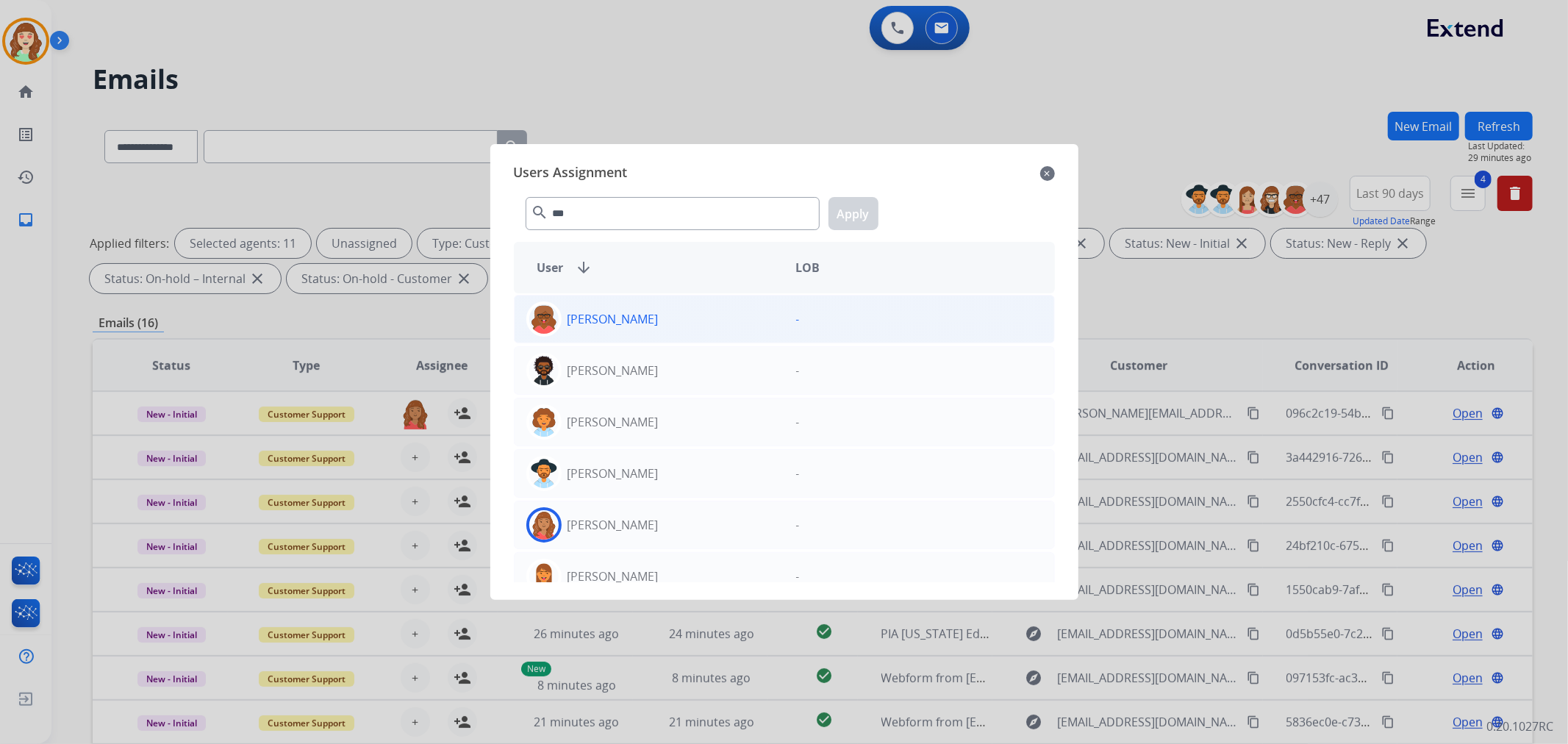
click at [663, 523] on div "[PERSON_NAME]" at bounding box center [649, 524] width 270 height 36
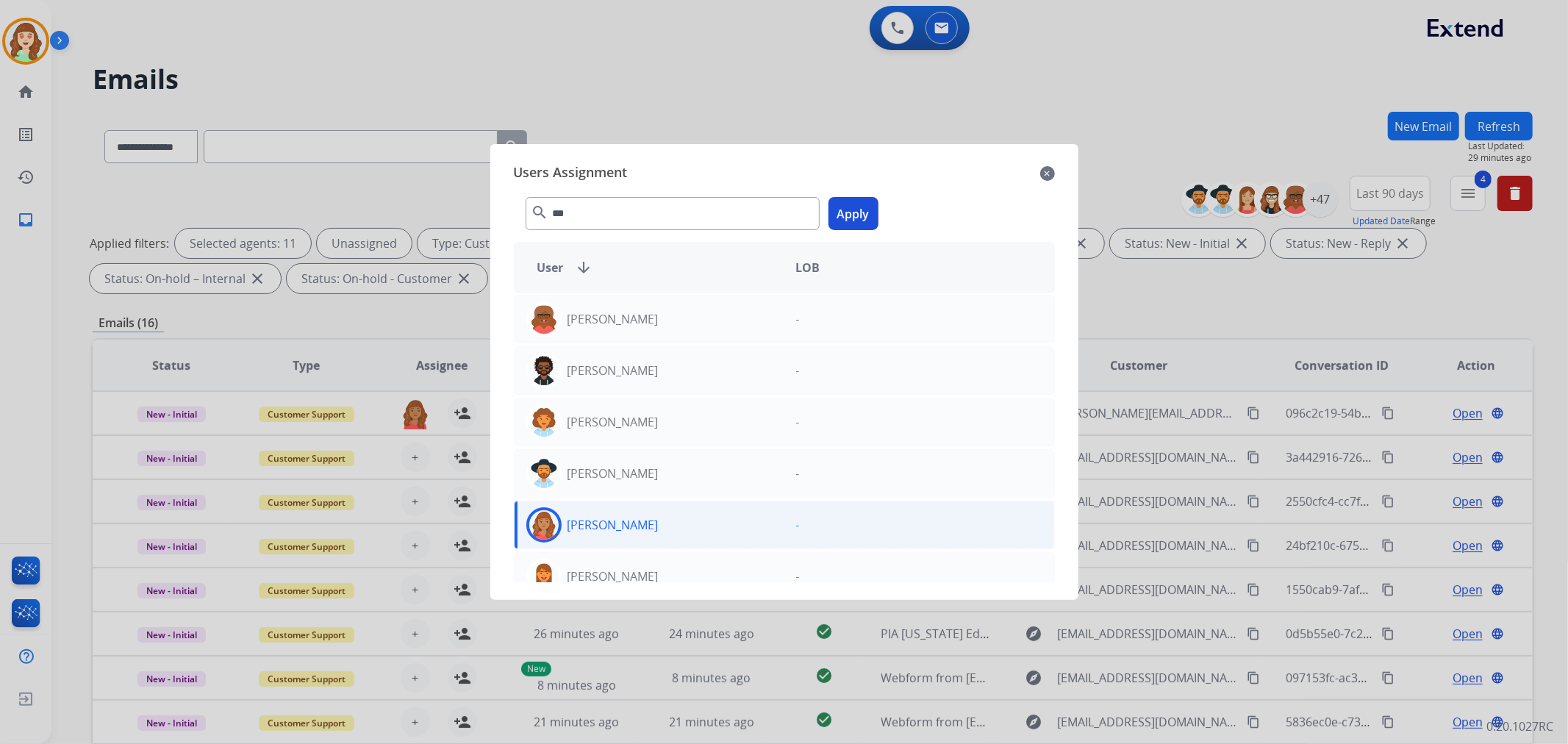
drag, startPoint x: 855, startPoint y: 221, endPoint x: 819, endPoint y: 243, distance: 42.2
click at [856, 221] on button "Apply" at bounding box center [854, 213] width 50 height 33
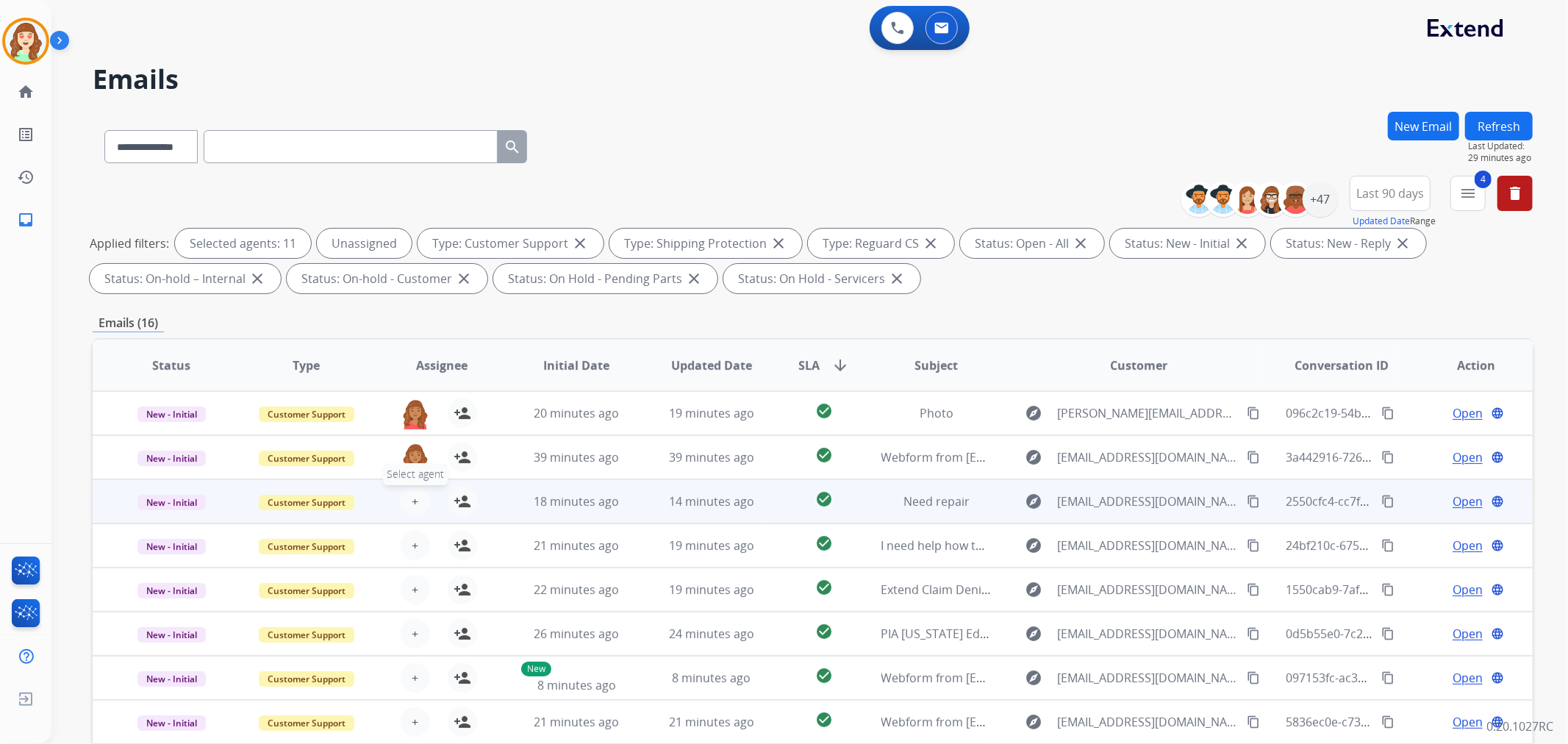
click at [413, 492] on span "+" at bounding box center [414, 501] width 7 height 17
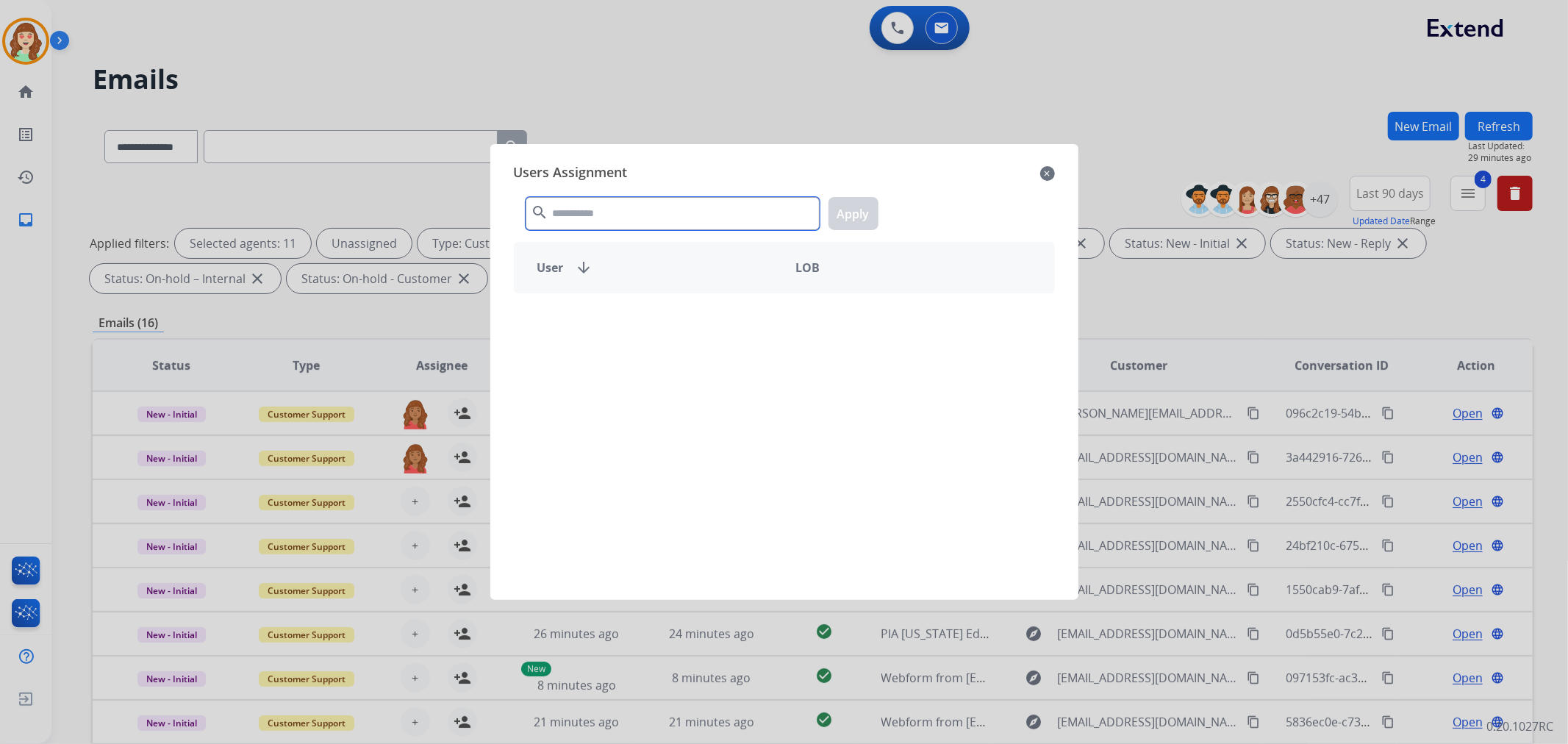
click at [637, 207] on input "text" at bounding box center [673, 213] width 294 height 33
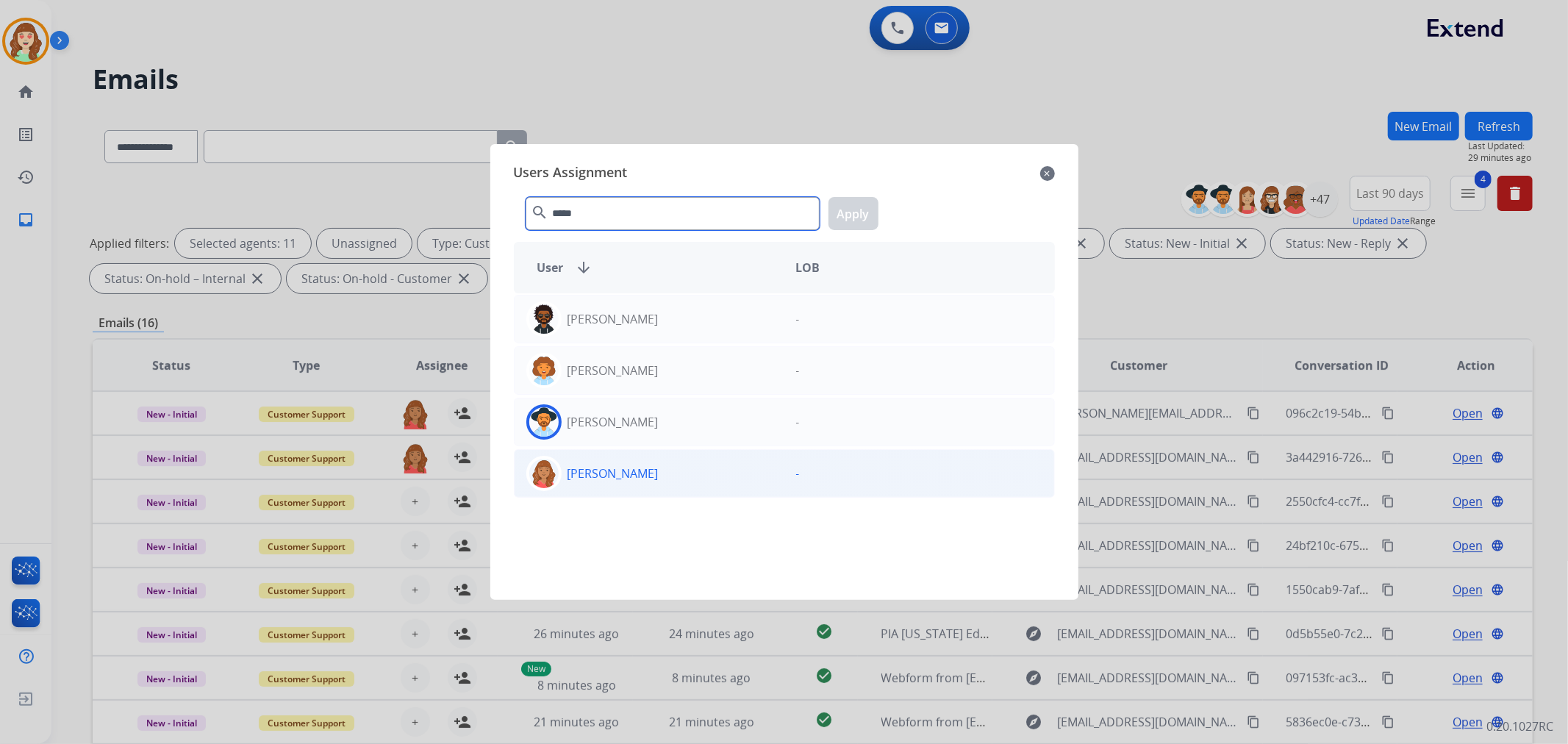
type input "*****"
click at [733, 474] on div "[PERSON_NAME]" at bounding box center [649, 473] width 270 height 36
click at [857, 206] on button "Apply" at bounding box center [854, 213] width 50 height 33
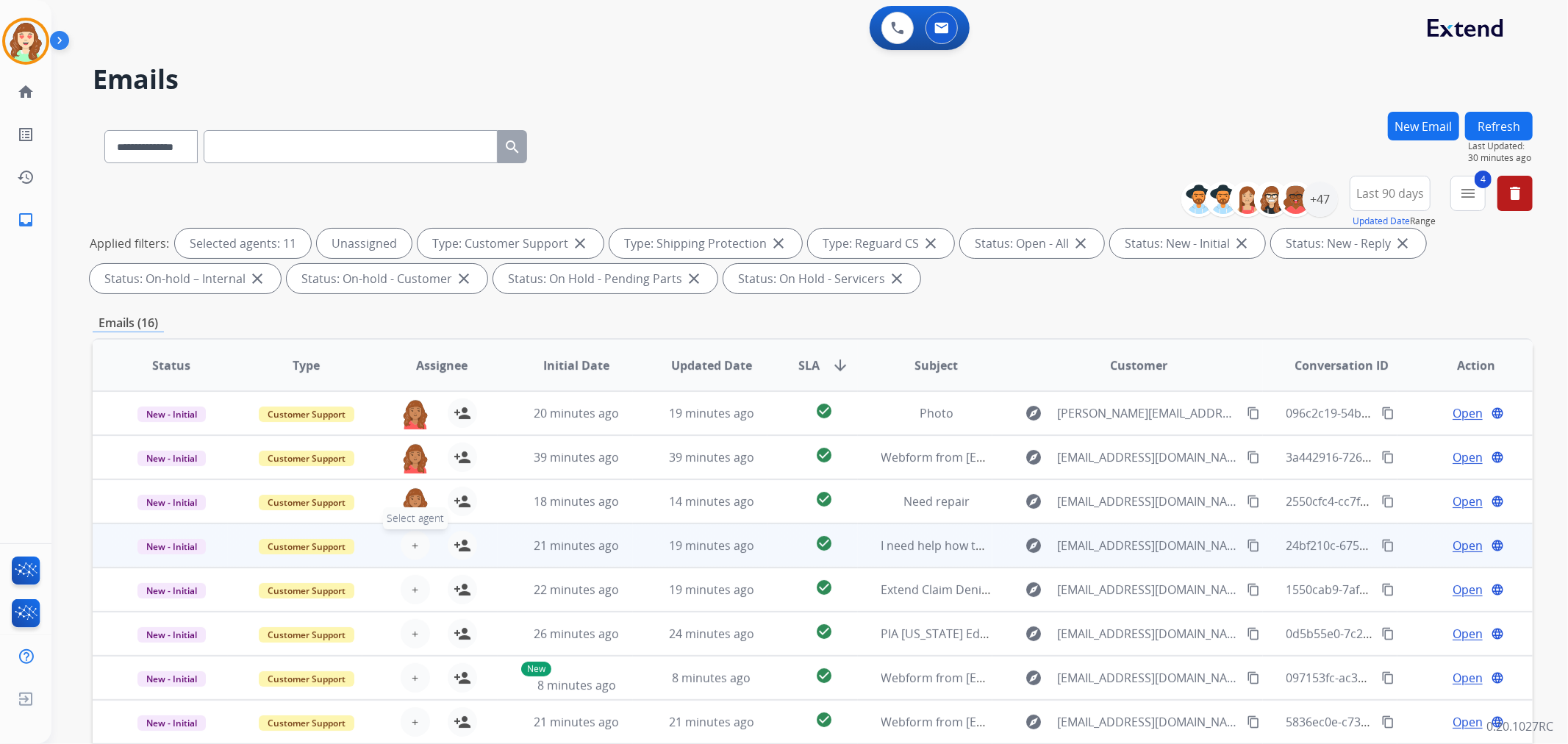
click at [411, 544] on span "+" at bounding box center [414, 545] width 7 height 17
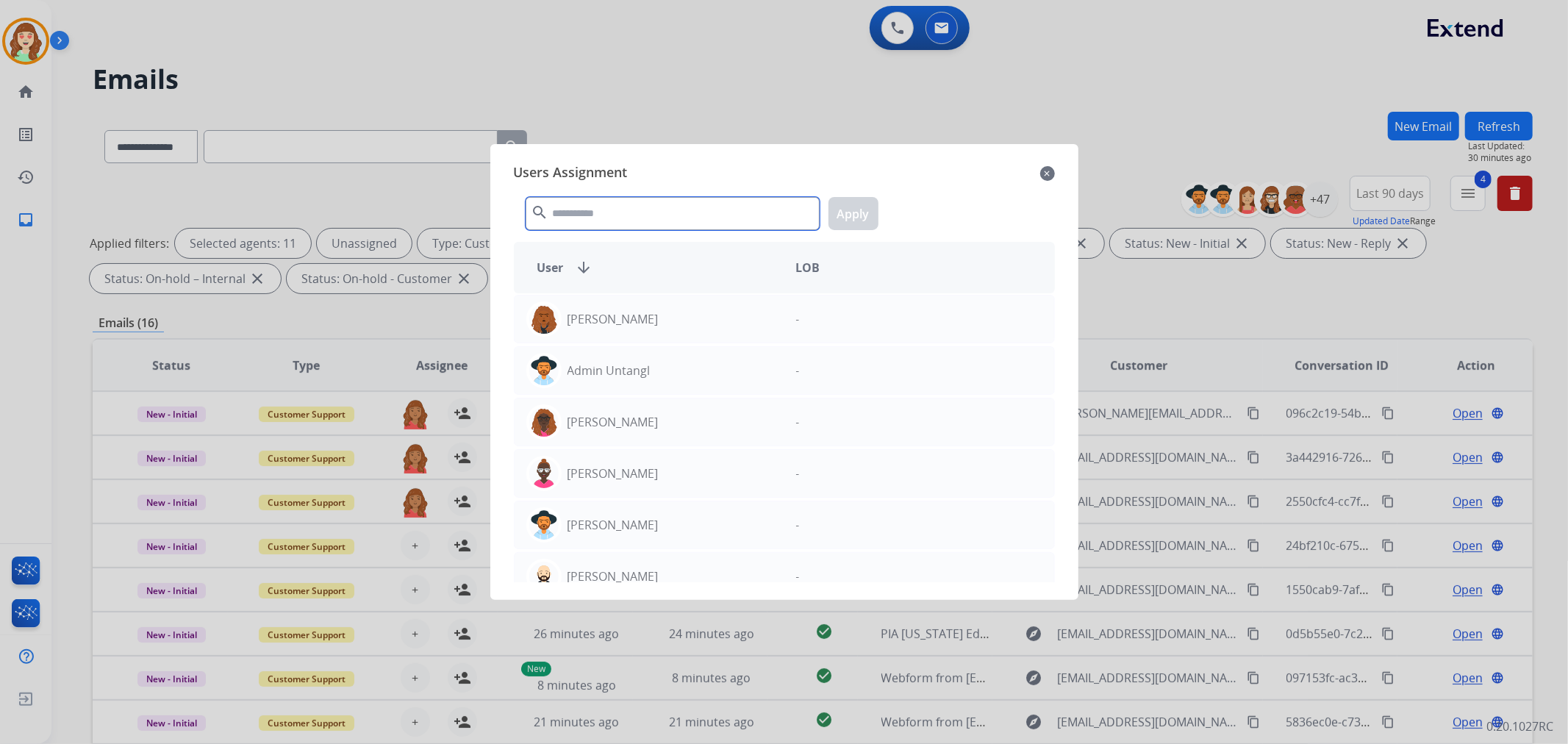
click at [575, 218] on input "text" at bounding box center [673, 213] width 294 height 33
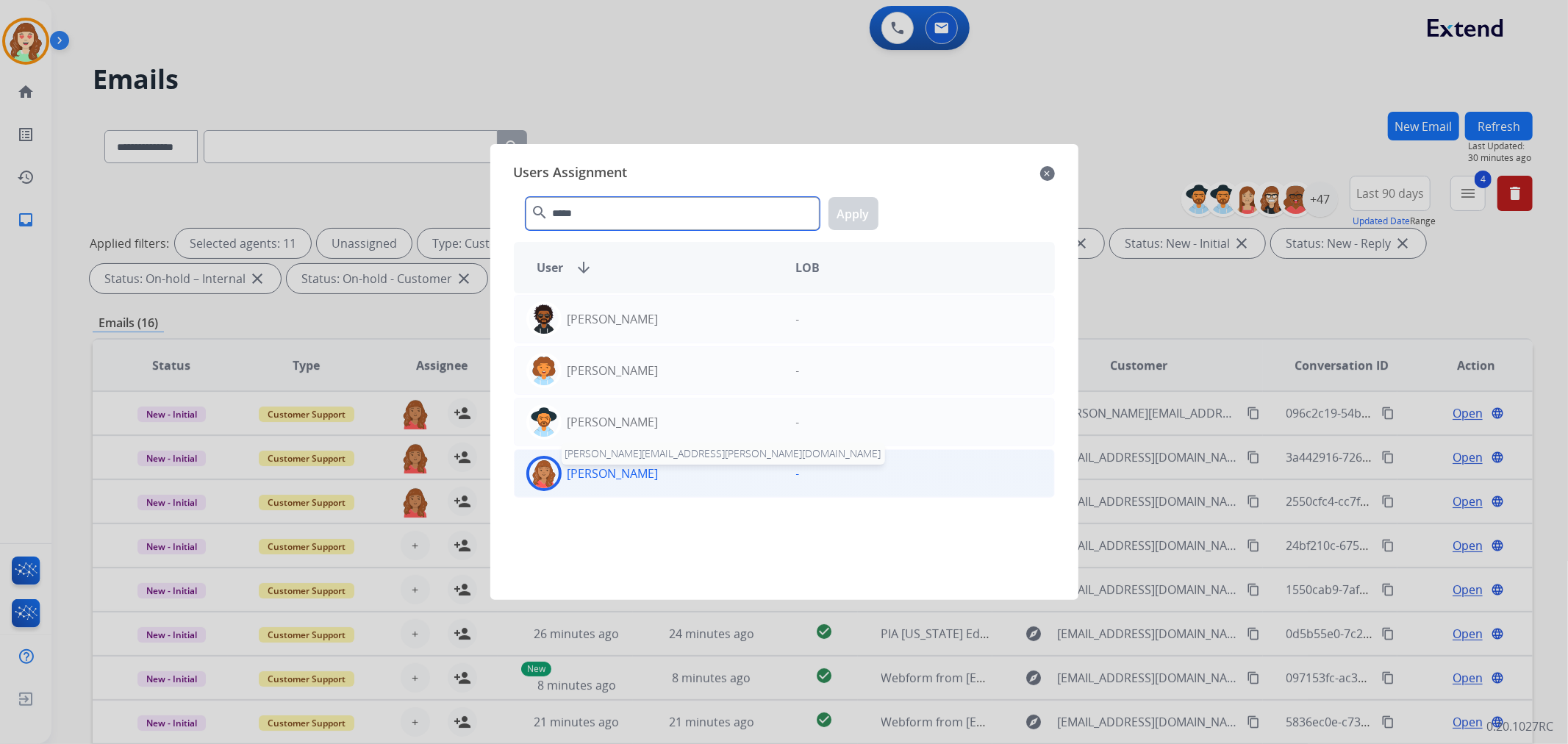
type input "*****"
click at [645, 473] on p "[PERSON_NAME]" at bounding box center [612, 473] width 91 height 17
click at [847, 219] on button "Apply" at bounding box center [854, 213] width 50 height 33
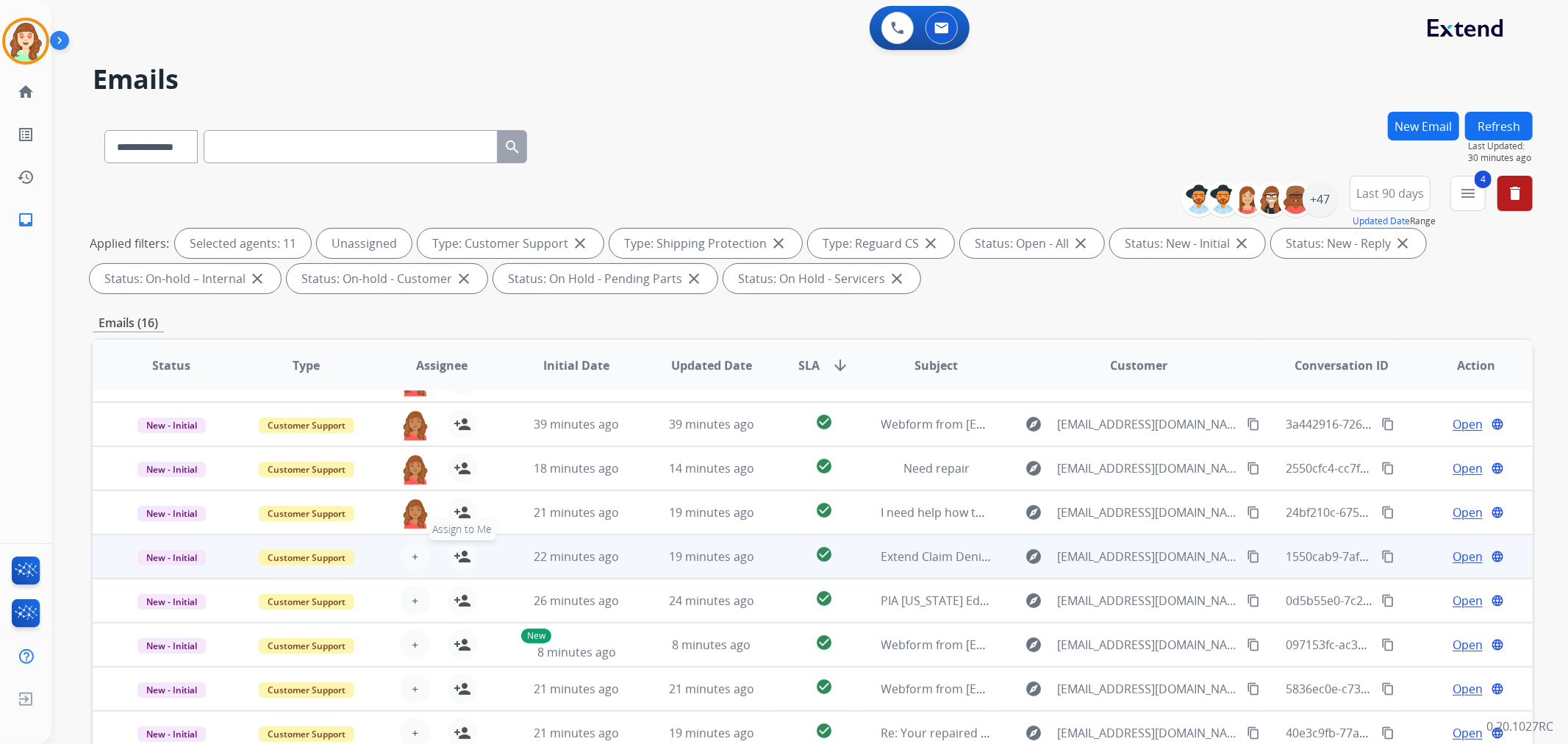
scroll to position [48, 0]
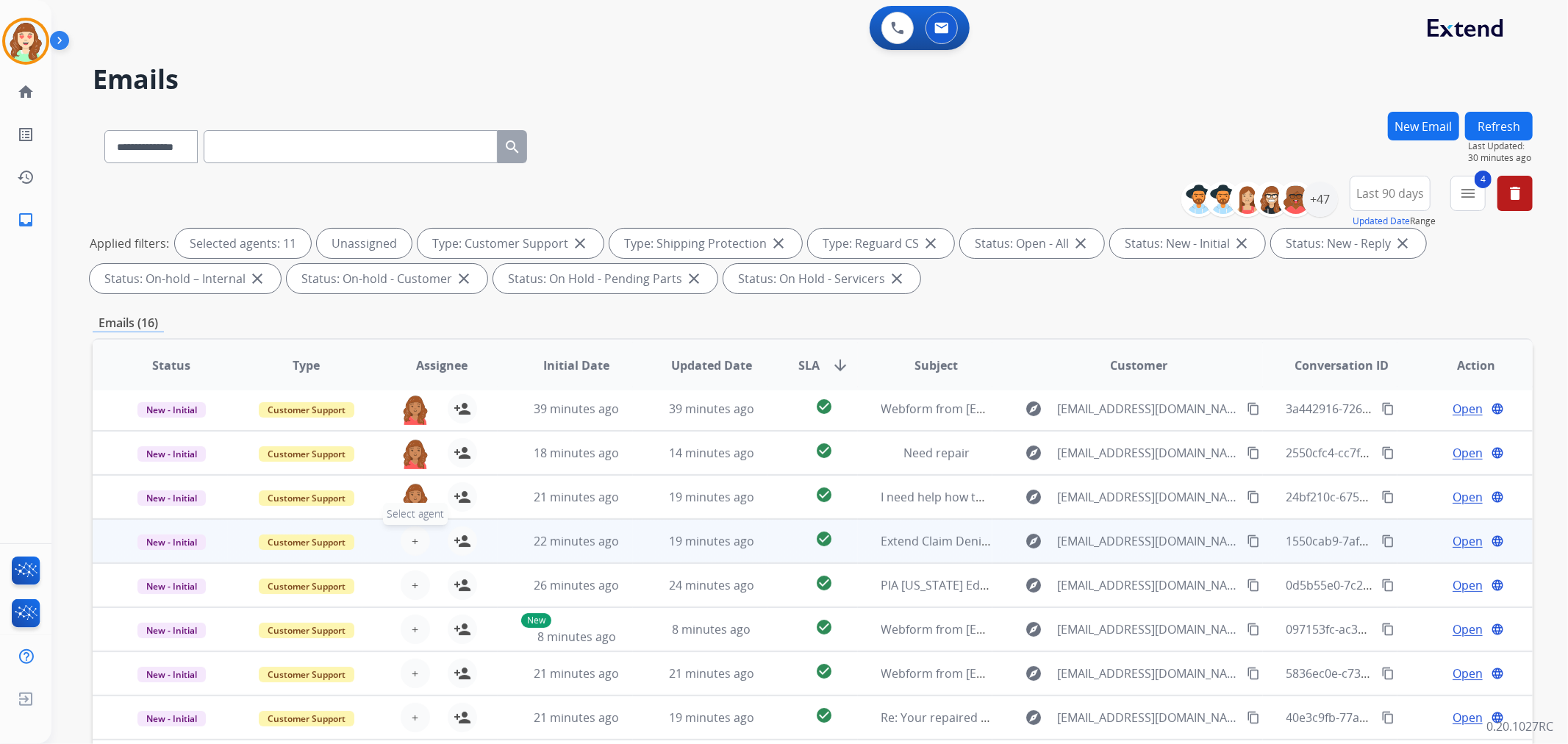
click at [407, 532] on button "+ Select agent" at bounding box center [415, 540] width 30 height 30
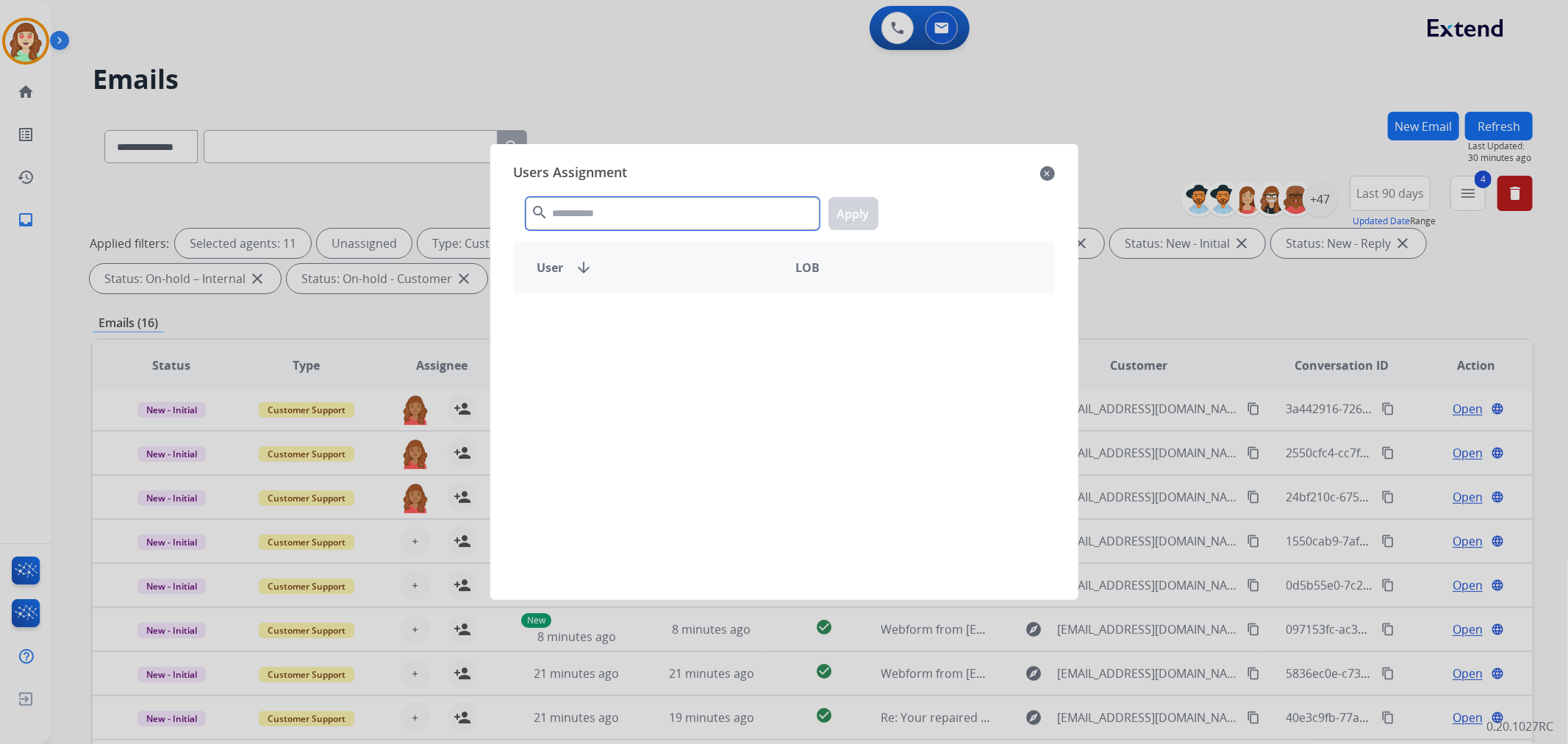
click at [601, 217] on input "text" at bounding box center [673, 213] width 294 height 33
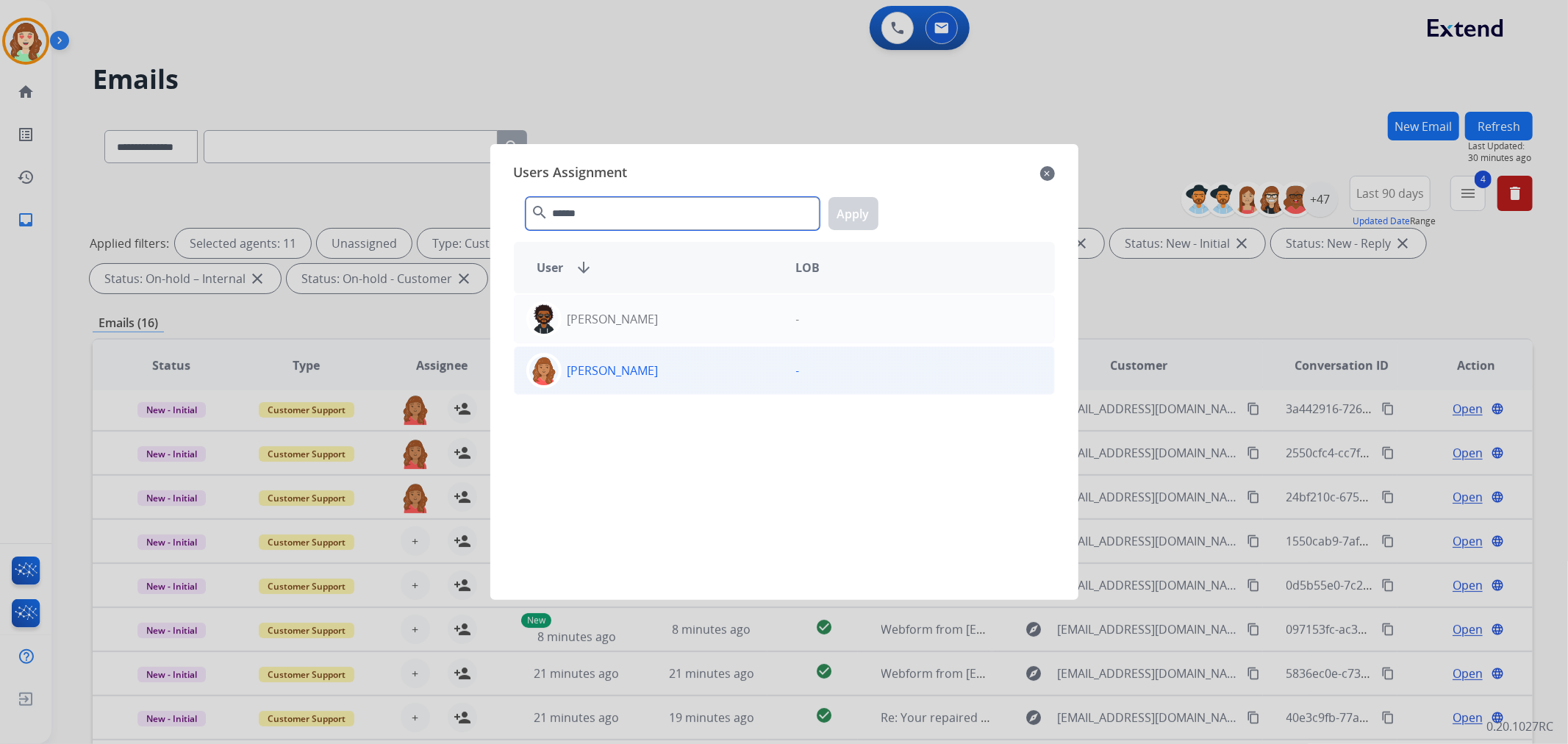
type input "******"
drag, startPoint x: 660, startPoint y: 379, endPoint x: 798, endPoint y: 274, distance: 173.4
click at [663, 380] on div "[PERSON_NAME]" at bounding box center [649, 370] width 270 height 36
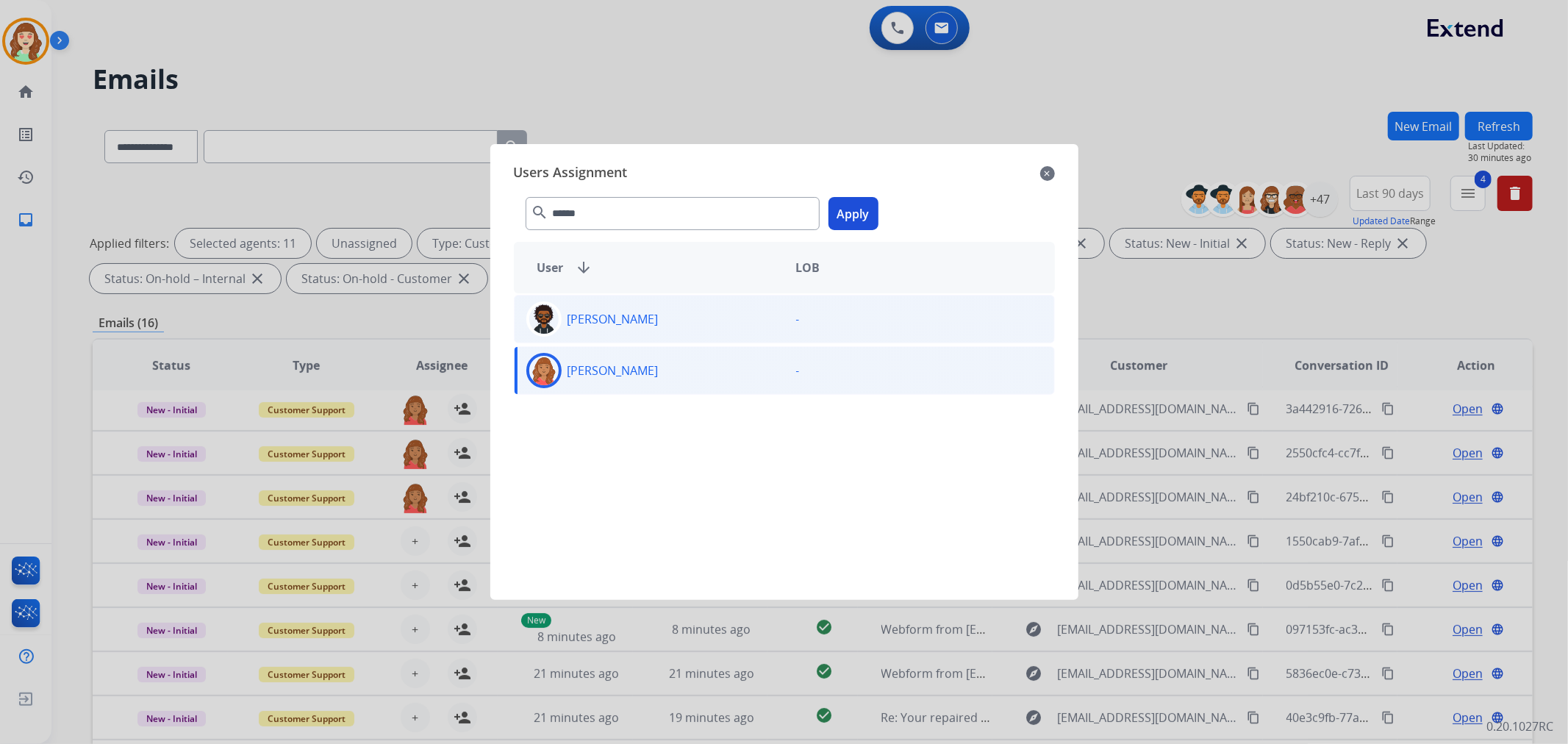
drag, startPoint x: 851, startPoint y: 204, endPoint x: 784, endPoint y: 300, distance: 117.1
click at [854, 211] on button "Apply" at bounding box center [854, 213] width 50 height 33
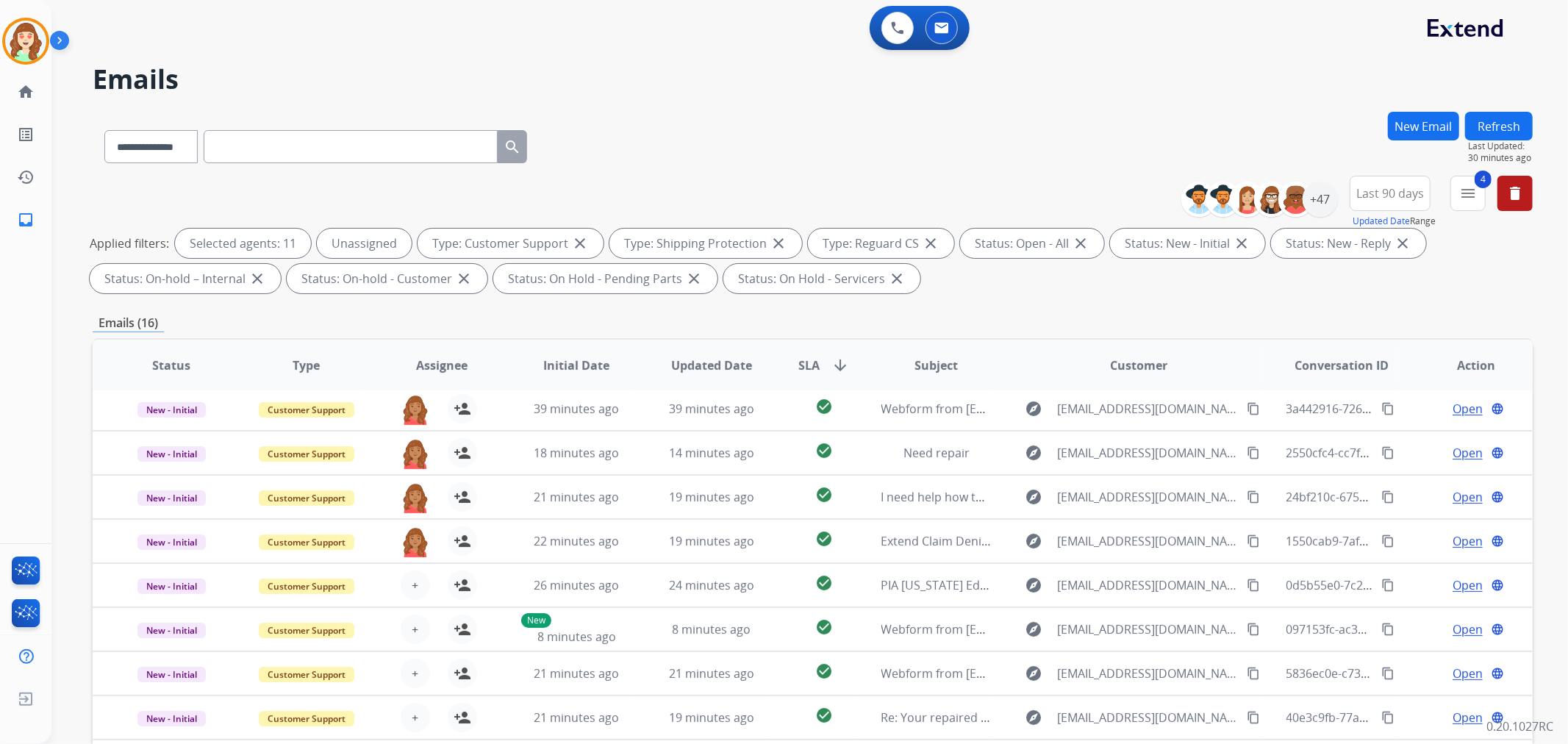
scroll to position [163, 0]
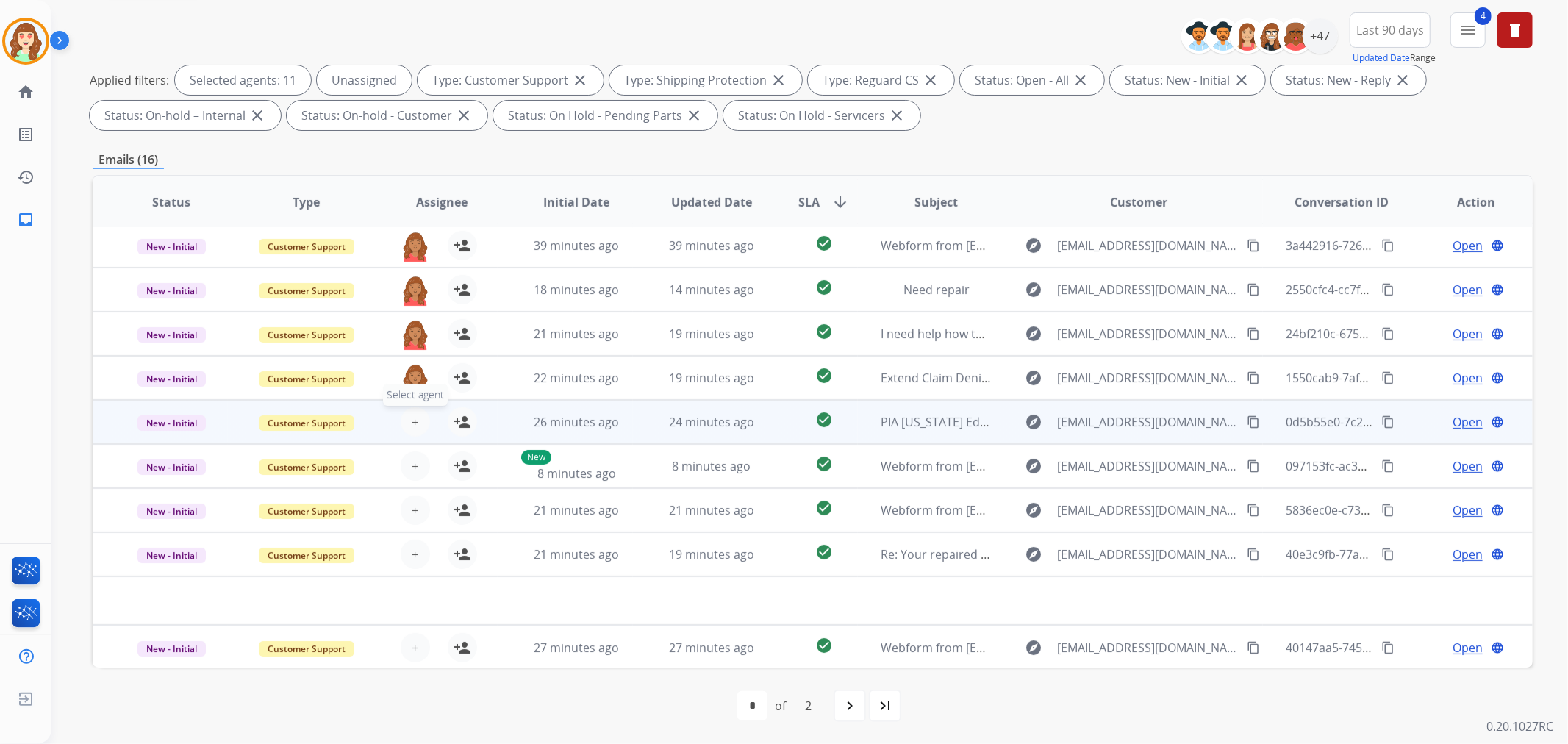
click at [408, 423] on button "+ Select agent" at bounding box center [415, 422] width 30 height 30
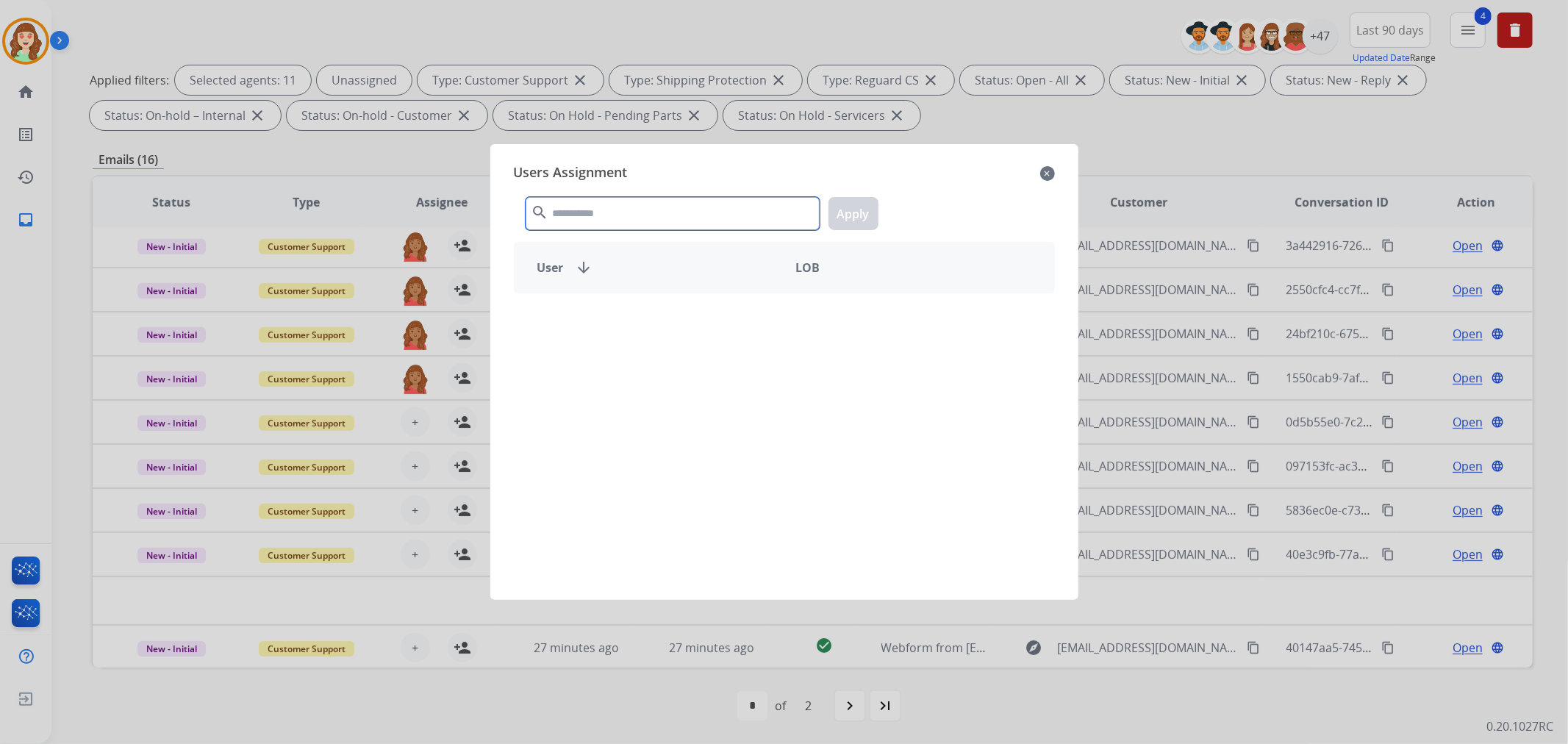
click at [643, 210] on input "text" at bounding box center [673, 213] width 294 height 33
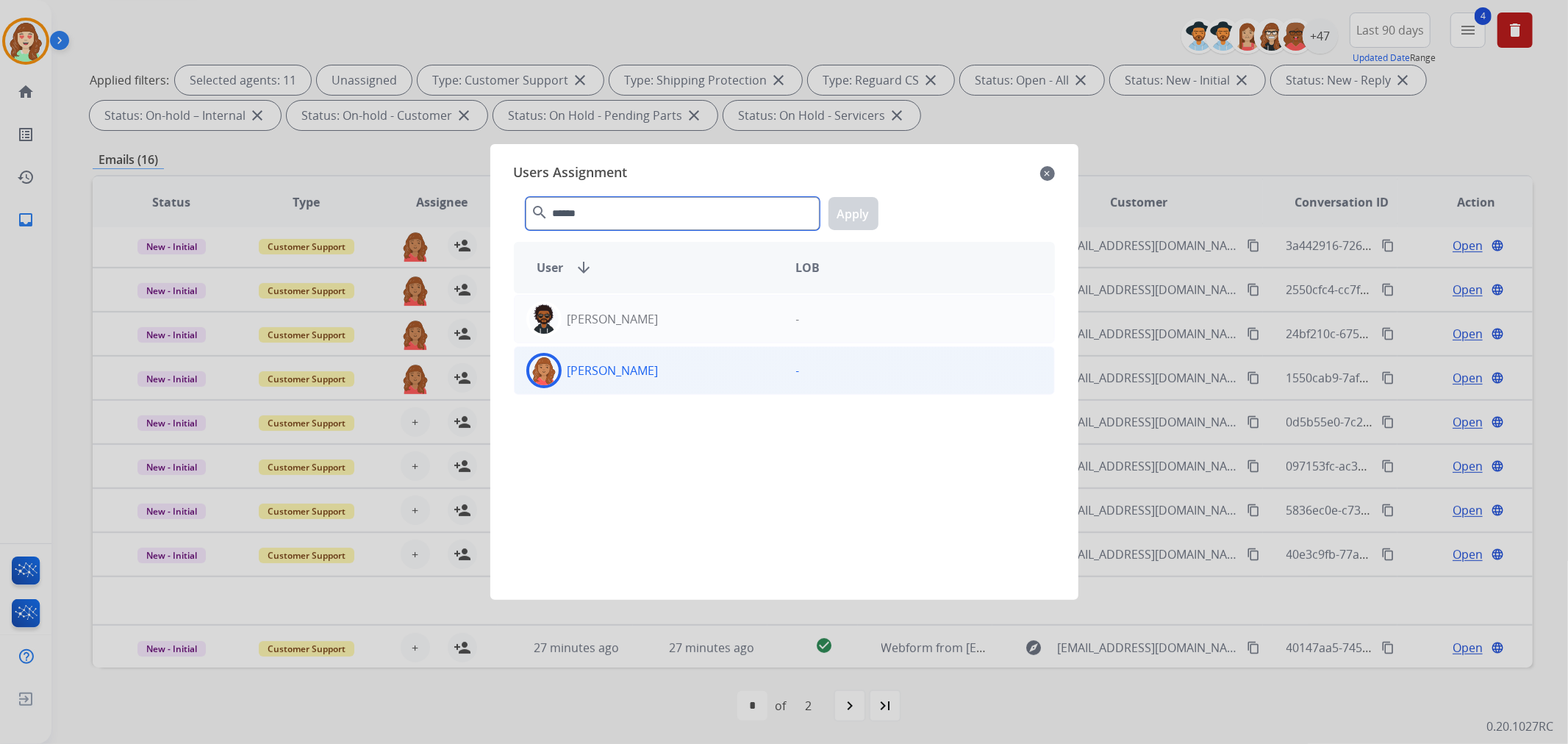
type input "******"
click at [684, 377] on div "[PERSON_NAME]" at bounding box center [649, 370] width 270 height 36
click at [847, 213] on button "Apply" at bounding box center [854, 213] width 50 height 33
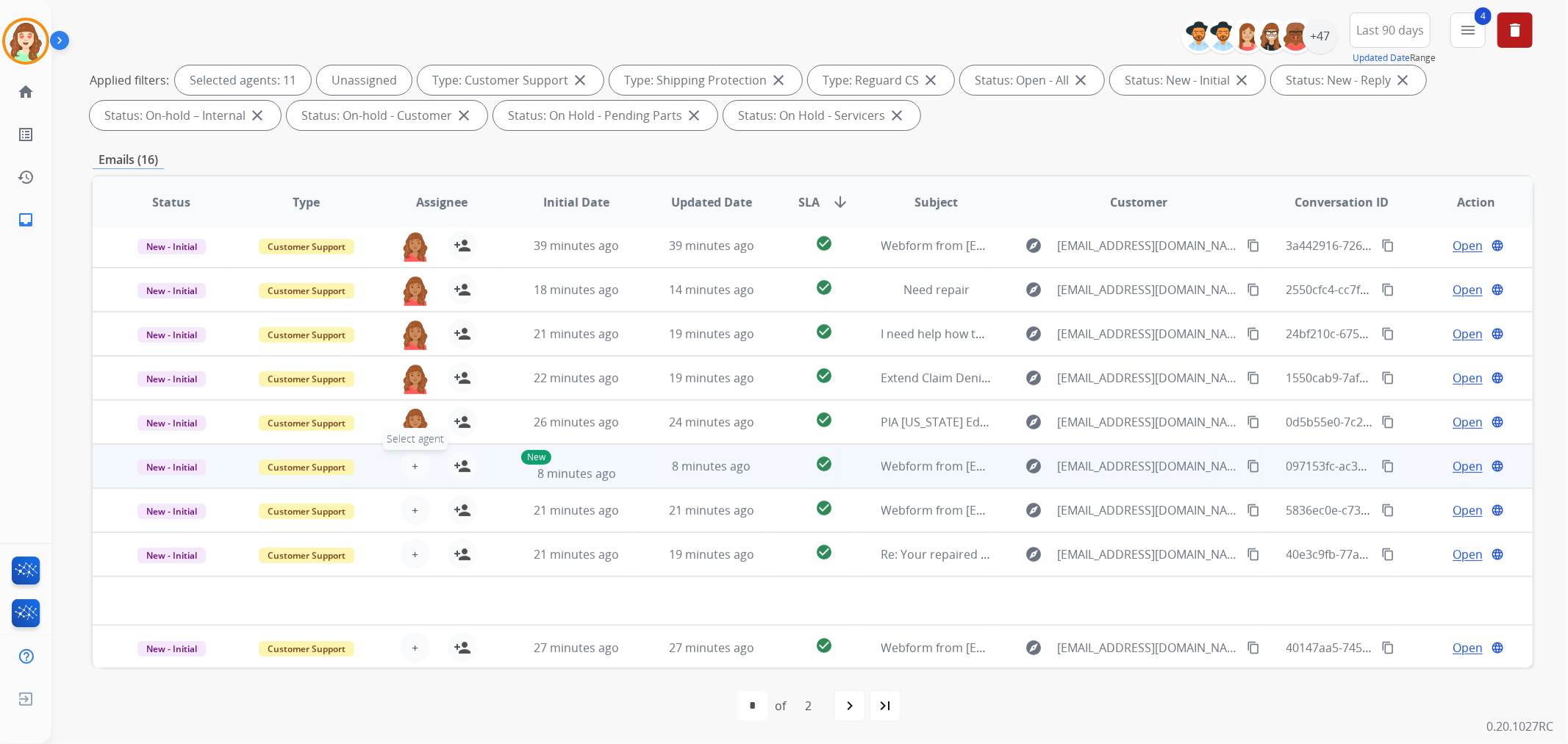
click at [416, 460] on button "+ Select agent" at bounding box center [415, 465] width 30 height 30
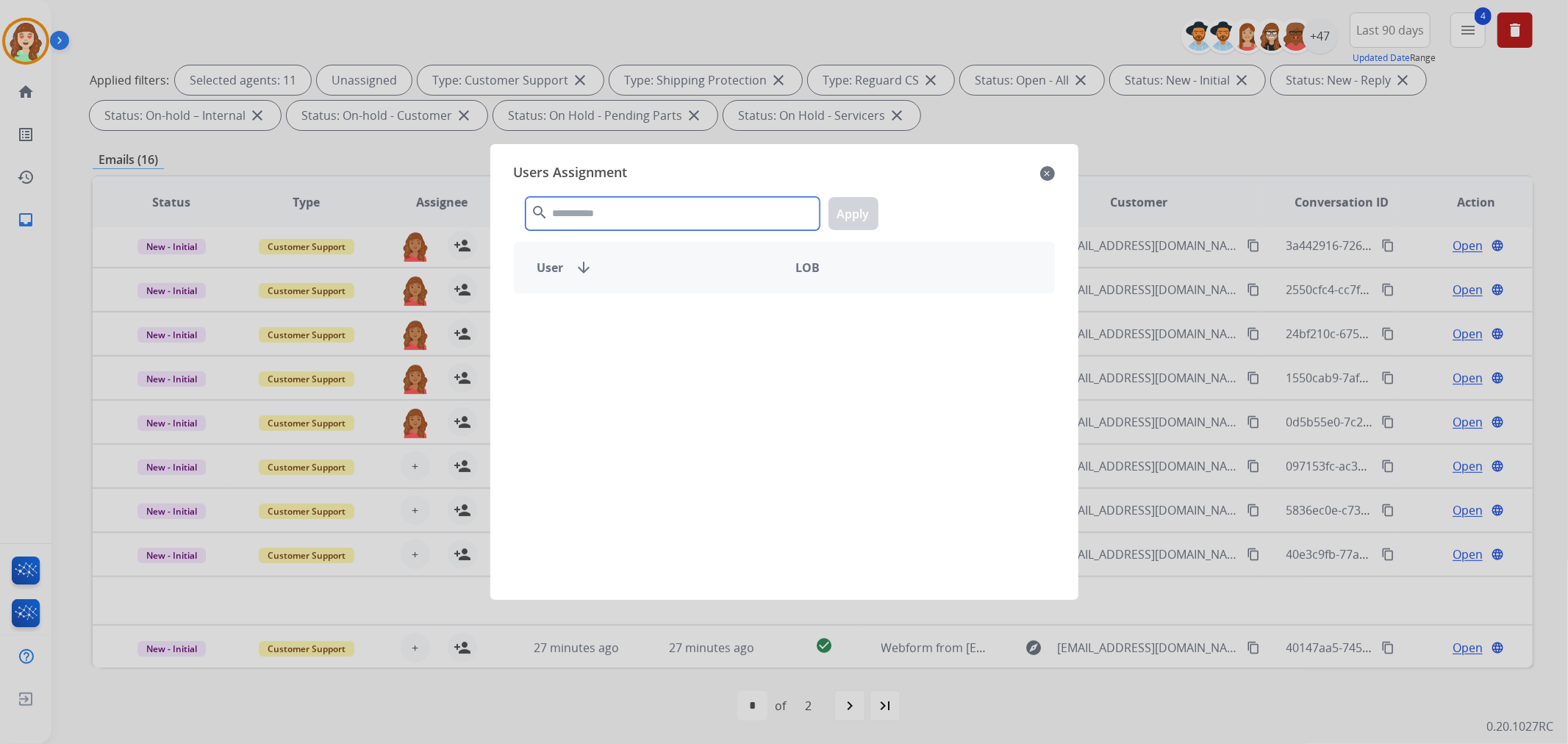
click at [660, 224] on input "text" at bounding box center [673, 213] width 294 height 33
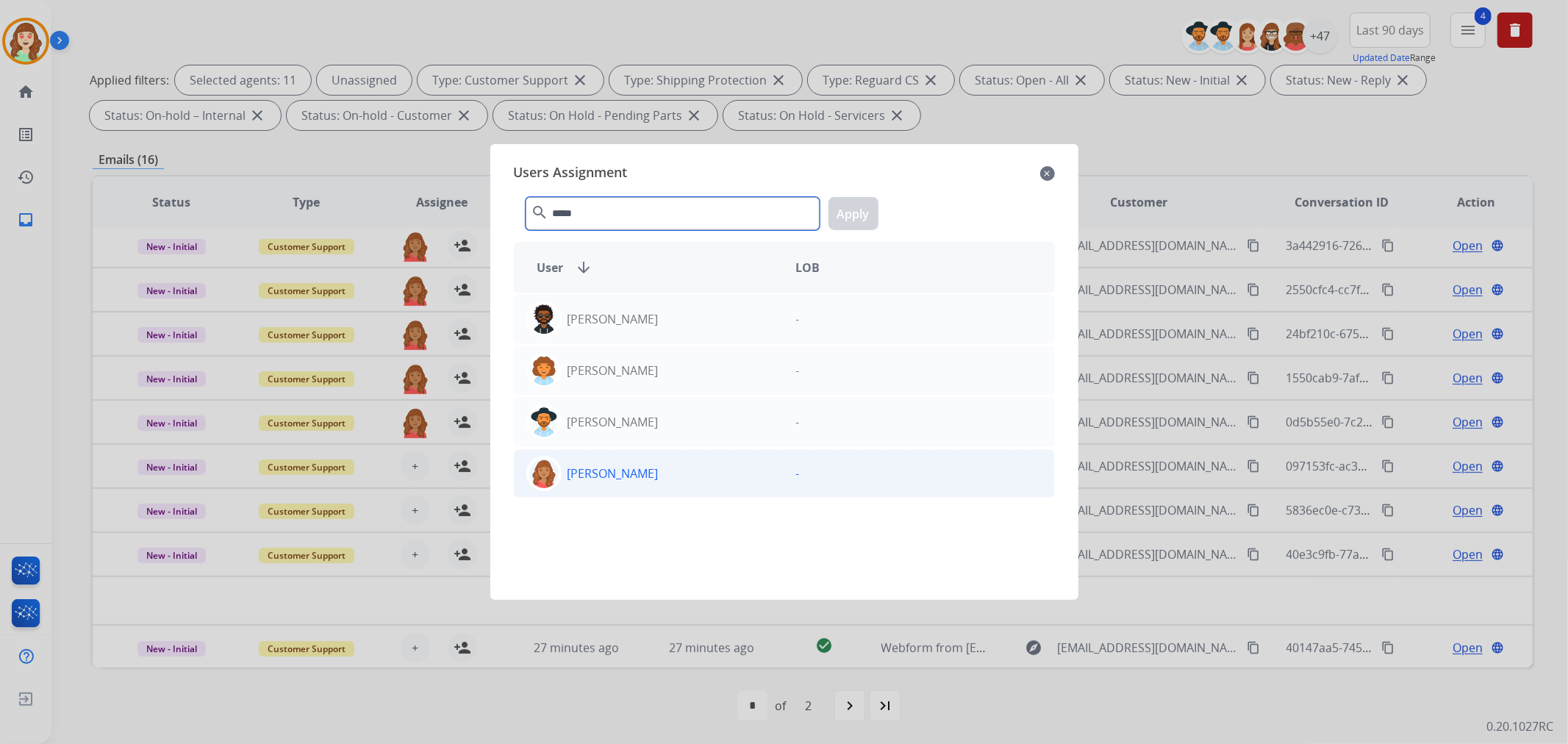
type input "*****"
click at [660, 480] on div "[PERSON_NAME]" at bounding box center [649, 473] width 270 height 36
click at [870, 211] on button "Apply" at bounding box center [854, 213] width 50 height 33
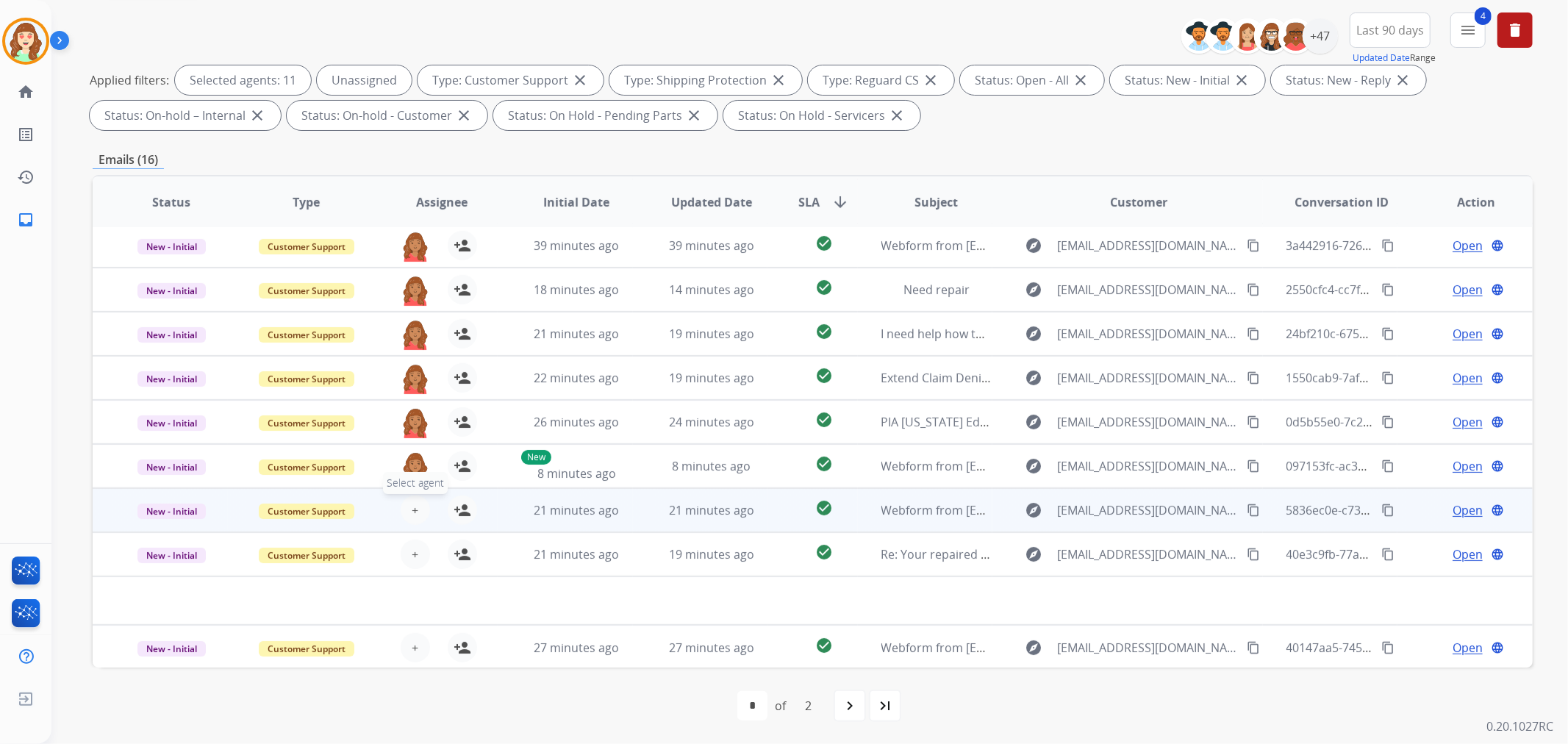
click at [411, 511] on span "+" at bounding box center [414, 509] width 7 height 17
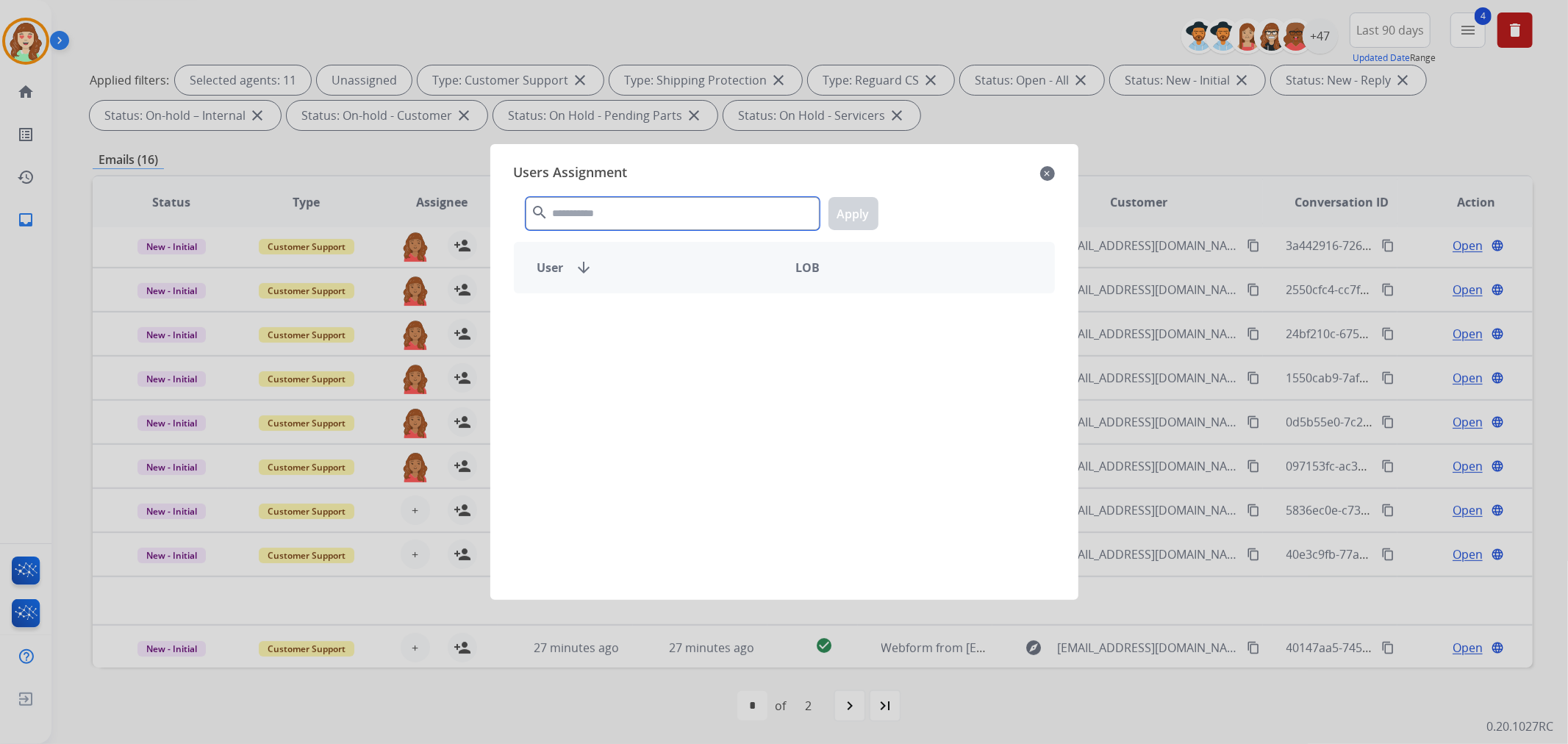
click at [682, 217] on input "text" at bounding box center [673, 213] width 294 height 33
type input "******"
click at [702, 375] on div "[PERSON_NAME]" at bounding box center [649, 370] width 270 height 36
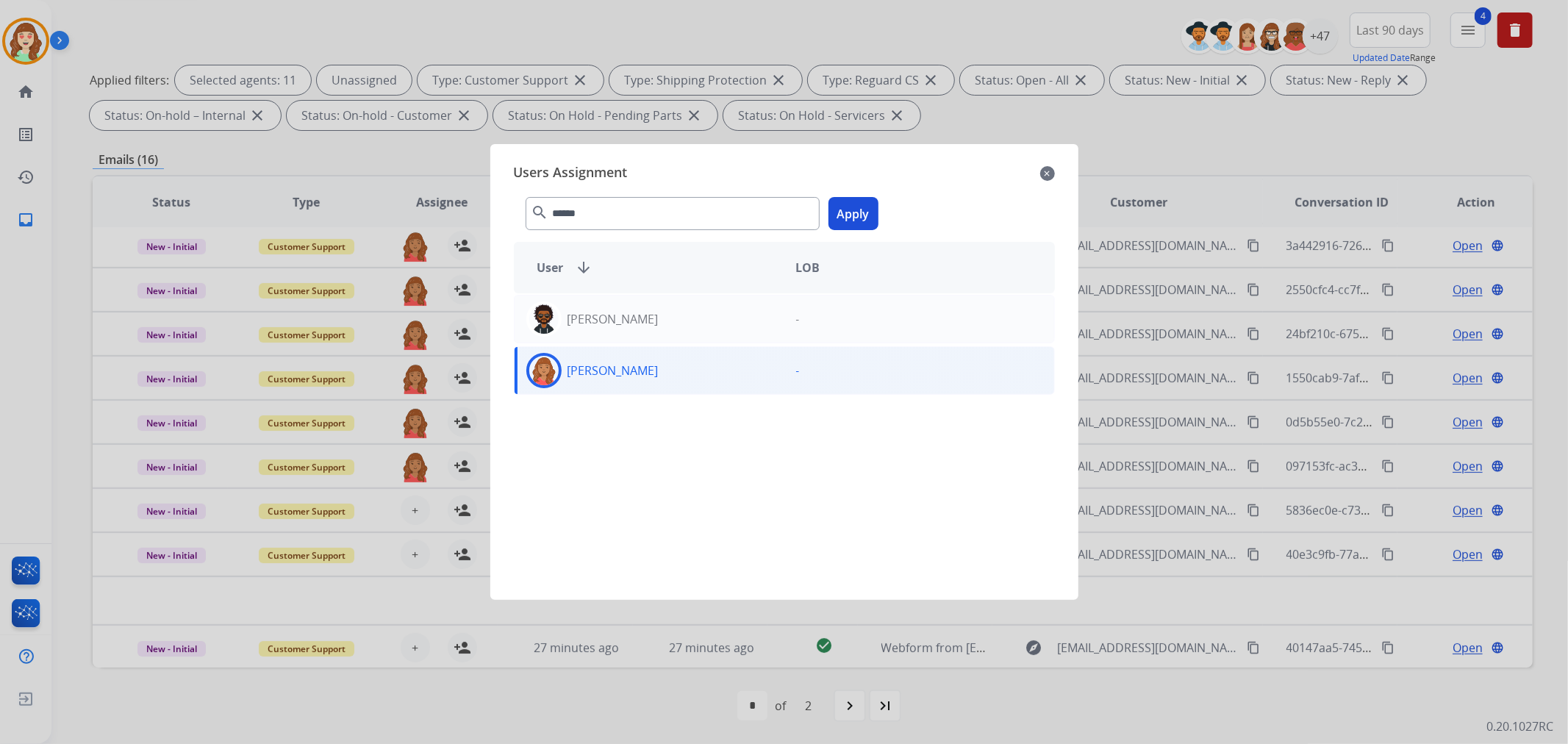
click at [859, 213] on button "Apply" at bounding box center [854, 213] width 50 height 33
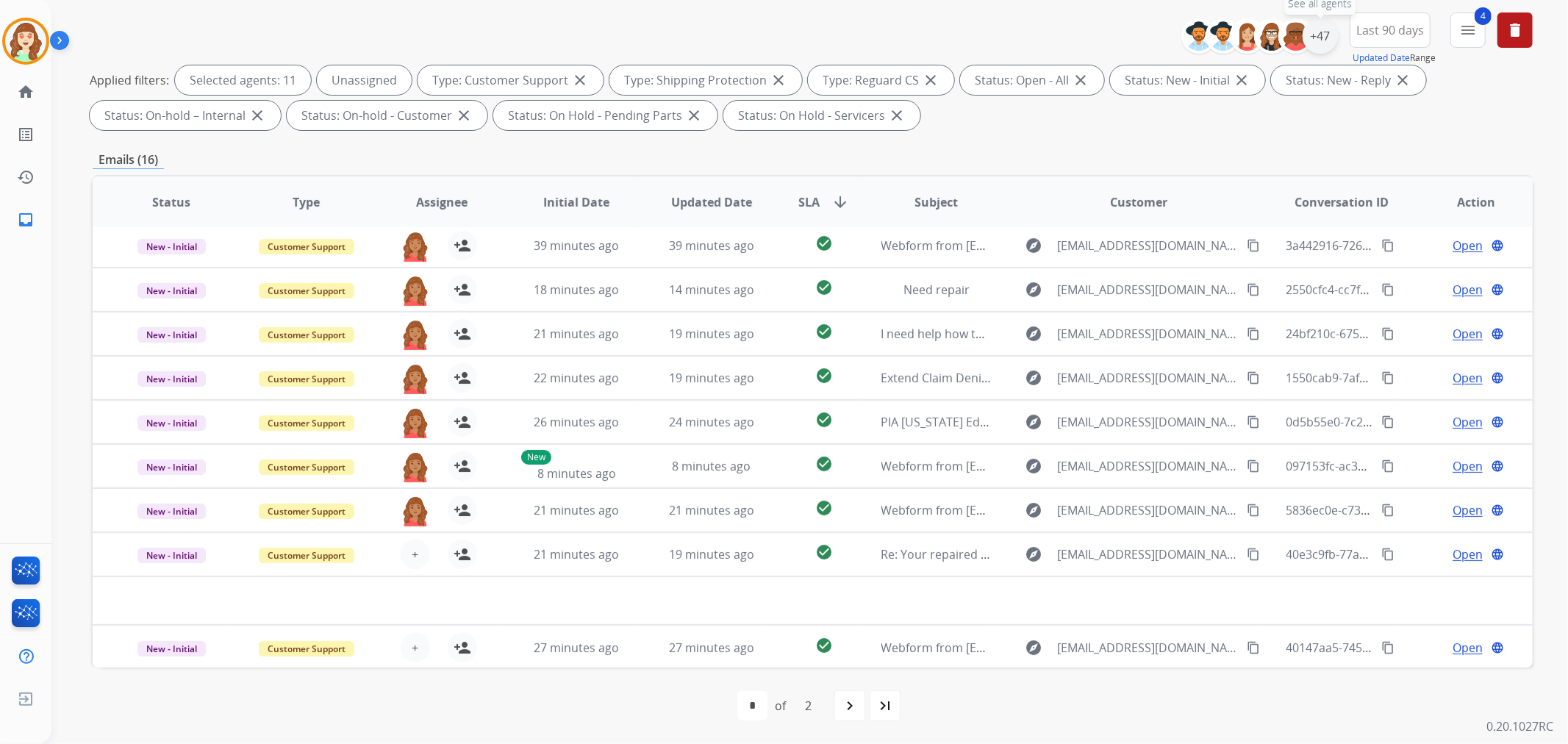
click at [1315, 33] on div "+47" at bounding box center [1320, 36] width 36 height 36
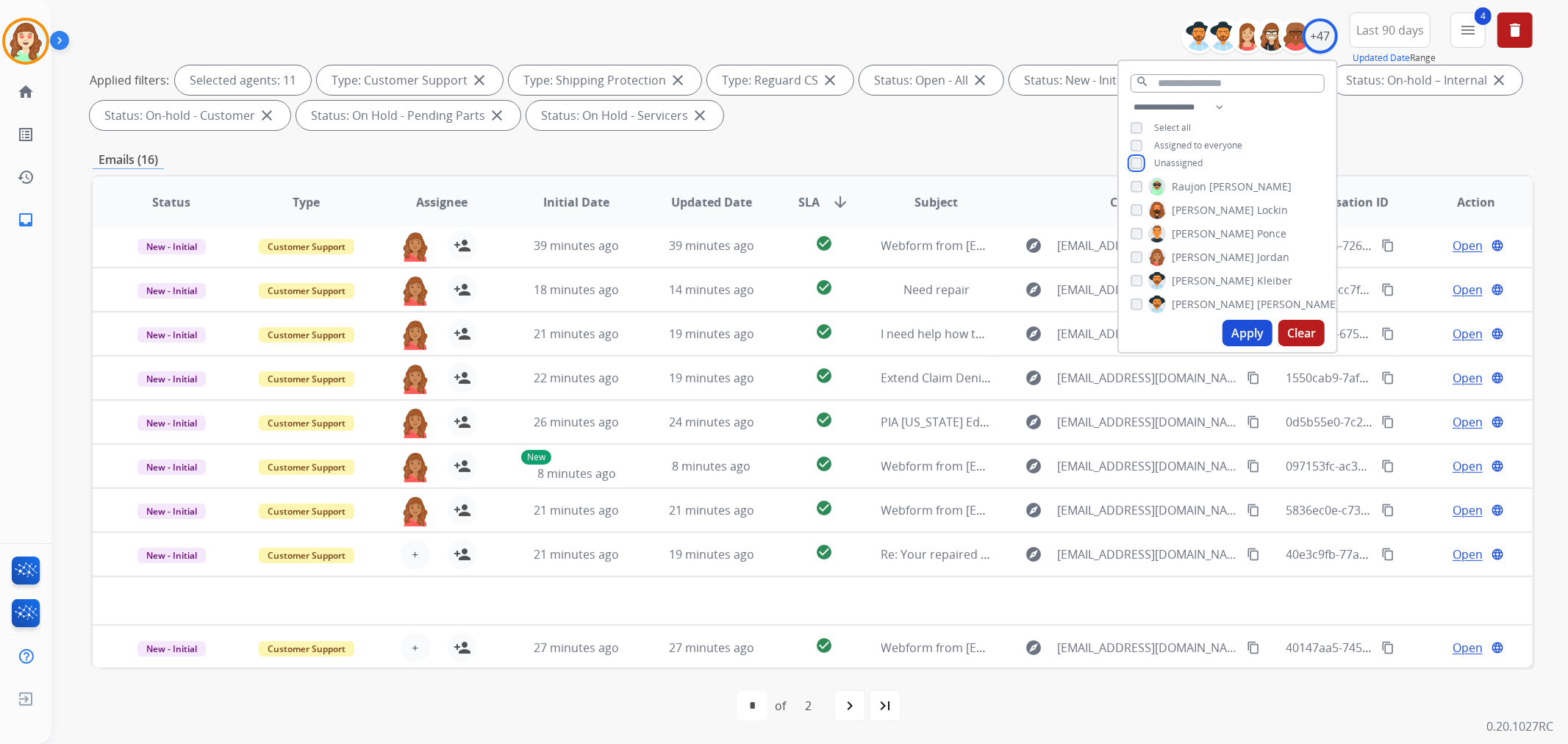
scroll to position [816, 0]
click at [1240, 332] on button "Apply" at bounding box center [1247, 334] width 50 height 27
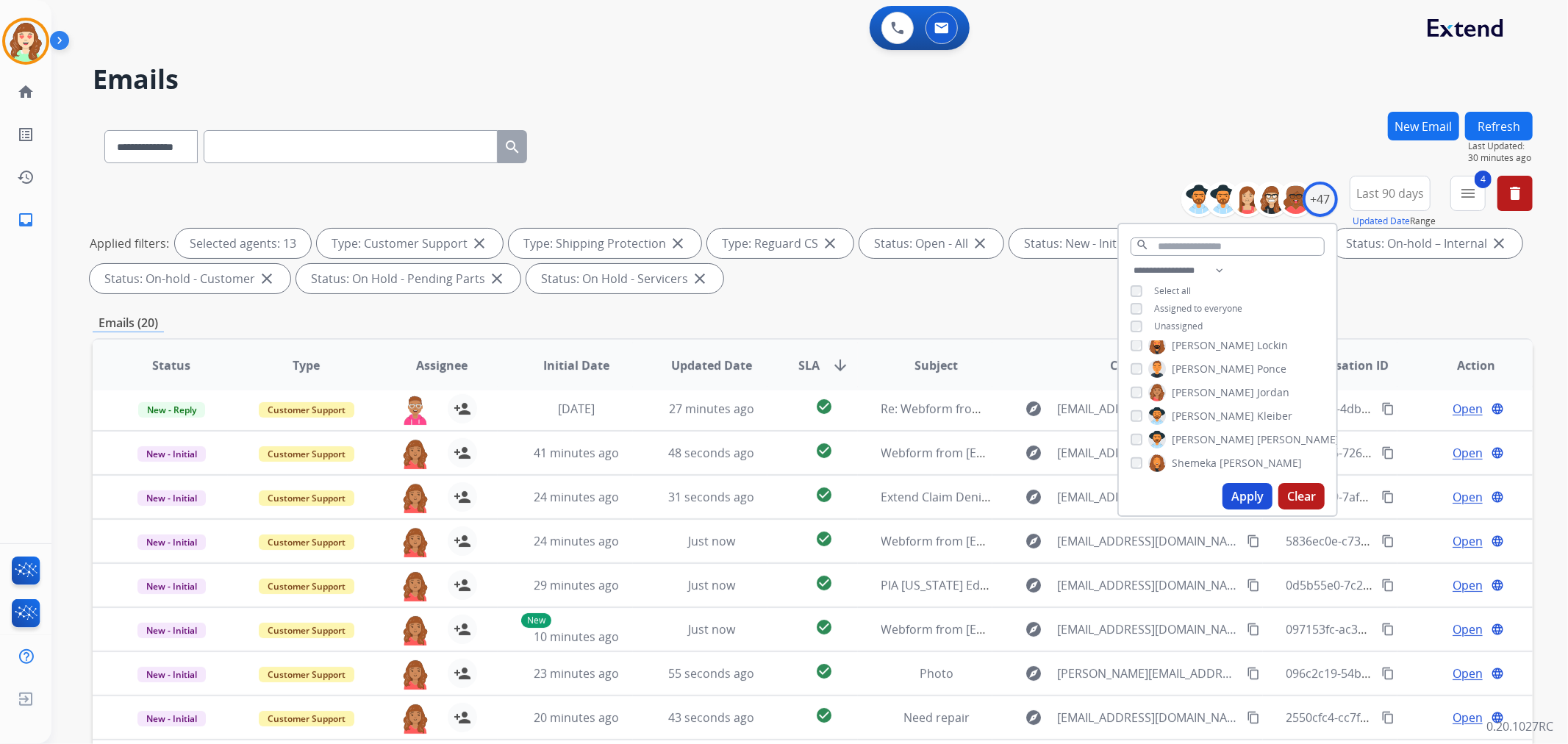
scroll to position [734, 0]
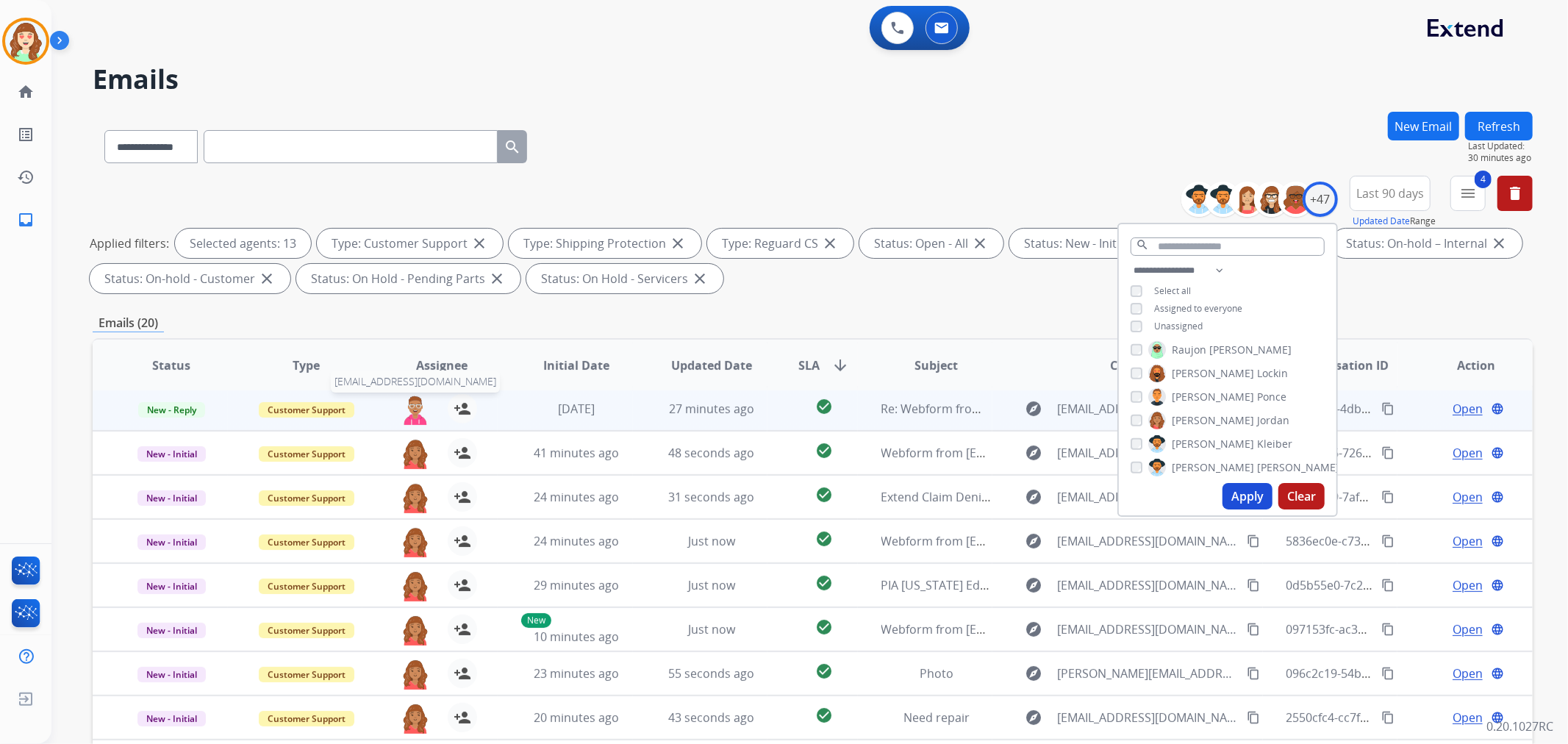
click at [406, 402] on img at bounding box center [415, 409] width 30 height 31
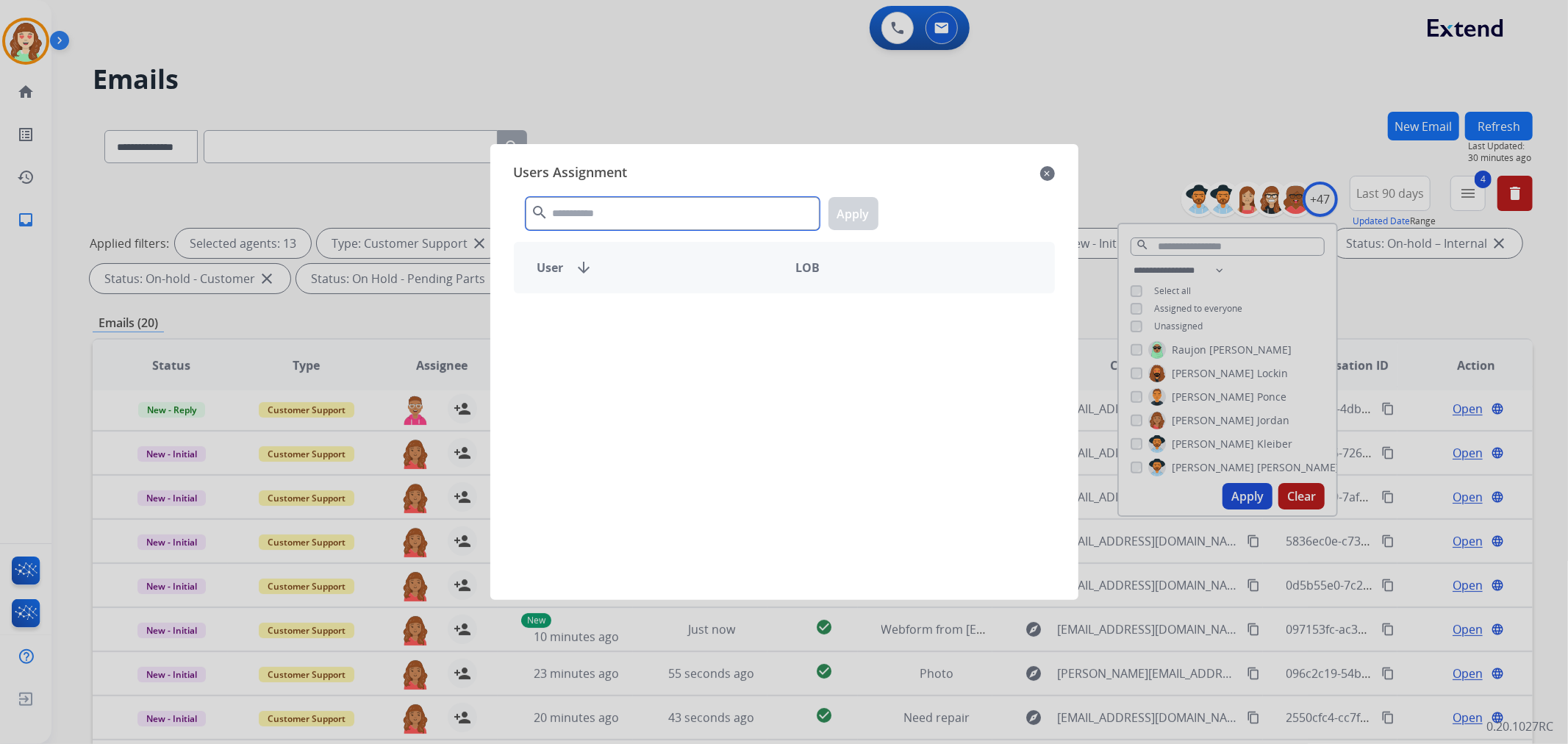
click at [663, 208] on input "text" at bounding box center [673, 213] width 294 height 33
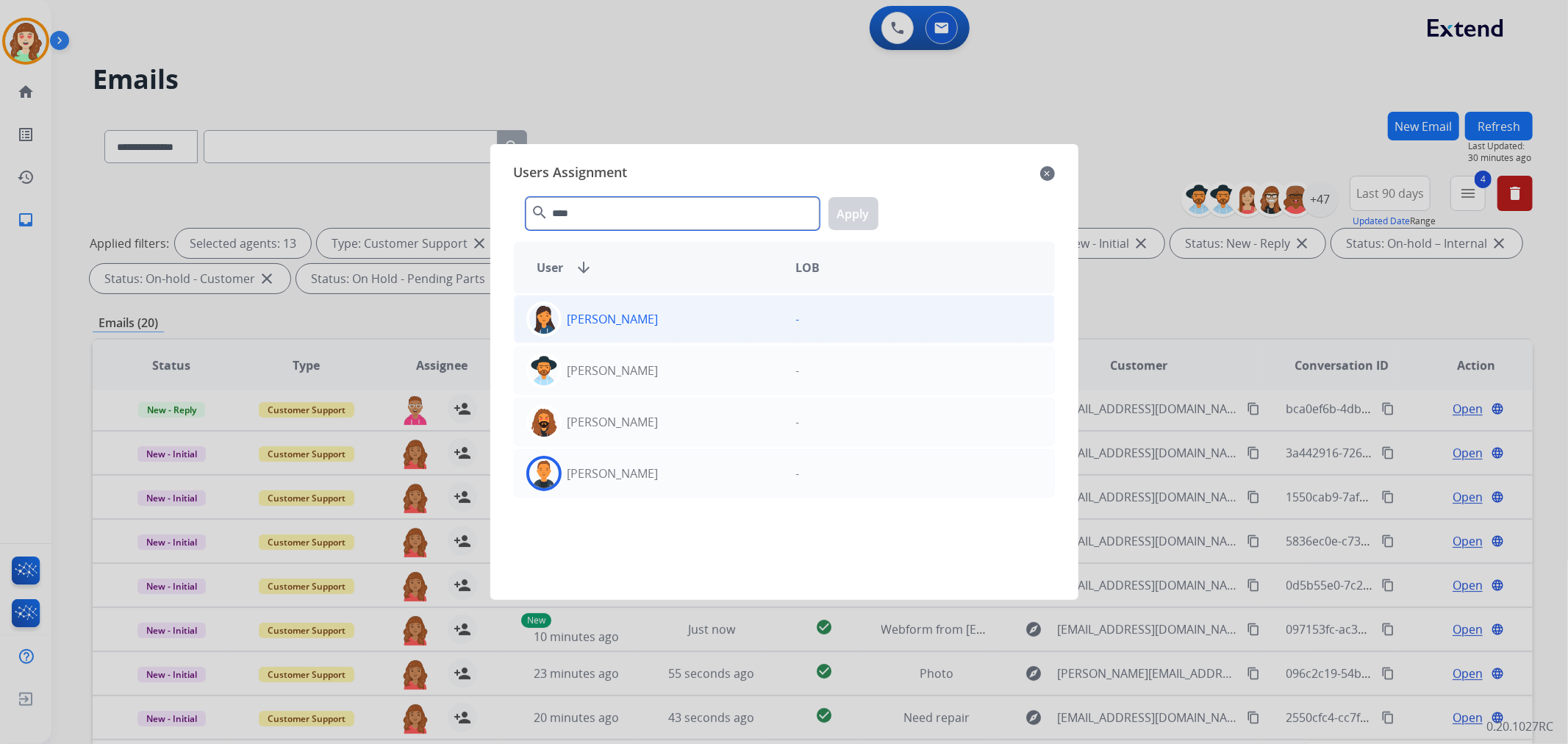
type input "****"
click at [681, 484] on div "[PERSON_NAME]" at bounding box center [649, 473] width 270 height 36
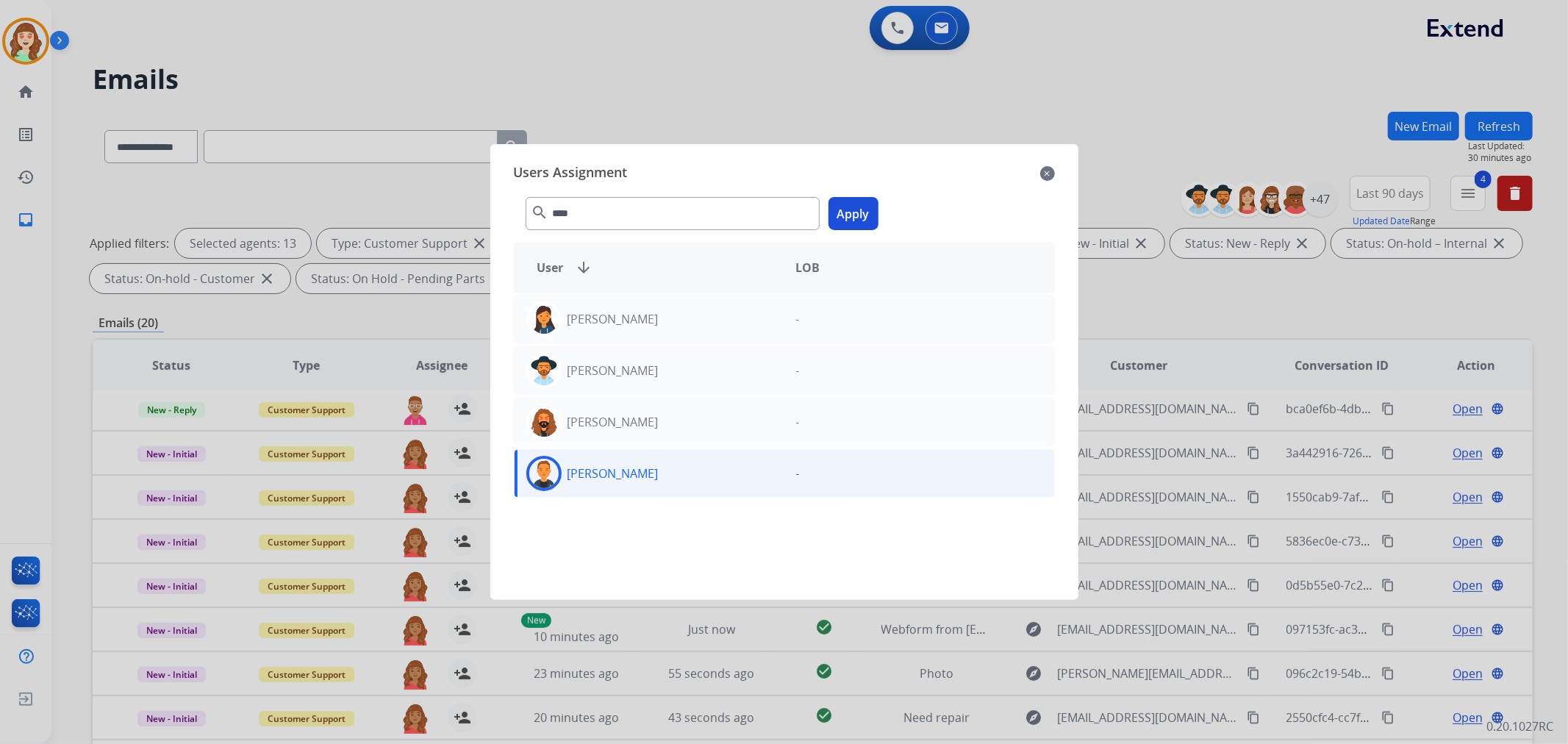
click at [841, 216] on button "Apply" at bounding box center [854, 213] width 50 height 33
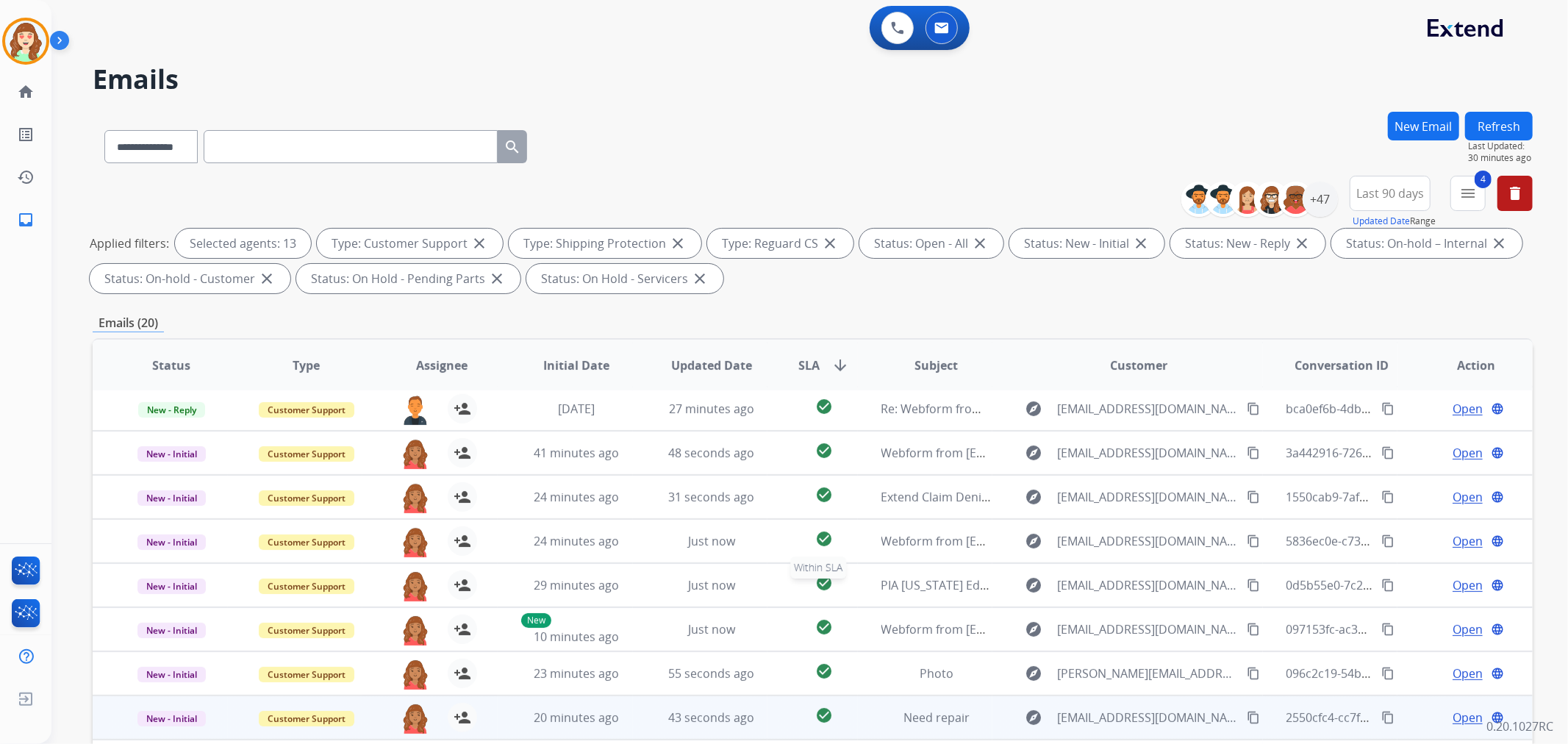
scroll to position [163, 0]
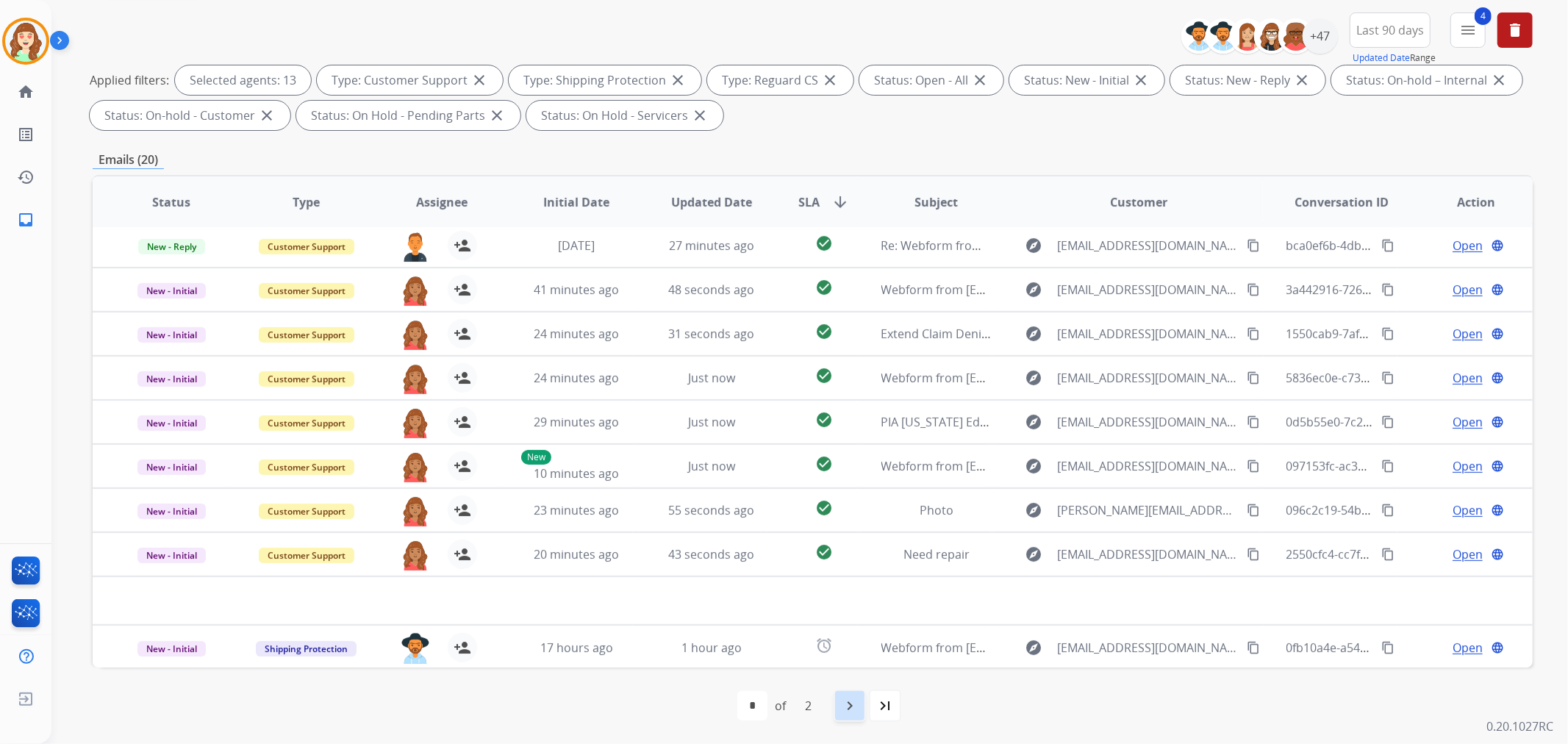
click at [853, 701] on mat-icon "navigate_next" at bounding box center [850, 706] width 17 height 17
select select "*"
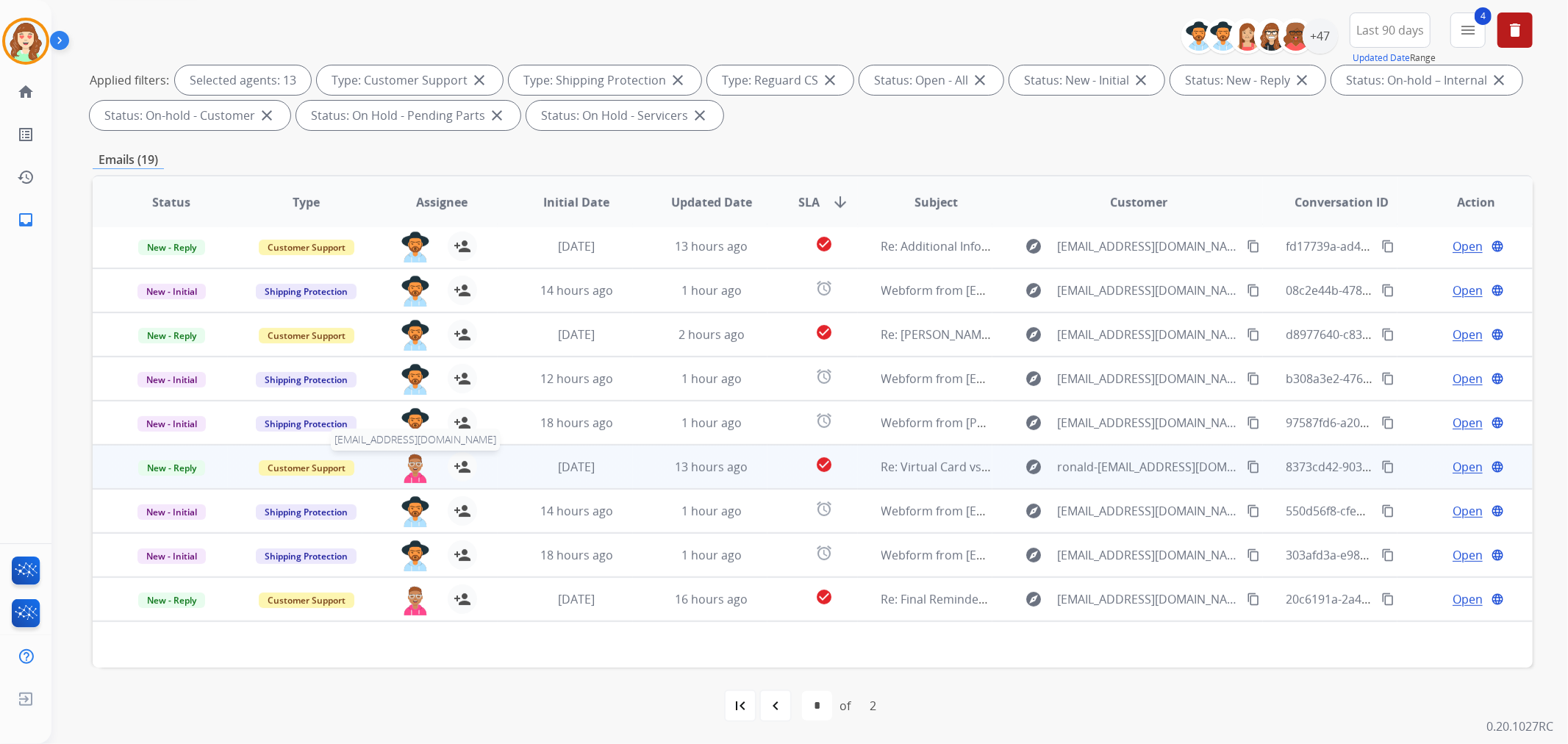
click at [409, 460] on img at bounding box center [415, 467] width 30 height 31
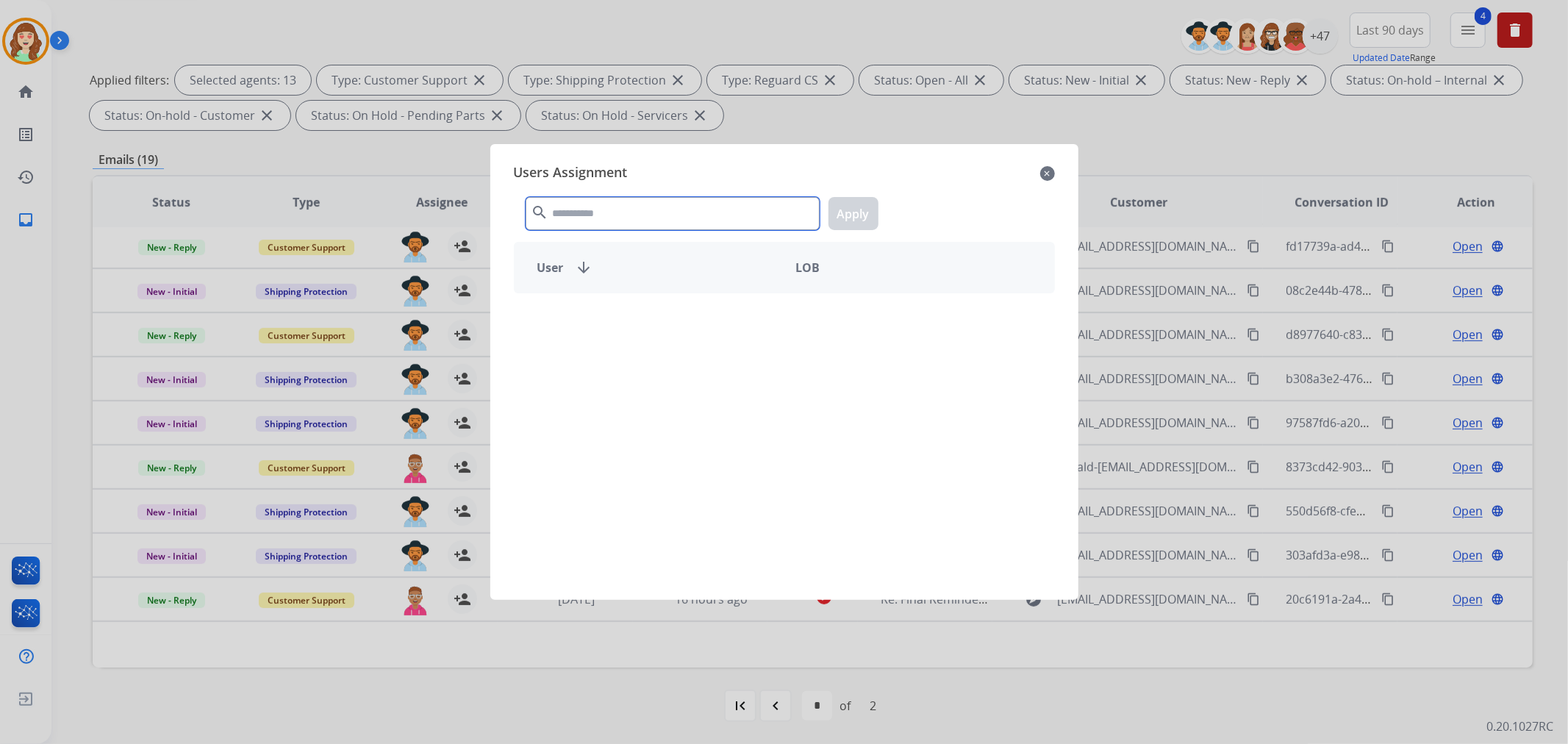
click at [576, 217] on input "text" at bounding box center [673, 213] width 294 height 33
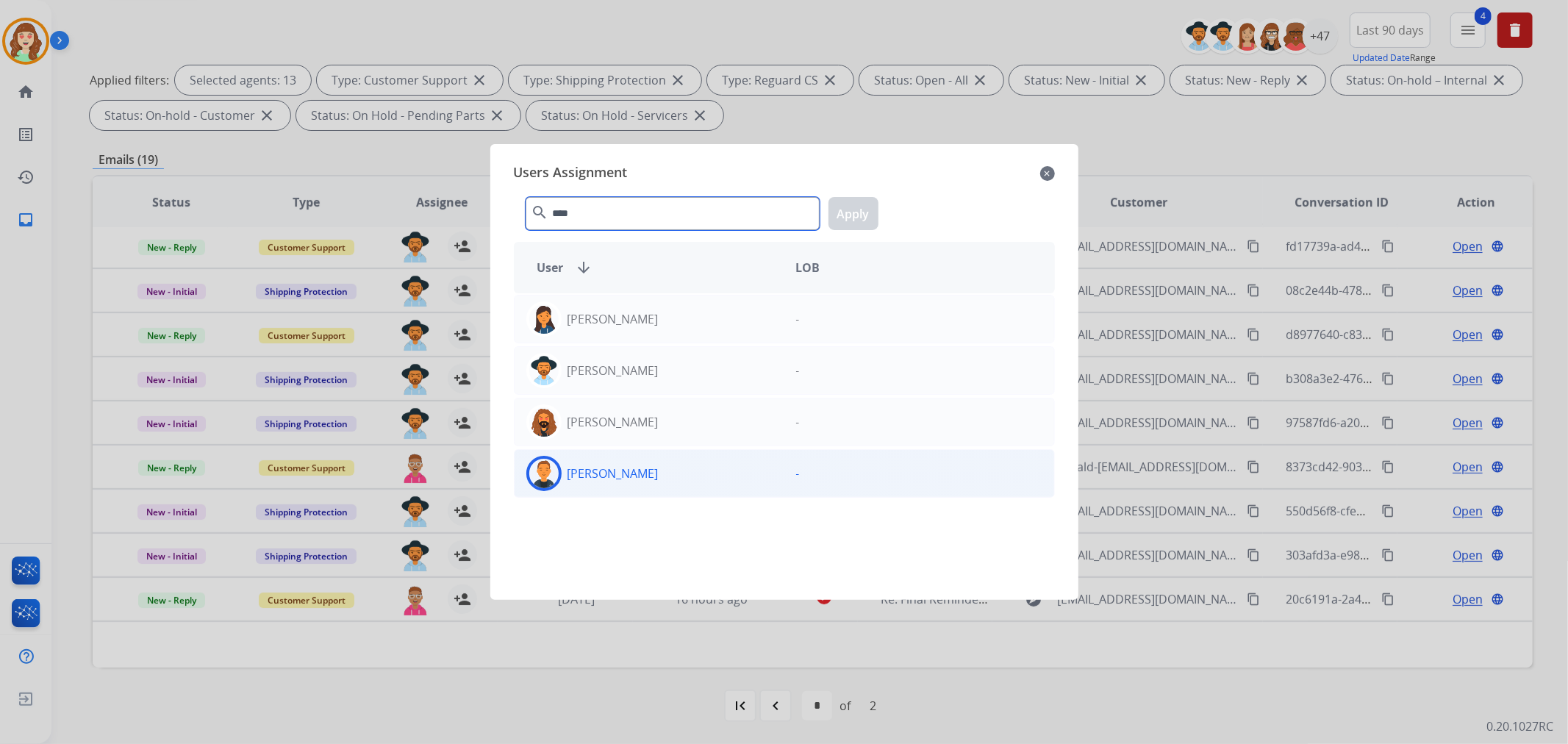
type input "****"
drag, startPoint x: 688, startPoint y: 478, endPoint x: 796, endPoint y: 348, distance: 169.0
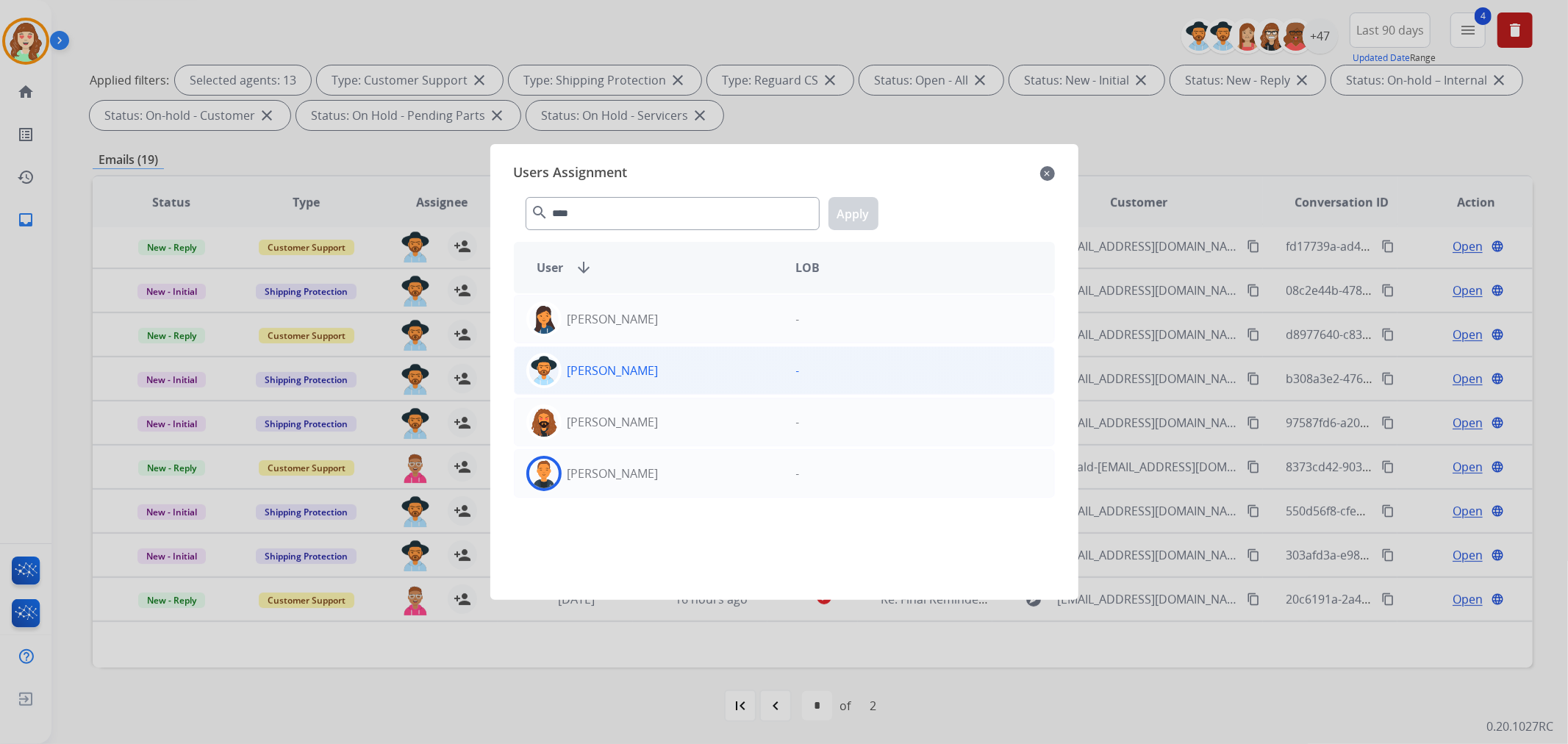
click at [689, 476] on div "[PERSON_NAME]" at bounding box center [649, 473] width 270 height 36
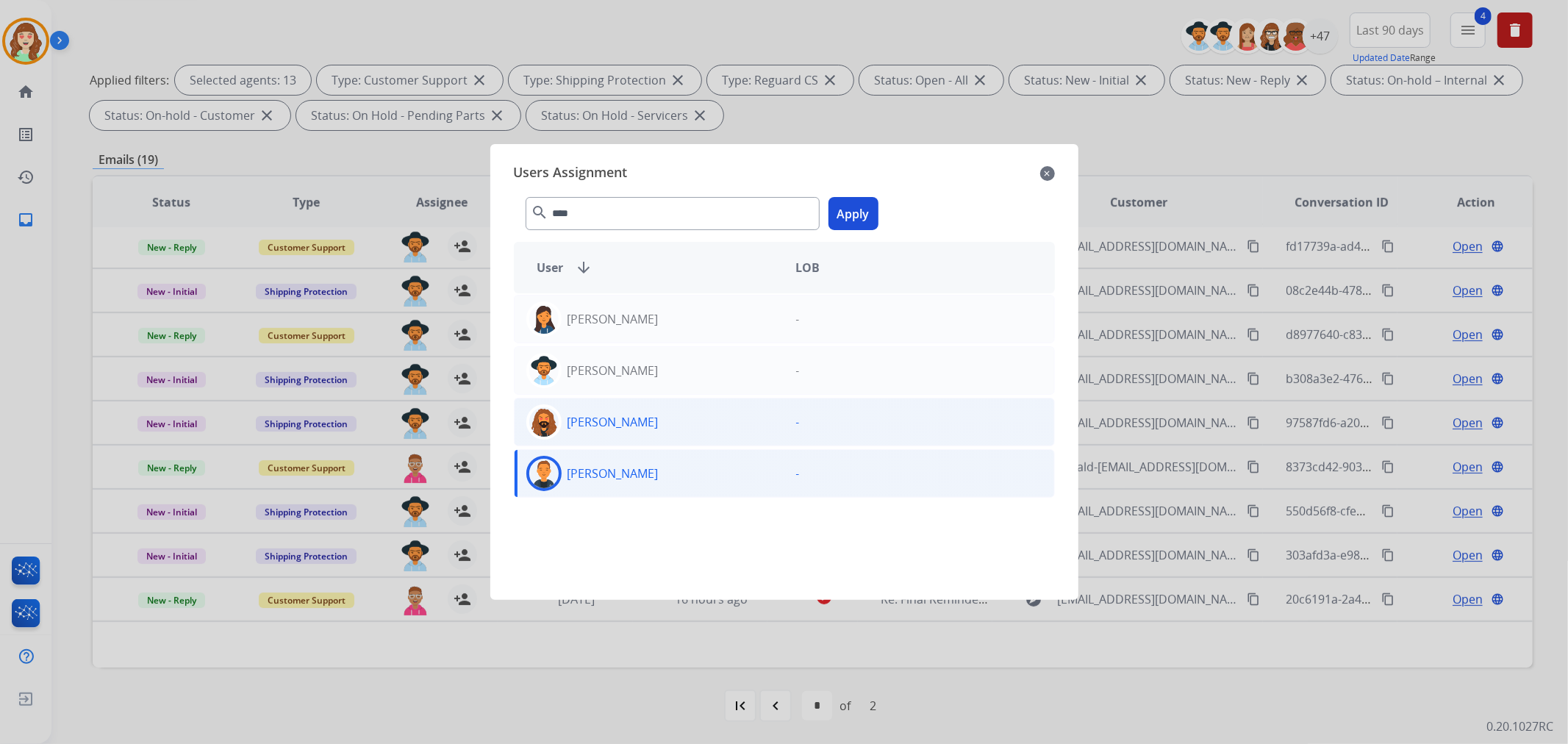
drag, startPoint x: 858, startPoint y: 210, endPoint x: 535, endPoint y: 425, distance: 388.0
click at [847, 221] on button "Apply" at bounding box center [854, 213] width 50 height 33
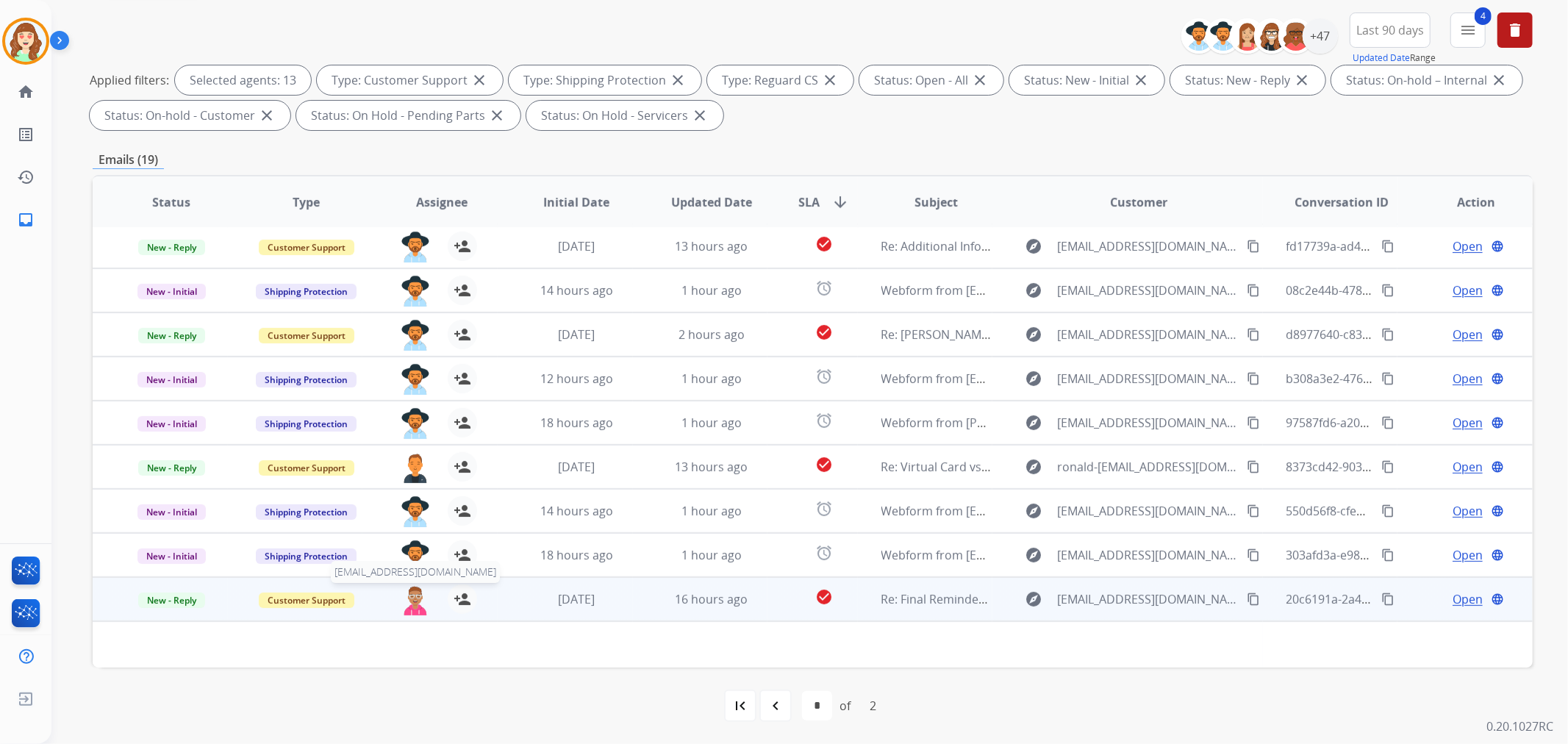
click at [408, 601] on img at bounding box center [415, 600] width 30 height 31
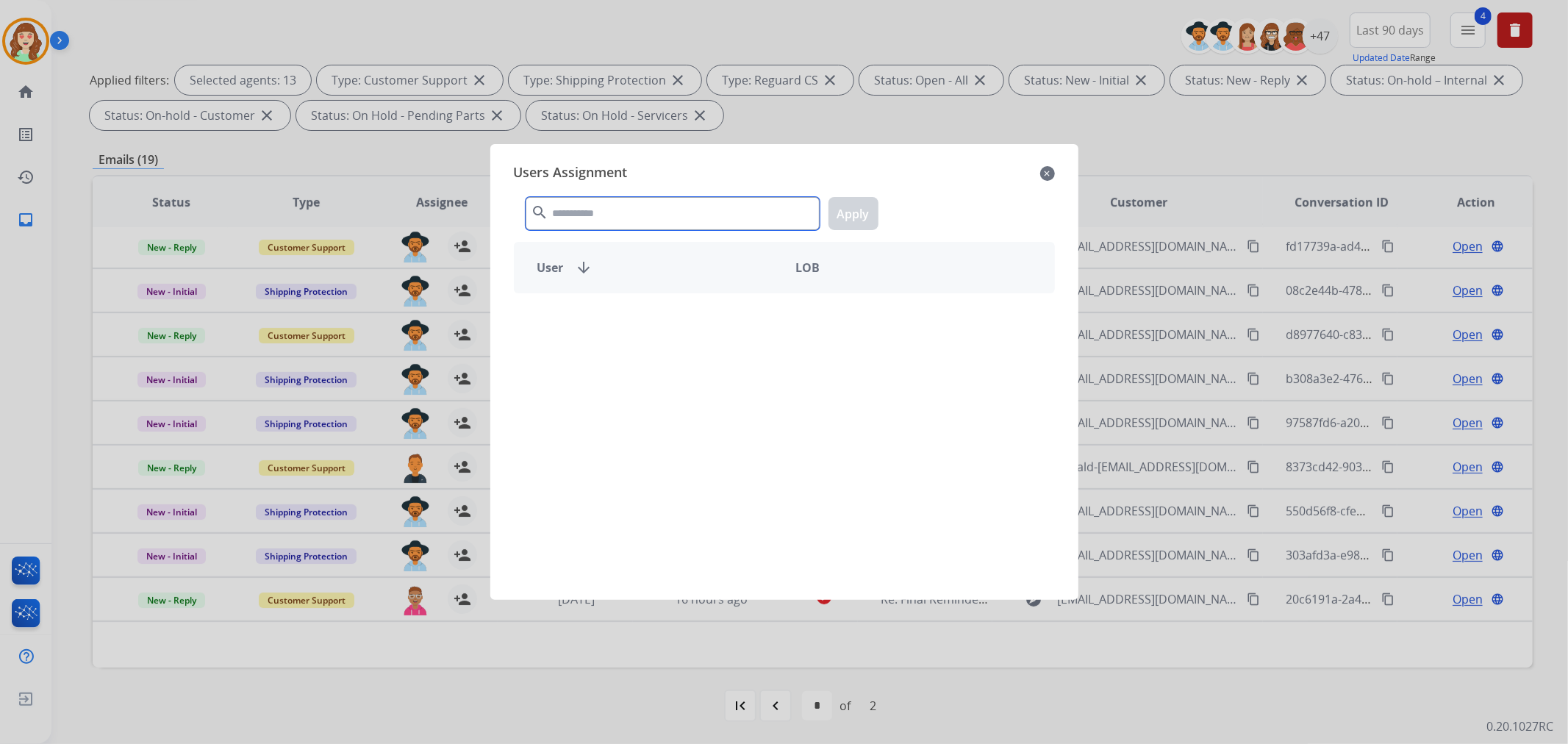
click at [583, 214] on input "text" at bounding box center [673, 213] width 294 height 33
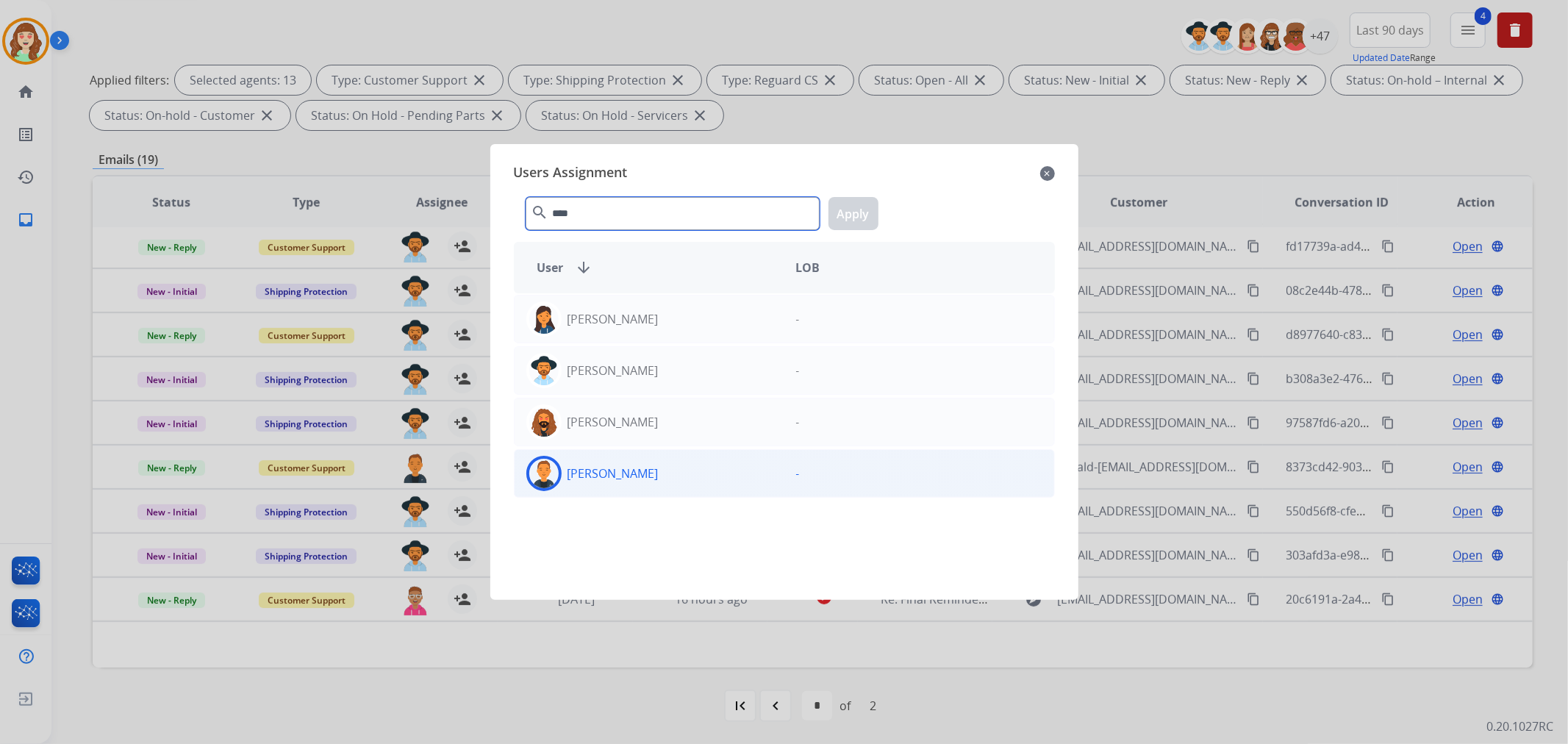
type input "****"
click at [648, 483] on div "[PERSON_NAME]" at bounding box center [649, 473] width 270 height 36
click at [848, 205] on button "Apply" at bounding box center [854, 213] width 50 height 33
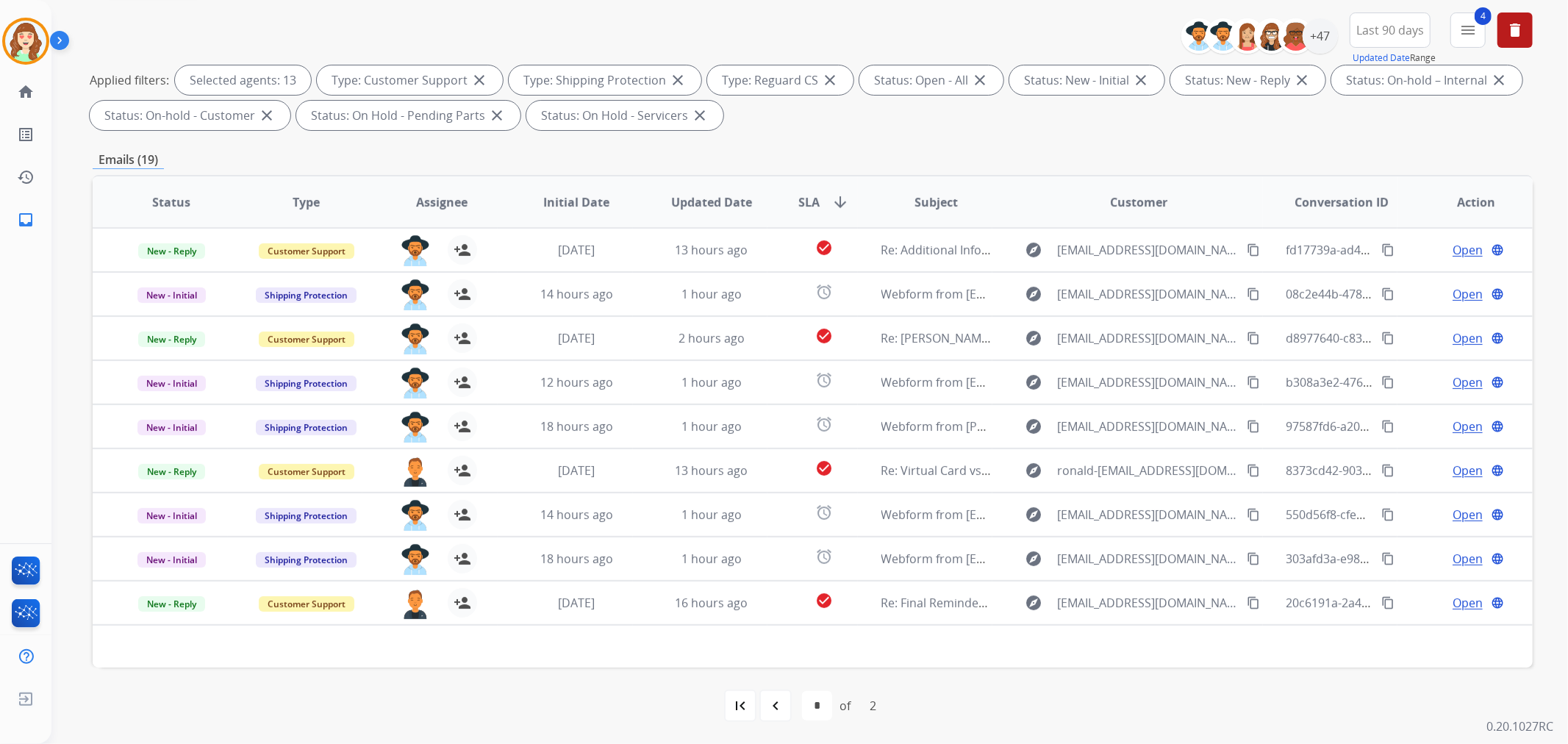
scroll to position [0, 0]
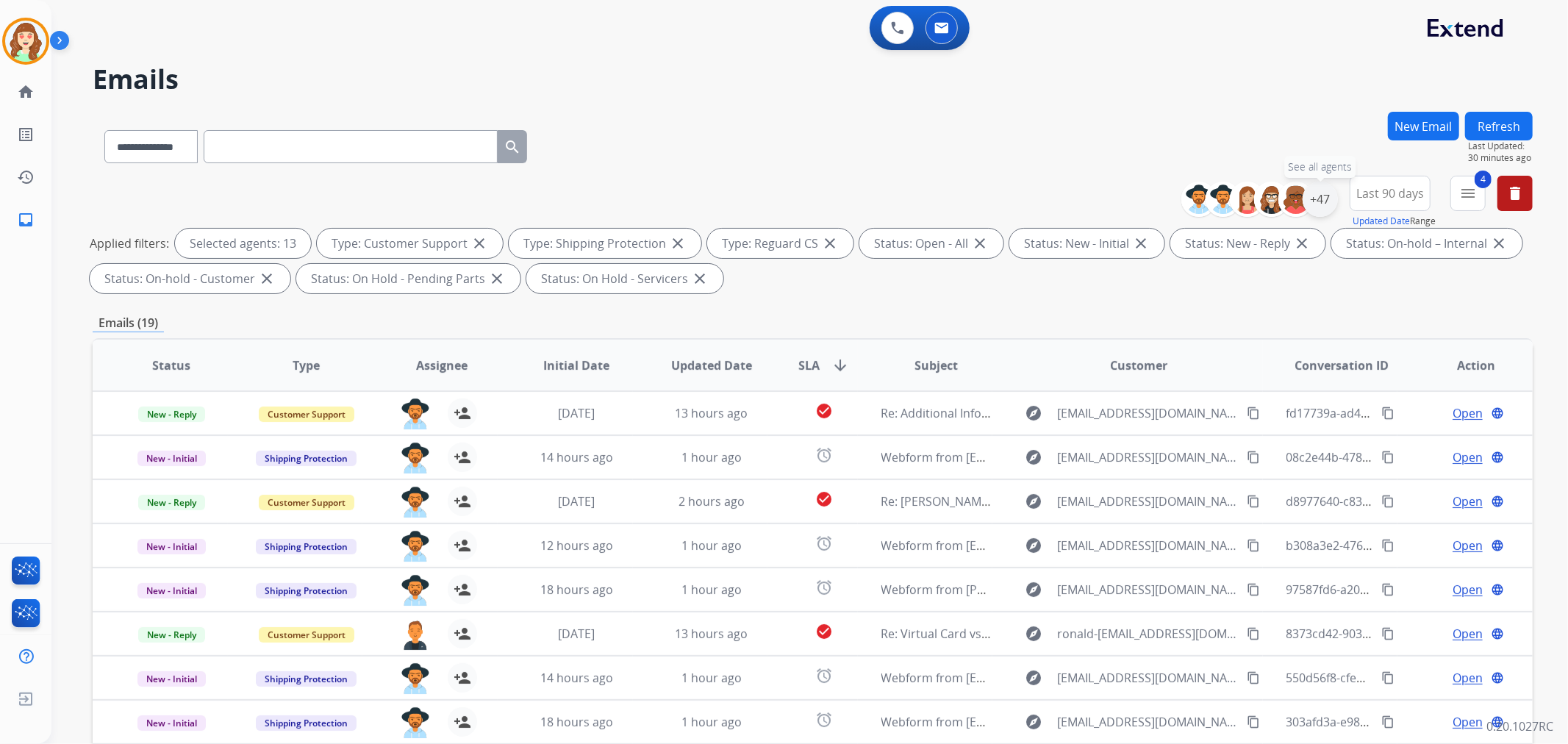
click at [1323, 199] on div "+47" at bounding box center [1320, 199] width 36 height 36
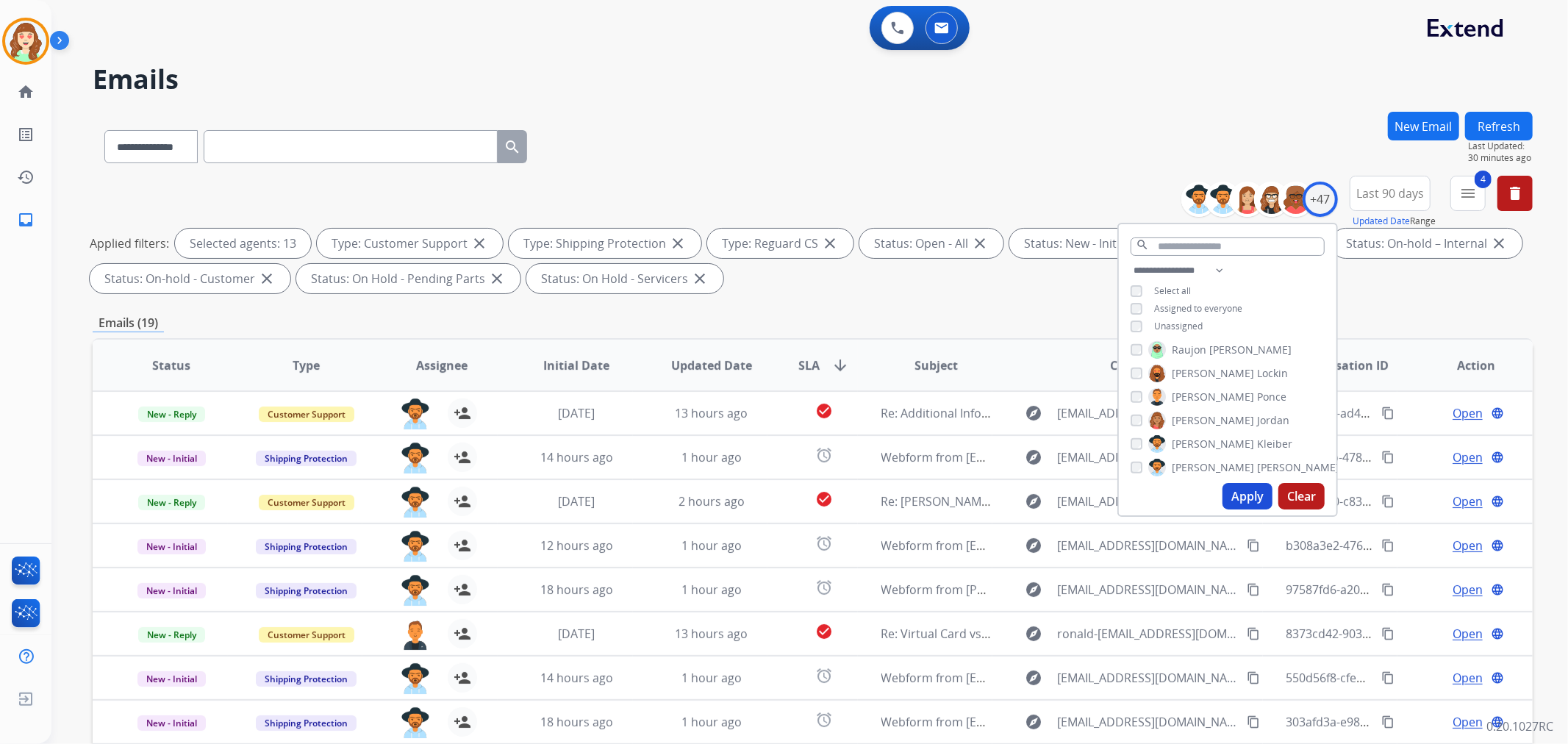
scroll to position [816, 0]
click at [1240, 485] on button "Apply" at bounding box center [1247, 496] width 50 height 27
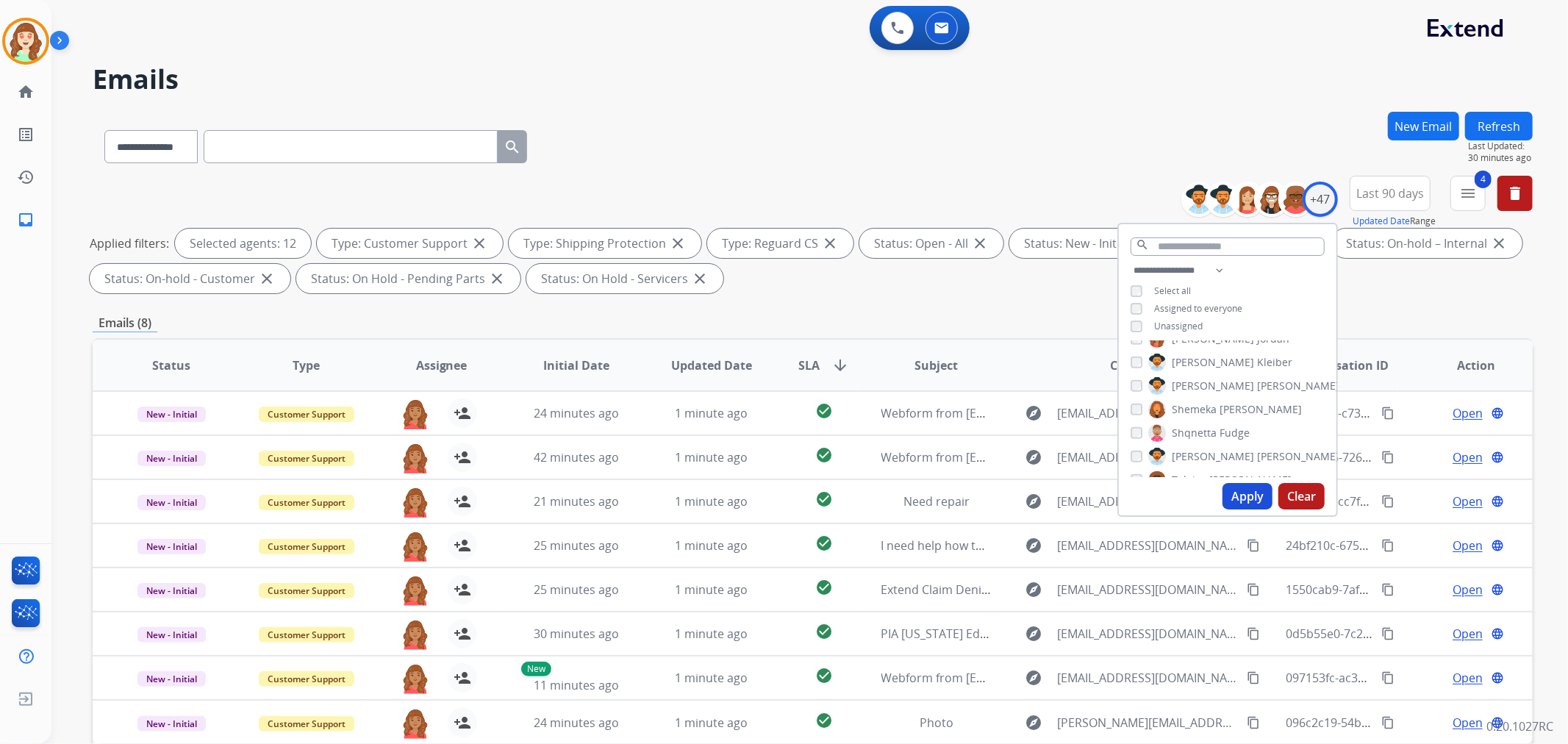
scroll to position [898, 0]
click at [1244, 492] on button "Apply" at bounding box center [1247, 496] width 50 height 27
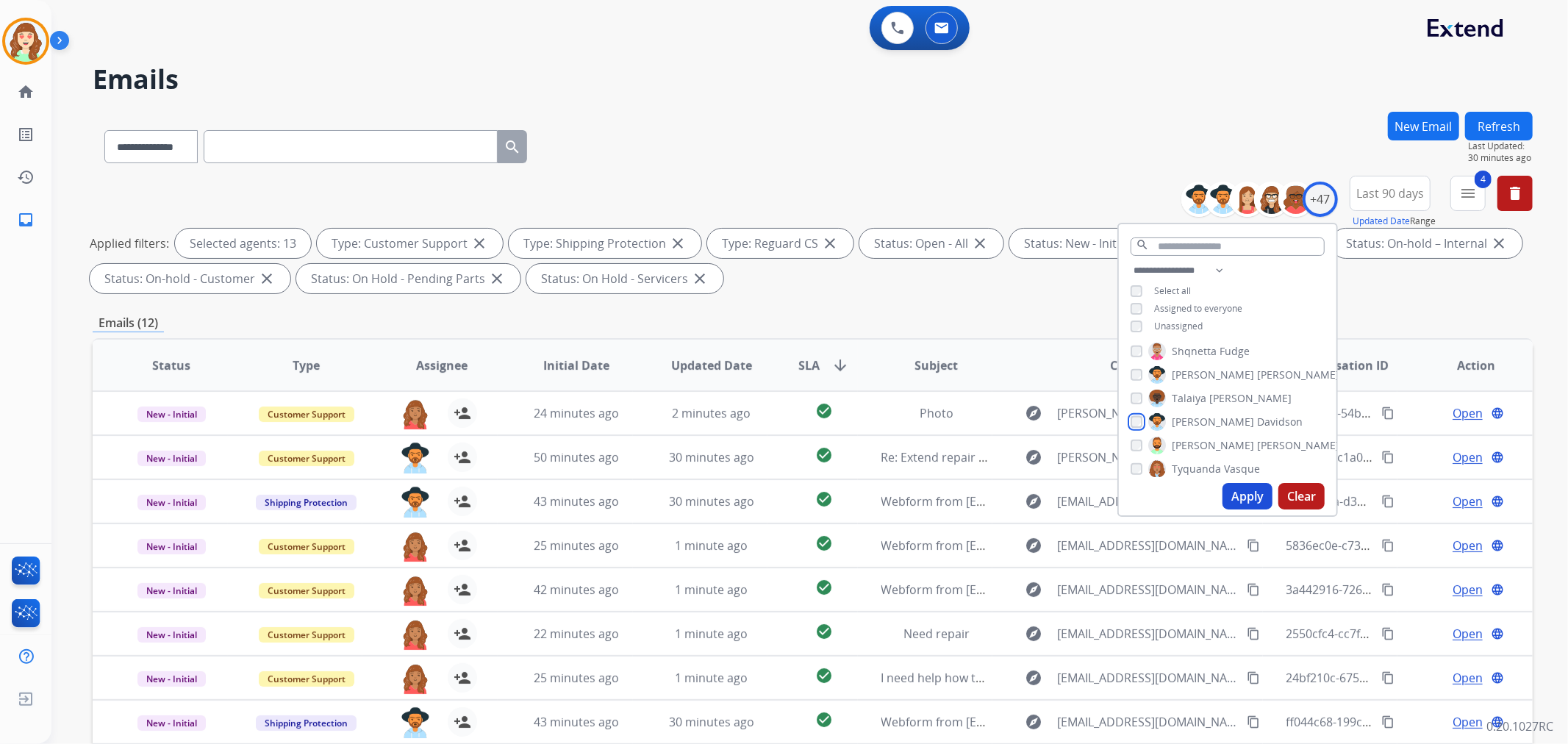
click at [1127, 420] on div "[PERSON_NAME] [PERSON_NAME] [PERSON_NAME] [PERSON_NAME] [PERSON_NAME] [PERSON_N…" at bounding box center [1228, 409] width 217 height 136
click at [1245, 489] on button "Apply" at bounding box center [1247, 496] width 50 height 27
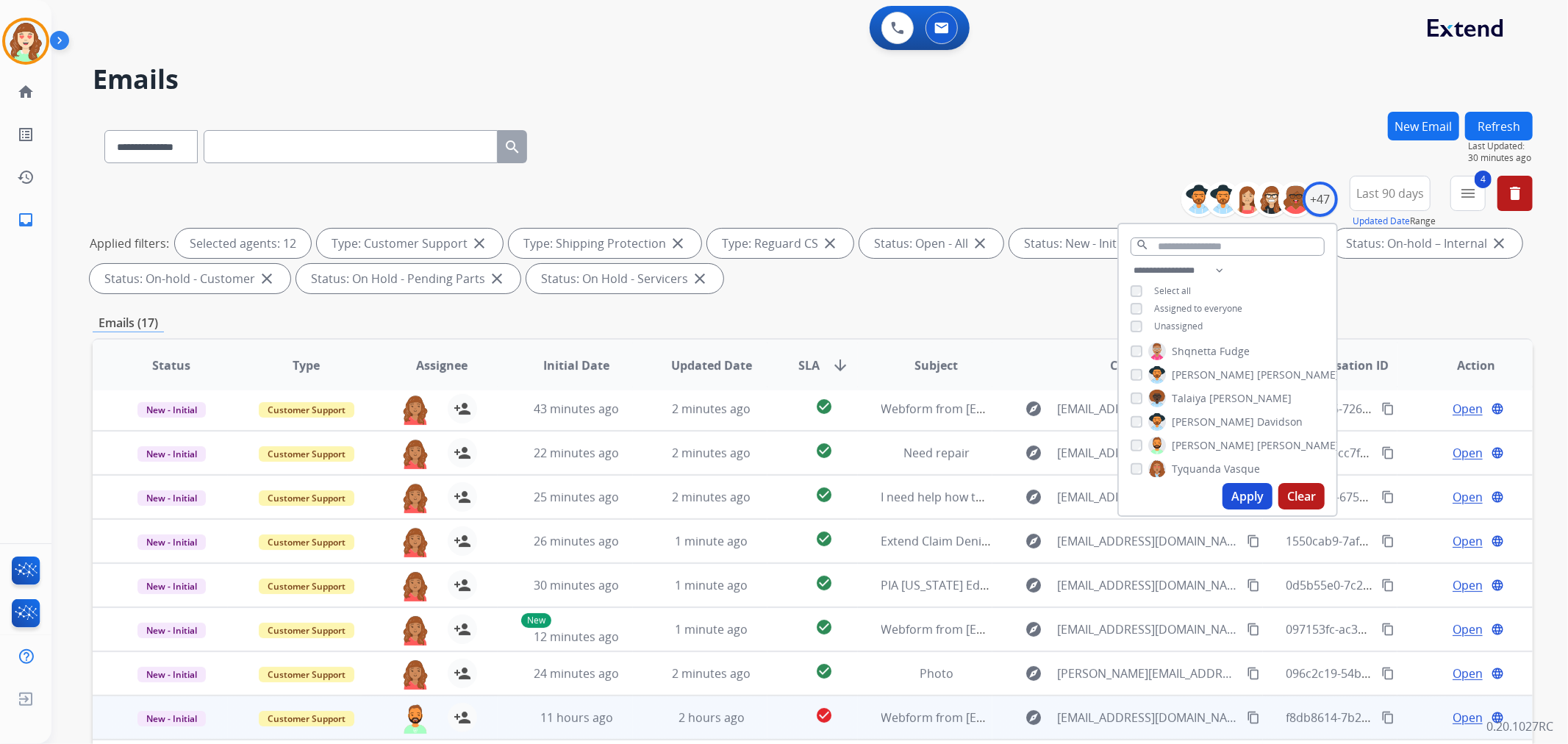
scroll to position [163, 0]
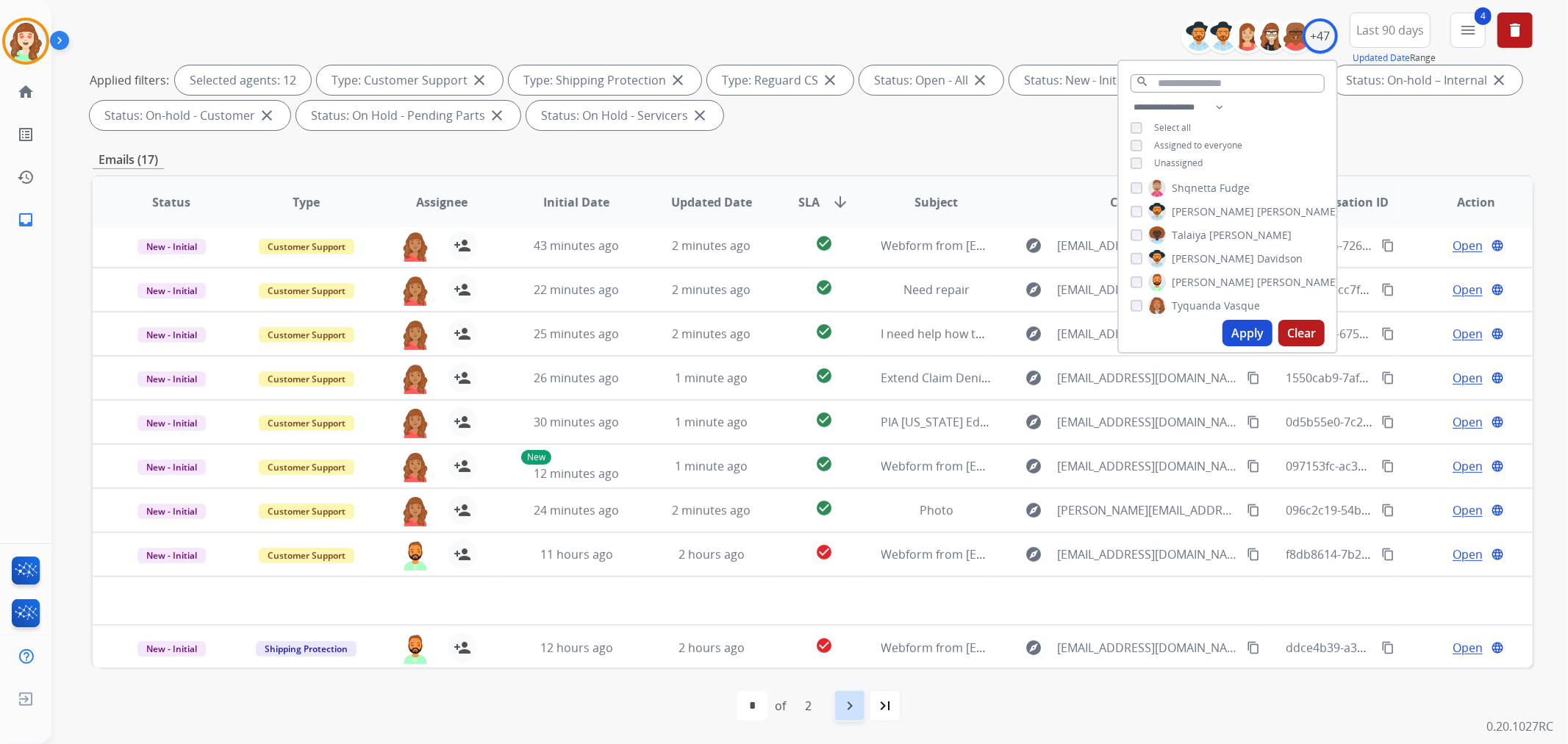
click at [845, 704] on mat-icon "navigate_next" at bounding box center [850, 706] width 17 height 17
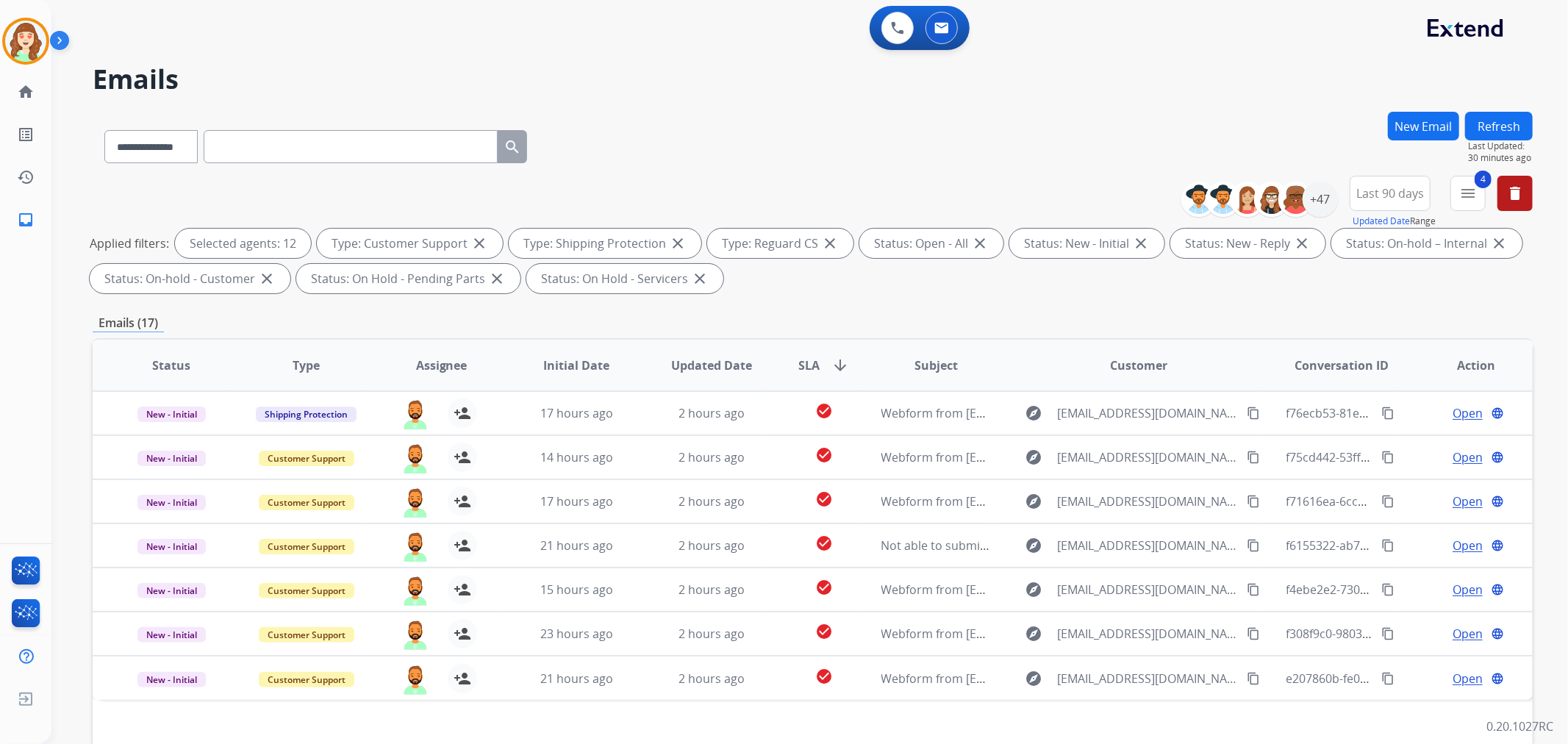
scroll to position [0, 0]
click at [1308, 199] on div "+47" at bounding box center [1320, 199] width 36 height 36
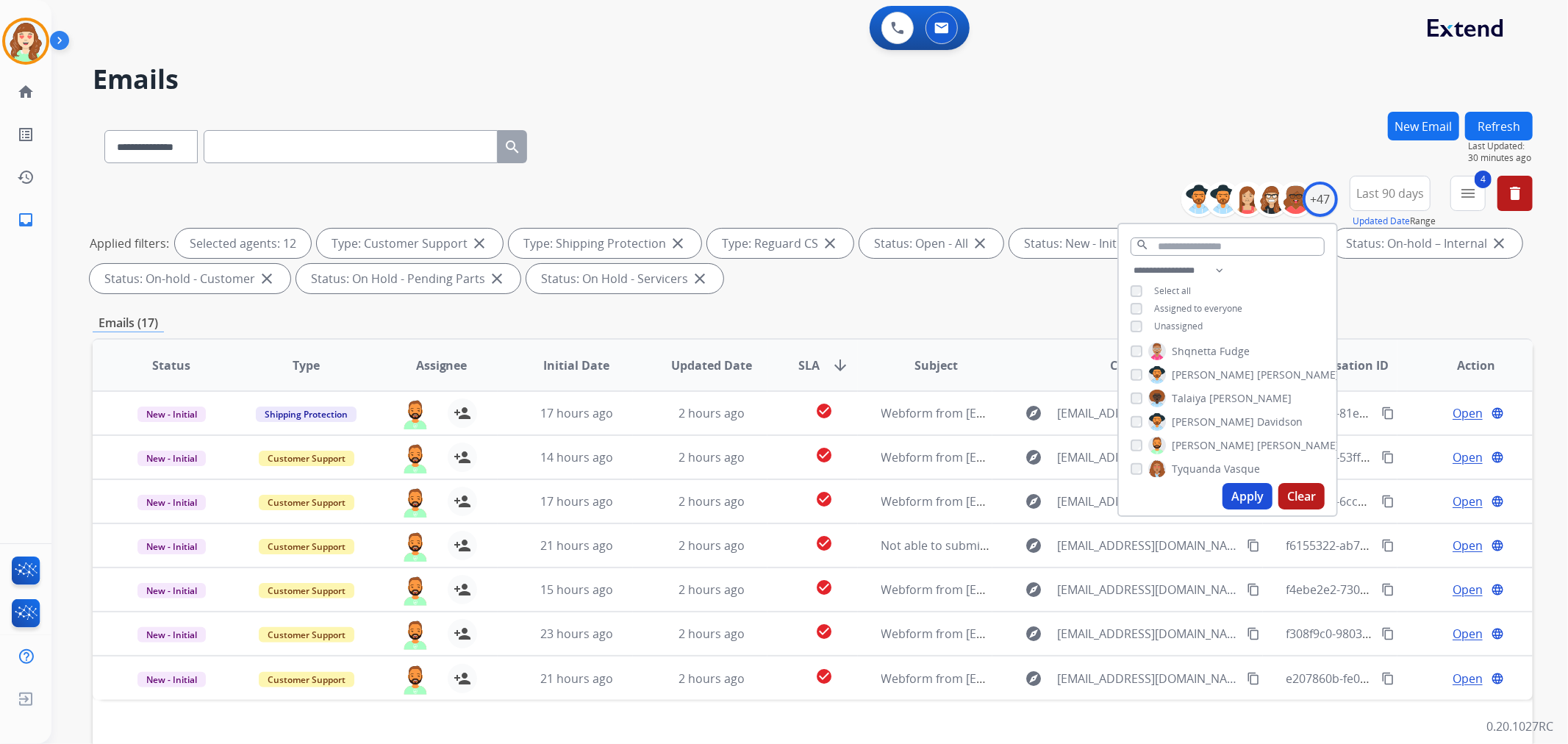
click at [1239, 491] on button "Apply" at bounding box center [1247, 496] width 50 height 27
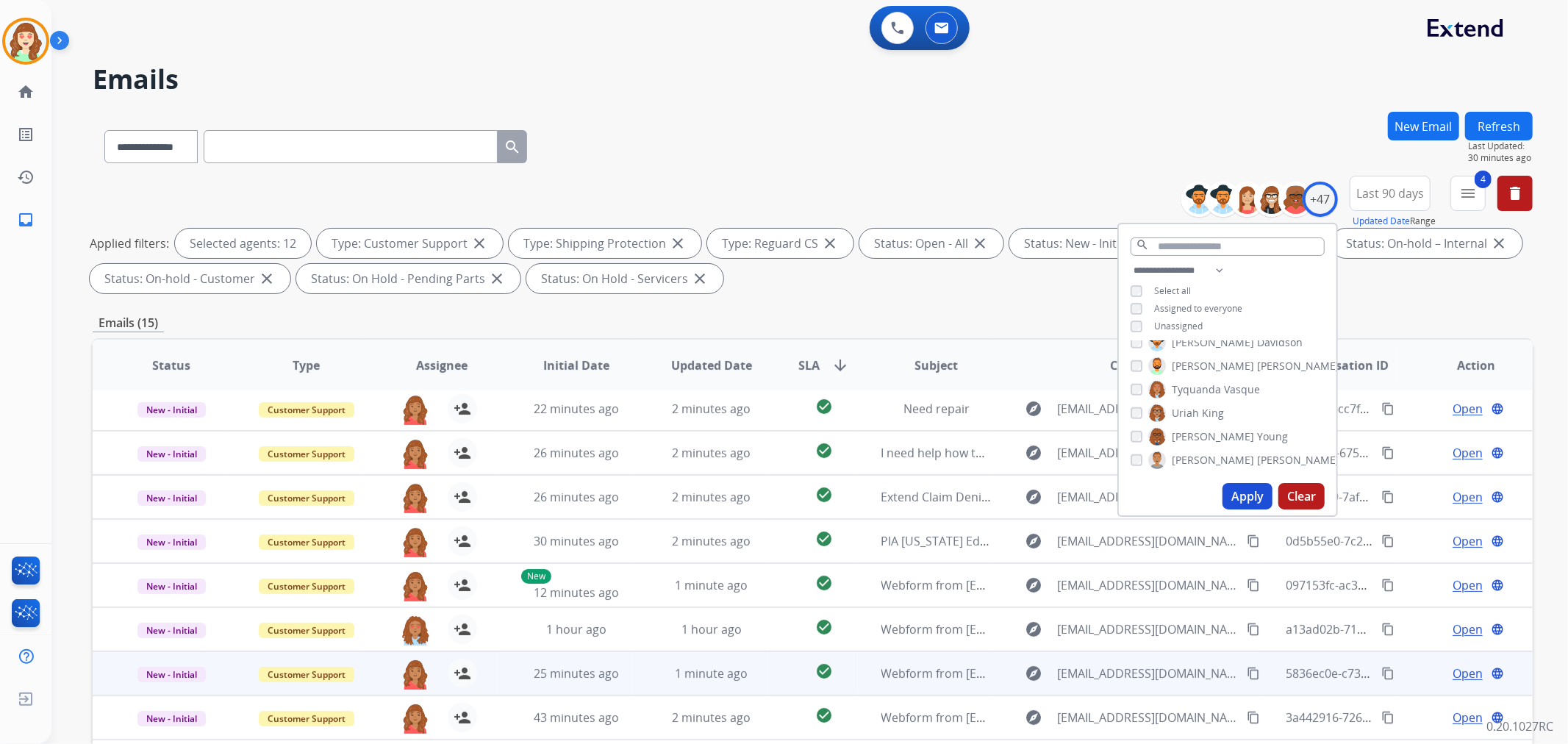
scroll to position [163, 0]
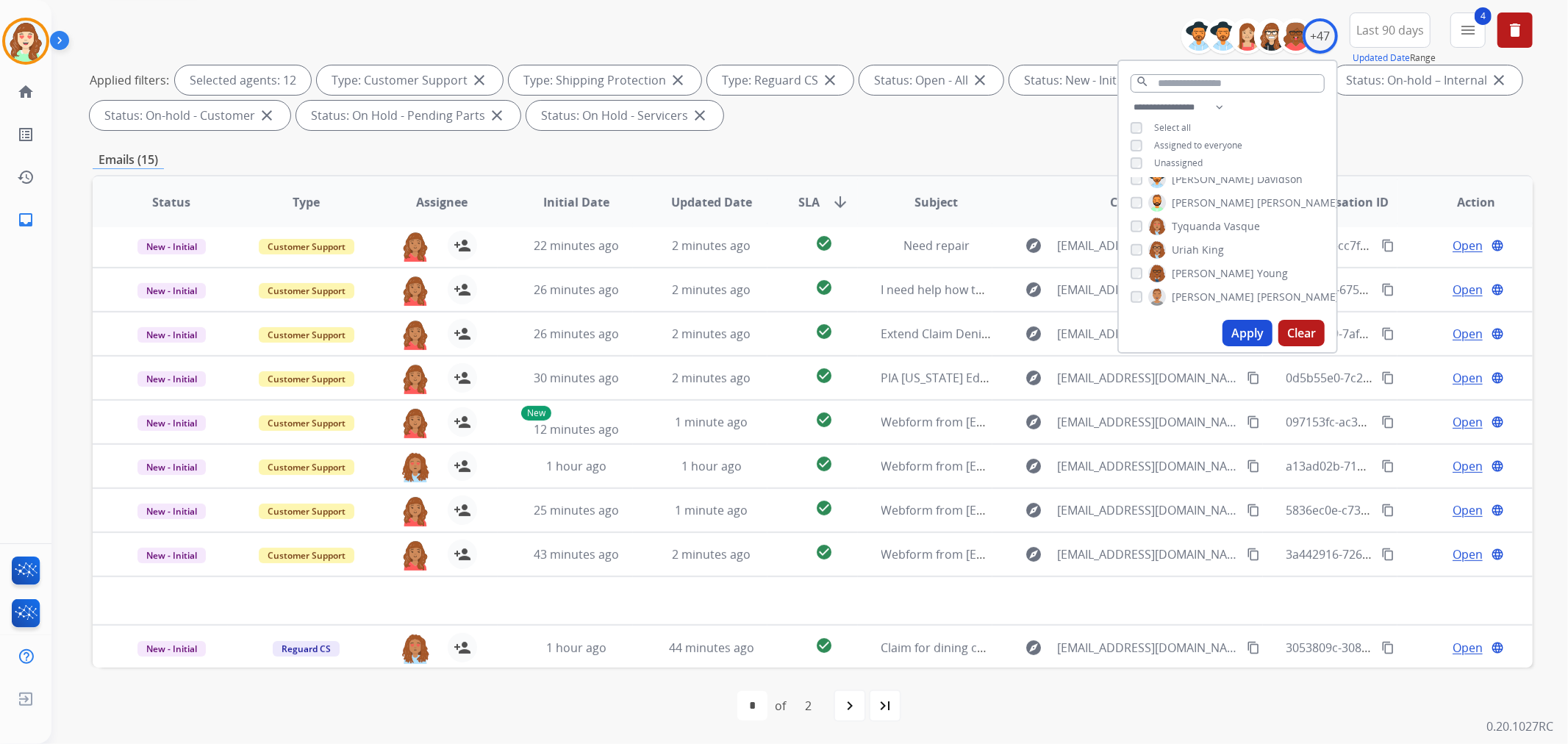
click at [1246, 335] on button "Apply" at bounding box center [1247, 334] width 50 height 27
click at [863, 709] on div "navigate_next" at bounding box center [850, 706] width 33 height 33
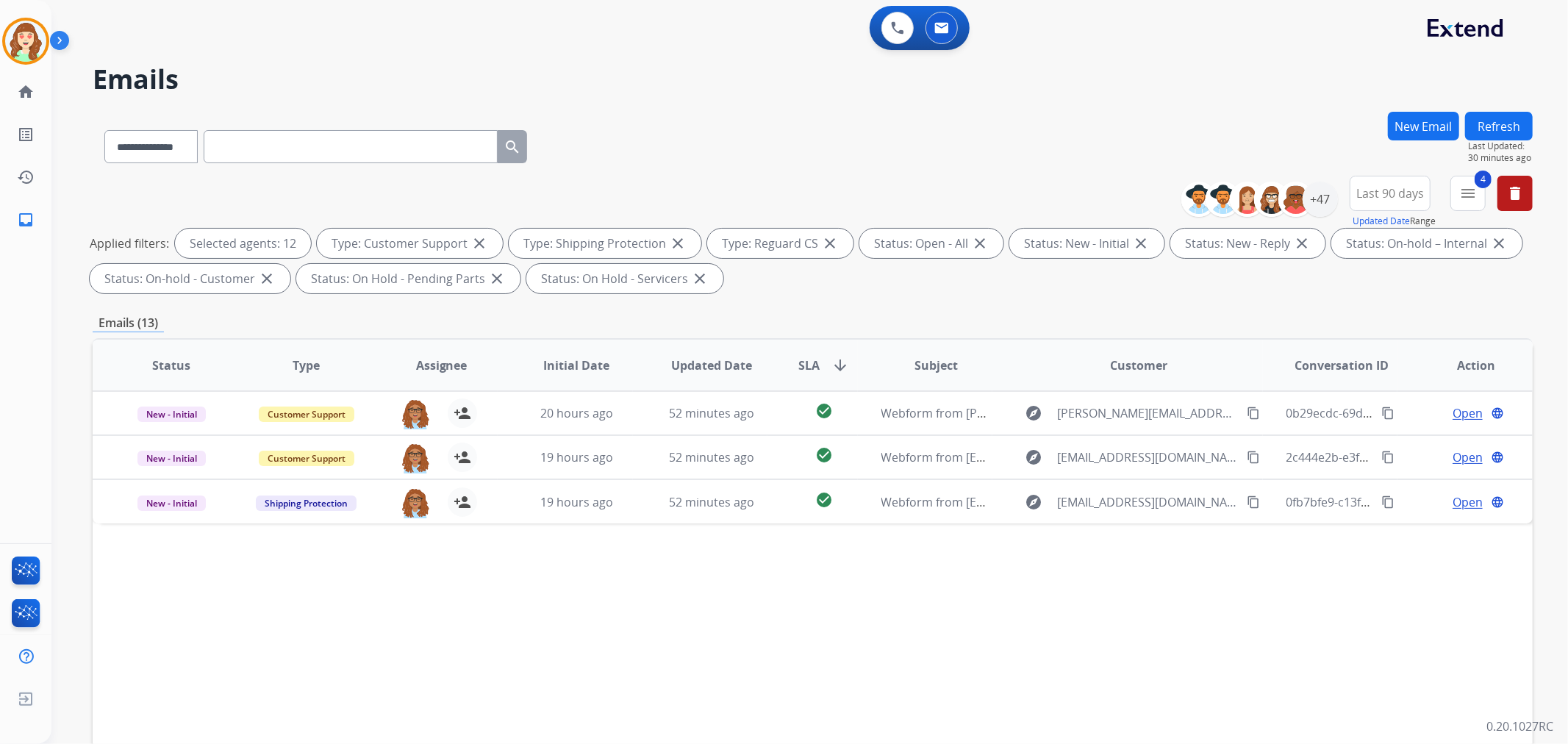
scroll to position [0, 0]
click at [1320, 195] on div "+47" at bounding box center [1320, 199] width 36 height 36
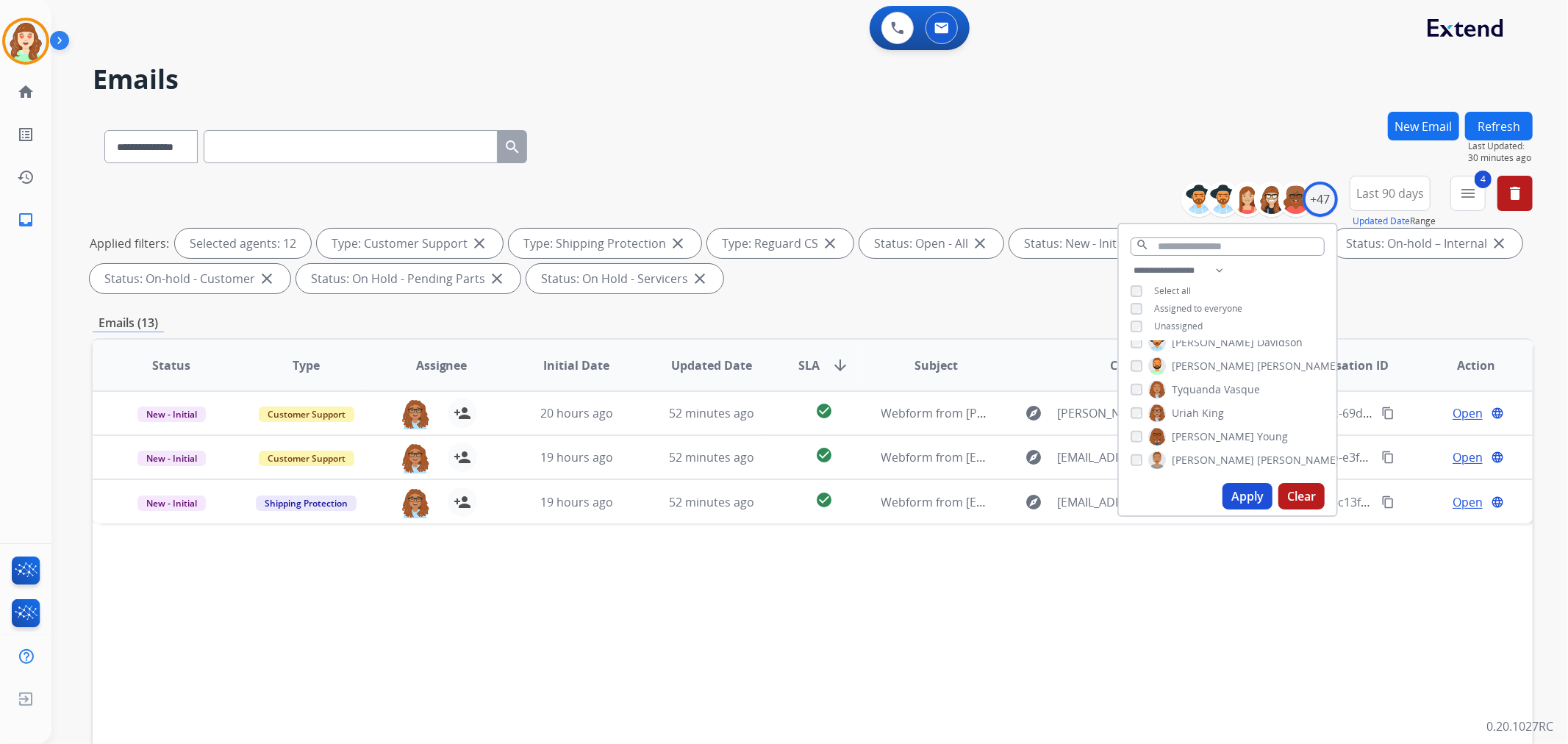
click at [1242, 488] on button "Apply" at bounding box center [1247, 496] width 50 height 27
select select "*"
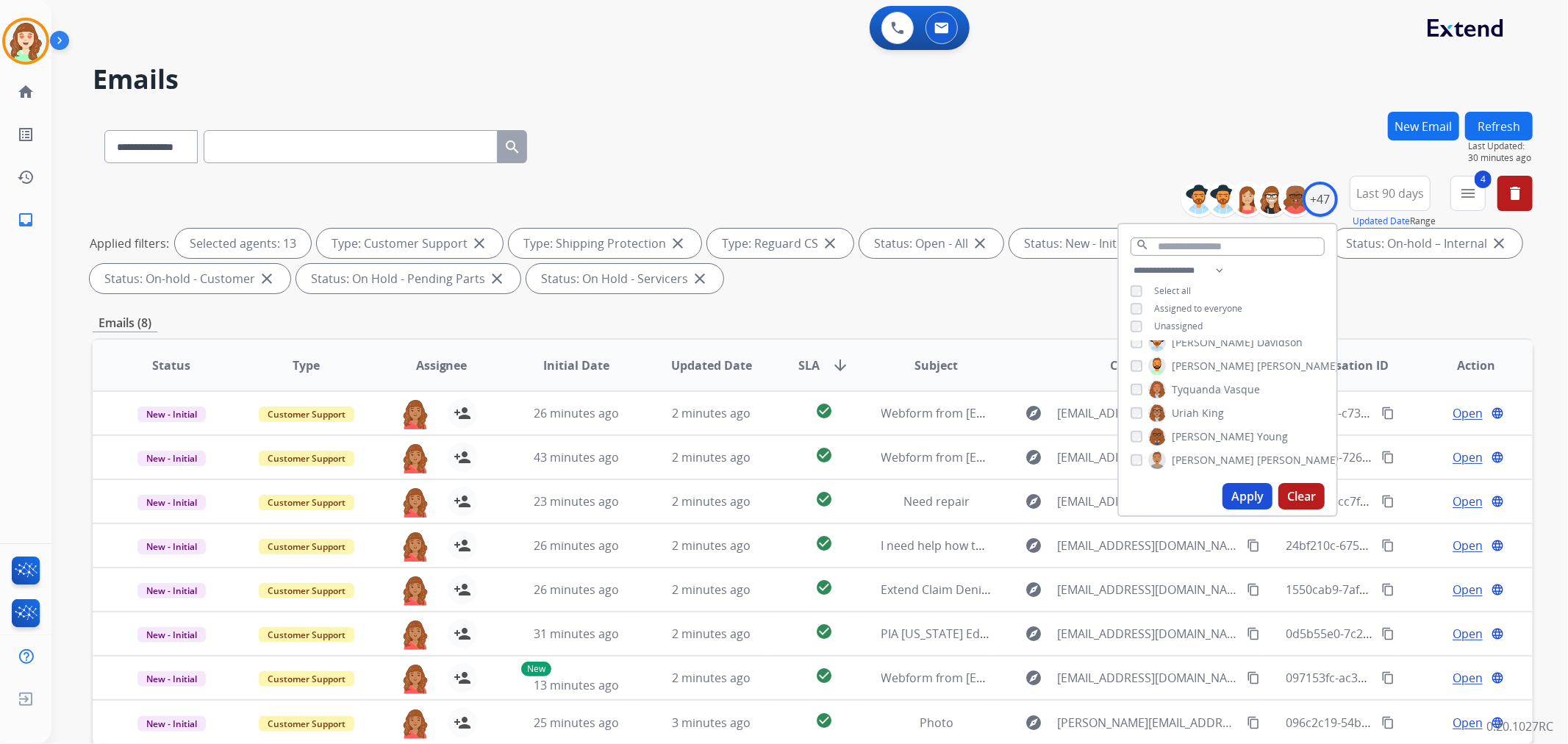
scroll to position [163, 0]
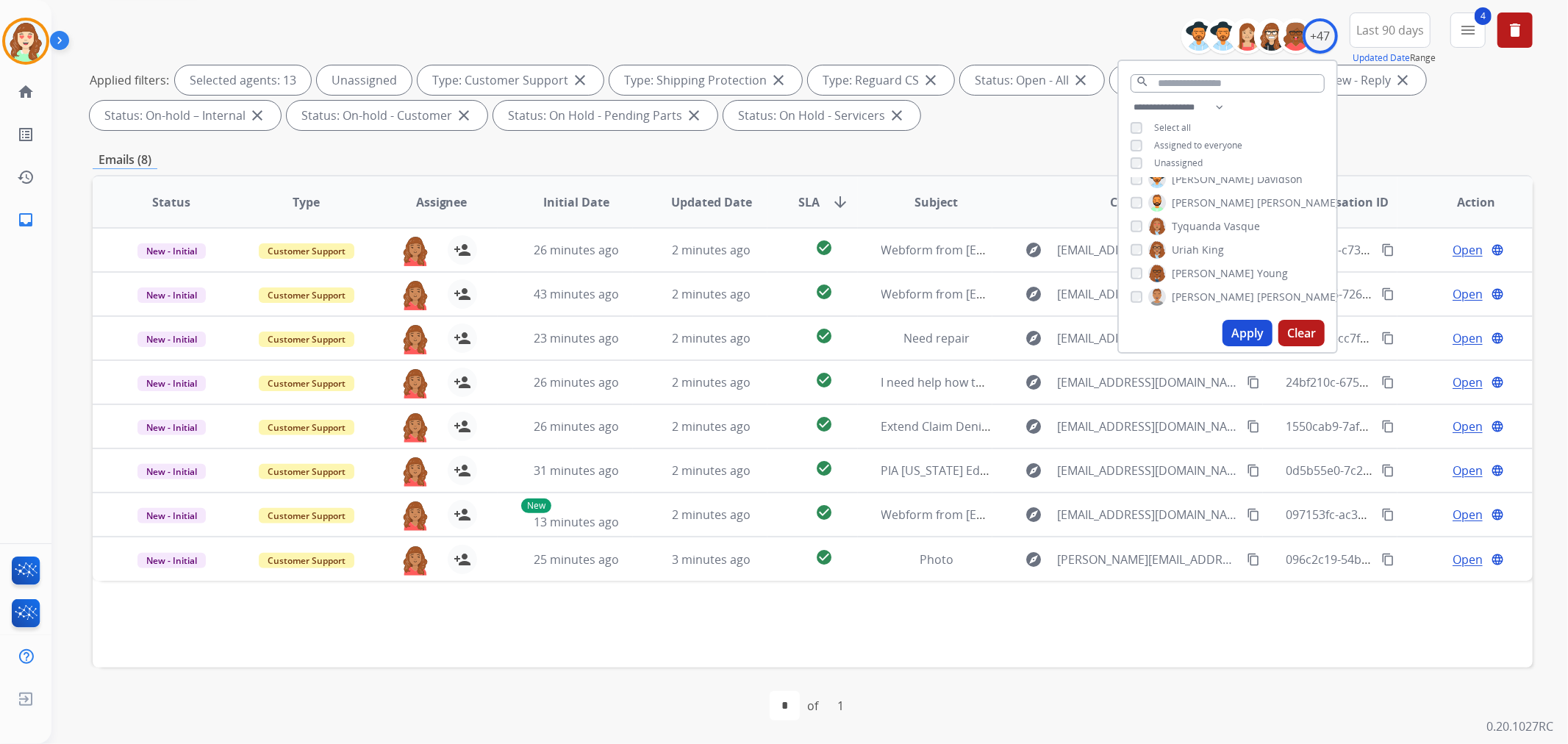
click at [1252, 328] on button "Apply" at bounding box center [1247, 334] width 50 height 27
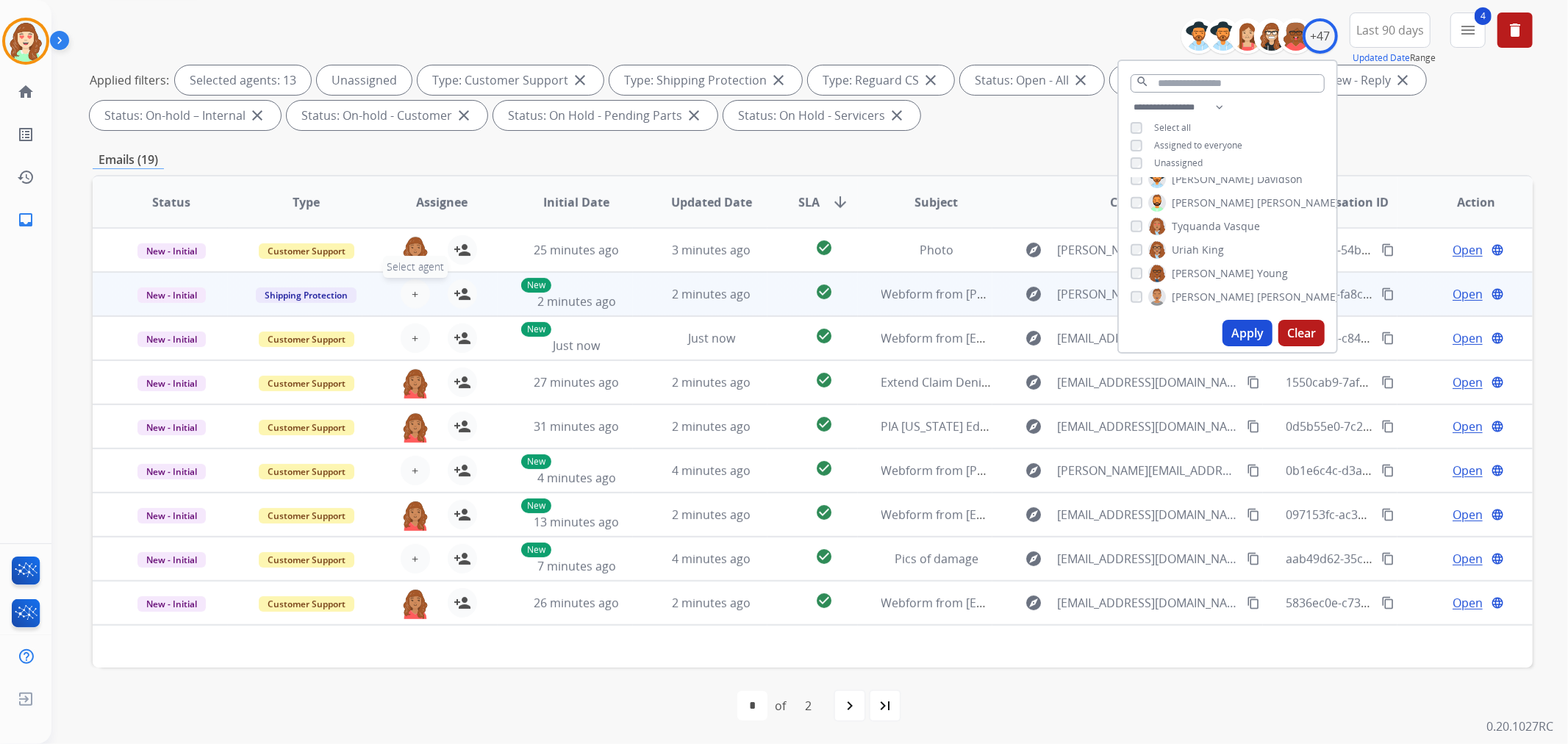
click at [411, 292] on span "+" at bounding box center [414, 294] width 7 height 17
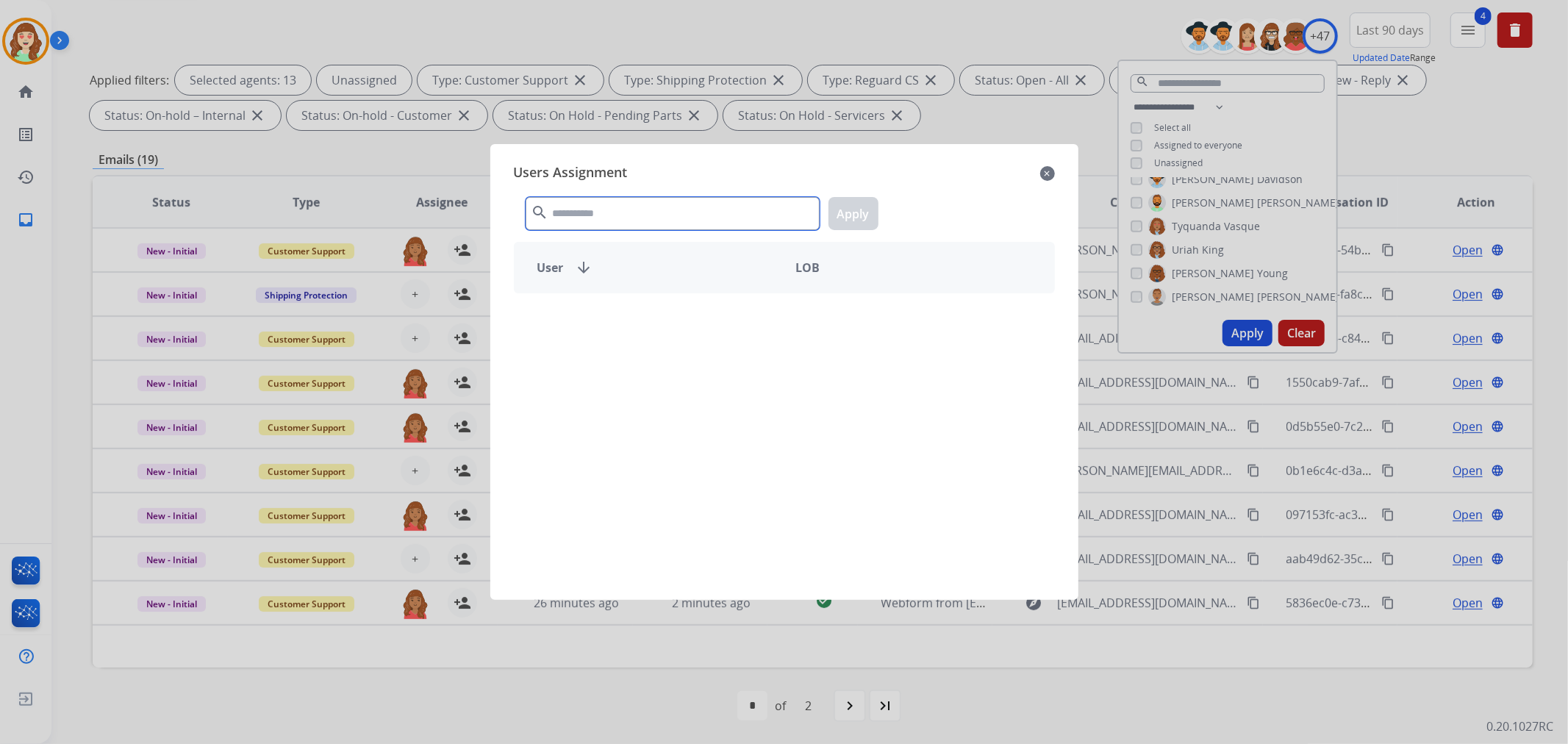
click at [595, 211] on input "text" at bounding box center [673, 213] width 294 height 33
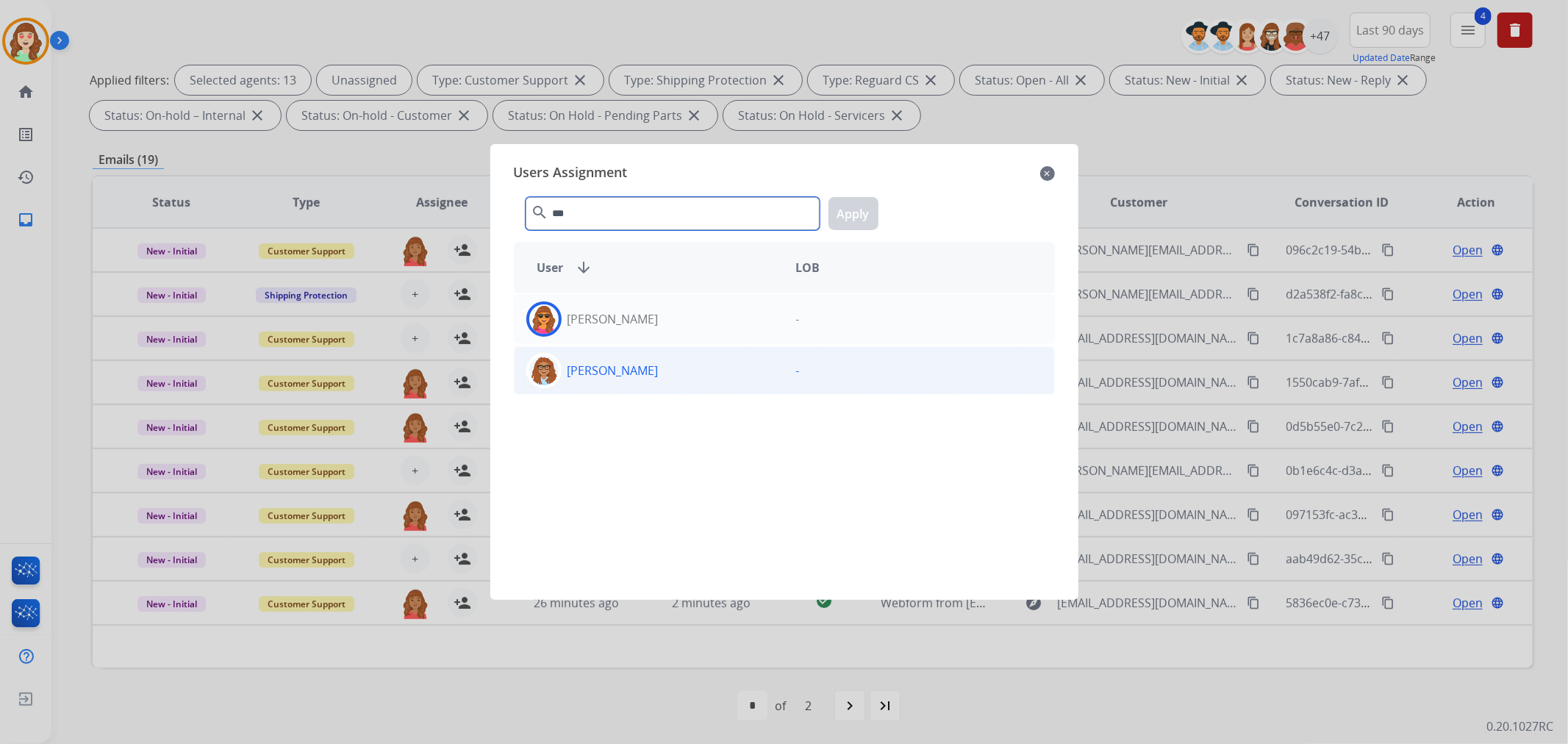
type input "***"
click at [701, 376] on div "[PERSON_NAME]" at bounding box center [649, 370] width 270 height 36
click at [848, 217] on button "Apply" at bounding box center [854, 213] width 50 height 33
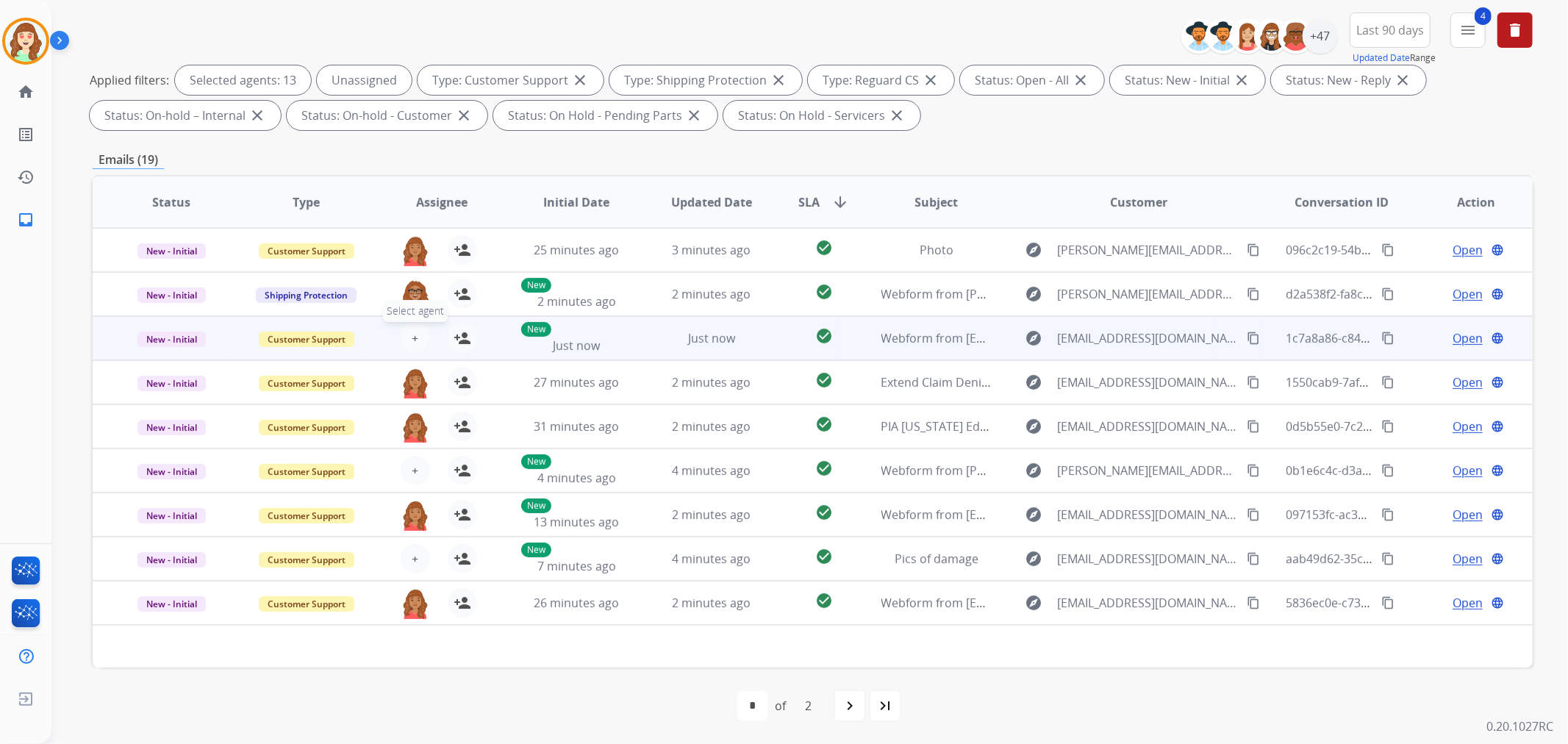
click at [412, 333] on span "+" at bounding box center [414, 337] width 7 height 17
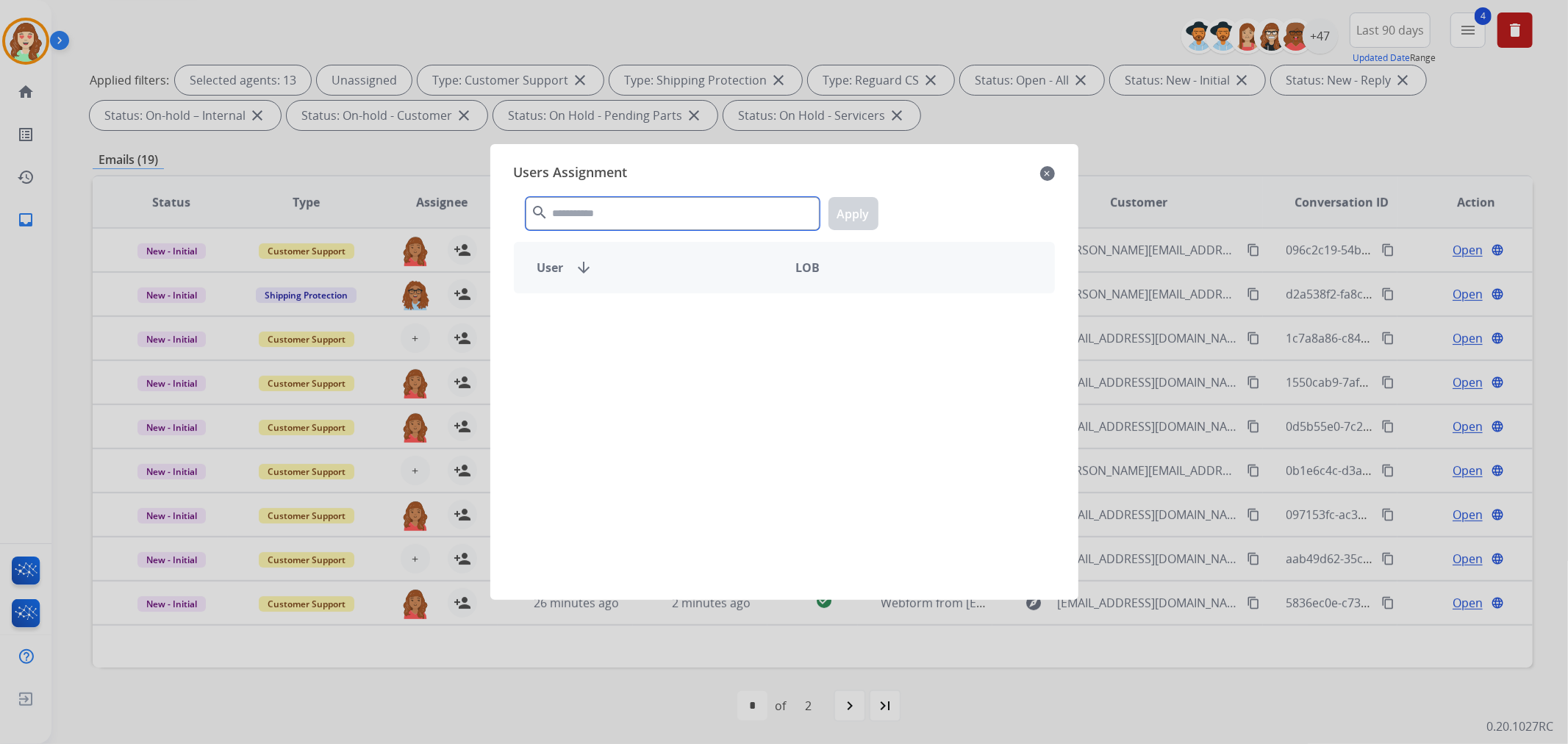
click at [589, 205] on input "text" at bounding box center [673, 213] width 294 height 33
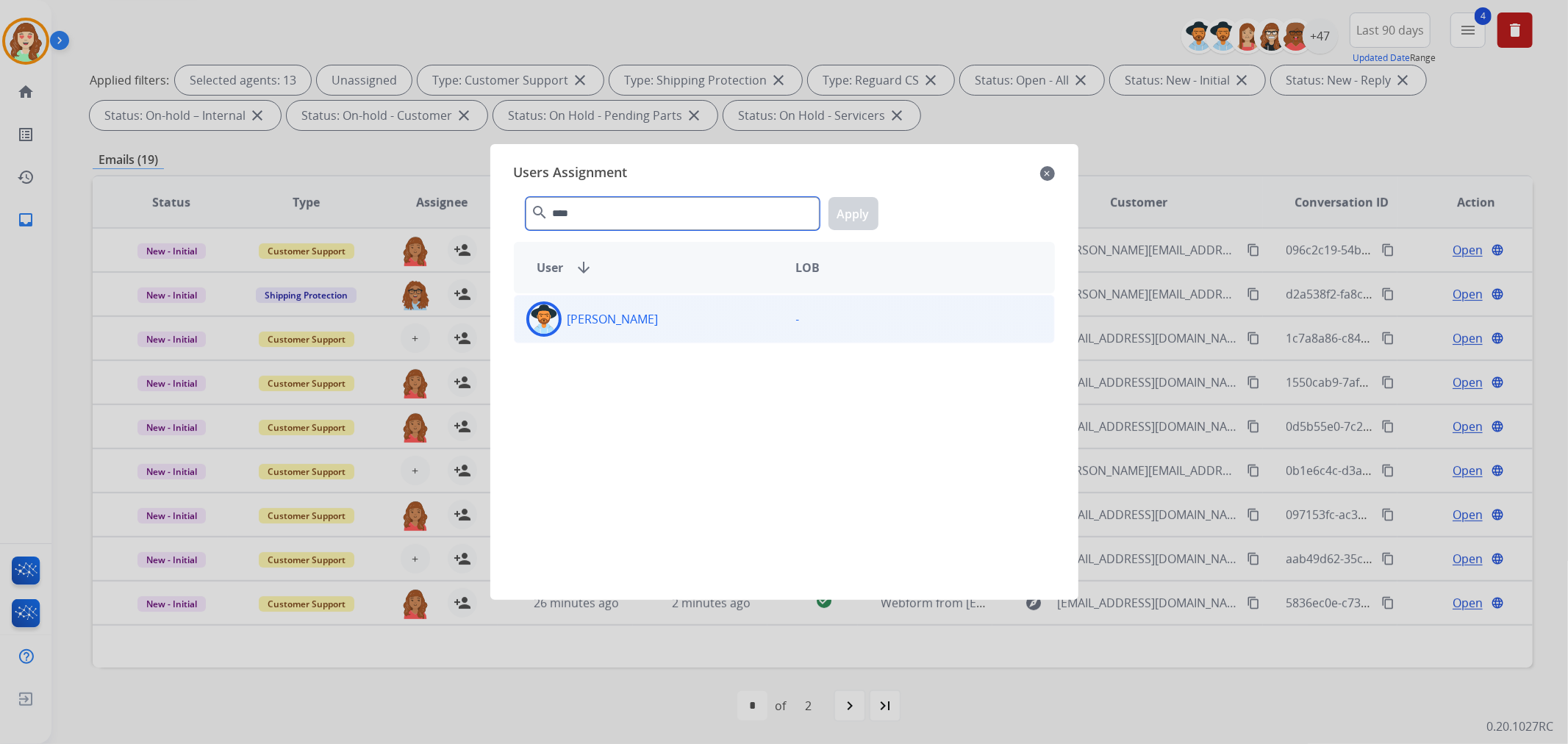
type input "****"
click at [757, 316] on div "[PERSON_NAME]" at bounding box center [649, 318] width 270 height 36
click at [859, 204] on button "Apply" at bounding box center [854, 213] width 50 height 33
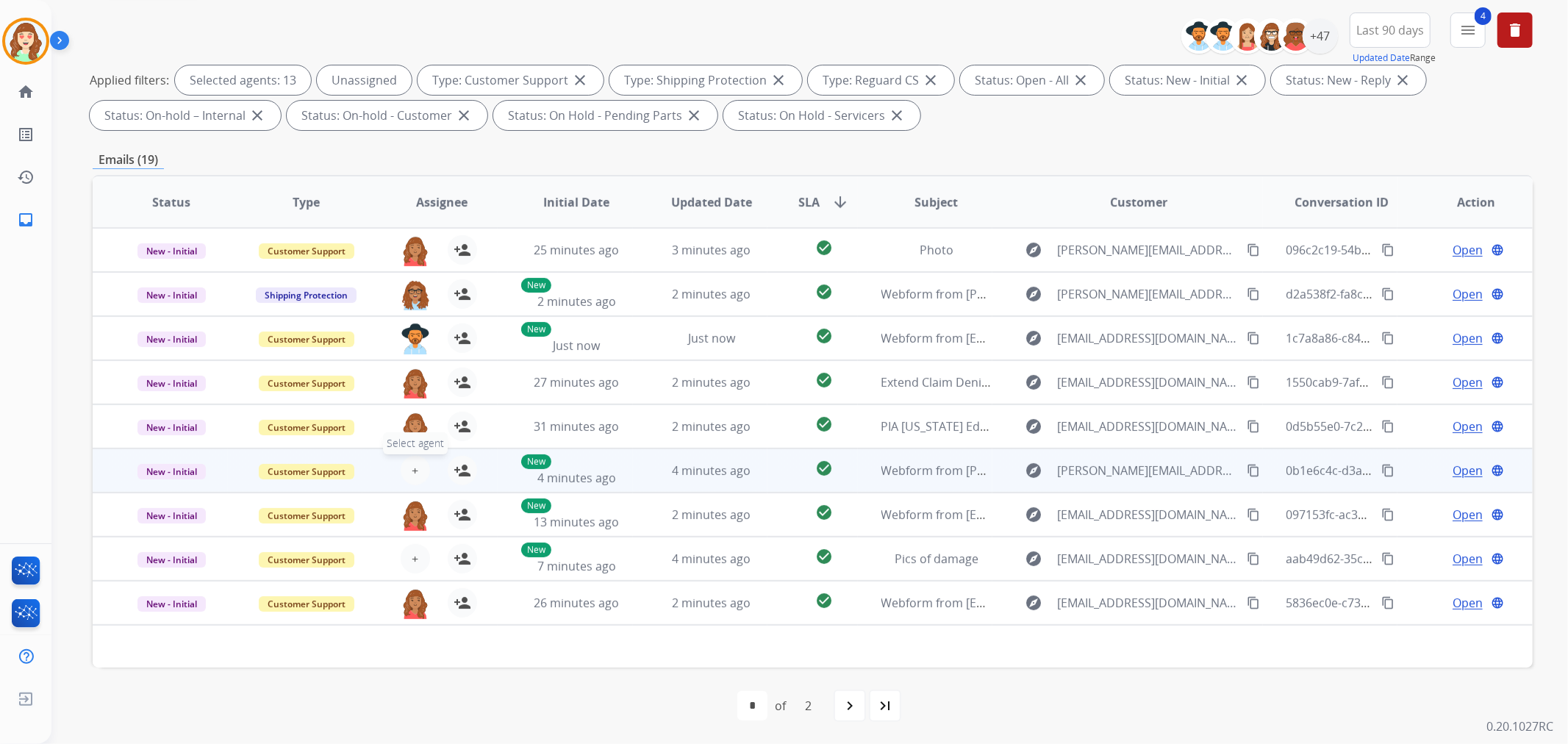
click at [408, 466] on button "+ Select agent" at bounding box center [415, 470] width 30 height 30
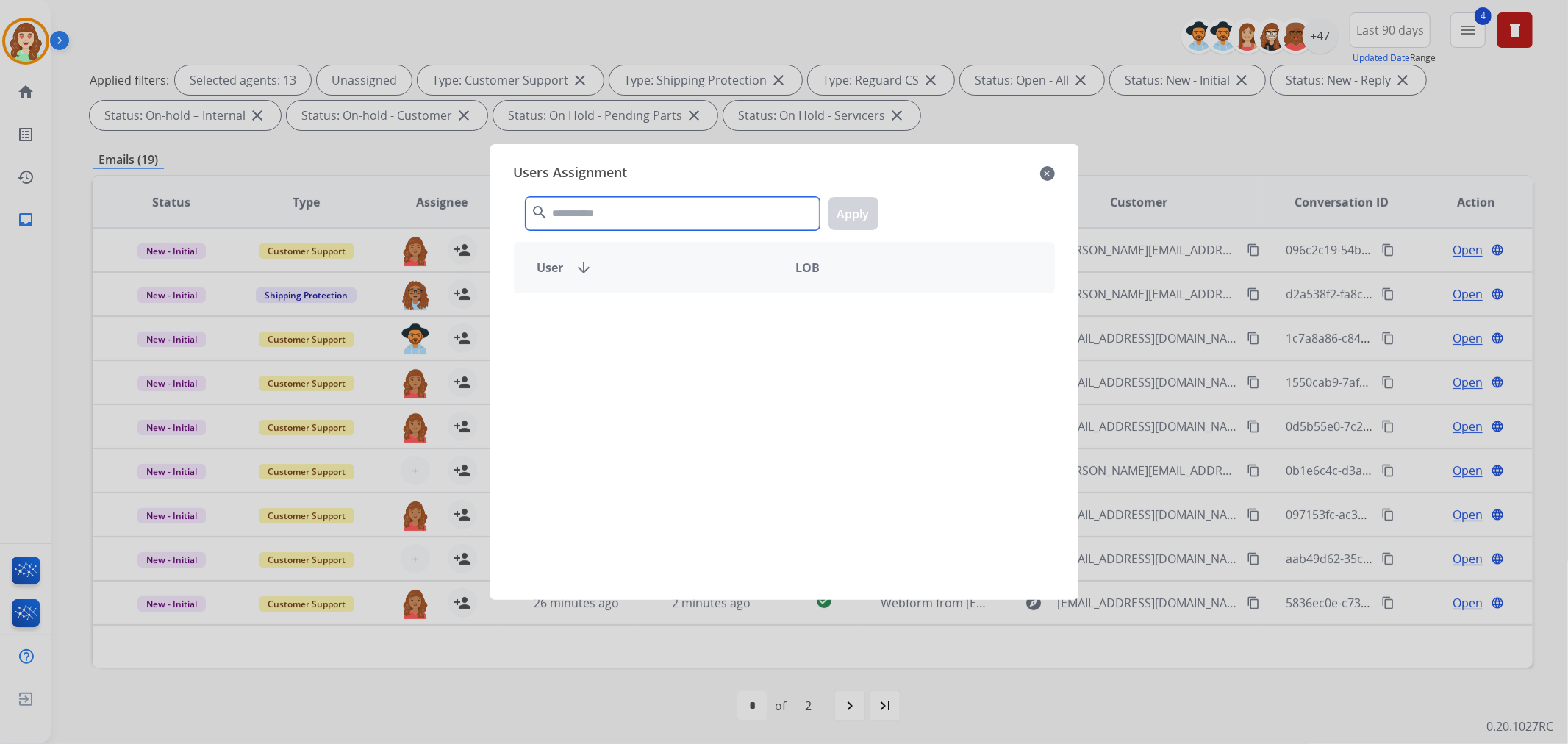
click at [566, 229] on input "text" at bounding box center [673, 213] width 294 height 33
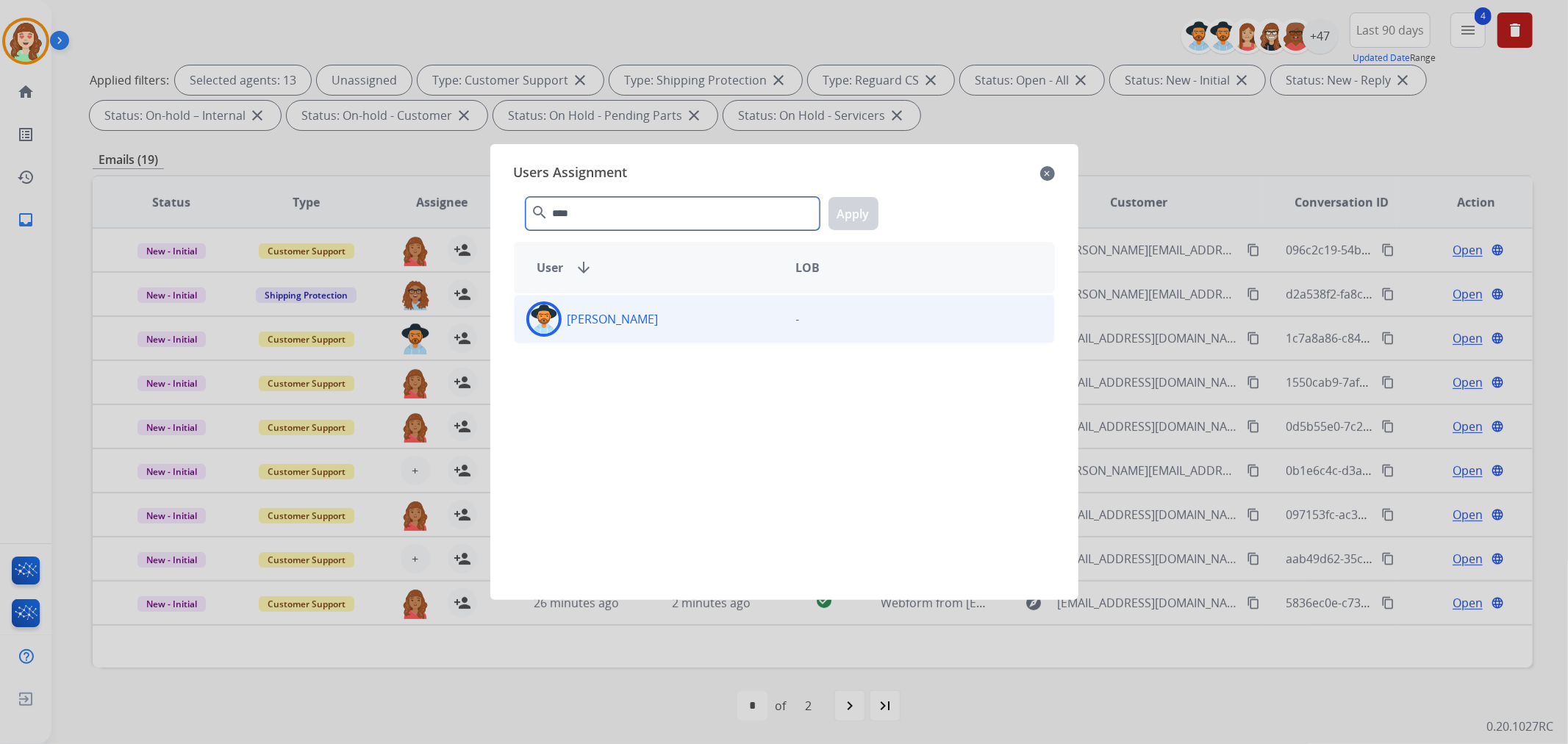
type input "****"
click at [717, 329] on div "[PERSON_NAME]" at bounding box center [649, 318] width 270 height 36
click at [844, 211] on button "Apply" at bounding box center [854, 213] width 50 height 33
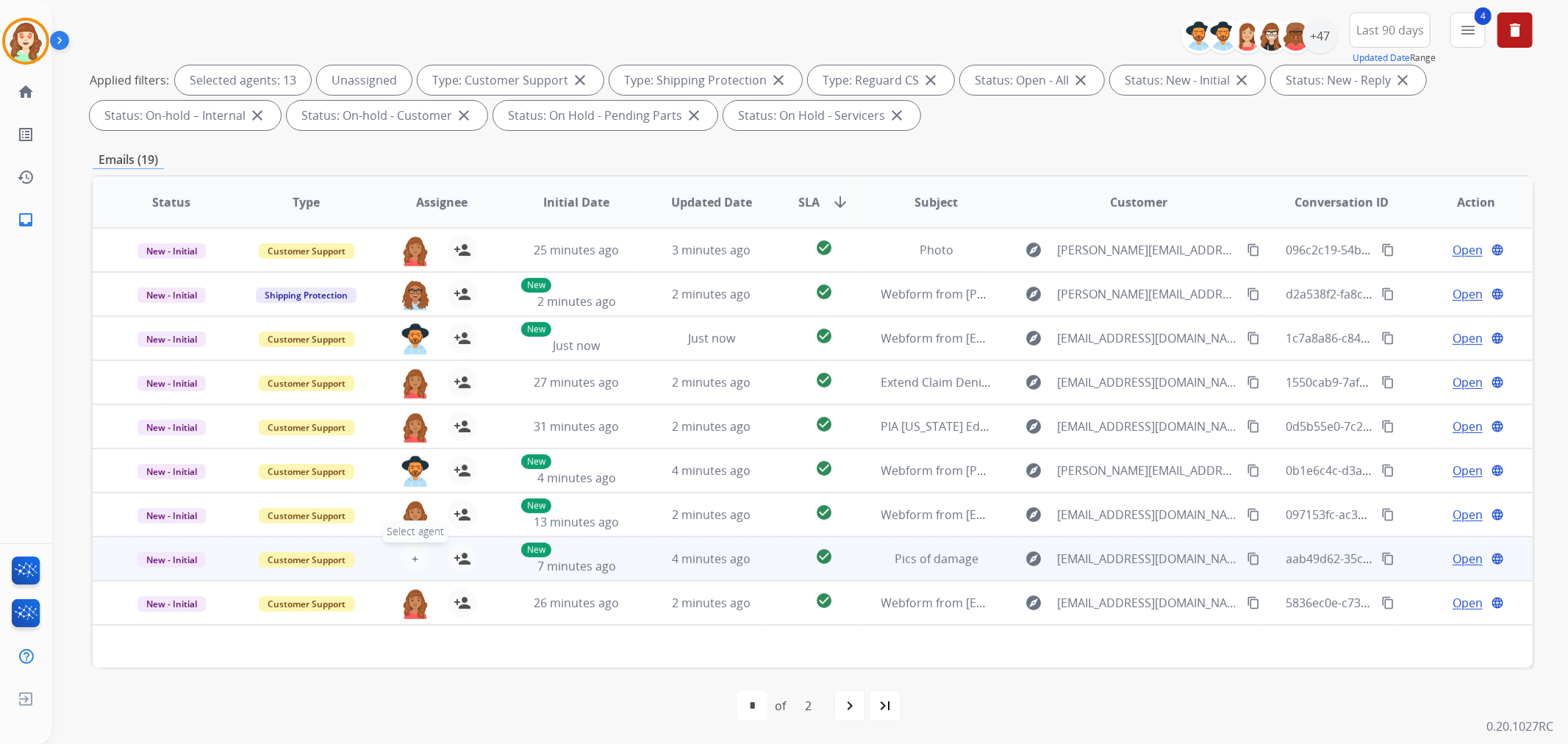
click at [411, 557] on span "+" at bounding box center [414, 558] width 7 height 17
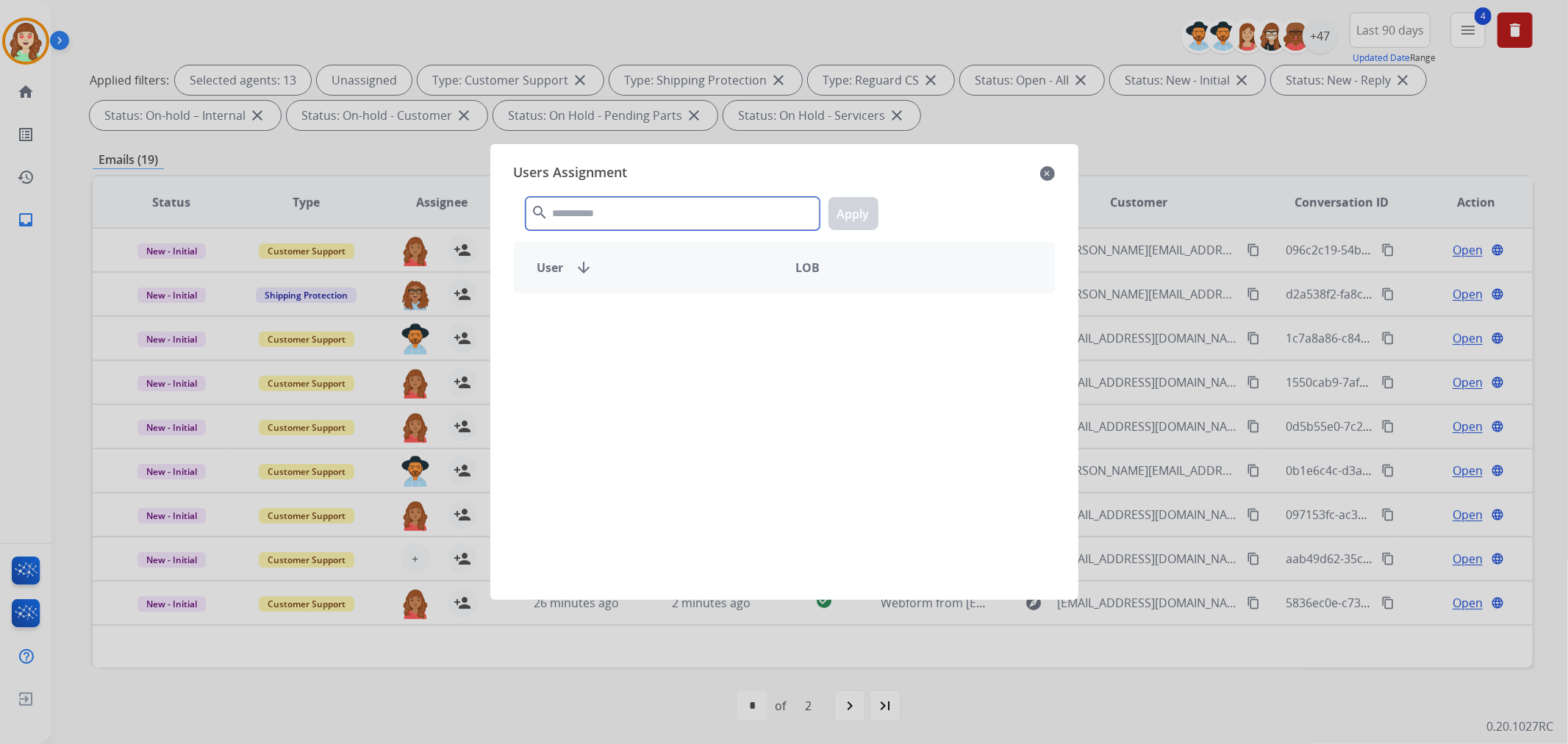
click at [604, 211] on input "text" at bounding box center [673, 213] width 294 height 33
type input "****"
click at [766, 336] on div "[PERSON_NAME] -" at bounding box center [784, 319] width 541 height 48
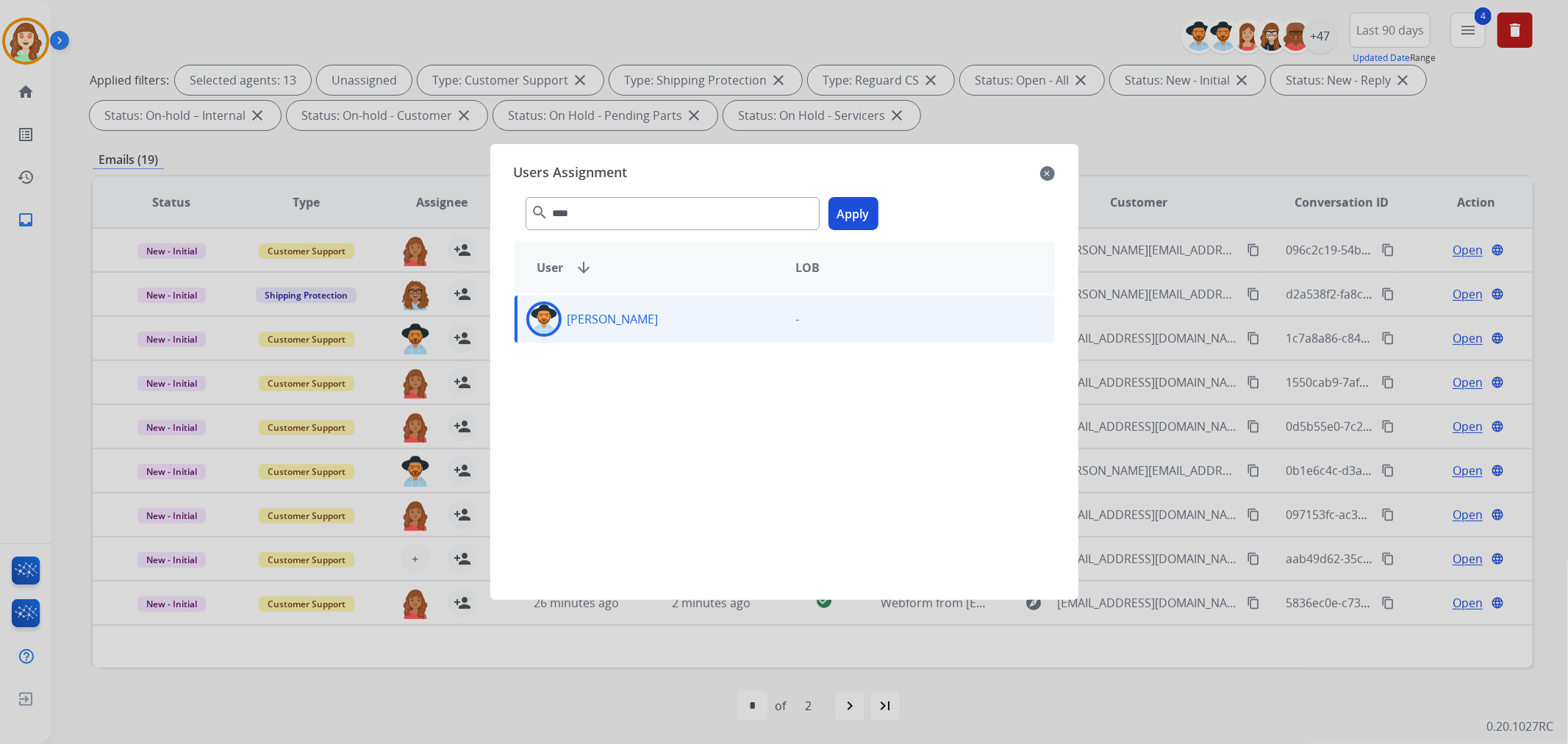
click at [851, 195] on div "**** search Apply" at bounding box center [784, 211] width 541 height 51
click at [845, 213] on button "Apply" at bounding box center [854, 213] width 50 height 33
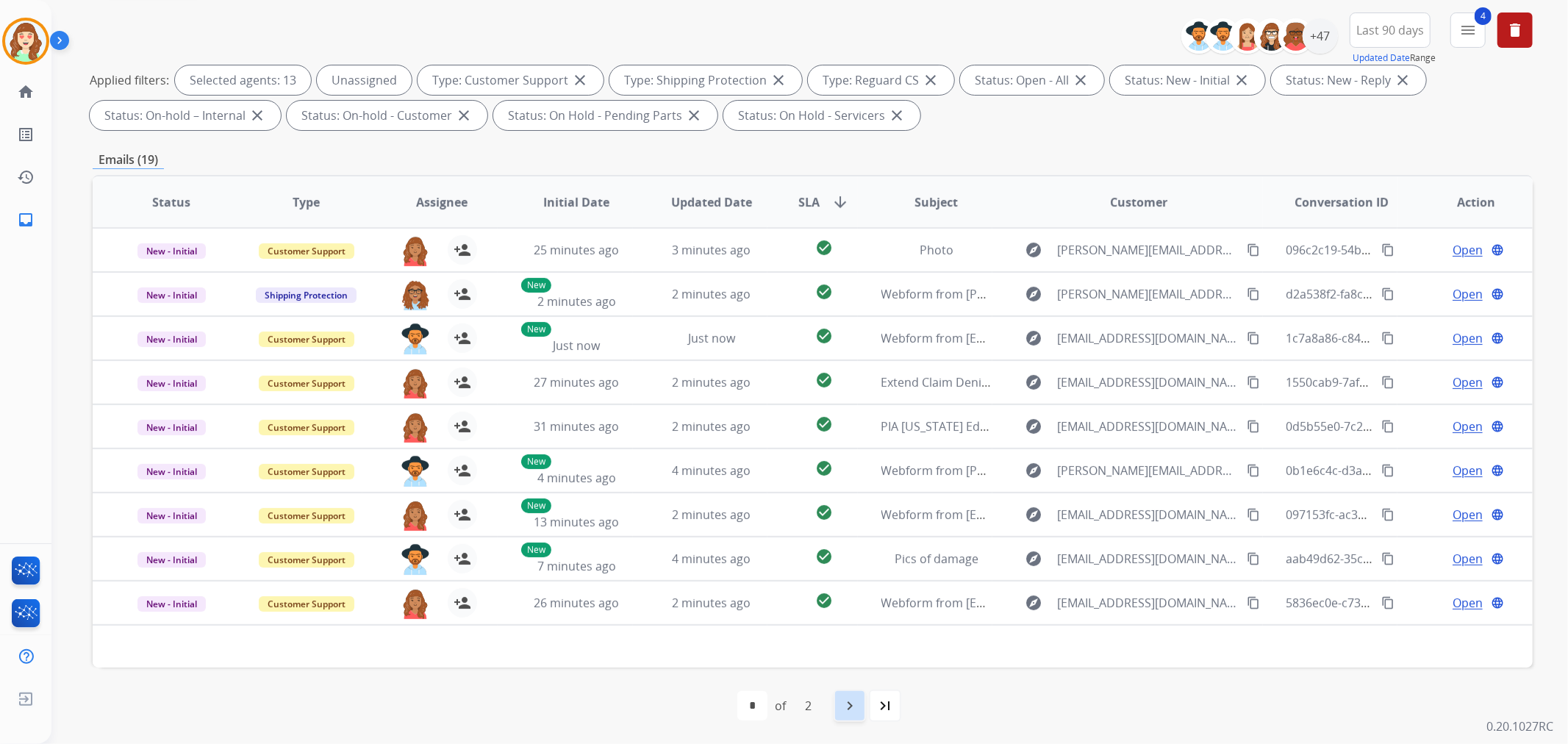
click at [857, 707] on mat-icon "navigate_next" at bounding box center [850, 706] width 17 height 17
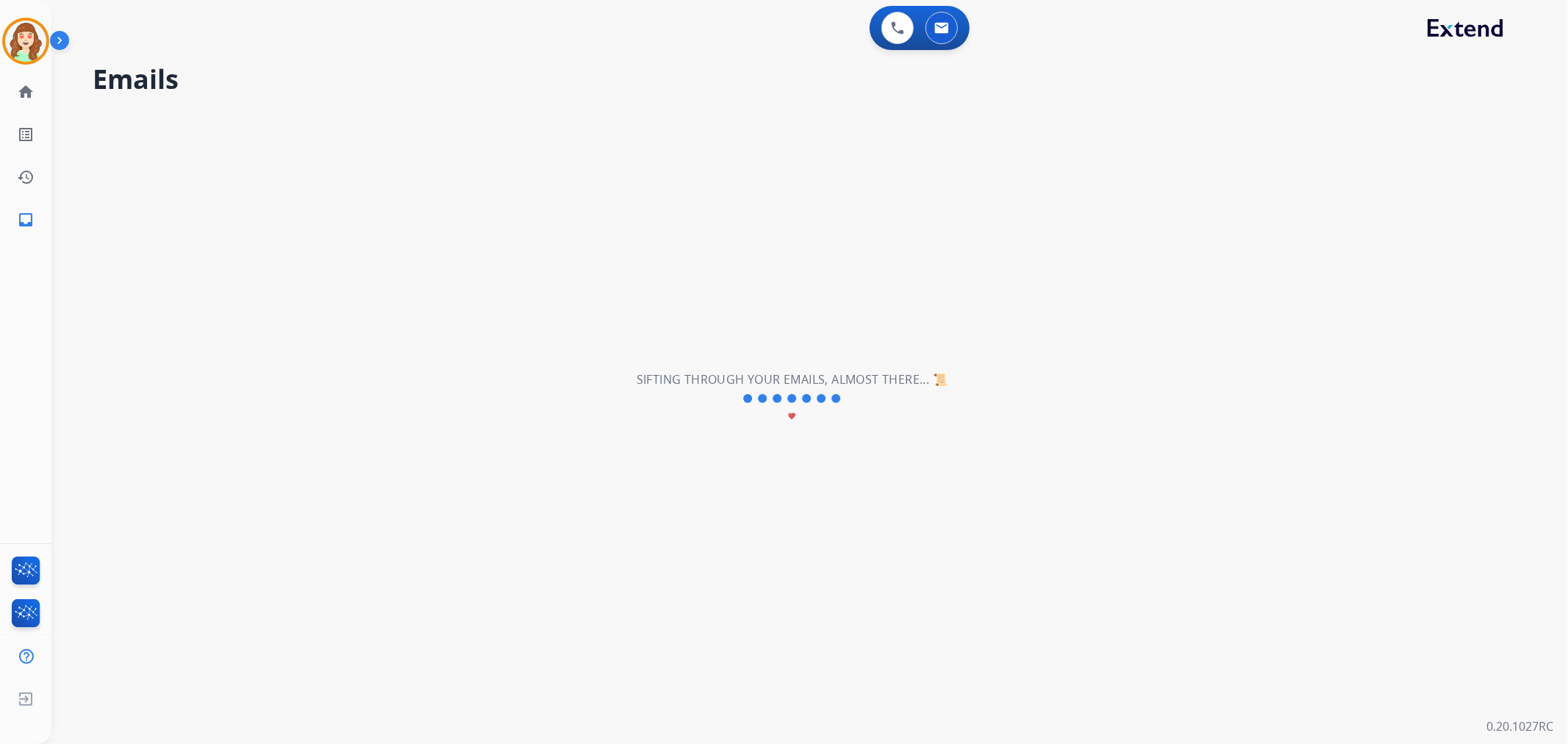
select select "*"
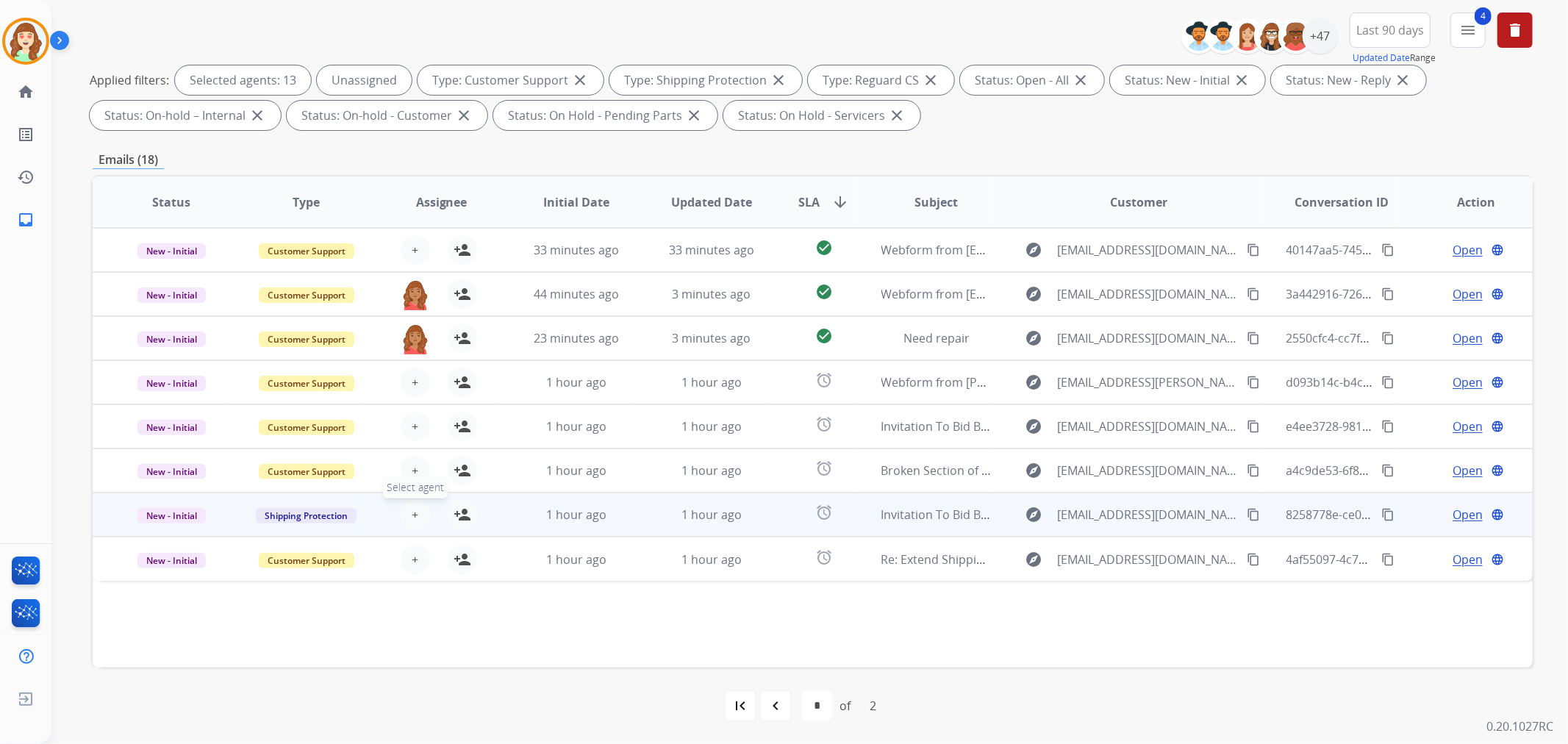
click at [413, 510] on span "+" at bounding box center [414, 514] width 7 height 17
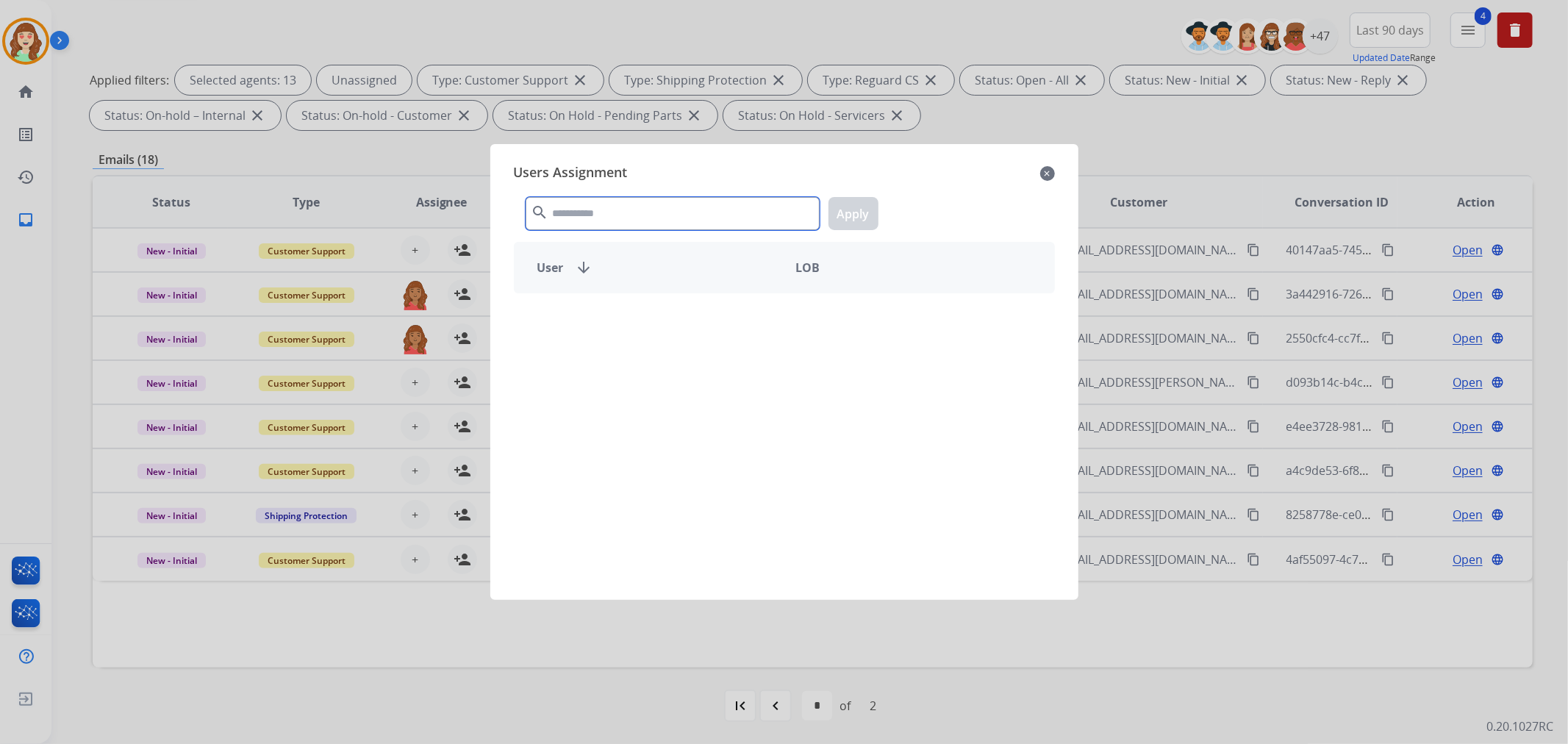
click at [561, 215] on input "text" at bounding box center [673, 213] width 294 height 33
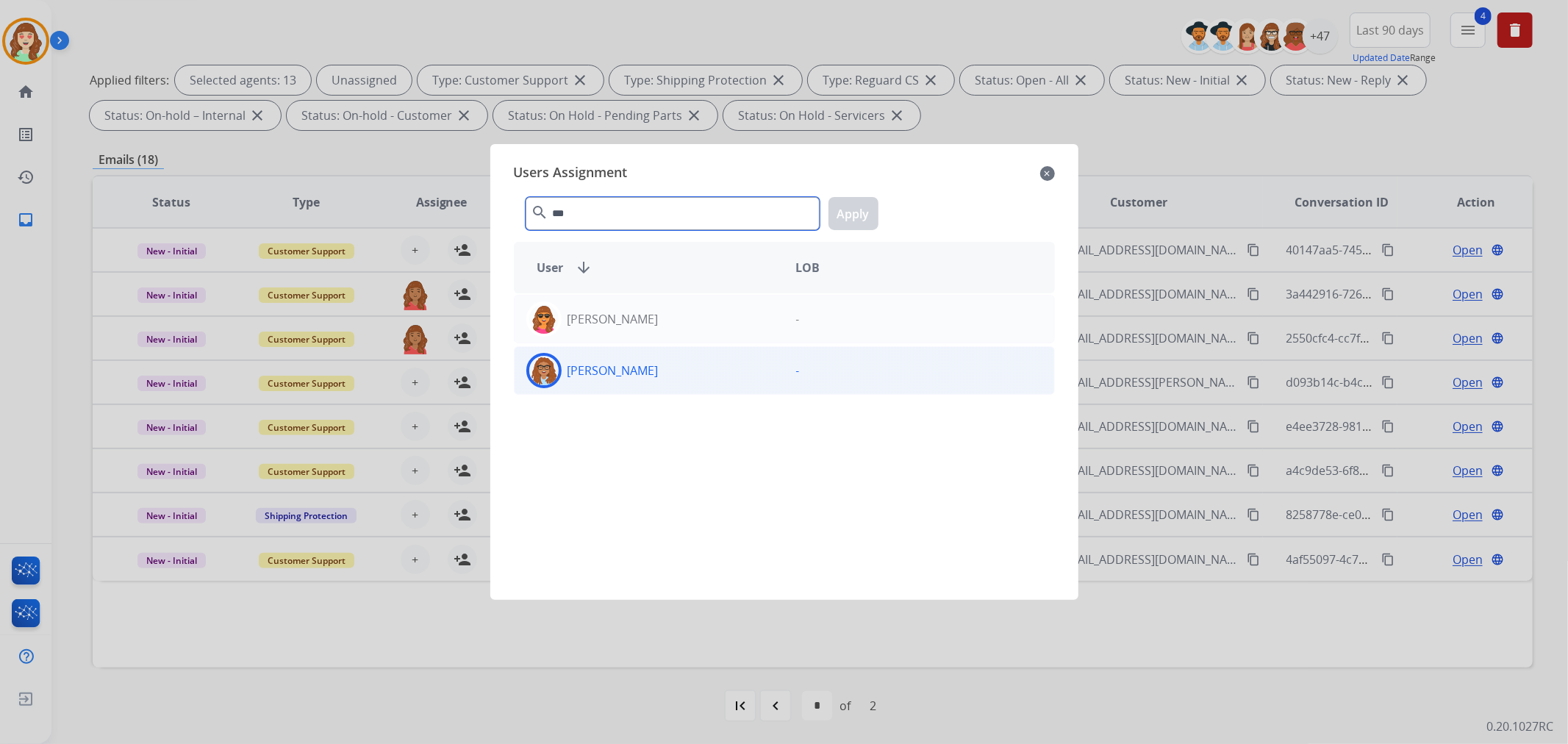
type input "***"
click at [637, 369] on div "[PERSON_NAME]" at bounding box center [649, 370] width 270 height 36
click at [851, 223] on button "Apply" at bounding box center [854, 213] width 50 height 33
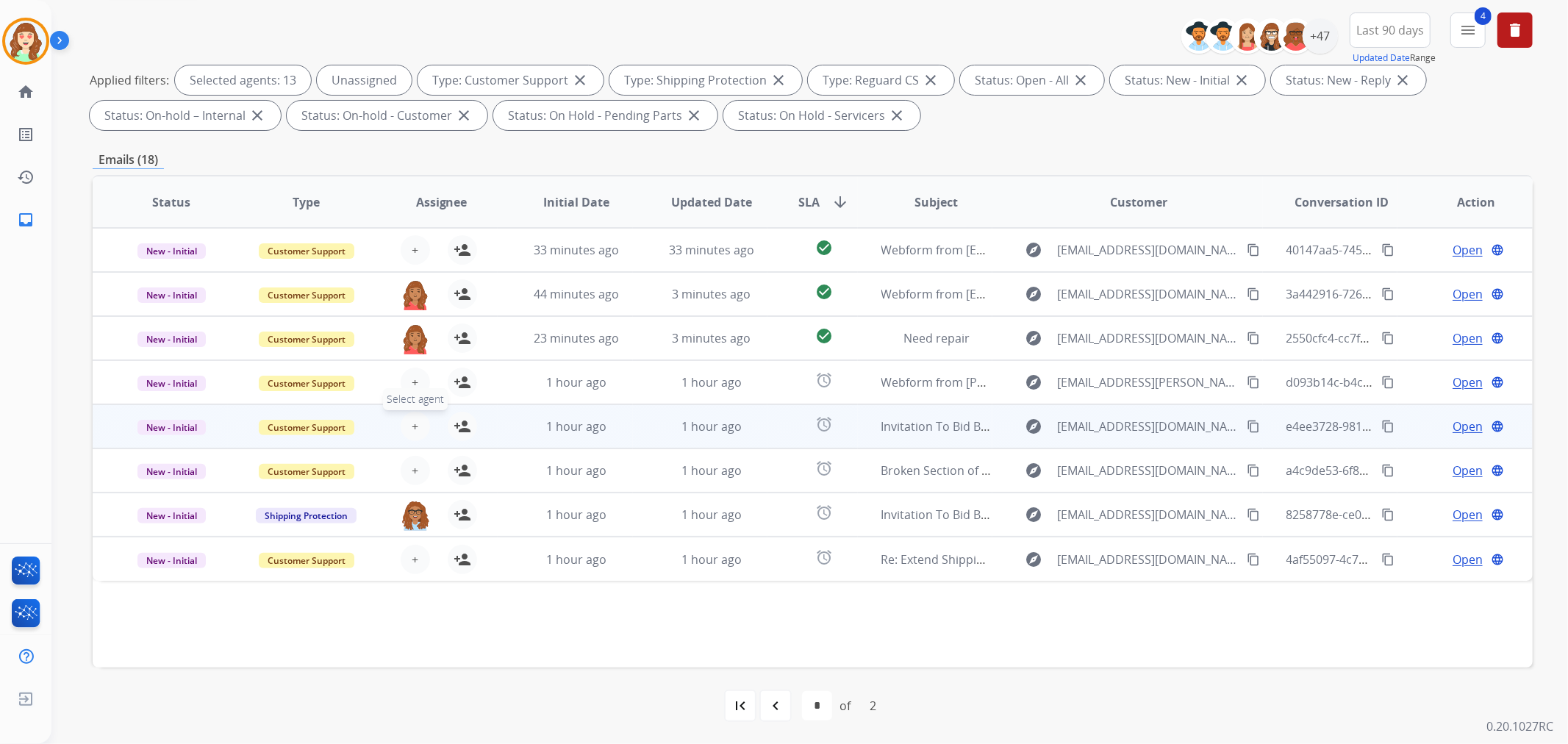
click at [407, 423] on button "+ Select agent" at bounding box center [415, 426] width 30 height 30
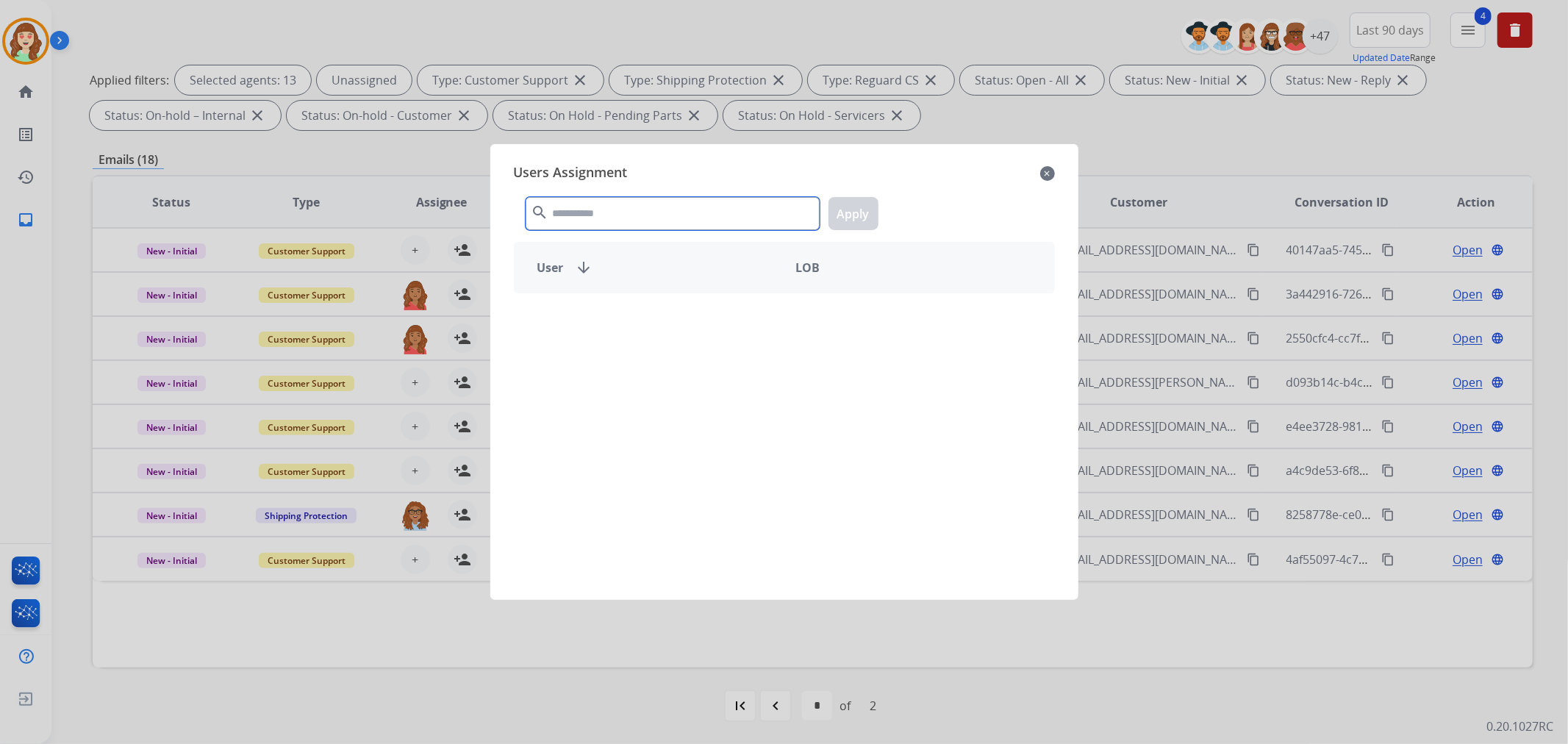
click at [606, 207] on input "text" at bounding box center [673, 213] width 294 height 33
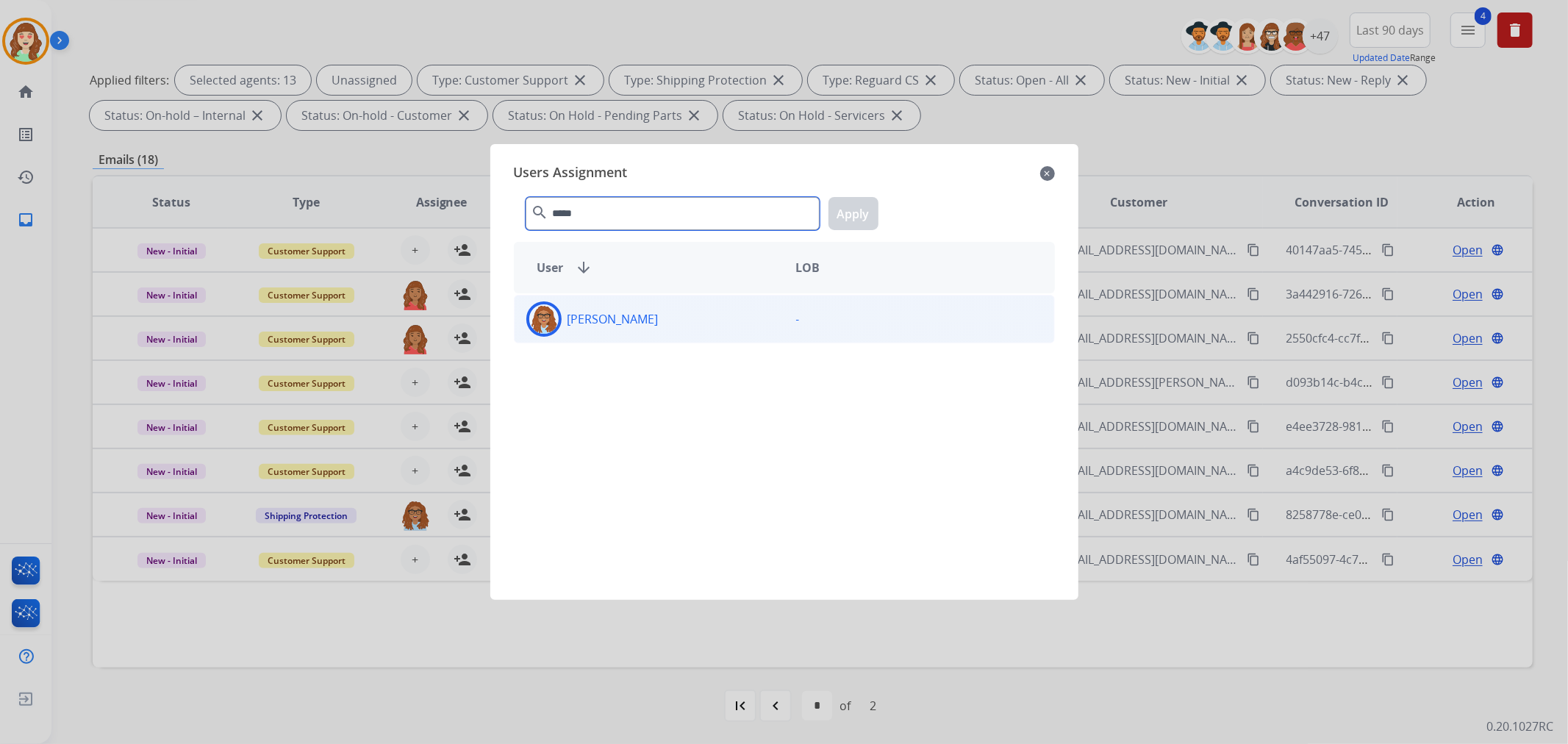
type input "*****"
drag, startPoint x: 697, startPoint y: 329, endPoint x: 873, endPoint y: 211, distance: 211.9
click at [701, 329] on div "[PERSON_NAME]" at bounding box center [649, 318] width 270 height 36
click at [859, 225] on button "Apply" at bounding box center [854, 213] width 50 height 33
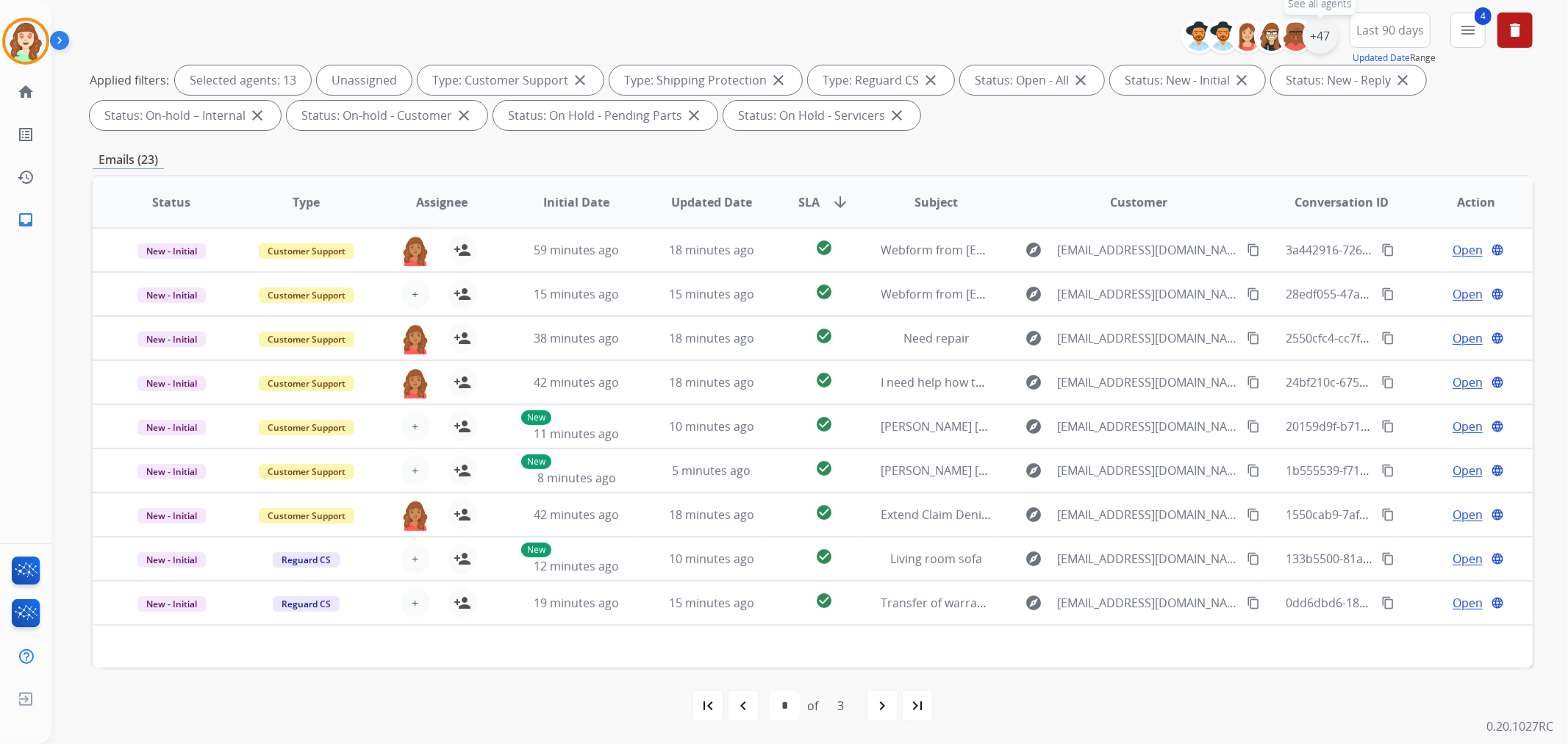
click at [1321, 36] on div "+47" at bounding box center [1320, 36] width 36 height 36
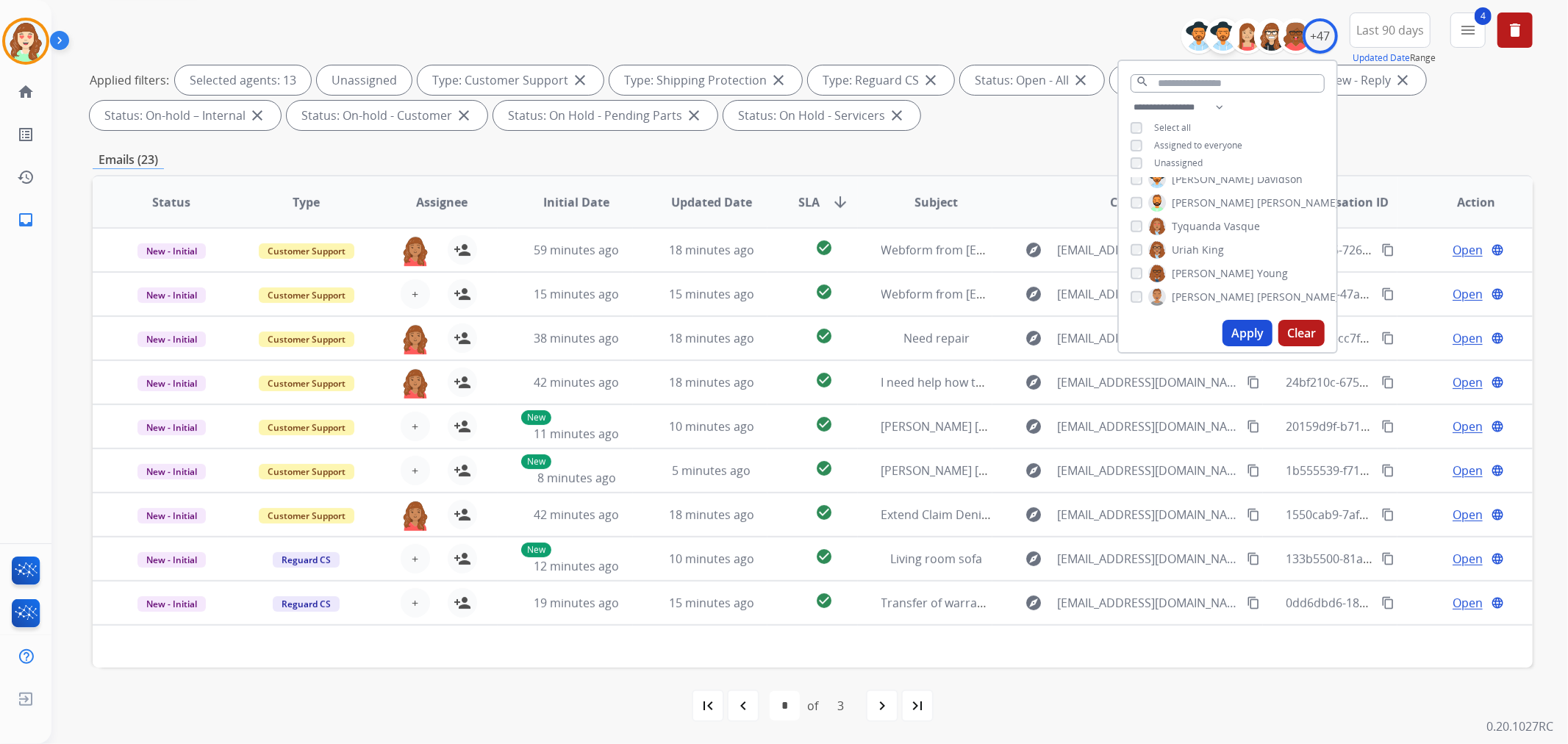
drag, startPoint x: 1300, startPoint y: 333, endPoint x: 1211, endPoint y: 23, distance: 322.5
click at [1312, 310] on div "**********" at bounding box center [1227, 207] width 220 height 294
click at [1291, 332] on button "Clear" at bounding box center [1301, 334] width 46 height 27
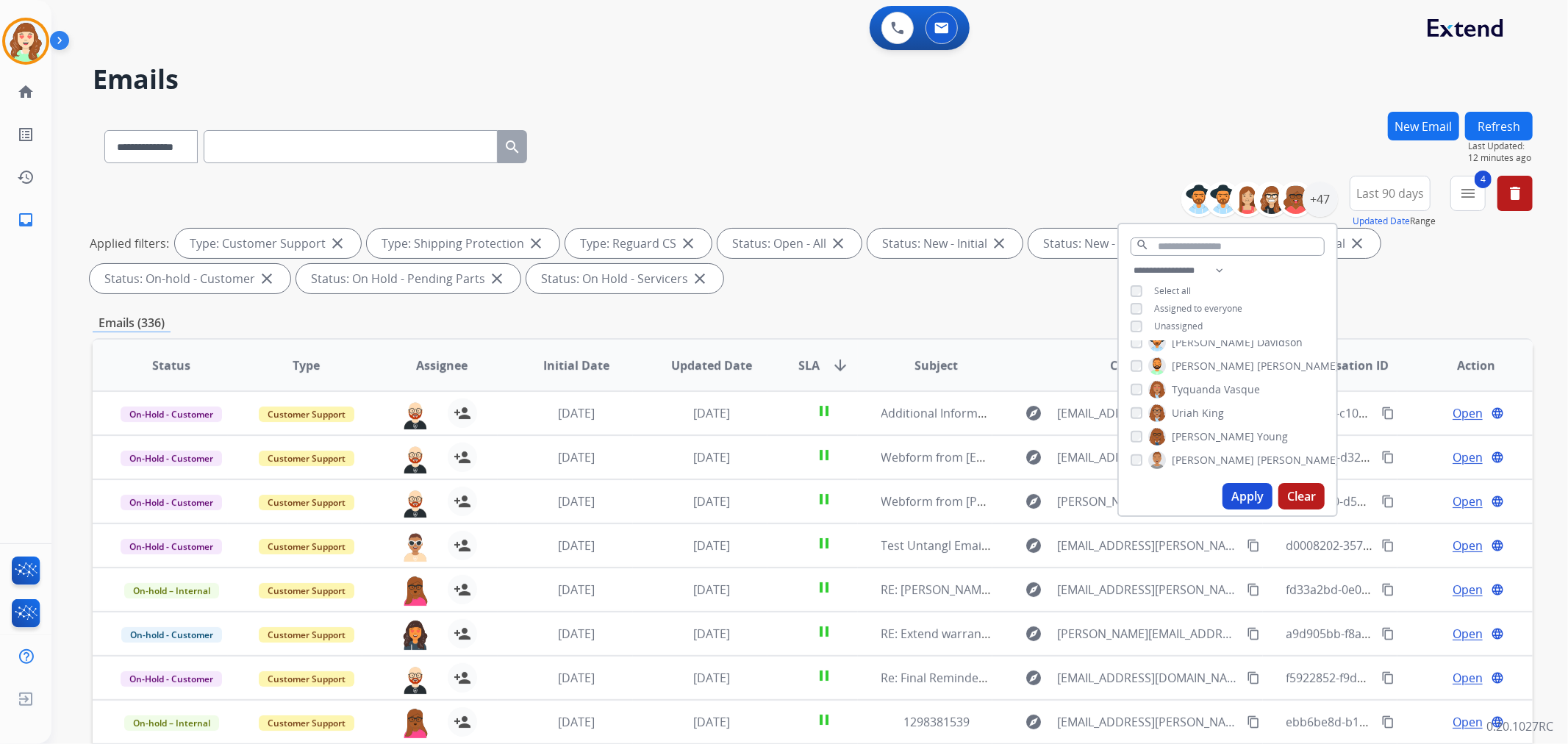
click at [1132, 332] on div "**********" at bounding box center [1228, 300] width 217 height 77
click at [1253, 498] on button "Apply" at bounding box center [1247, 496] width 50 height 27
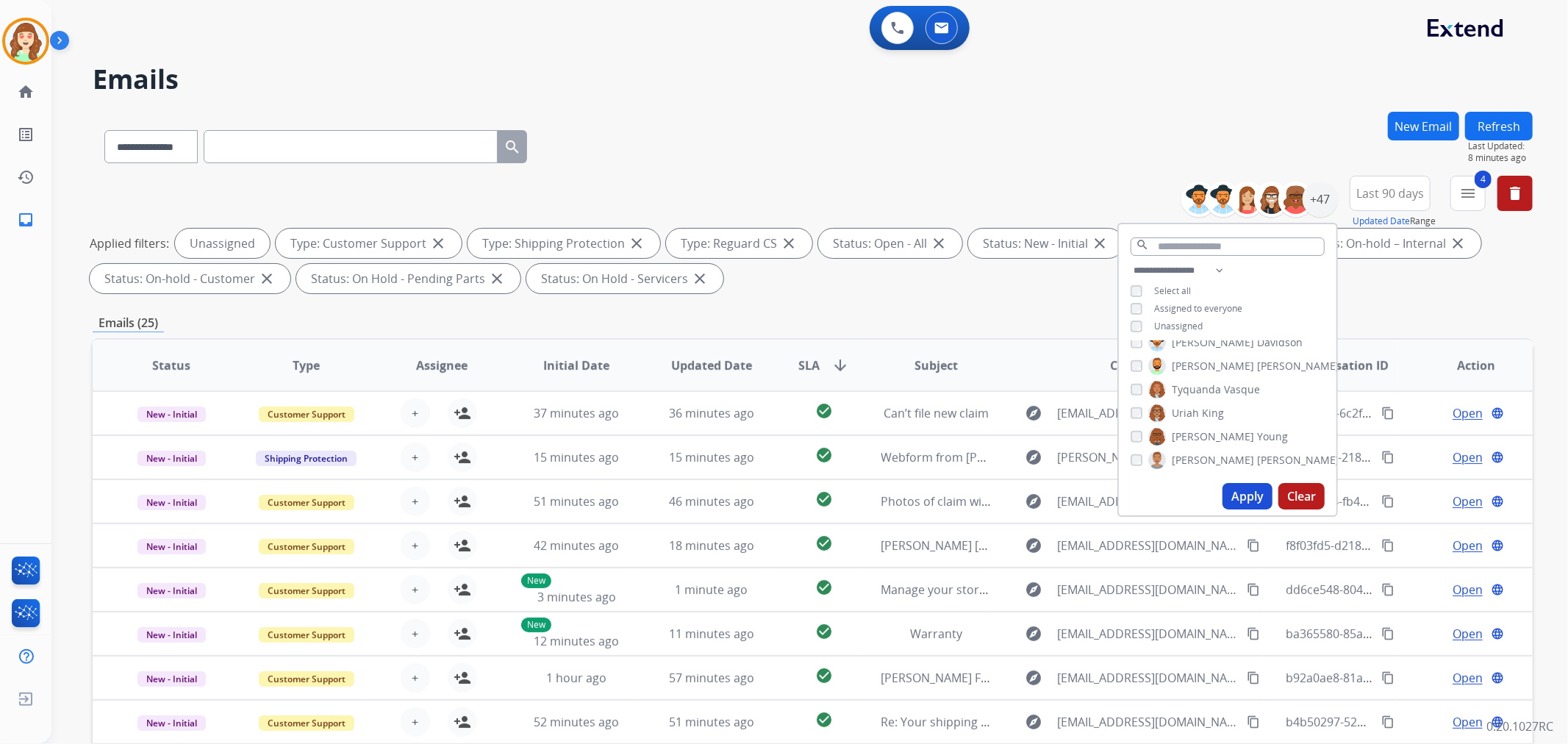
click at [1248, 495] on button "Apply" at bounding box center [1247, 496] width 50 height 27
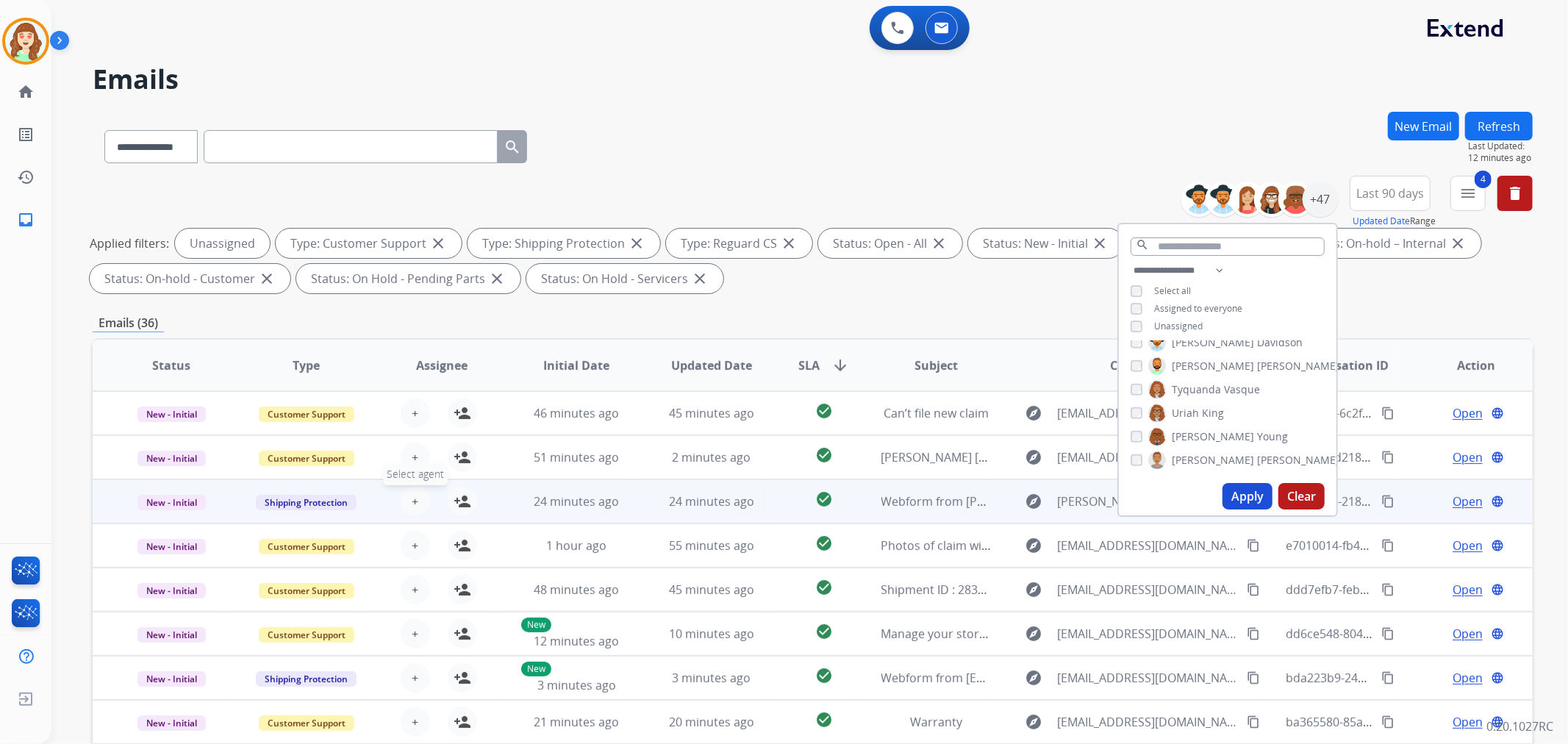
click at [416, 501] on button "+ Select agent" at bounding box center [415, 501] width 30 height 30
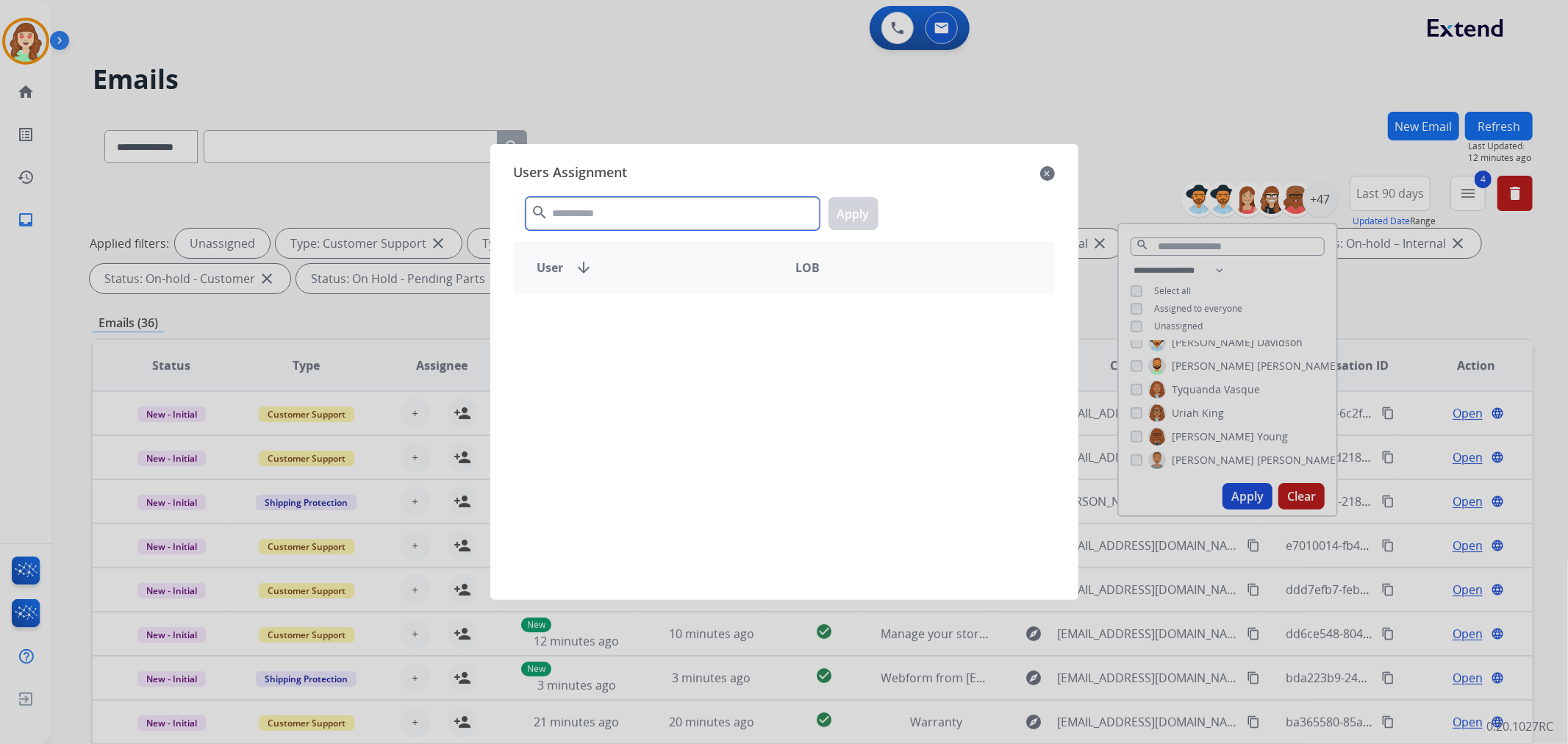
click at [563, 217] on input "text" at bounding box center [673, 213] width 294 height 33
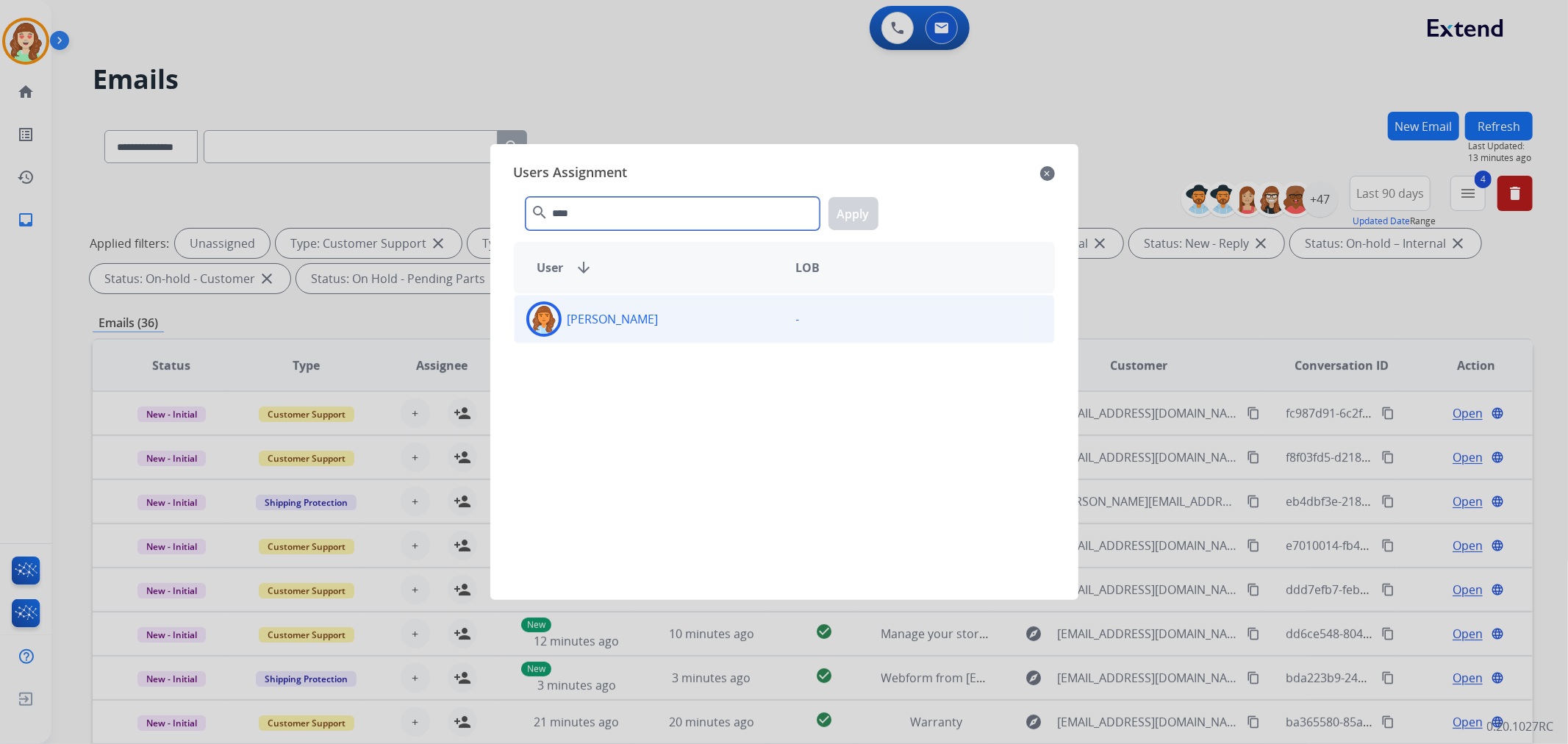
type input "****"
drag, startPoint x: 659, startPoint y: 323, endPoint x: 833, endPoint y: 230, distance: 197.3
click at [659, 321] on p "[PERSON_NAME]" at bounding box center [612, 319] width 91 height 17
click at [850, 209] on button "Apply" at bounding box center [854, 213] width 50 height 33
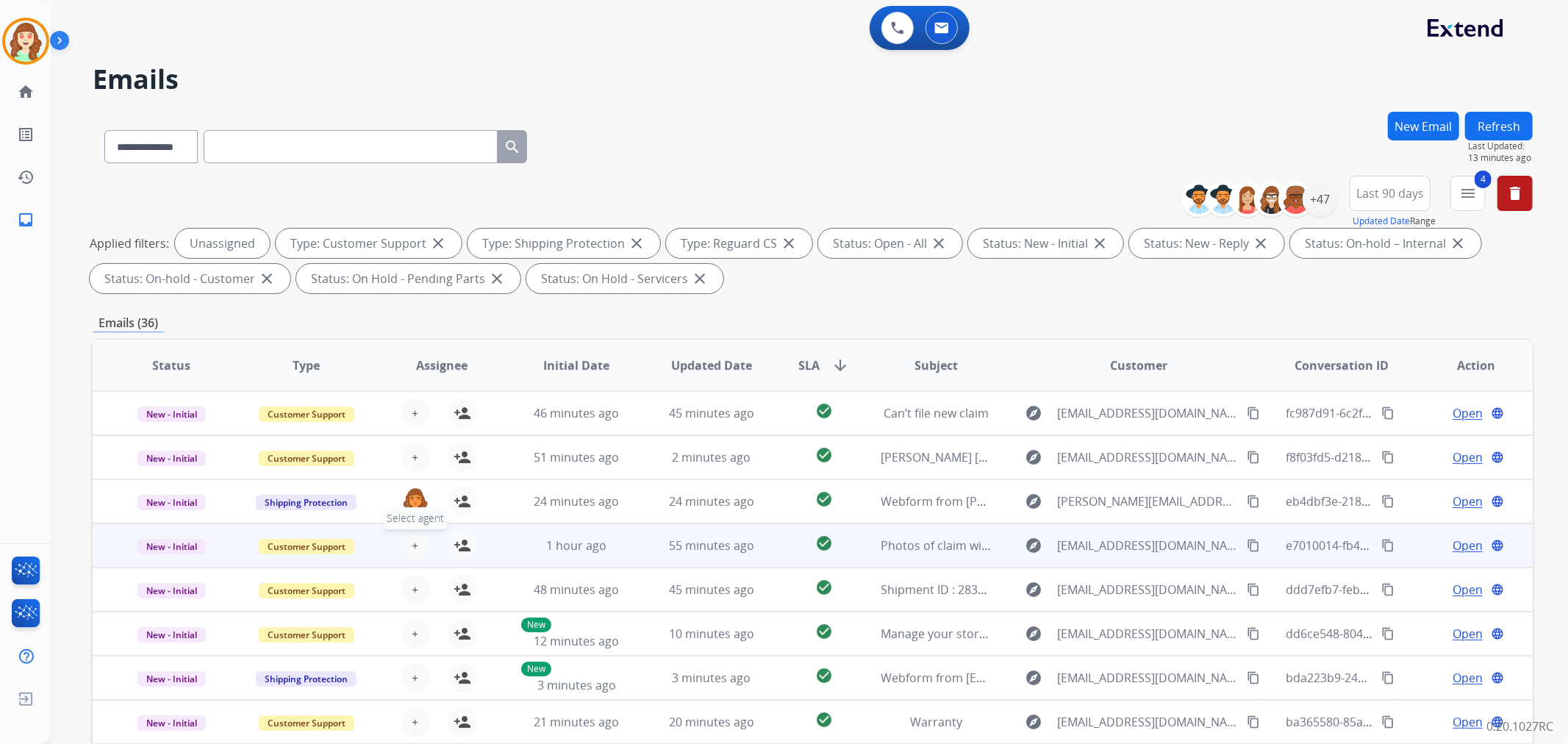
click at [408, 537] on button "+ Select agent" at bounding box center [415, 545] width 30 height 30
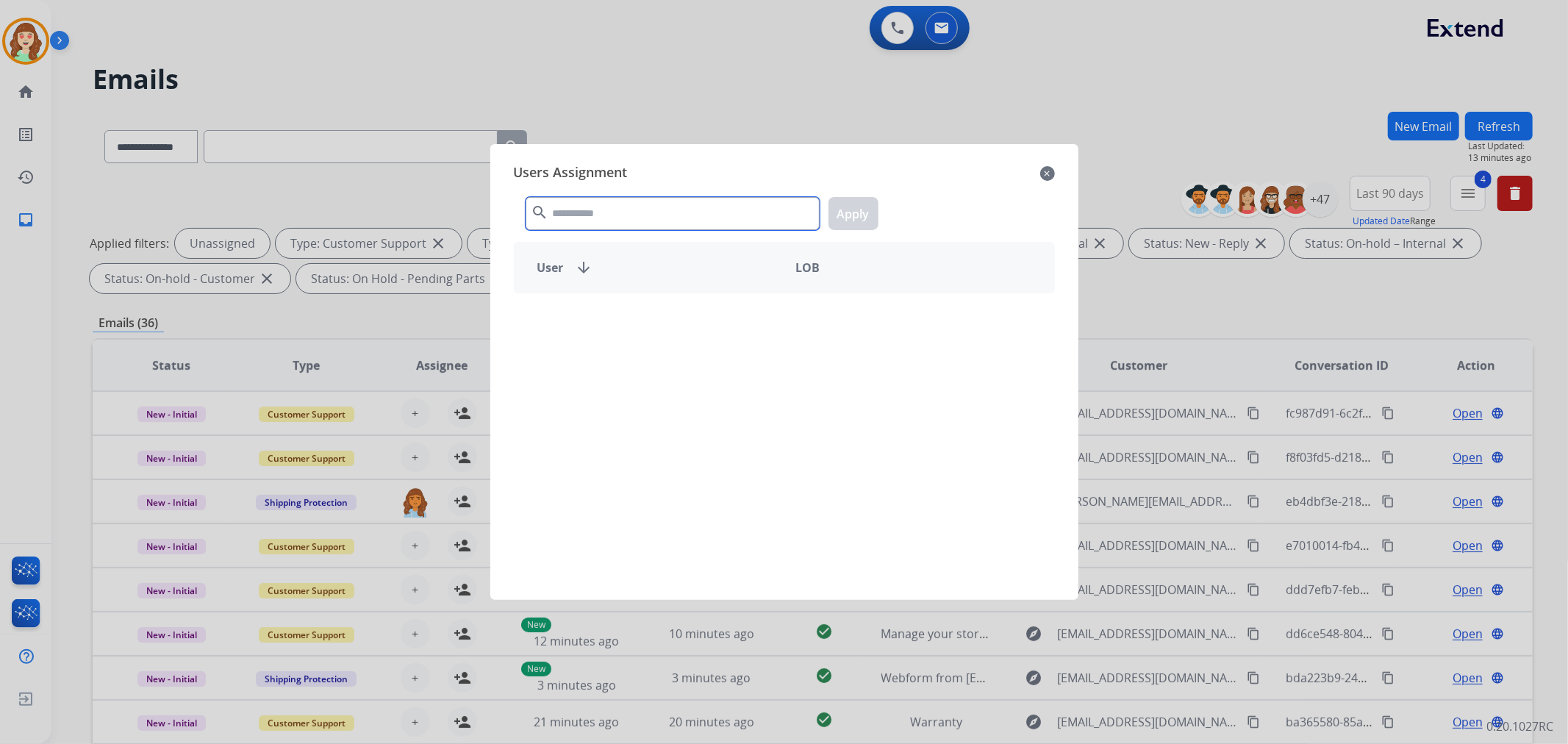
click at [591, 202] on input "text" at bounding box center [673, 213] width 294 height 33
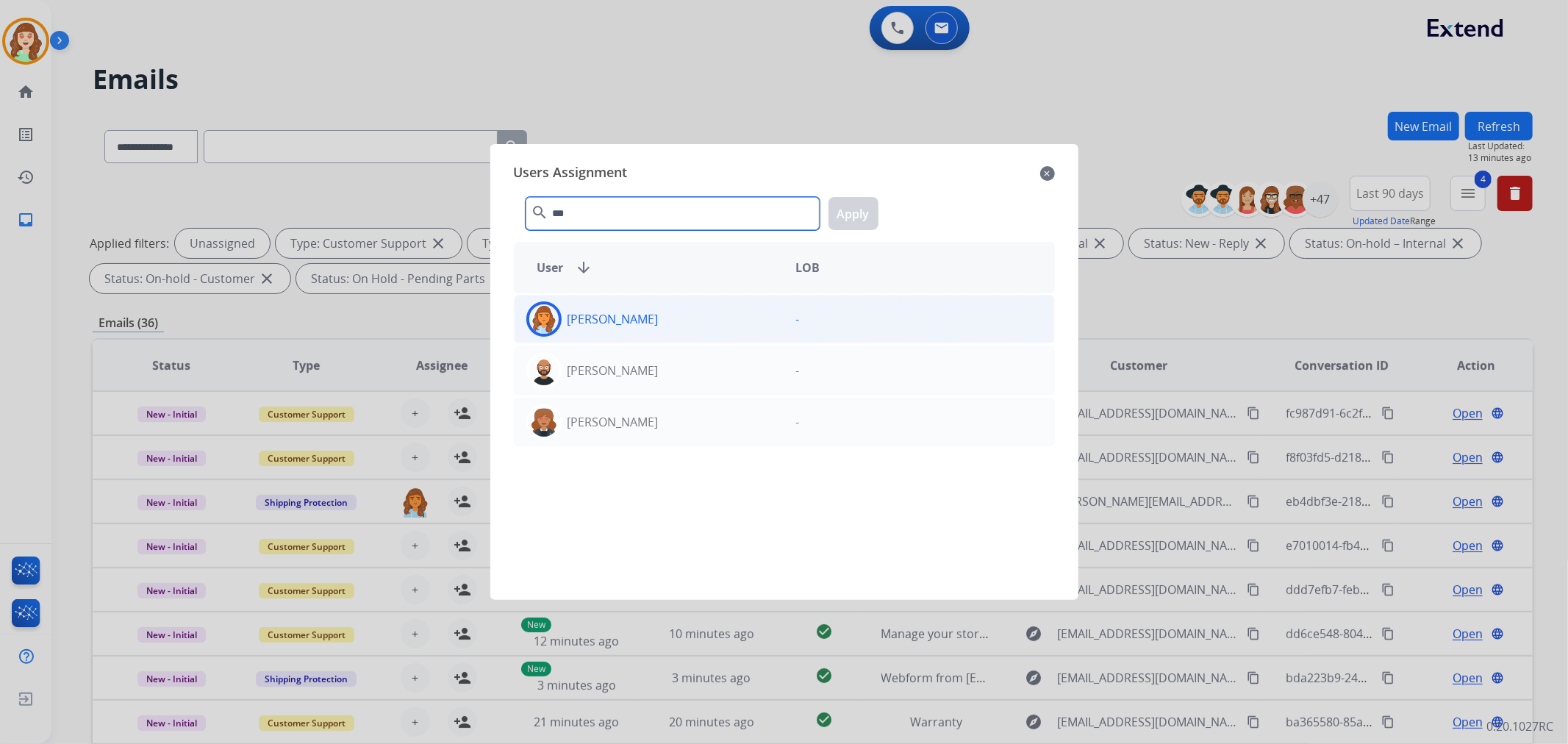
type input "***"
drag, startPoint x: 675, startPoint y: 316, endPoint x: 806, endPoint y: 236, distance: 153.5
click at [682, 314] on div "[PERSON_NAME]" at bounding box center [649, 318] width 270 height 36
drag, startPoint x: 859, startPoint y: 217, endPoint x: 782, endPoint y: 236, distance: 79.3
click at [851, 217] on button "Apply" at bounding box center [854, 213] width 50 height 33
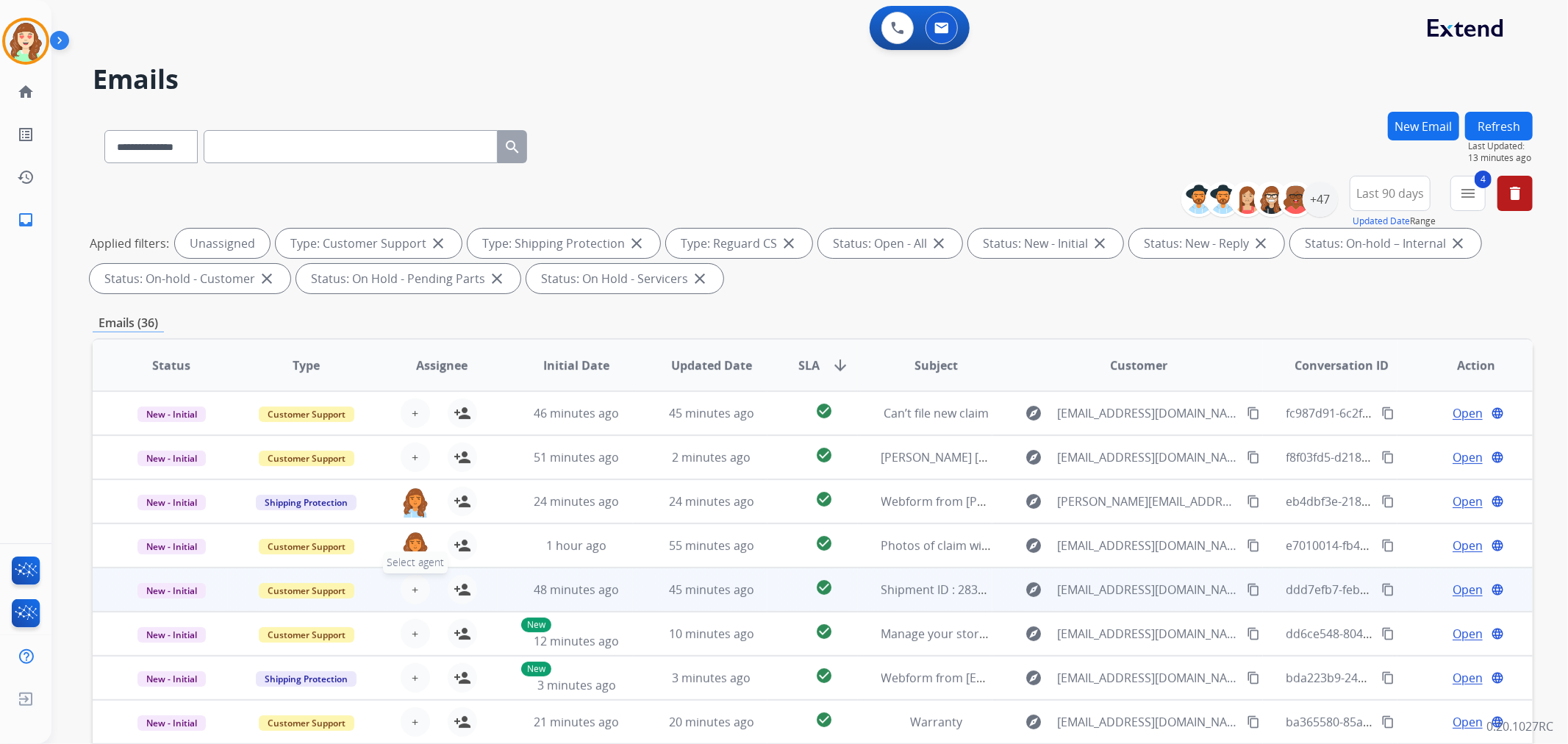
click at [414, 585] on span "+" at bounding box center [414, 589] width 7 height 17
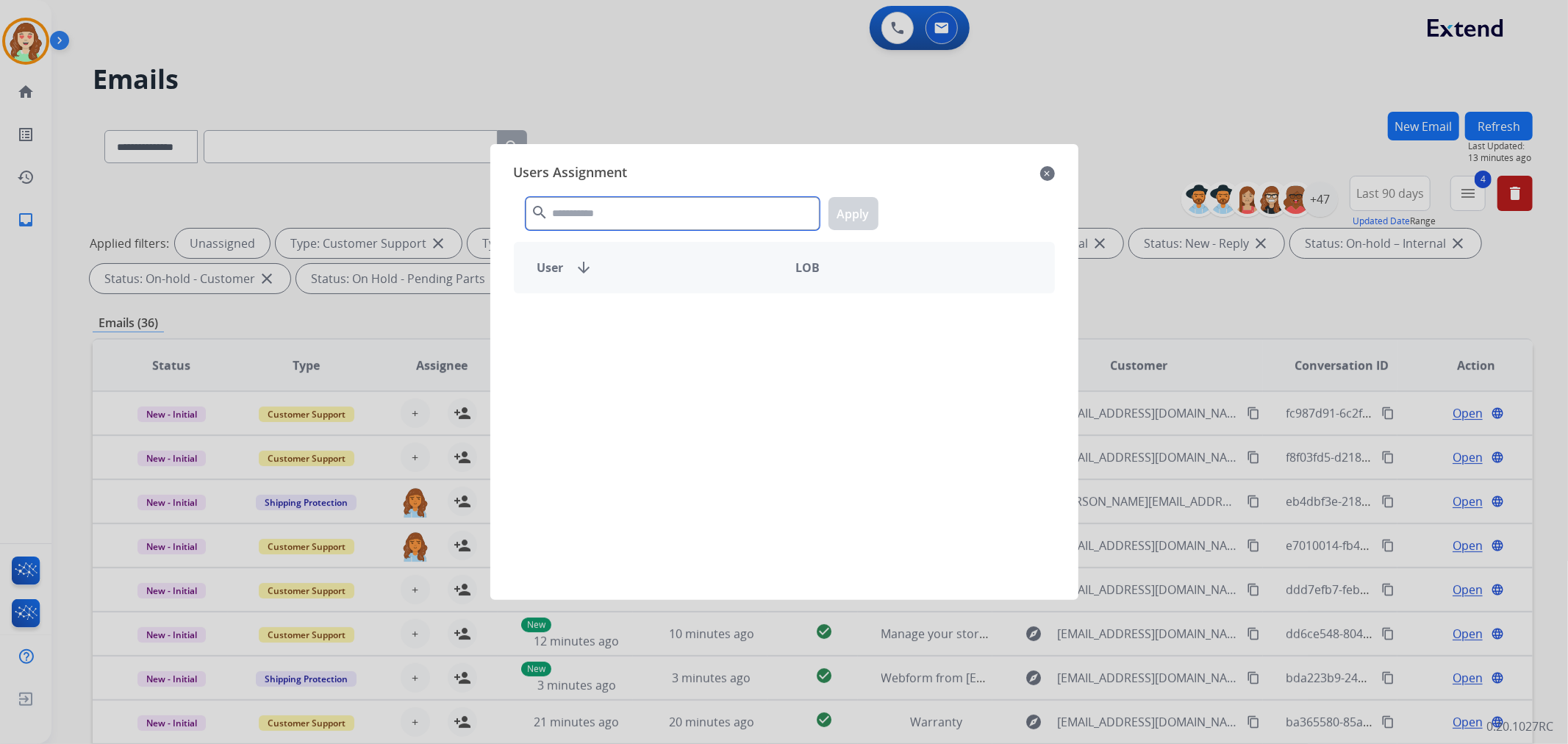
click at [642, 211] on input "text" at bounding box center [673, 213] width 294 height 33
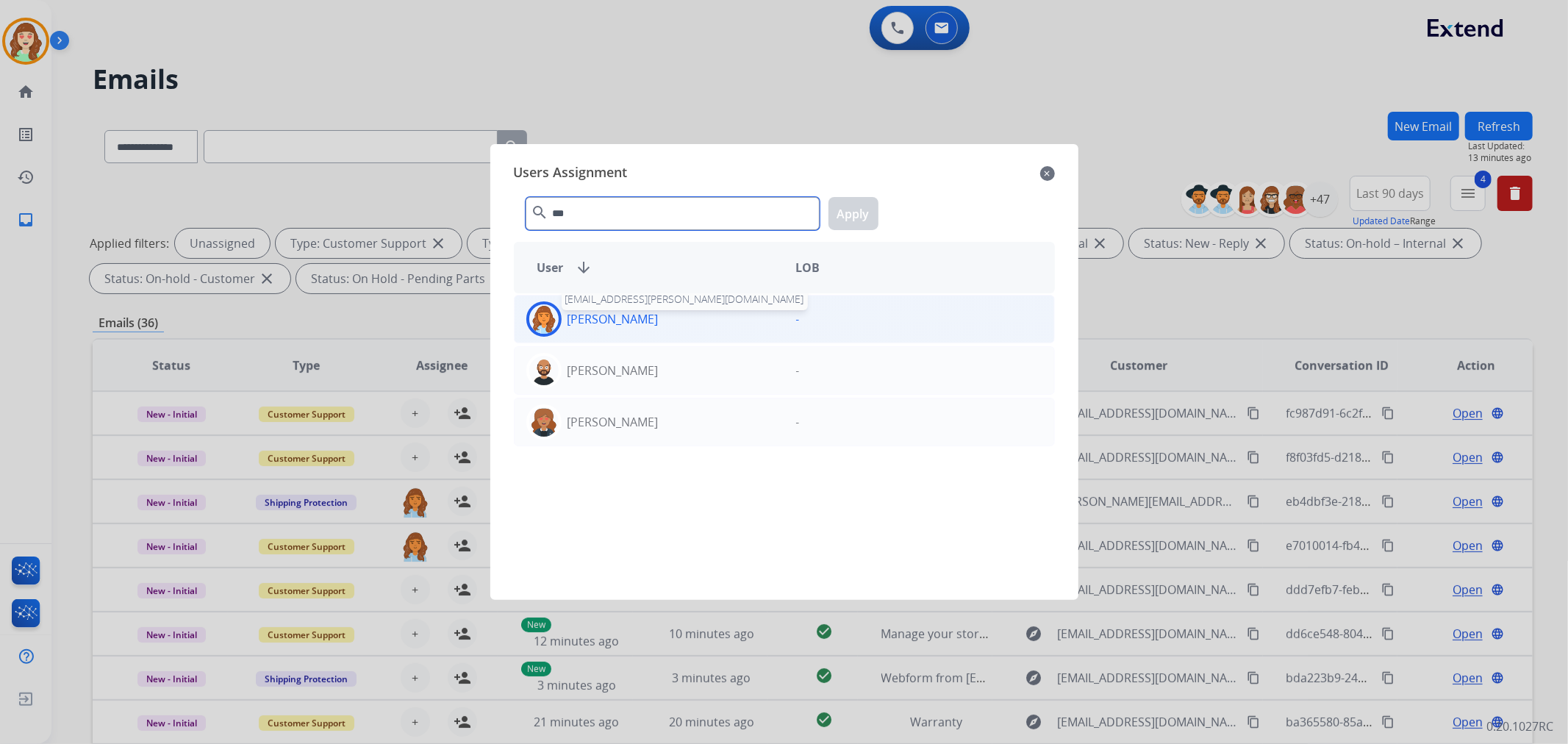
type input "***"
drag, startPoint x: 671, startPoint y: 318, endPoint x: 775, endPoint y: 300, distance: 105.5
click at [684, 318] on div "Deambrana [PERSON_NAME] [EMAIL_ADDRESS][PERSON_NAME][DOMAIN_NAME]" at bounding box center [649, 318] width 270 height 36
click at [834, 205] on button "Apply" at bounding box center [854, 213] width 50 height 33
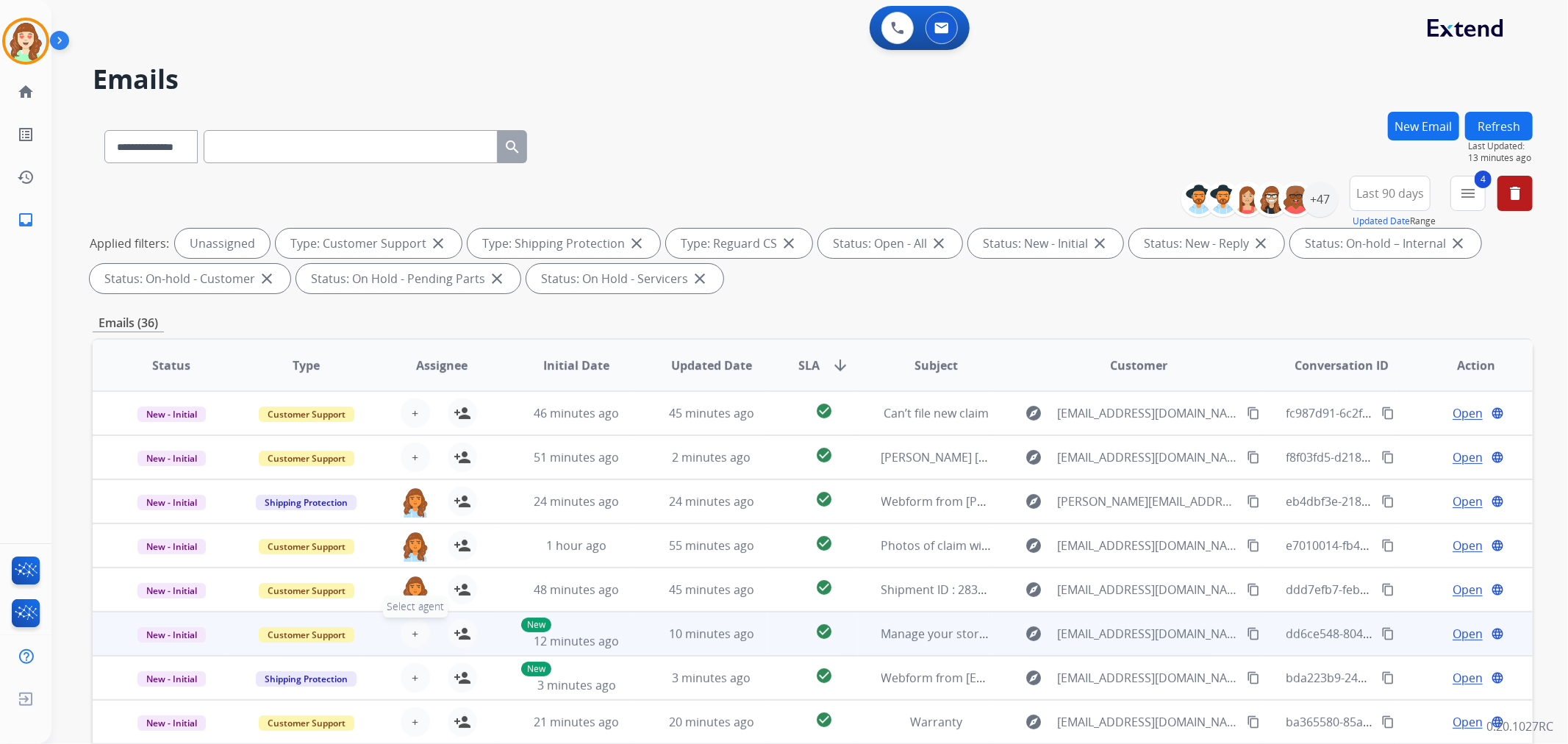
click at [412, 623] on button "+ Select agent" at bounding box center [415, 633] width 30 height 30
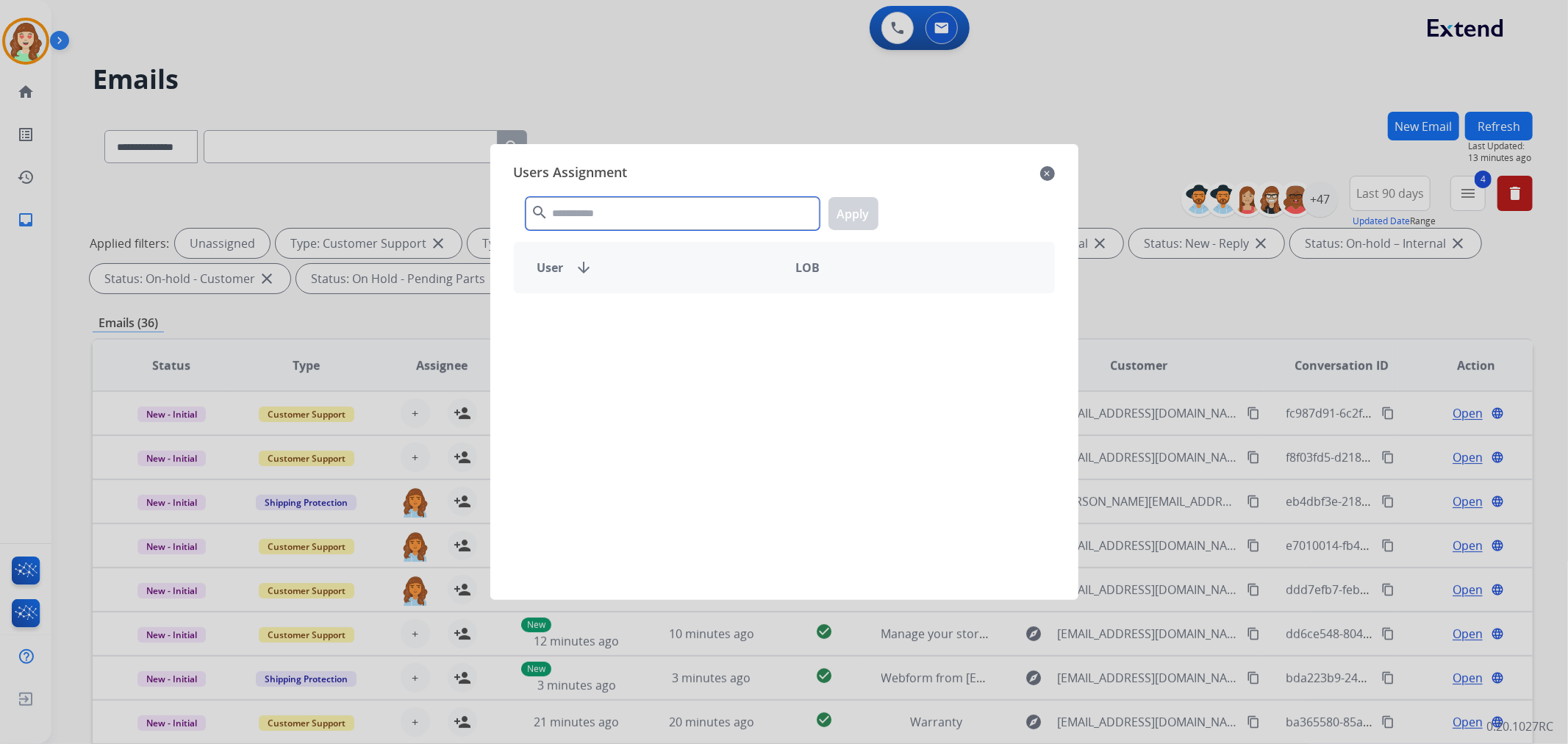
click at [673, 220] on input "text" at bounding box center [673, 213] width 294 height 33
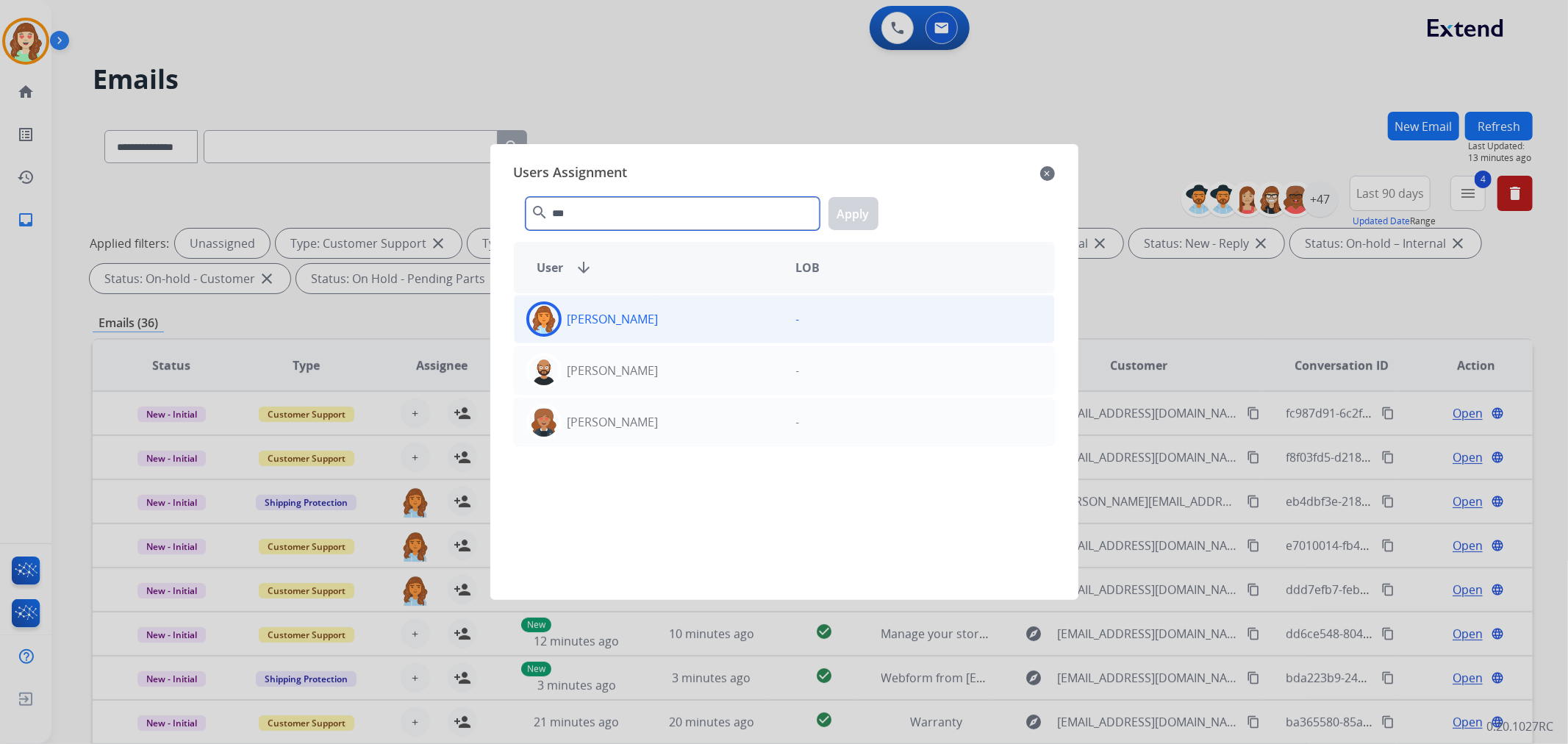
type input "***"
drag, startPoint x: 729, startPoint y: 316, endPoint x: 789, endPoint y: 288, distance: 66.2
click at [735, 316] on div "[PERSON_NAME]" at bounding box center [649, 318] width 270 height 36
click at [858, 223] on button "Apply" at bounding box center [854, 213] width 50 height 33
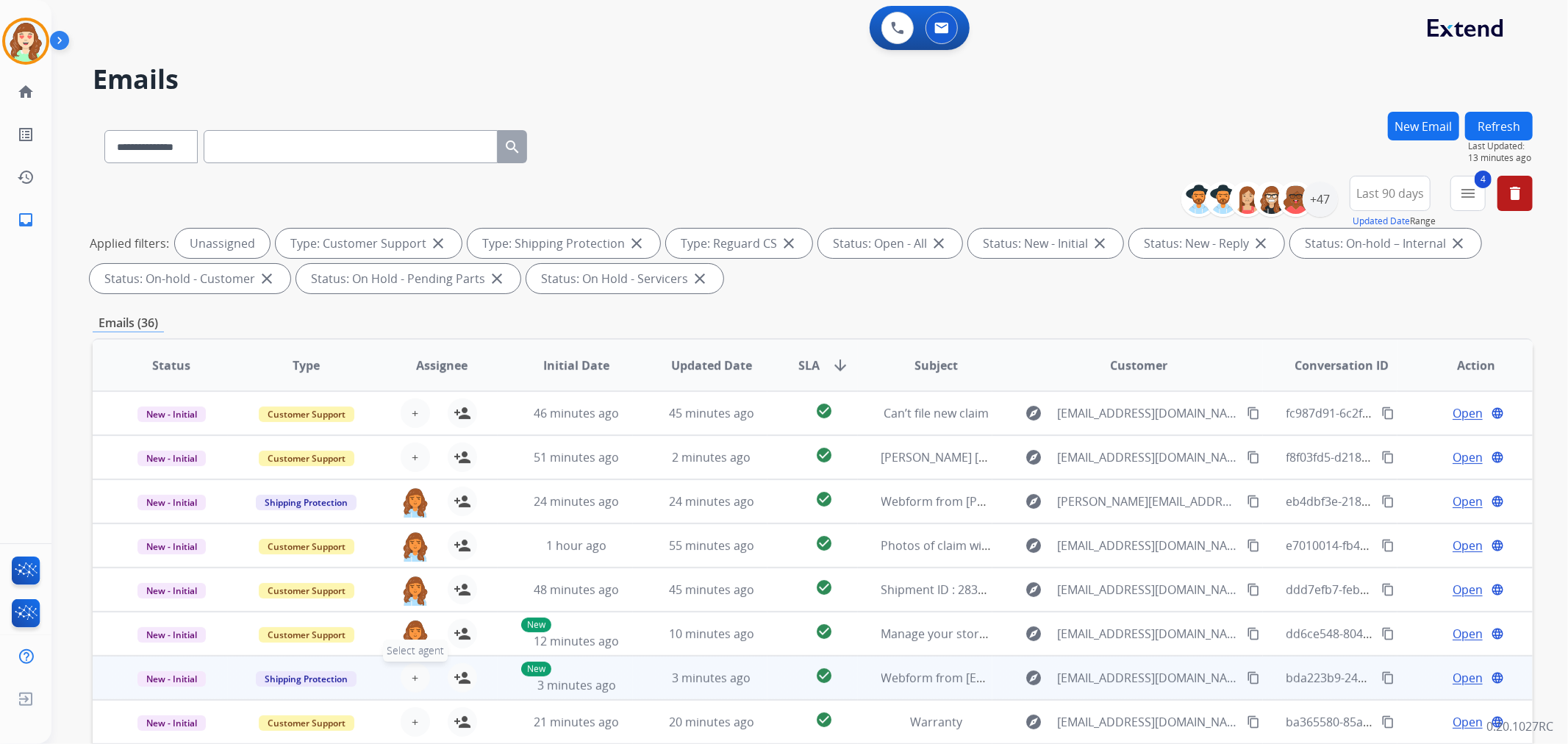
click at [420, 678] on button "+ Select agent" at bounding box center [415, 678] width 30 height 30
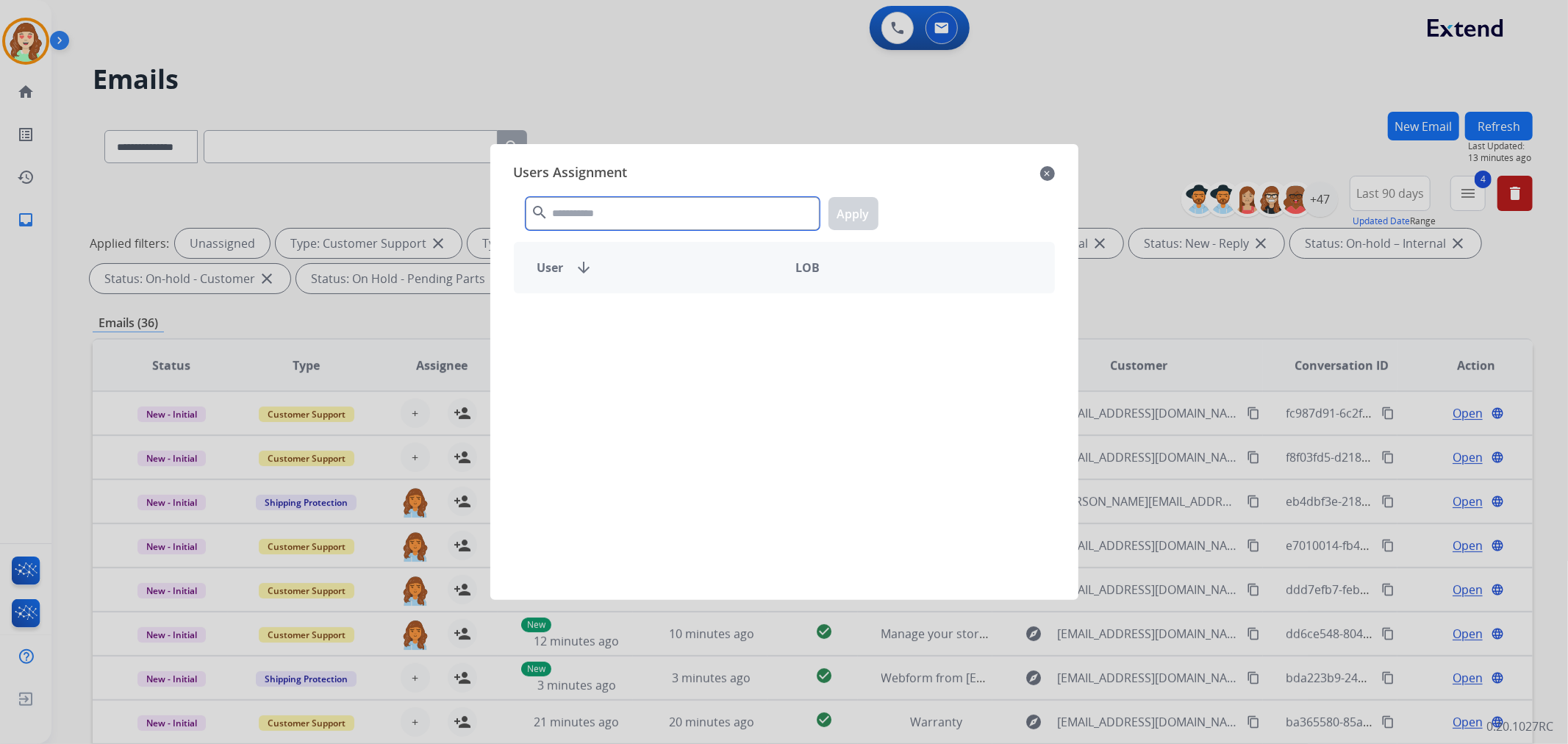
click at [629, 224] on input "text" at bounding box center [673, 213] width 294 height 33
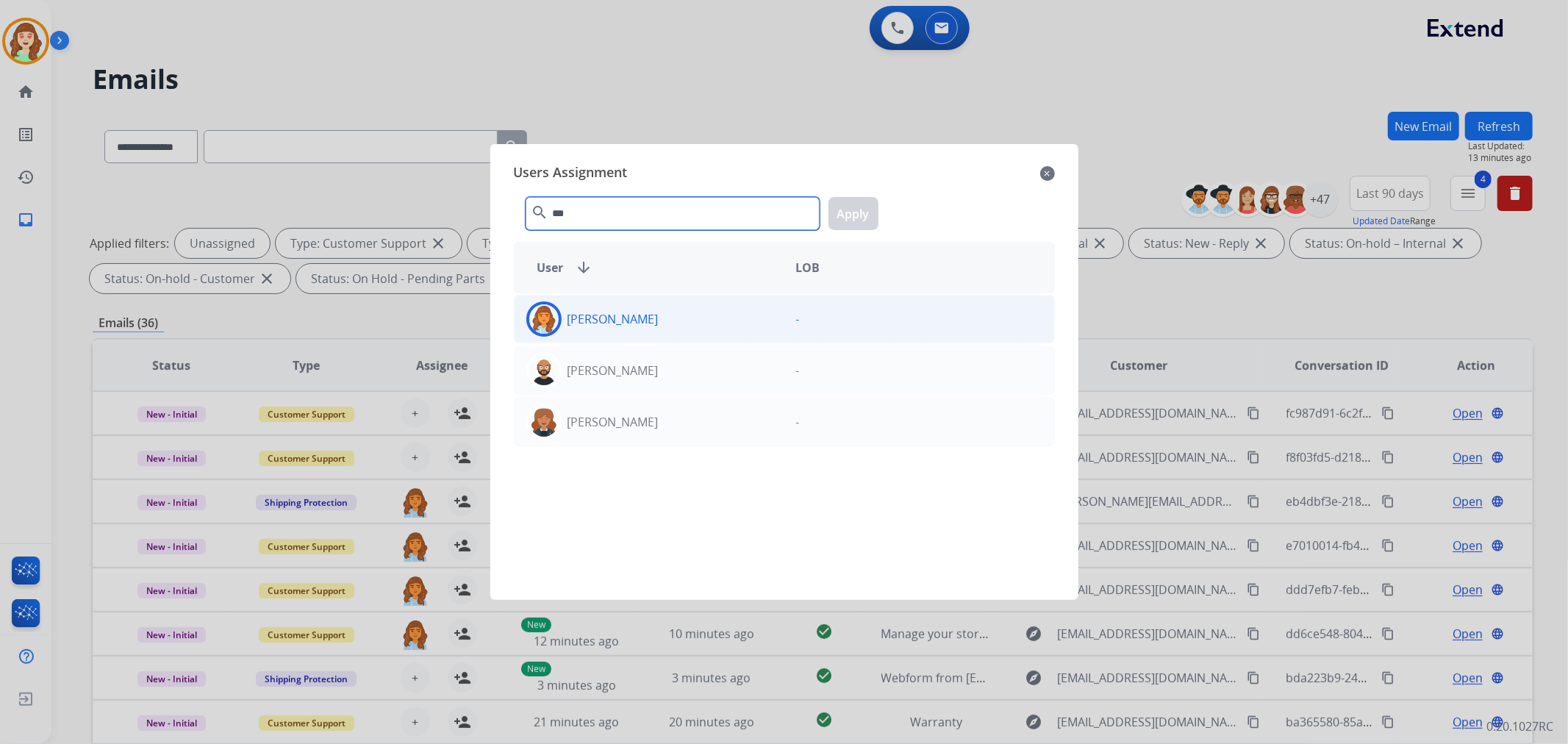
type input "***"
click at [688, 316] on div "[PERSON_NAME]" at bounding box center [649, 318] width 270 height 36
click at [849, 211] on button "Apply" at bounding box center [854, 213] width 50 height 33
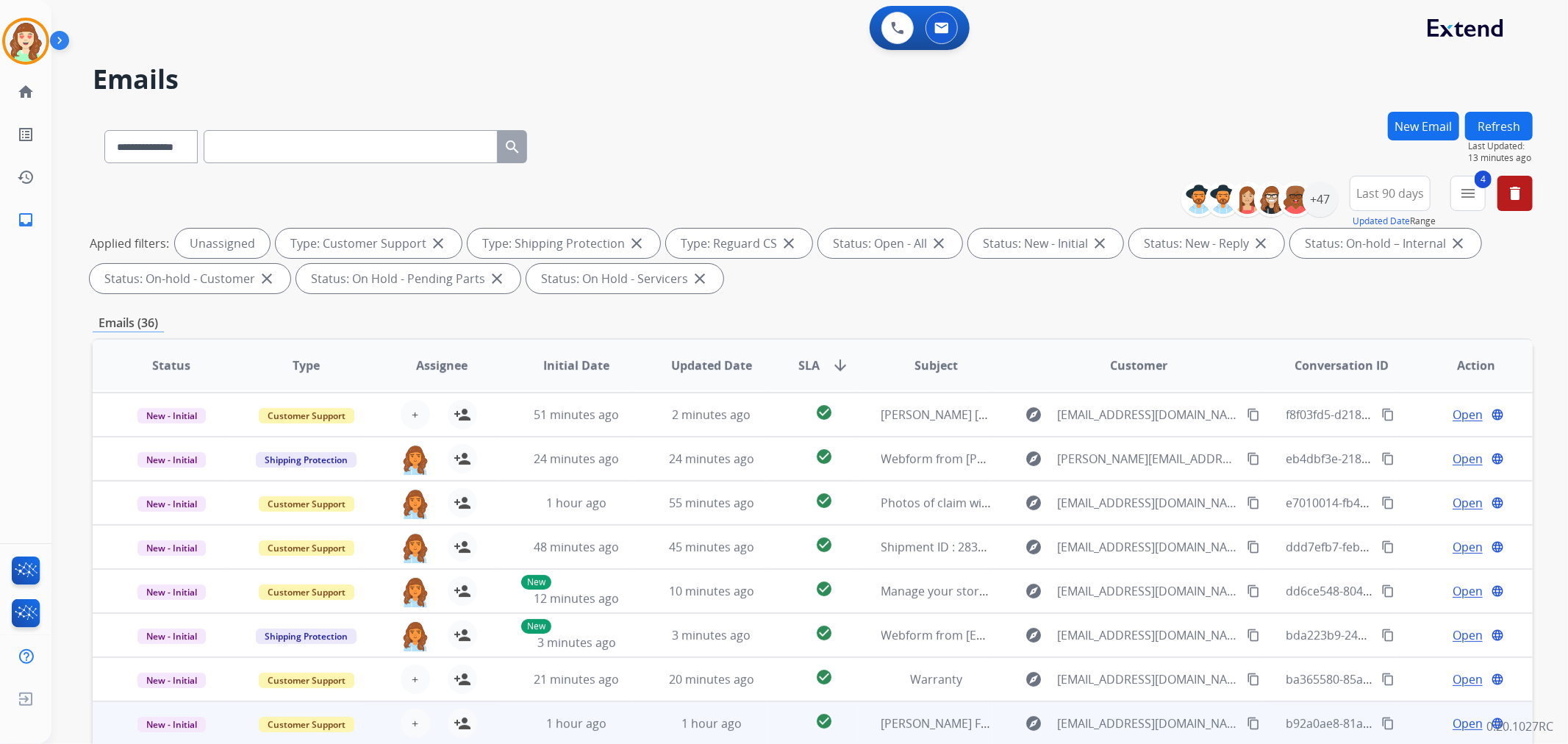
scroll to position [48, 0]
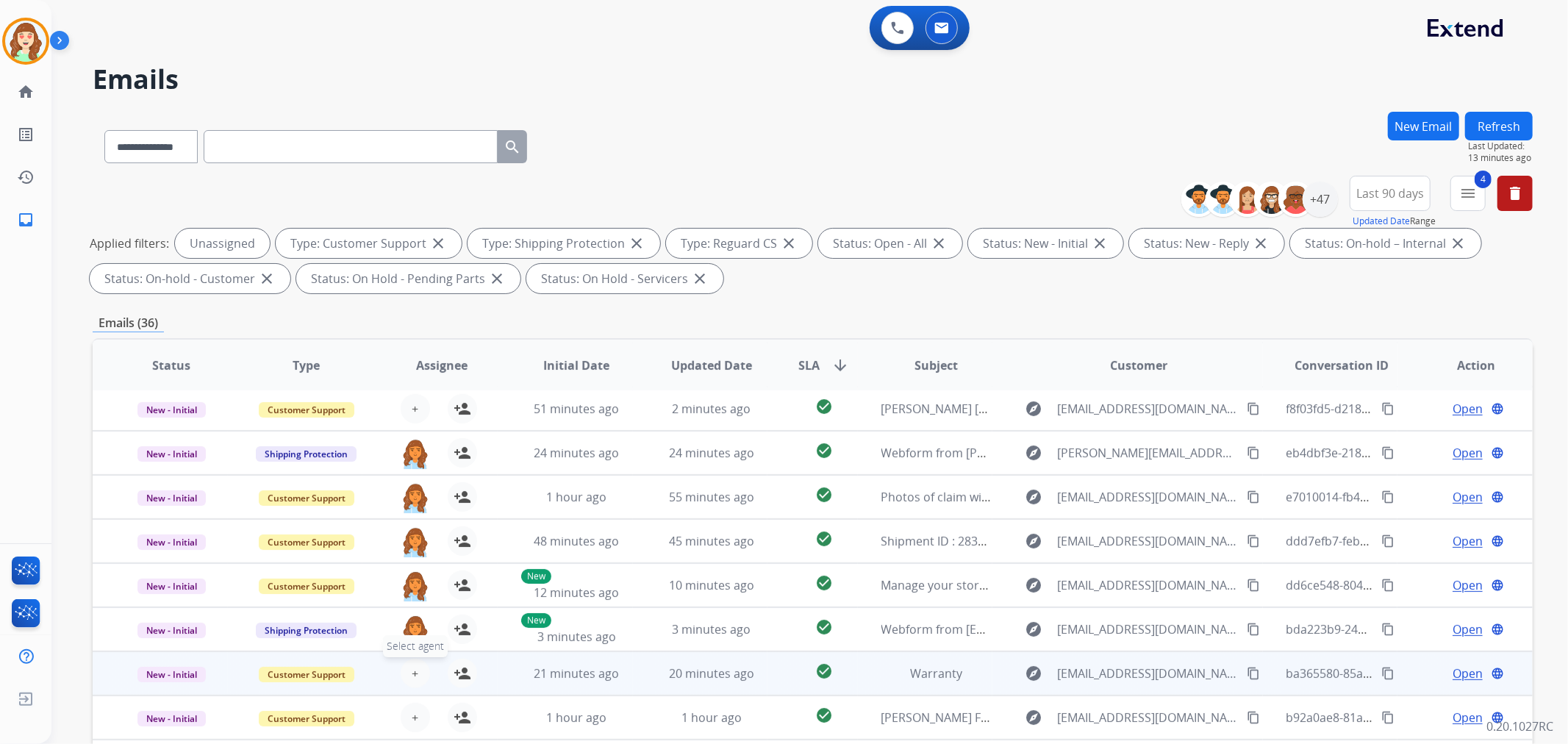
click at [411, 673] on span "+" at bounding box center [414, 673] width 7 height 17
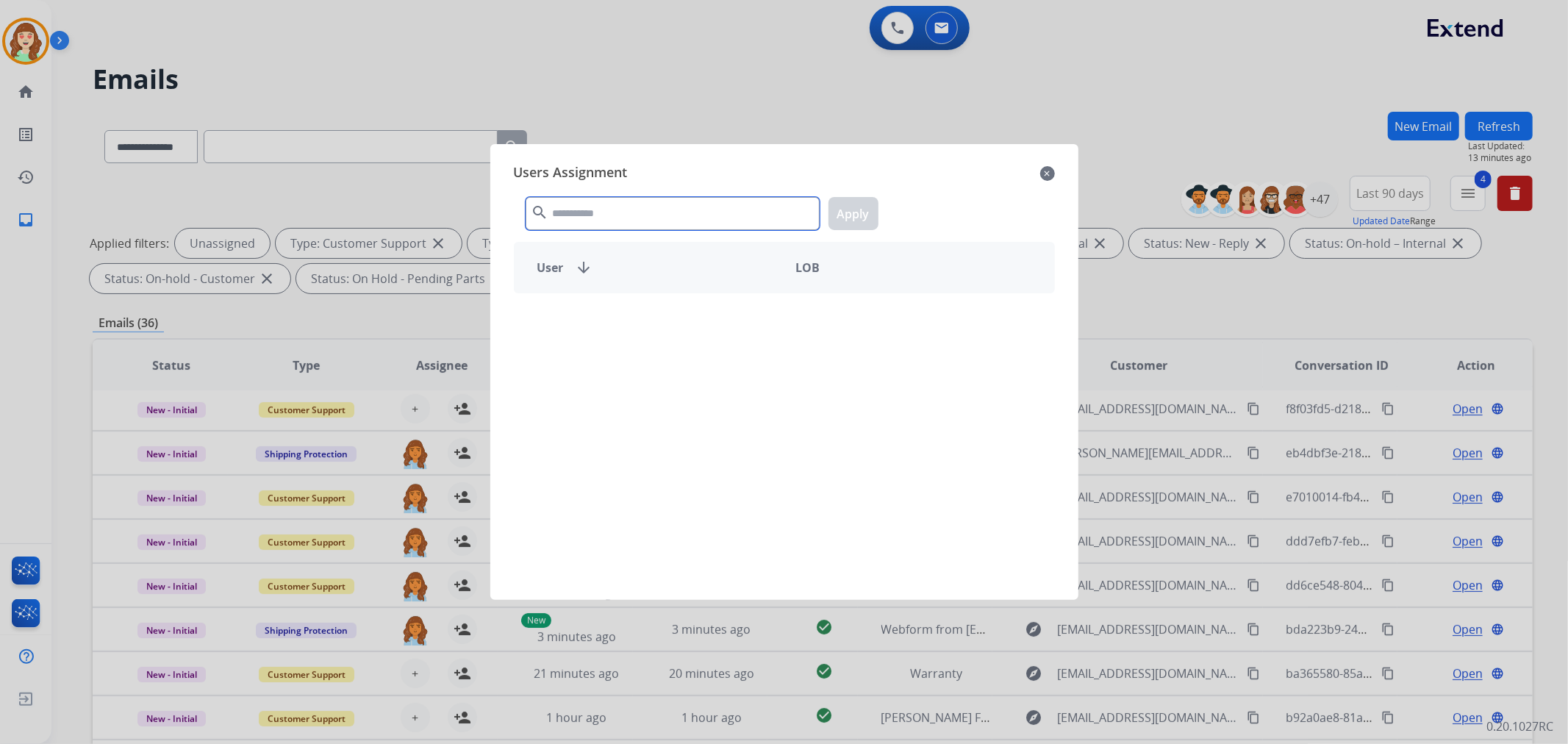
click at [607, 211] on input "text" at bounding box center [673, 213] width 294 height 33
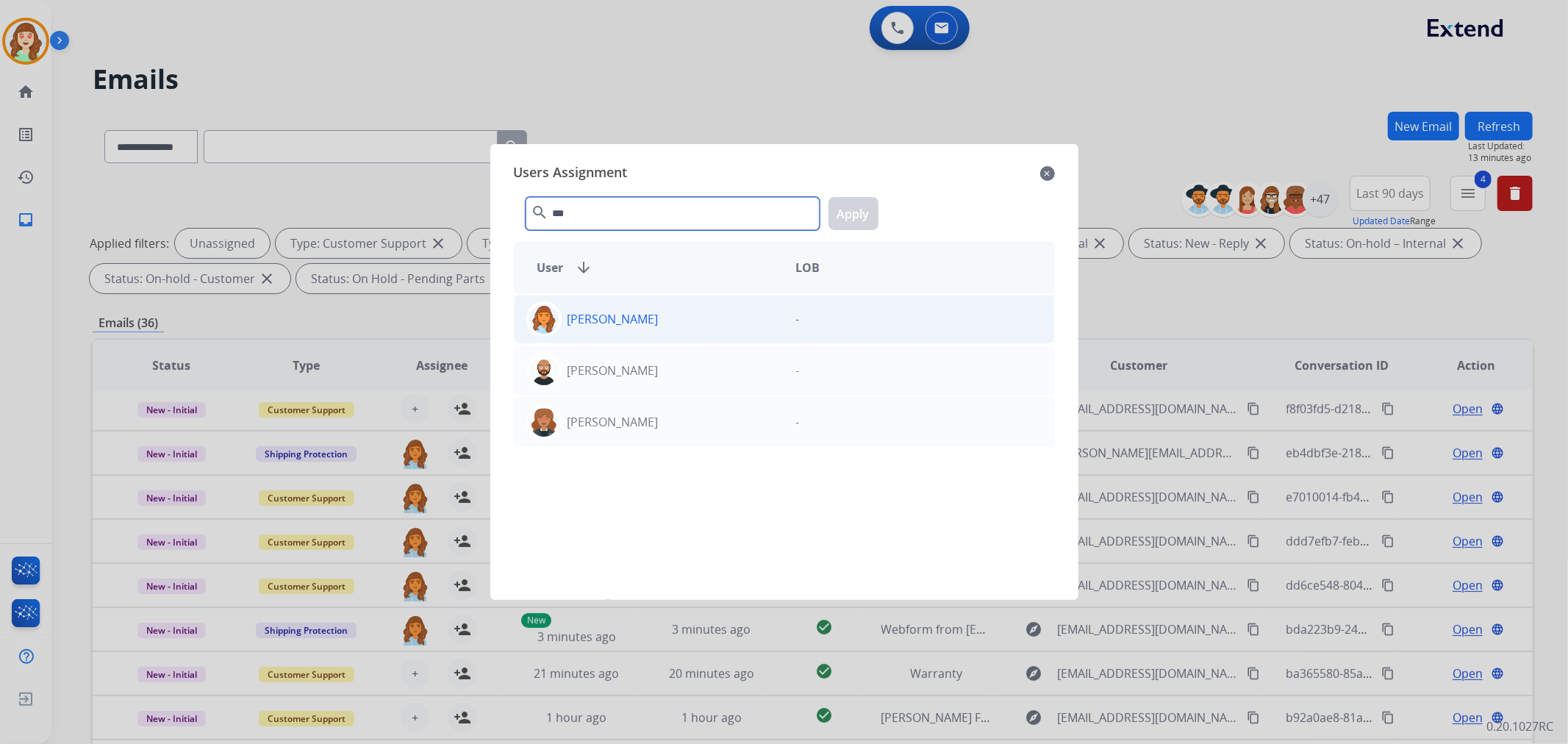
type input "***"
click at [644, 326] on p "[PERSON_NAME]" at bounding box center [612, 319] width 91 height 17
click at [833, 213] on button "Apply" at bounding box center [854, 213] width 50 height 33
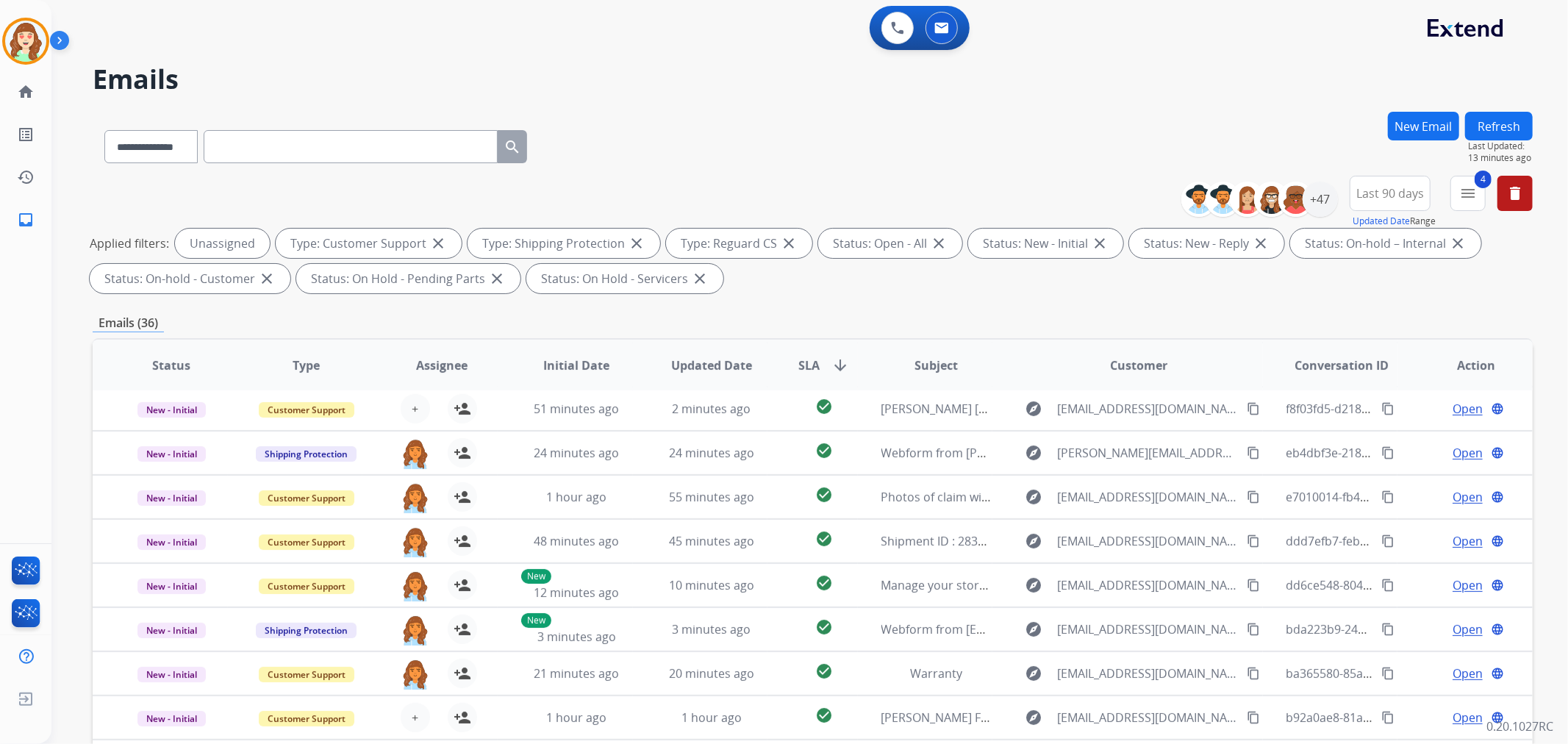
scroll to position [163, 0]
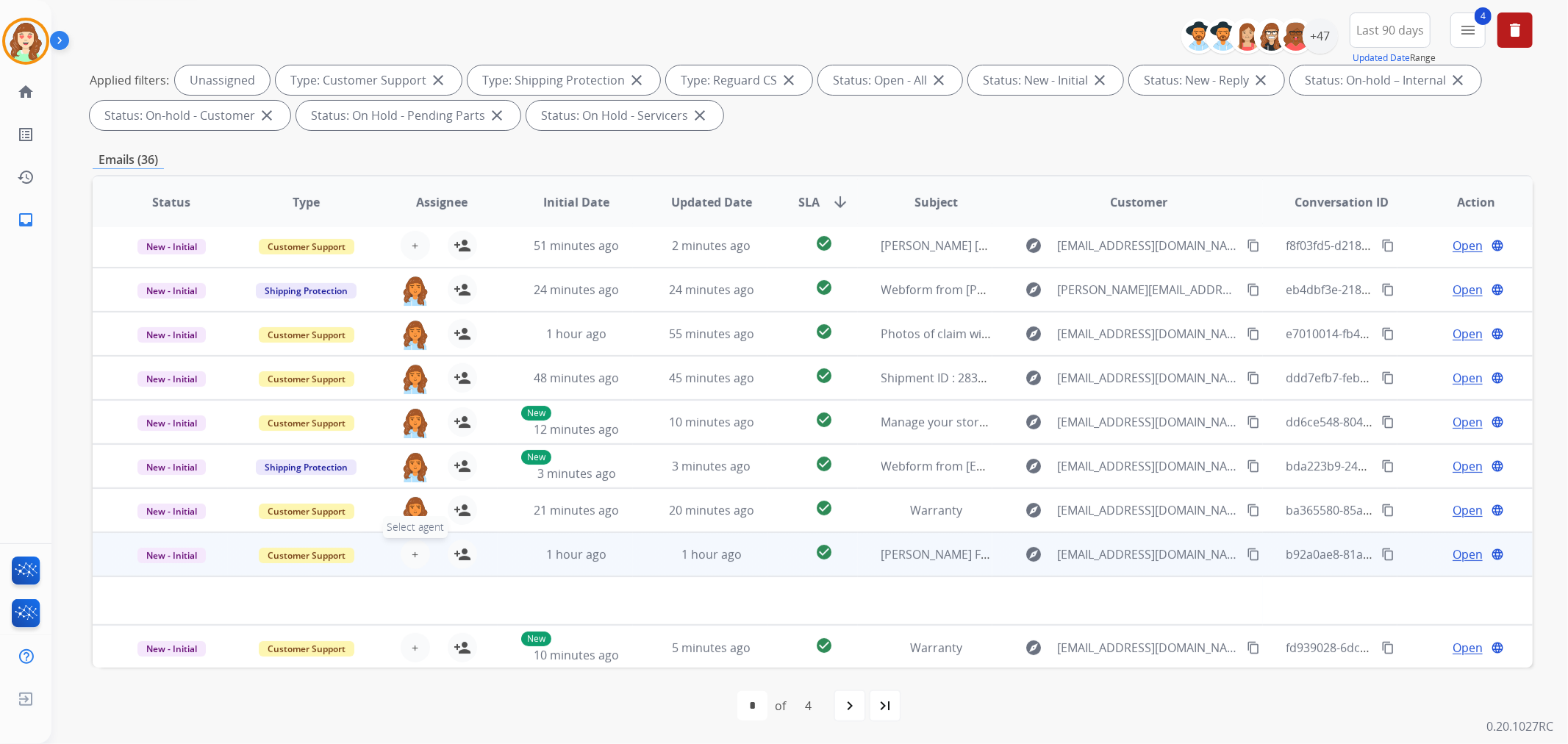
click at [416, 544] on button "+ Select agent" at bounding box center [415, 554] width 30 height 30
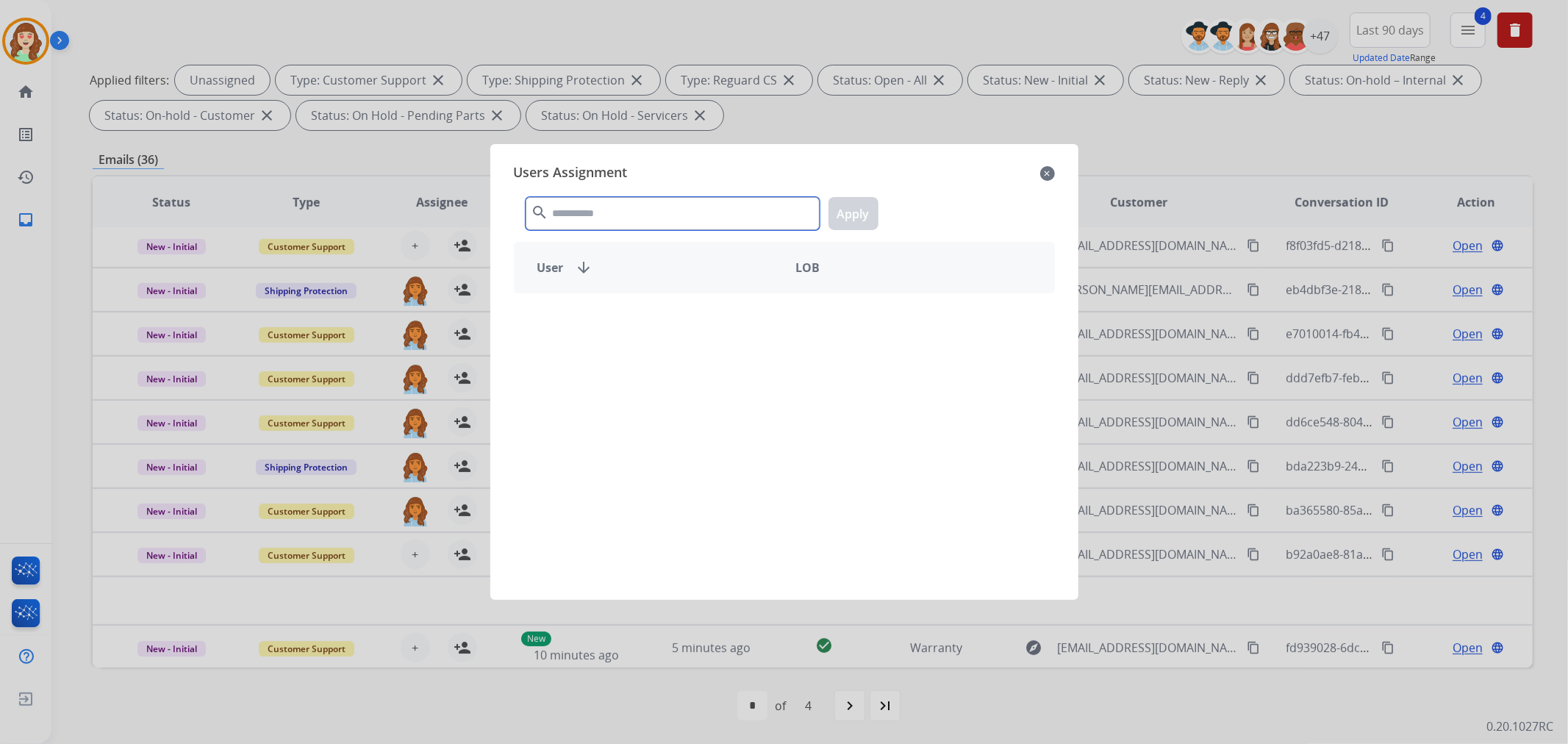
click at [623, 214] on input "text" at bounding box center [673, 213] width 294 height 33
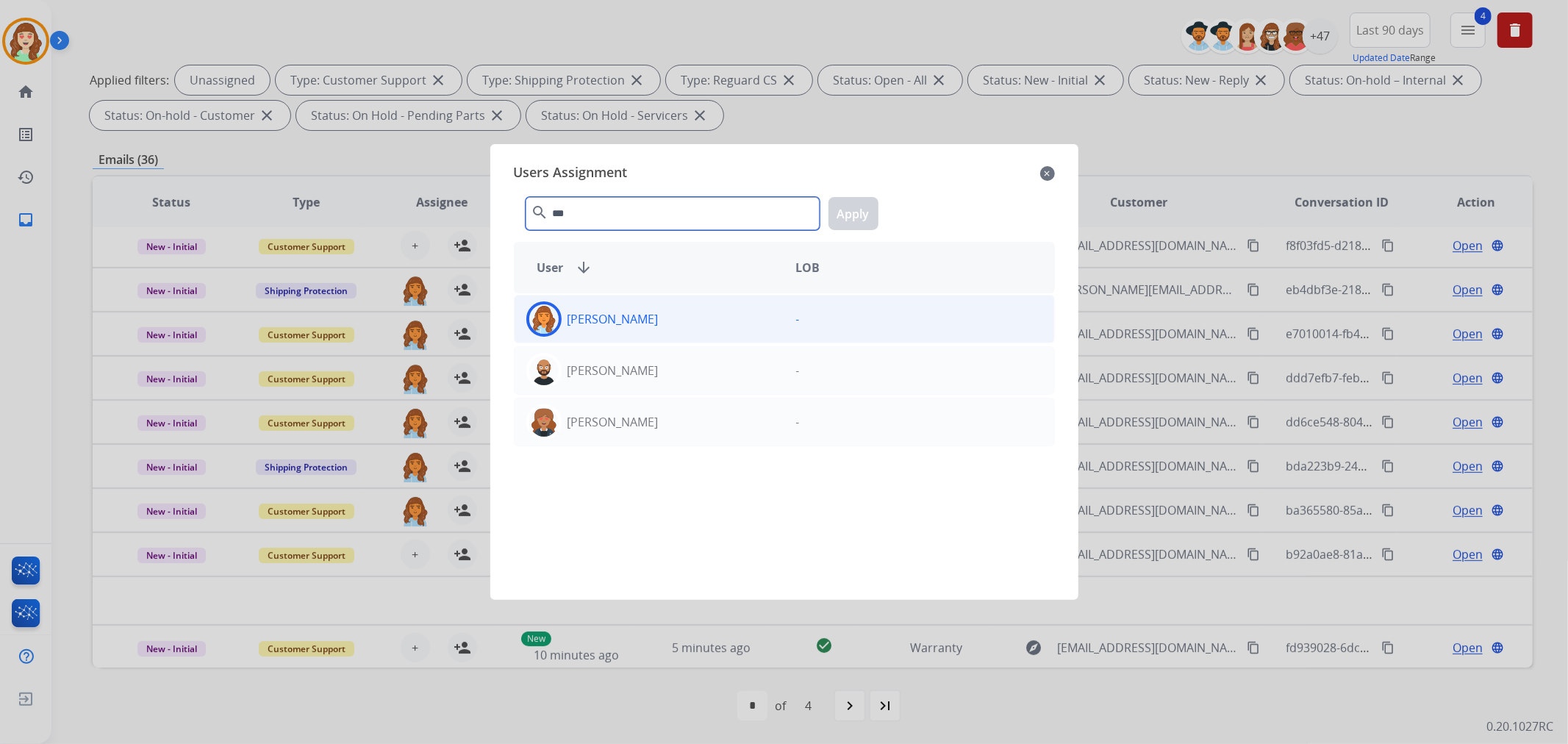
type input "***"
drag, startPoint x: 688, startPoint y: 310, endPoint x: 809, endPoint y: 236, distance: 141.8
click at [694, 309] on div "[PERSON_NAME]" at bounding box center [649, 318] width 270 height 36
click at [868, 208] on button "Apply" at bounding box center [854, 213] width 50 height 33
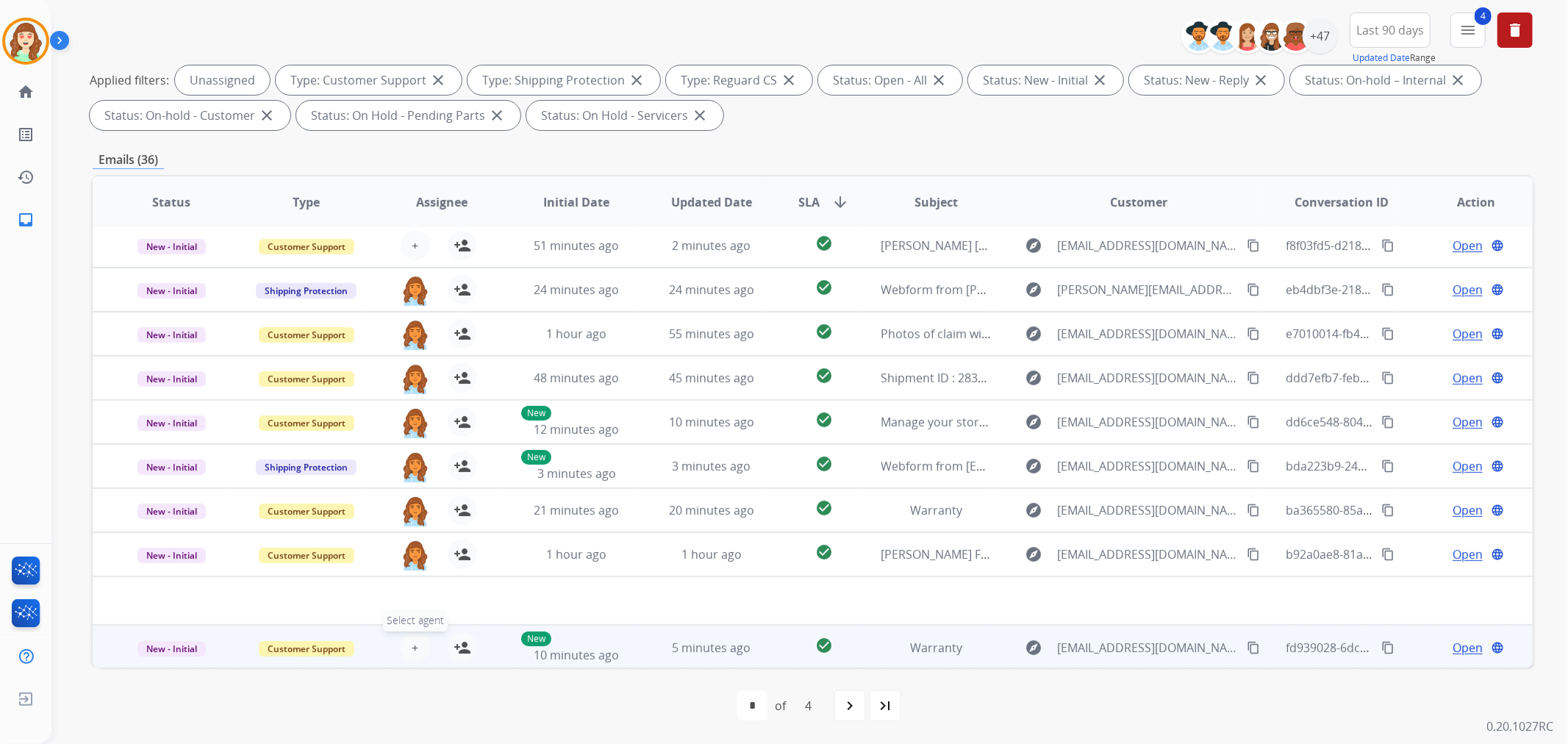
drag, startPoint x: 413, startPoint y: 644, endPoint x: 423, endPoint y: 644, distance: 10.0
click at [423, 644] on button "+ Select agent" at bounding box center [415, 647] width 30 height 30
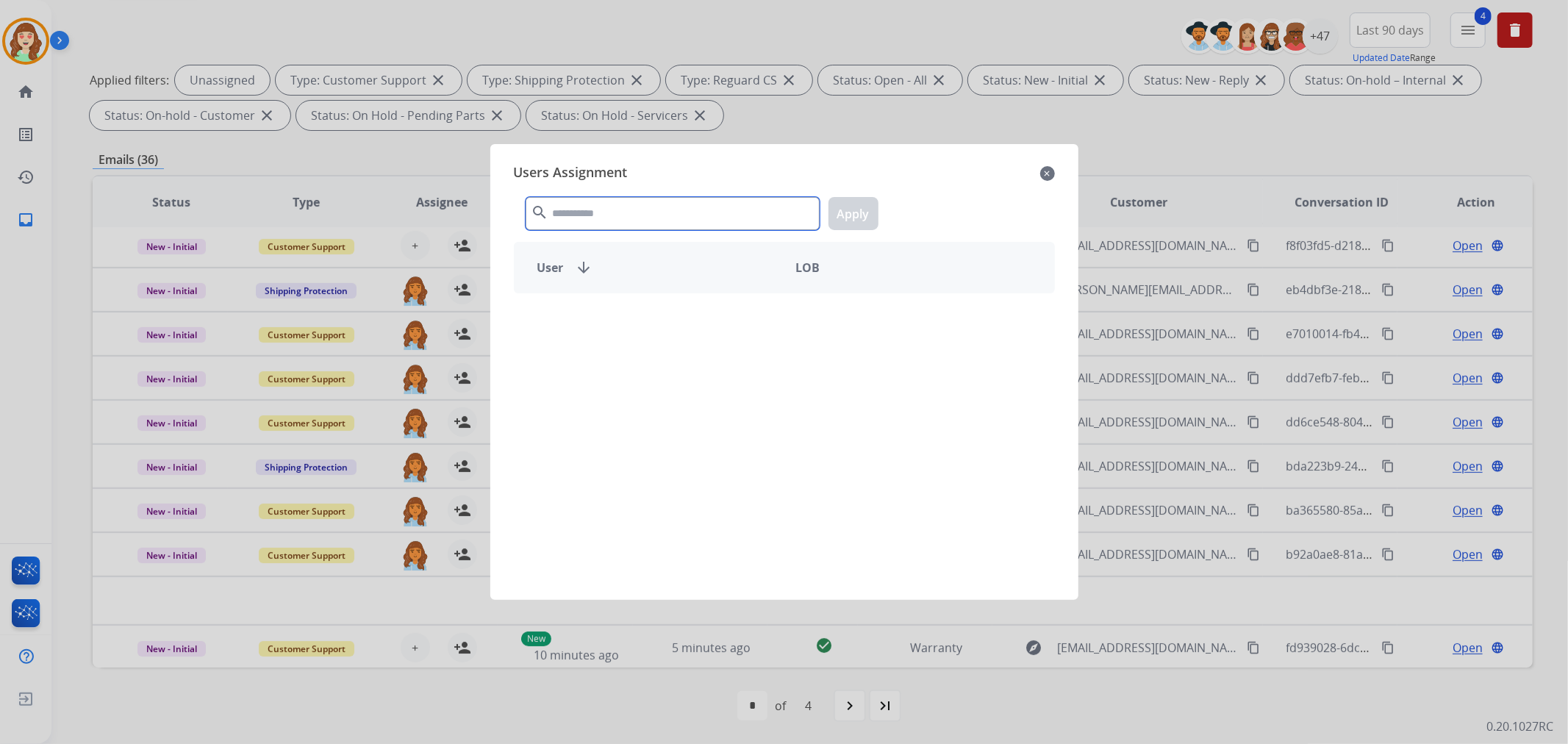
click at [652, 207] on input "text" at bounding box center [673, 213] width 294 height 33
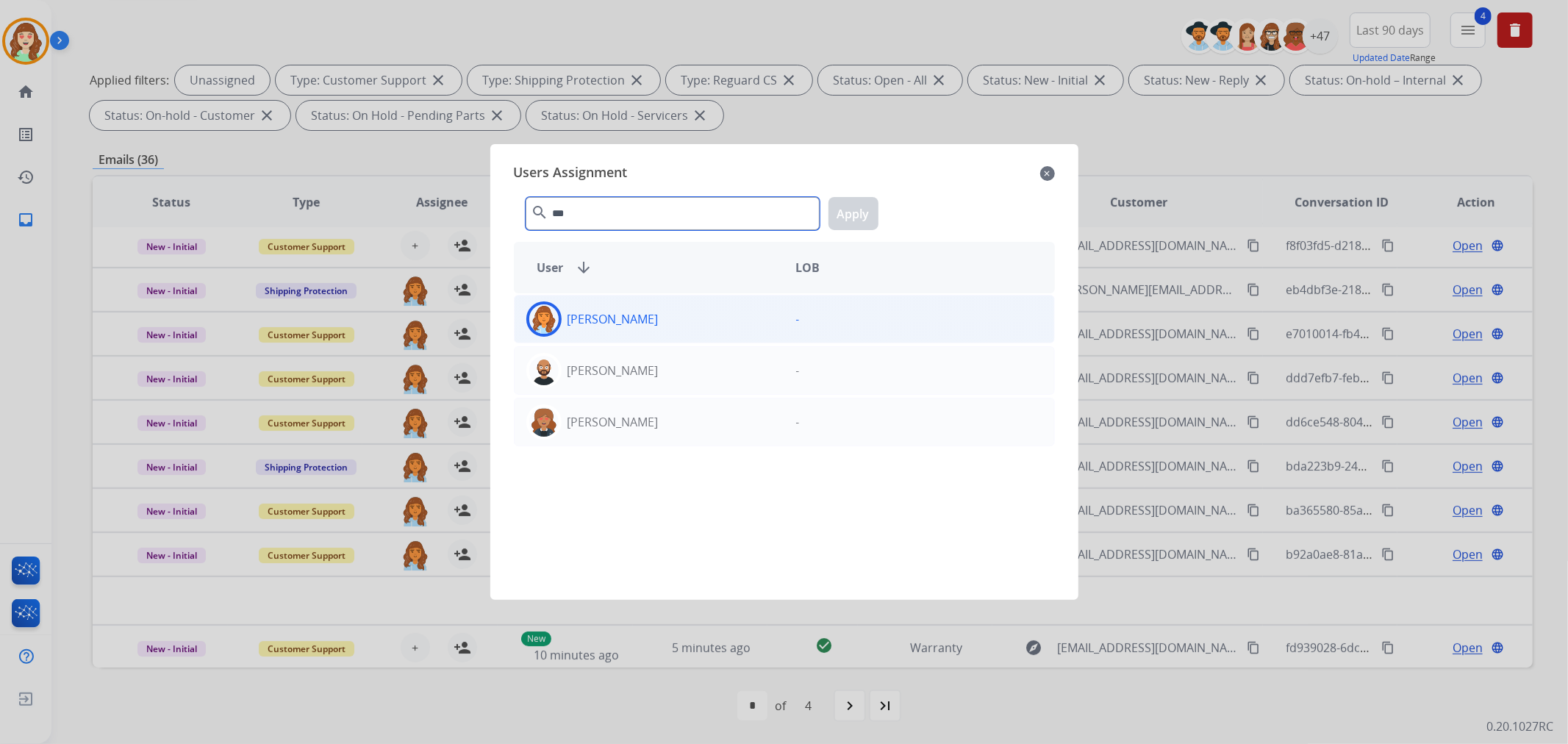
type input "***"
drag, startPoint x: 717, startPoint y: 323, endPoint x: 876, endPoint y: 228, distance: 185.2
click at [719, 324] on div "[PERSON_NAME]" at bounding box center [649, 318] width 270 height 36
click at [869, 209] on button "Apply" at bounding box center [854, 213] width 50 height 33
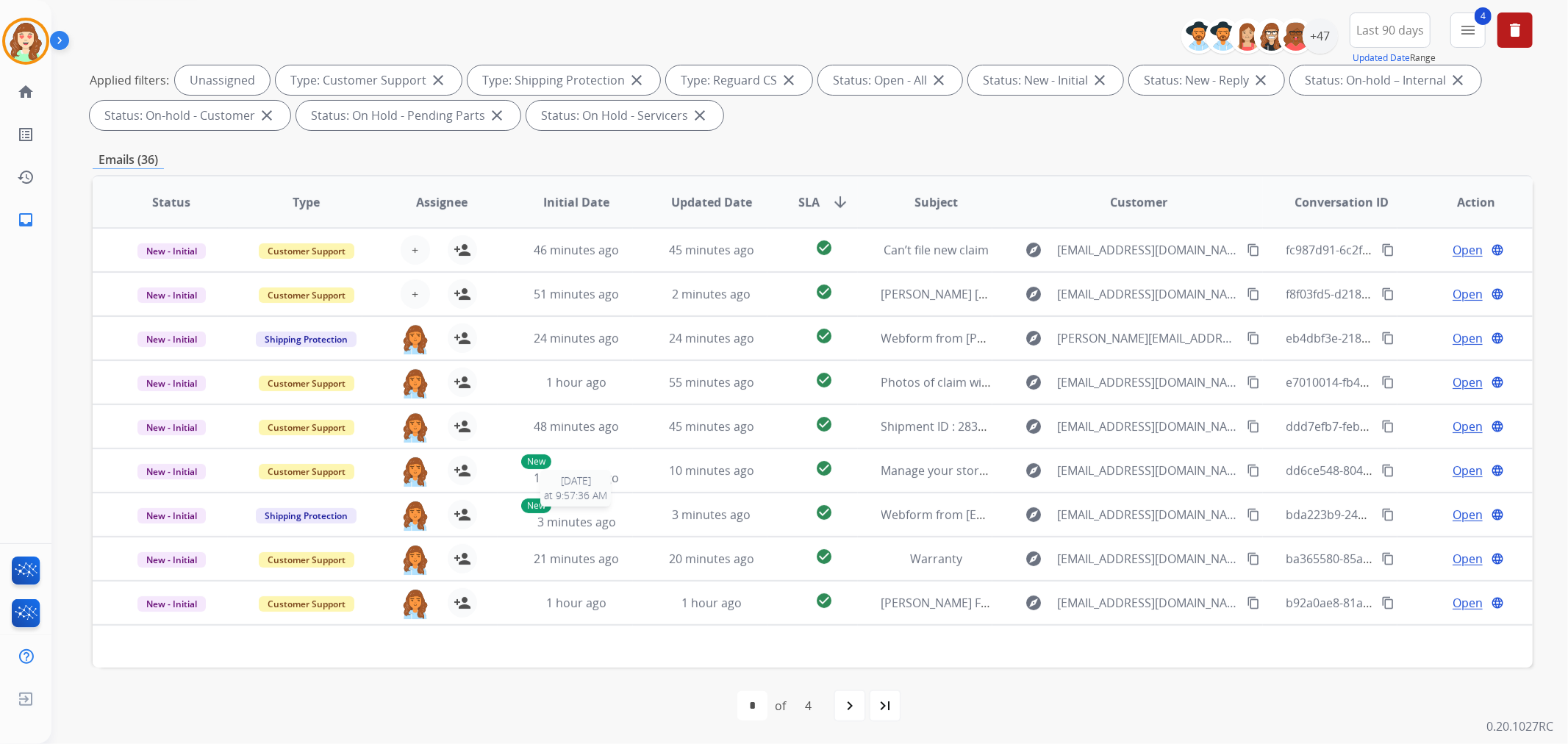
scroll to position [82, 0]
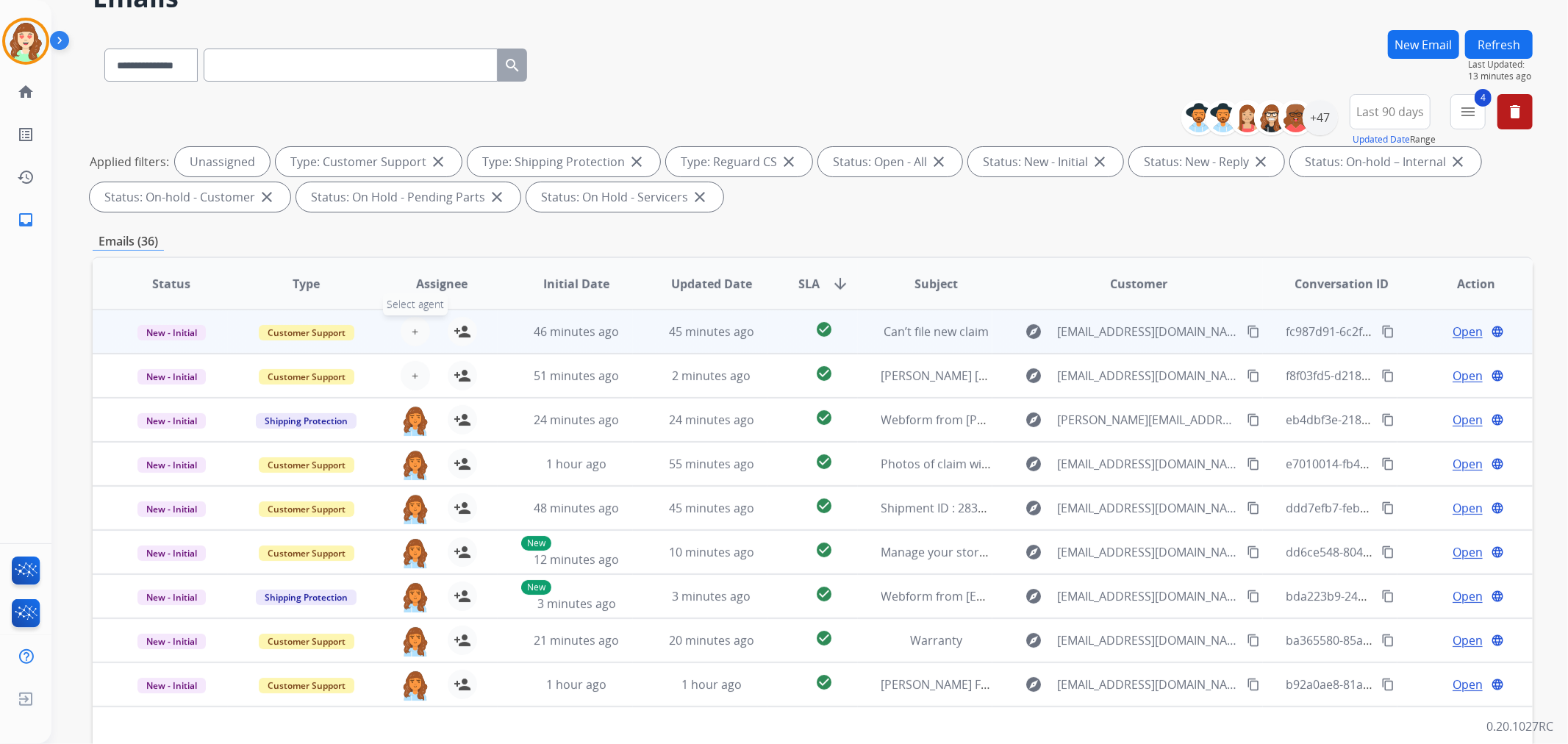
click at [417, 332] on button "+ Select agent" at bounding box center [415, 331] width 30 height 30
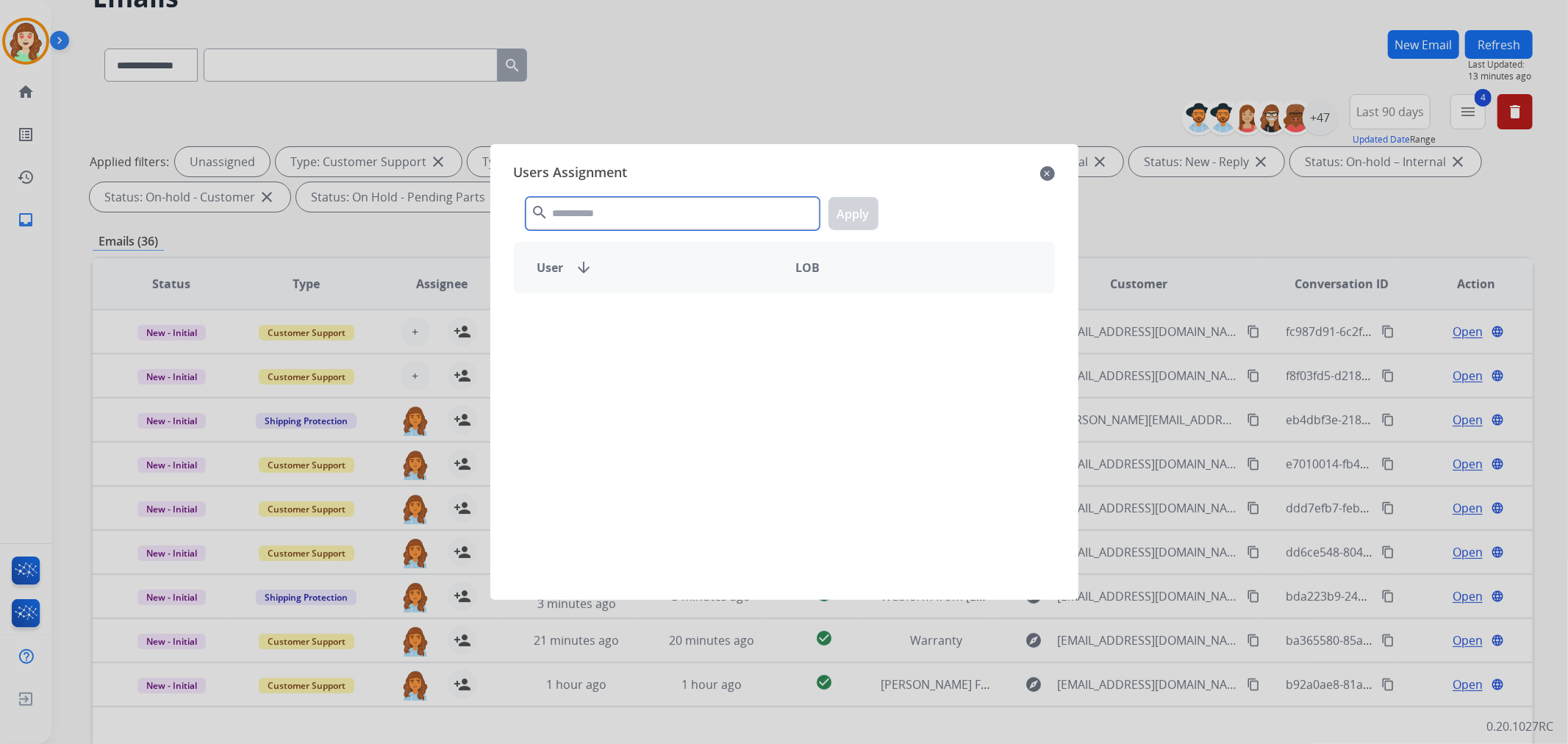
click at [649, 208] on input "text" at bounding box center [673, 213] width 294 height 33
type input "***"
click at [693, 310] on div "[PERSON_NAME]" at bounding box center [649, 318] width 270 height 36
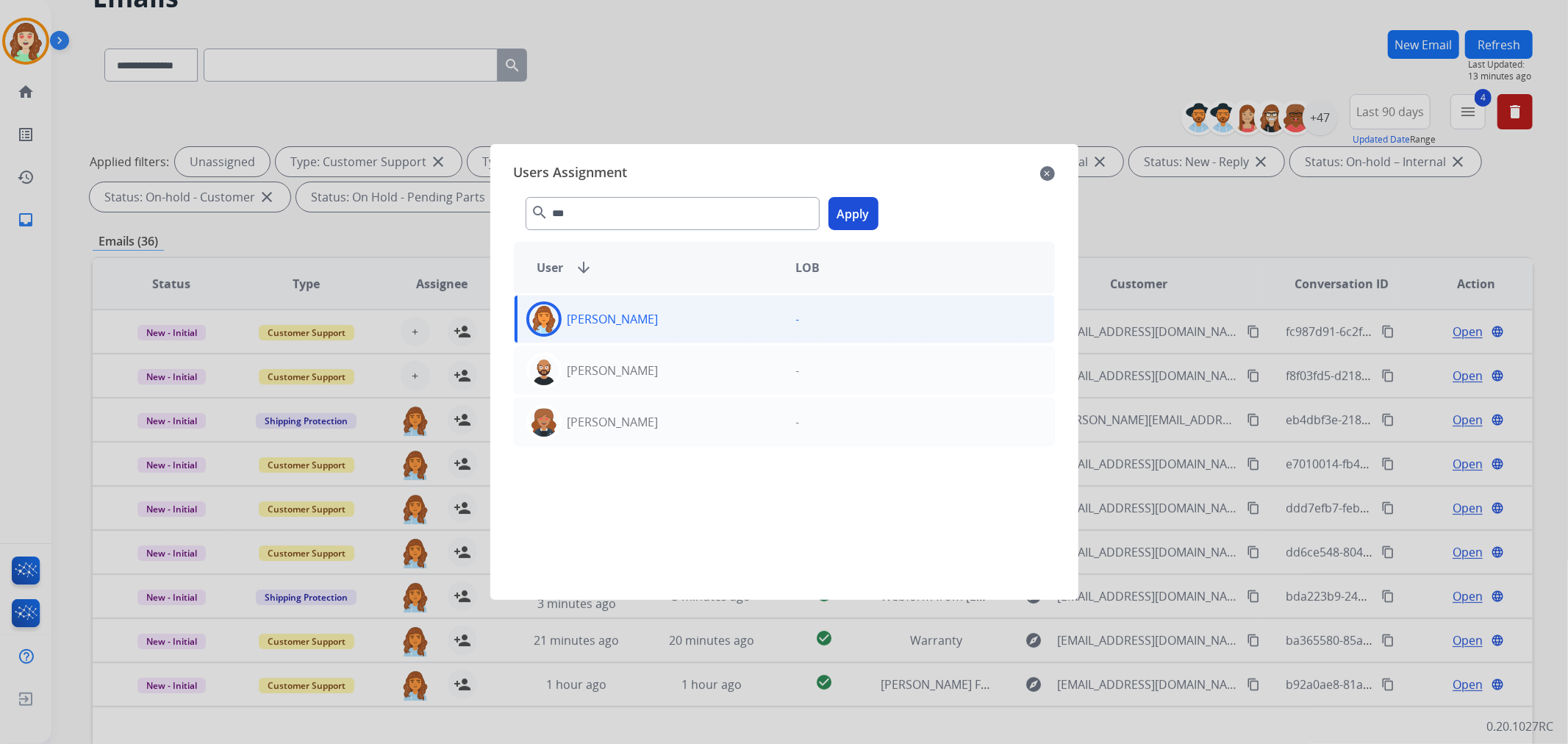
click at [862, 211] on button "Apply" at bounding box center [854, 213] width 50 height 33
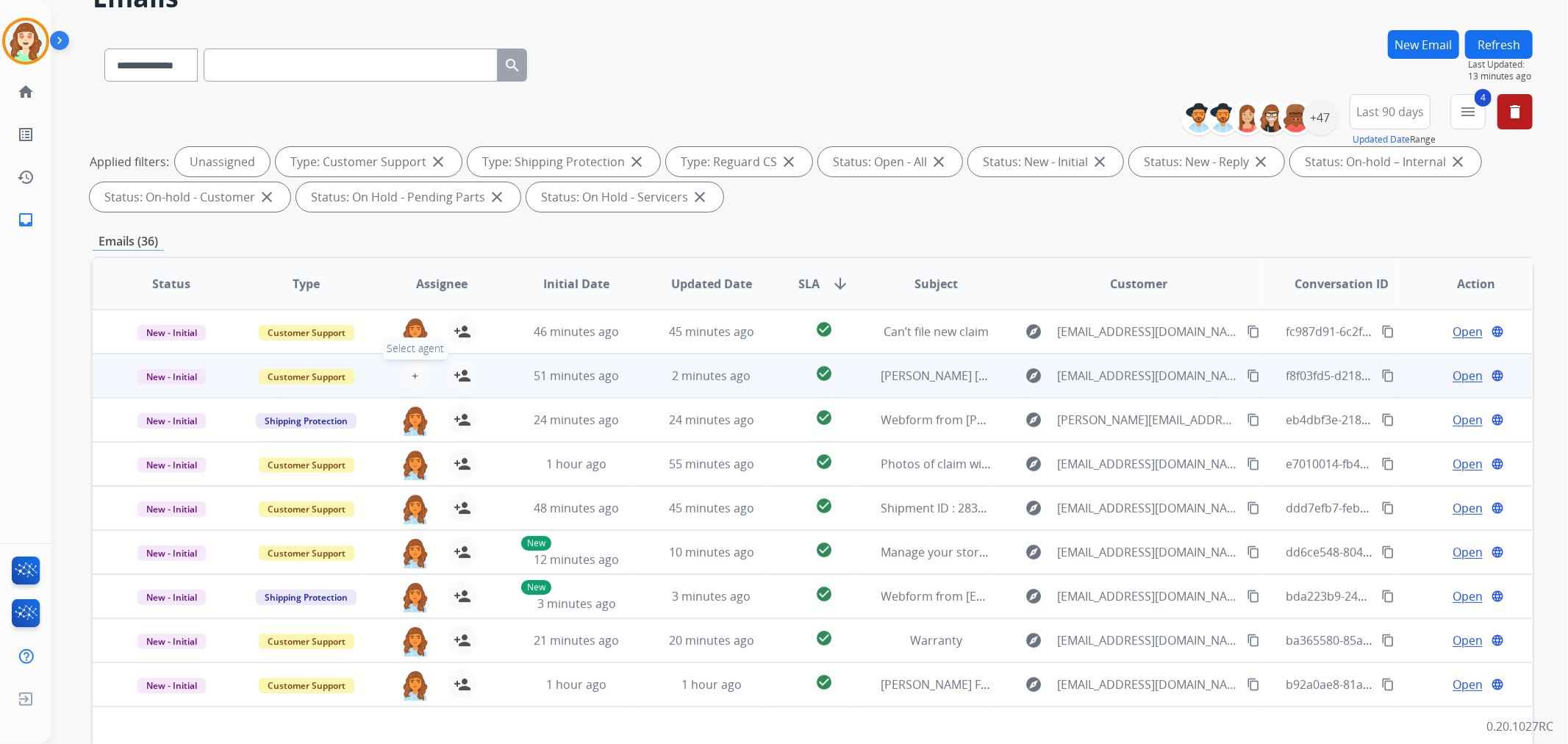
drag, startPoint x: 414, startPoint y: 375, endPoint x: 424, endPoint y: 375, distance: 10.0
click at [424, 375] on button "+ Select agent" at bounding box center [415, 375] width 30 height 30
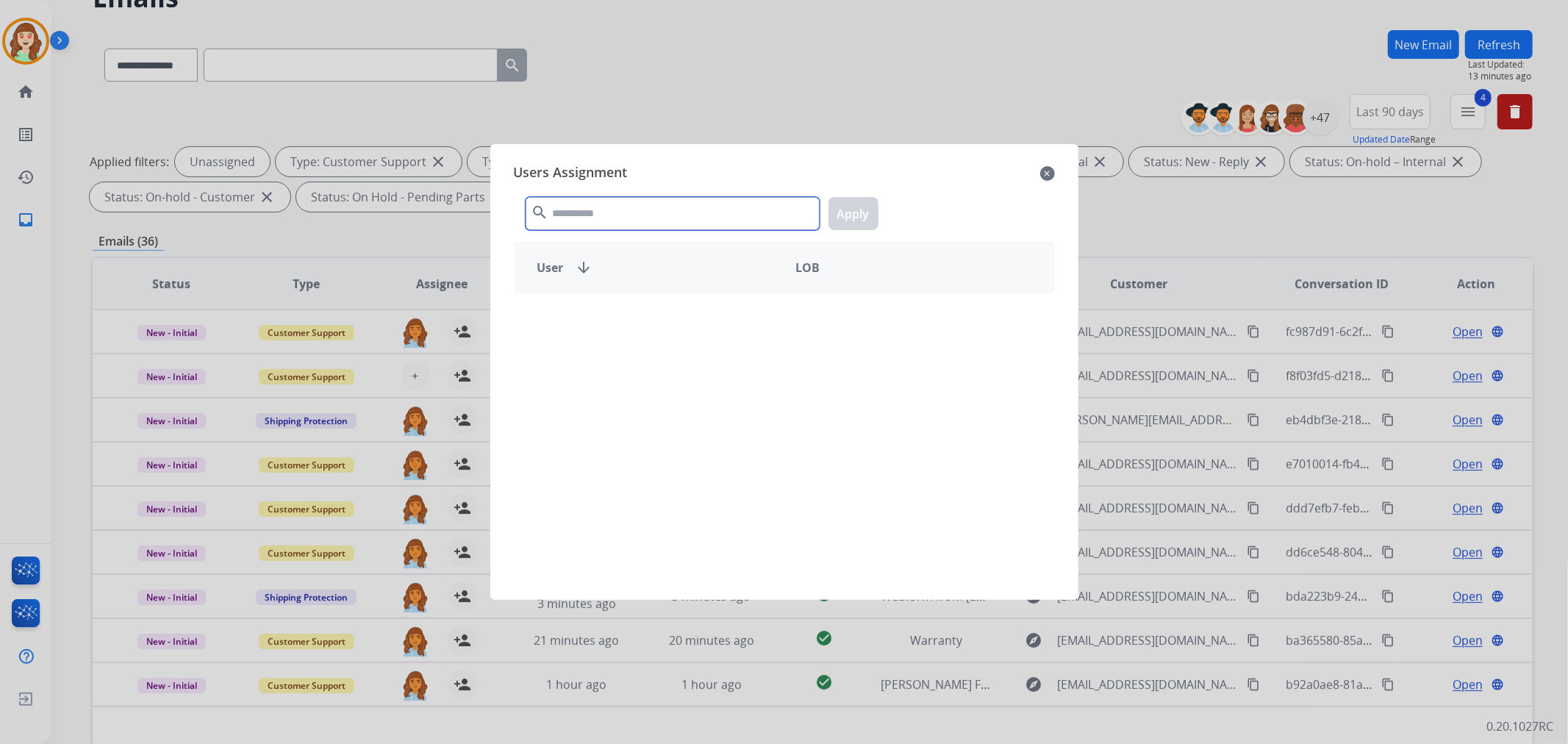
click at [685, 206] on input "text" at bounding box center [673, 213] width 294 height 33
type input "***"
click at [709, 320] on div "[PERSON_NAME]" at bounding box center [649, 318] width 270 height 36
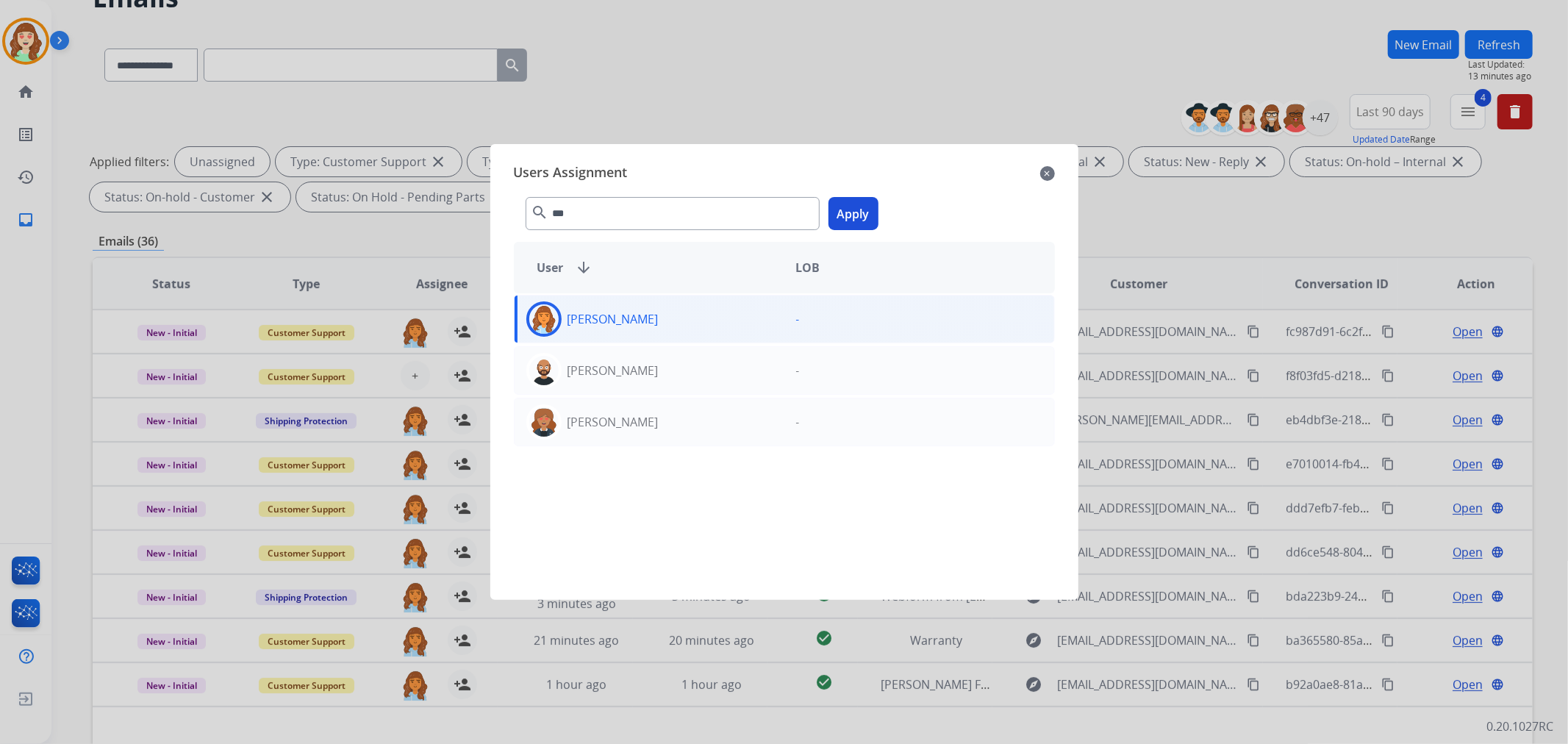
click at [869, 217] on button "Apply" at bounding box center [854, 213] width 50 height 33
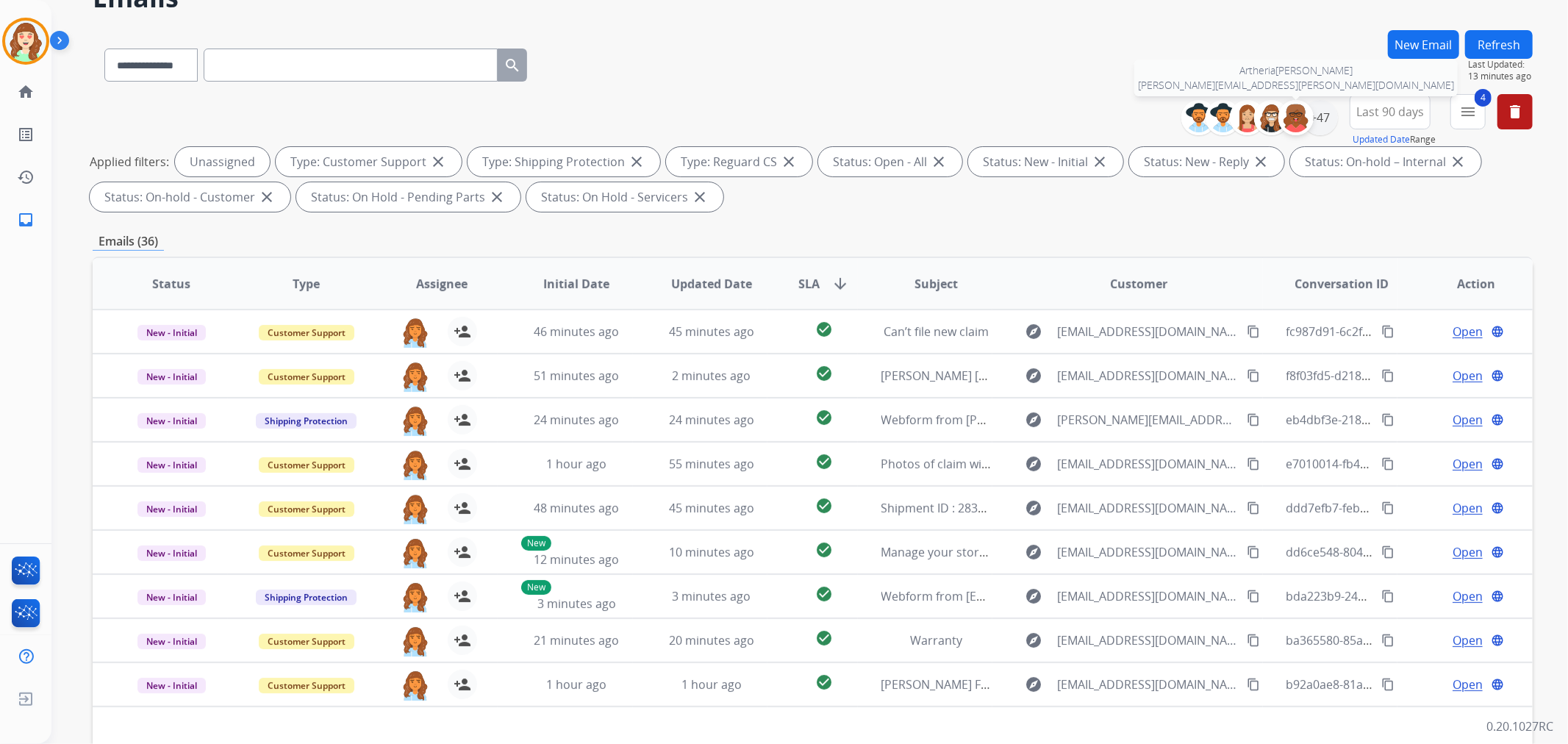
click at [1310, 120] on div at bounding box center [1295, 117] width 36 height 36
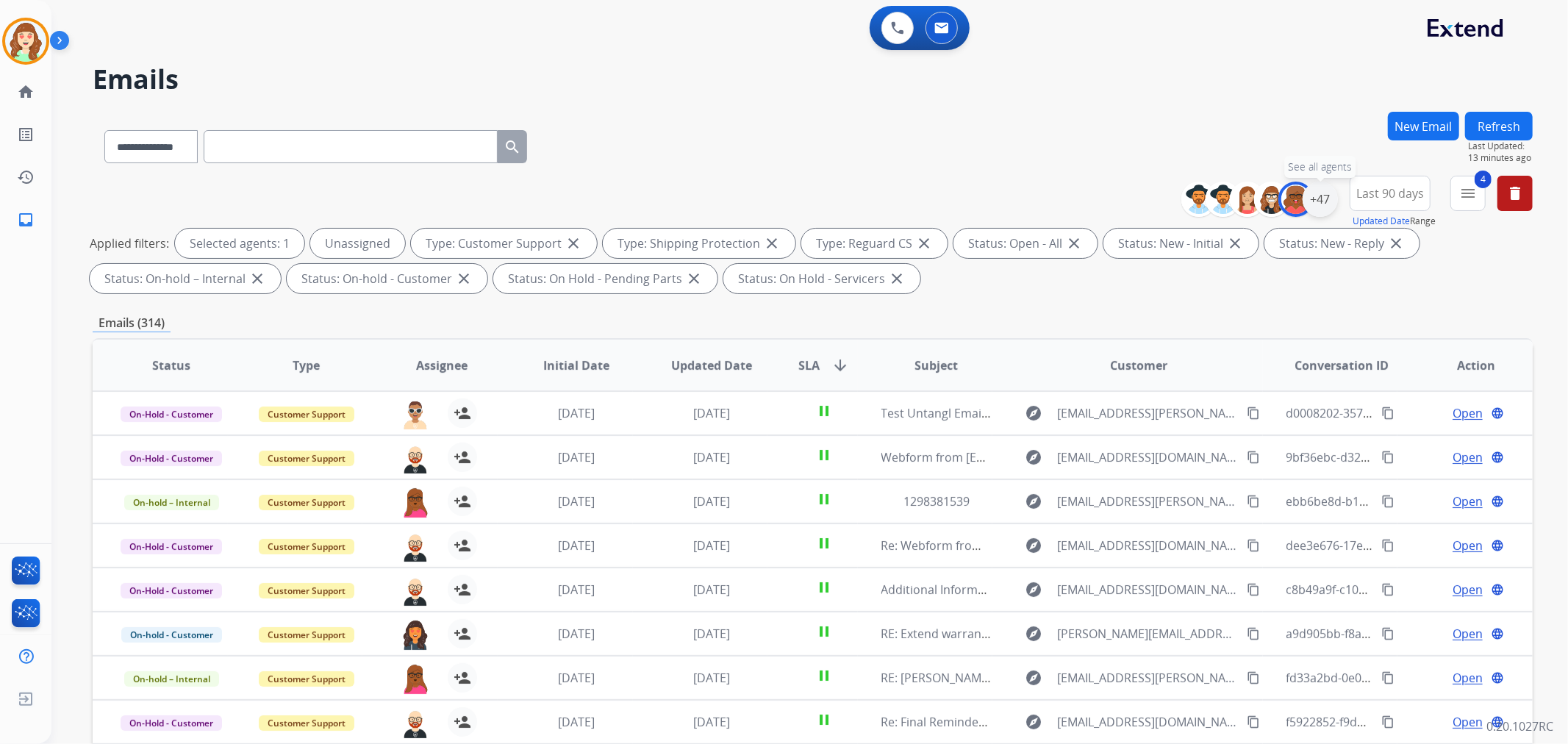
click at [1315, 195] on div "+47" at bounding box center [1320, 199] width 36 height 36
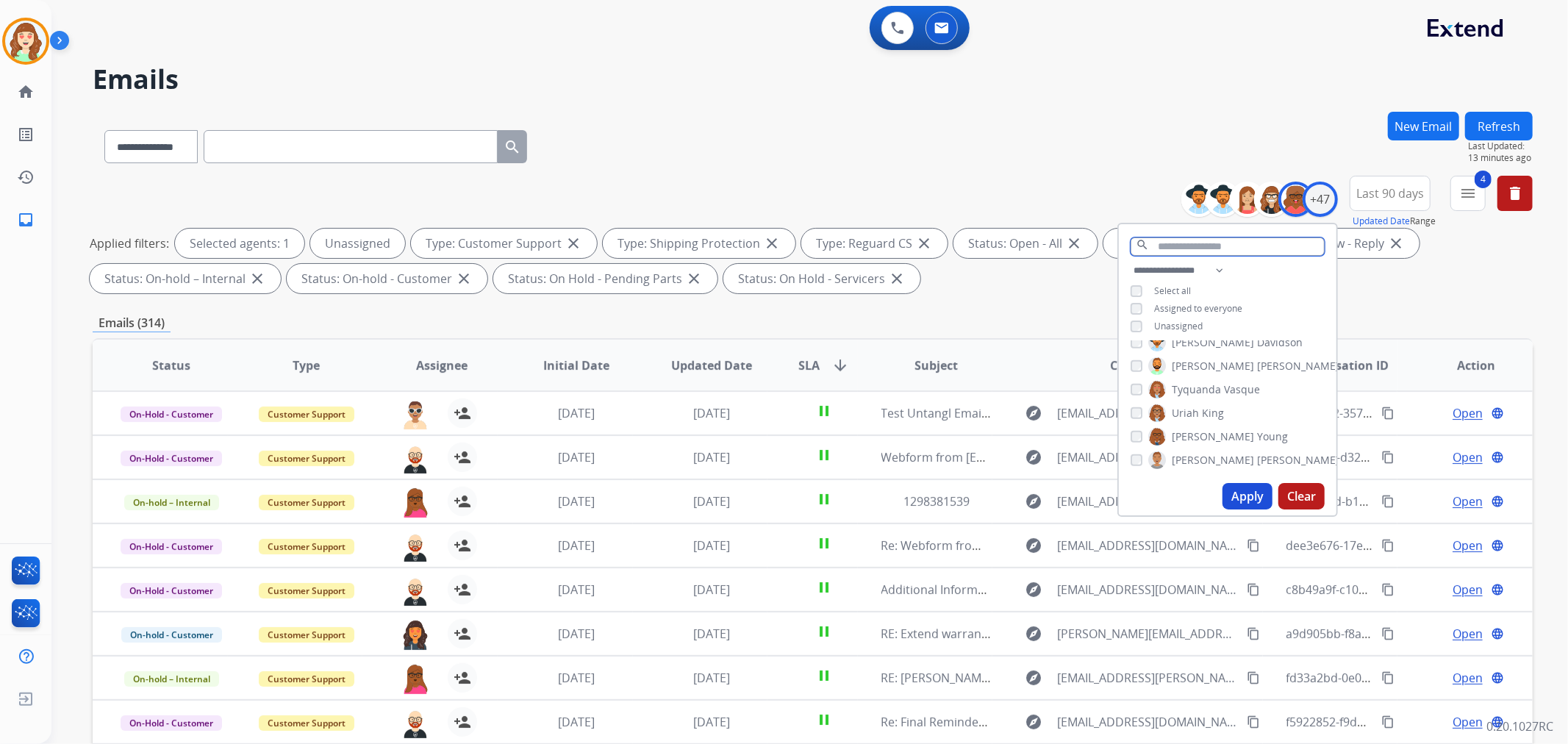
click at [1208, 244] on input "text" at bounding box center [1228, 246] width 194 height 18
click at [1193, 243] on input "text" at bounding box center [1228, 246] width 194 height 18
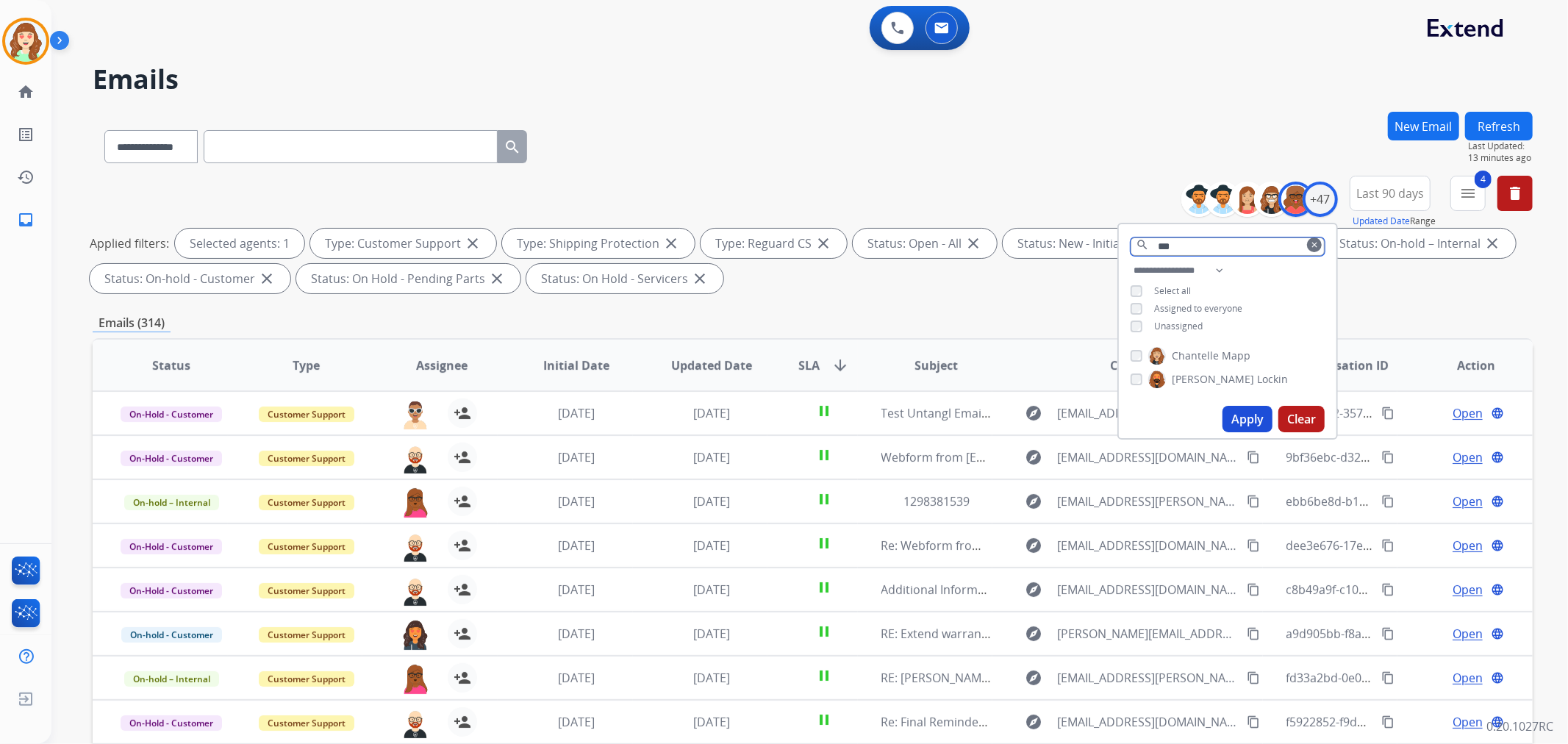
type input "***"
click at [1140, 351] on div "[PERSON_NAME]" at bounding box center [1190, 356] width 120 height 17
drag, startPoint x: 1232, startPoint y: 413, endPoint x: 1137, endPoint y: 360, distance: 108.8
click at [1137, 362] on div "**********" at bounding box center [1227, 332] width 220 height 217
click at [1248, 416] on button "Apply" at bounding box center [1247, 419] width 50 height 27
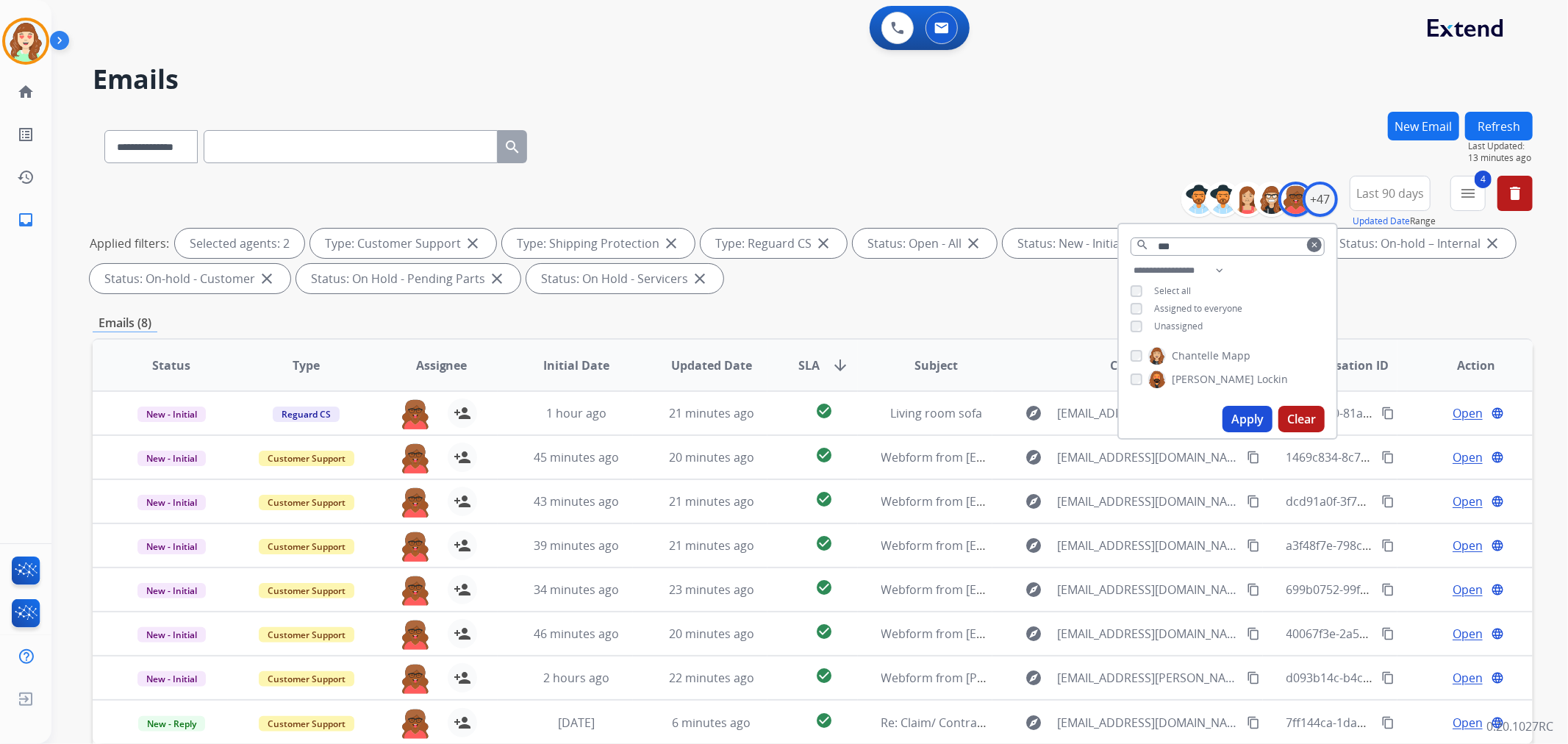
scroll to position [163, 0]
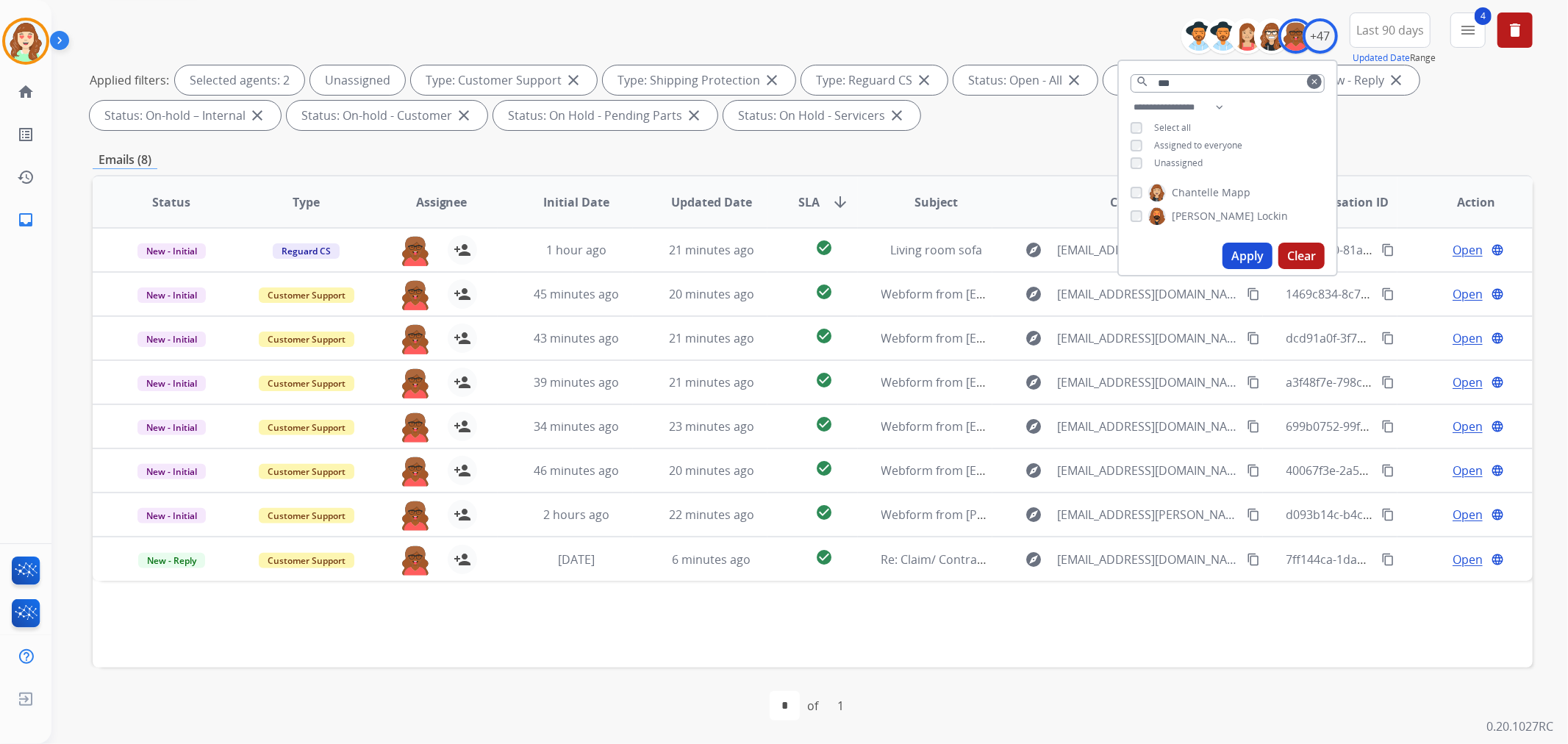
click at [1233, 251] on button "Apply" at bounding box center [1247, 256] width 50 height 27
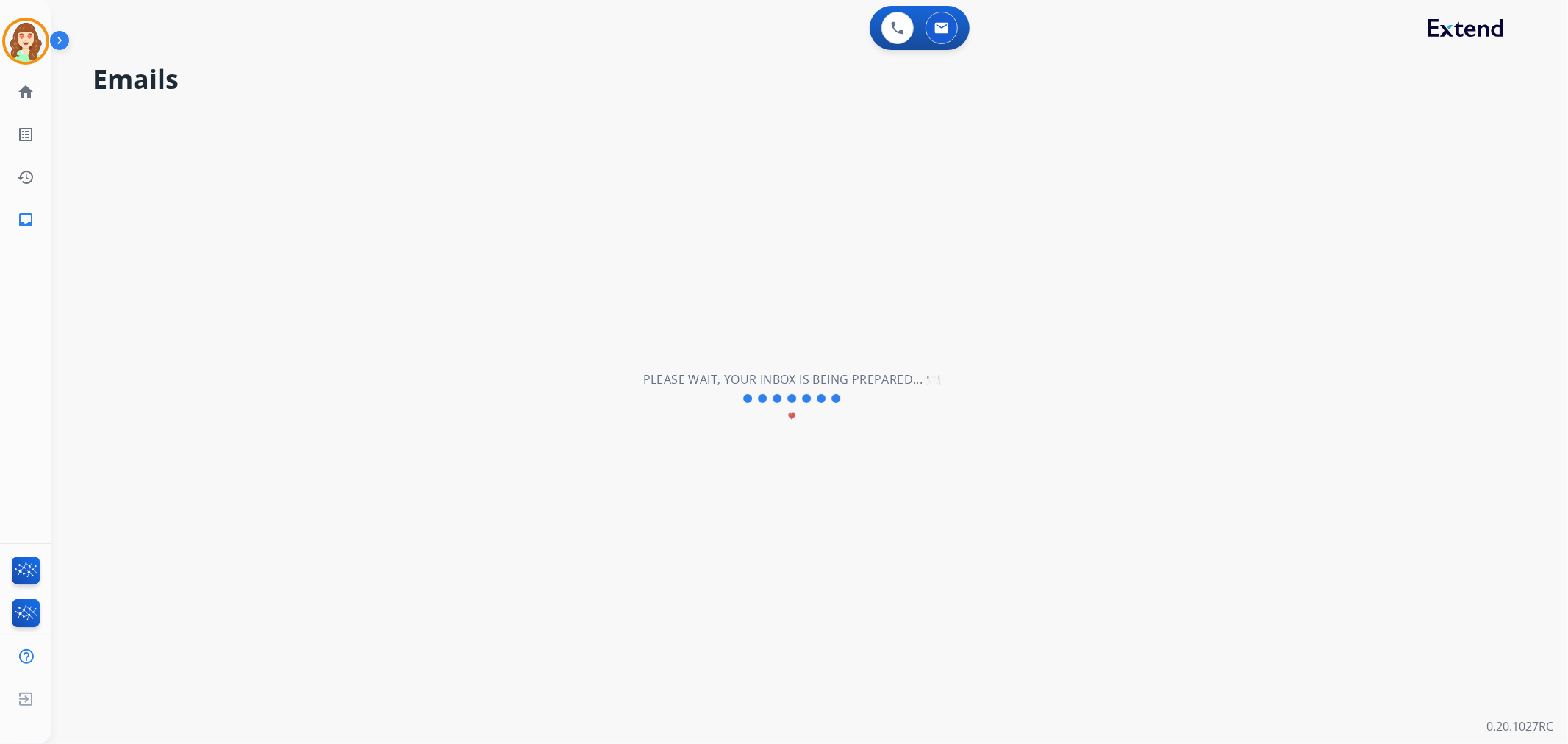
scroll to position [0, 0]
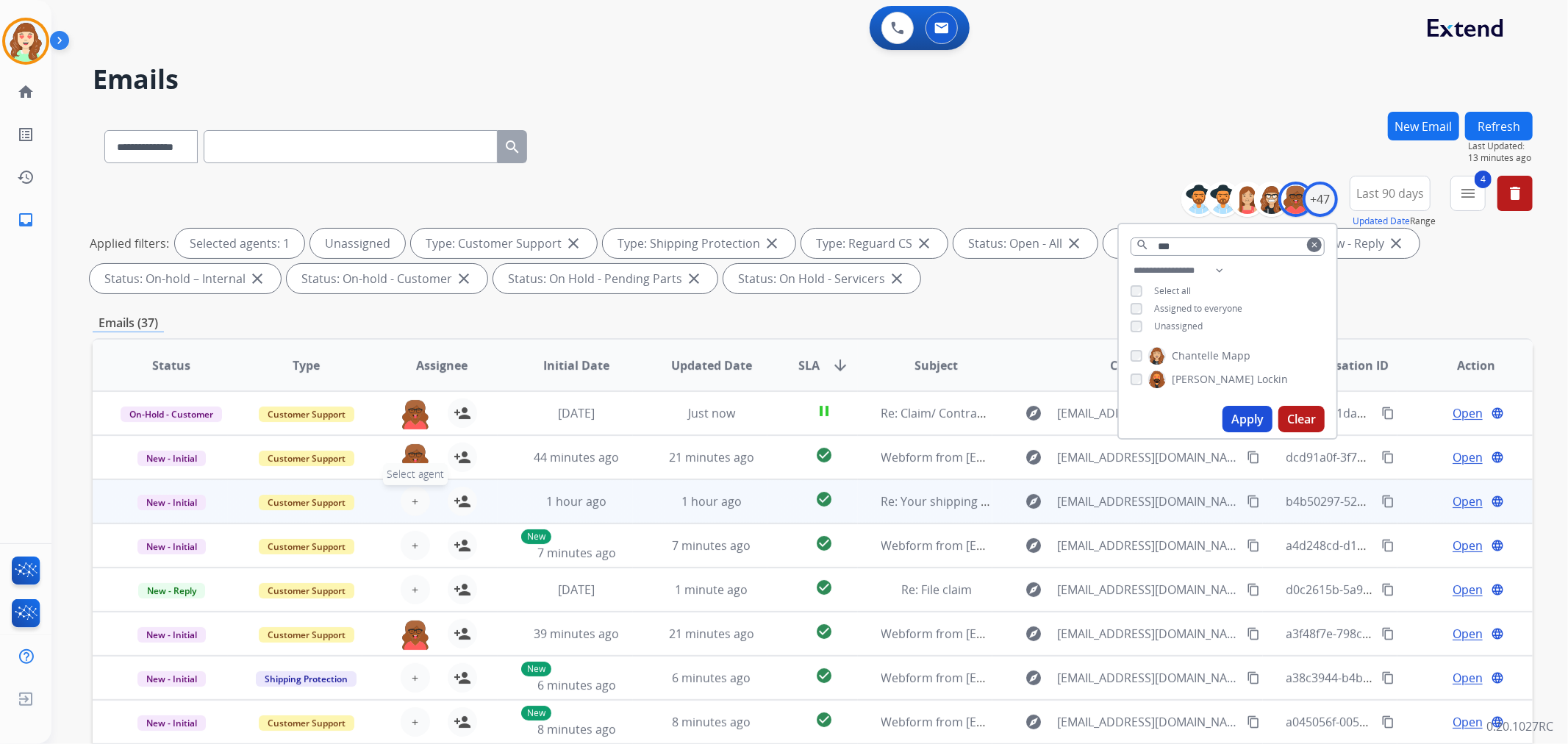
click at [408, 504] on button "+ Select agent" at bounding box center [415, 501] width 30 height 30
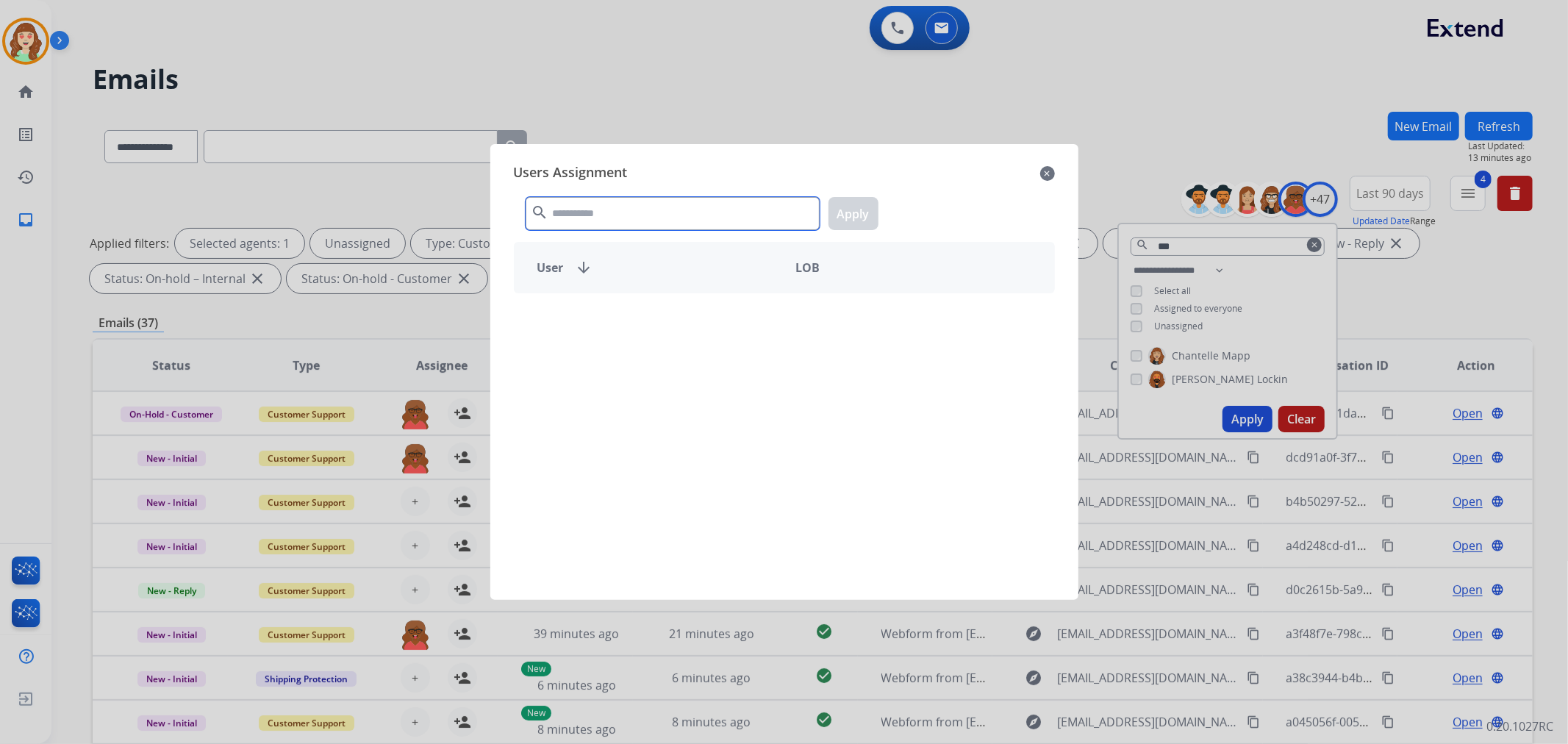
click at [649, 220] on input "text" at bounding box center [673, 213] width 294 height 33
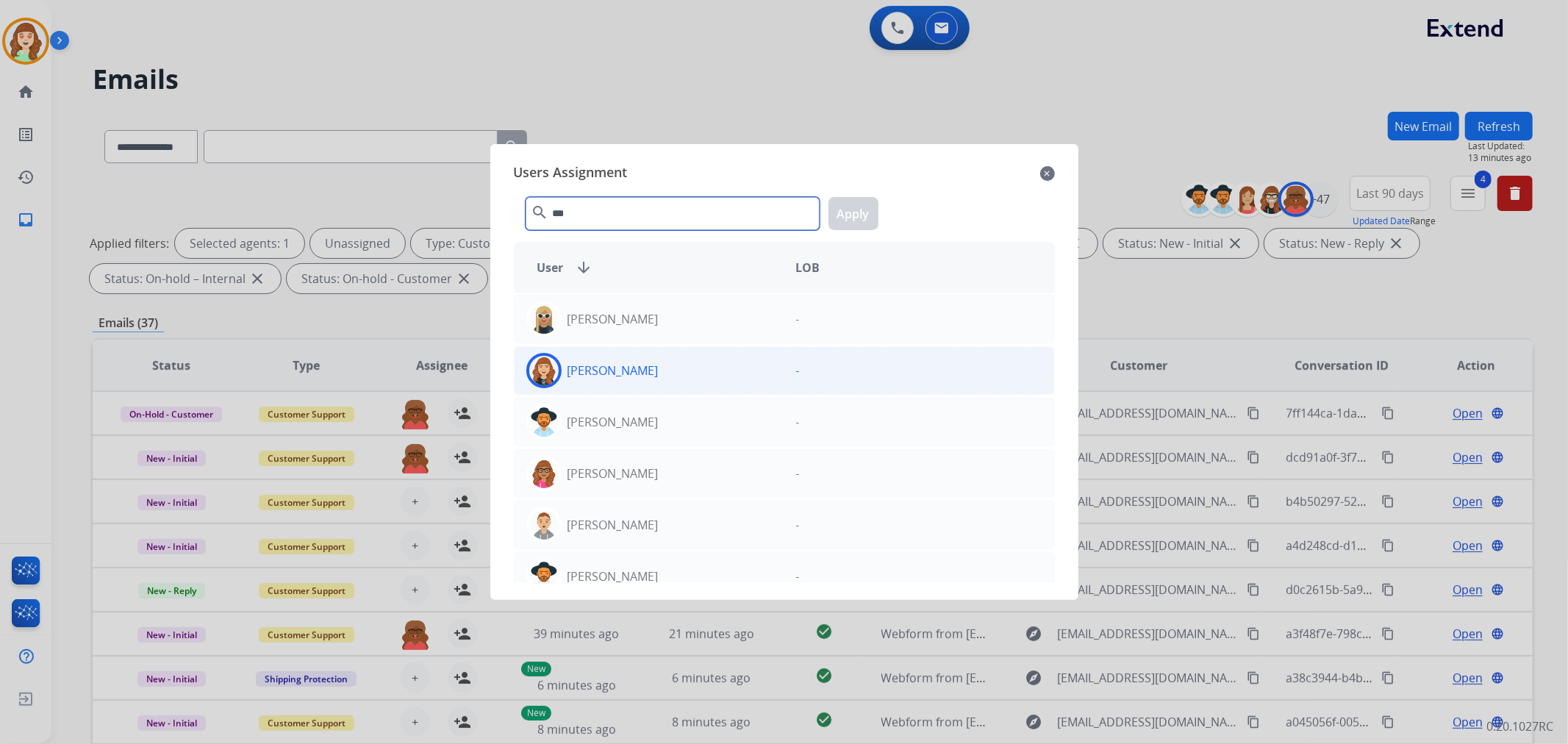
type input "***"
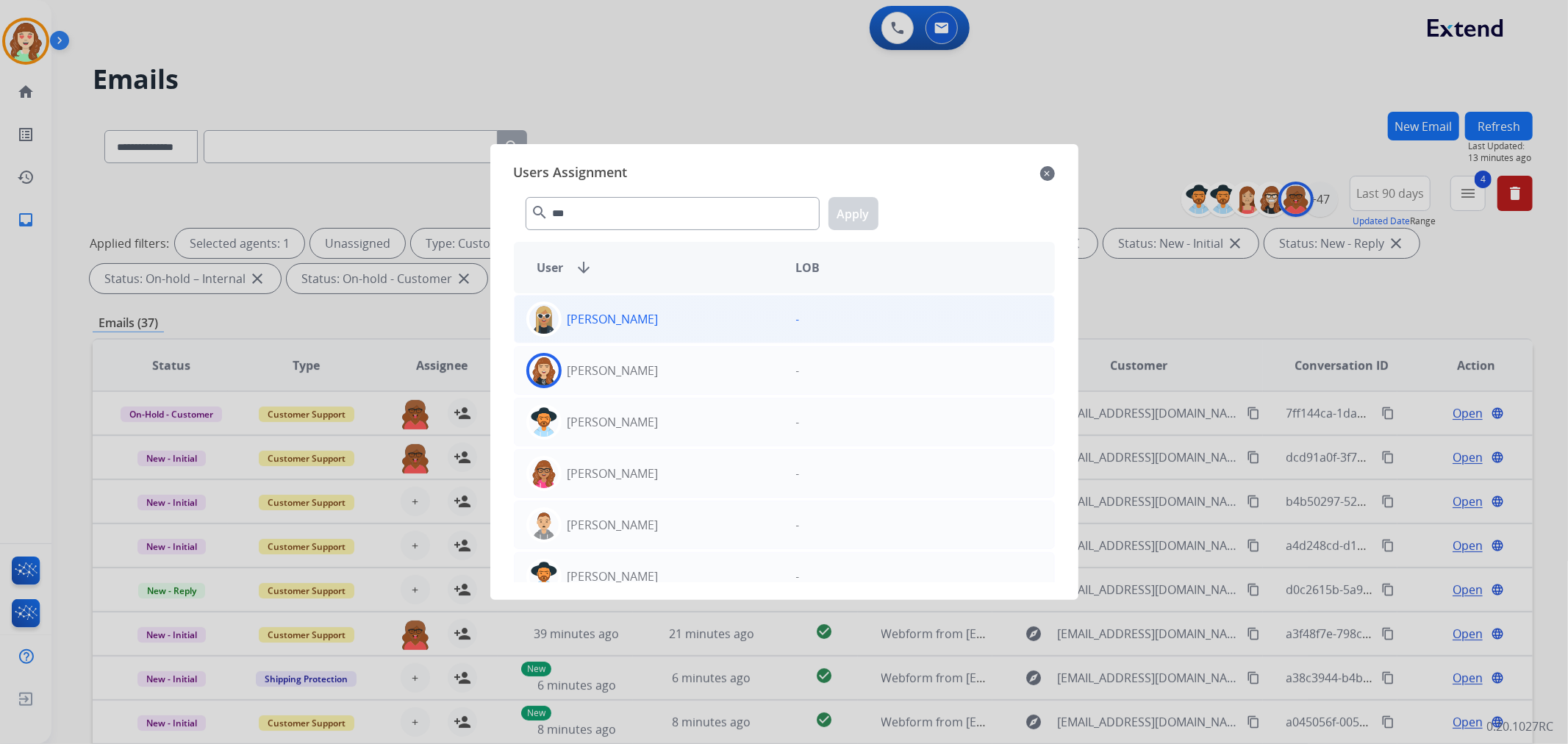
drag, startPoint x: 681, startPoint y: 372, endPoint x: 784, endPoint y: 301, distance: 125.1
click at [681, 373] on div "[PERSON_NAME]" at bounding box center [649, 370] width 270 height 36
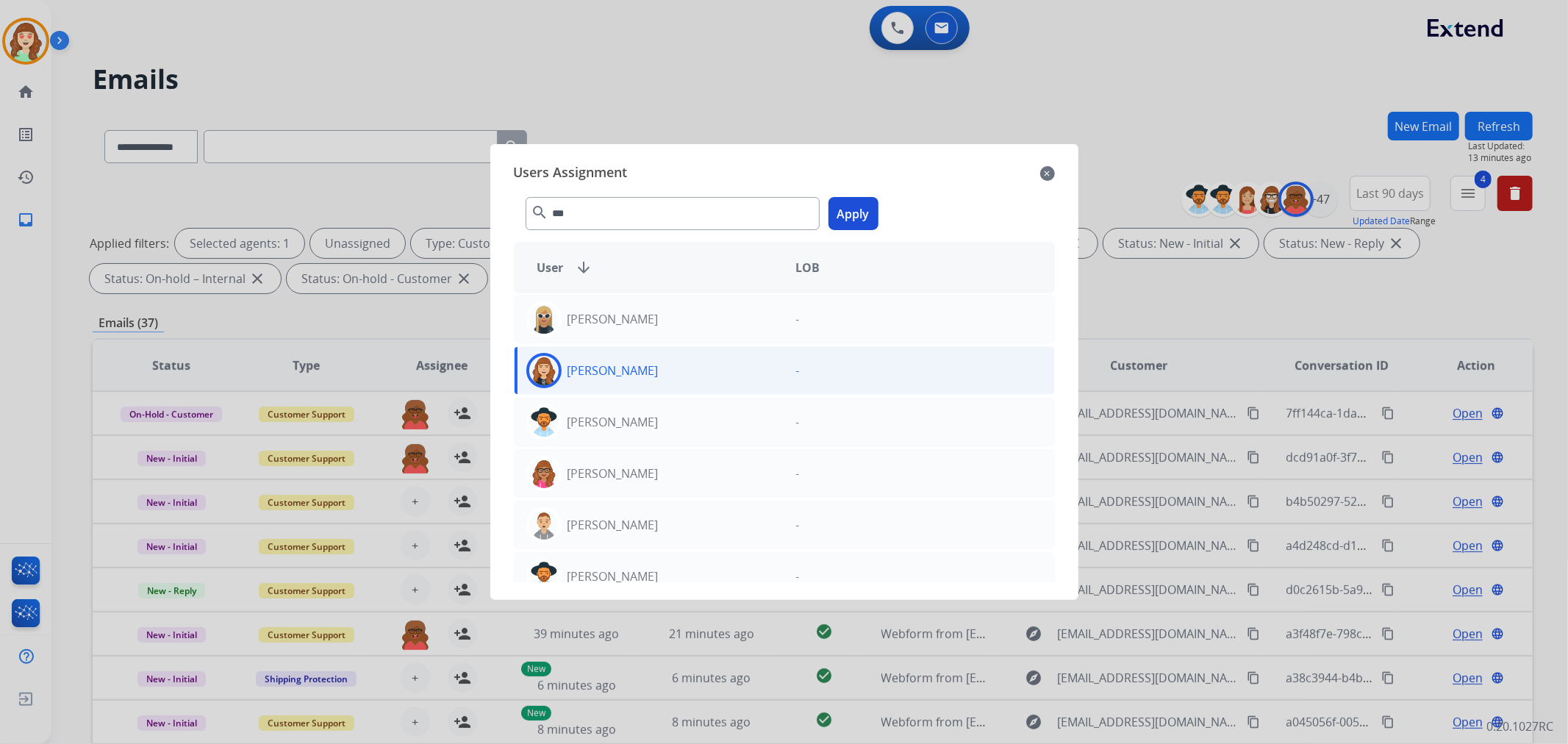
click at [843, 219] on button "Apply" at bounding box center [854, 213] width 50 height 33
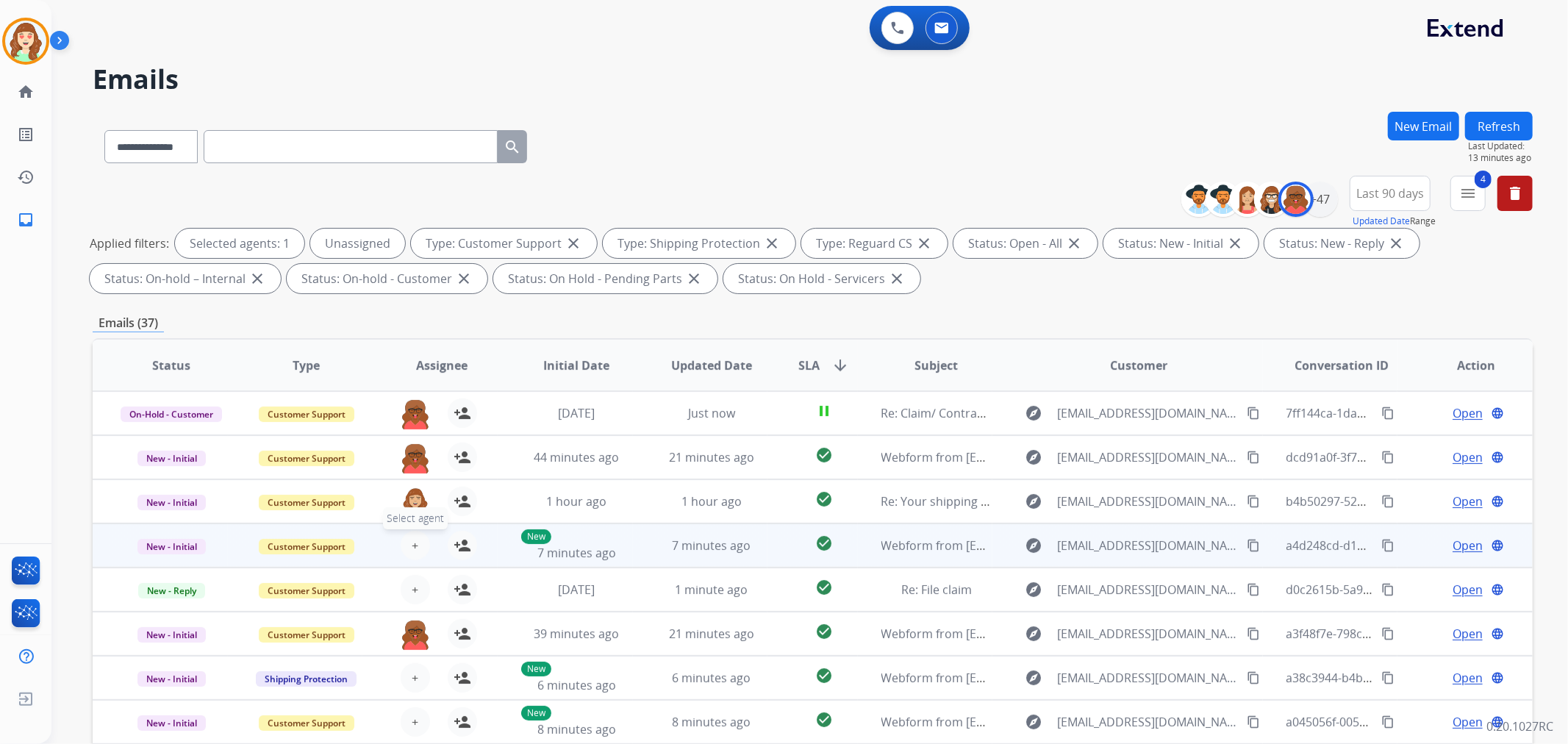
click at [411, 548] on span "+" at bounding box center [414, 545] width 7 height 17
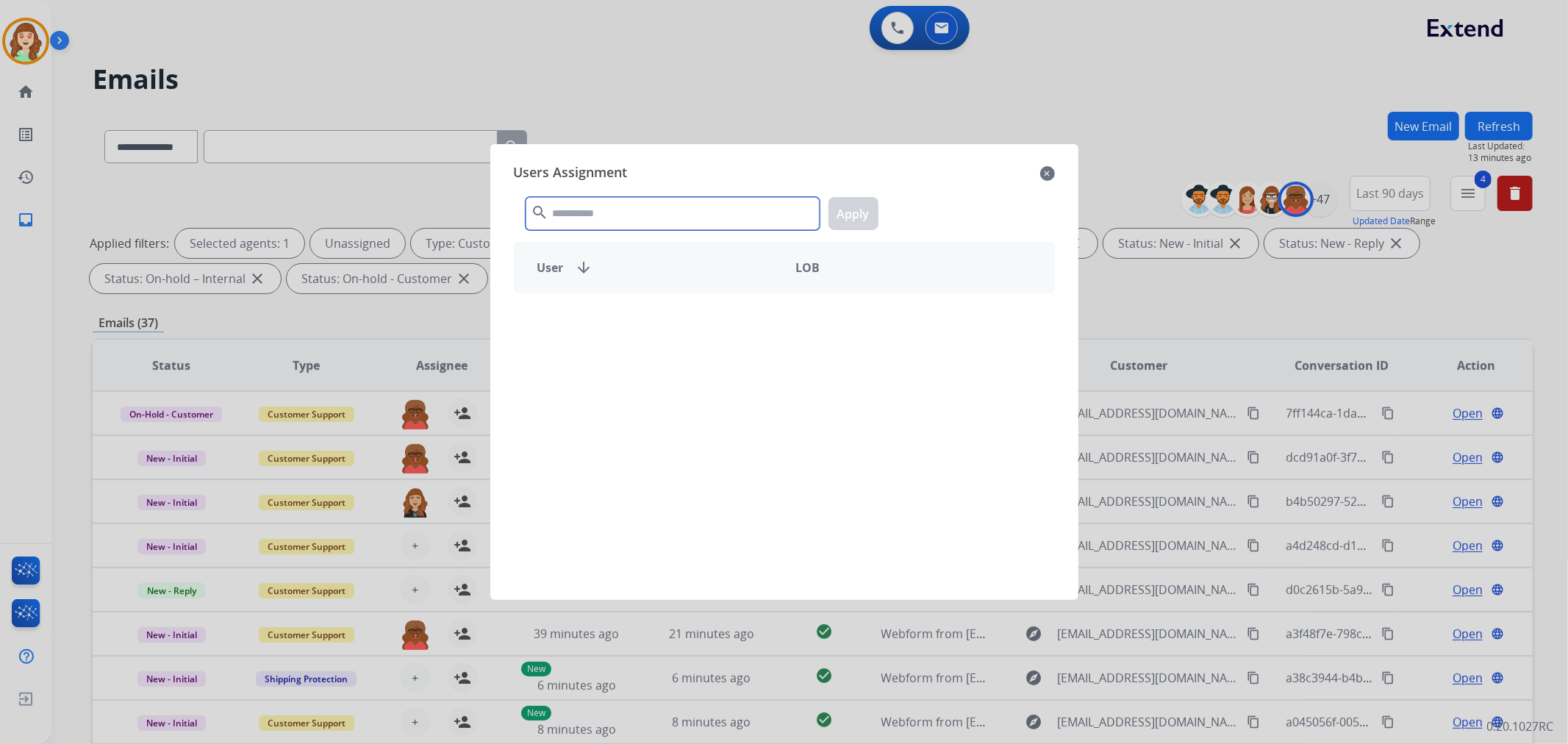
click at [631, 213] on input "text" at bounding box center [673, 213] width 294 height 33
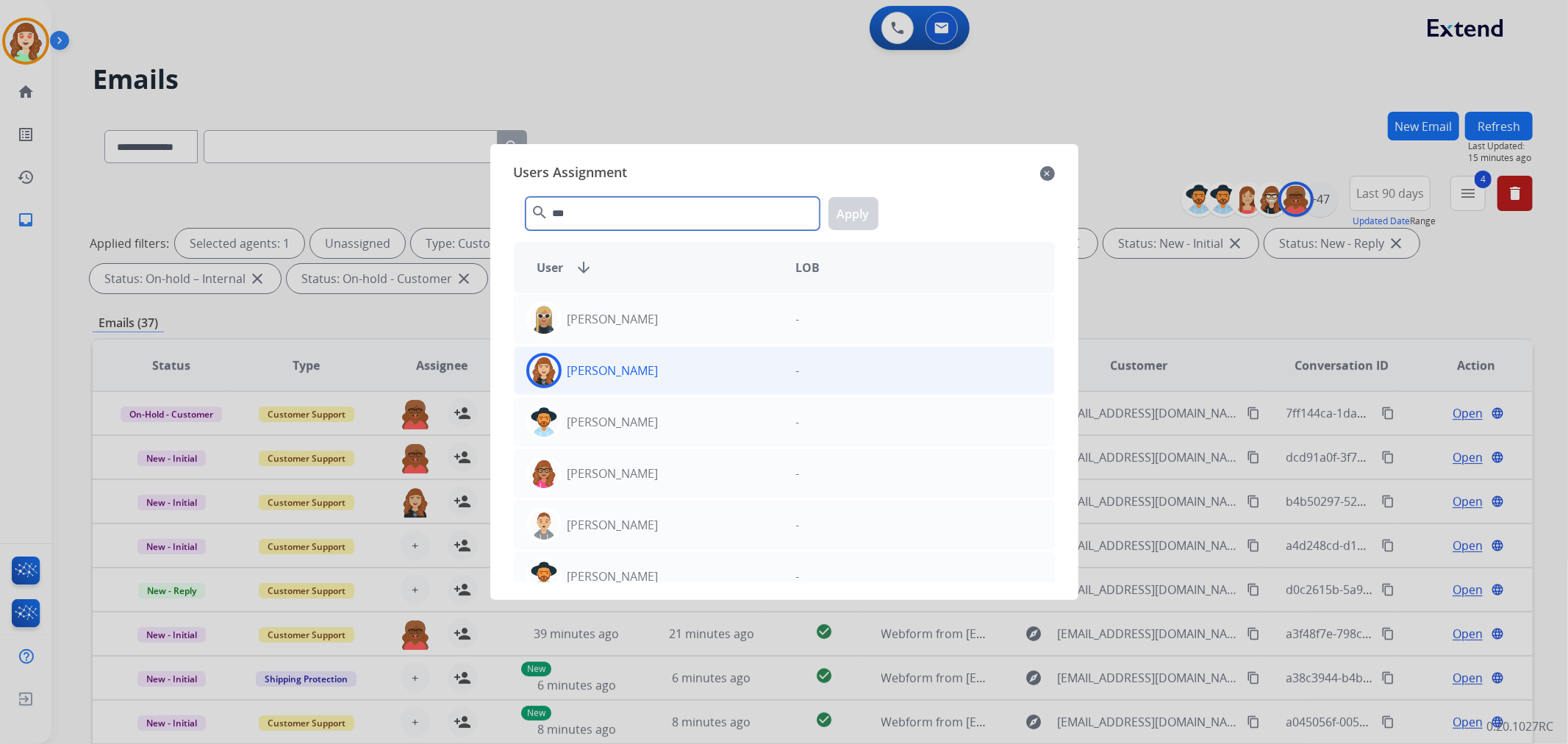
type input "***"
drag, startPoint x: 702, startPoint y: 370, endPoint x: 840, endPoint y: 267, distance: 172.2
click at [706, 370] on div "[PERSON_NAME]" at bounding box center [649, 370] width 270 height 36
drag, startPoint x: 855, startPoint y: 207, endPoint x: 834, endPoint y: 243, distance: 41.7
click at [855, 208] on button "Apply" at bounding box center [854, 213] width 50 height 33
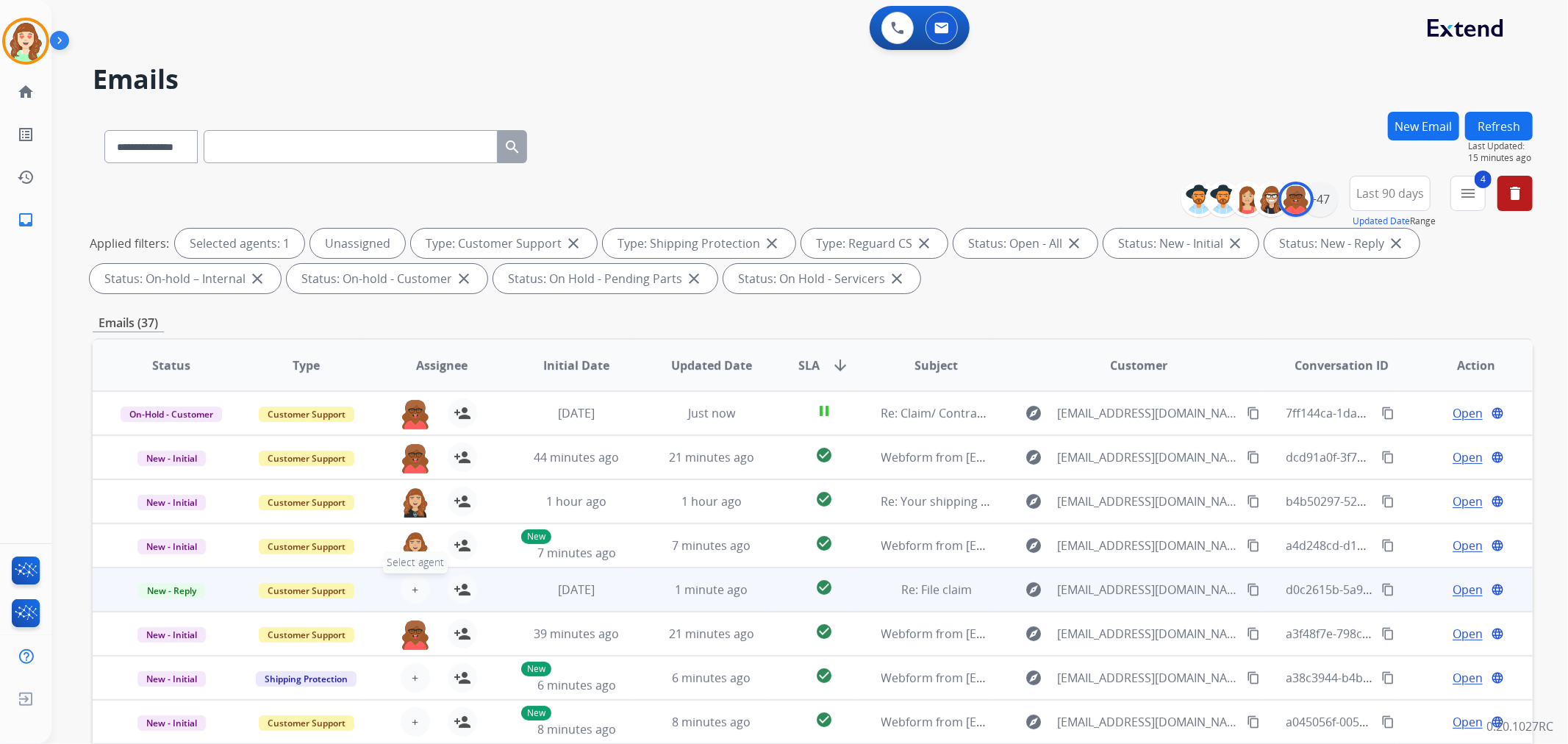
drag, startPoint x: 408, startPoint y: 588, endPoint x: 416, endPoint y: 588, distance: 8.0
click at [416, 588] on button "+ Select agent" at bounding box center [415, 589] width 30 height 30
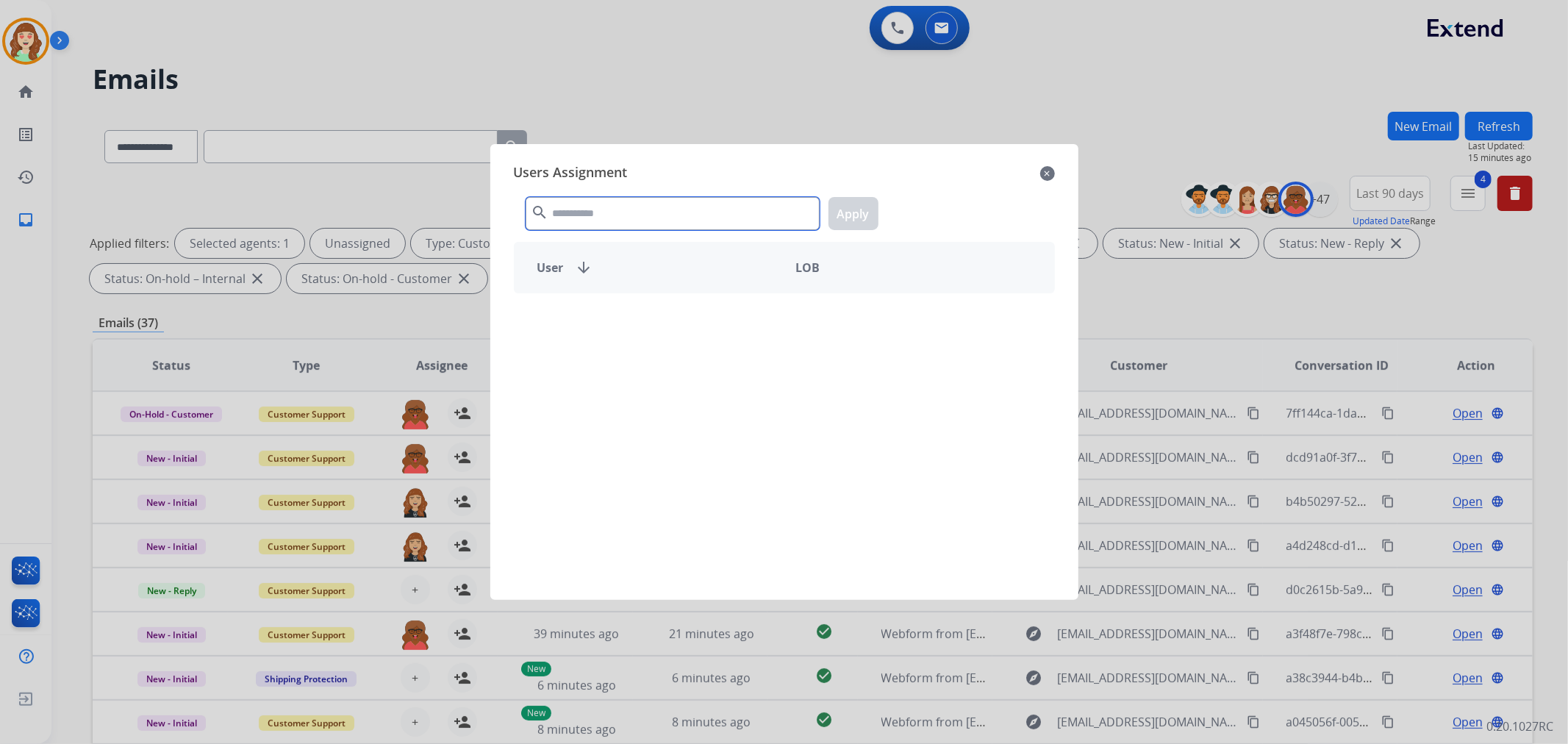
click at [635, 209] on input "text" at bounding box center [673, 213] width 294 height 33
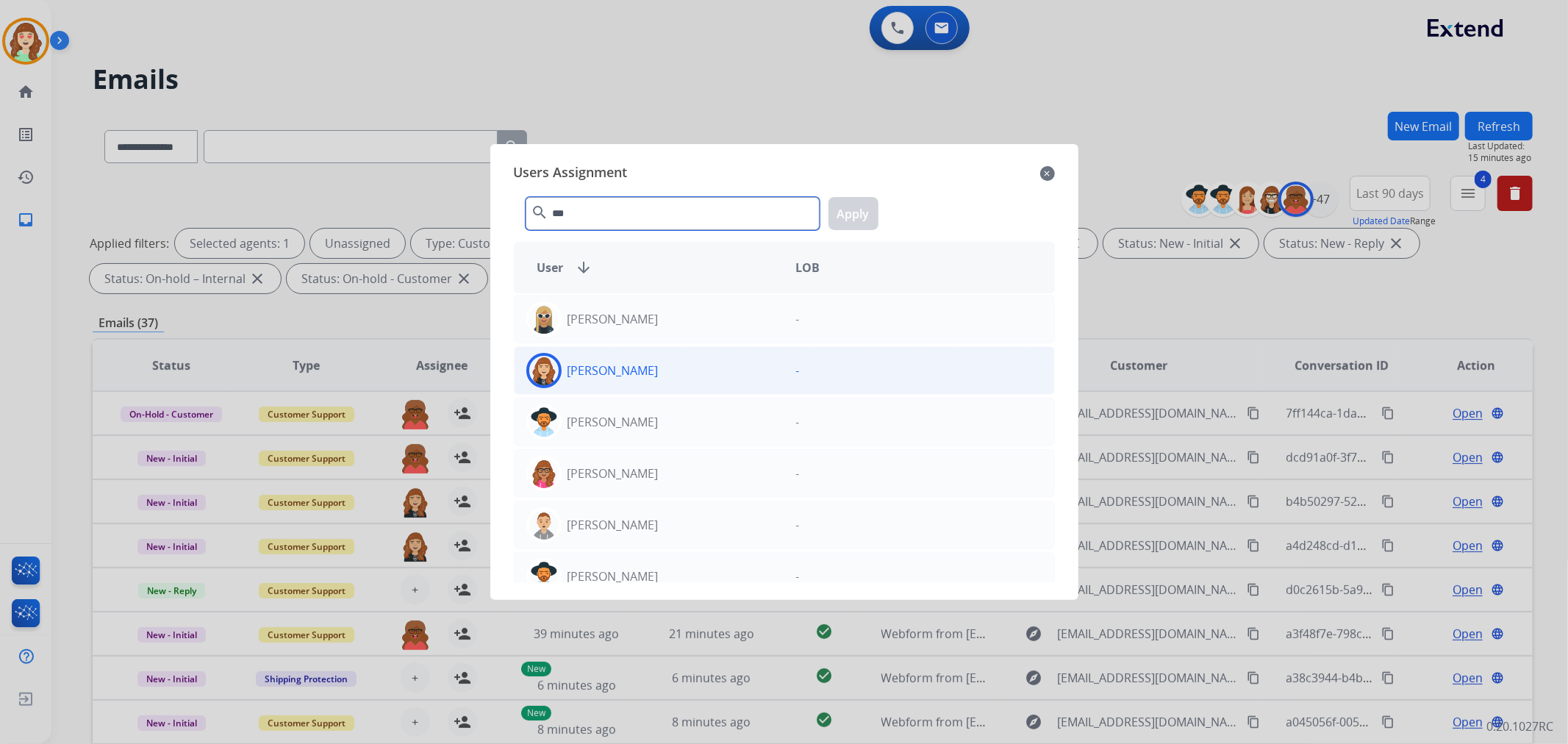
type input "***"
click at [707, 380] on div "[PERSON_NAME]" at bounding box center [649, 370] width 270 height 36
drag, startPoint x: 838, startPoint y: 208, endPoint x: 831, endPoint y: 225, distance: 18.4
click at [834, 217] on button "Apply" at bounding box center [854, 213] width 50 height 33
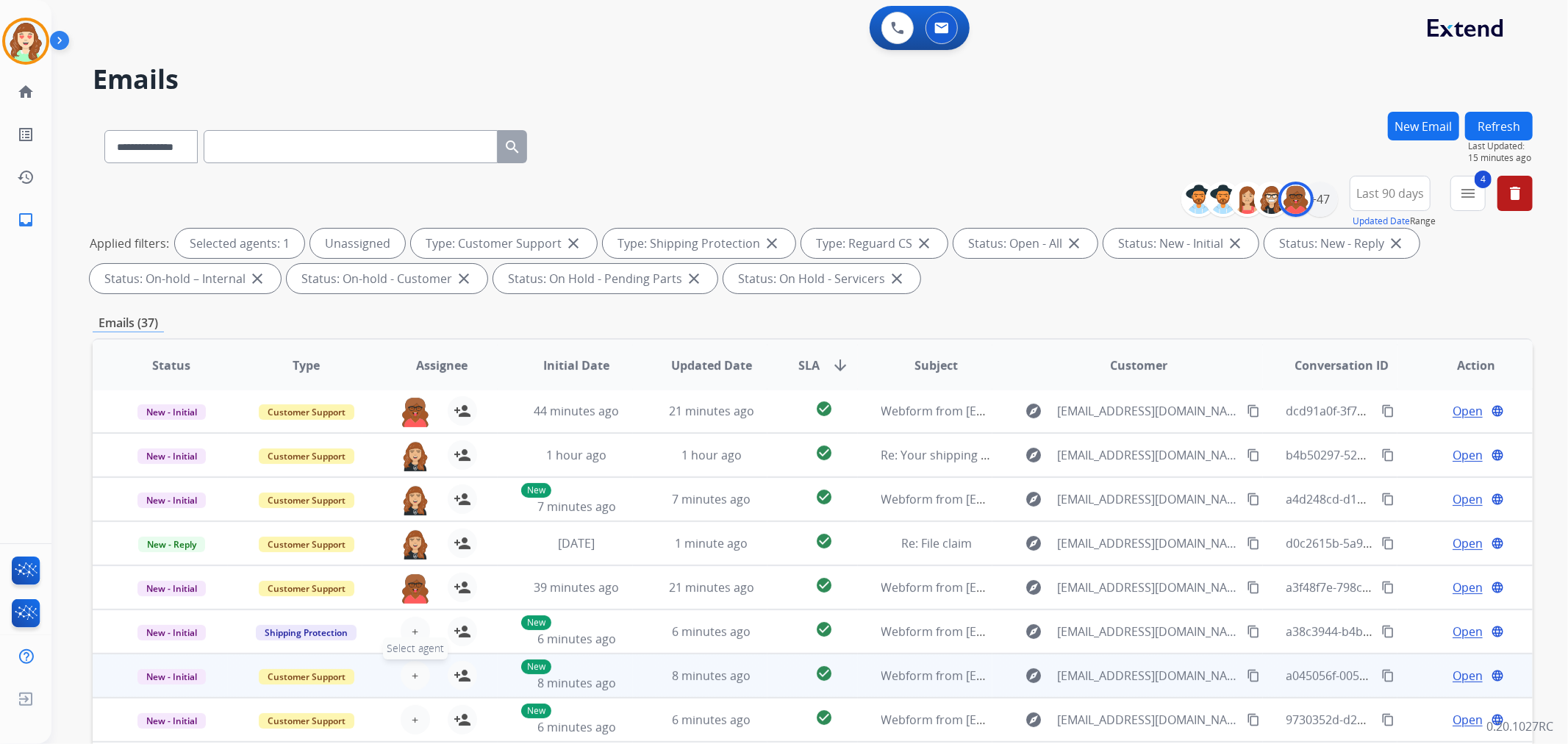
scroll to position [48, 0]
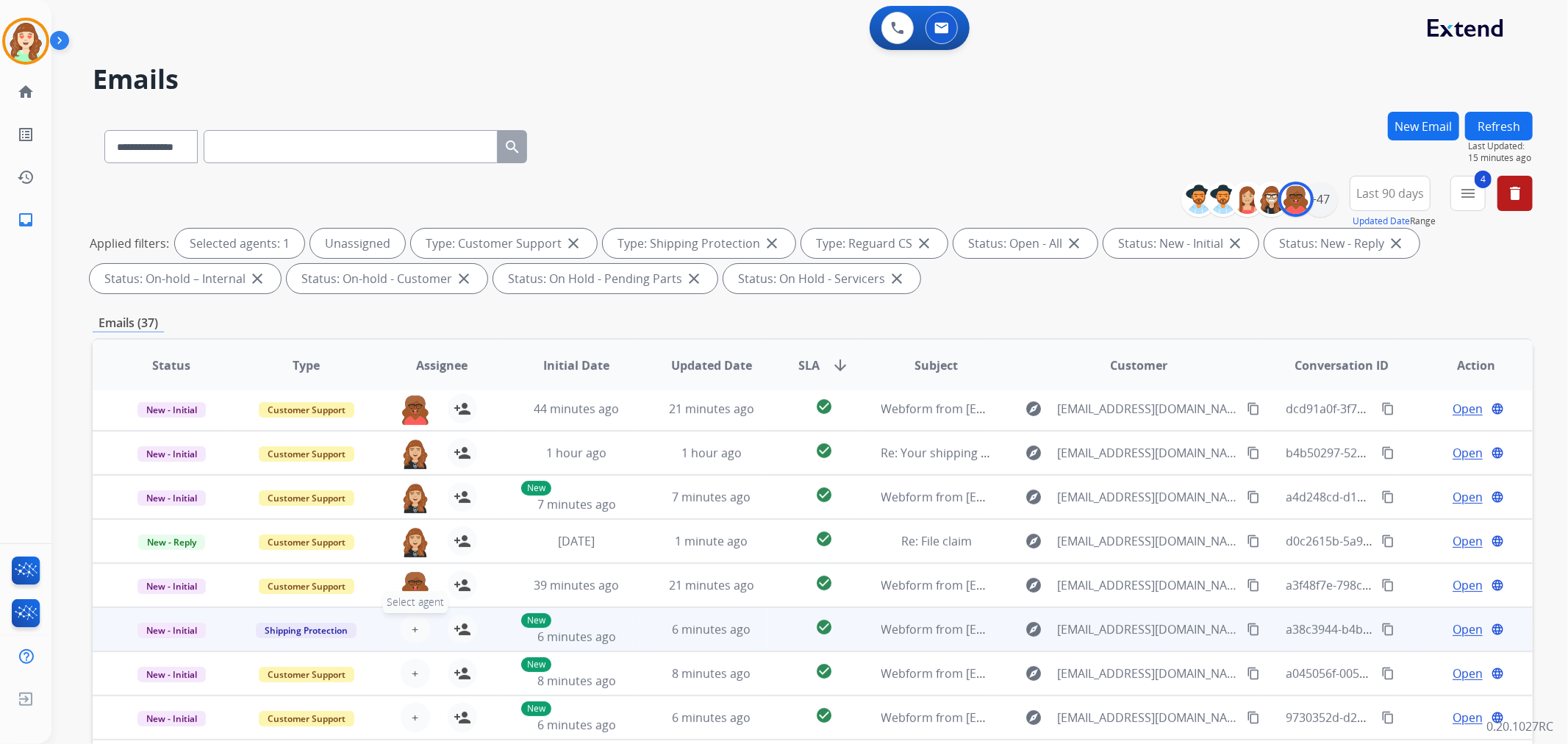
click at [415, 623] on button "+ Select agent" at bounding box center [415, 629] width 30 height 30
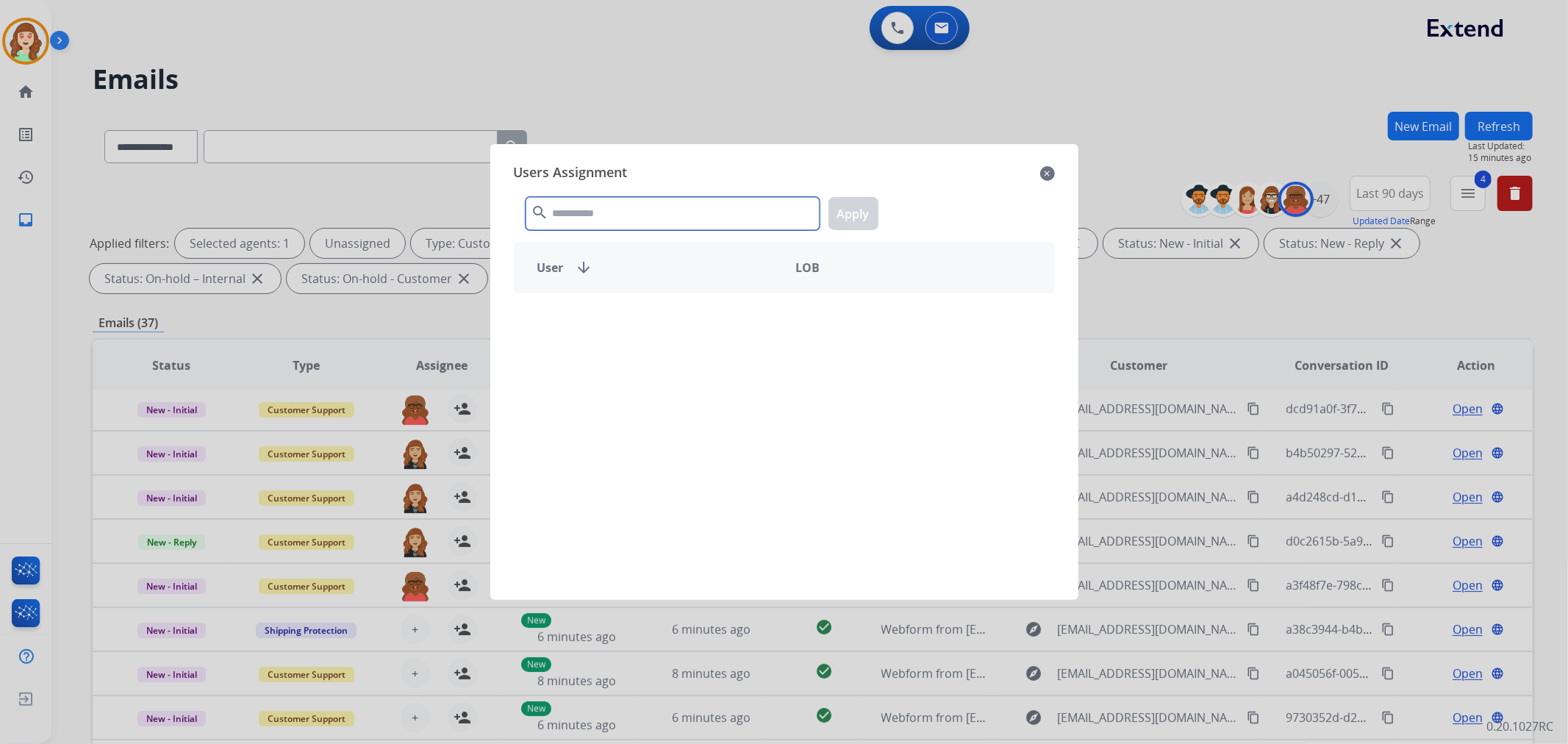
click at [649, 201] on input "text" at bounding box center [673, 213] width 294 height 33
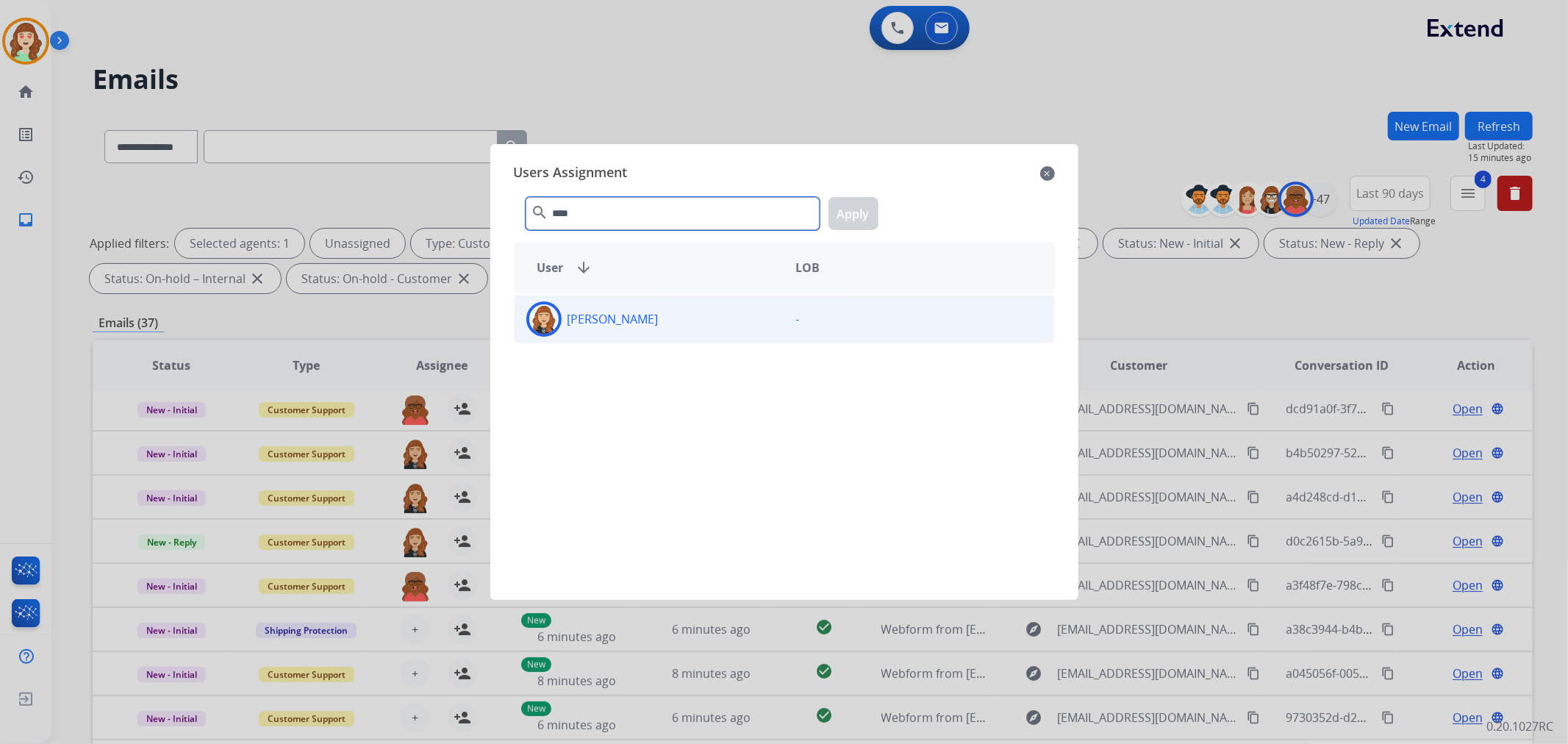
type input "****"
drag, startPoint x: 659, startPoint y: 314, endPoint x: 702, endPoint y: 306, distance: 43.7
click at [663, 314] on div "[PERSON_NAME]" at bounding box center [649, 318] width 270 height 36
drag, startPoint x: 851, startPoint y: 215, endPoint x: 735, endPoint y: 341, distance: 171.3
click at [844, 221] on button "Apply" at bounding box center [854, 213] width 50 height 33
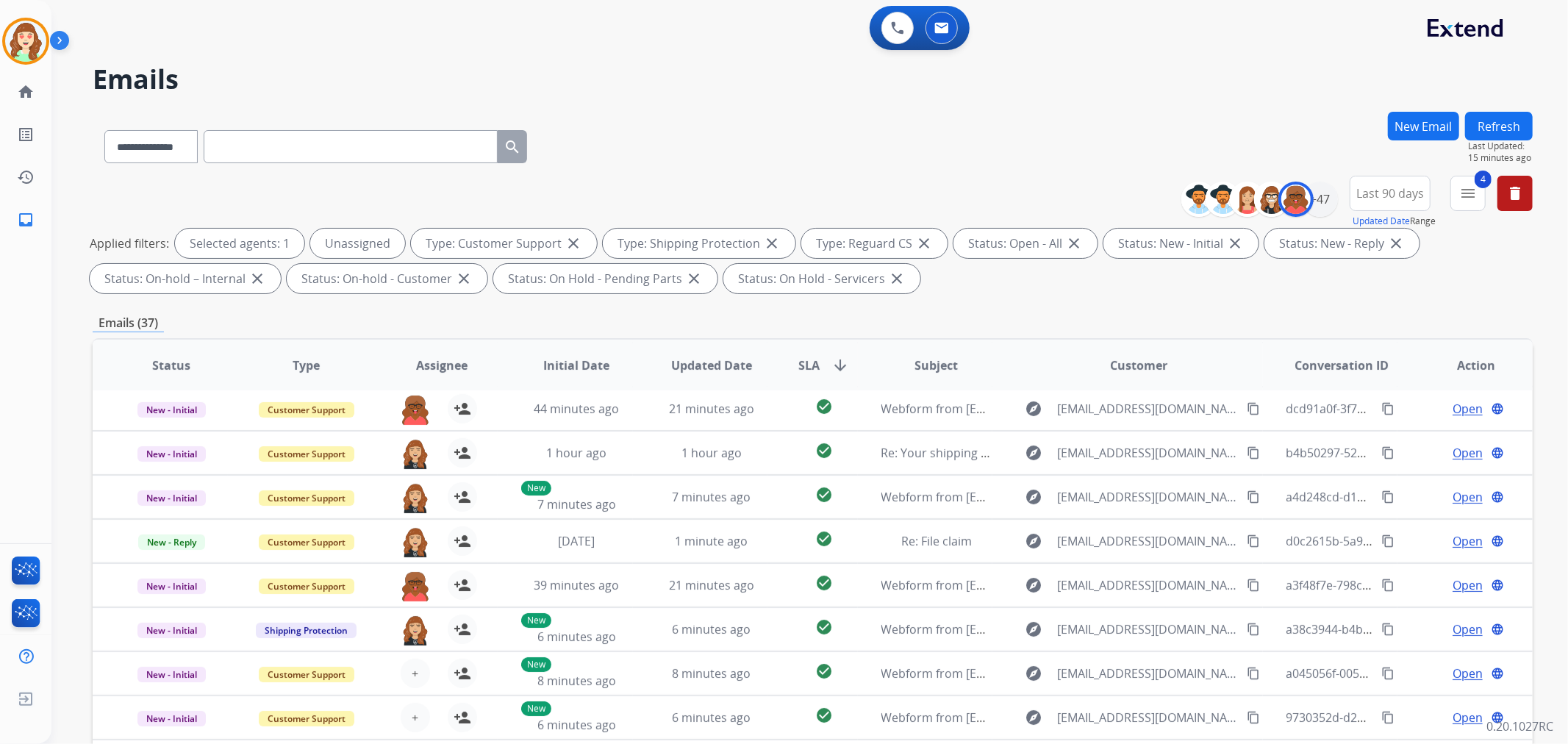
scroll to position [163, 0]
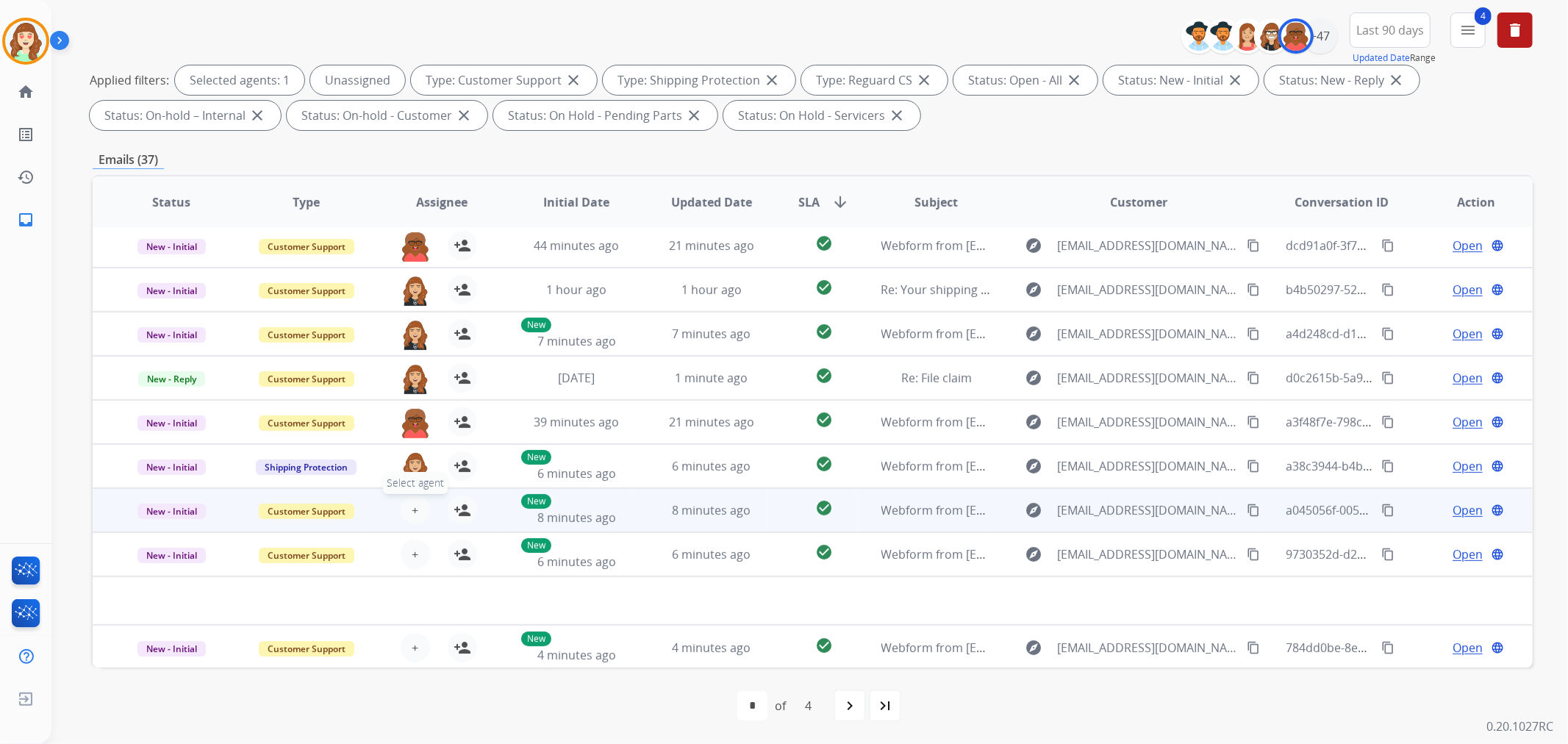
click at [416, 505] on button "+ Select agent" at bounding box center [415, 509] width 30 height 30
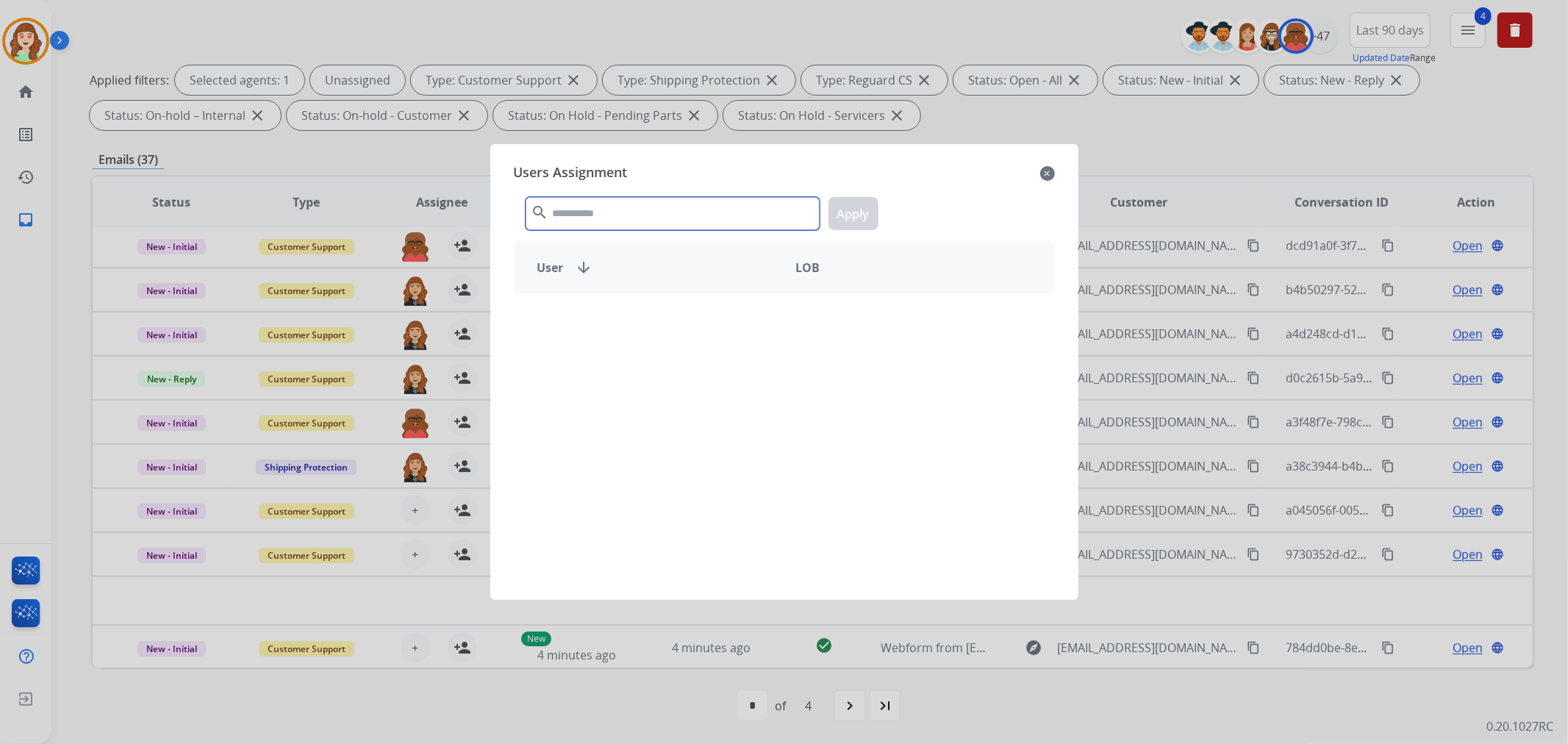
click at [618, 214] on input "text" at bounding box center [673, 213] width 294 height 33
type input "*"
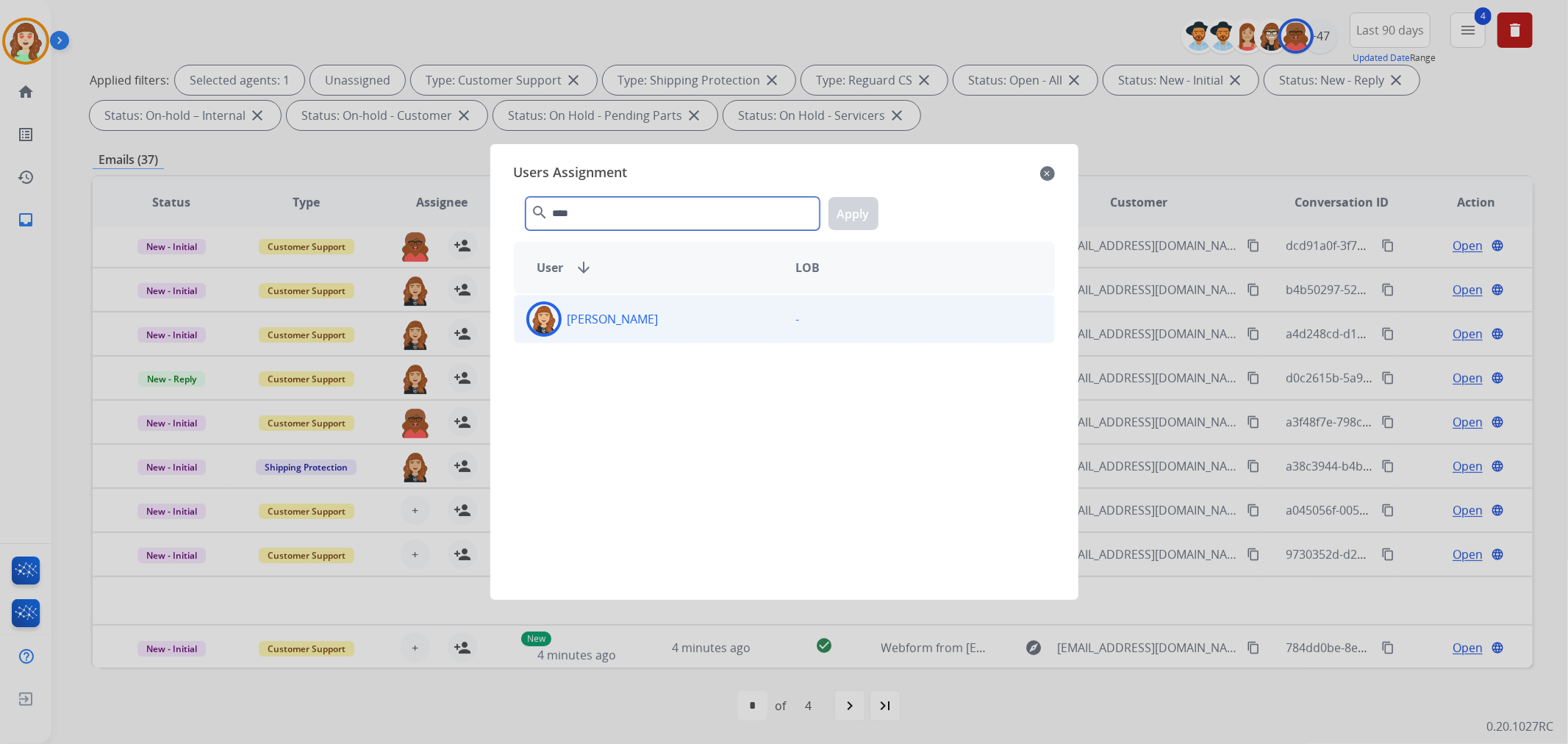
type input "****"
drag, startPoint x: 753, startPoint y: 322, endPoint x: 768, endPoint y: 320, distance: 15.1
click at [762, 322] on div "[PERSON_NAME]" at bounding box center [649, 318] width 270 height 36
click at [862, 213] on button "Apply" at bounding box center [854, 213] width 50 height 33
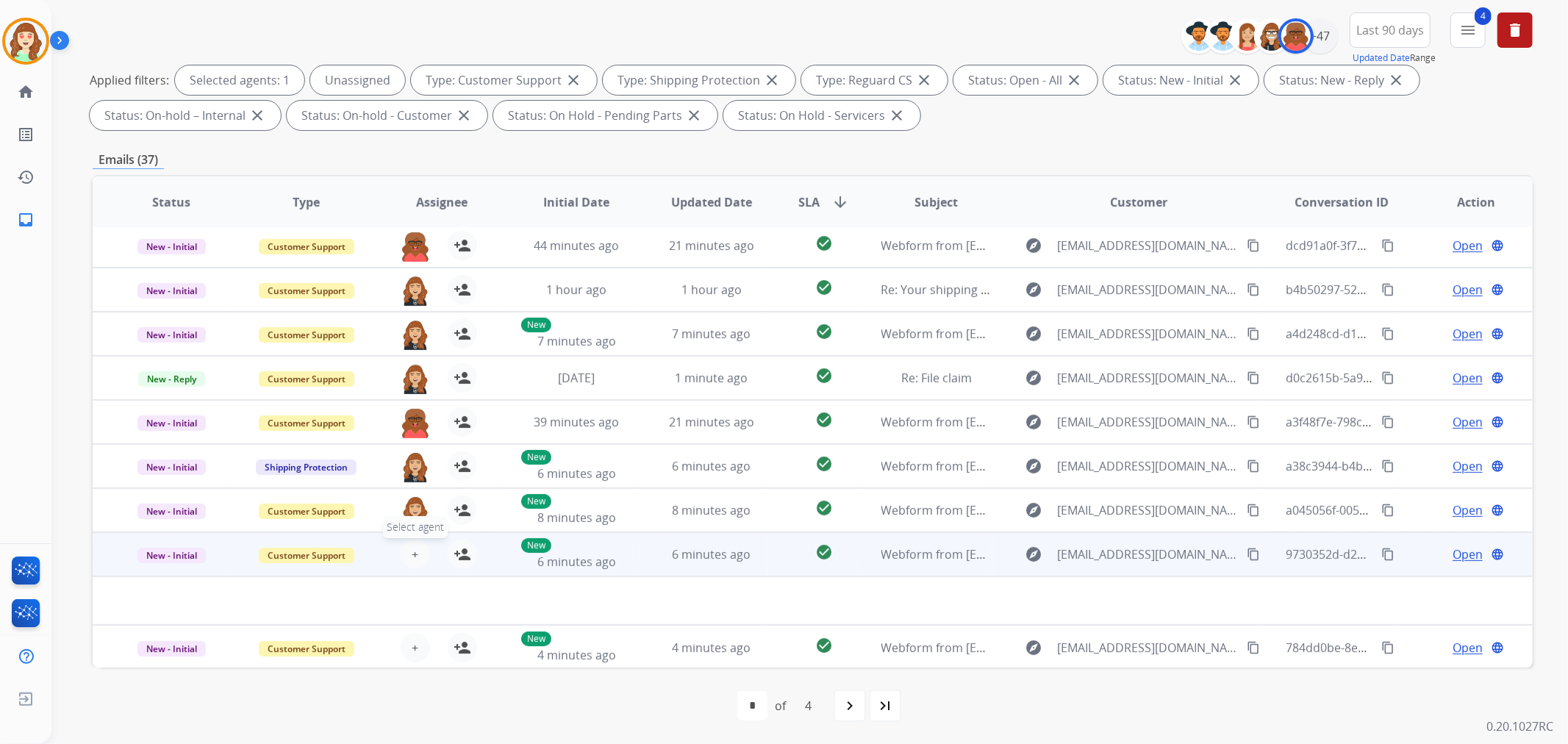
click at [415, 557] on button "+ Select agent" at bounding box center [415, 554] width 30 height 30
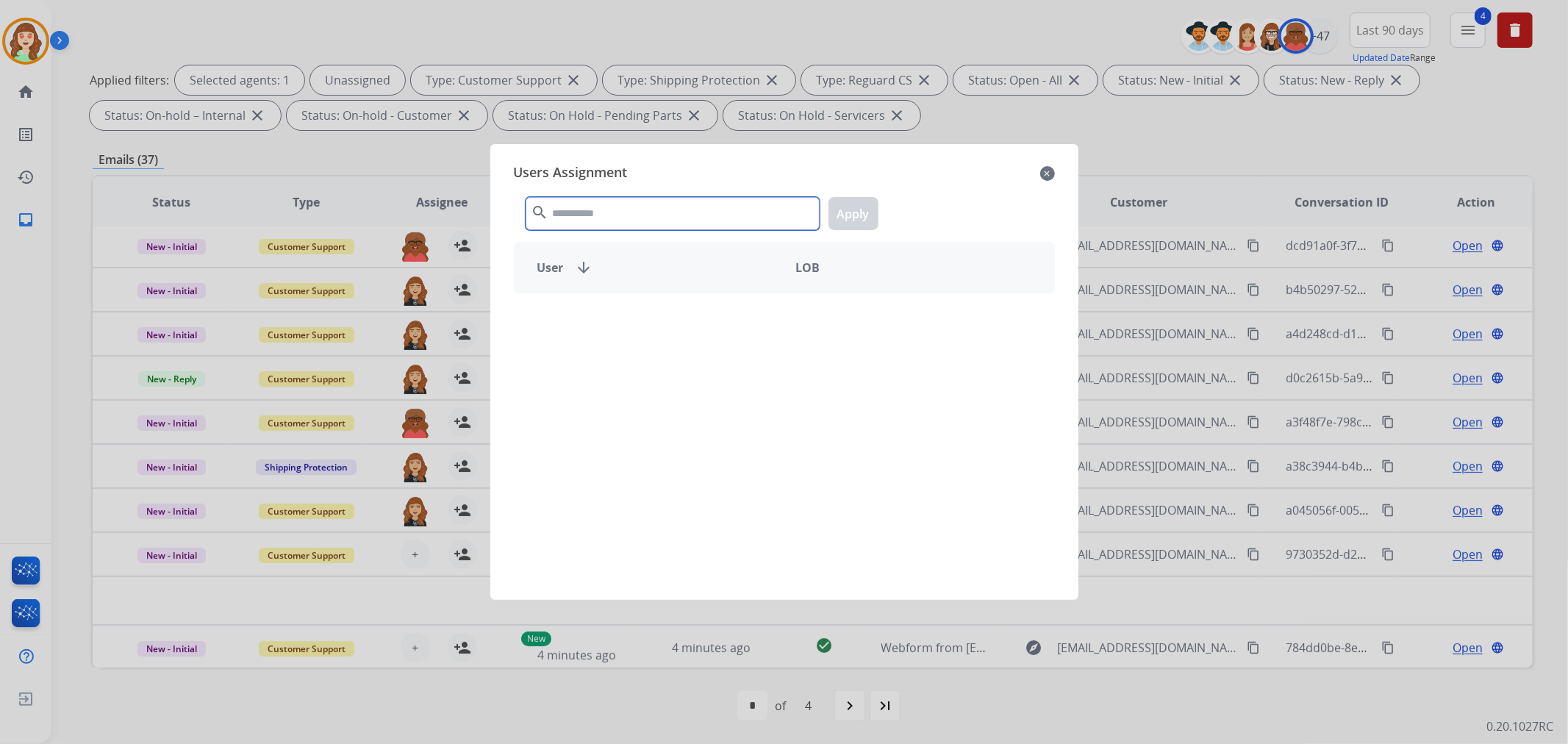
click at [623, 217] on input "text" at bounding box center [673, 213] width 294 height 33
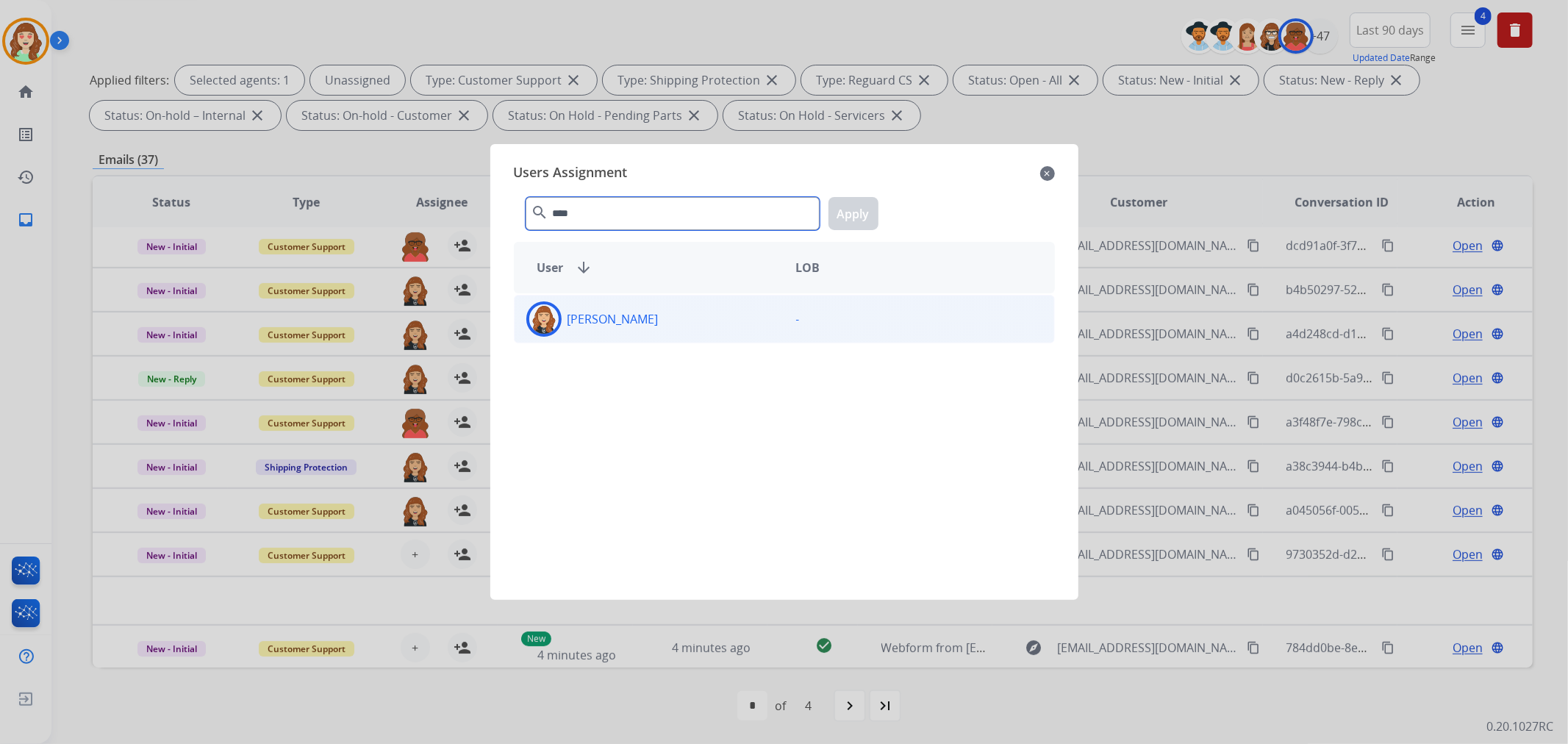
type input "****"
click at [695, 321] on div "[PERSON_NAME]" at bounding box center [649, 318] width 270 height 36
drag, startPoint x: 862, startPoint y: 215, endPoint x: 811, endPoint y: 252, distance: 63.0
click at [857, 224] on button "Apply" at bounding box center [854, 213] width 50 height 33
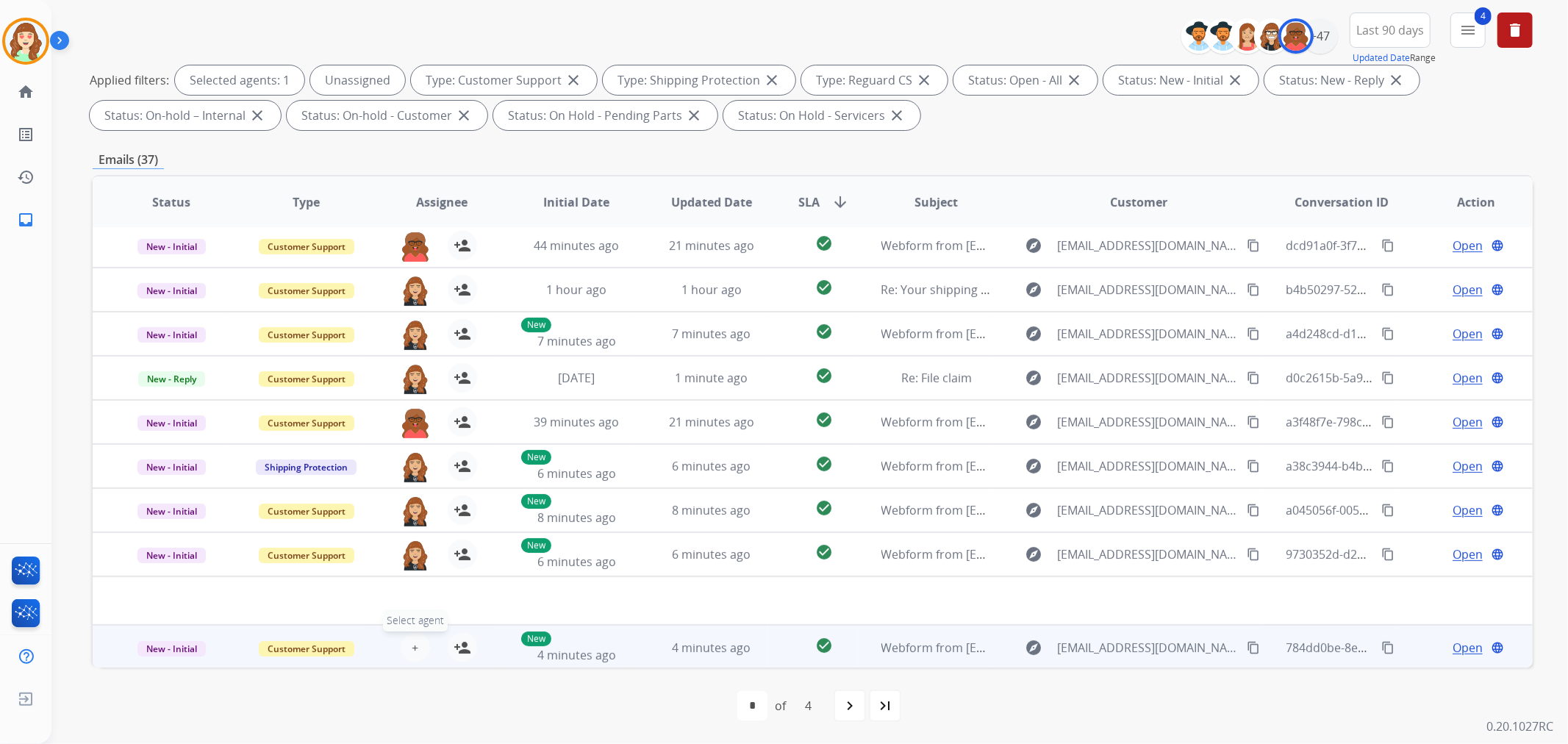
click at [416, 650] on button "+ Select agent" at bounding box center [415, 647] width 30 height 30
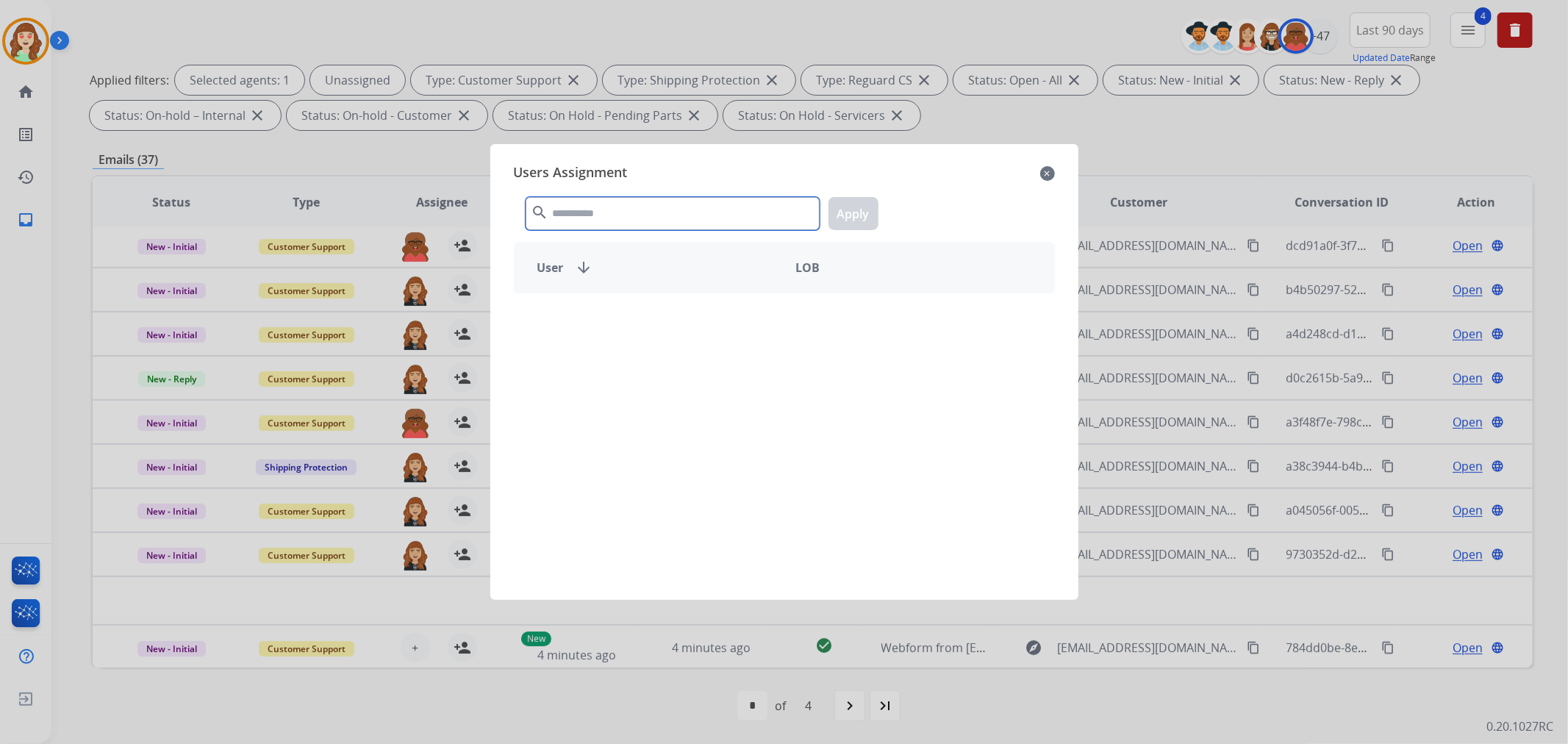
click at [617, 226] on input "text" at bounding box center [673, 213] width 294 height 33
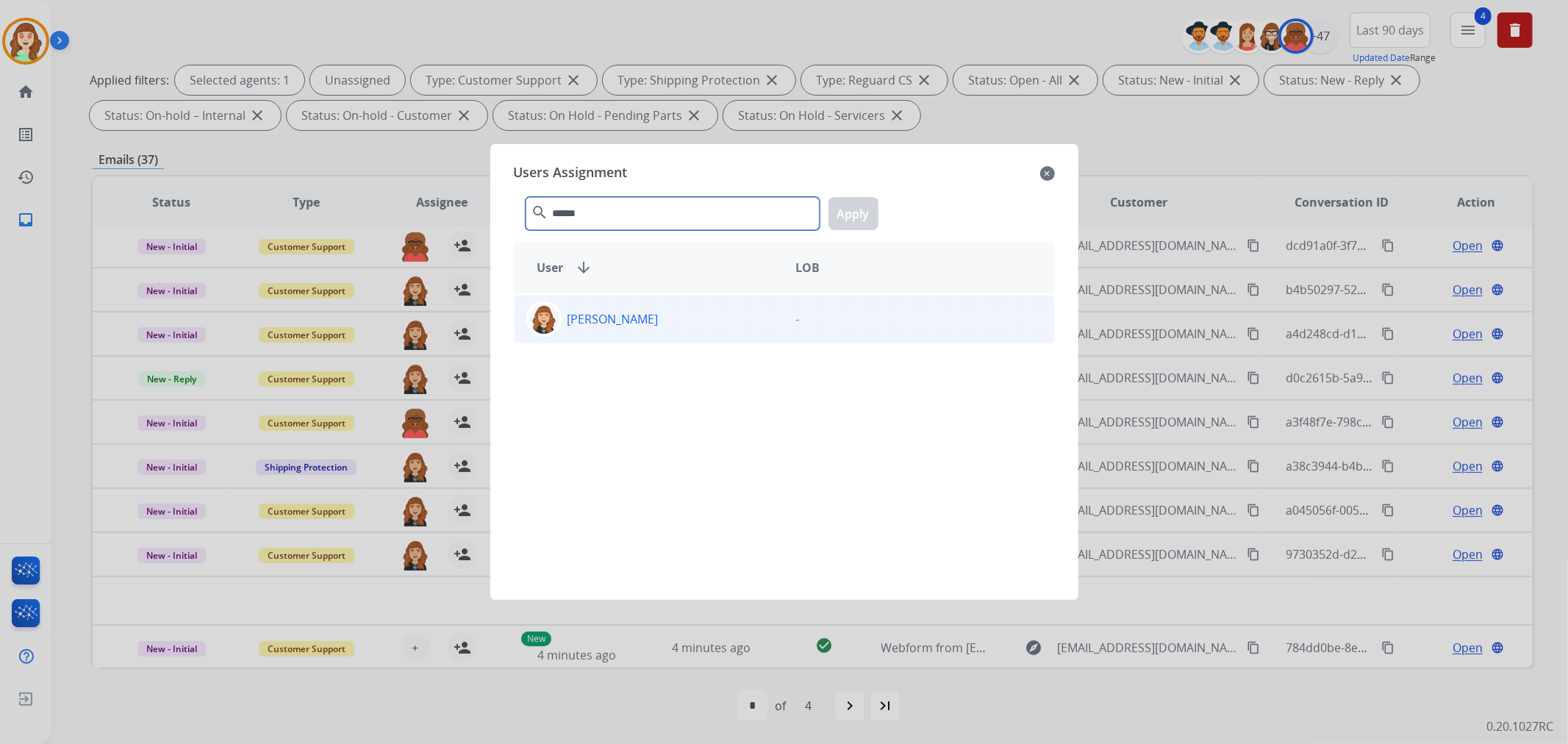
type input "******"
click at [704, 334] on div "[PERSON_NAME]" at bounding box center [649, 318] width 270 height 36
click at [847, 224] on button "Apply" at bounding box center [854, 213] width 50 height 33
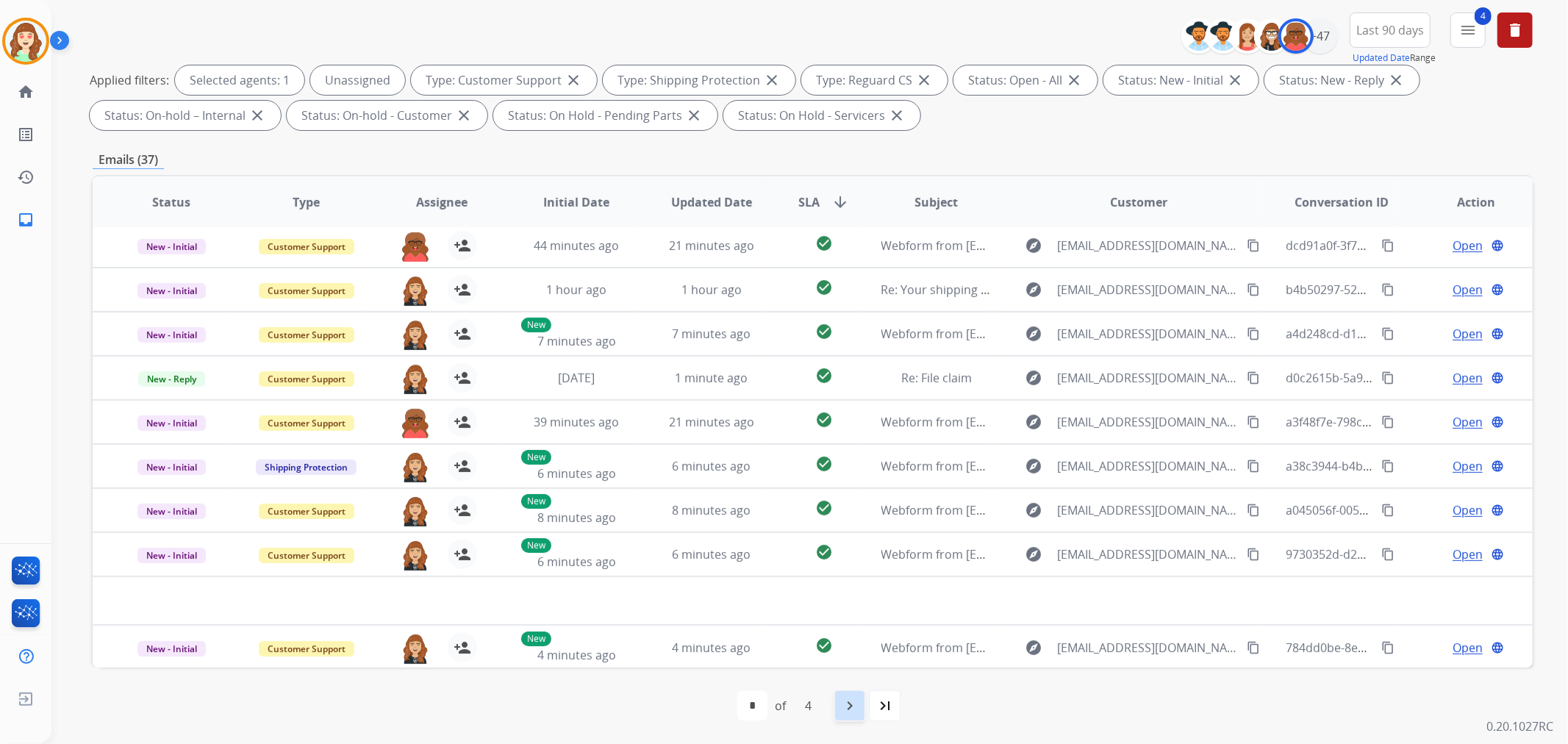
click at [856, 711] on mat-icon "navigate_next" at bounding box center [850, 706] width 17 height 17
select select "*"
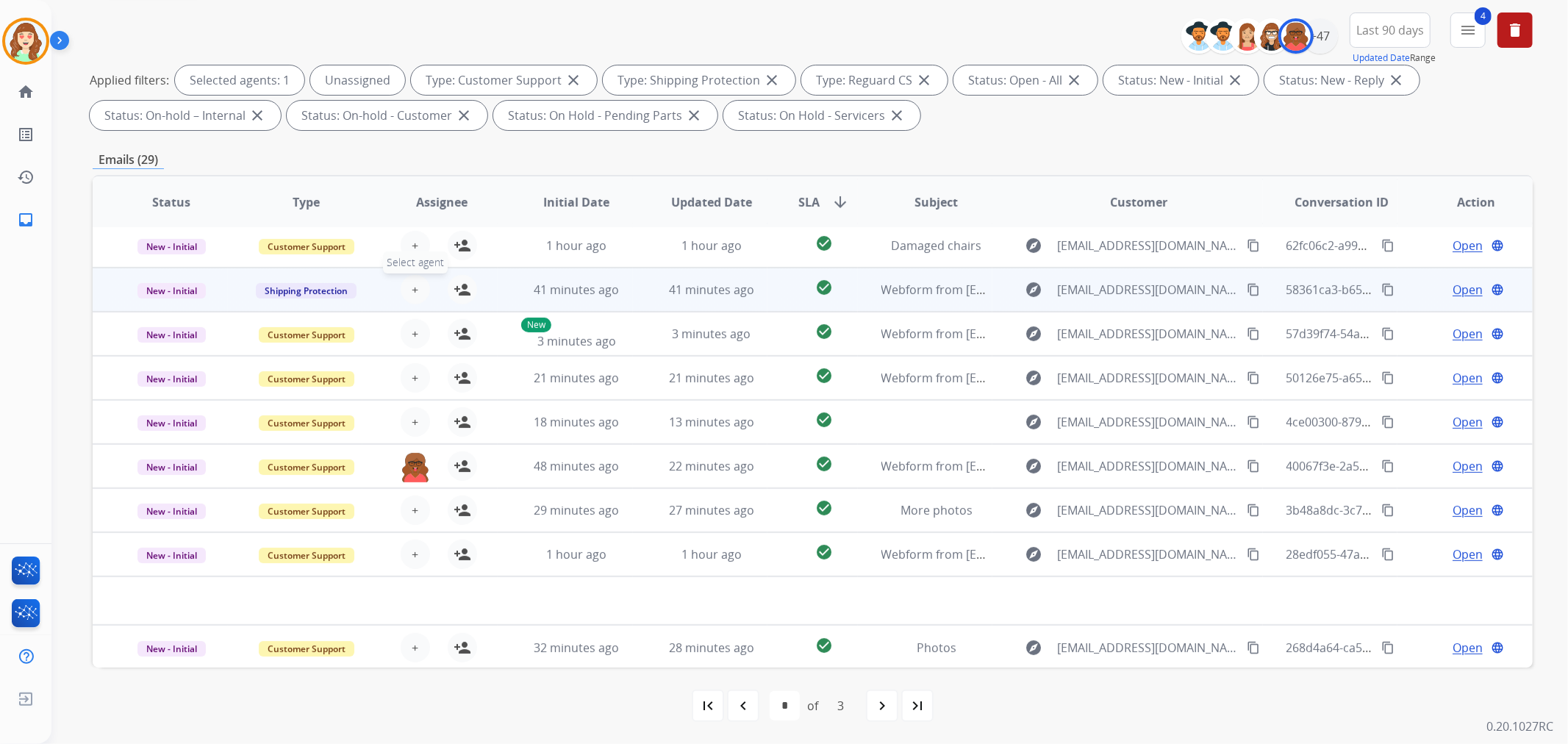
click at [411, 284] on span "+" at bounding box center [414, 289] width 7 height 17
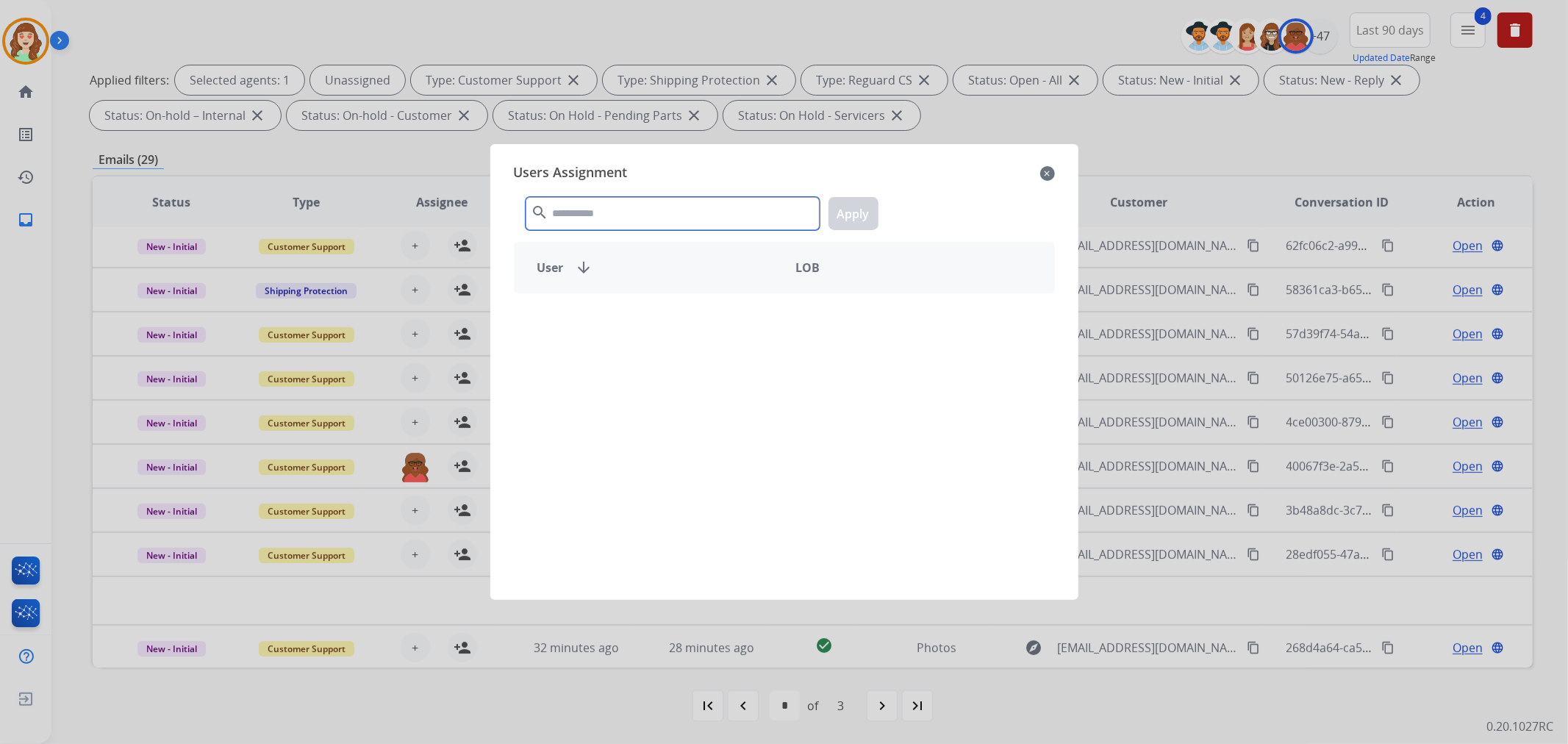
click at [609, 201] on input "text" at bounding box center [673, 213] width 294 height 33
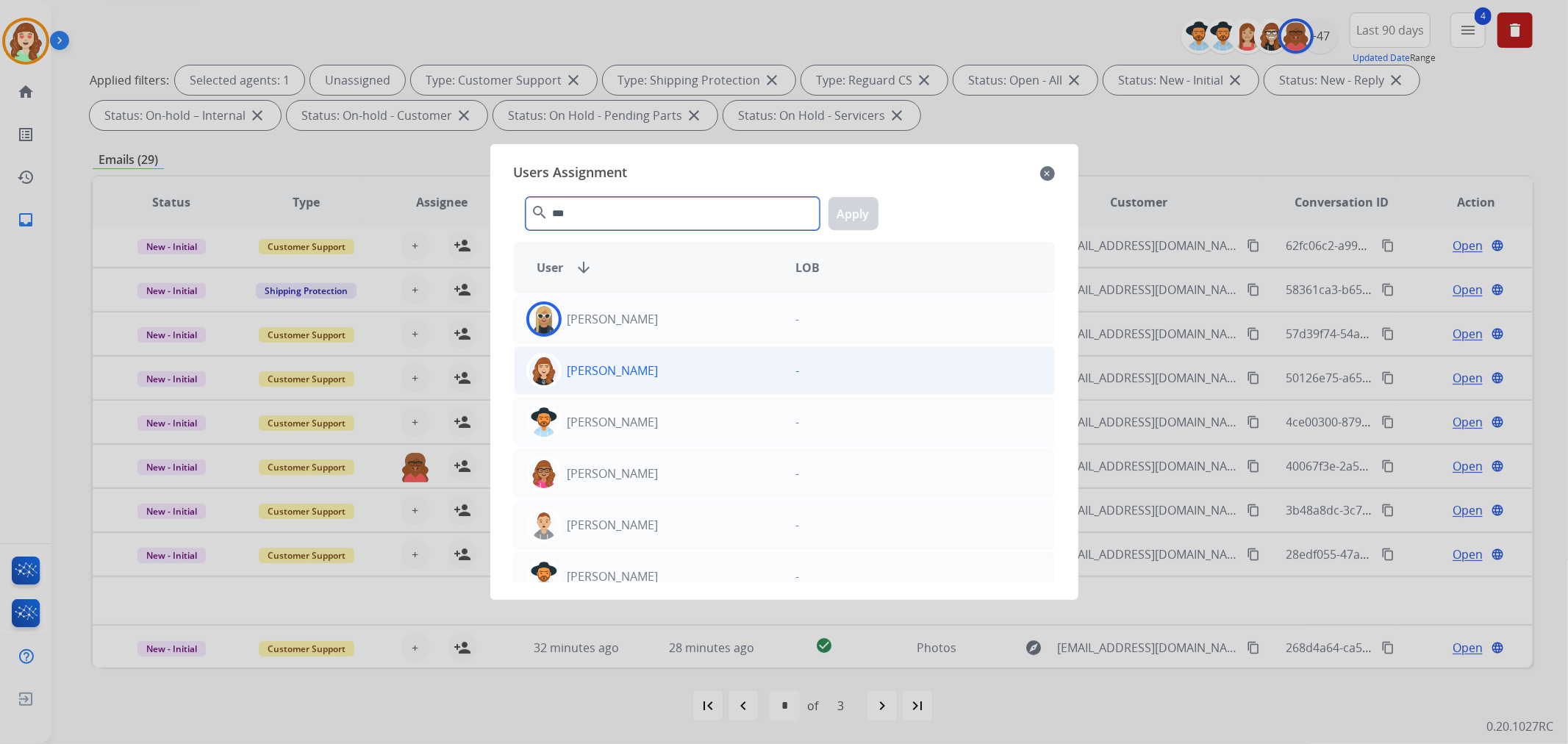
type input "***"
click at [709, 372] on div "[PERSON_NAME]" at bounding box center [649, 370] width 270 height 36
click at [843, 219] on button "Apply" at bounding box center [854, 213] width 50 height 33
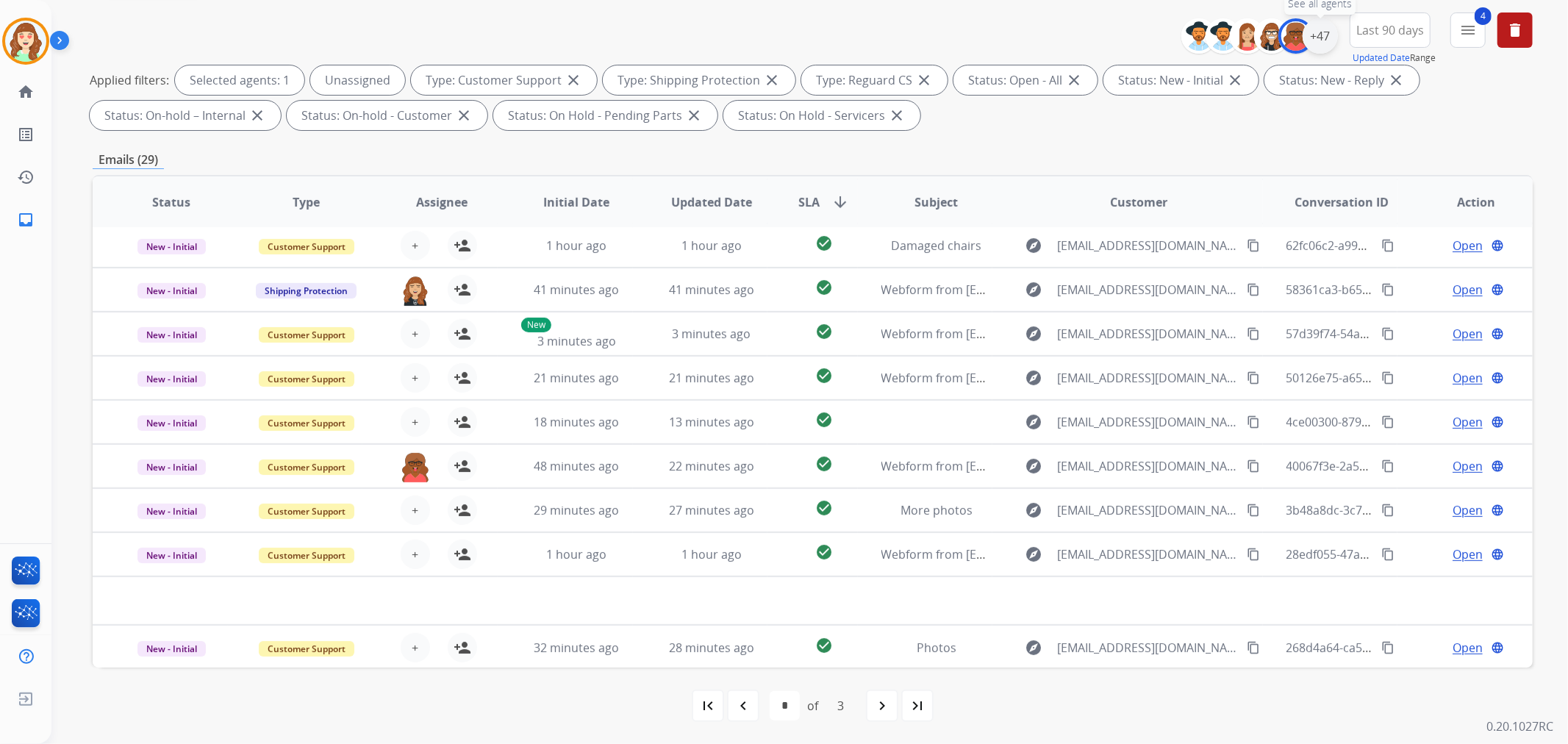
click at [1324, 33] on div "+47" at bounding box center [1320, 36] width 36 height 36
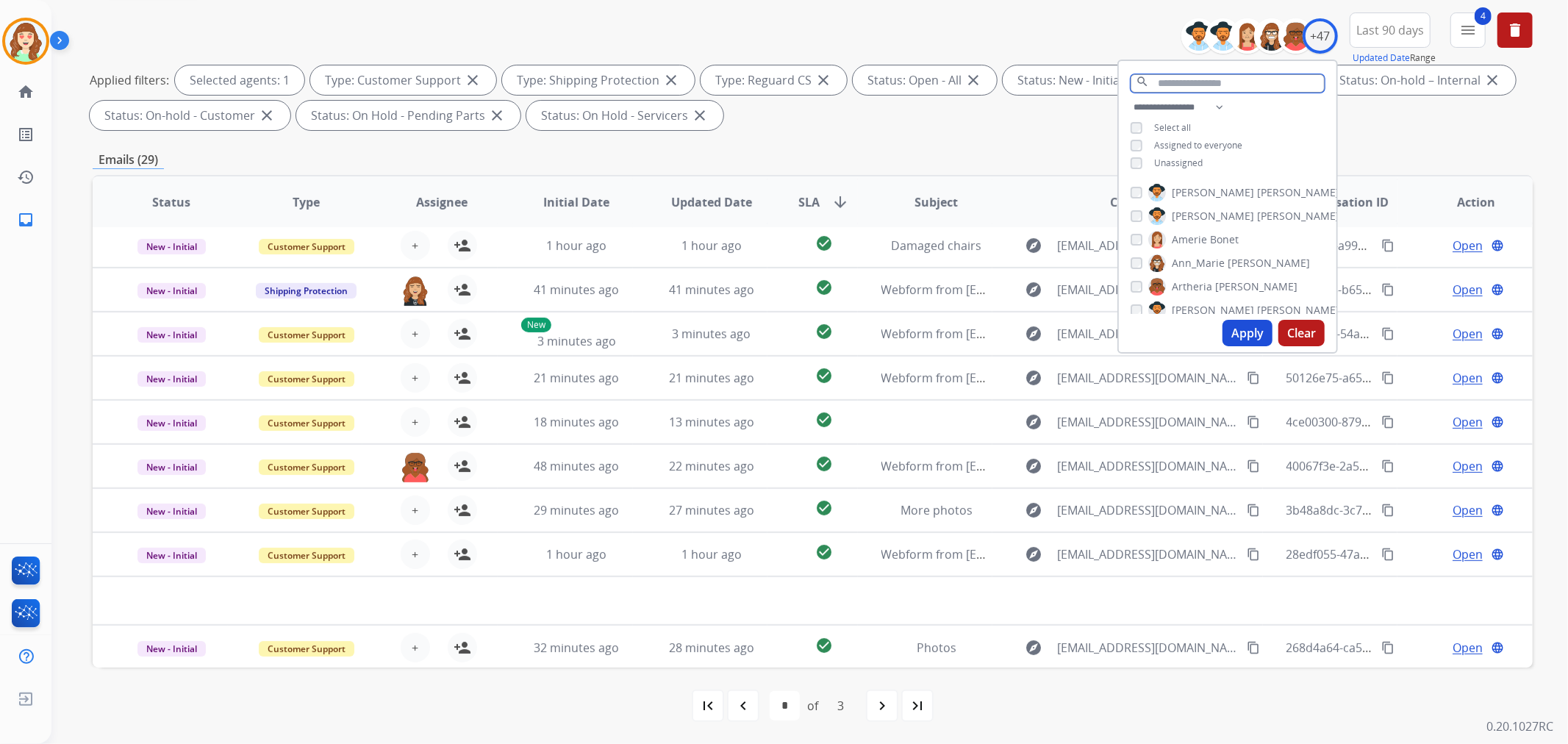
click at [1196, 80] on input "text" at bounding box center [1228, 83] width 194 height 18
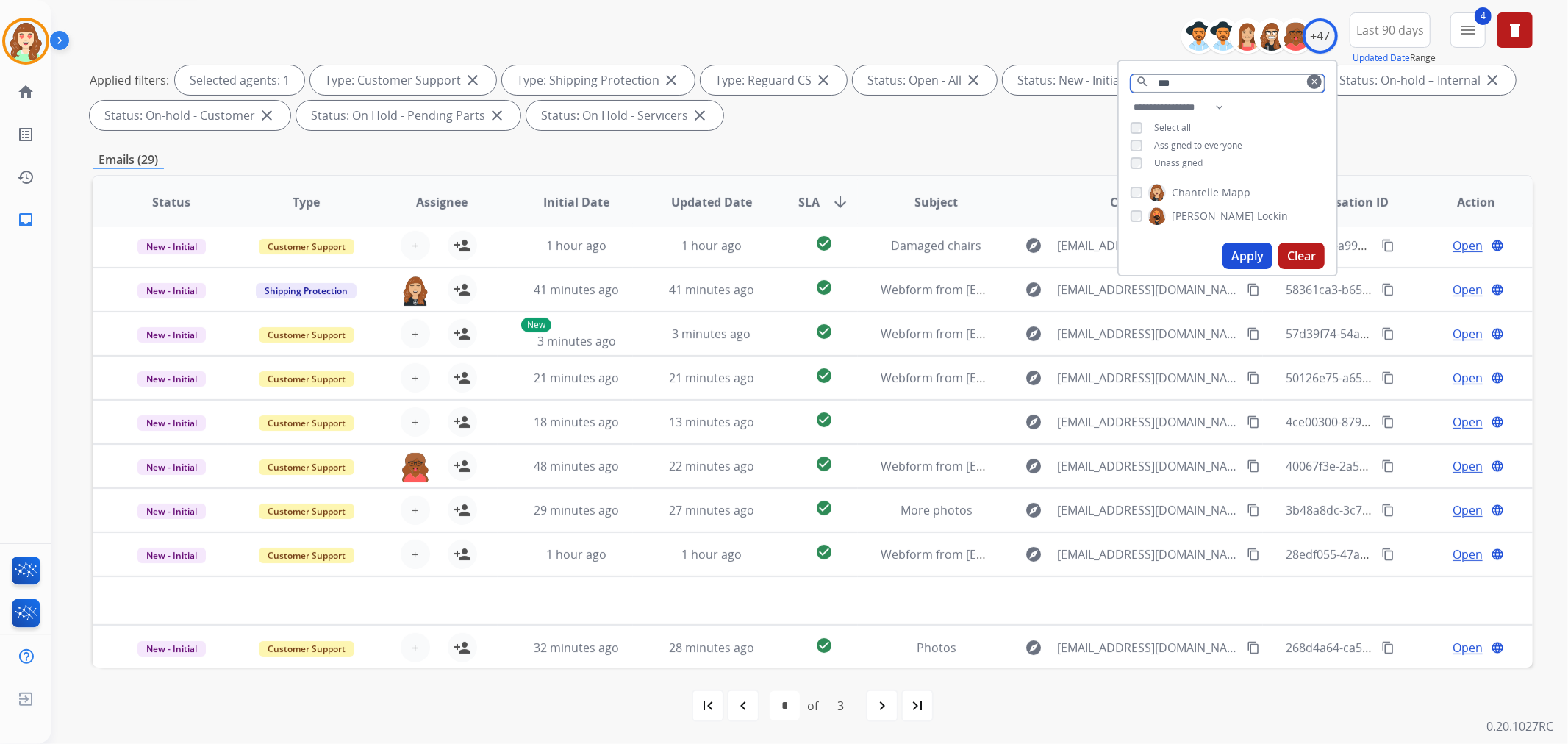
type input "***"
click at [1157, 189] on img at bounding box center [1157, 192] width 17 height 23
click at [1242, 245] on button "Apply" at bounding box center [1247, 256] width 50 height 27
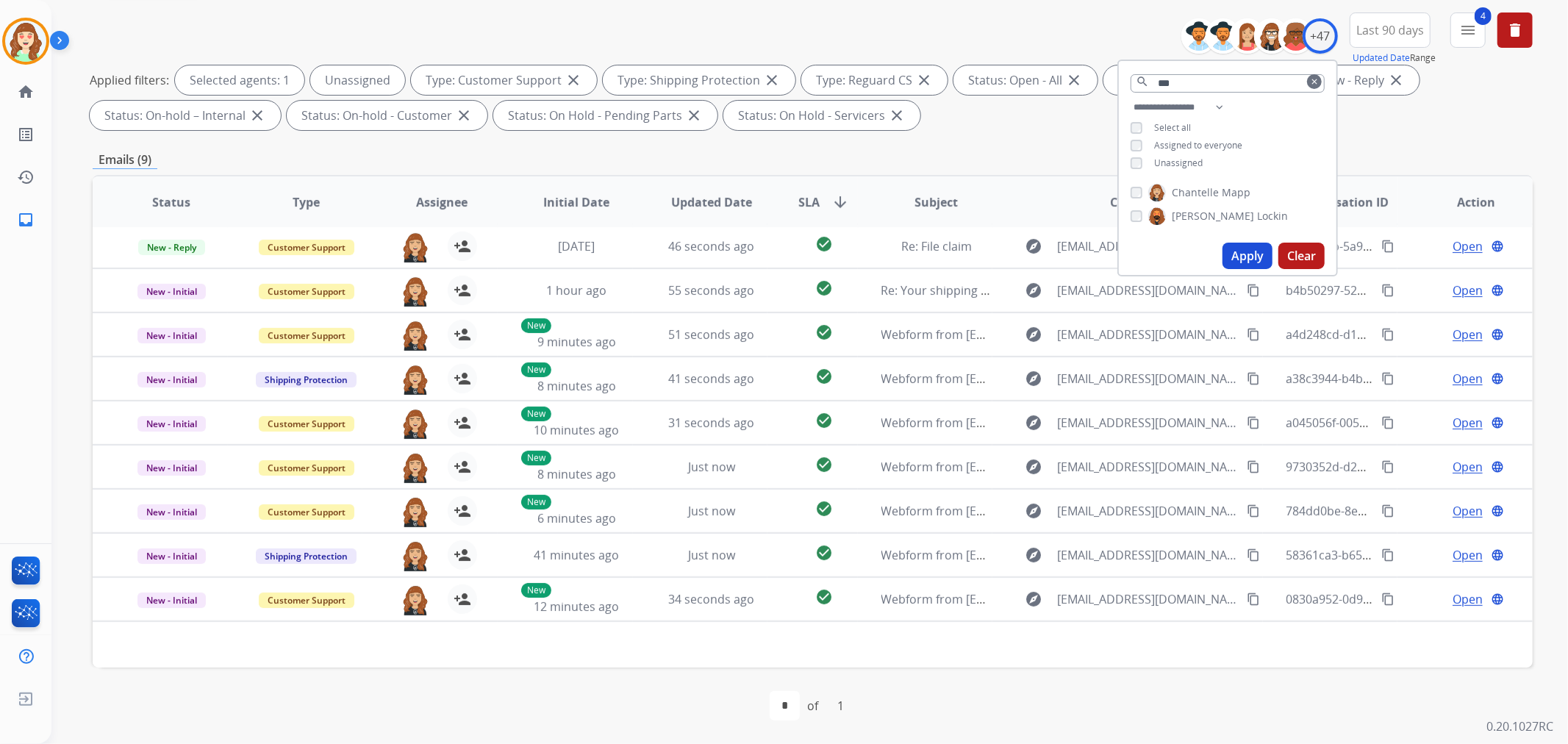
click at [1242, 255] on button "Apply" at bounding box center [1247, 256] width 50 height 27
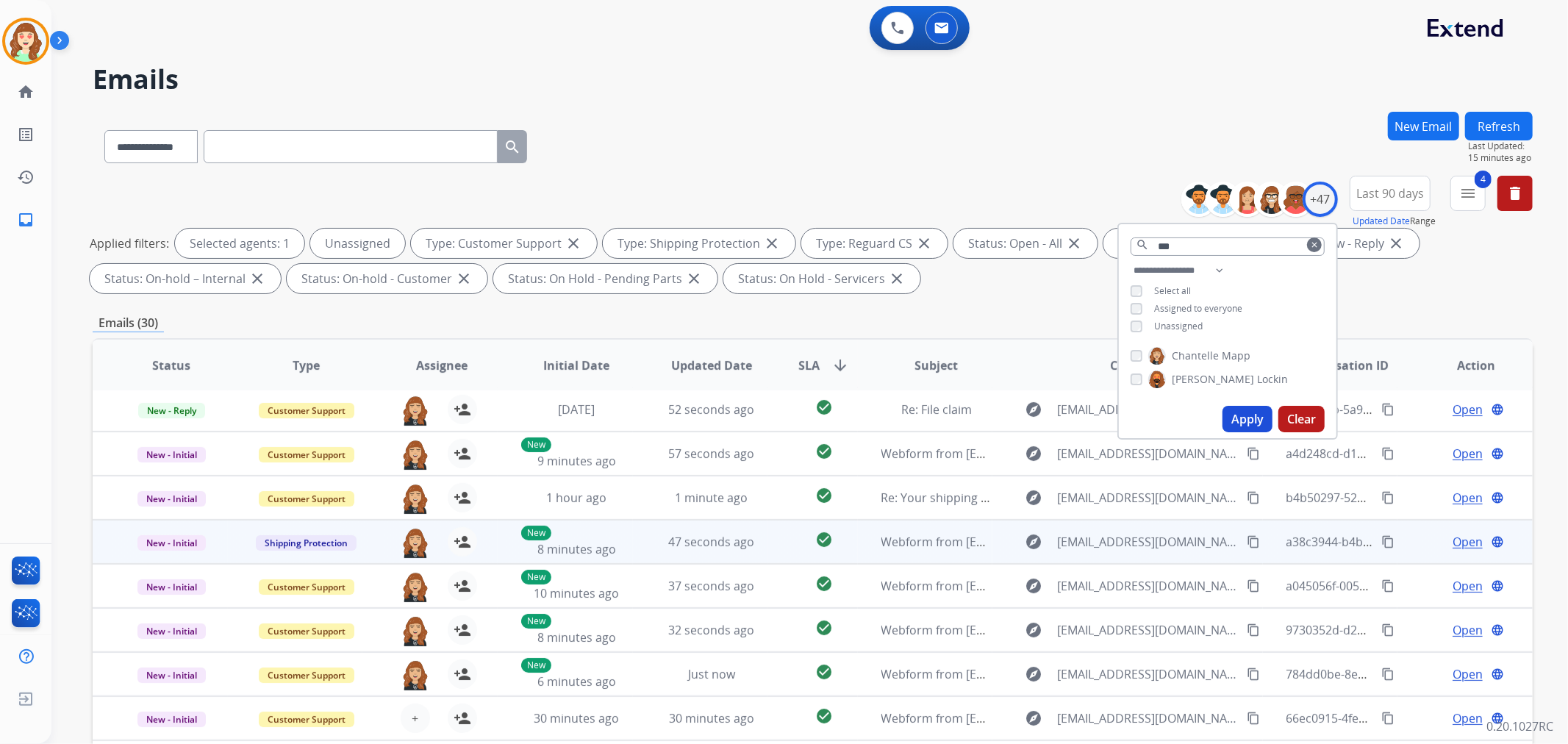
scroll to position [48, 0]
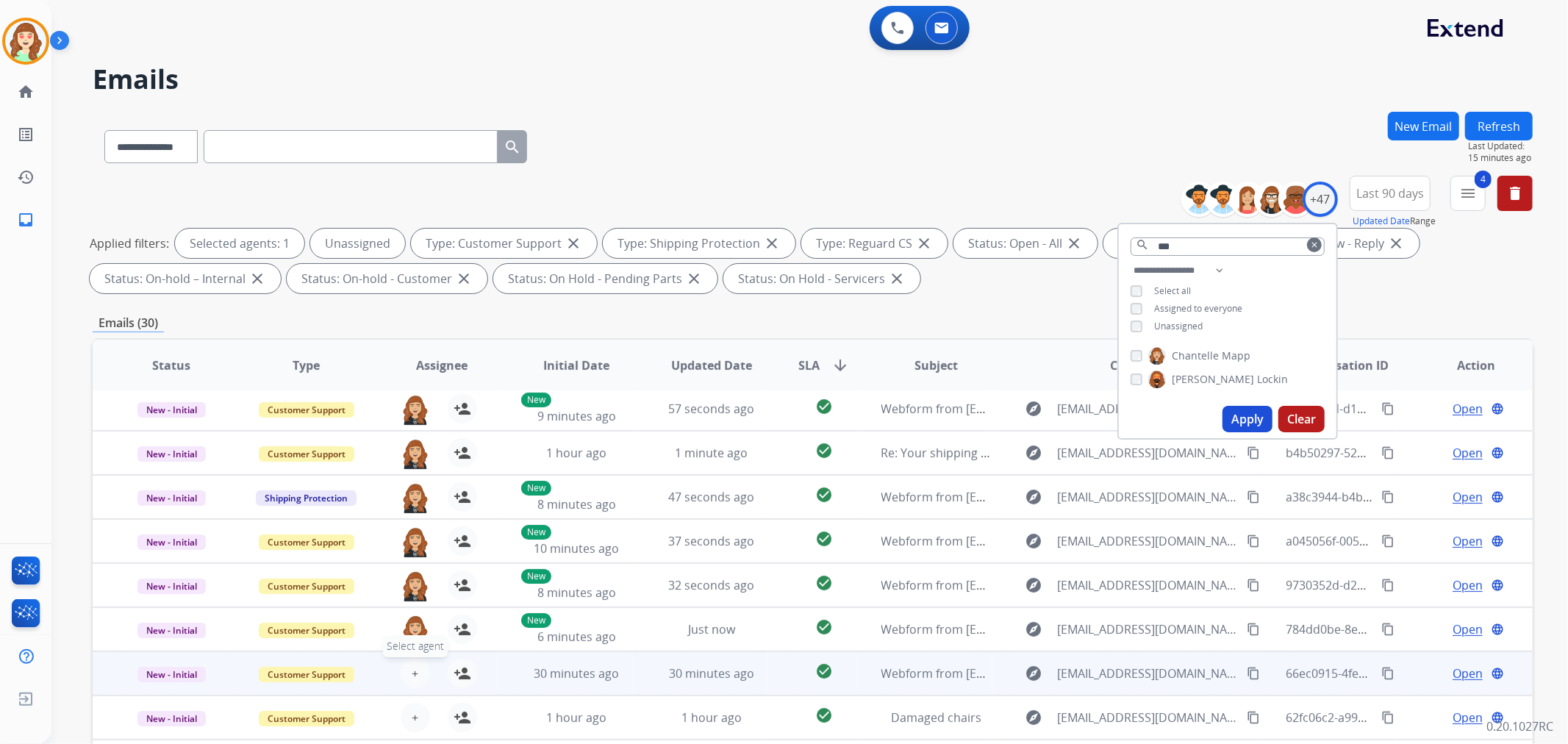
click at [413, 666] on span "+" at bounding box center [414, 673] width 7 height 17
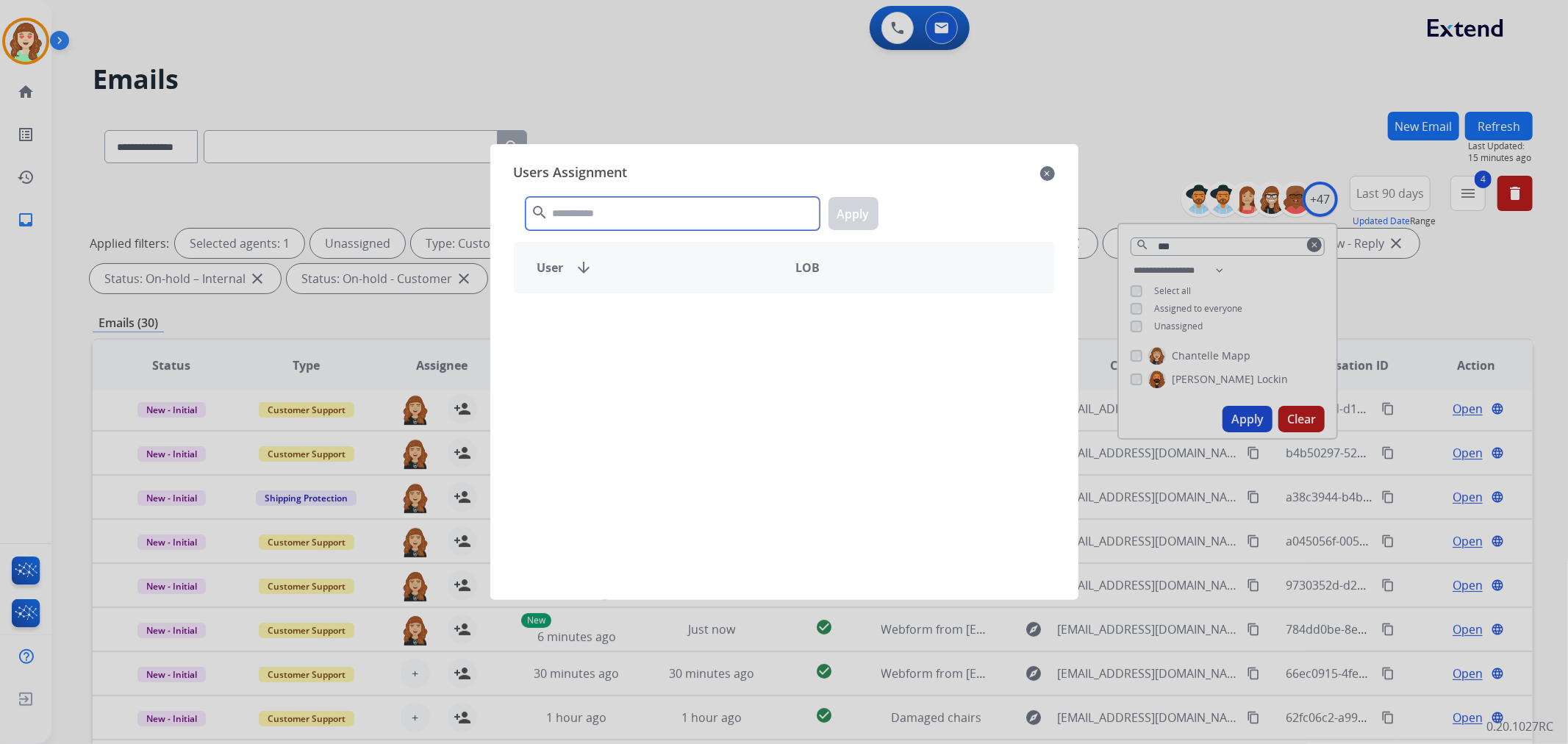
click at [597, 224] on input "text" at bounding box center [673, 213] width 294 height 33
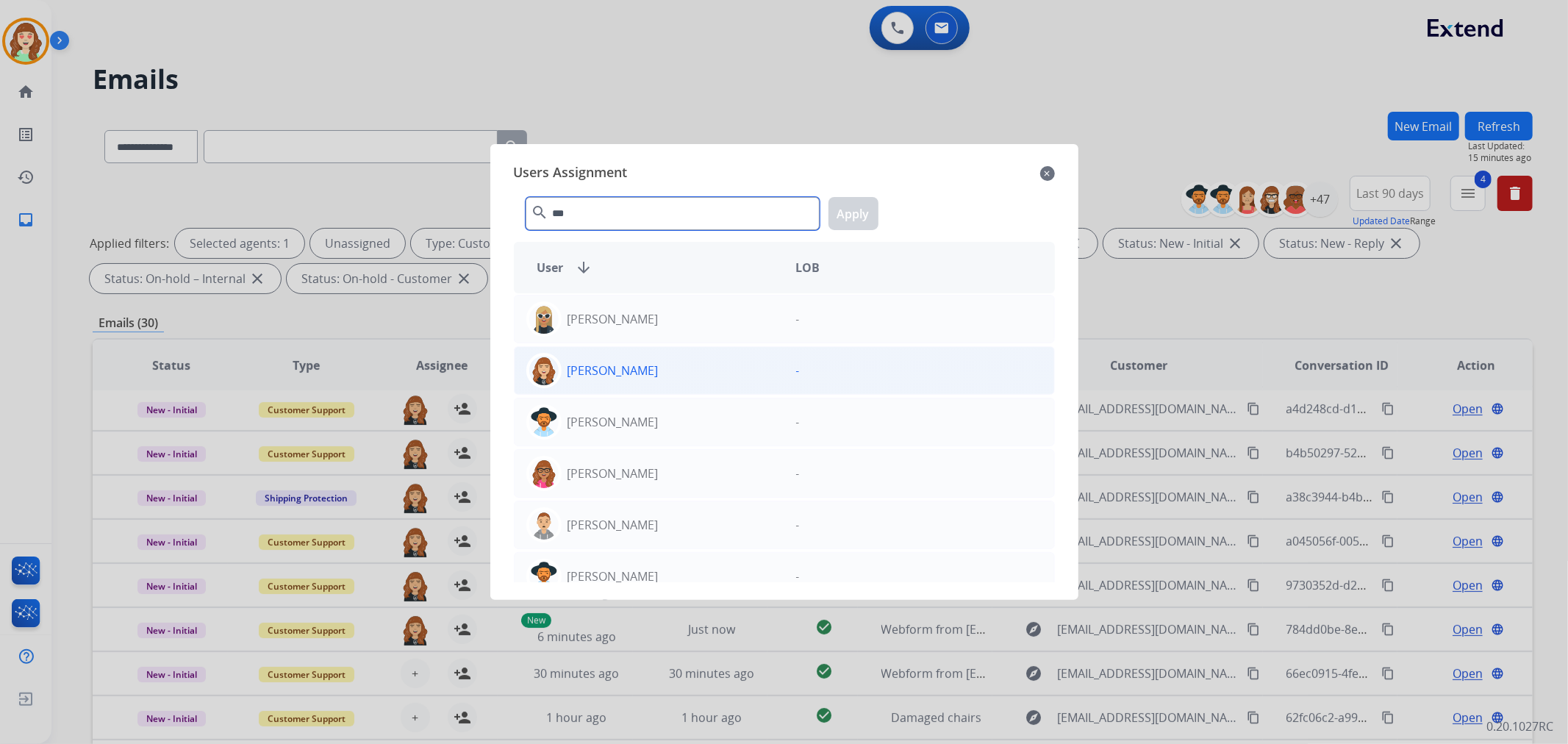
type input "***"
drag, startPoint x: 675, startPoint y: 370, endPoint x: 684, endPoint y: 370, distance: 9.0
click at [677, 370] on div "[PERSON_NAME]" at bounding box center [649, 370] width 270 height 36
drag, startPoint x: 868, startPoint y: 202, endPoint x: 75, endPoint y: 515, distance: 852.5
click at [866, 202] on button "Apply" at bounding box center [854, 213] width 50 height 33
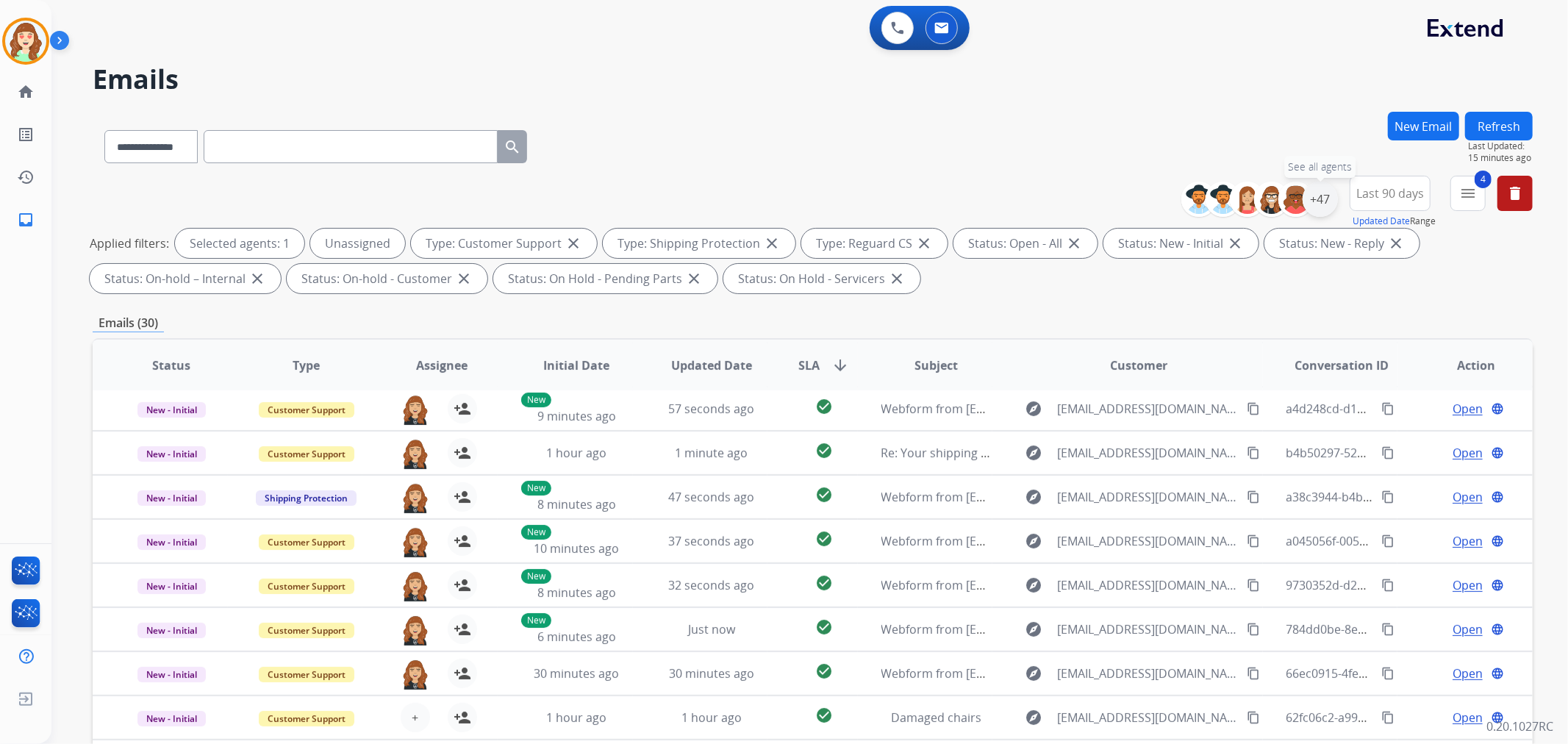
click at [1311, 194] on div "+47" at bounding box center [1320, 199] width 36 height 36
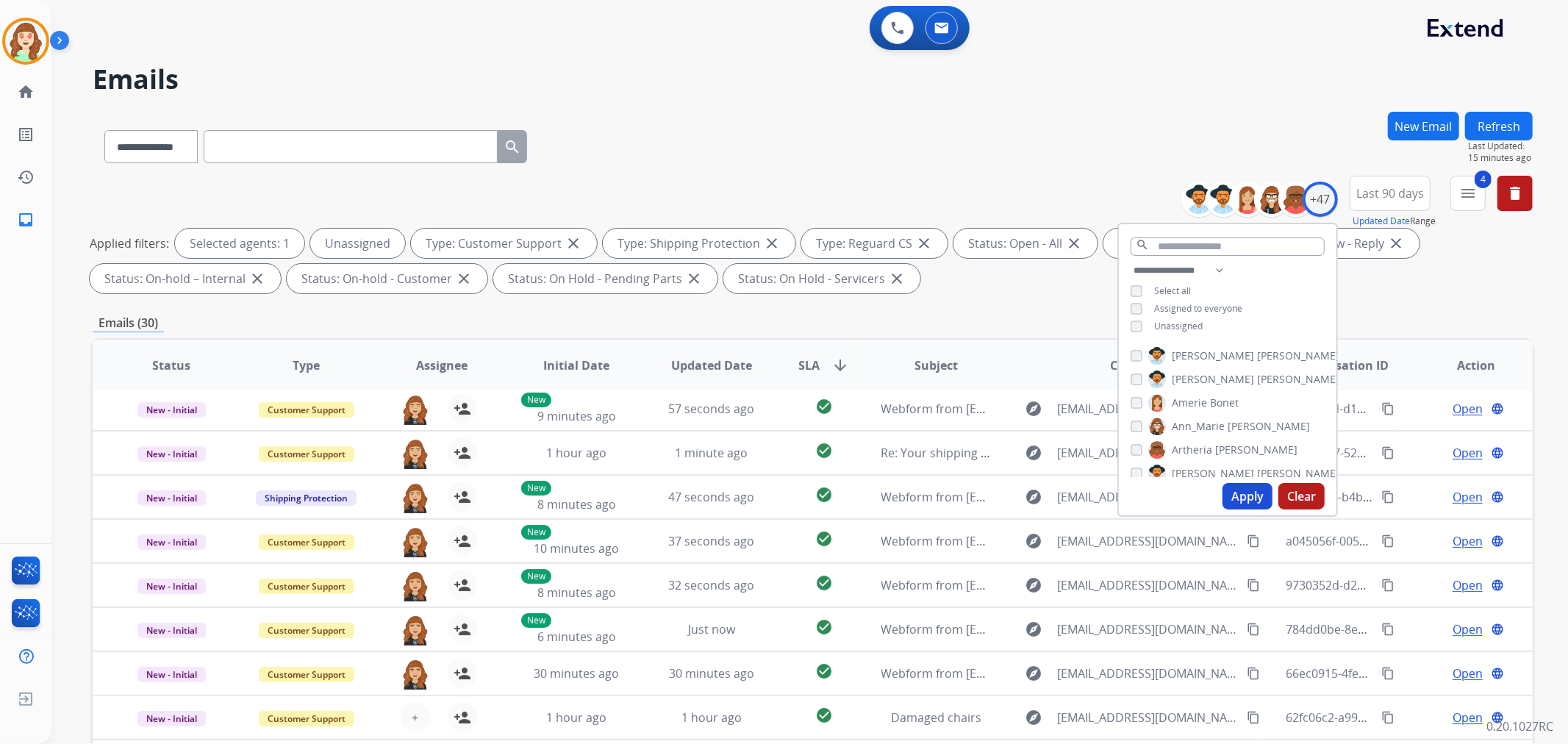
drag, startPoint x: 1245, startPoint y: 489, endPoint x: 127, endPoint y: 502, distance: 1118.1
click at [1244, 494] on button "Apply" at bounding box center [1247, 496] width 50 height 27
click at [1299, 495] on button "Clear" at bounding box center [1301, 496] width 46 height 27
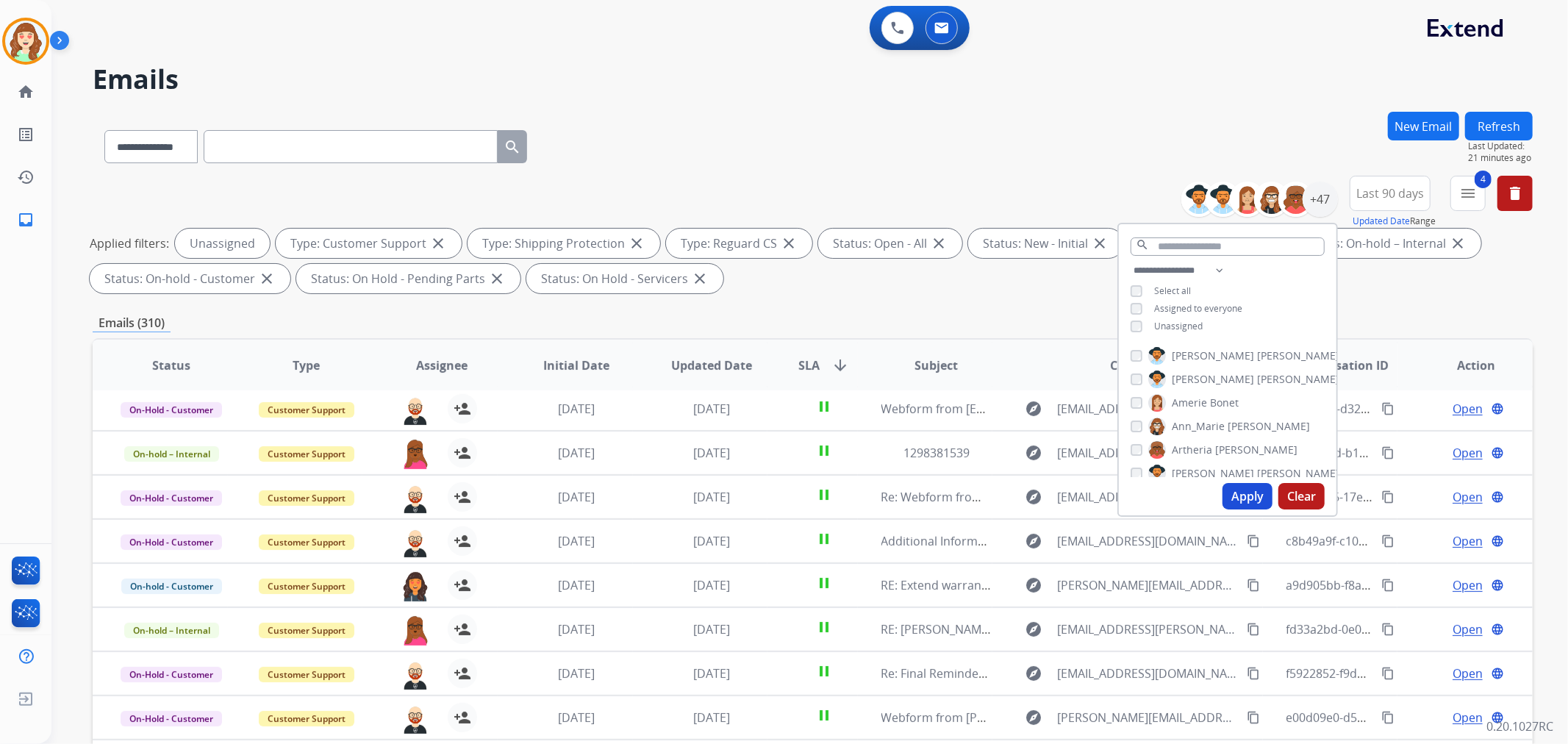
click at [1235, 497] on button "Apply" at bounding box center [1247, 496] width 50 height 27
